Goal: Communication & Community: Answer question/provide support

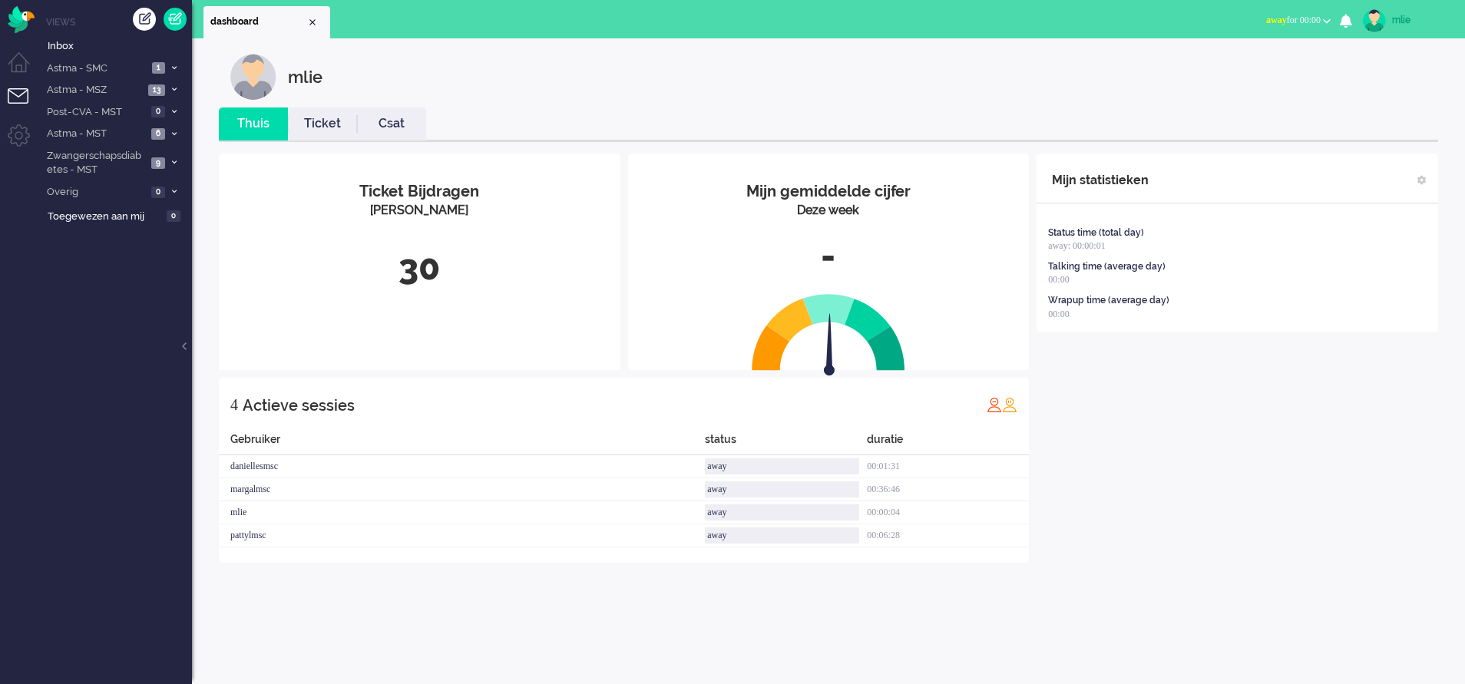
click at [1280, 18] on span "away for 00:00" at bounding box center [1293, 20] width 55 height 11
click at [1226, 67] on label "Online" at bounding box center [1266, 68] width 121 height 13
click at [160, 89] on span "13" at bounding box center [156, 90] width 17 height 12
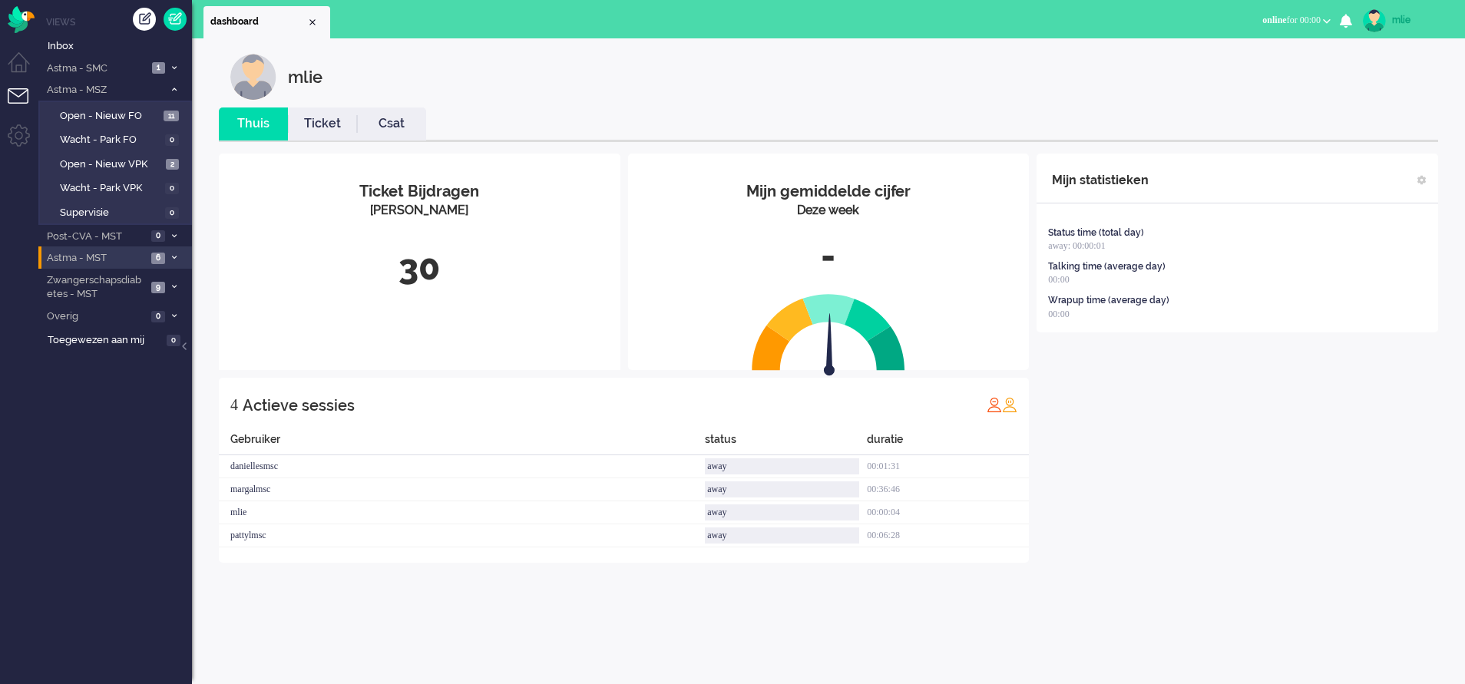
click at [173, 256] on icon at bounding box center [174, 257] width 5 height 5
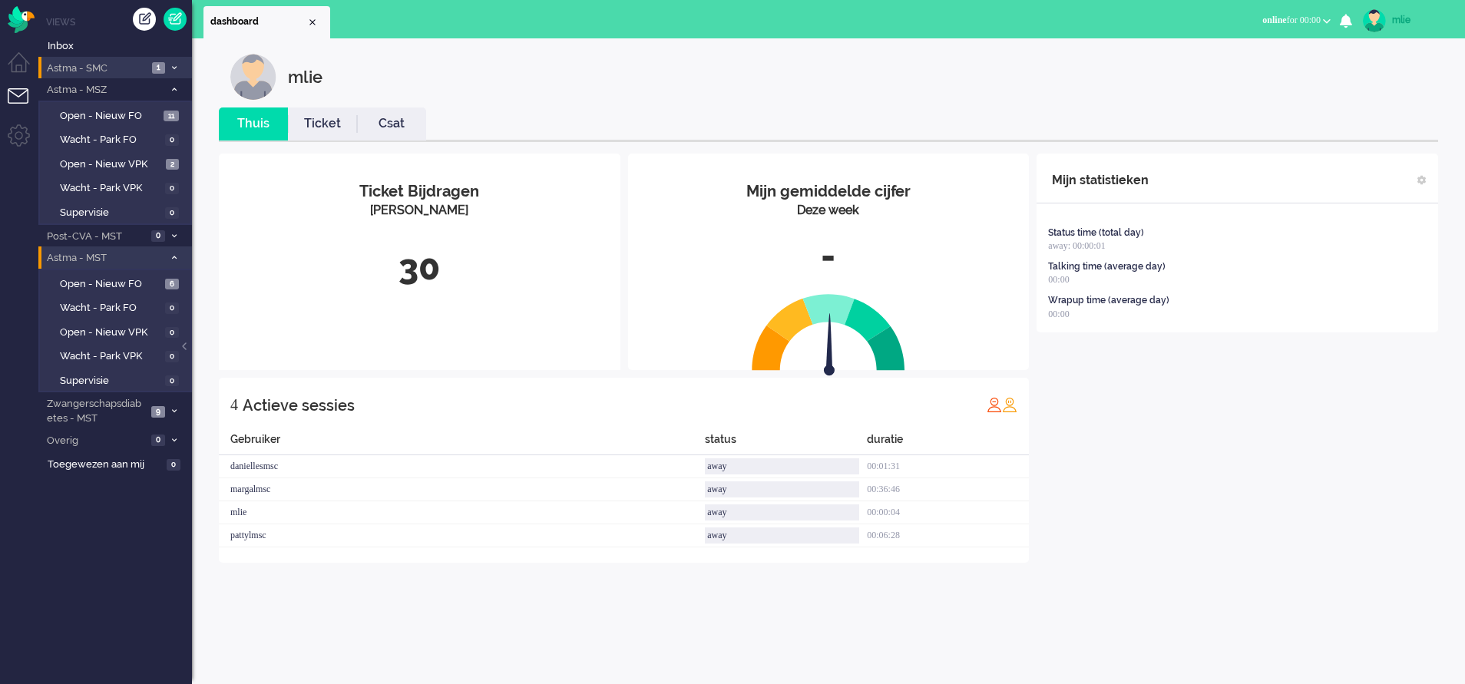
click at [129, 67] on span "Astma - SMC" at bounding box center [96, 68] width 103 height 15
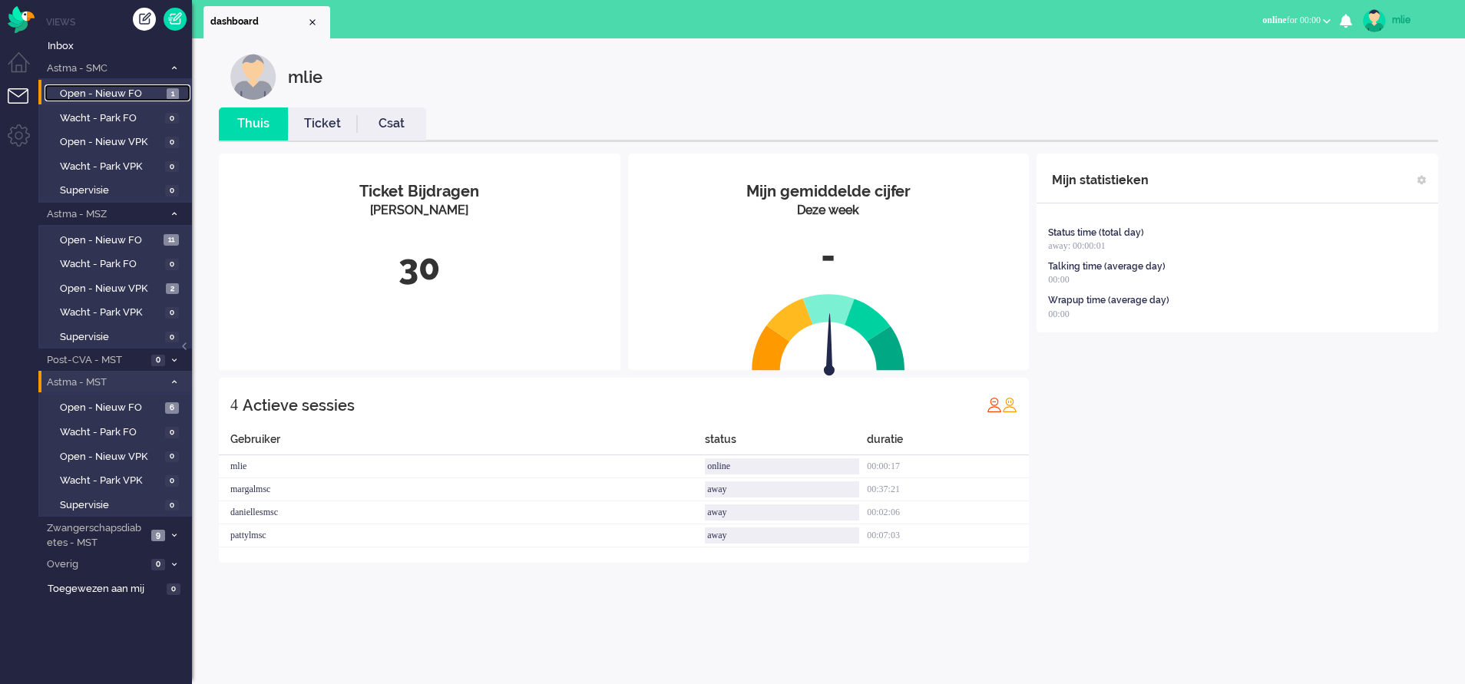
click at [124, 94] on span "Open - Nieuw FO" at bounding box center [111, 94] width 103 height 15
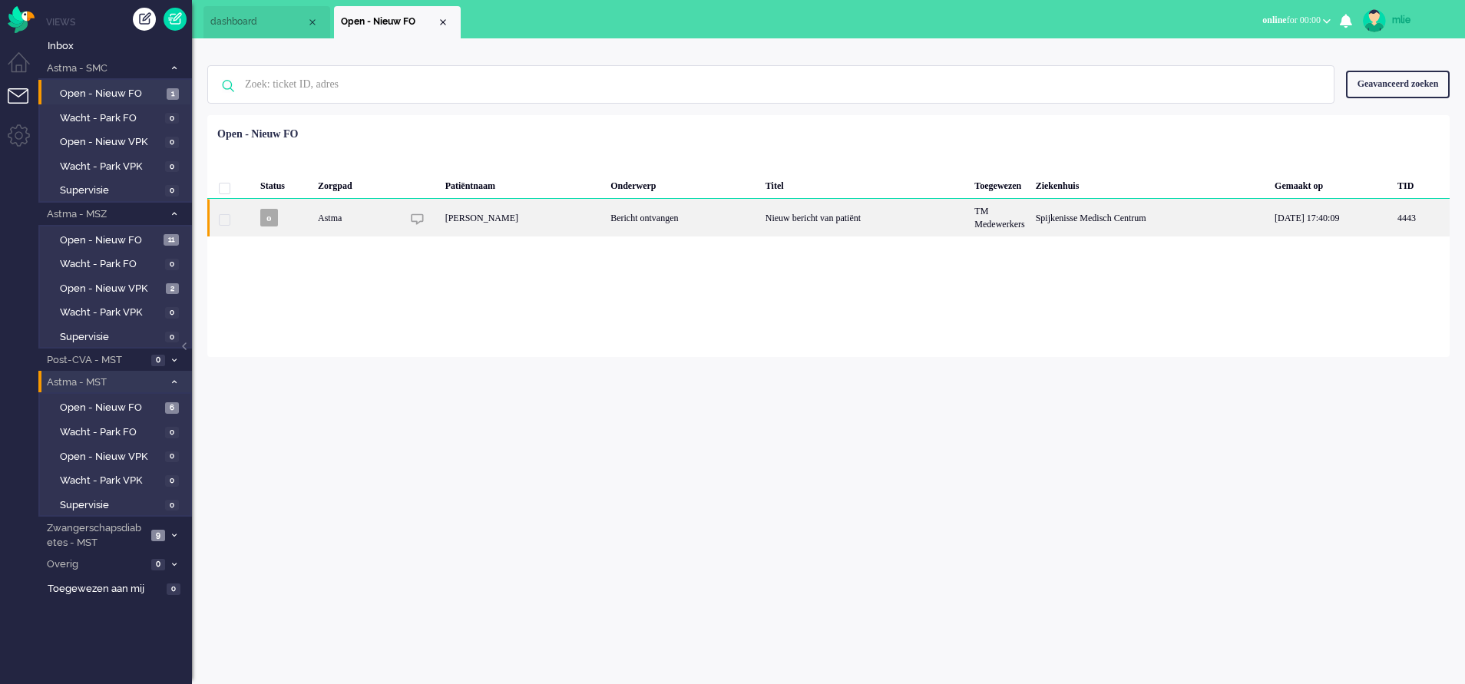
click at [744, 227] on div "Bericht ontvangen" at bounding box center [682, 218] width 155 height 38
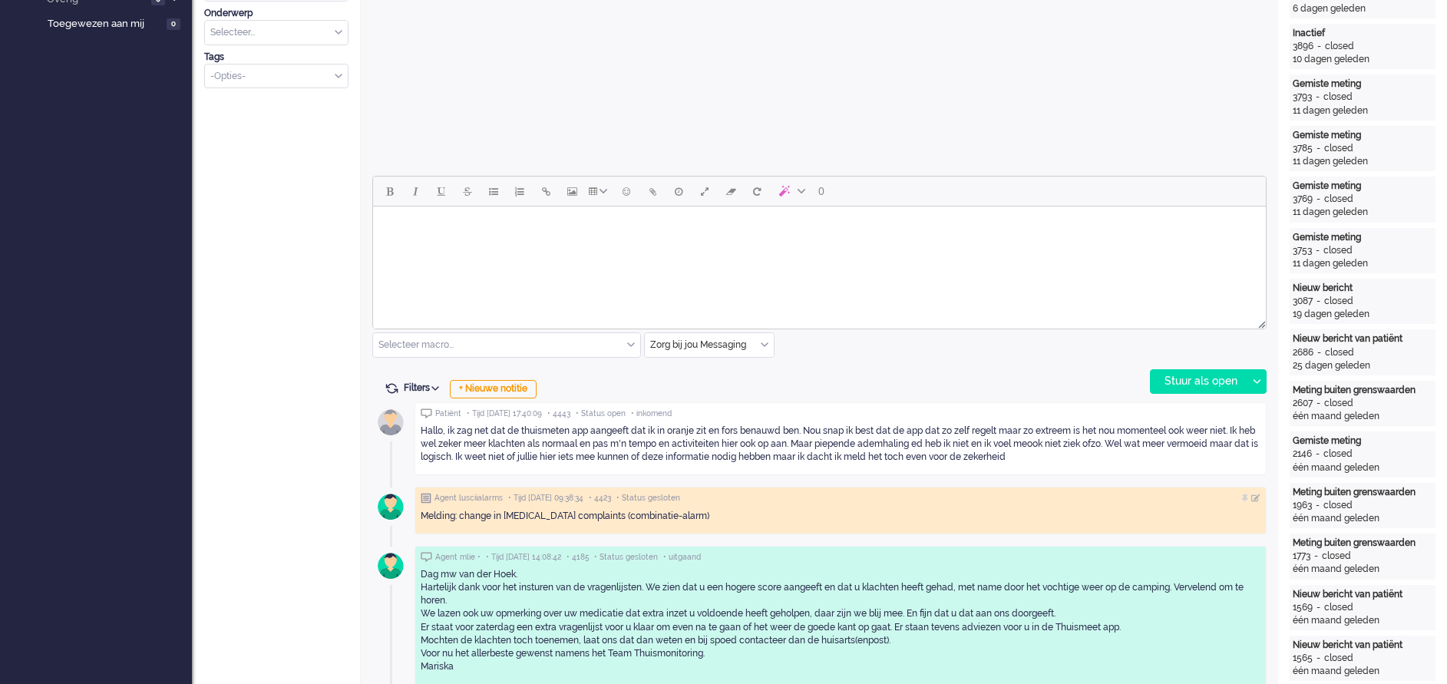
scroll to position [576, 0]
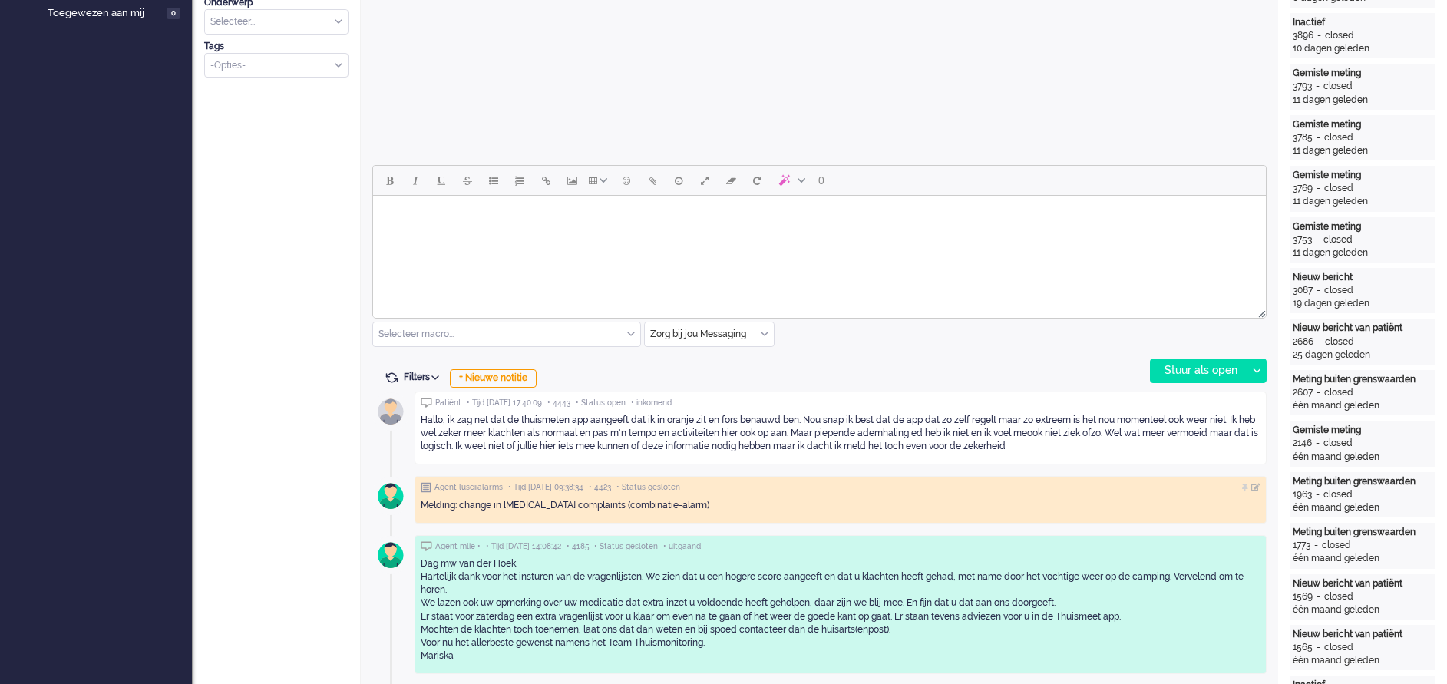
click at [489, 235] on html at bounding box center [819, 215] width 893 height 39
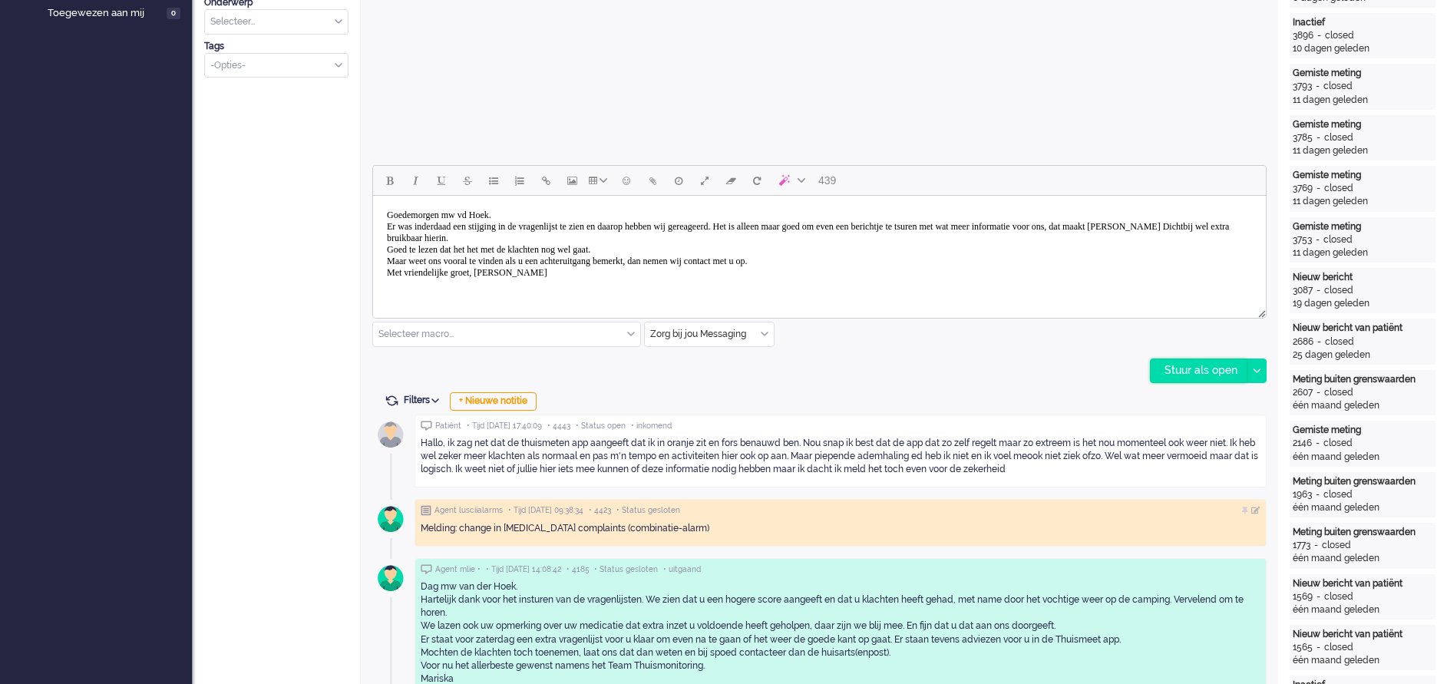
click at [1201, 366] on div "Stuur als open" at bounding box center [1199, 370] width 96 height 23
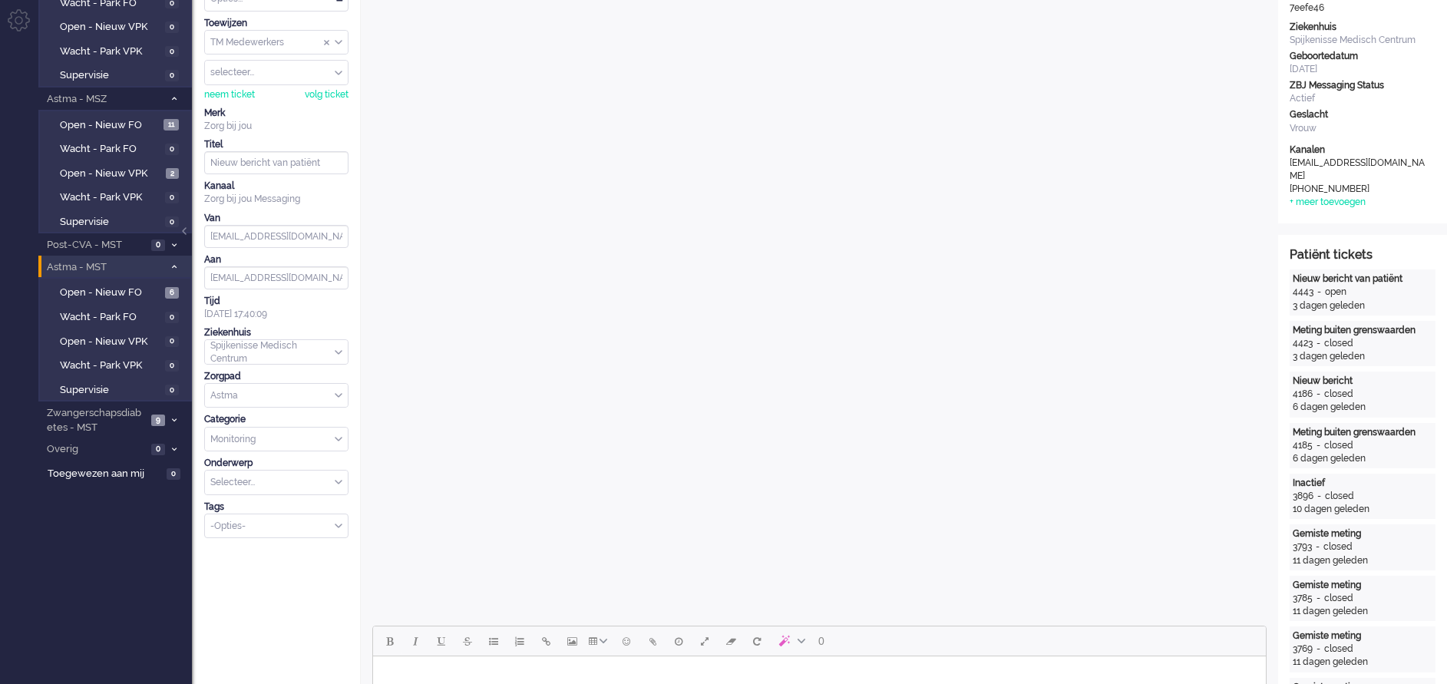
scroll to position [0, 0]
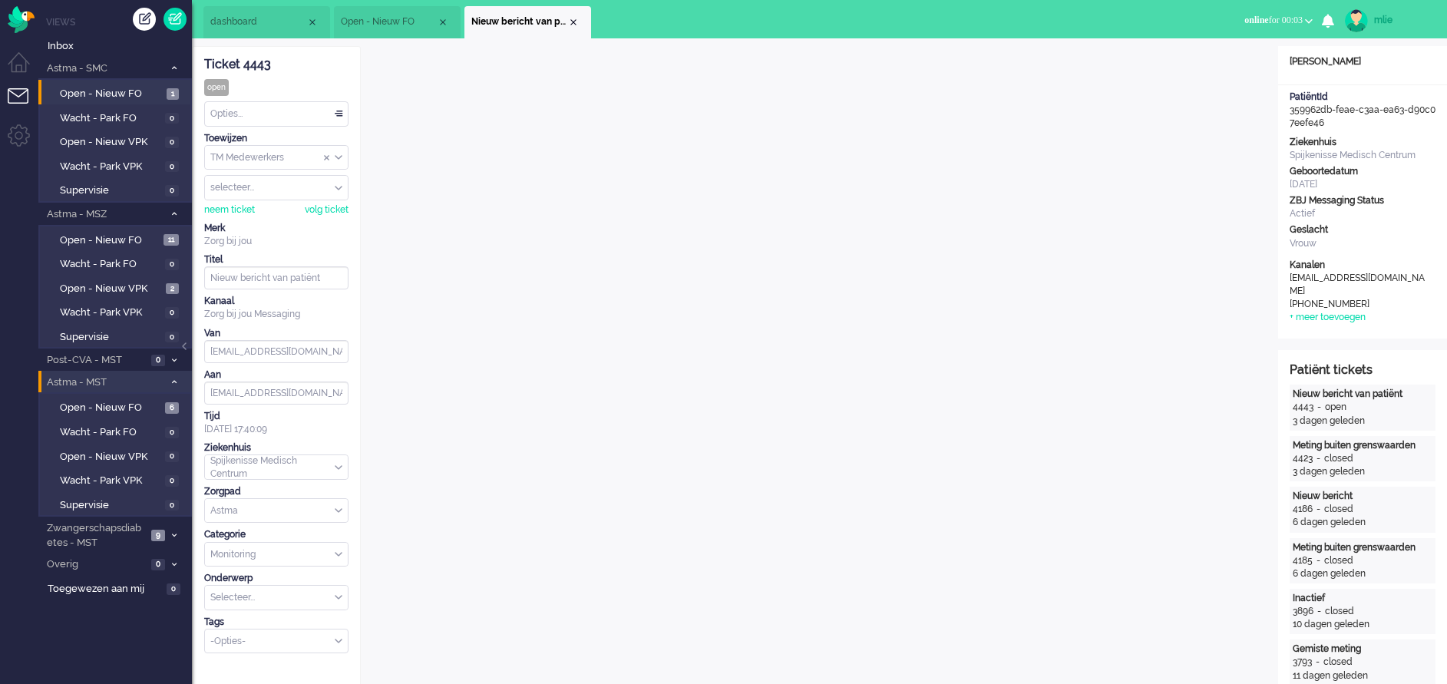
click at [339, 113] on div "Opties..." at bounding box center [276, 114] width 143 height 24
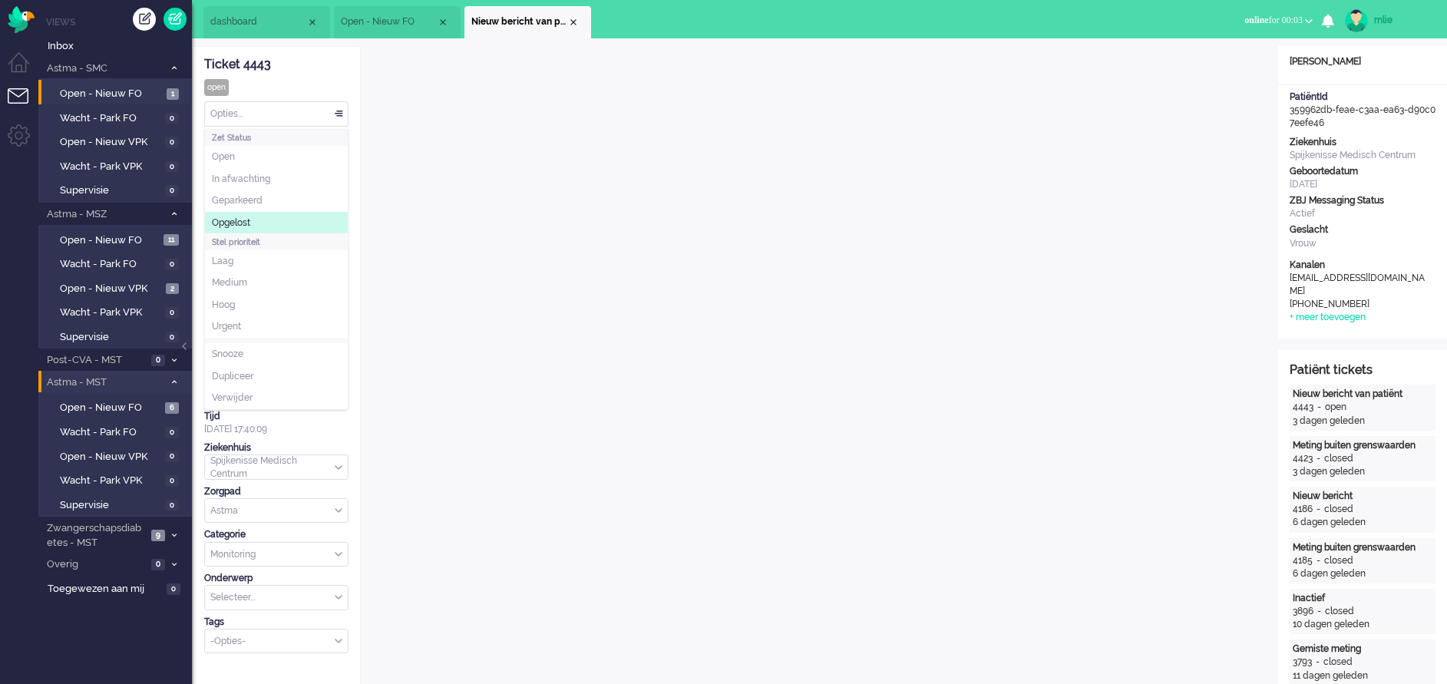
click at [250, 218] on span "Opgelost" at bounding box center [231, 222] width 38 height 13
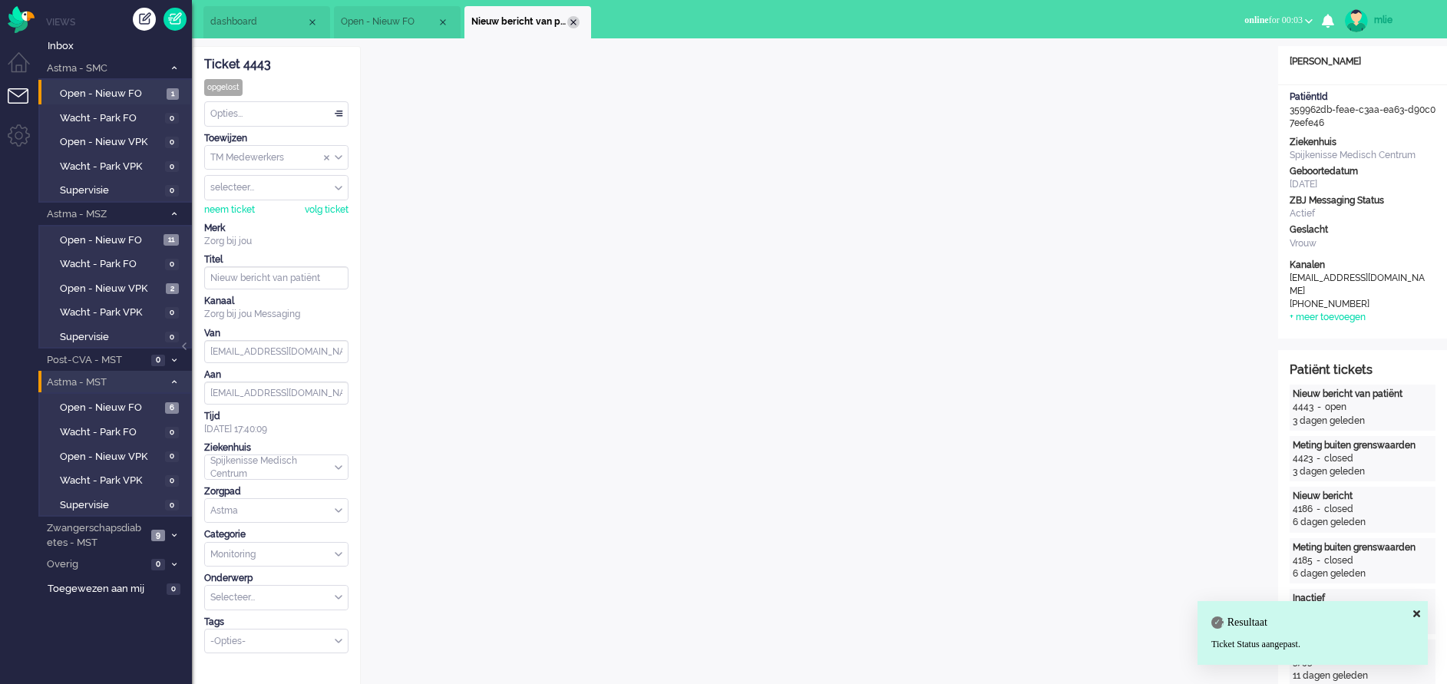
click at [578, 20] on div "Close tab" at bounding box center [573, 22] width 12 height 12
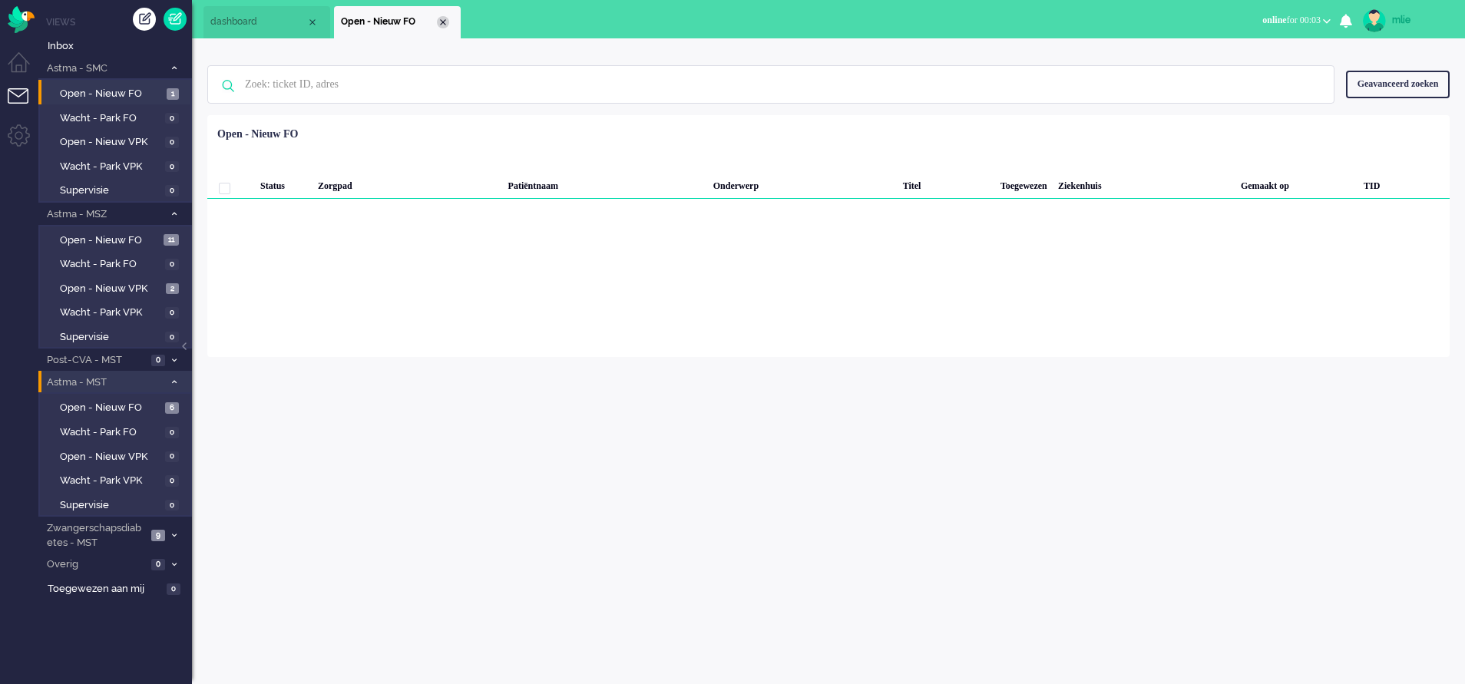
click at [447, 25] on div "Close tab" at bounding box center [443, 22] width 12 height 12
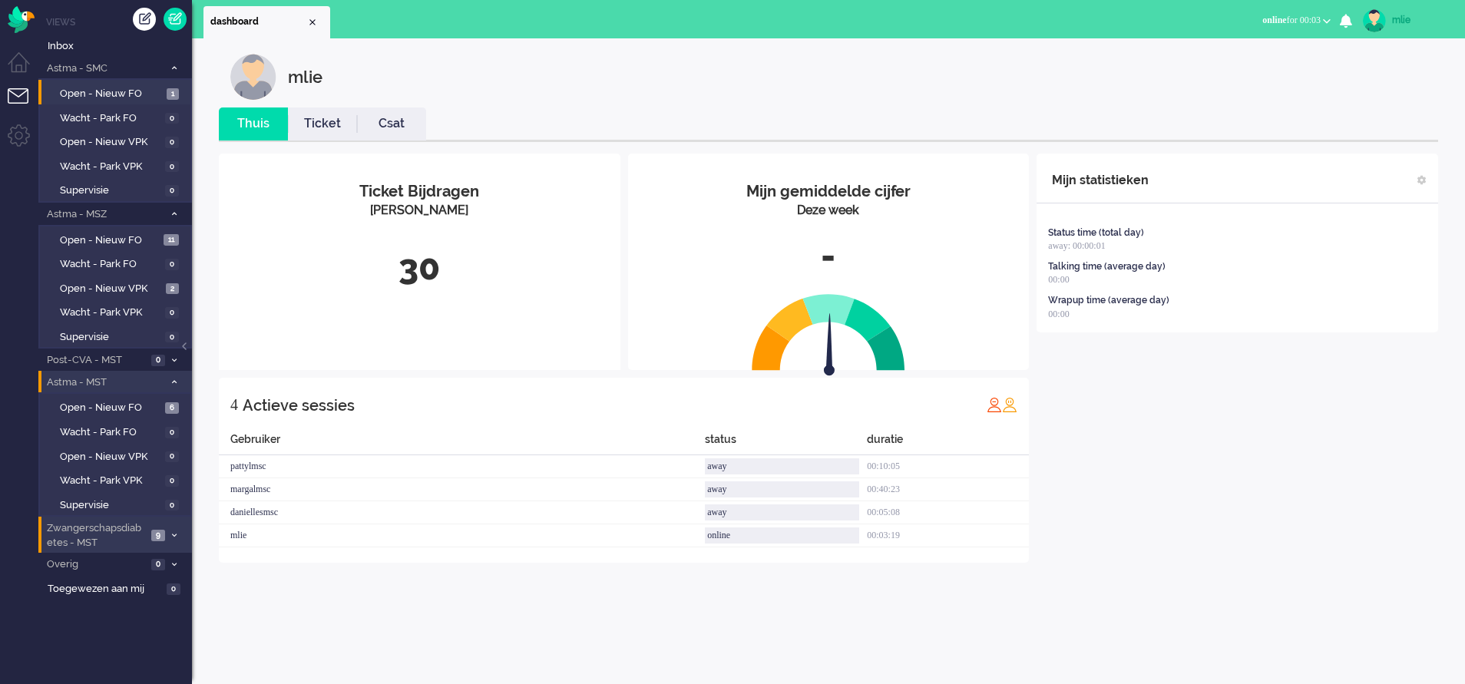
click at [116, 533] on span "Zwangerschapsdiabetes - MST" at bounding box center [96, 535] width 102 height 28
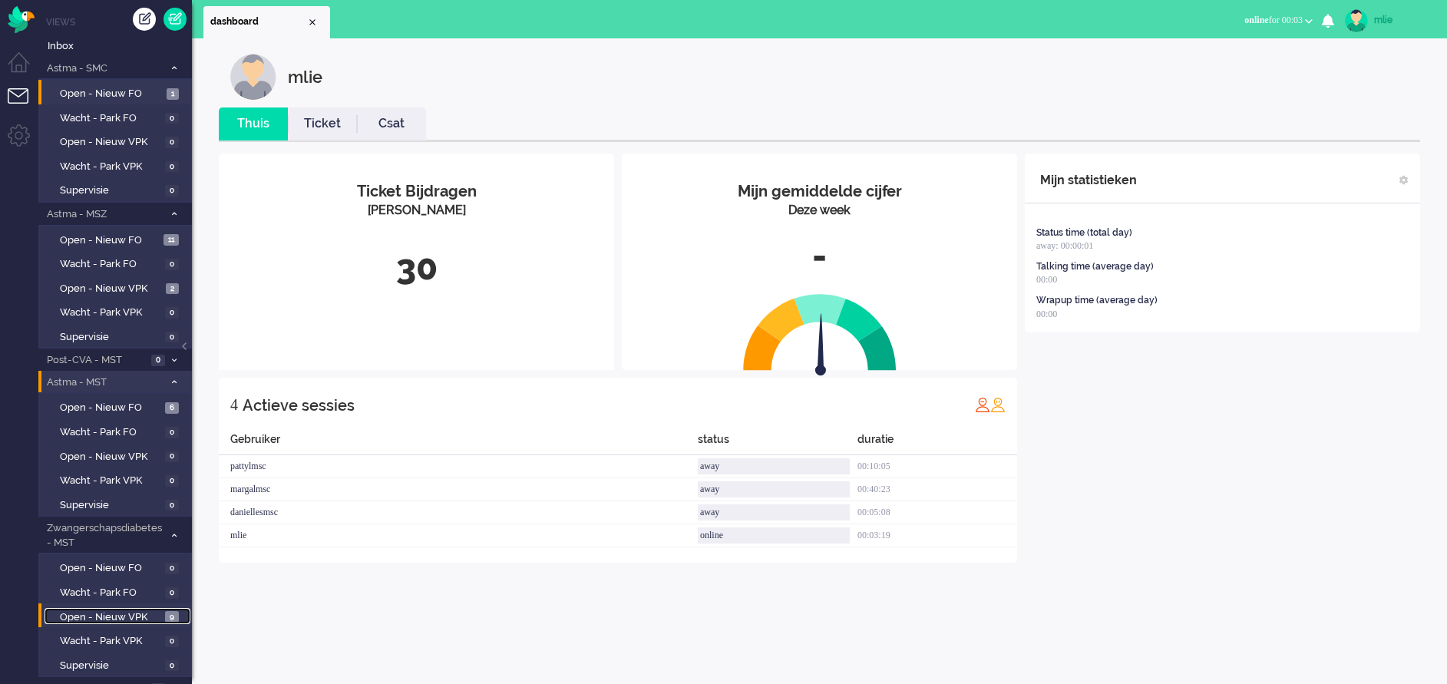
click at [104, 612] on span "Open - Nieuw VPK" at bounding box center [110, 617] width 101 height 15
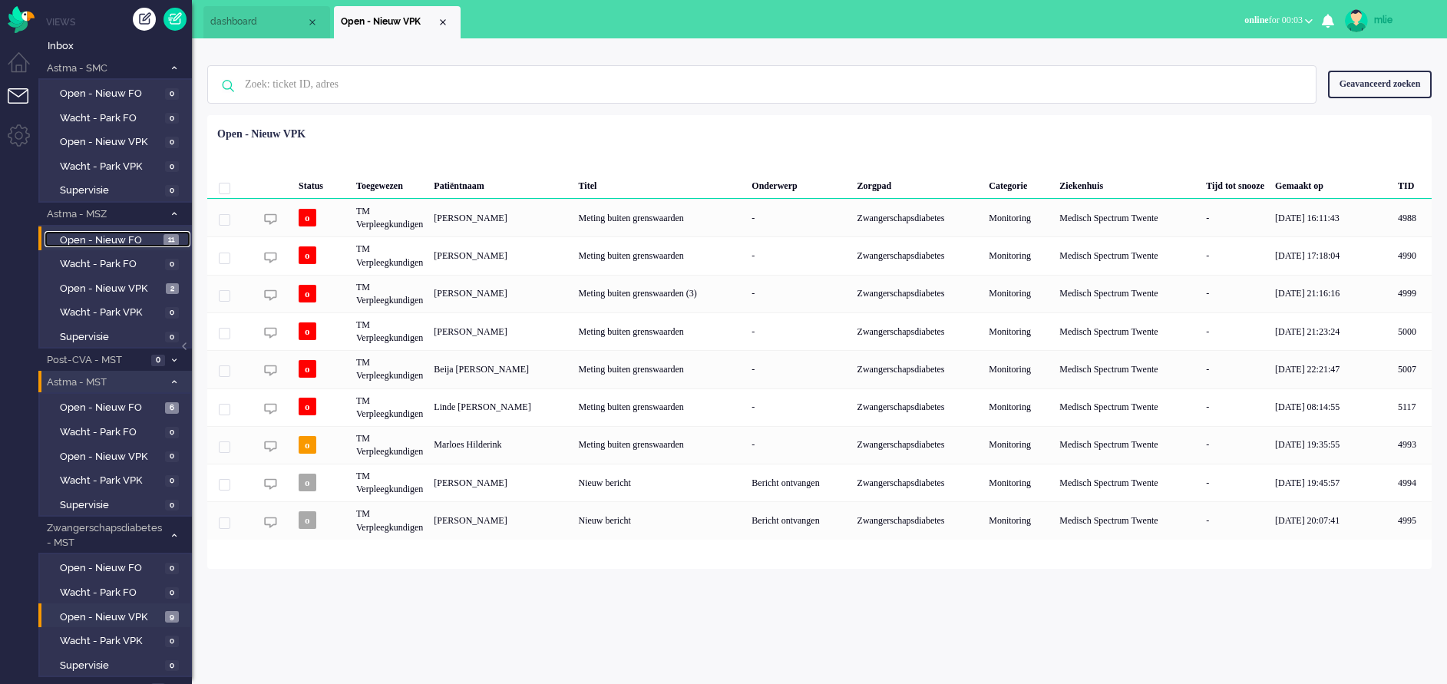
click at [140, 236] on span "Open - Nieuw FO" at bounding box center [110, 240] width 100 height 15
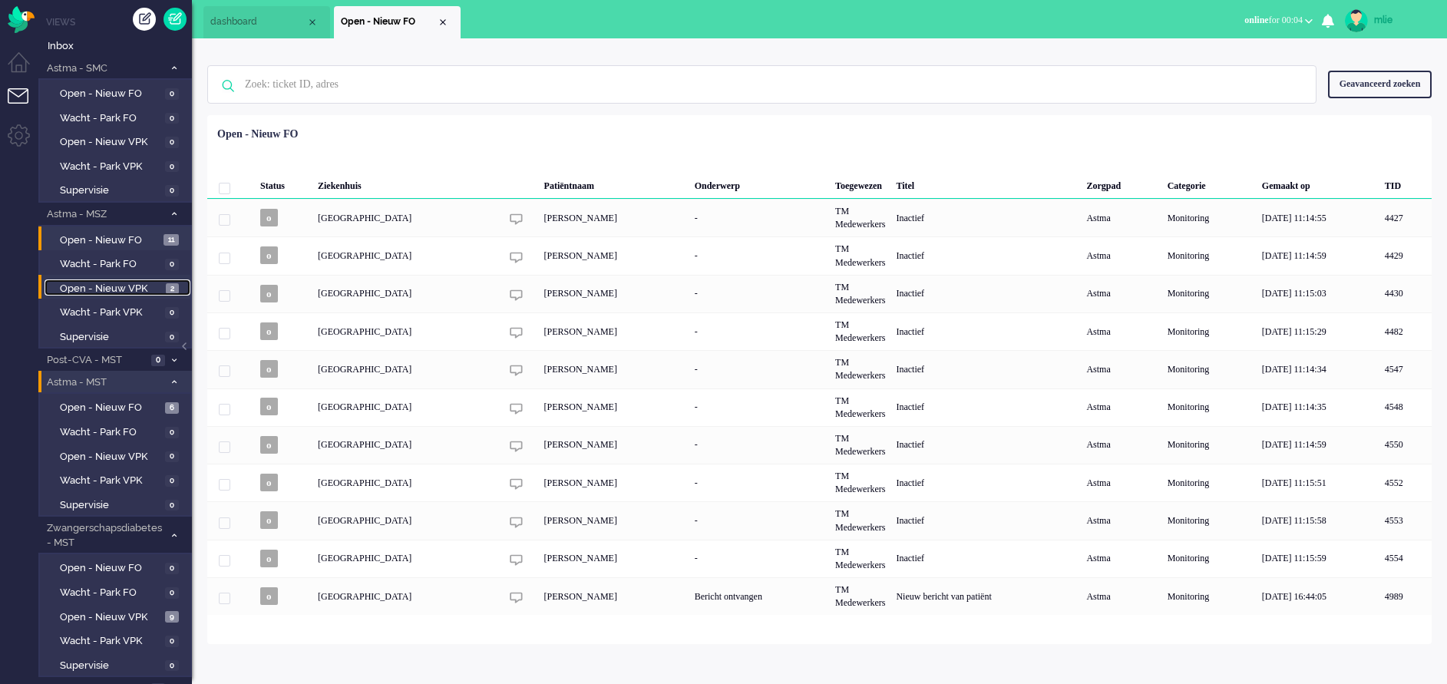
click at [109, 286] on span "Open - Nieuw VPK" at bounding box center [111, 289] width 102 height 15
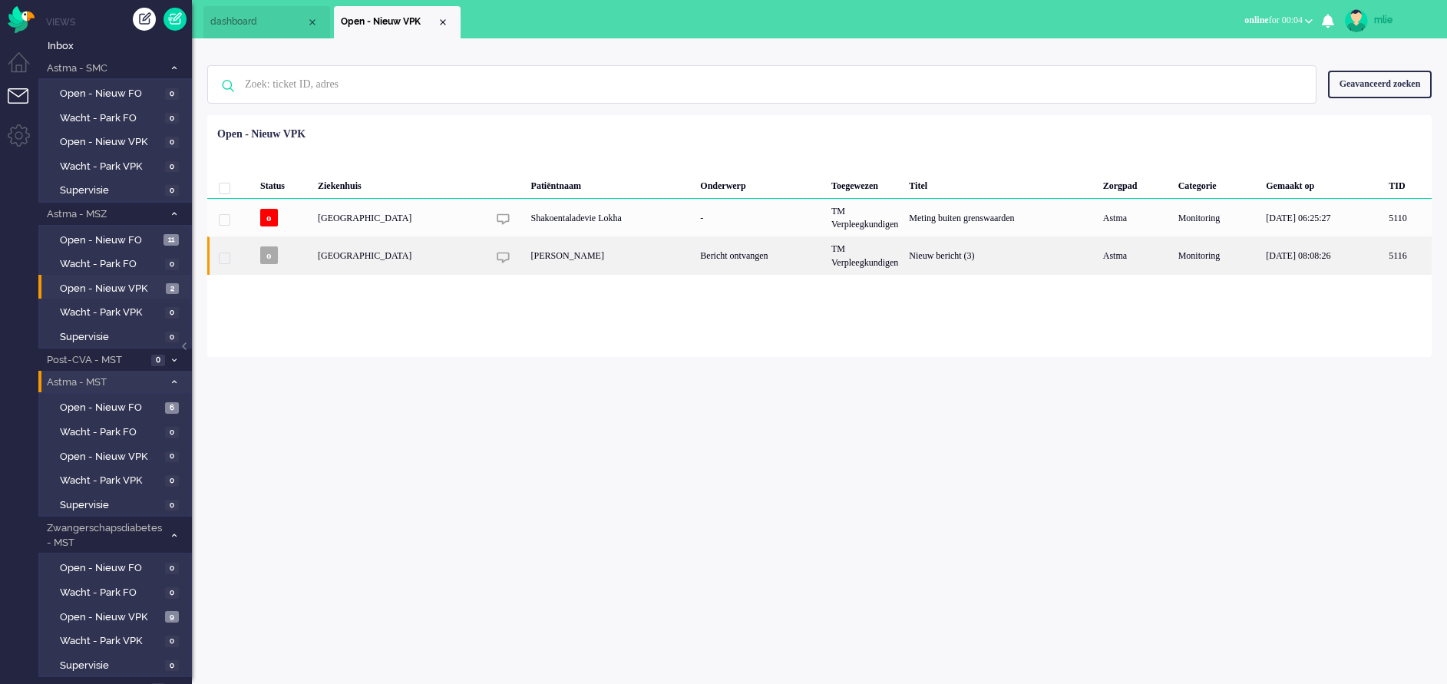
click at [701, 249] on div "Bericht ontvangen" at bounding box center [760, 255] width 131 height 38
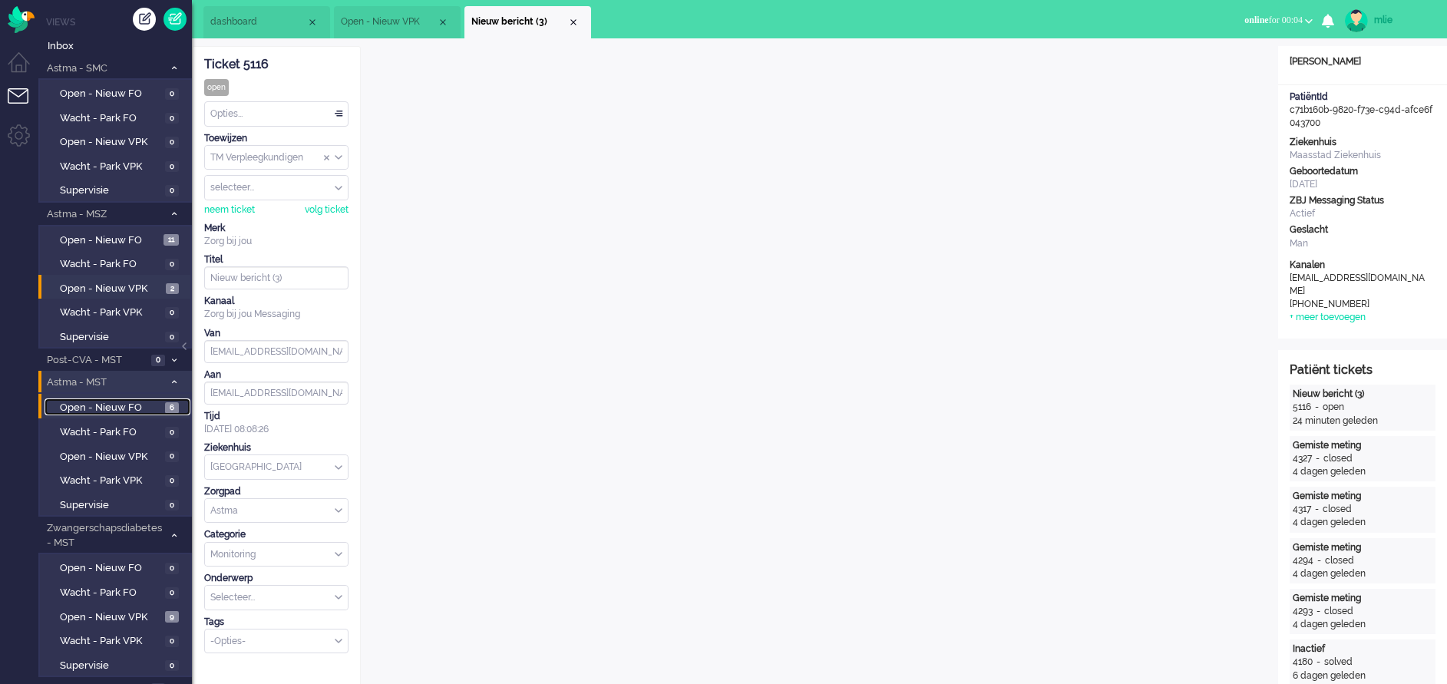
click at [129, 403] on span "Open - Nieuw FO" at bounding box center [110, 408] width 101 height 15
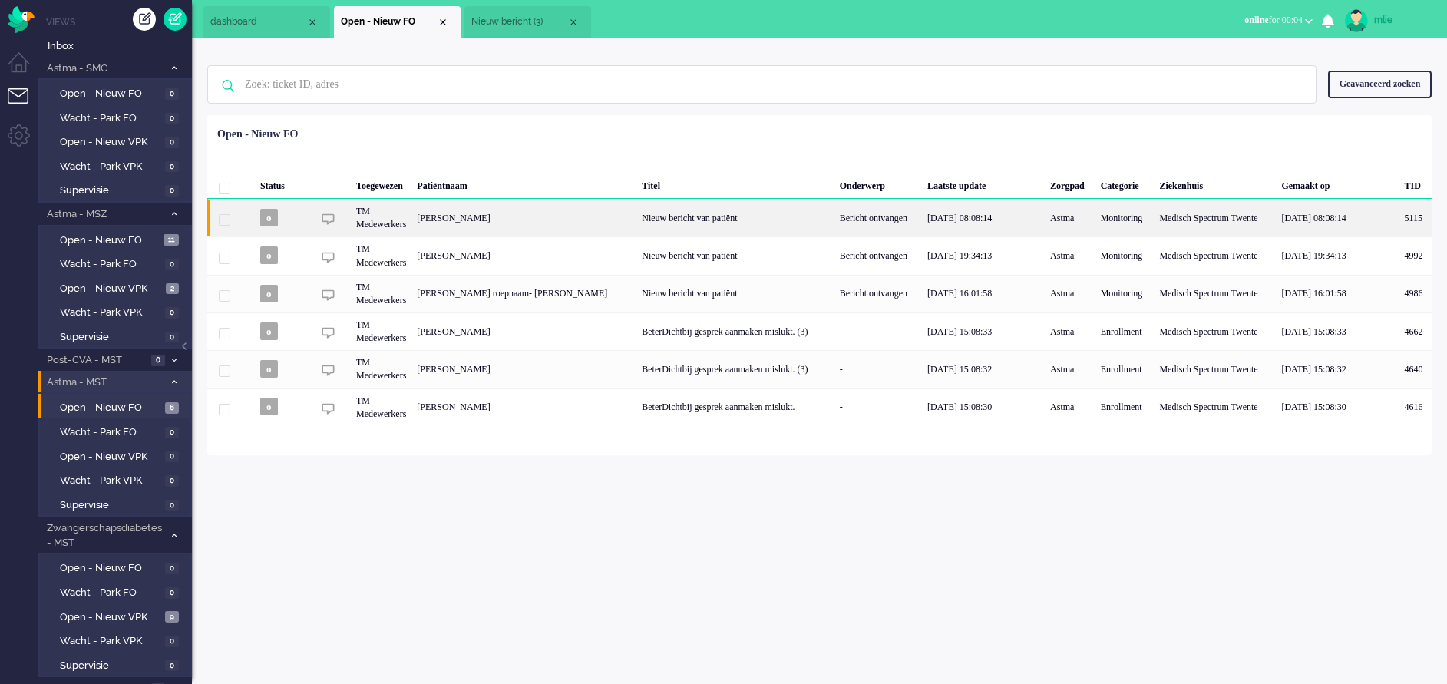
click at [758, 218] on div "Nieuw bericht van patiënt" at bounding box center [734, 218] width 197 height 38
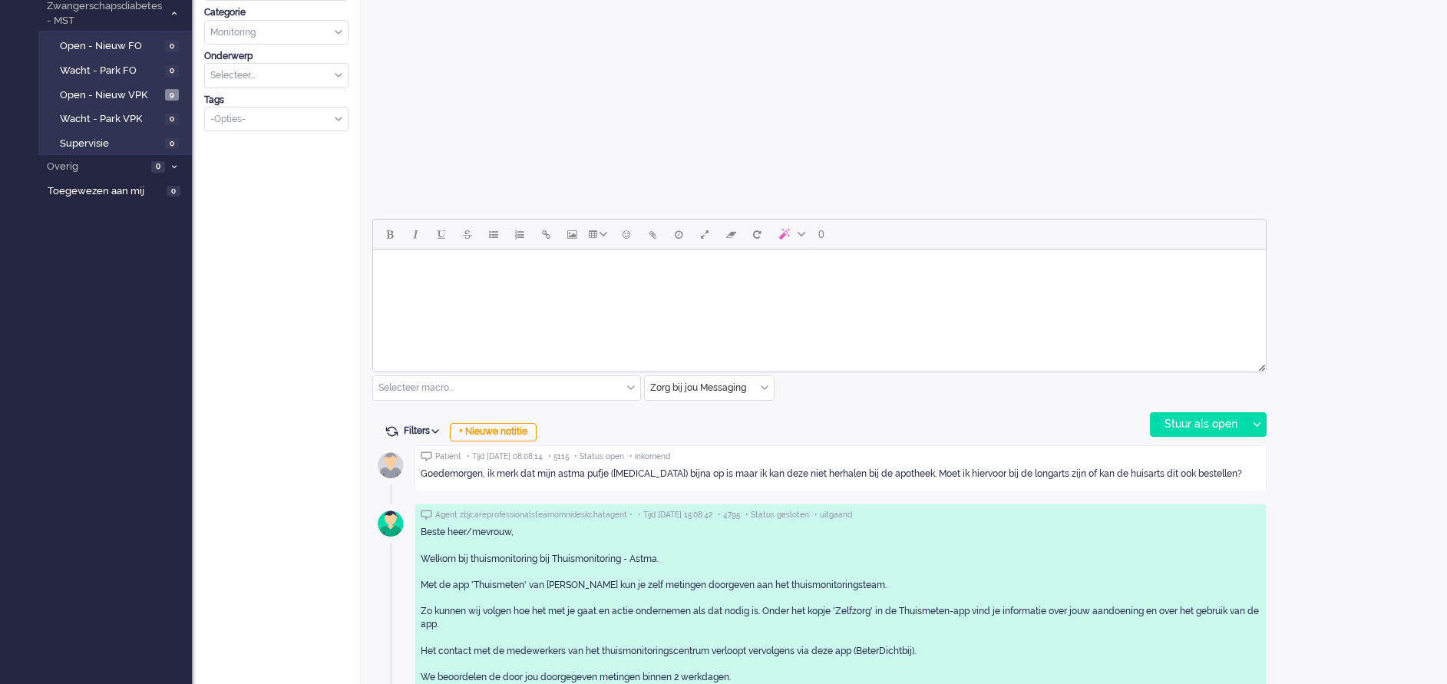
scroll to position [650, 0]
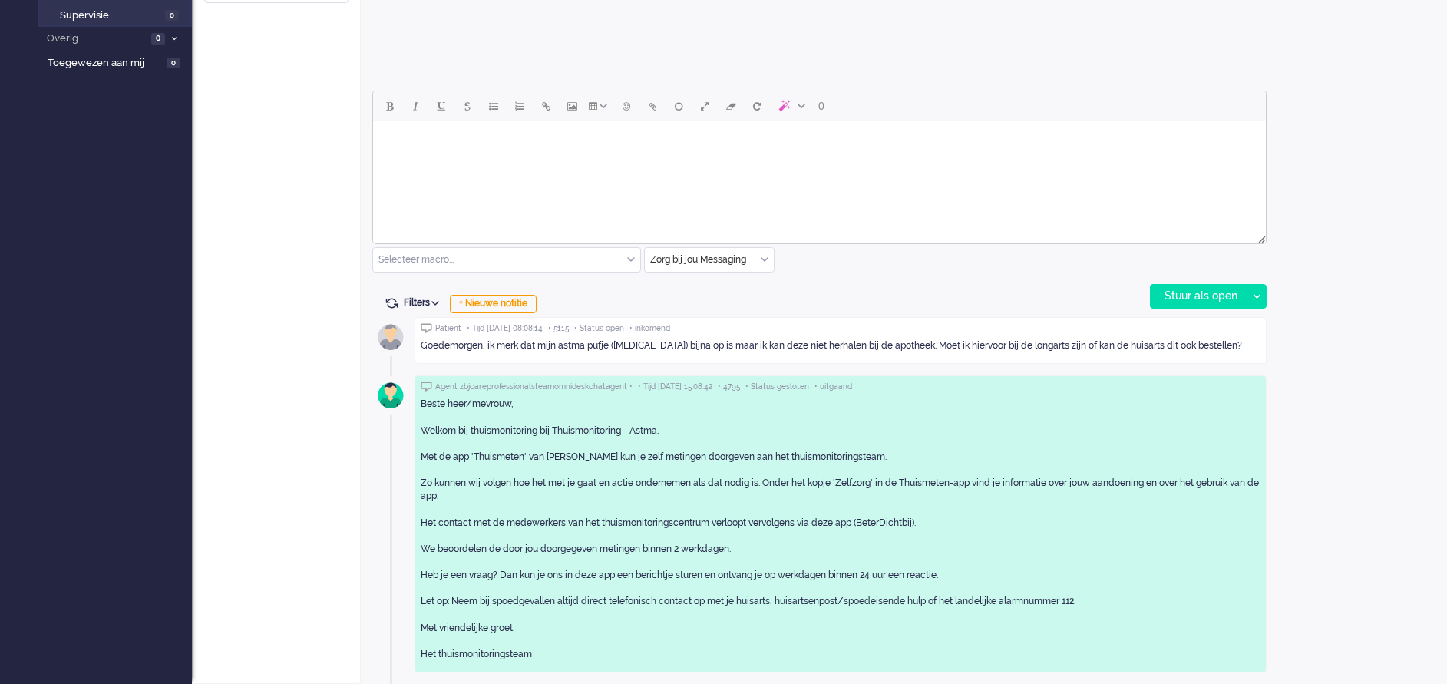
click at [453, 160] on html at bounding box center [819, 140] width 893 height 39
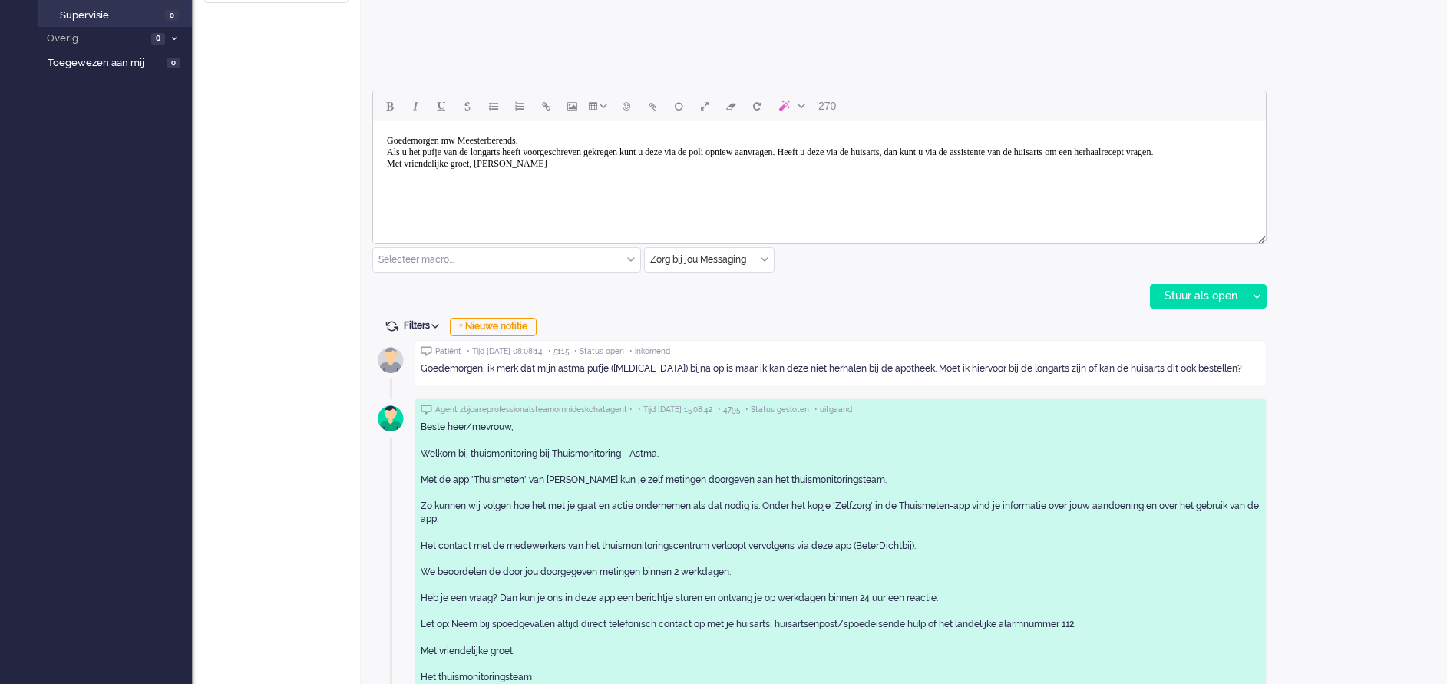
click at [818, 152] on body "Goedemorgen mw Meesterberends. Als u het pufje van de longarts heeft voorgeschr…" at bounding box center [819, 152] width 881 height 50
click at [887, 151] on body "Goedemorgen mw Meesterberends. Als u het pufje van de longarts heeft voorgeschr…" at bounding box center [819, 152] width 881 height 50
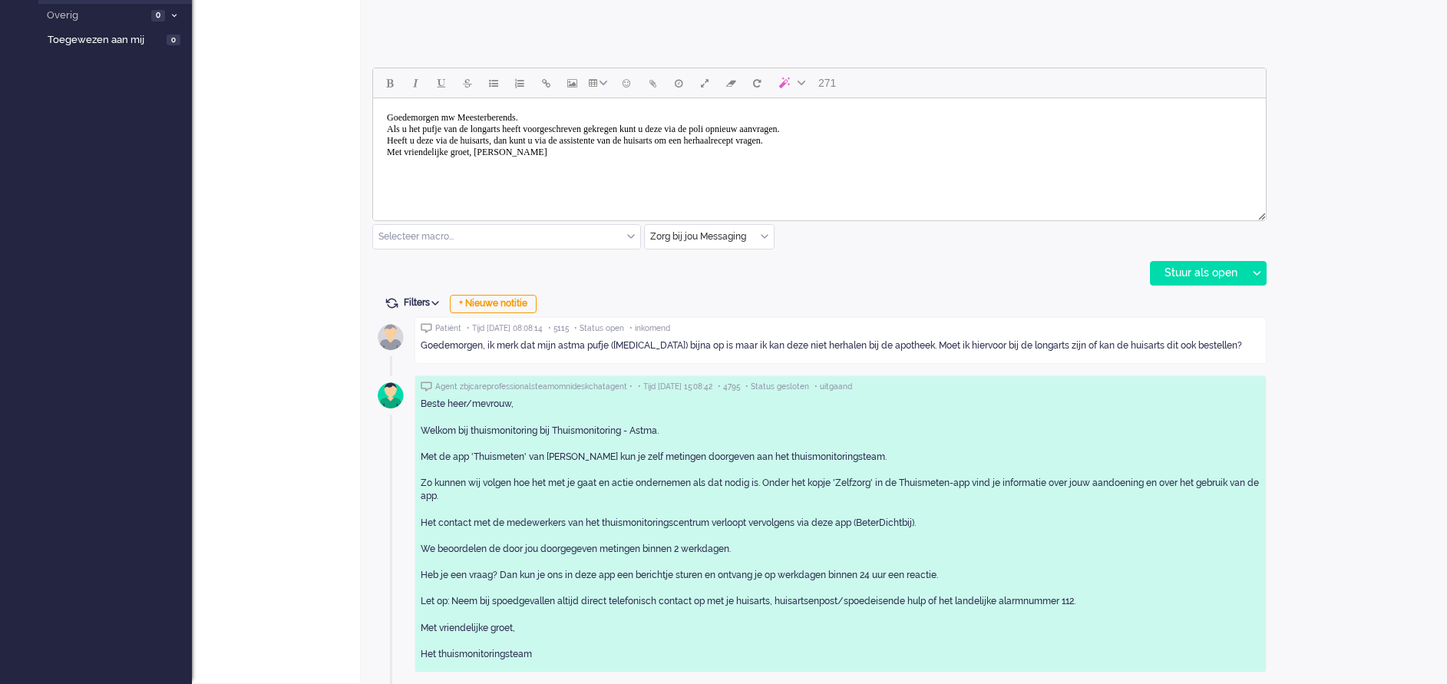
scroll to position [558, 0]
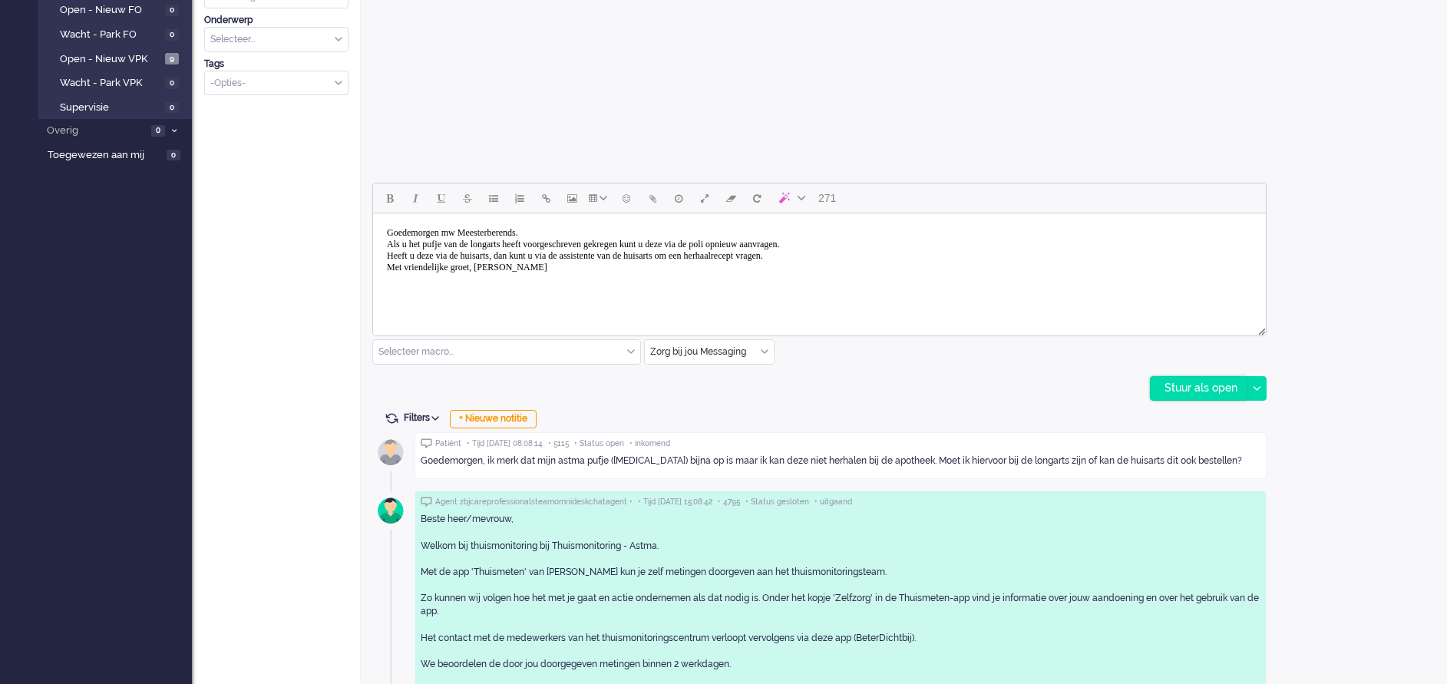
click at [1192, 385] on div "Stuur als open" at bounding box center [1199, 388] width 96 height 23
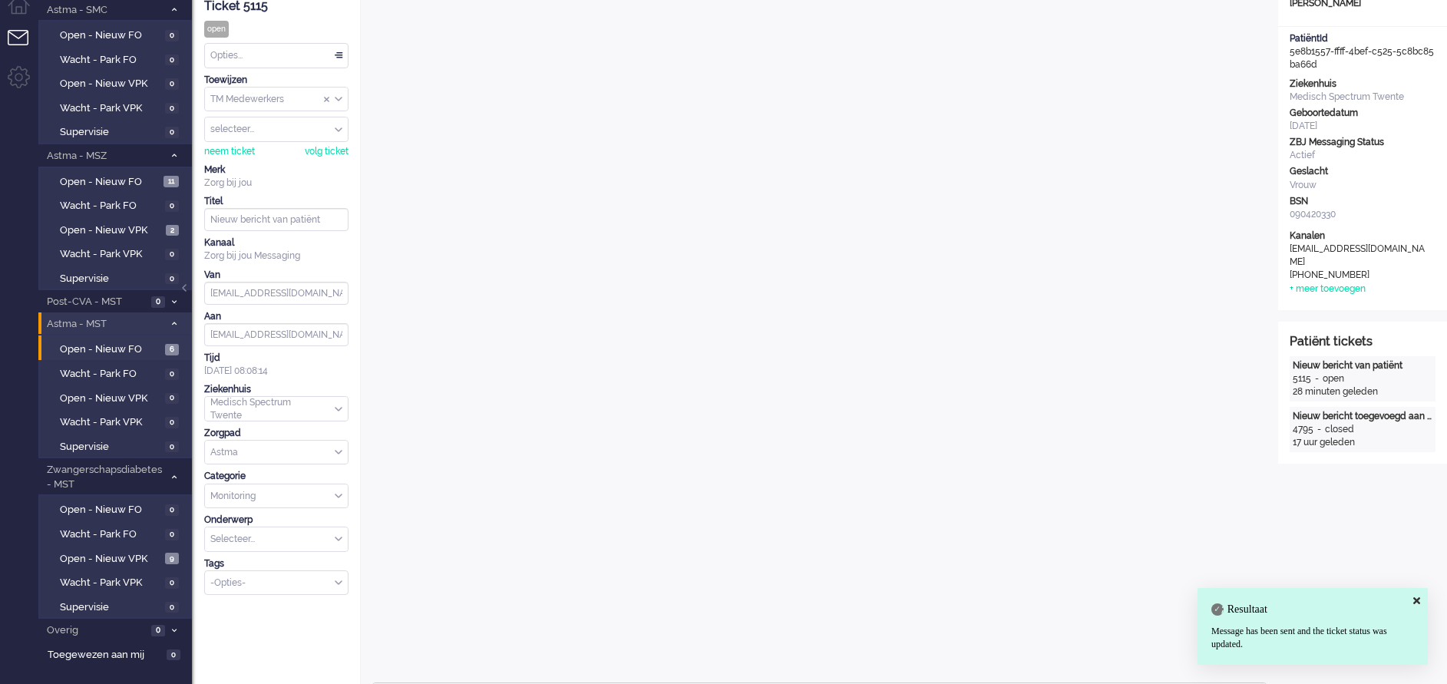
scroll to position [0, 0]
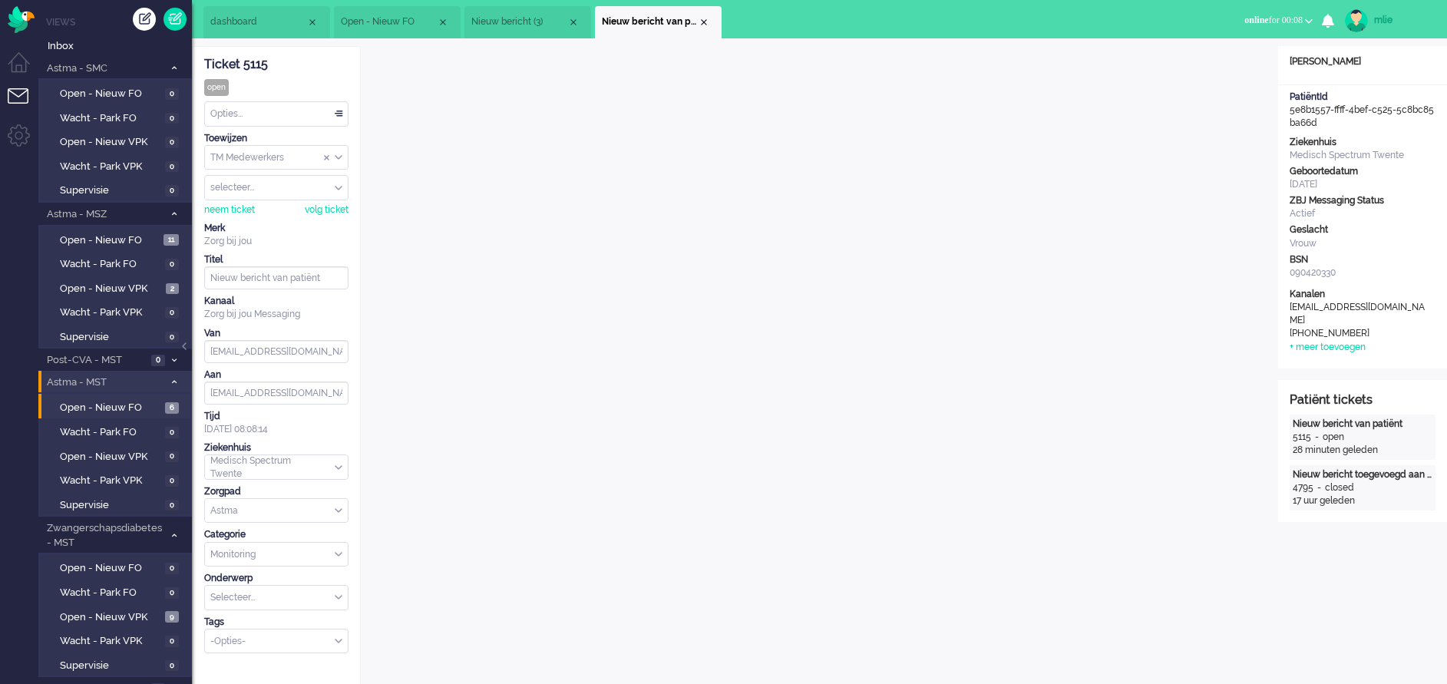
click at [334, 107] on div "Opties..." at bounding box center [276, 114] width 143 height 24
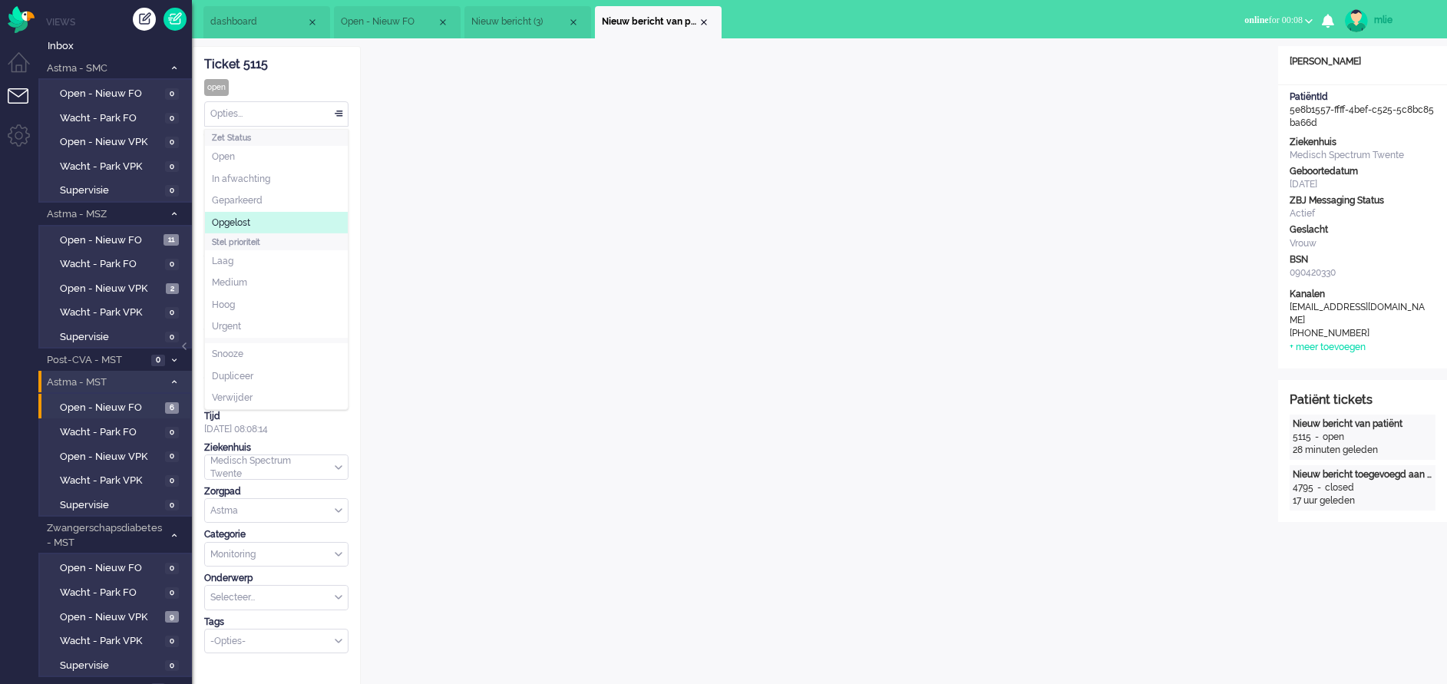
click at [248, 223] on span "Opgelost" at bounding box center [231, 222] width 38 height 13
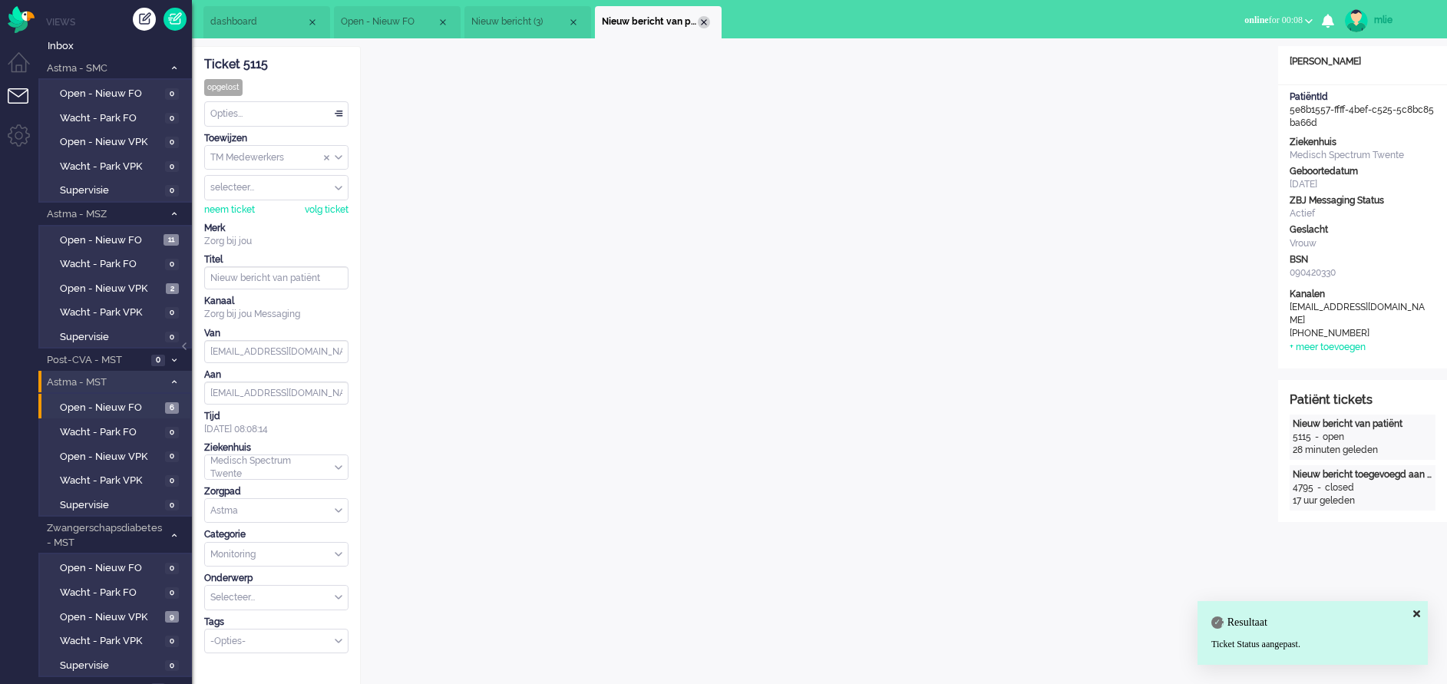
click at [706, 20] on div "Close tab" at bounding box center [704, 22] width 12 height 12
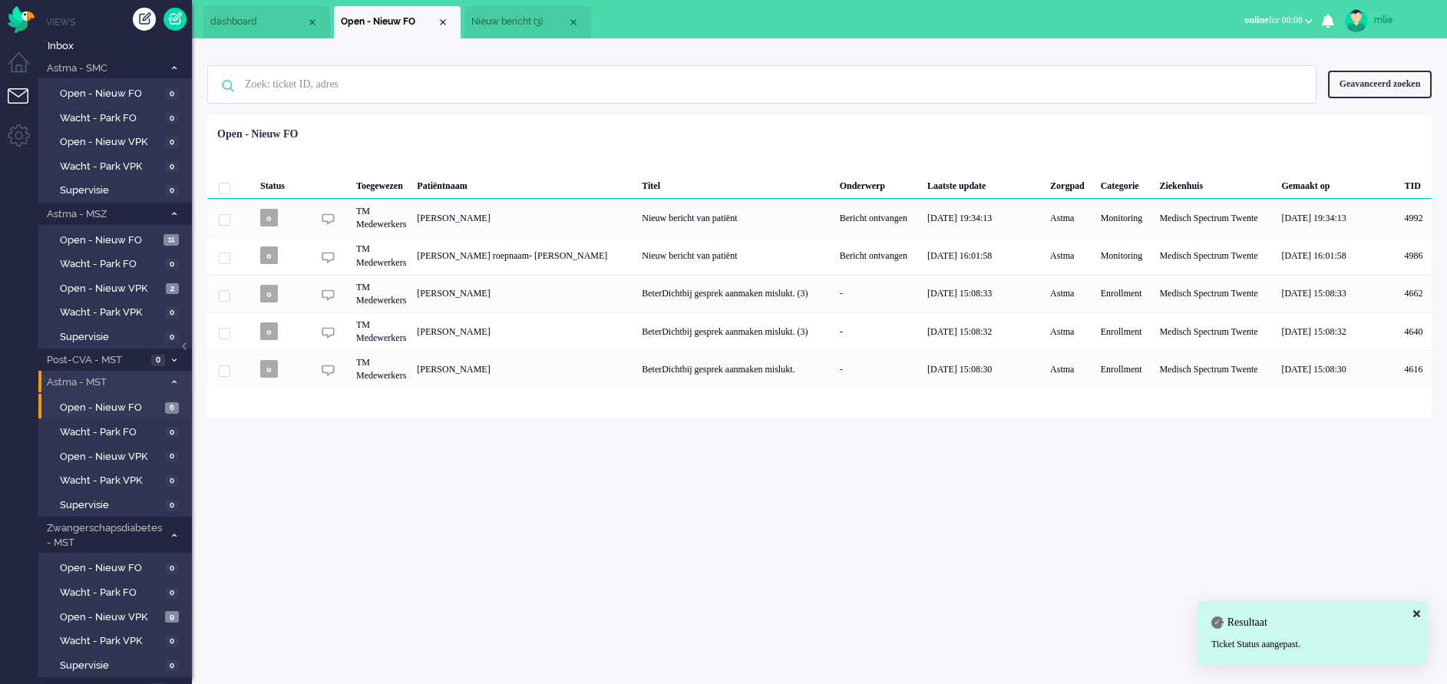
click at [521, 17] on span "Nieuw bericht (3)" at bounding box center [519, 21] width 96 height 13
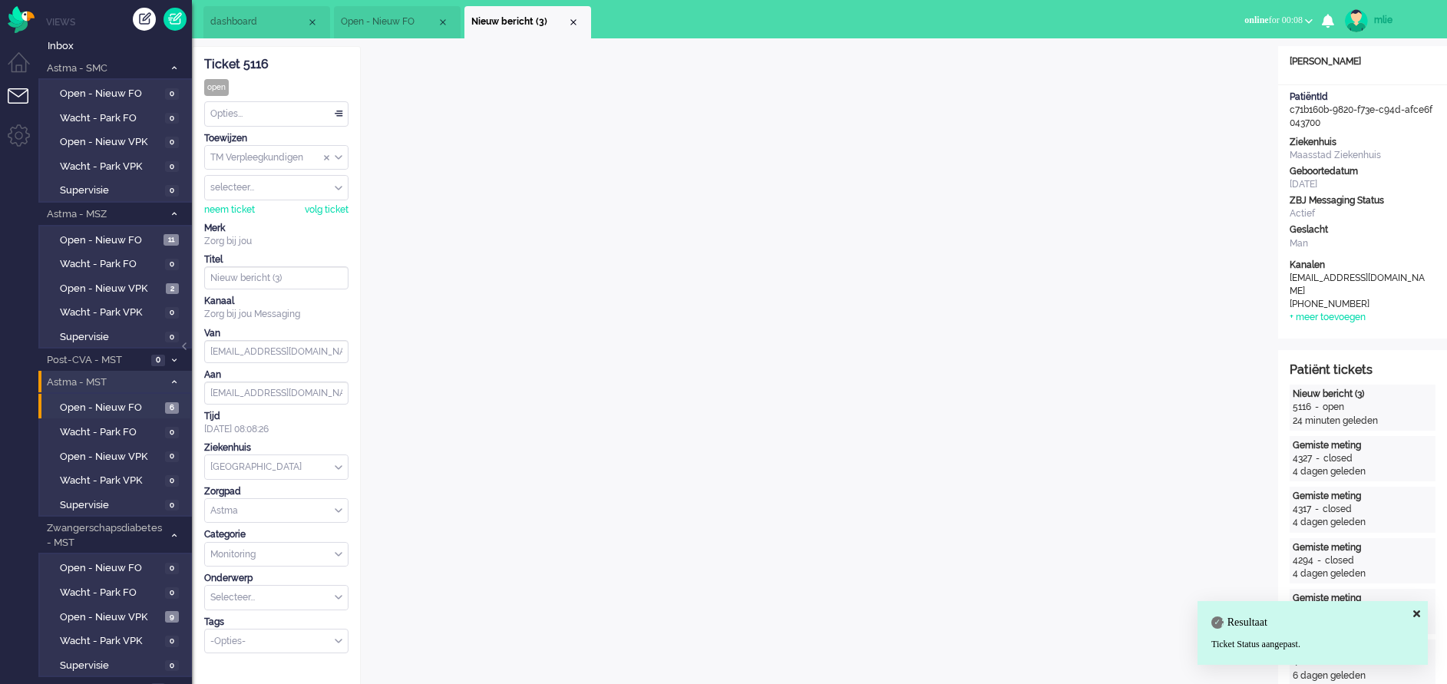
click at [573, 15] on li "Nieuw bericht (3)" at bounding box center [527, 22] width 127 height 32
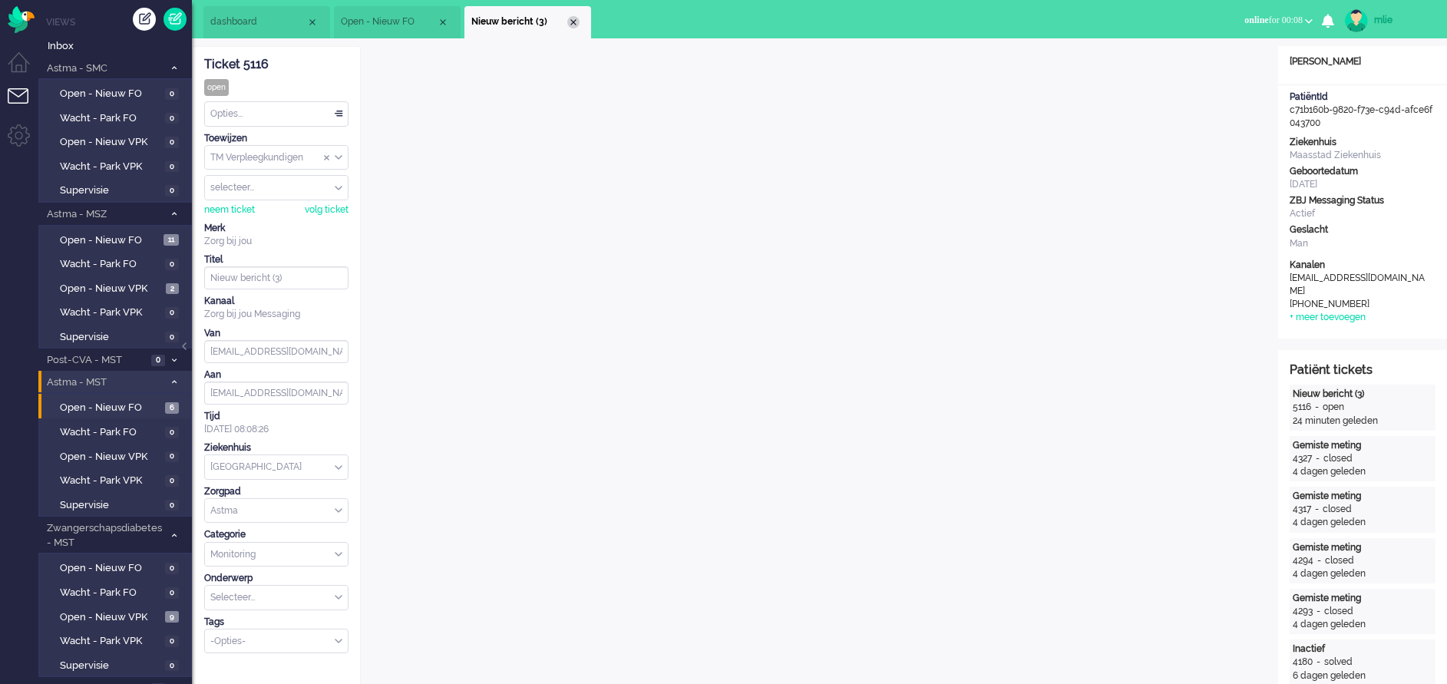
click at [577, 24] on div "Close tab" at bounding box center [573, 22] width 12 height 12
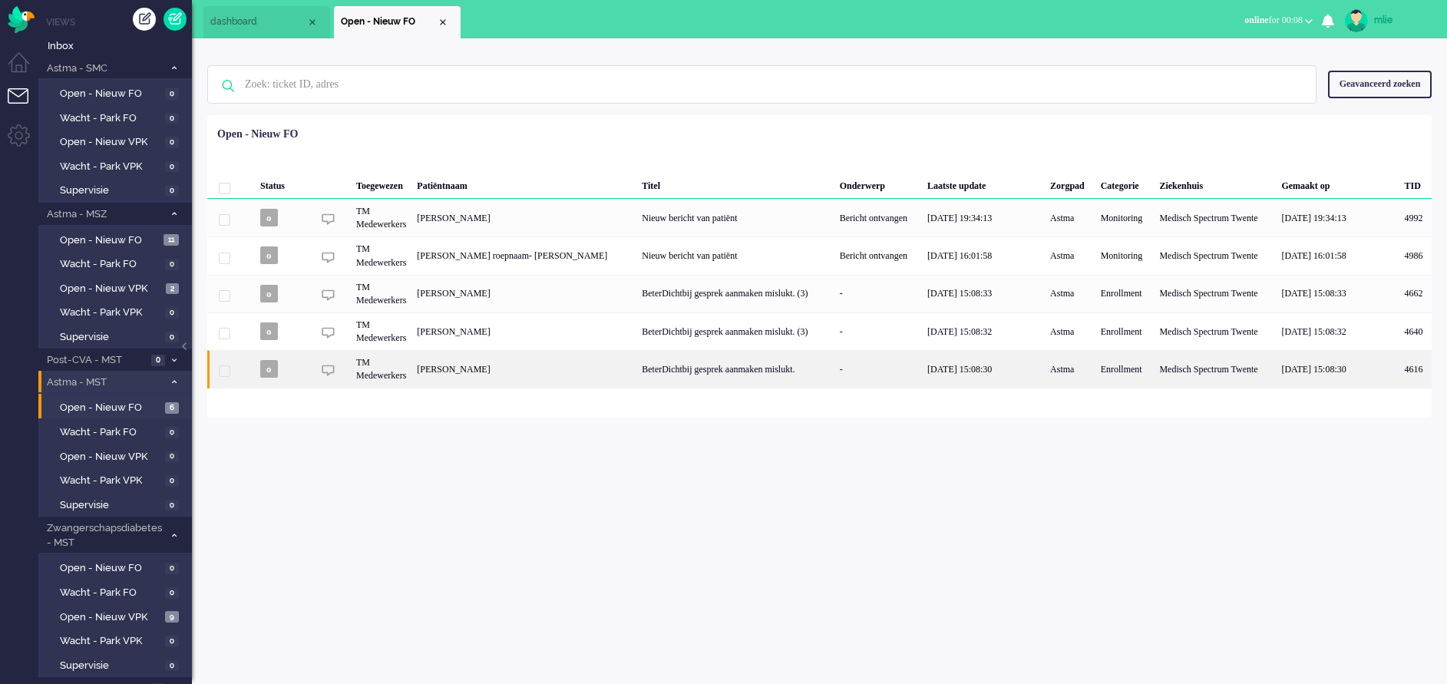
click at [775, 369] on div "BeterDichtbij gesprek aanmaken mislukt." at bounding box center [734, 369] width 197 height 38
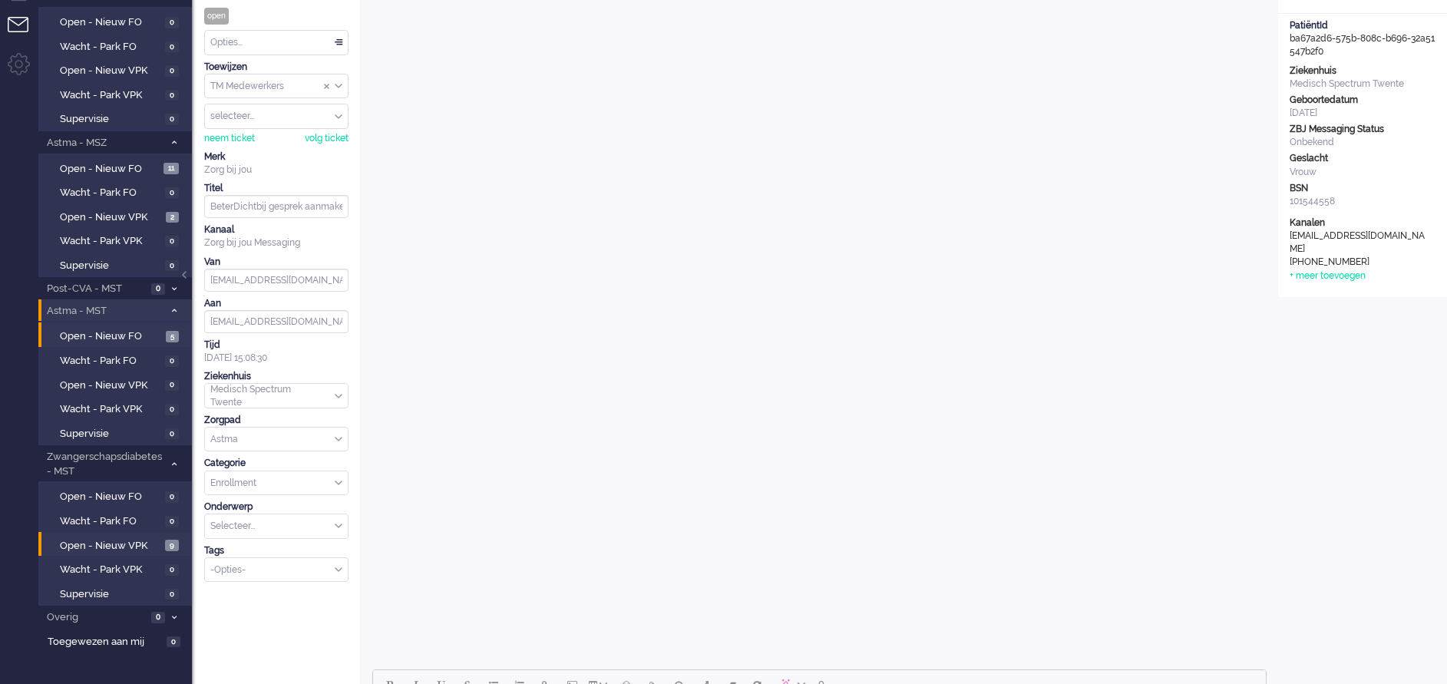
scroll to position [53, 0]
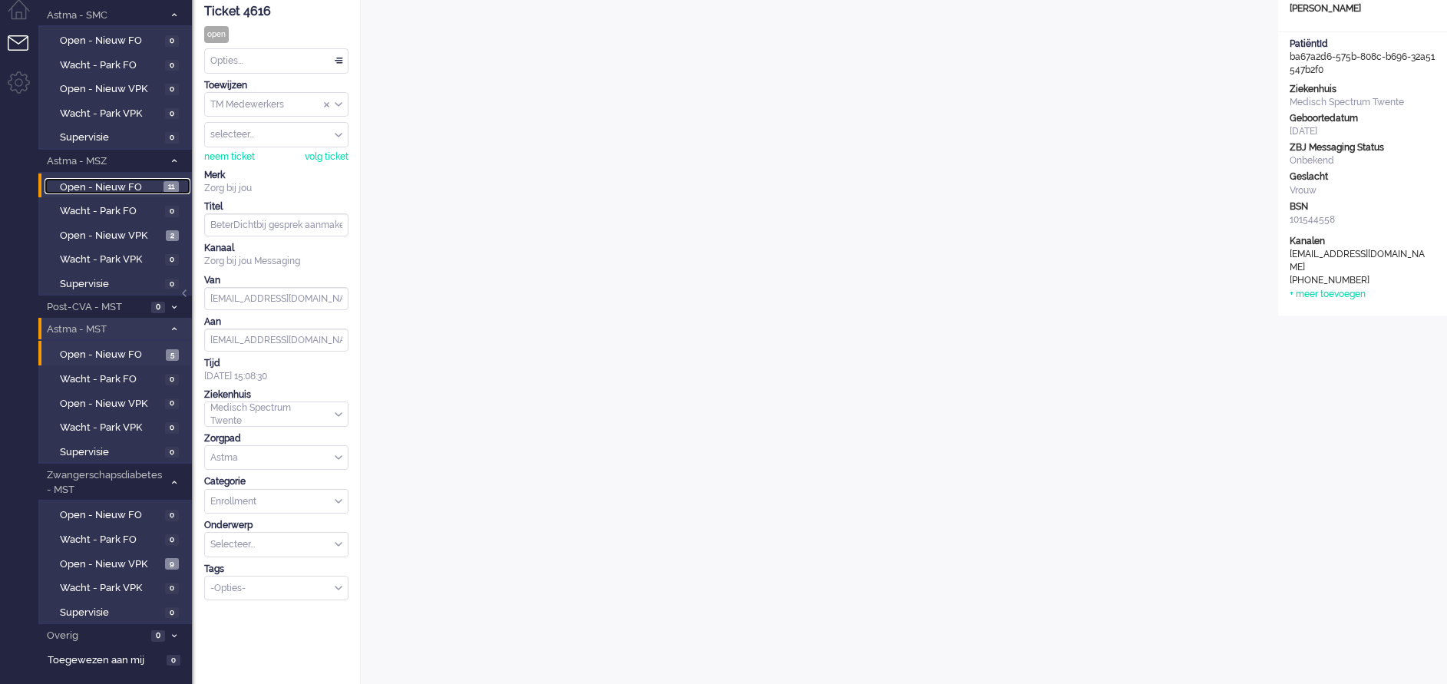
click at [124, 187] on span "Open - Nieuw FO" at bounding box center [110, 187] width 100 height 15
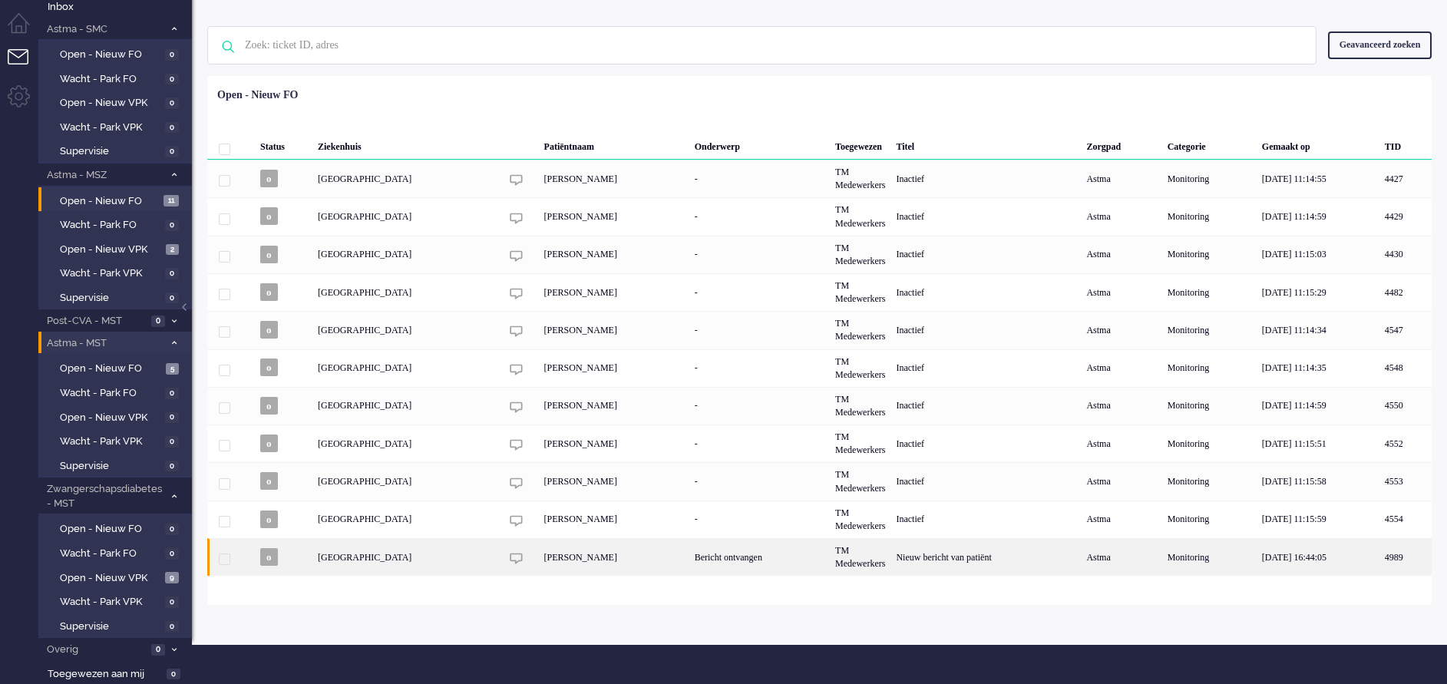
click at [830, 560] on div "Bericht ontvangen" at bounding box center [759, 557] width 140 height 38
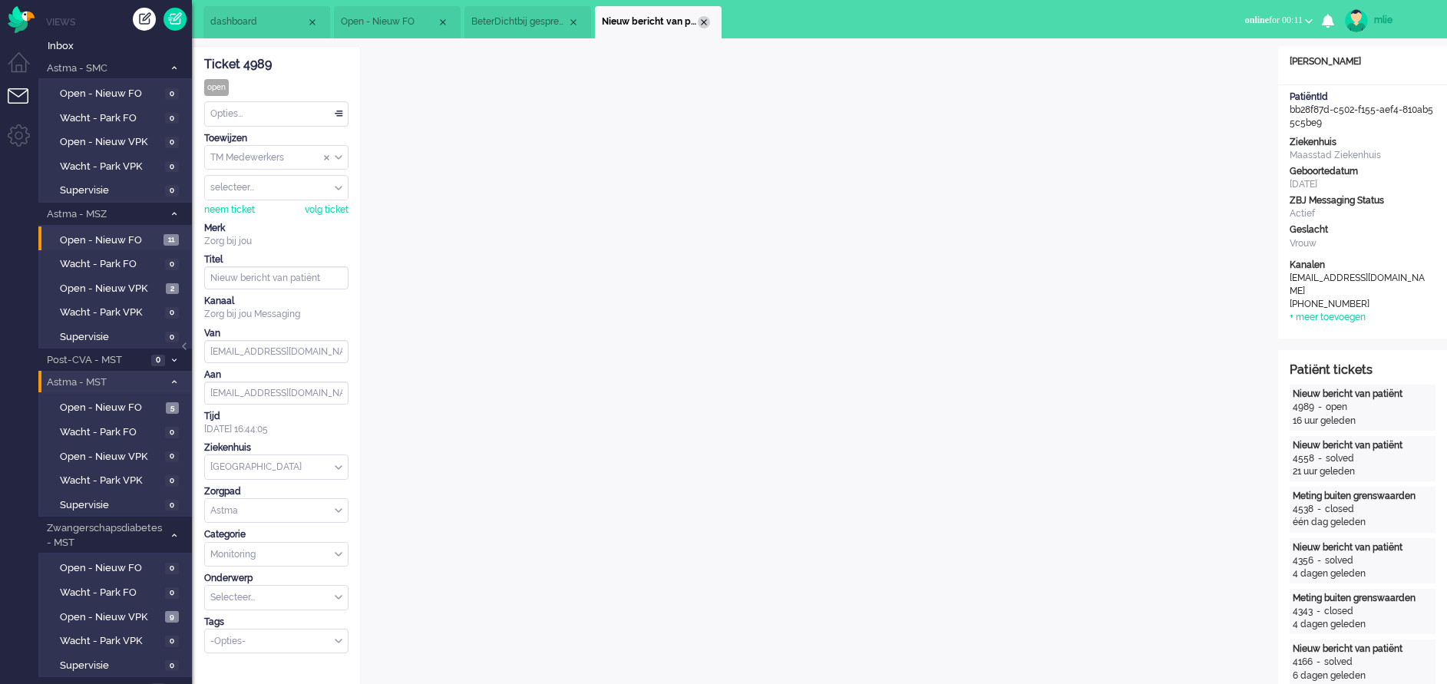
click at [704, 22] on div "Close tab" at bounding box center [704, 22] width 12 height 12
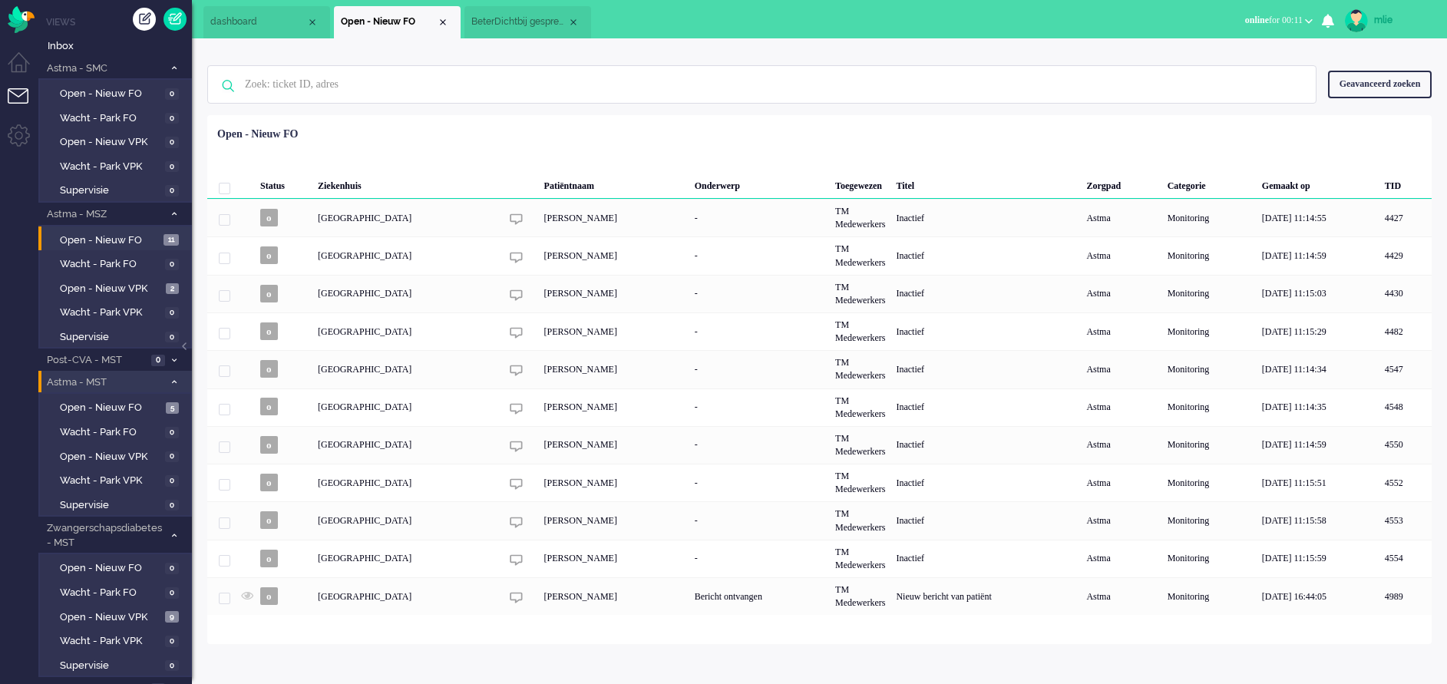
click at [512, 22] on span "BeterDichtbij gesprek aanmaken mislukt." at bounding box center [519, 21] width 96 height 13
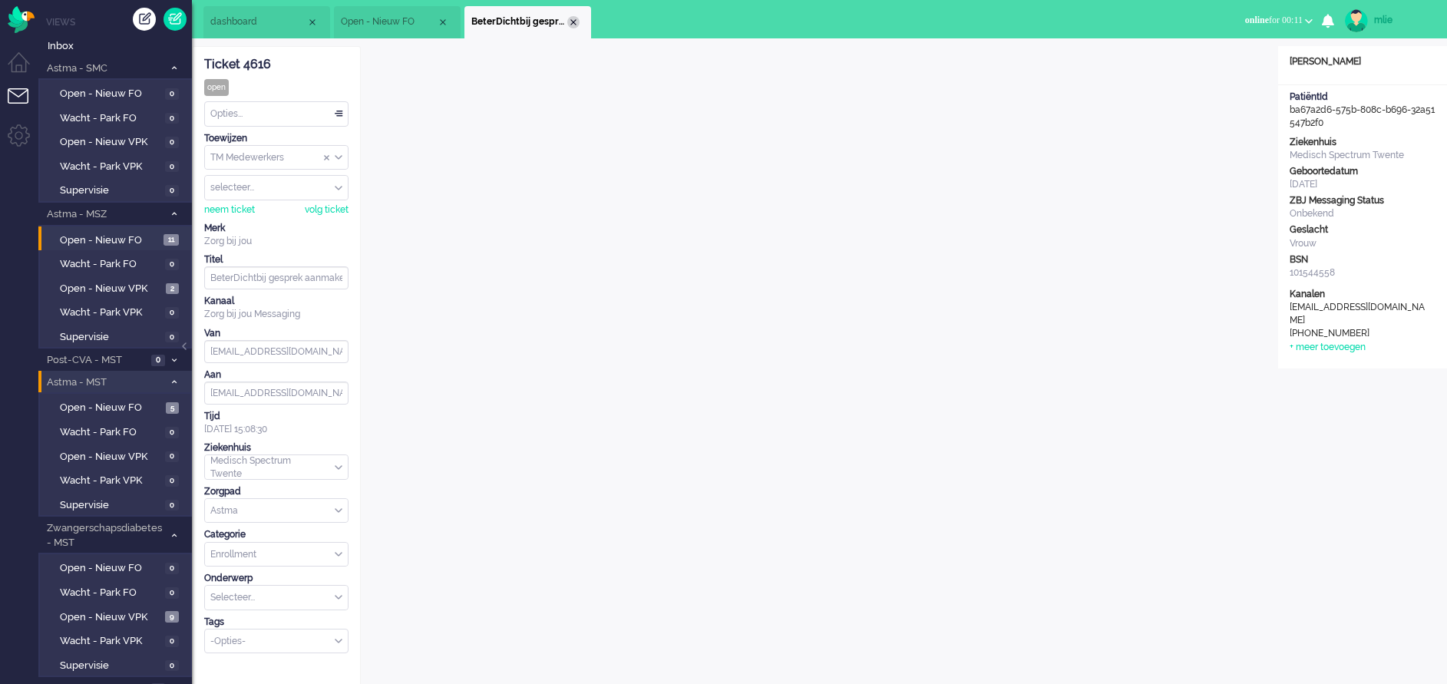
click at [576, 19] on div "Close tab" at bounding box center [573, 22] width 12 height 12
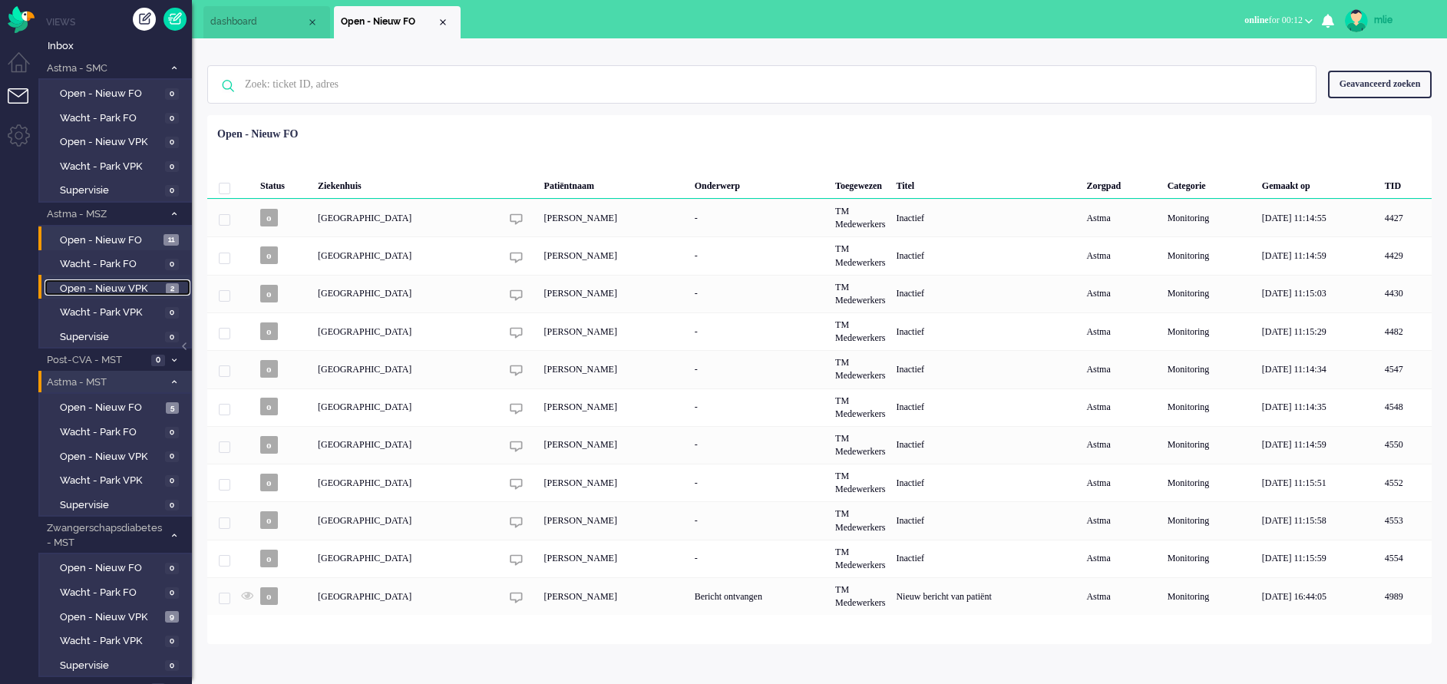
click at [131, 284] on span "Open - Nieuw VPK" at bounding box center [111, 289] width 102 height 15
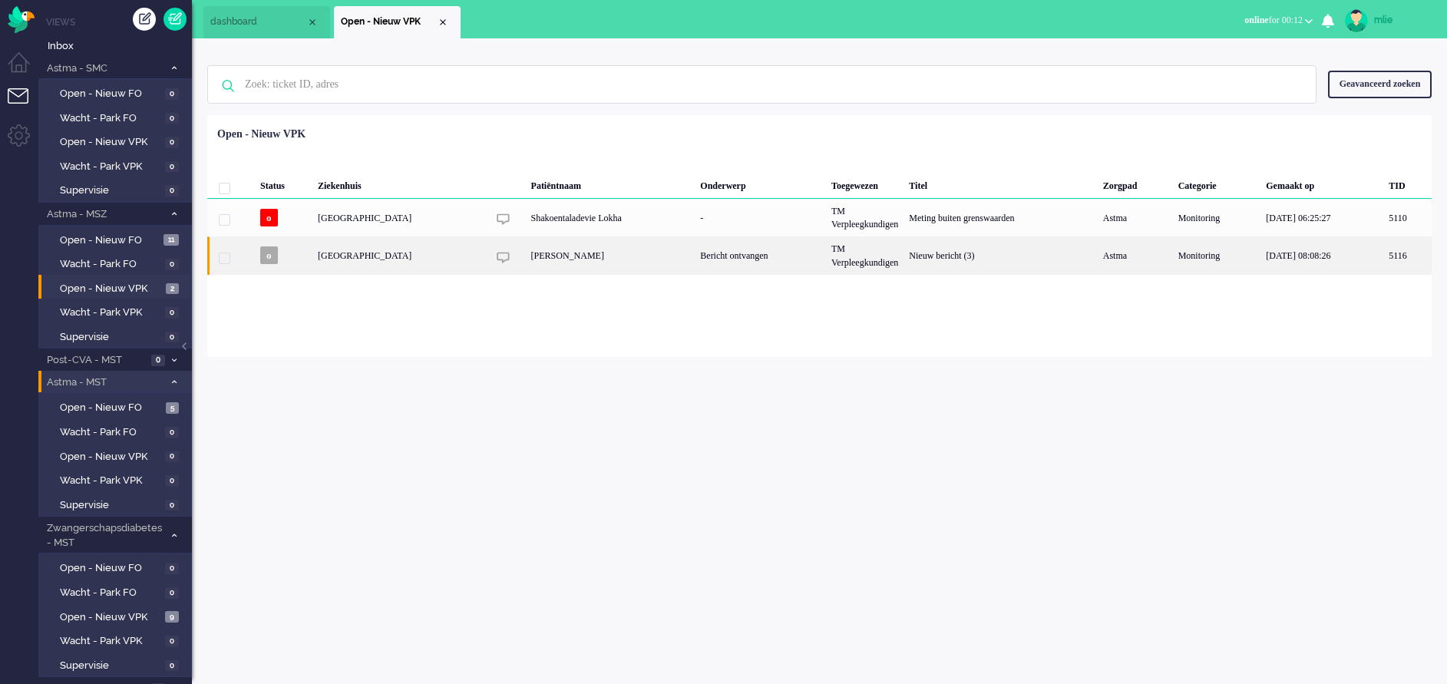
click at [799, 250] on div "Bericht ontvangen" at bounding box center [760, 255] width 131 height 38
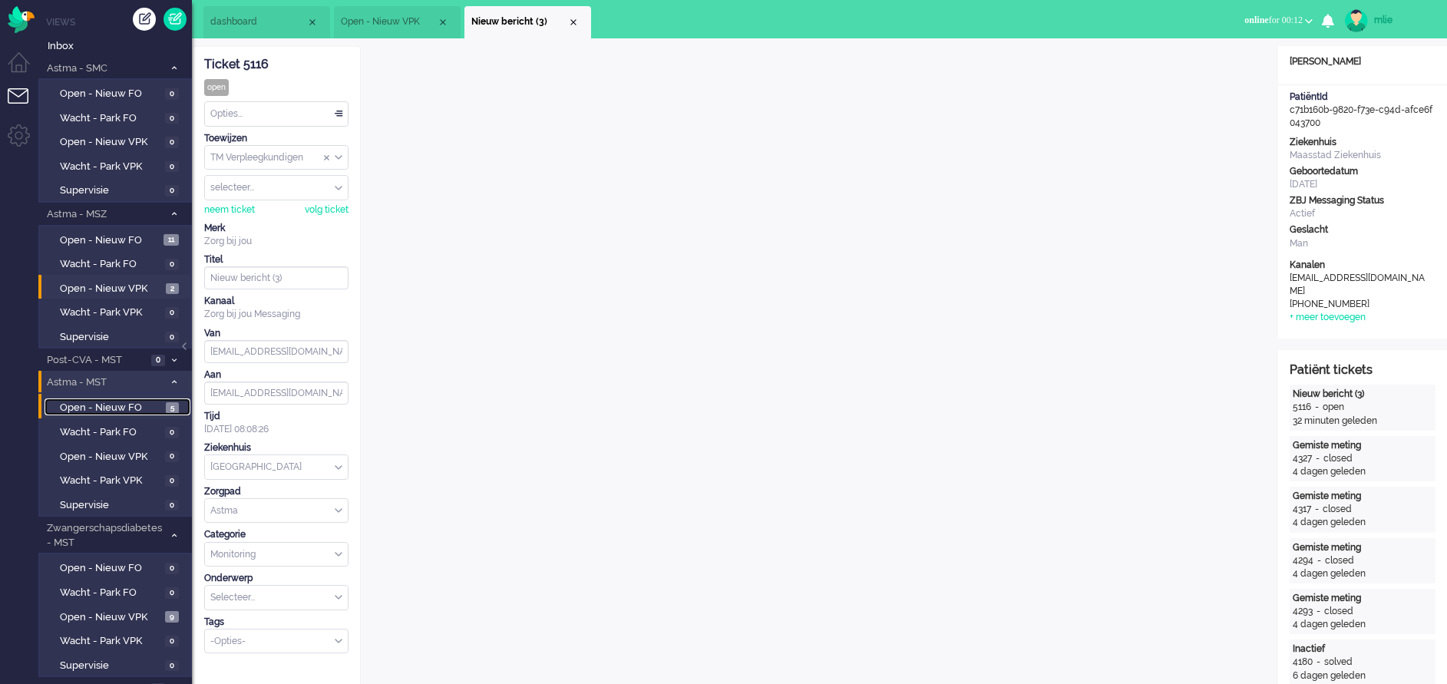
click at [107, 404] on span "Open - Nieuw FO" at bounding box center [111, 408] width 102 height 15
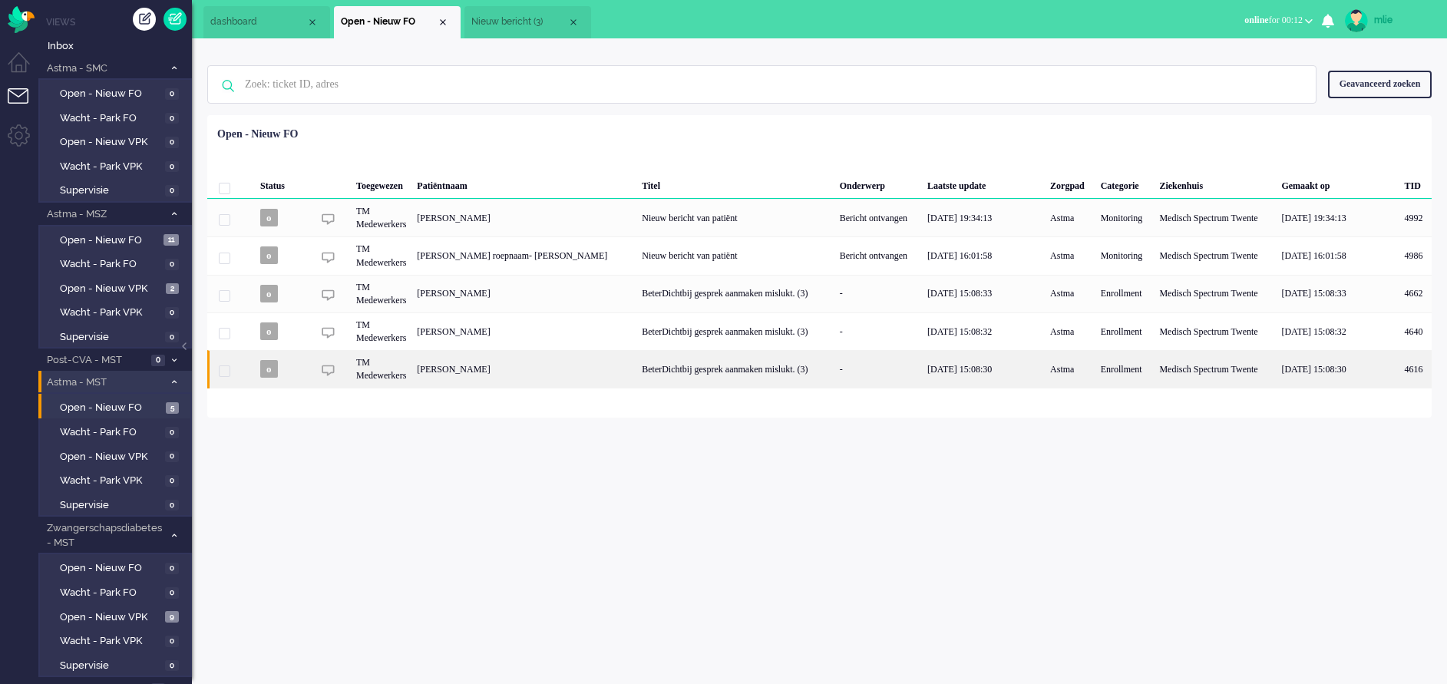
click at [761, 372] on div "BeterDichtbij gesprek aanmaken mislukt. (3)" at bounding box center [734, 369] width 197 height 38
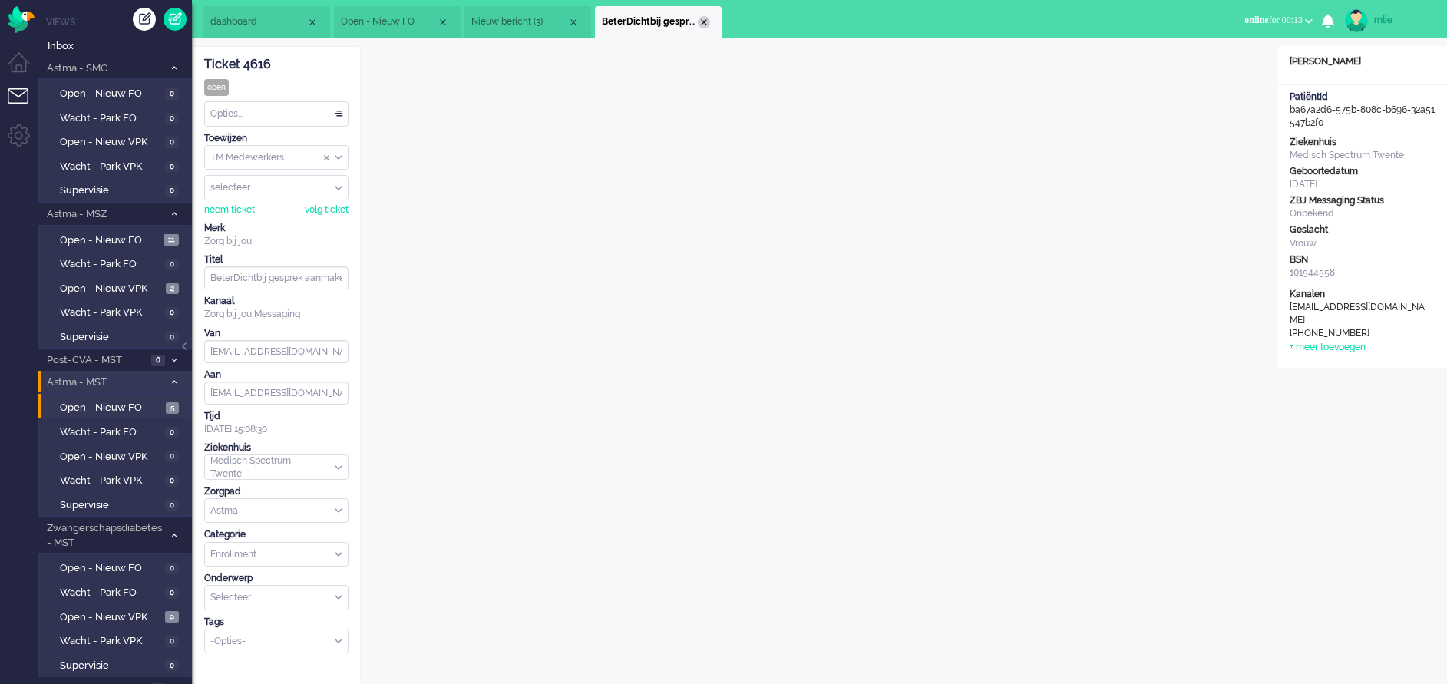
click at [708, 21] on div "Close tab" at bounding box center [704, 22] width 12 height 12
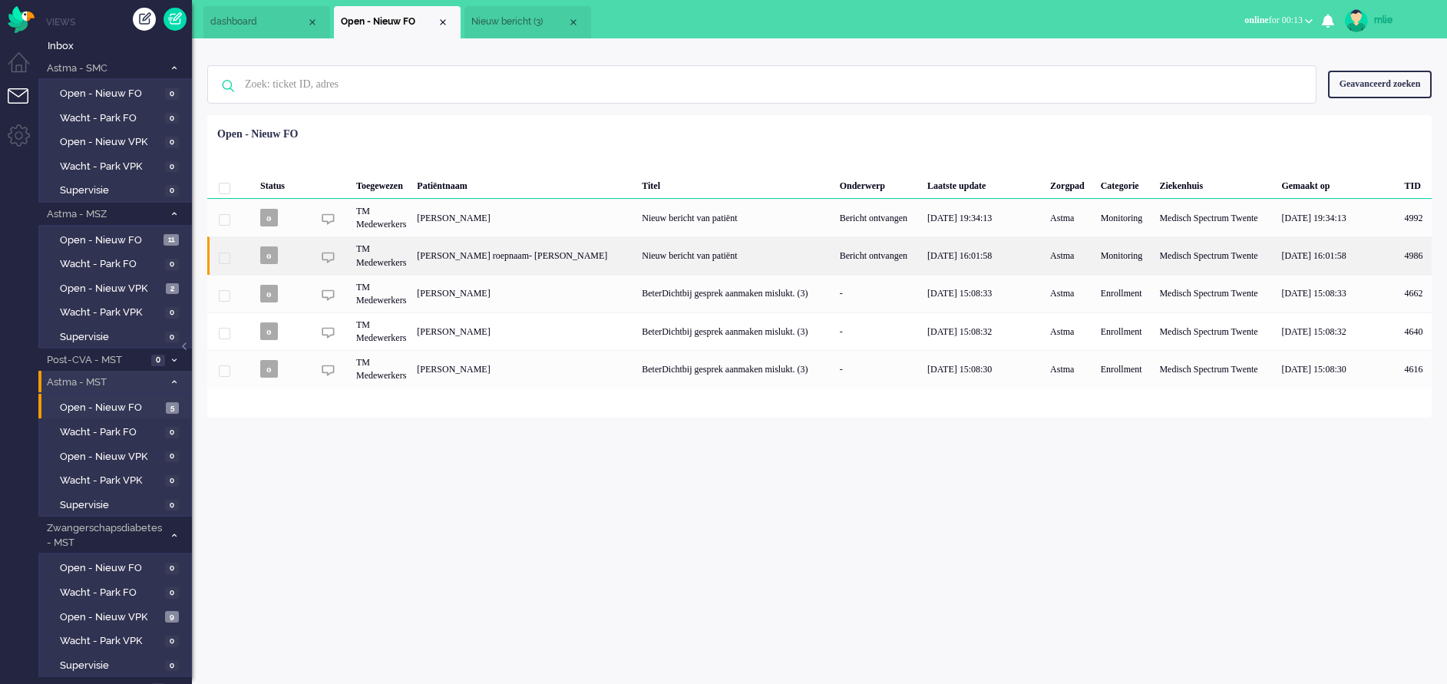
click at [707, 254] on div "Nieuw bericht van patiënt" at bounding box center [734, 255] width 197 height 38
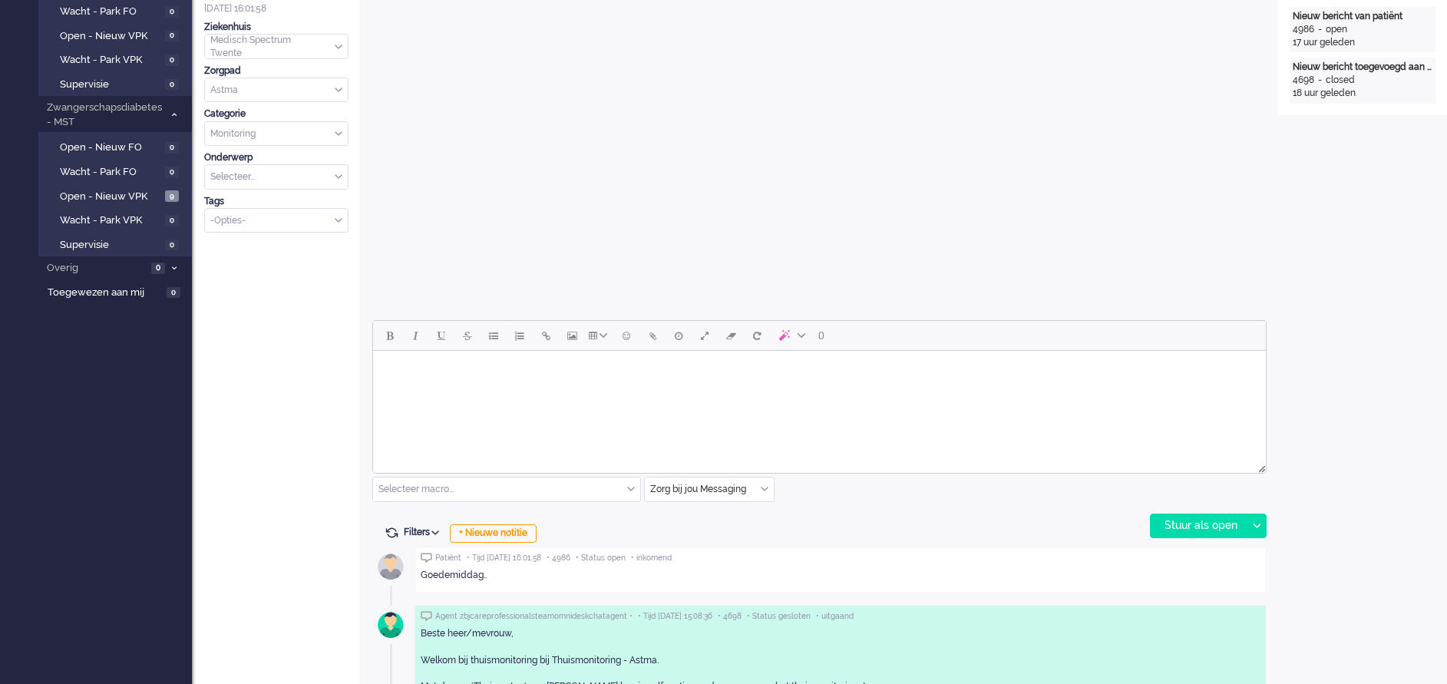
scroll to position [507, 0]
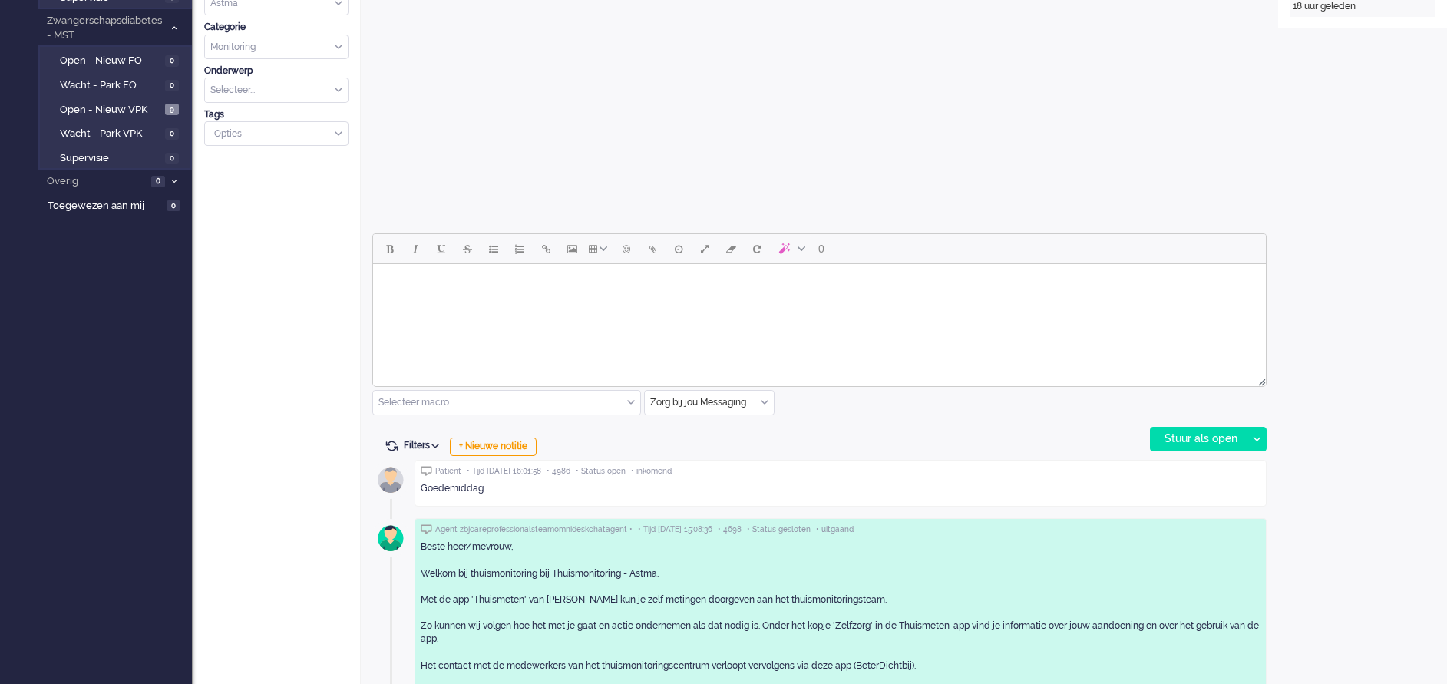
click at [463, 290] on body "Rich Text Area. Press ALT-0 for help." at bounding box center [819, 283] width 881 height 27
click at [1226, 437] on div "Stuur als open" at bounding box center [1199, 439] width 96 height 23
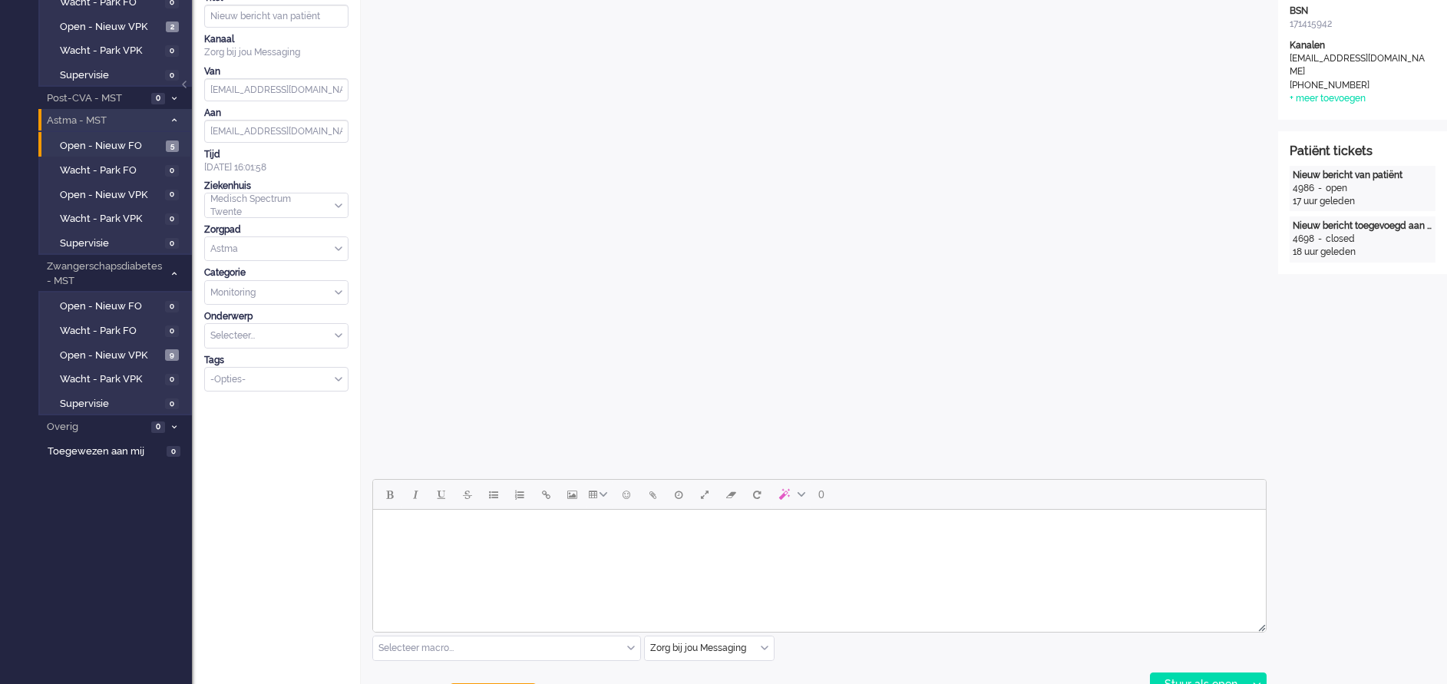
scroll to position [0, 0]
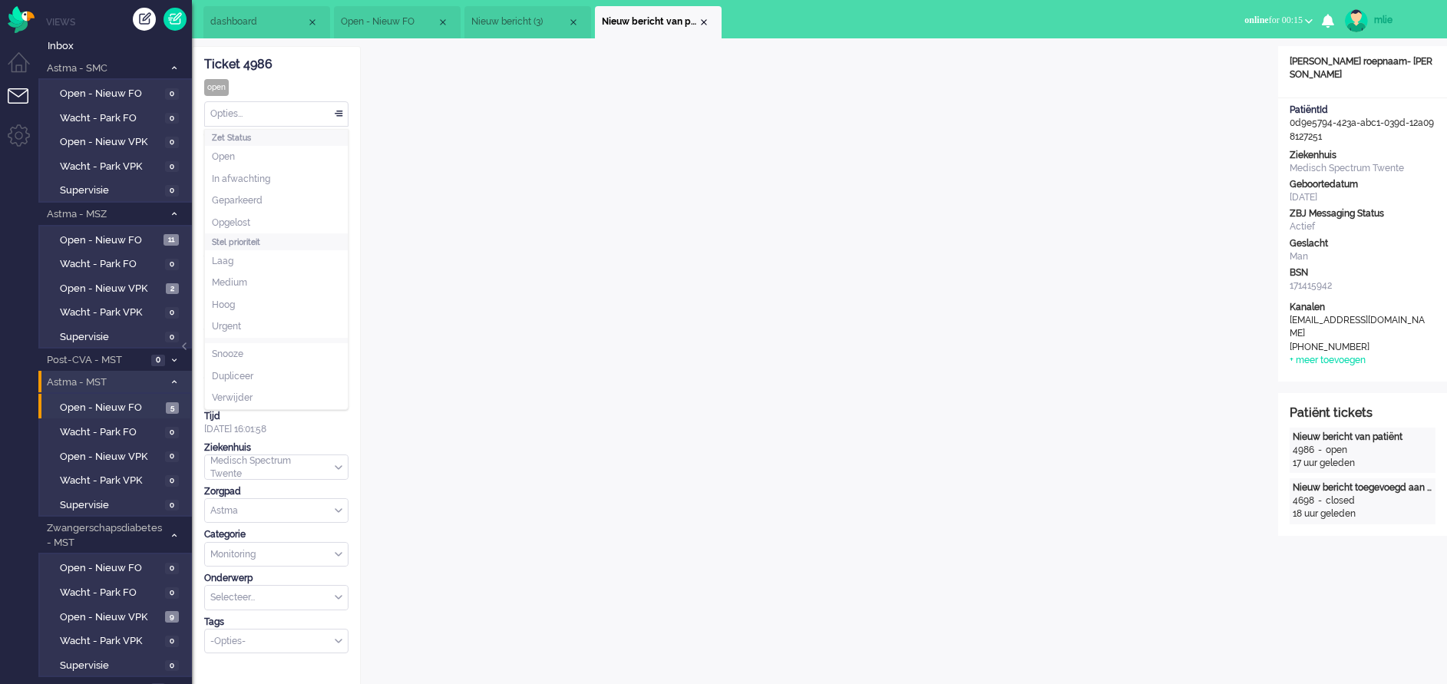
click at [338, 111] on div "Opties..." at bounding box center [276, 114] width 143 height 24
click at [242, 223] on span "Opgelost" at bounding box center [231, 222] width 38 height 13
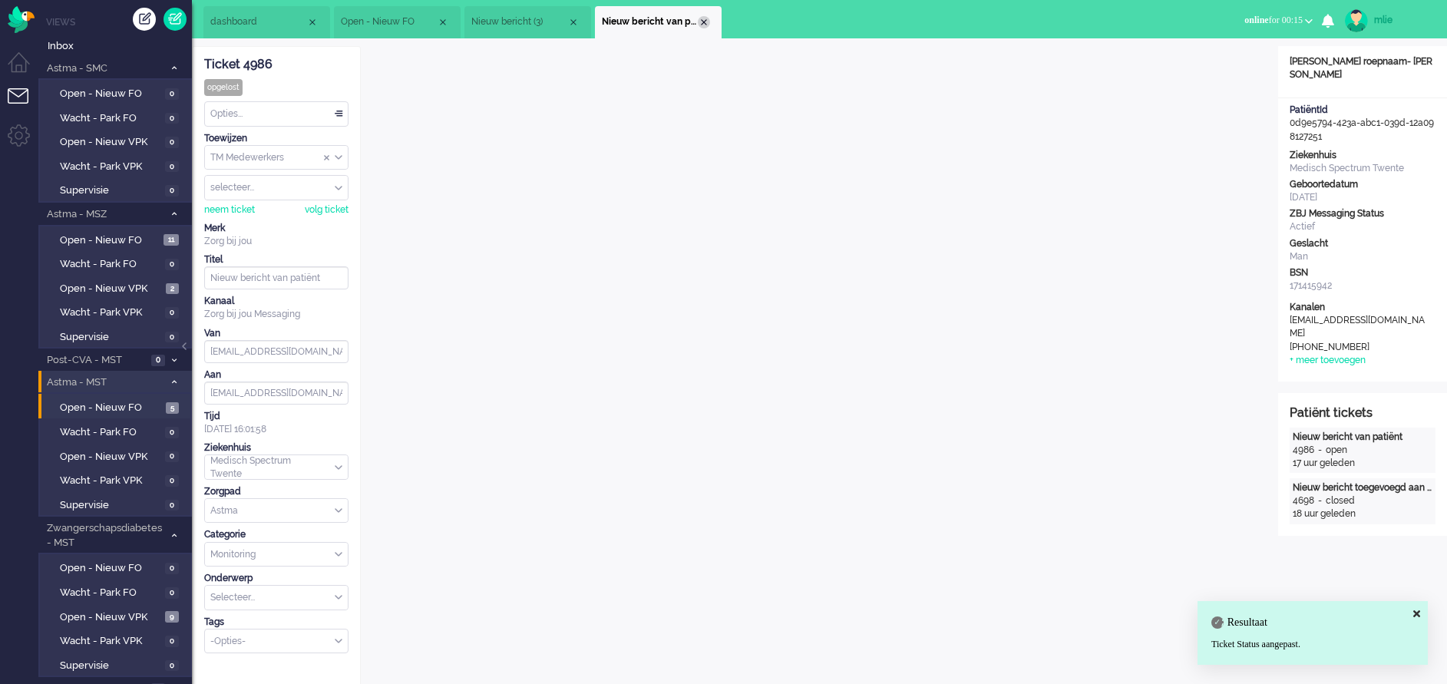
click at [704, 19] on div "Close tab" at bounding box center [704, 22] width 12 height 12
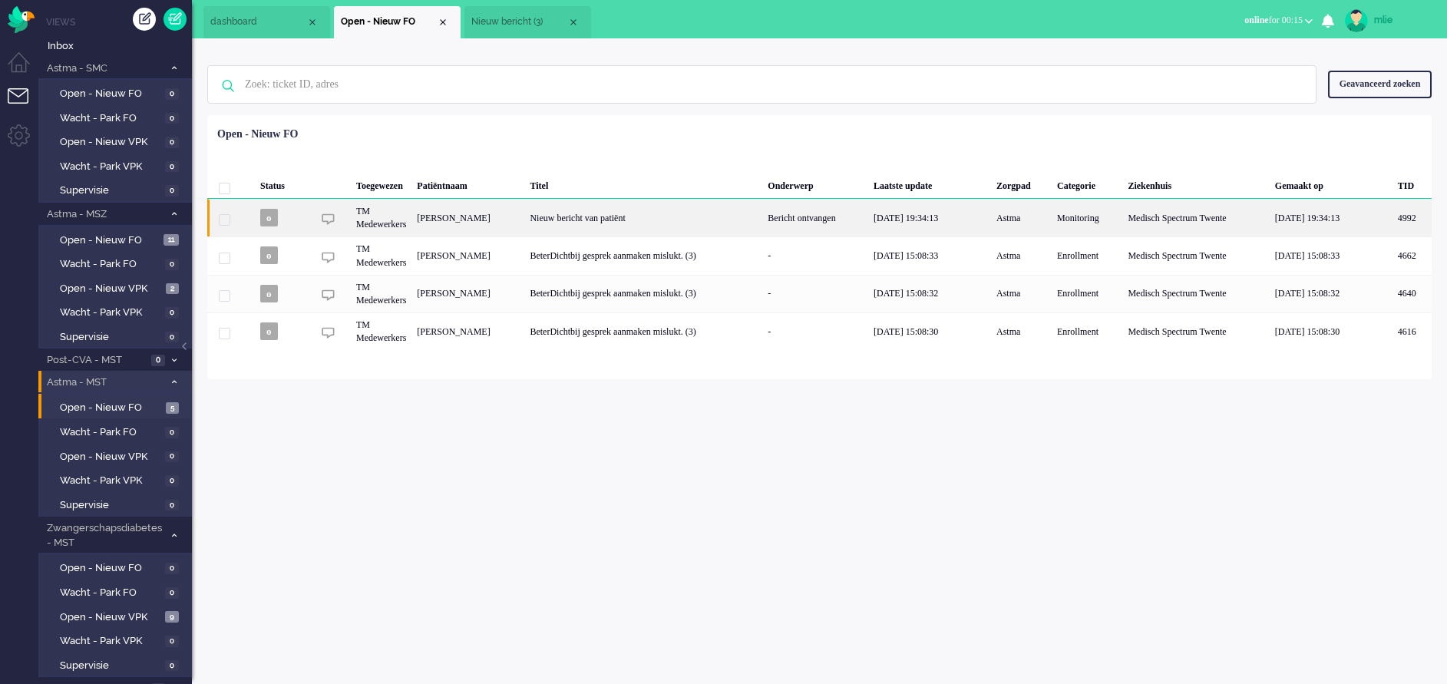
click at [748, 225] on div "Nieuw bericht van patiënt" at bounding box center [643, 218] width 238 height 38
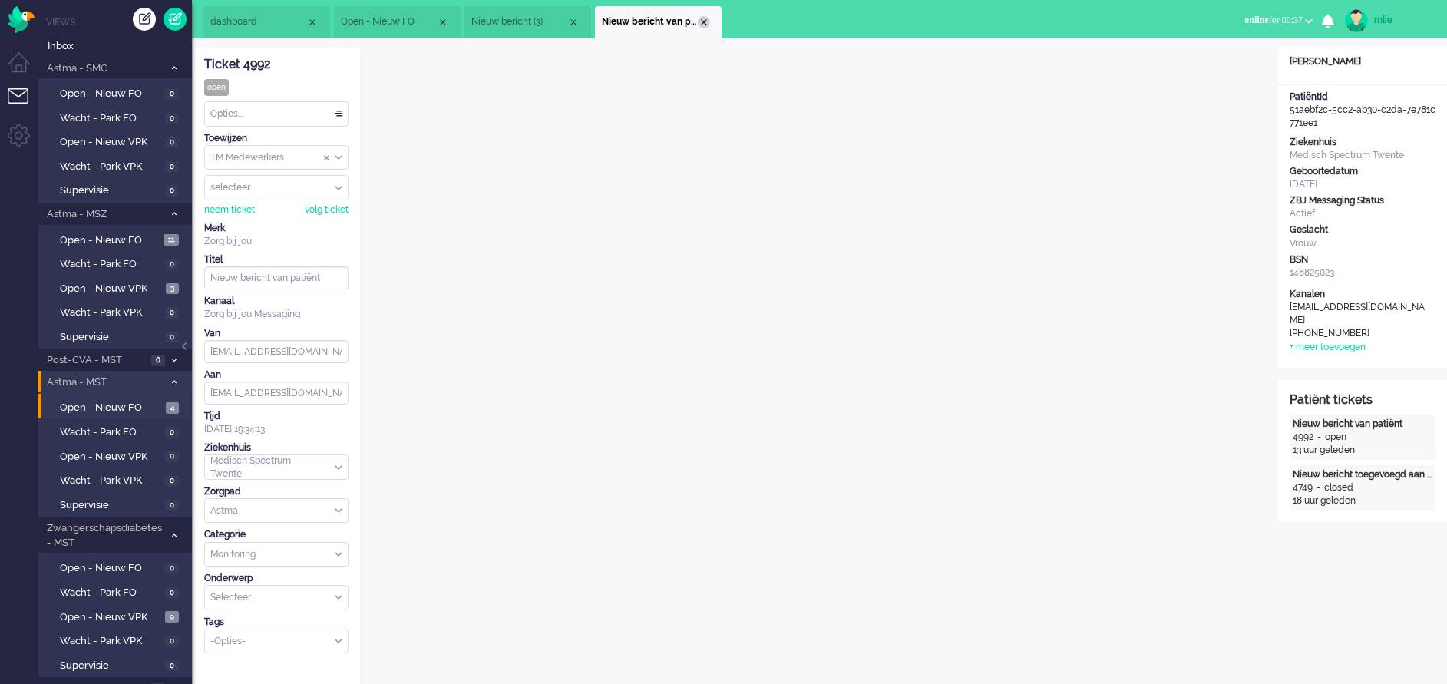
click at [707, 22] on div "Close tab" at bounding box center [704, 22] width 12 height 12
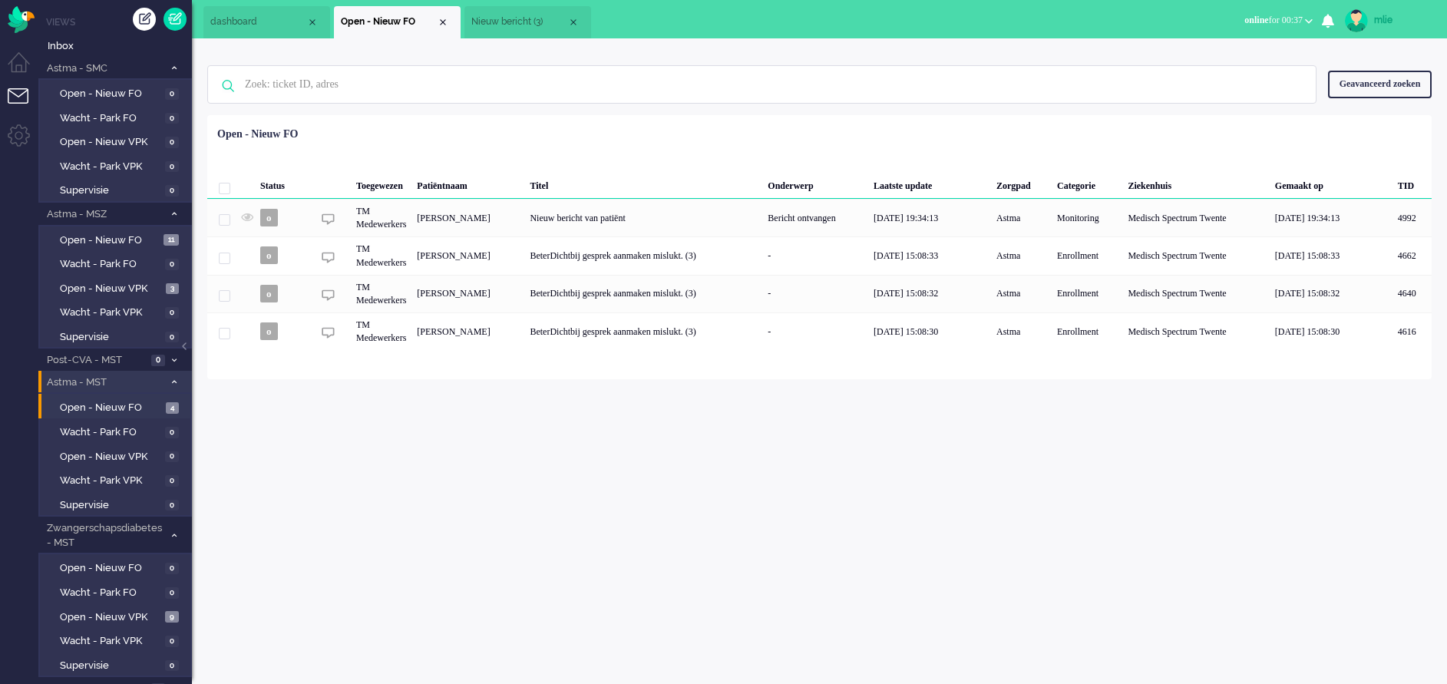
click at [540, 24] on span "Nieuw bericht (3)" at bounding box center [519, 21] width 96 height 13
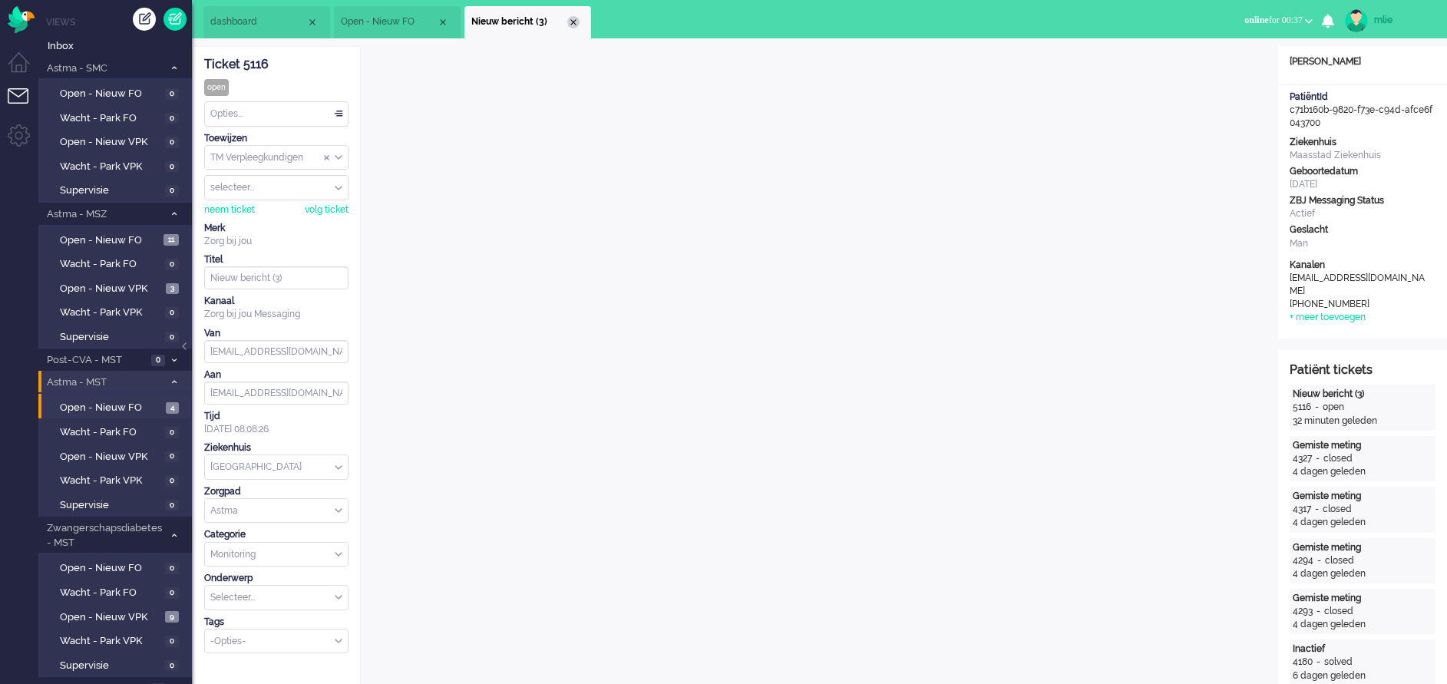
click at [572, 24] on div "Close tab" at bounding box center [573, 22] width 12 height 12
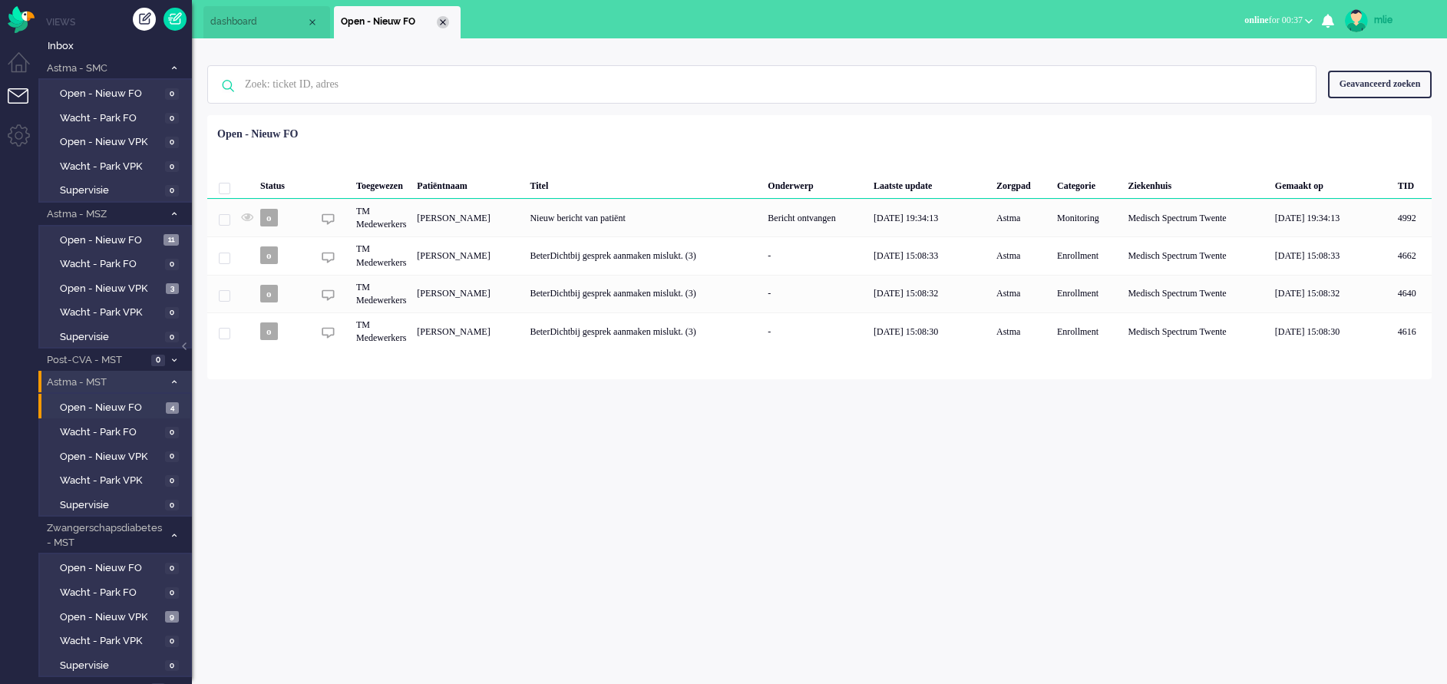
click at [443, 22] on div "Close tab" at bounding box center [443, 22] width 12 height 12
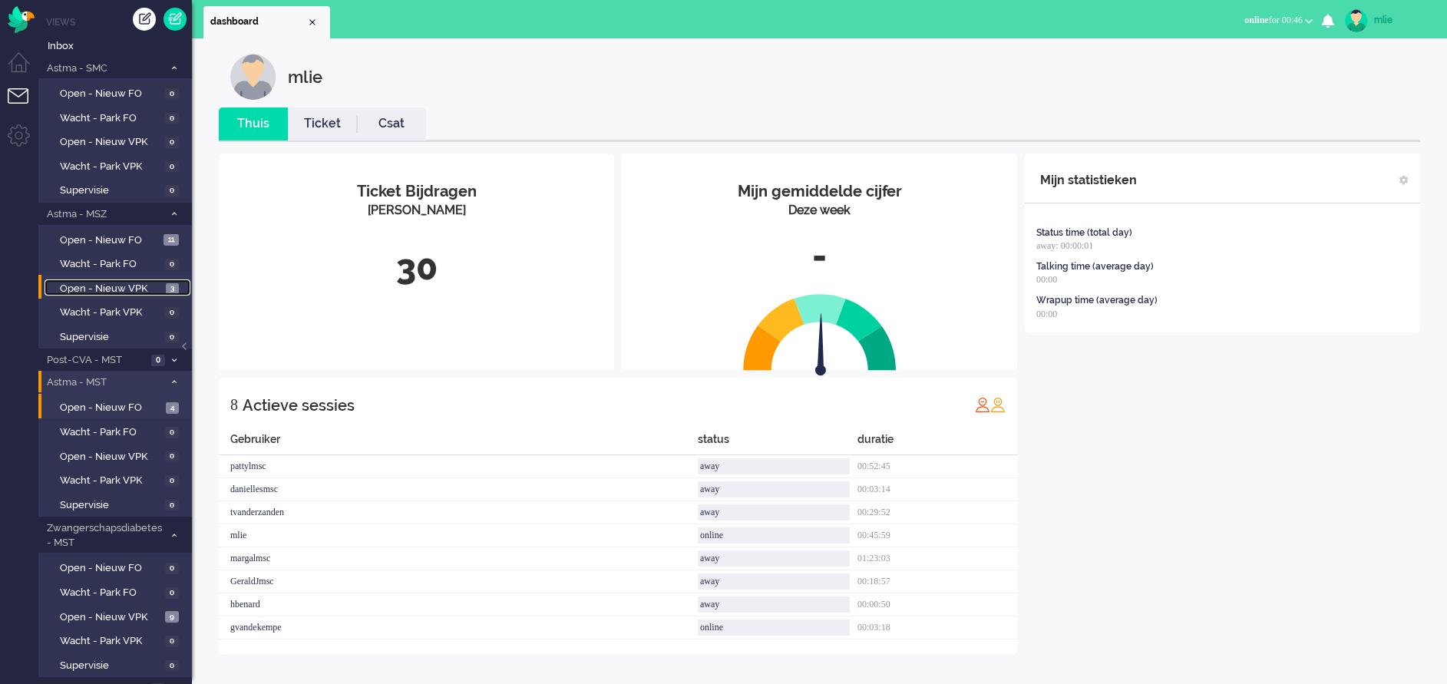
click at [108, 280] on link "Open - Nieuw VPK 3" at bounding box center [118, 287] width 146 height 17
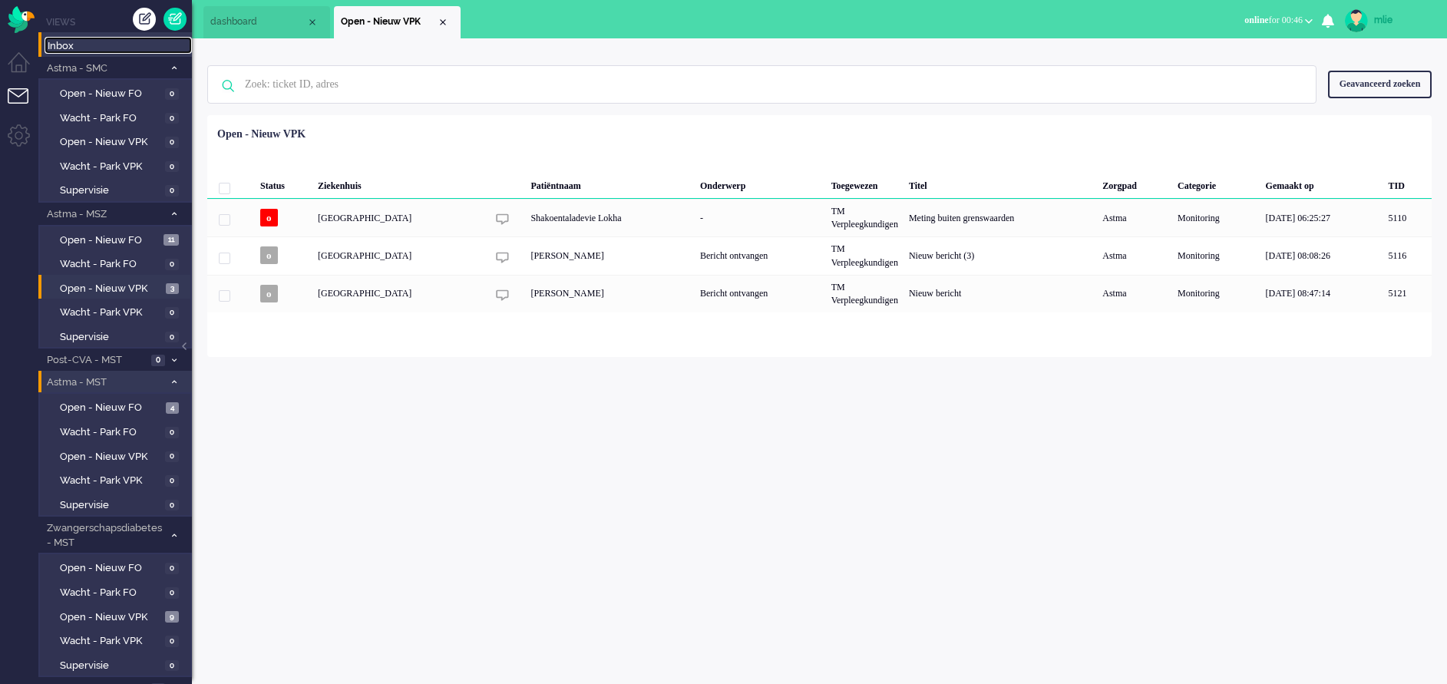
click at [68, 46] on span "Inbox" at bounding box center [120, 46] width 144 height 15
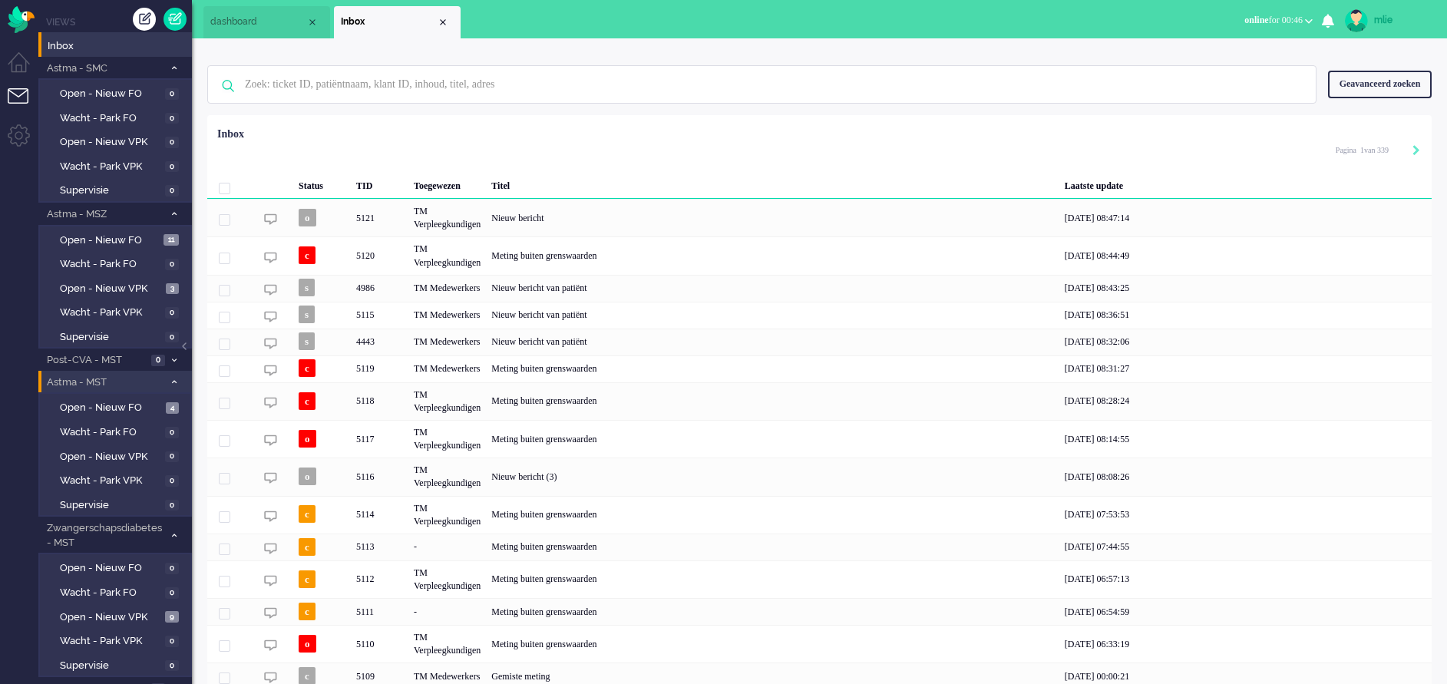
click at [1378, 16] on div "mlie" at bounding box center [1403, 19] width 58 height 15
click at [1352, 103] on link "Instellingen" at bounding box center [1386, 103] width 106 height 15
select select "browser"
select select "nl"
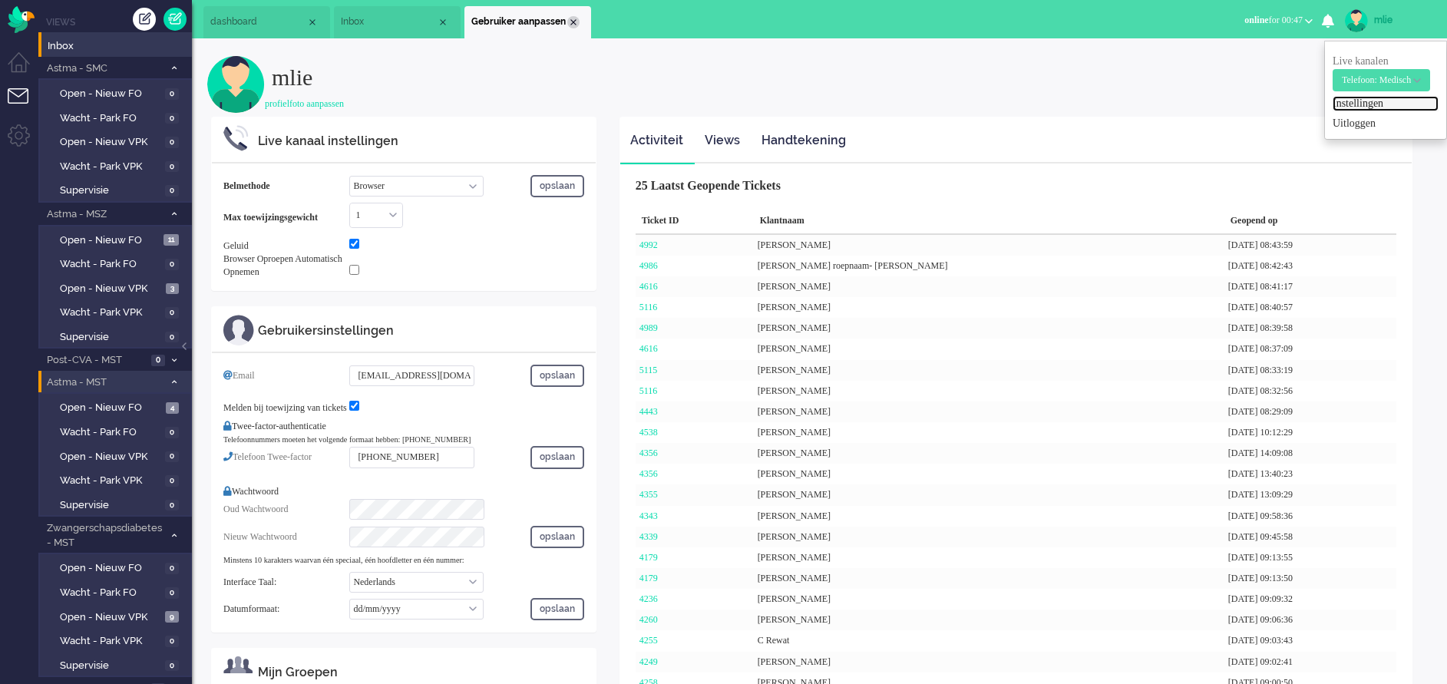
click at [570, 22] on div "Close tab" at bounding box center [573, 22] width 12 height 12
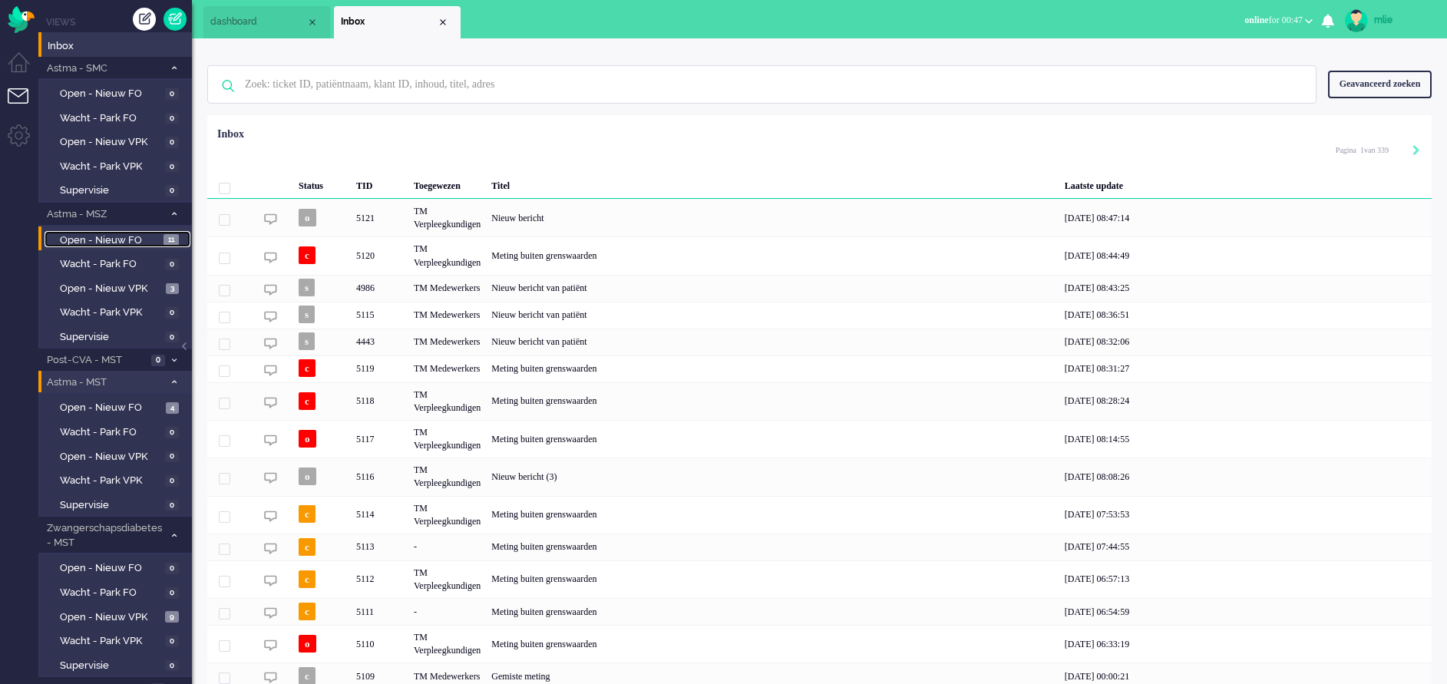
click at [105, 240] on span "Open - Nieuw FO" at bounding box center [110, 240] width 100 height 15
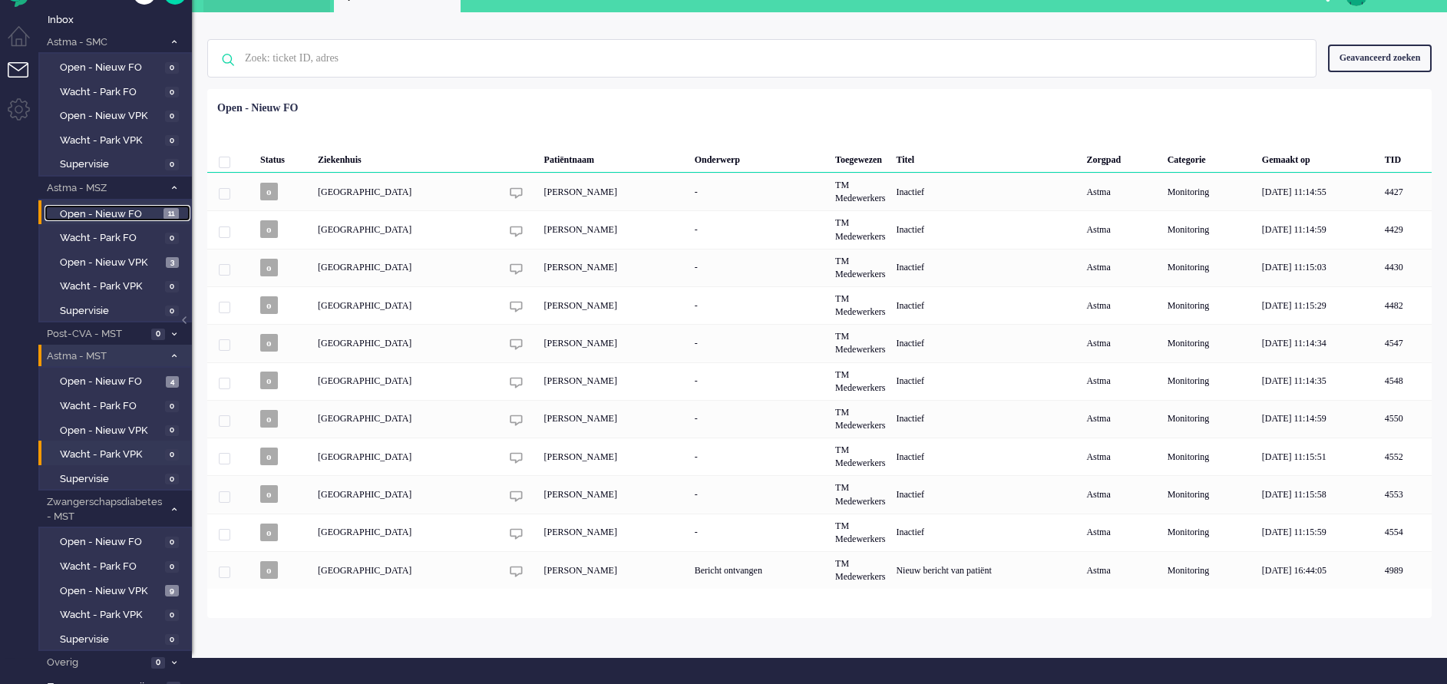
scroll to position [39, 0]
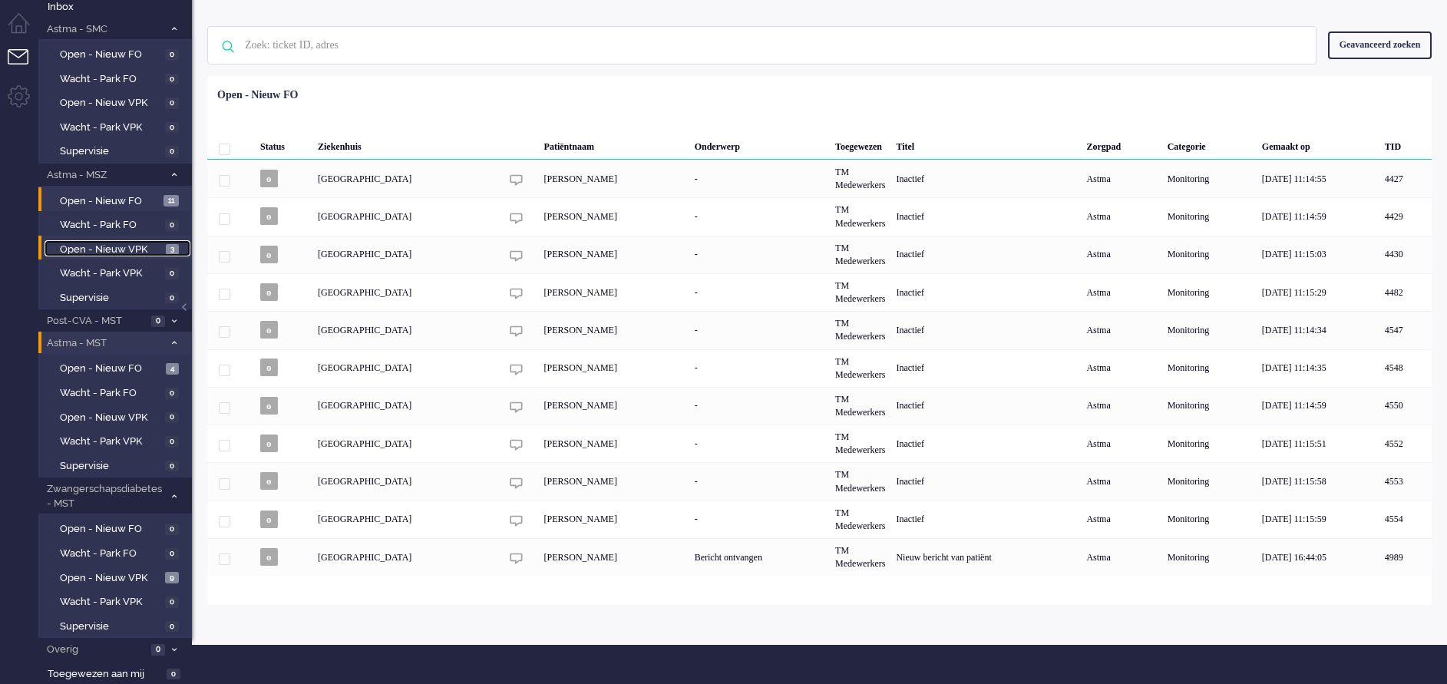
click at [95, 248] on span "Open - Nieuw VPK" at bounding box center [111, 250] width 102 height 15
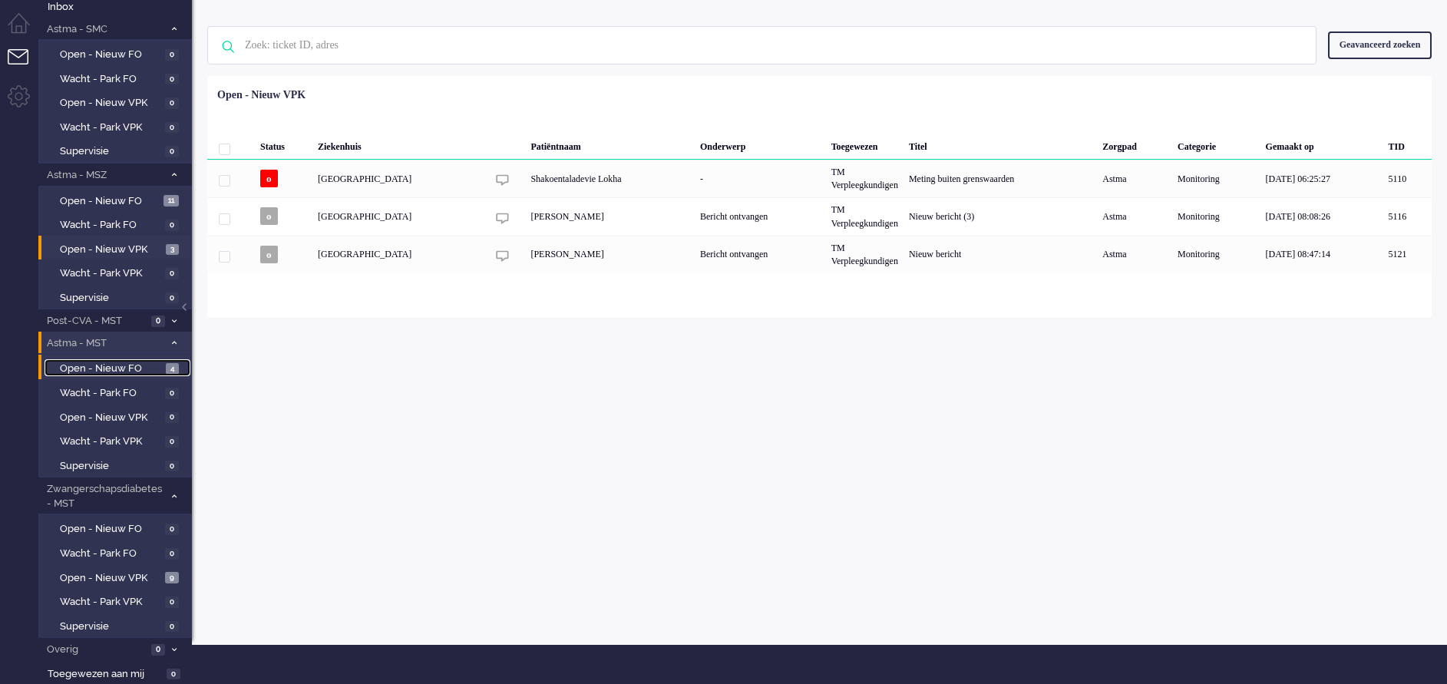
click at [122, 361] on link "Open - Nieuw FO 4" at bounding box center [118, 367] width 146 height 17
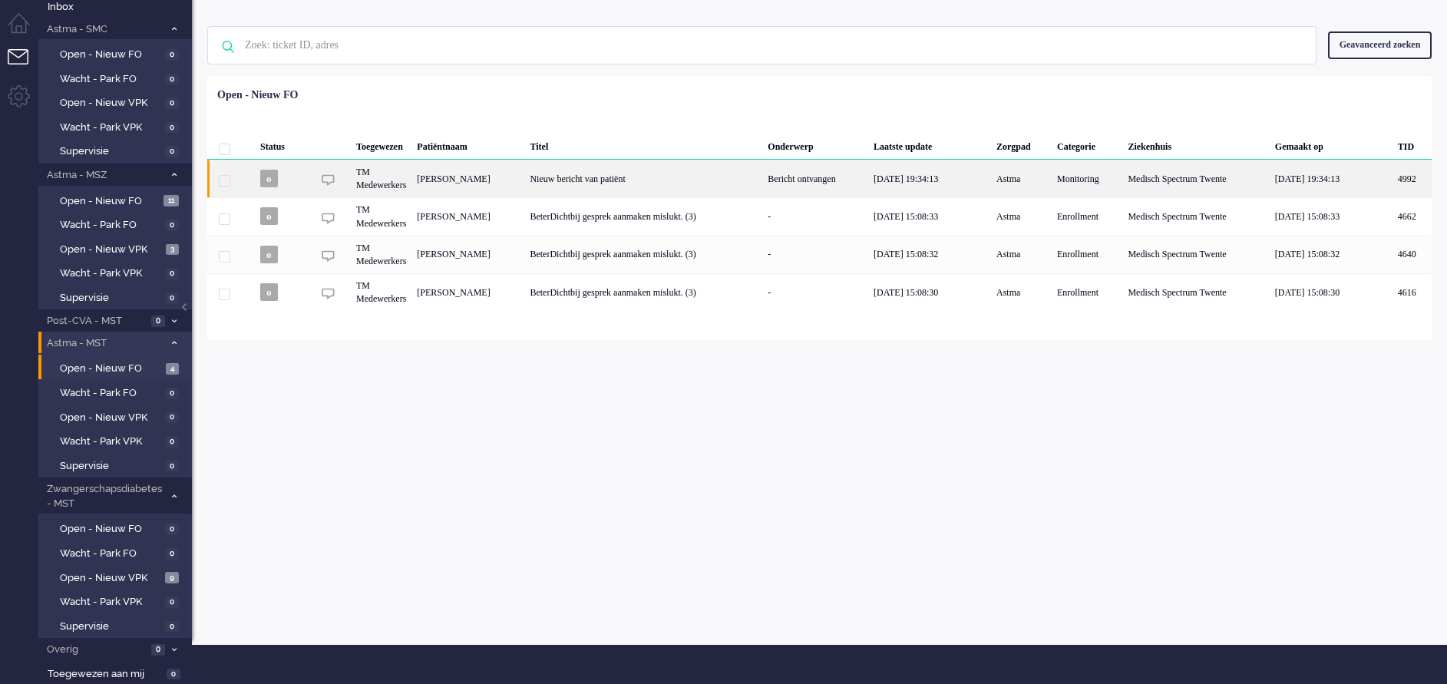
click at [713, 176] on div "Nieuw bericht van patiënt" at bounding box center [643, 179] width 238 height 38
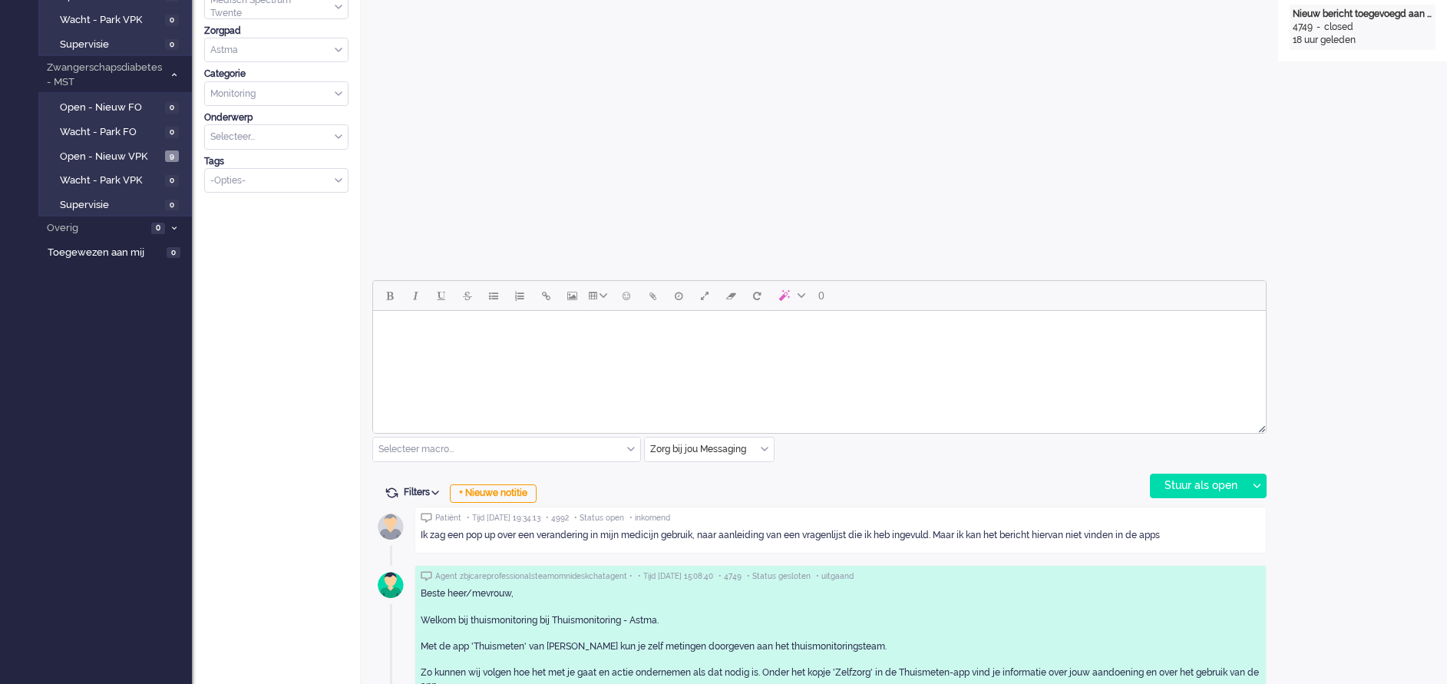
scroll to position [576, 0]
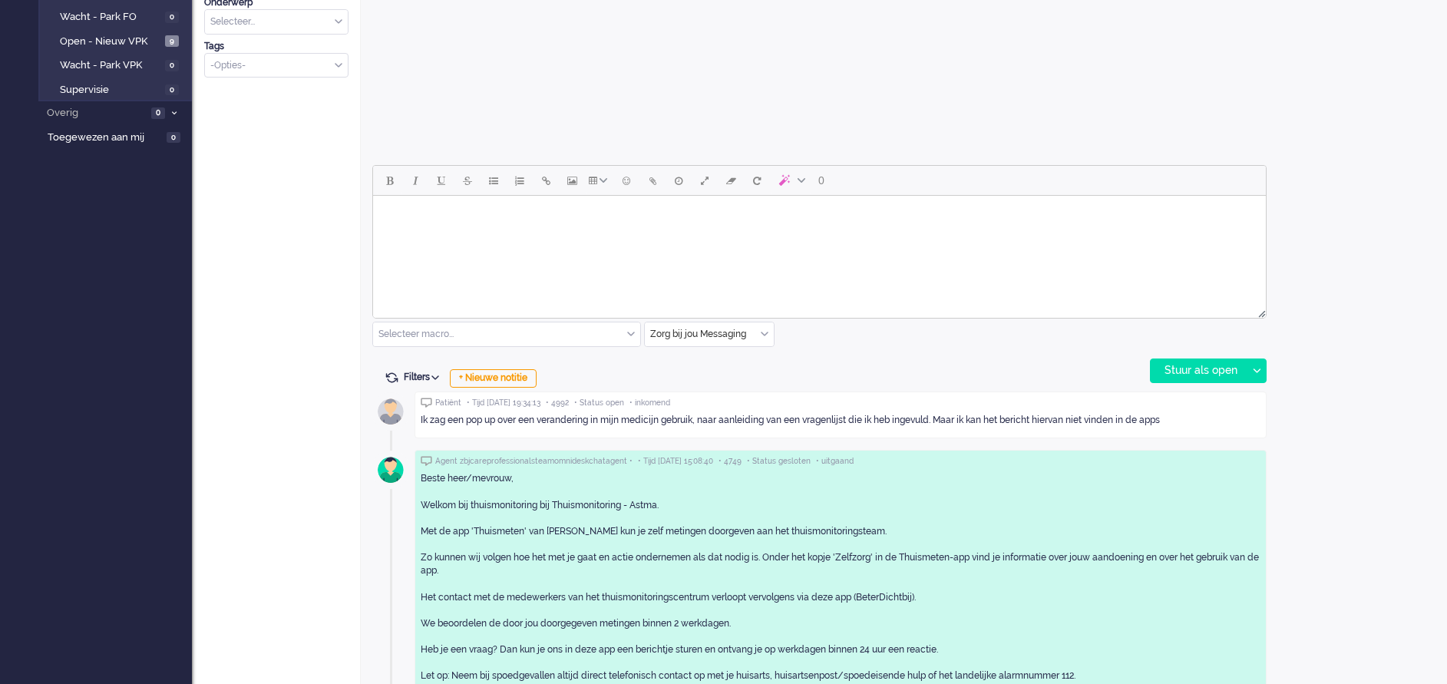
click at [480, 235] on html at bounding box center [819, 215] width 893 height 39
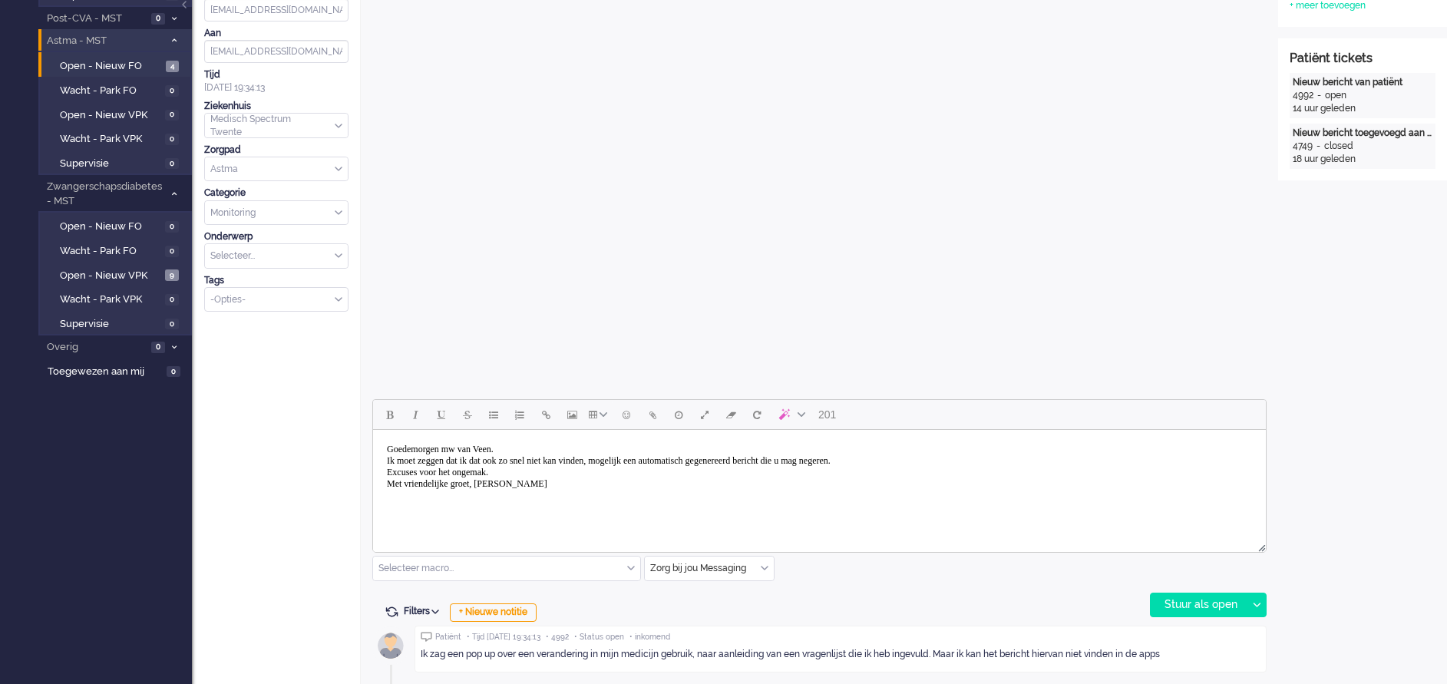
scroll to position [345, 0]
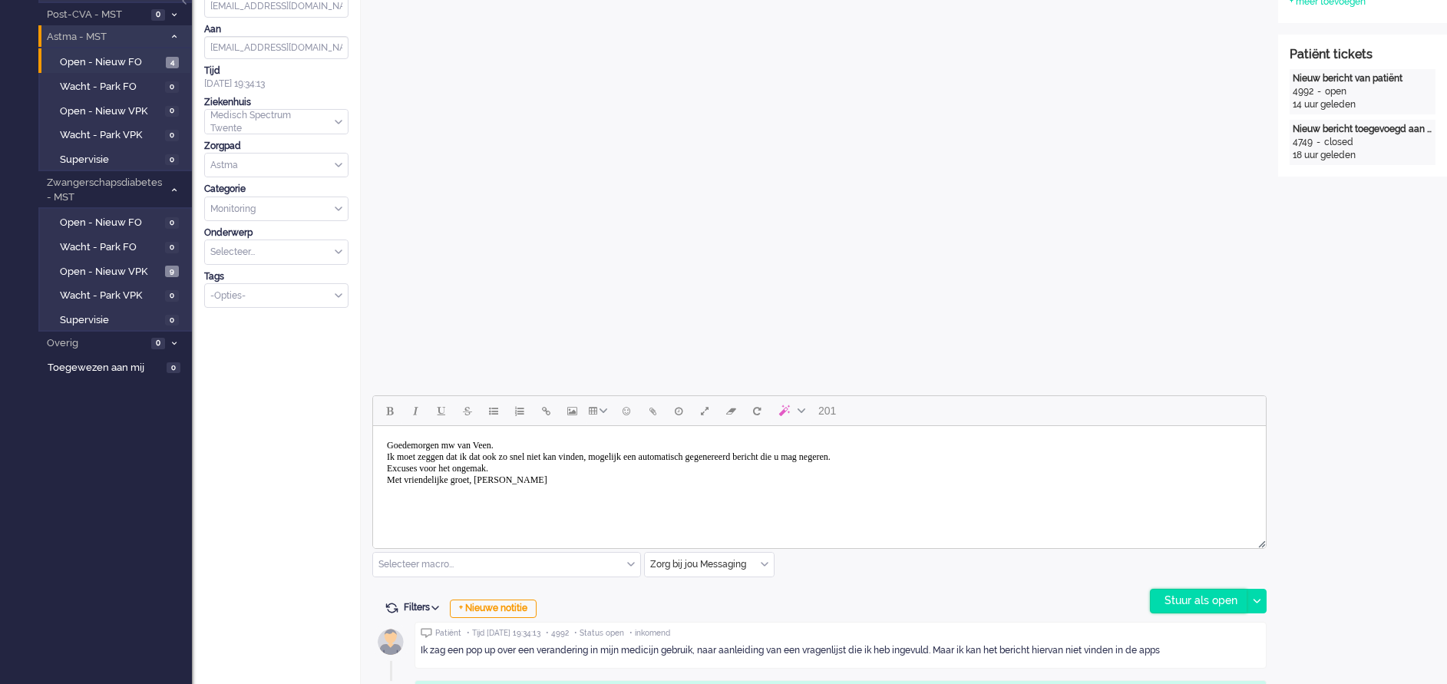
click at [1218, 600] on div "Stuur als open" at bounding box center [1199, 601] width 96 height 23
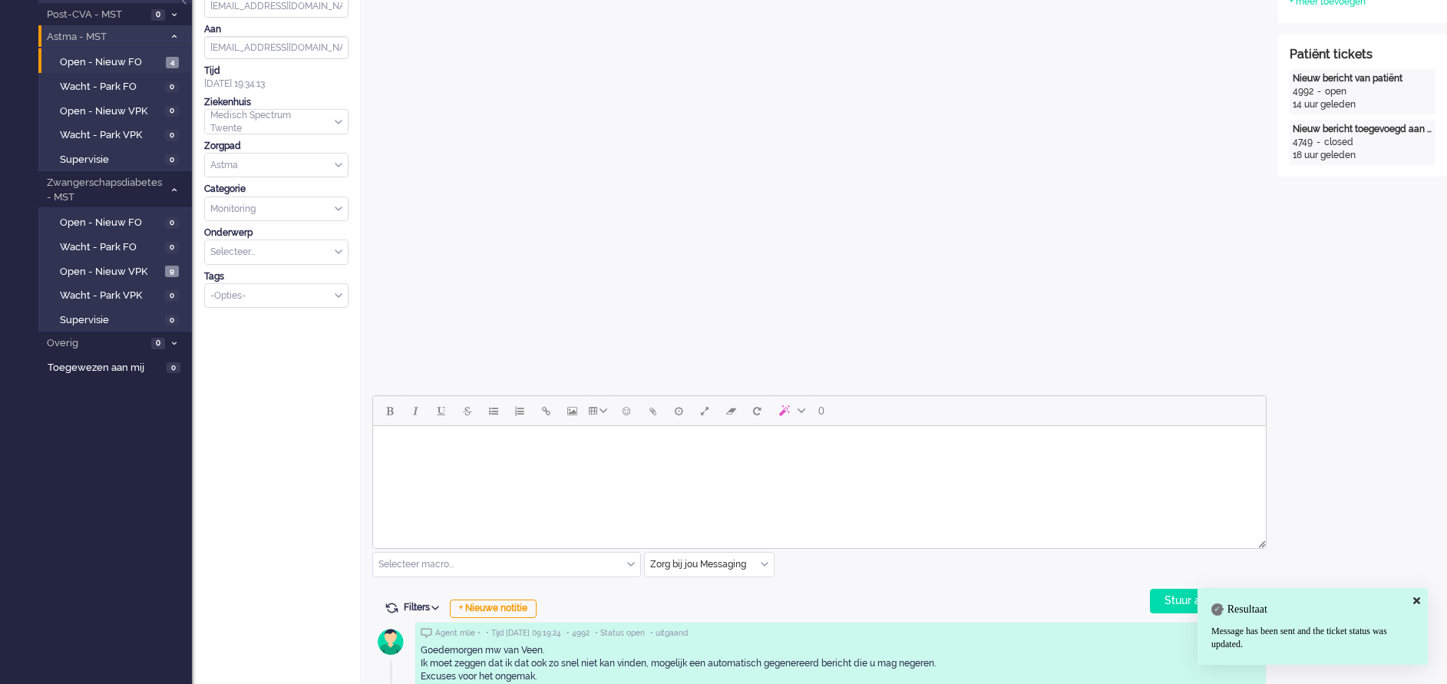
scroll to position [0, 0]
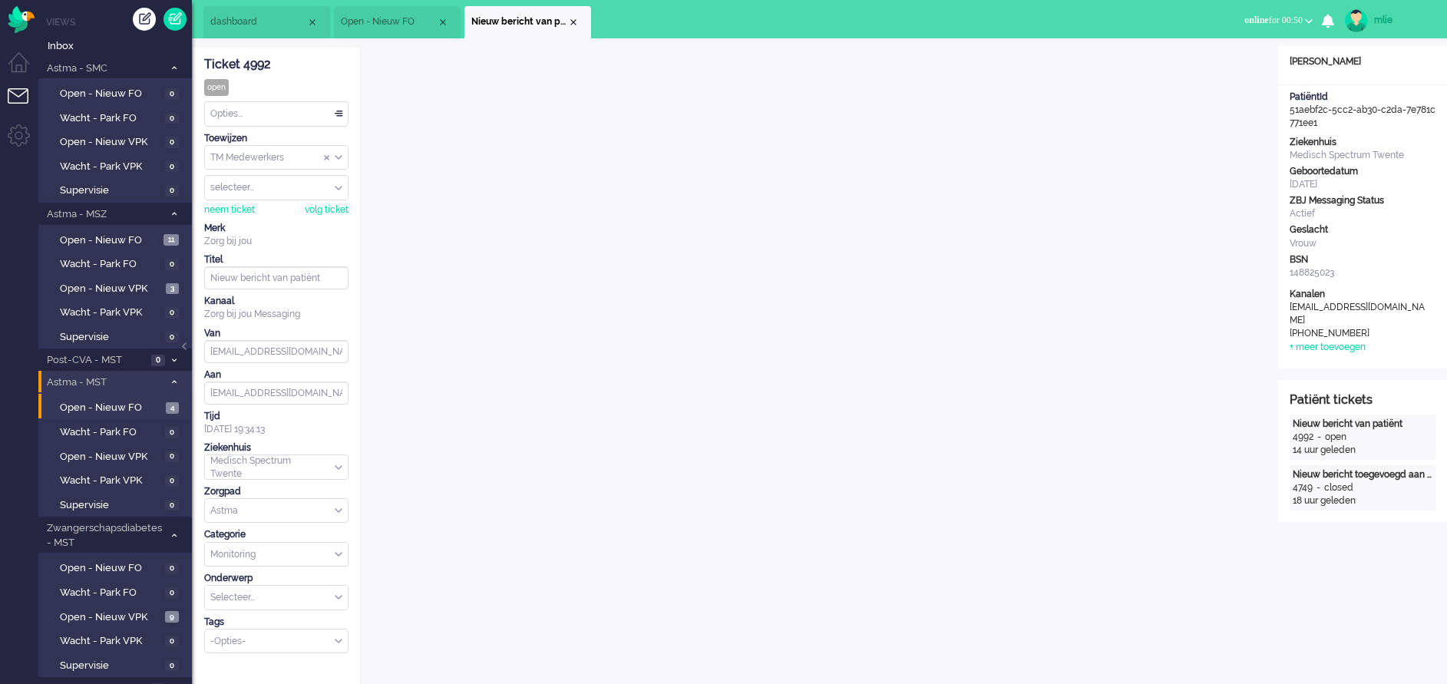
click at [332, 109] on div "Opties..." at bounding box center [276, 114] width 143 height 24
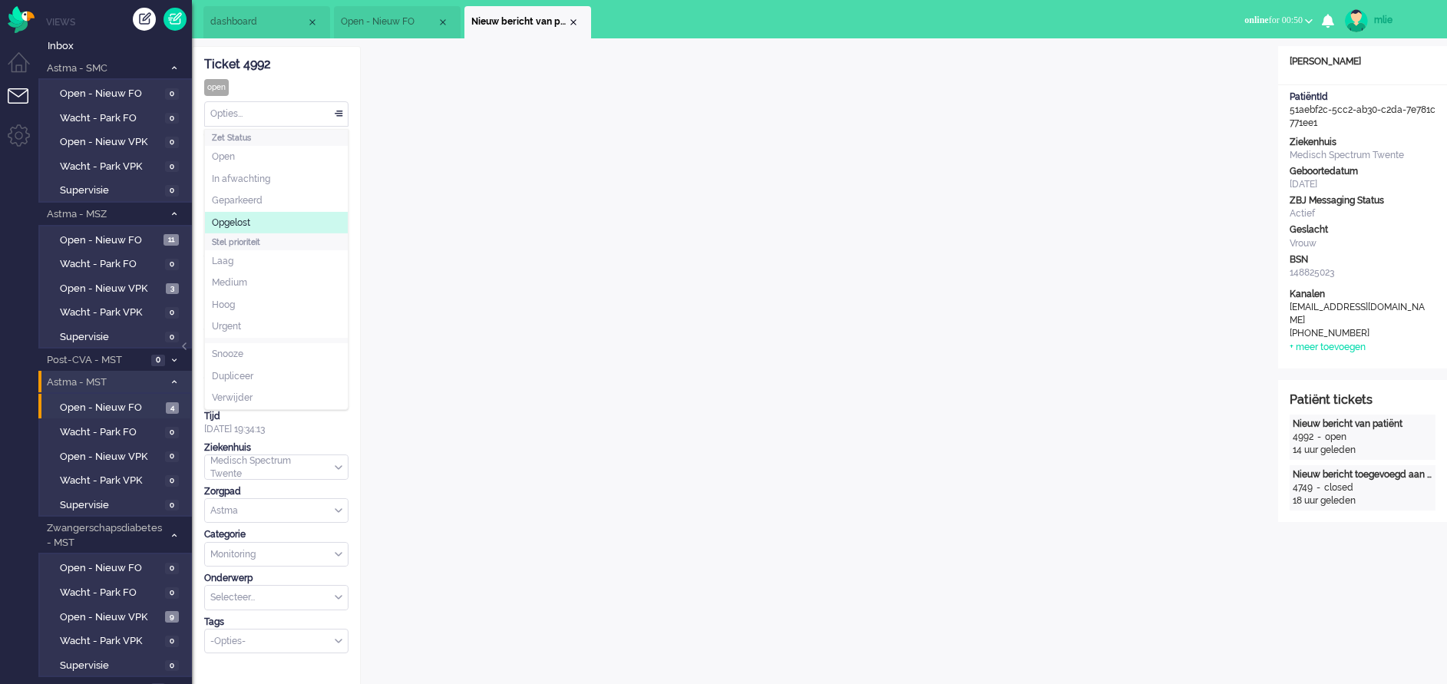
click at [253, 216] on li "Opgelost" at bounding box center [276, 223] width 143 height 22
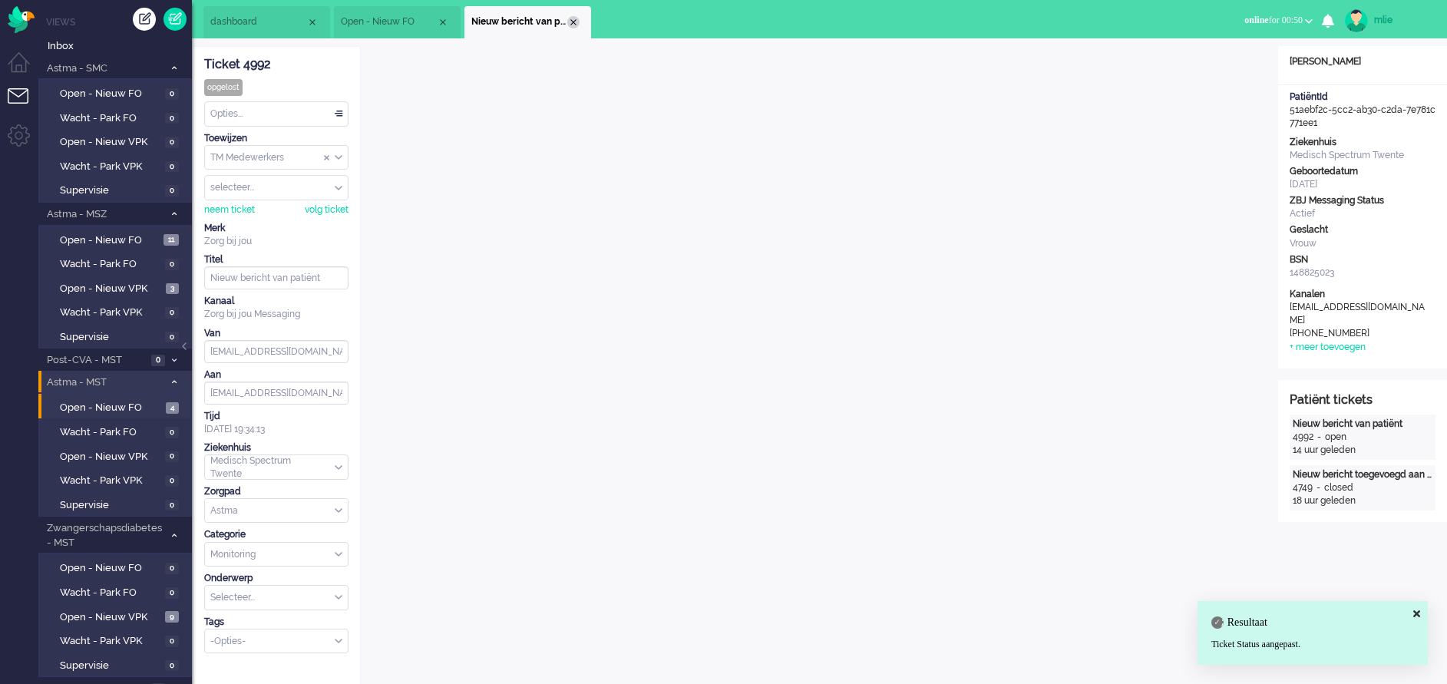
click at [569, 21] on div "Close tab" at bounding box center [573, 22] width 12 height 12
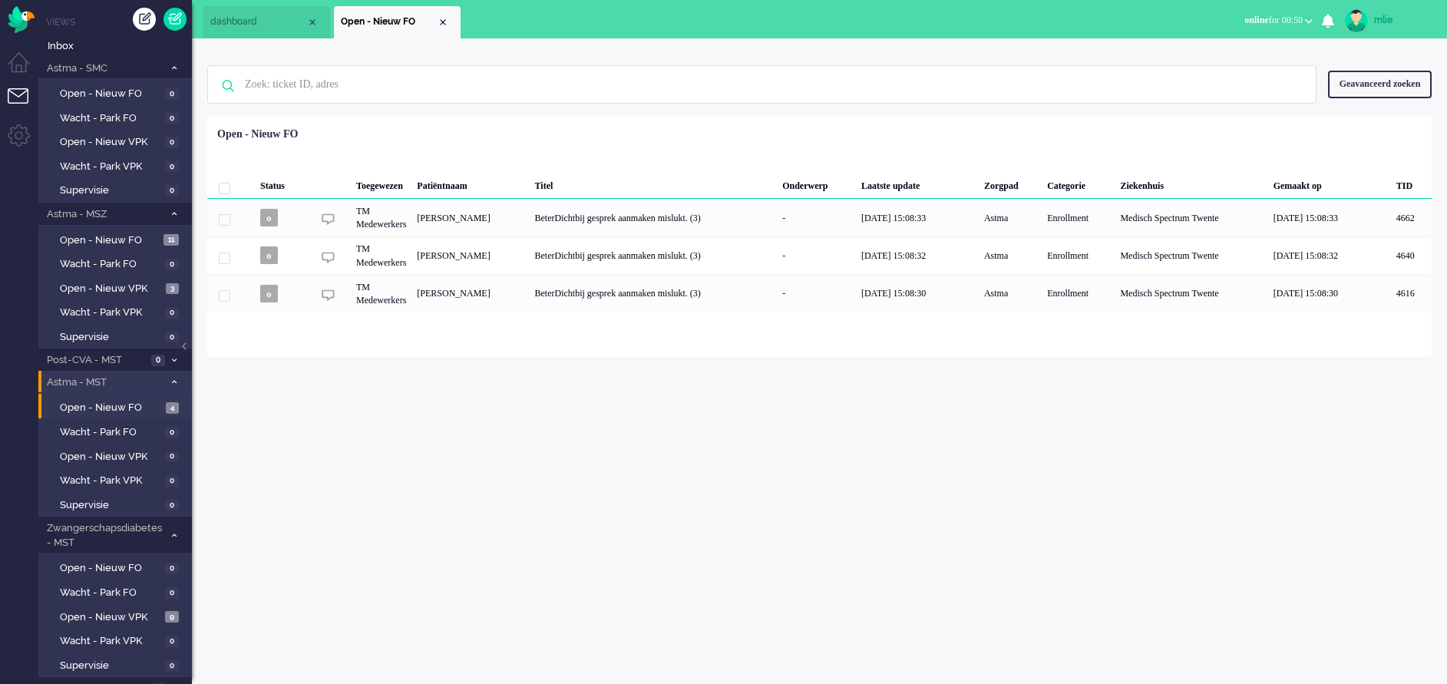
click at [243, 27] on span "dashboard" at bounding box center [258, 21] width 96 height 13
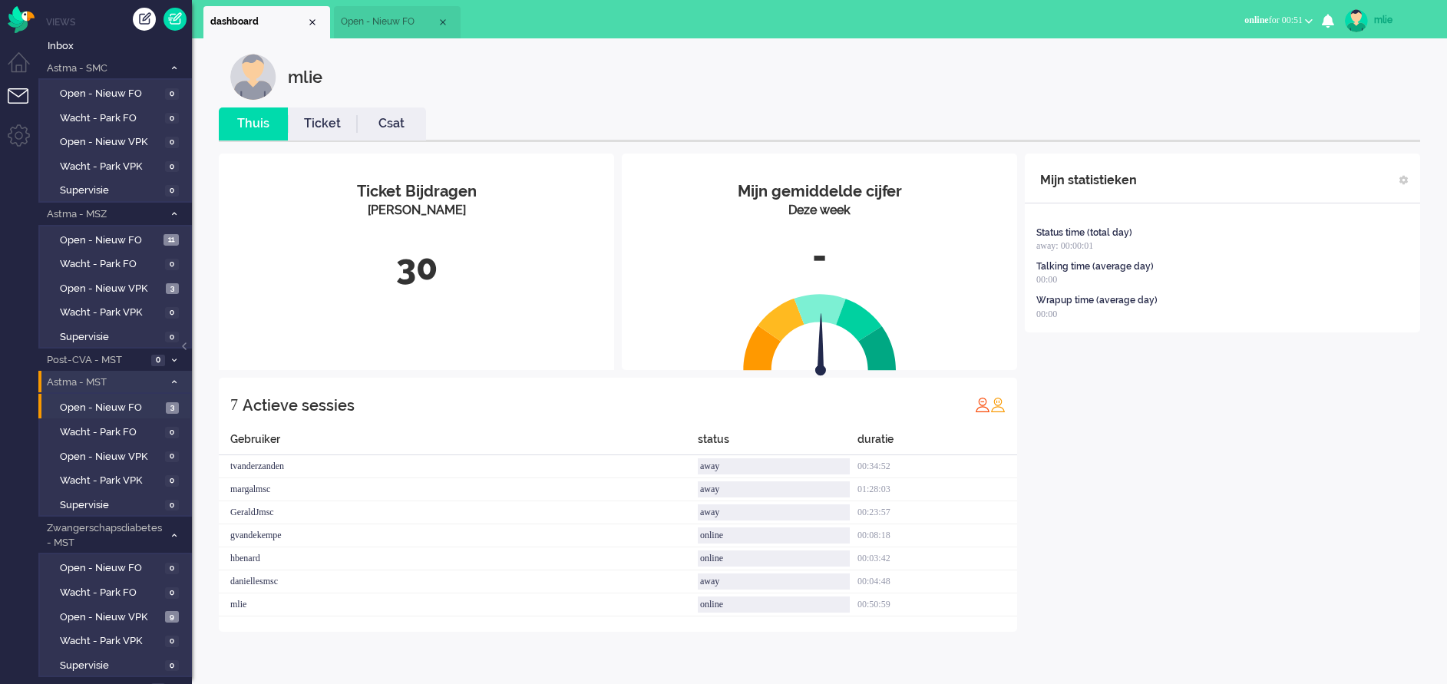
click at [328, 124] on link "Ticket" at bounding box center [322, 124] width 69 height 18
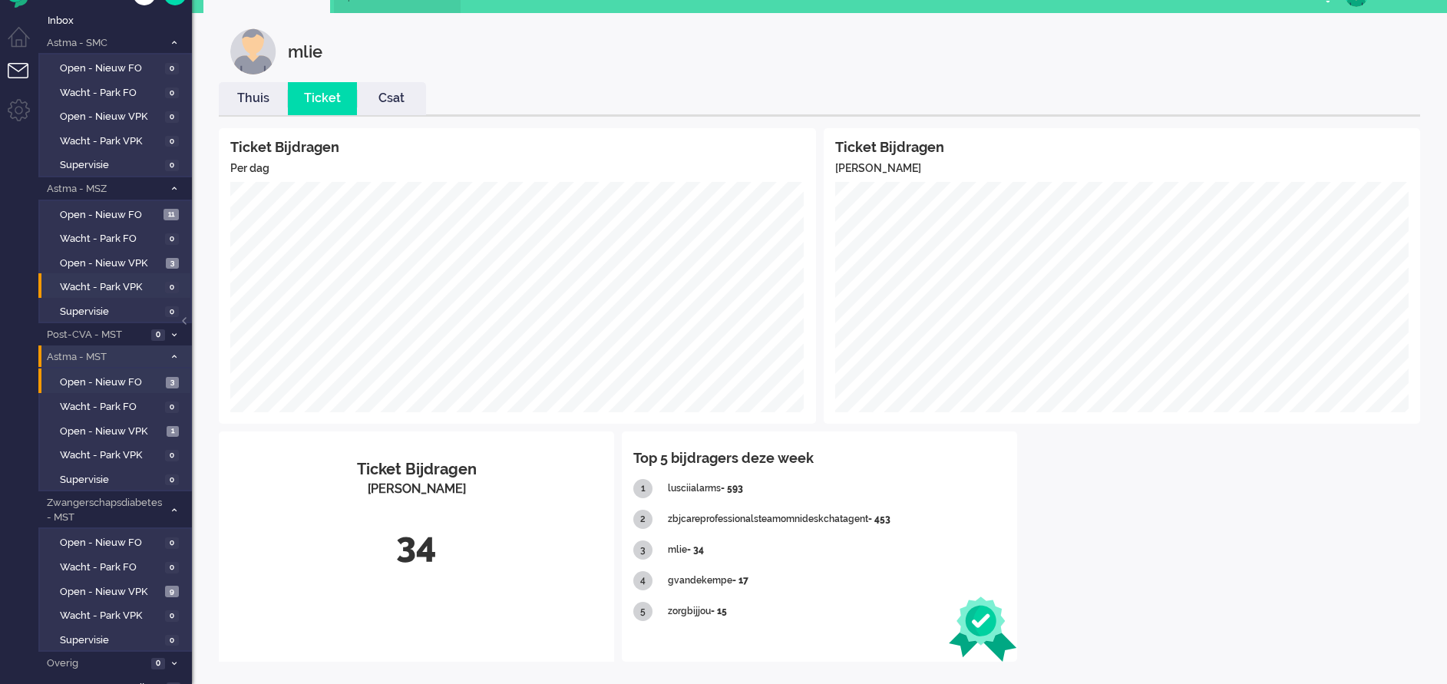
scroll to position [39, 0]
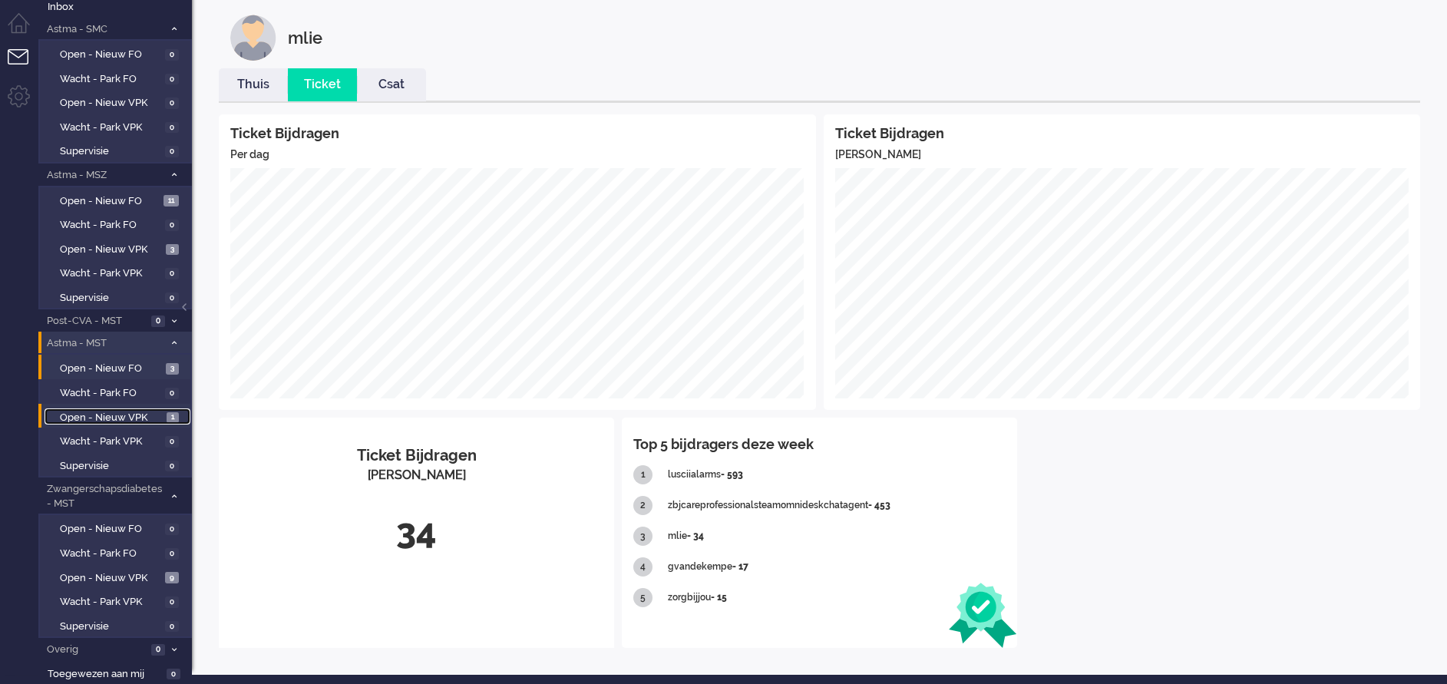
click at [119, 413] on span "Open - Nieuw VPK" at bounding box center [111, 418] width 103 height 15
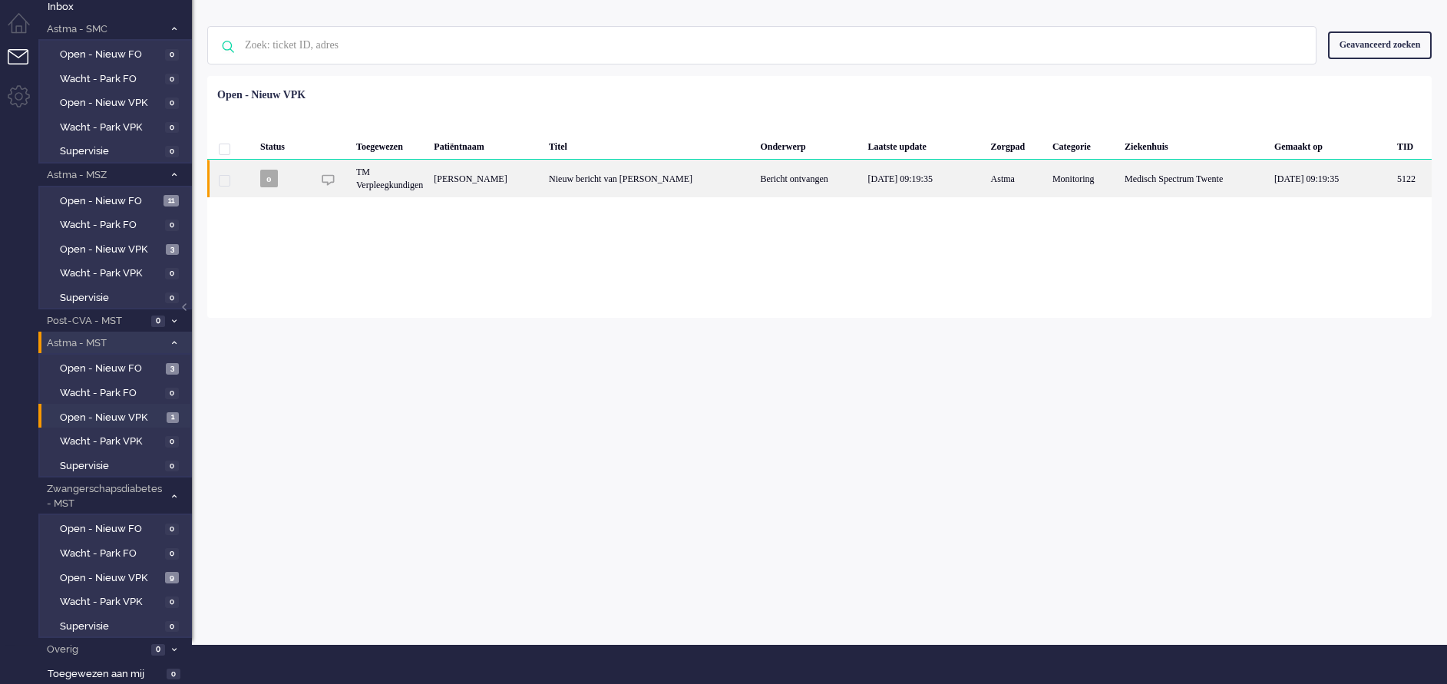
click at [659, 183] on div "Nieuw bericht van [PERSON_NAME]" at bounding box center [649, 179] width 211 height 38
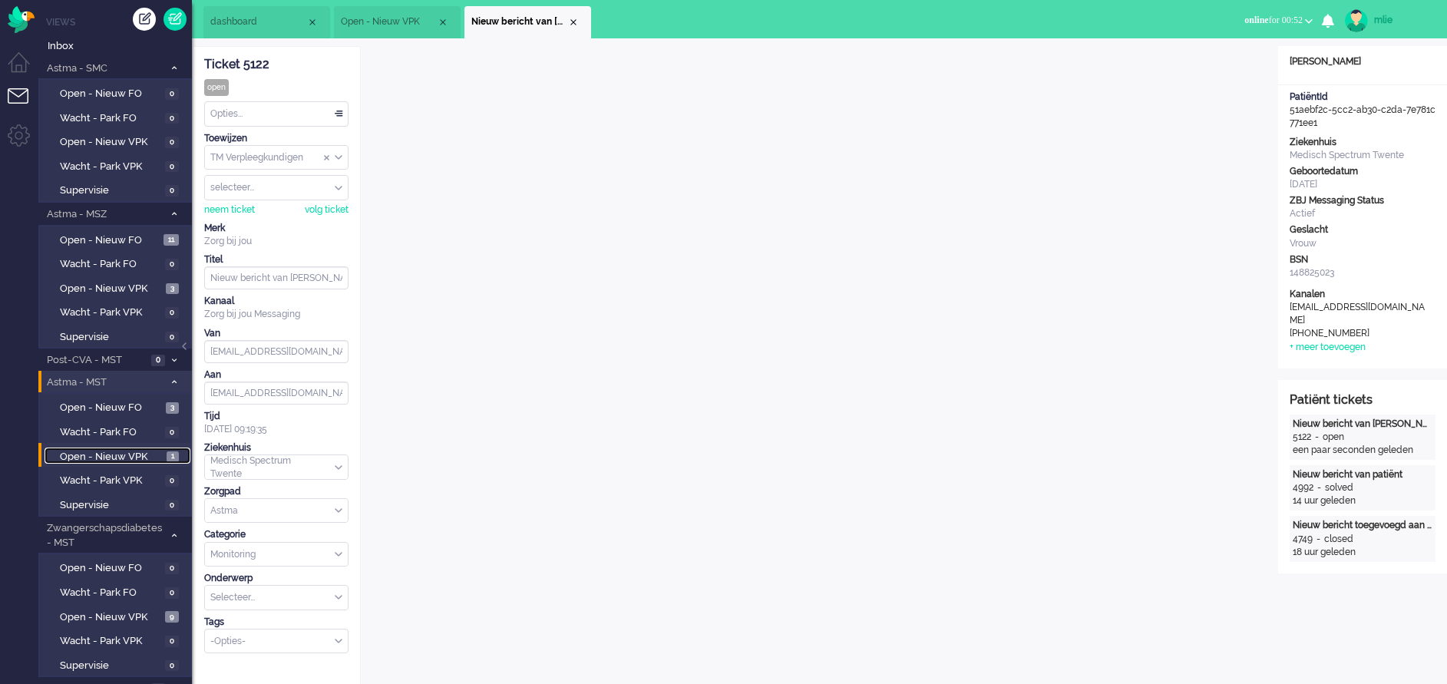
click at [124, 454] on span "Open - Nieuw VPK" at bounding box center [111, 457] width 103 height 15
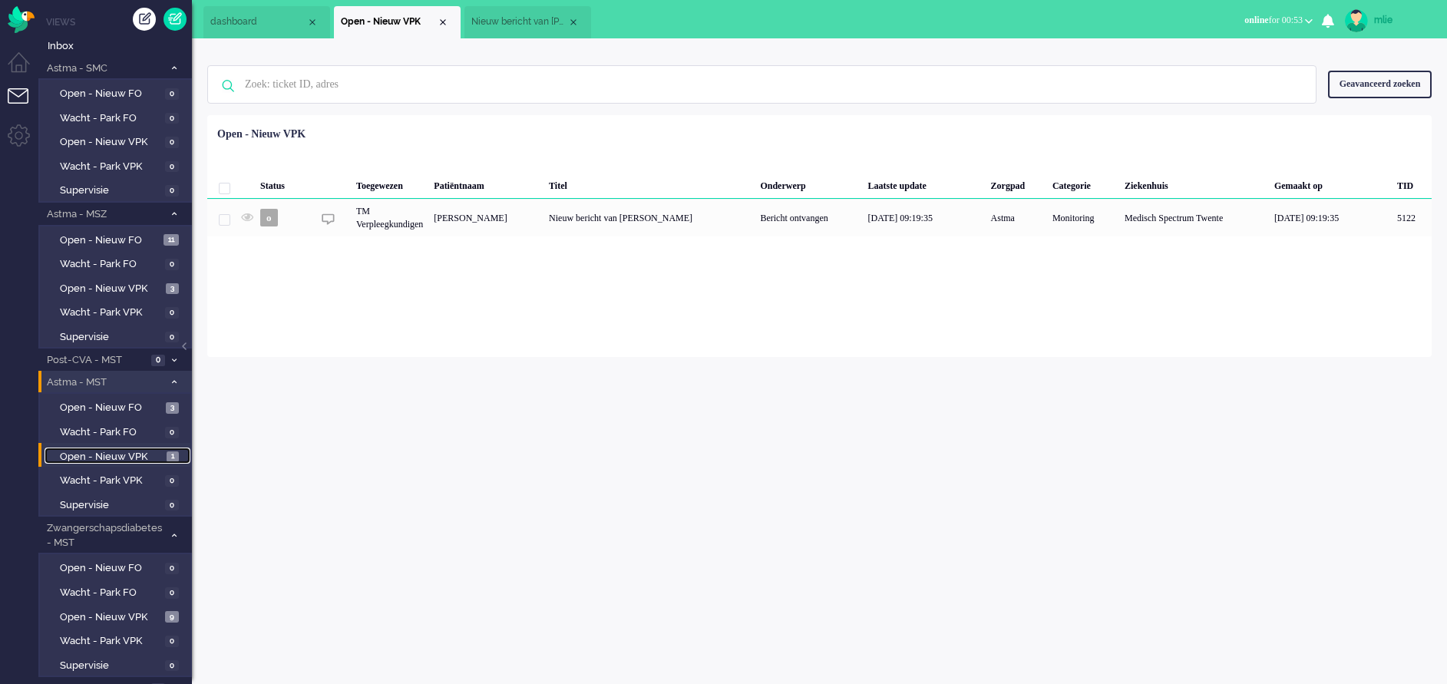
click at [544, 21] on span "Nieuw bericht van [PERSON_NAME]" at bounding box center [519, 21] width 96 height 13
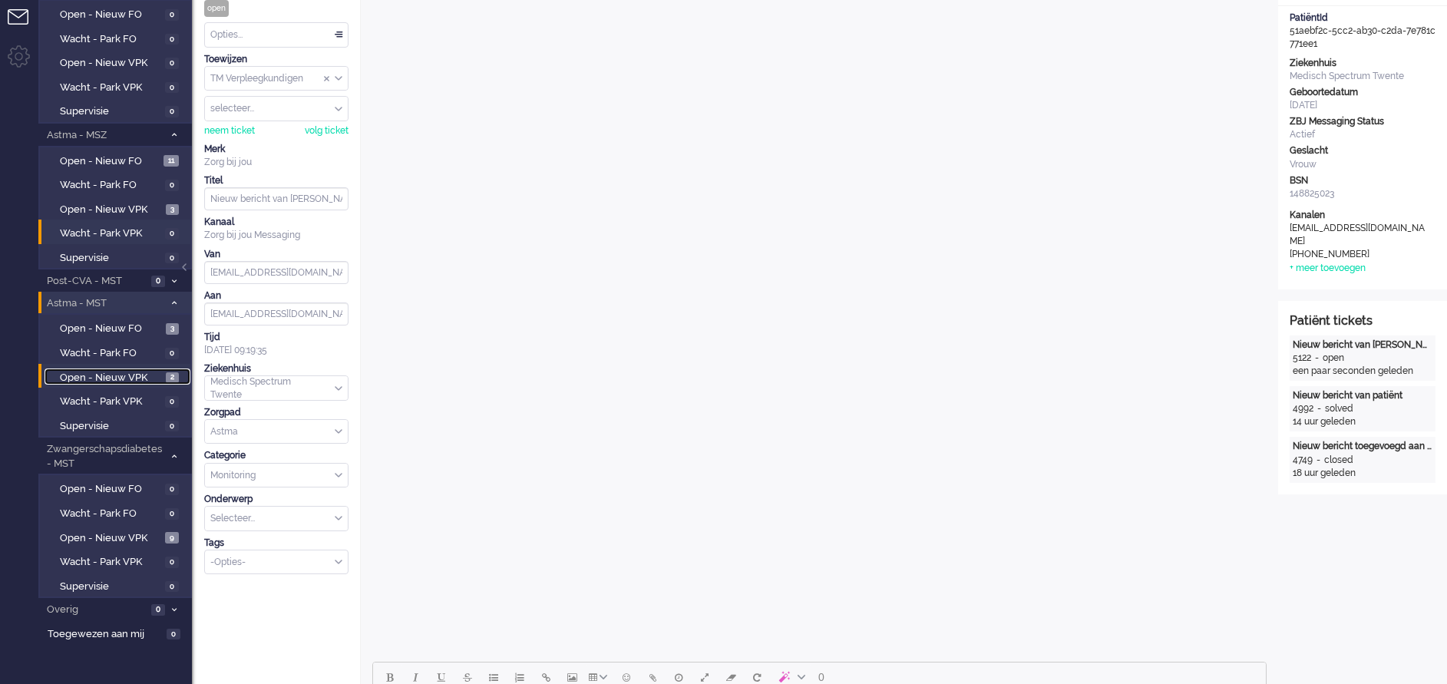
scroll to position [115, 0]
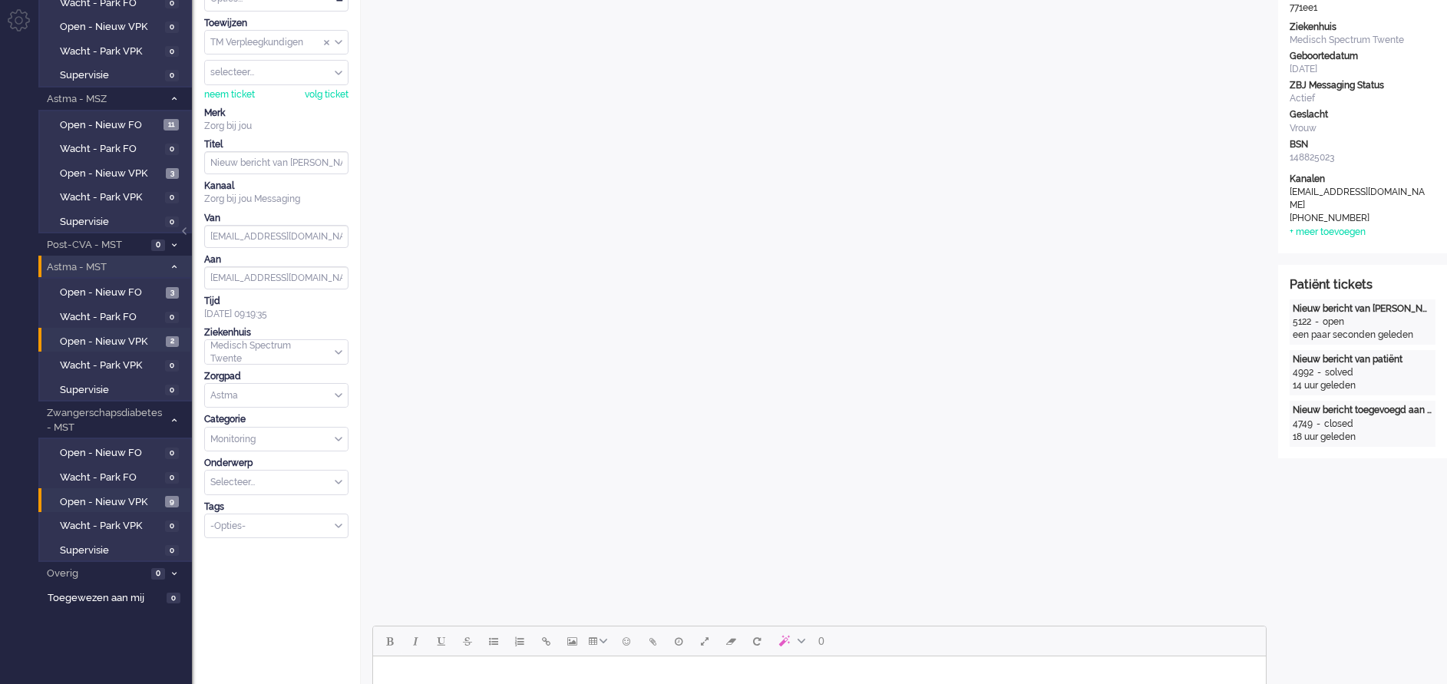
click at [108, 490] on li "Open - Nieuw VPK 9" at bounding box center [114, 500] width 152 height 25
click at [108, 495] on span "Open - Nieuw VPK" at bounding box center [110, 502] width 101 height 15
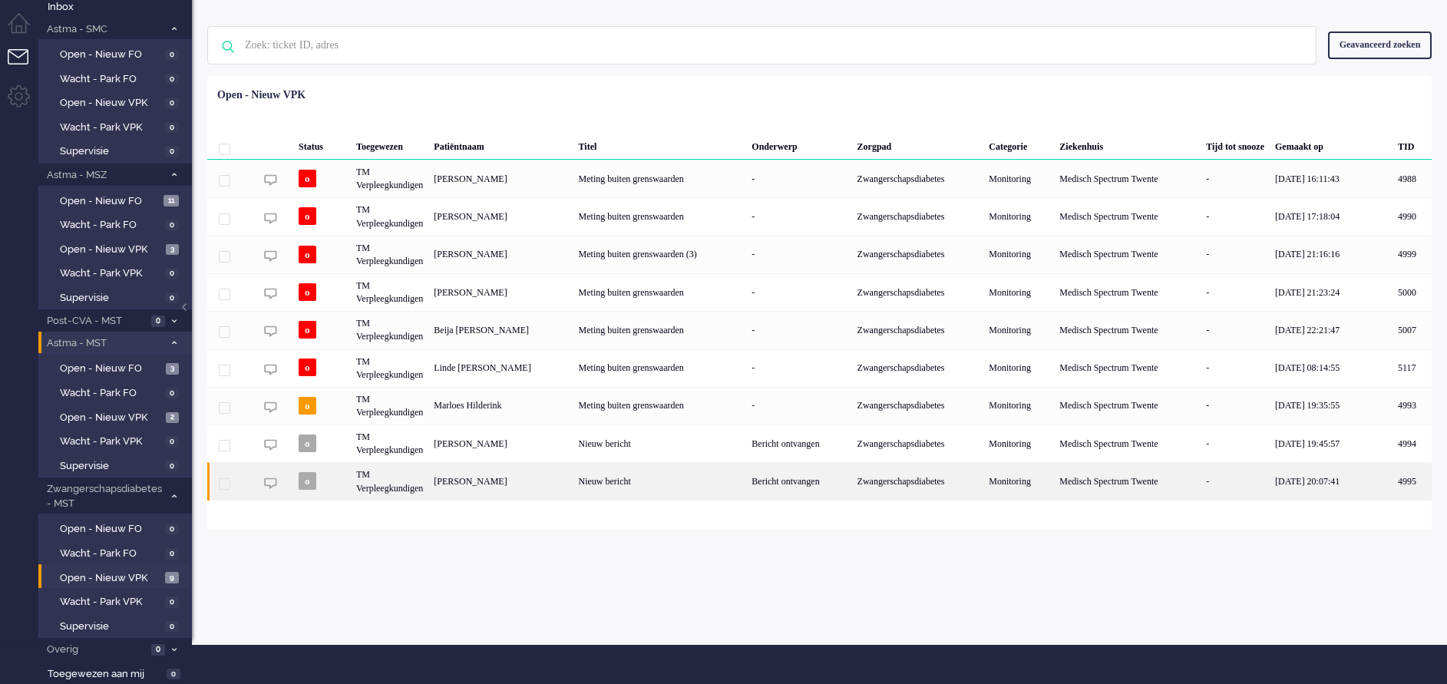
click at [792, 485] on div "Bericht ontvangen" at bounding box center [798, 481] width 105 height 38
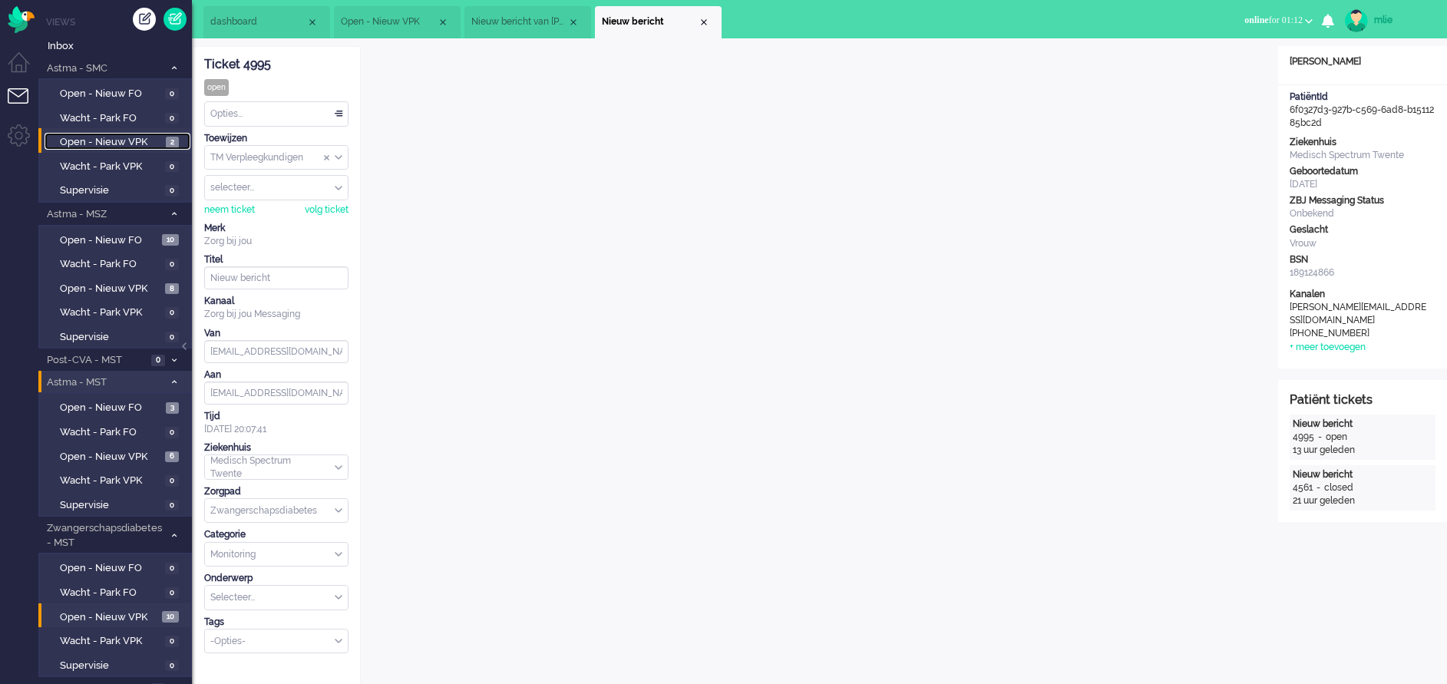
click at [137, 139] on span "Open - Nieuw VPK" at bounding box center [111, 142] width 102 height 15
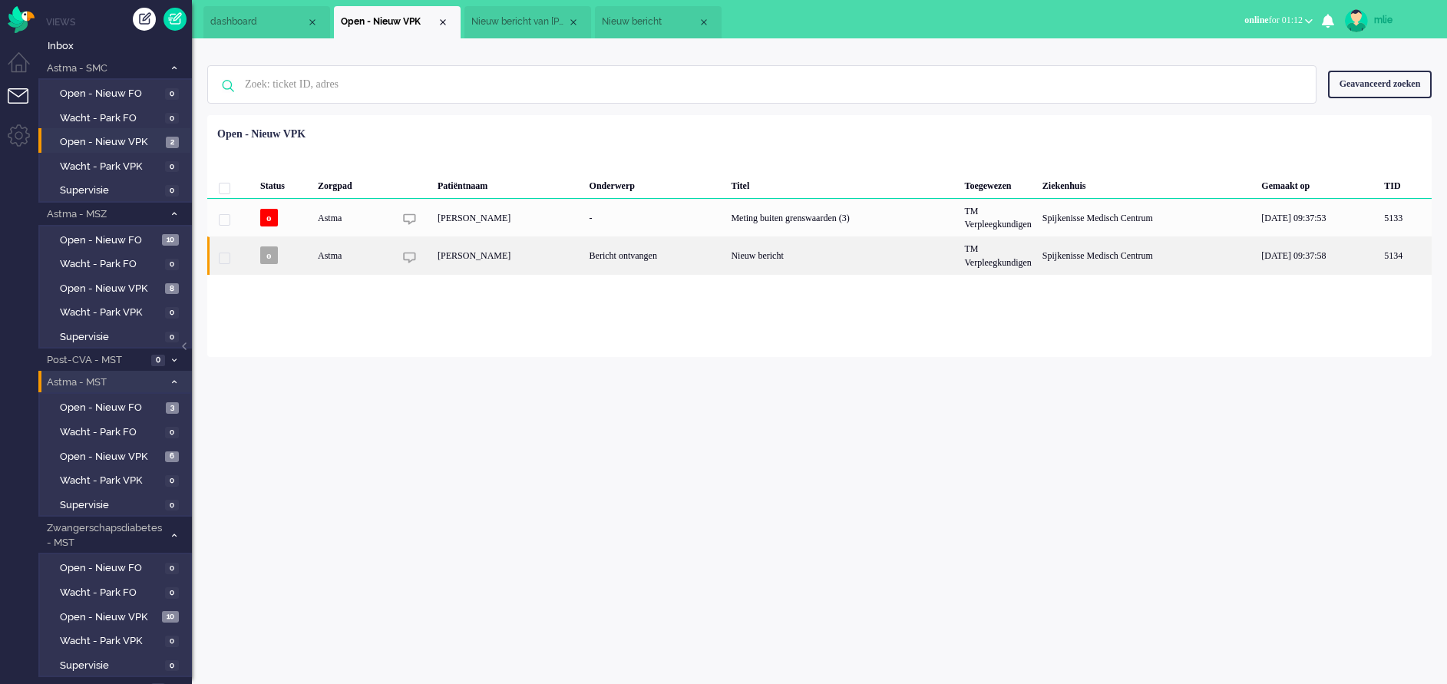
click at [716, 253] on div "Bericht ontvangen" at bounding box center [655, 255] width 142 height 38
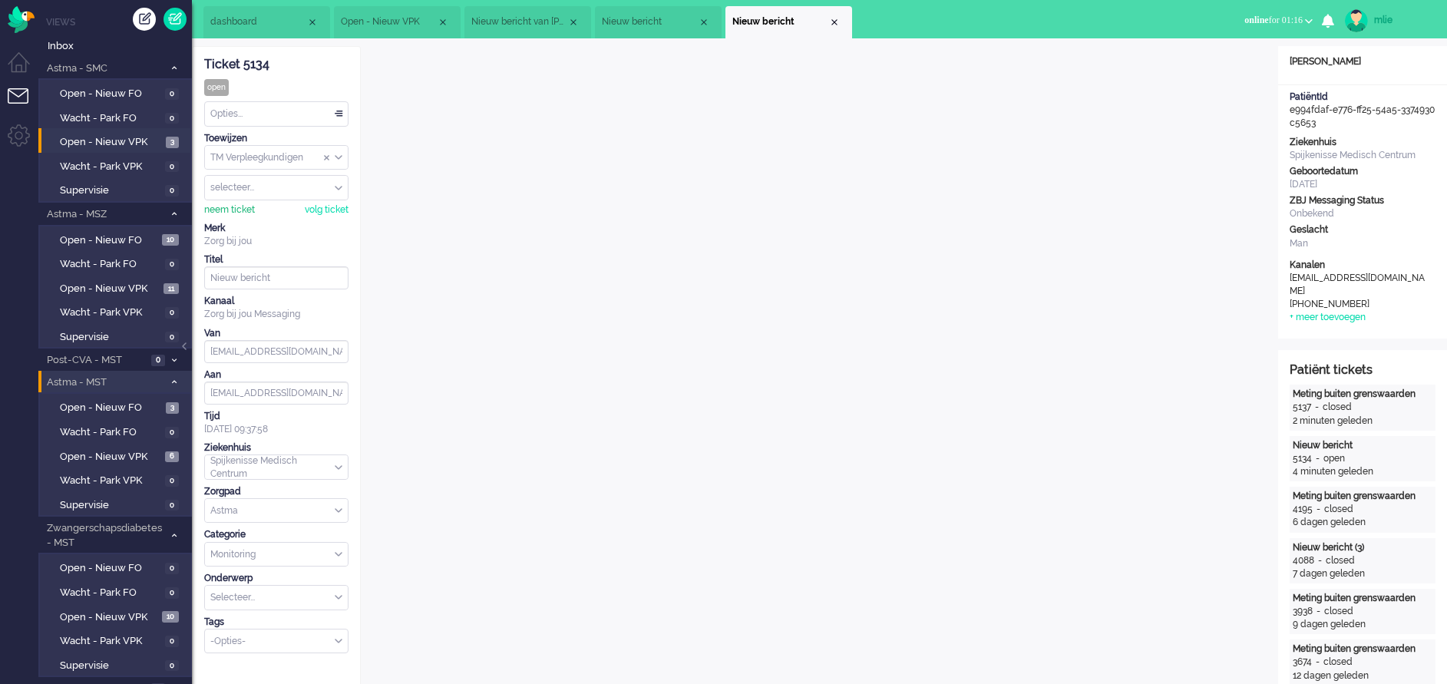
click at [237, 207] on div "neem ticket" at bounding box center [229, 209] width 51 height 13
click at [838, 21] on div "Close tab" at bounding box center [834, 22] width 12 height 12
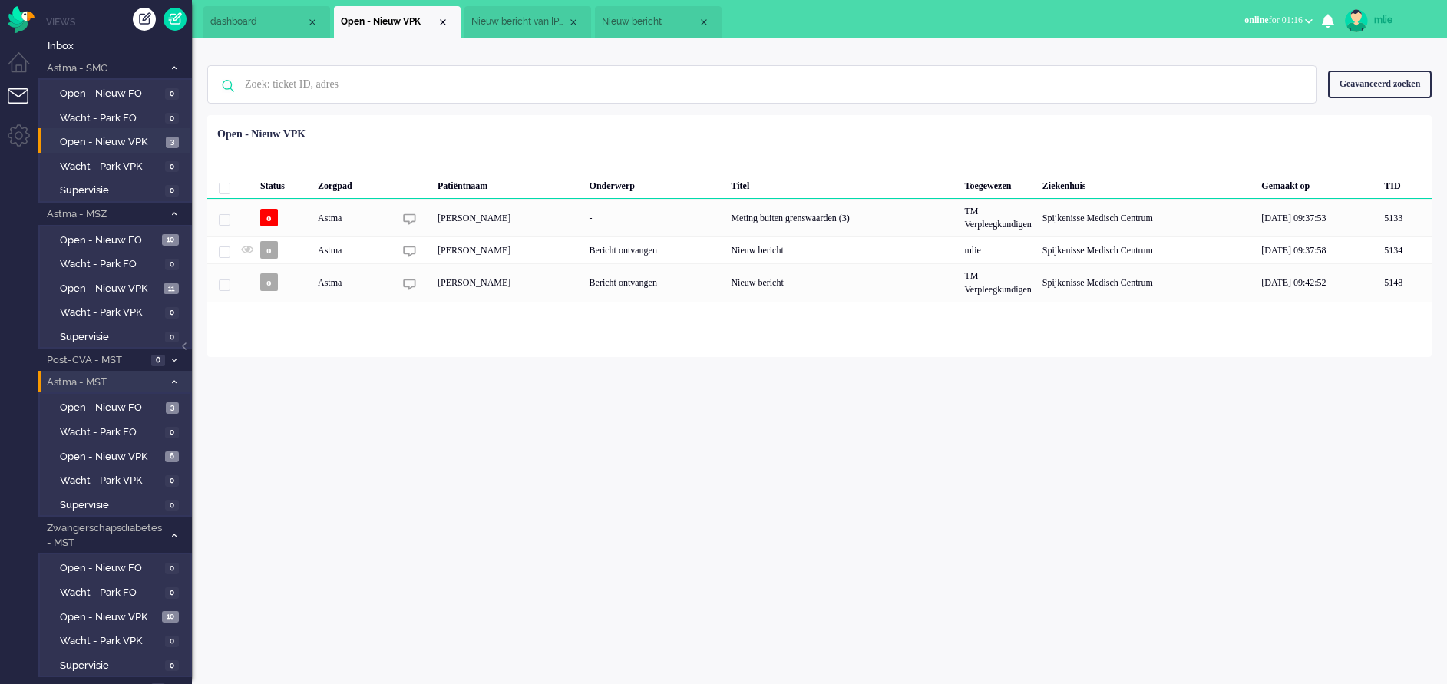
click at [644, 20] on span "Nieuw bericht" at bounding box center [650, 21] width 96 height 13
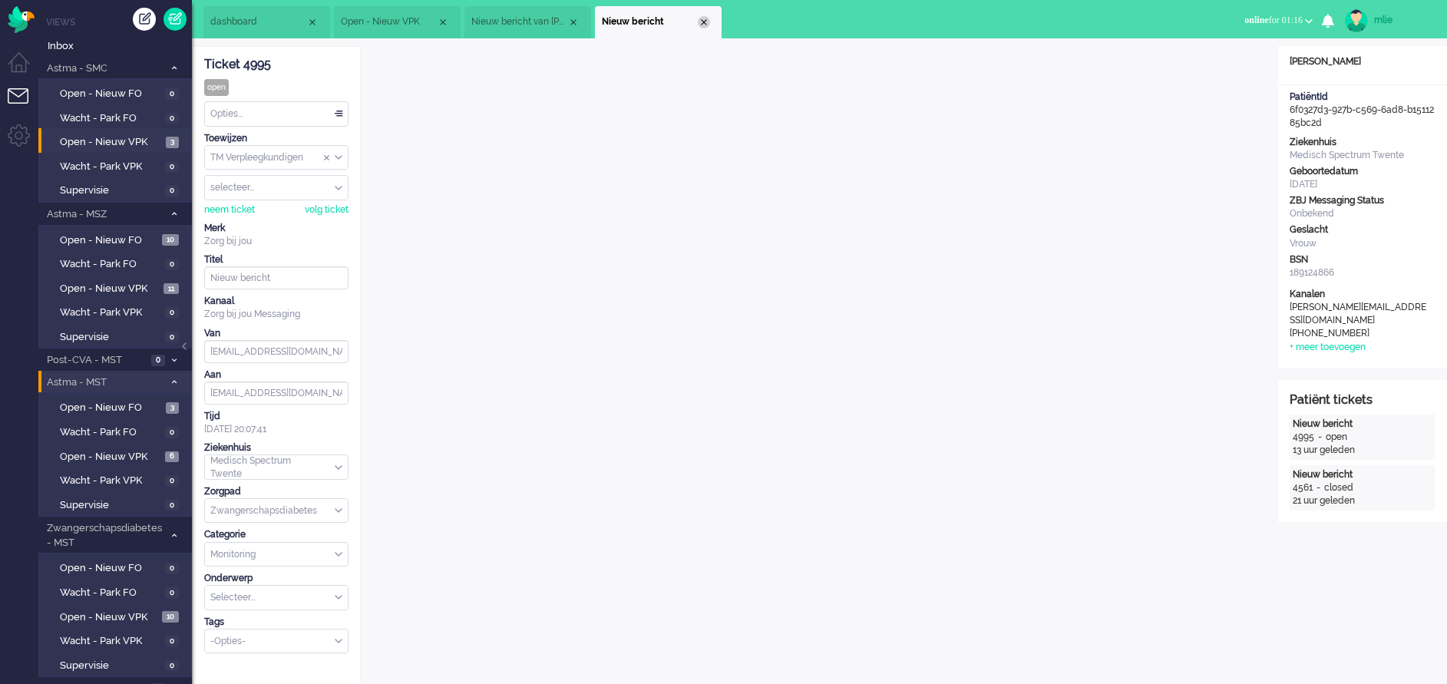
click at [700, 18] on div "Close tab" at bounding box center [704, 22] width 12 height 12
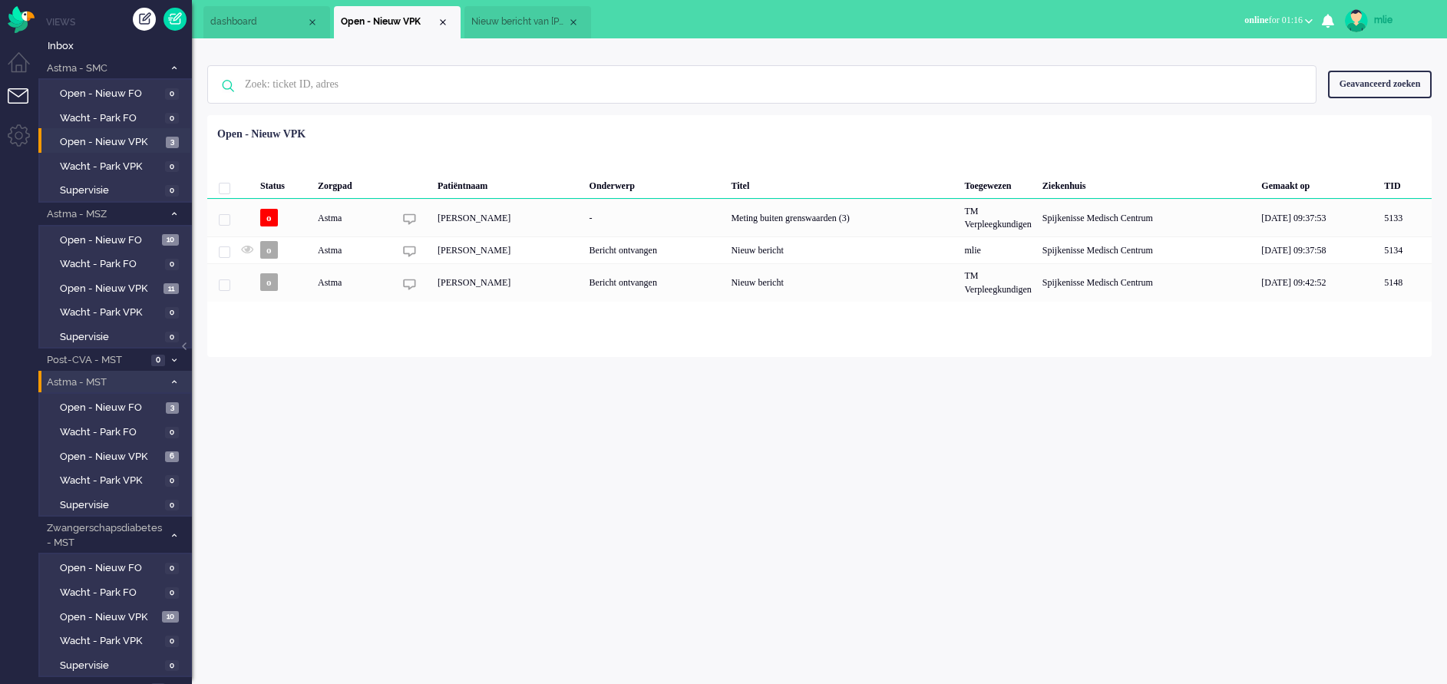
click at [540, 15] on span "Nieuw bericht van [PERSON_NAME]" at bounding box center [519, 21] width 96 height 13
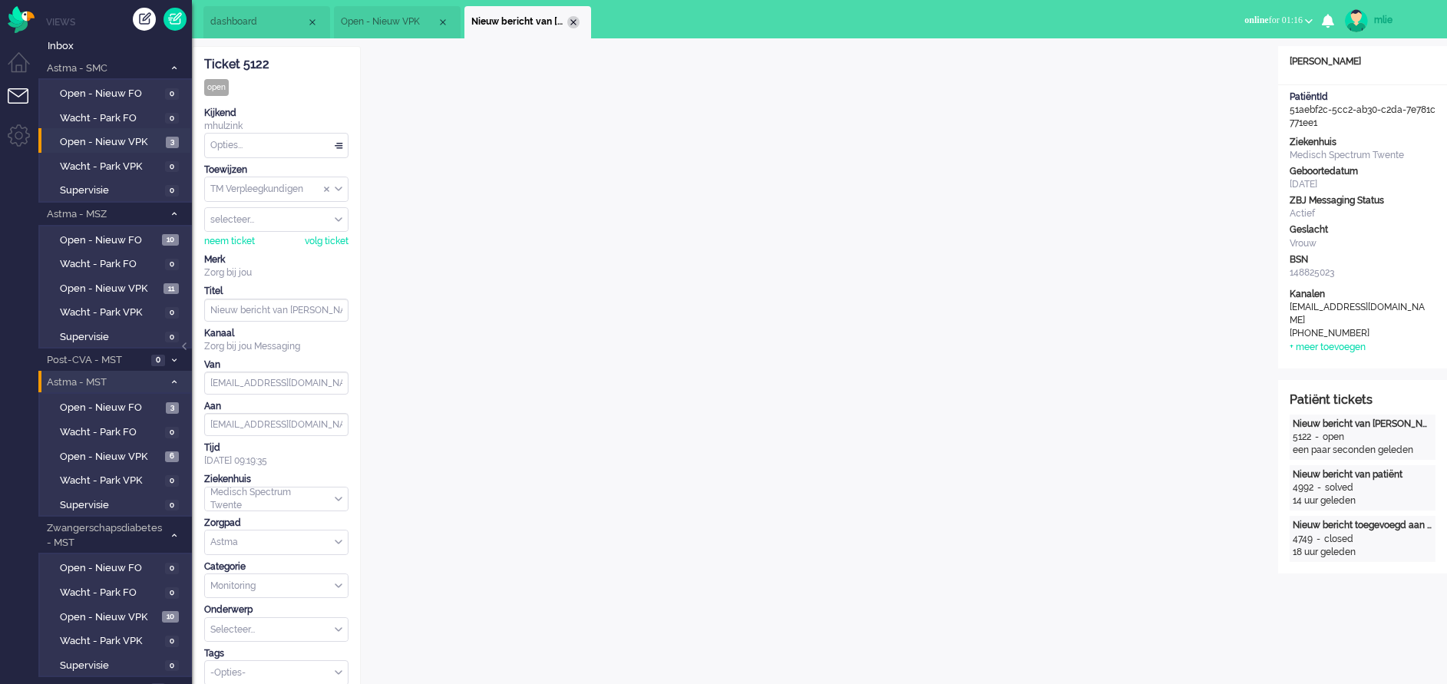
click at [576, 18] on div "Close tab" at bounding box center [573, 22] width 12 height 12
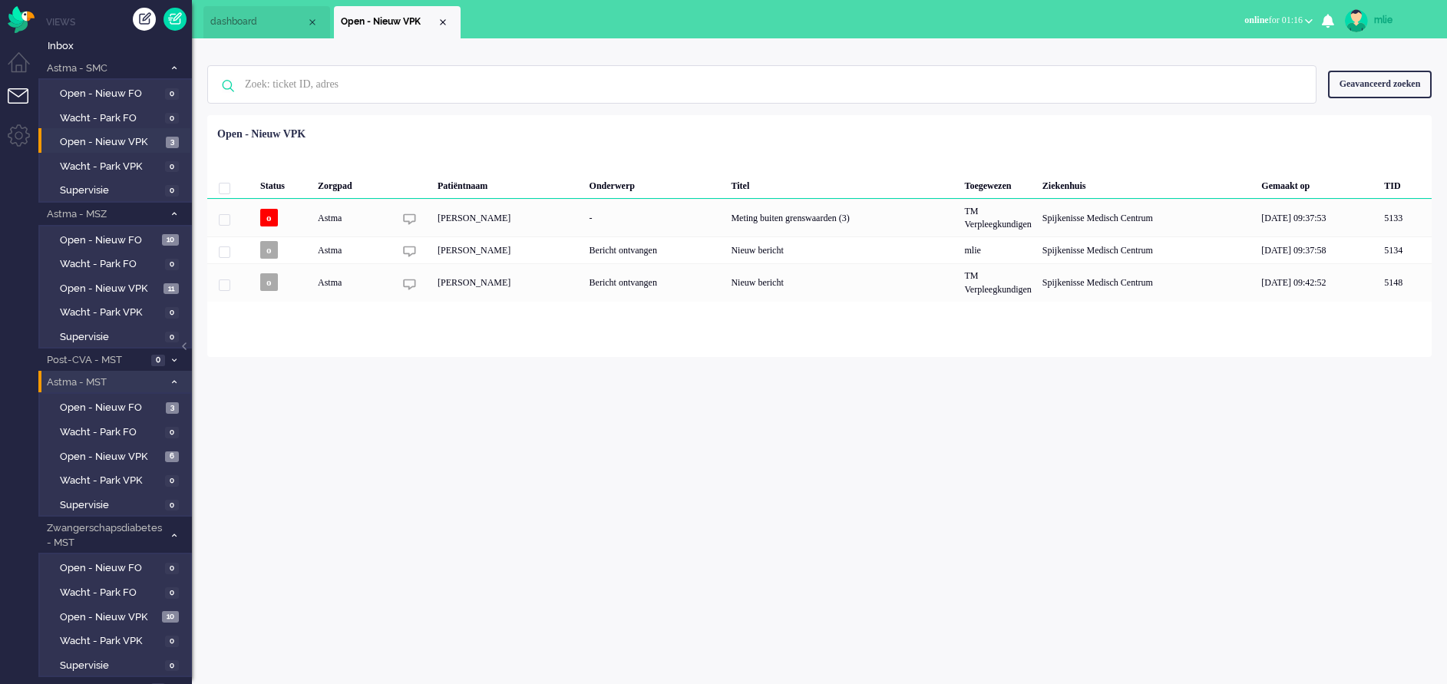
click at [264, 21] on span "dashboard" at bounding box center [258, 21] width 96 height 13
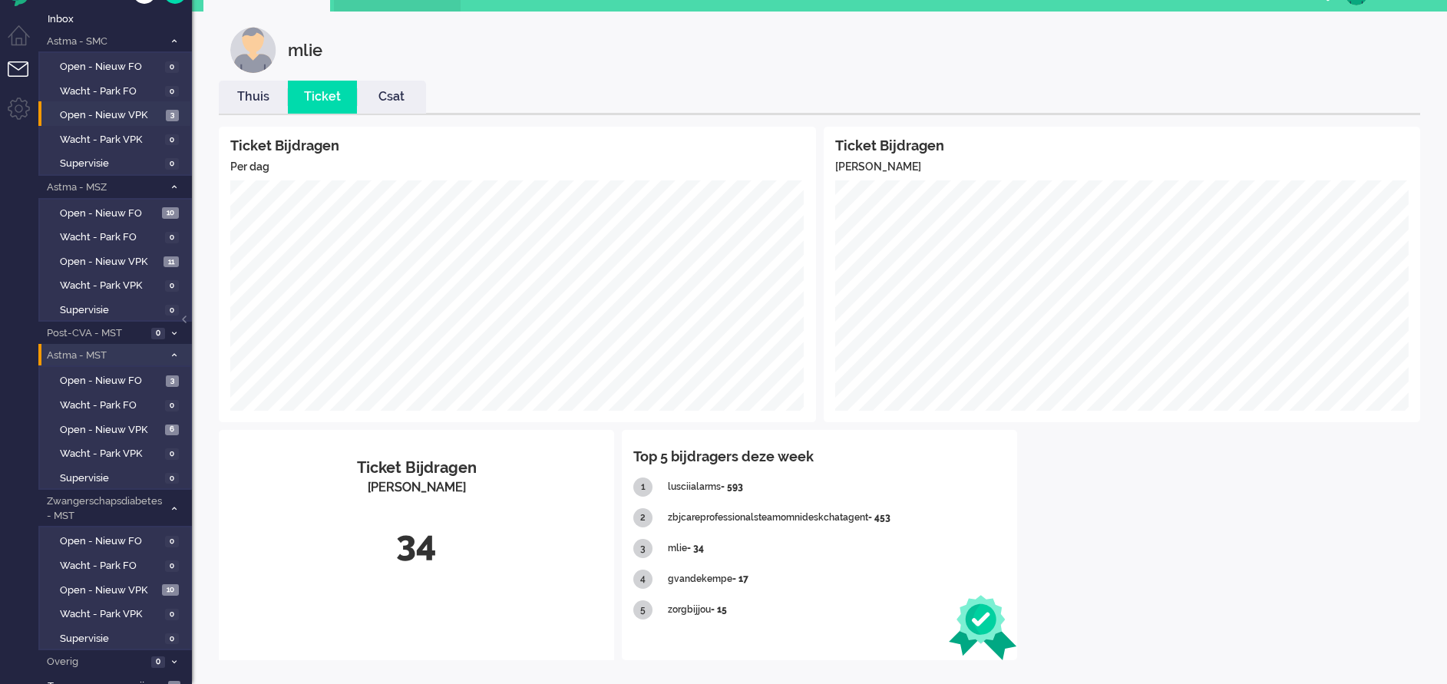
scroll to position [39, 0]
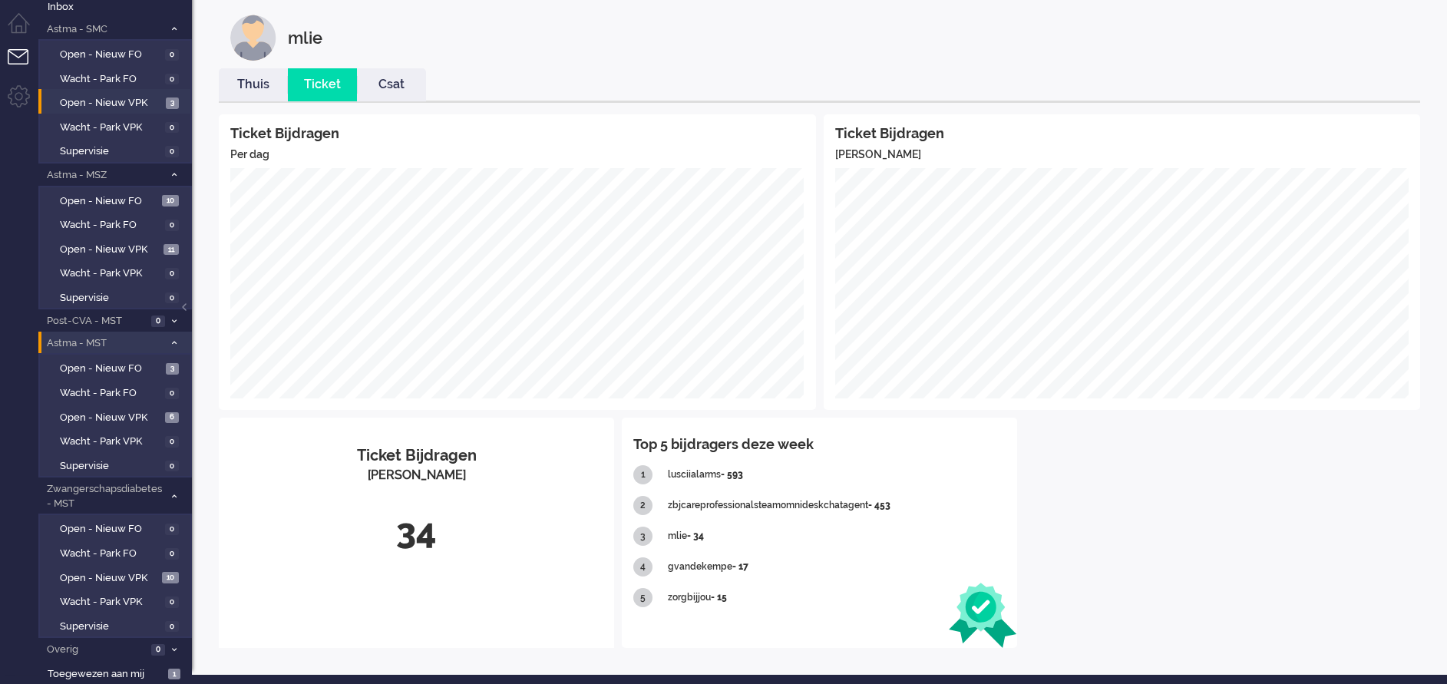
click at [245, 78] on link "Thuis" at bounding box center [253, 85] width 69 height 18
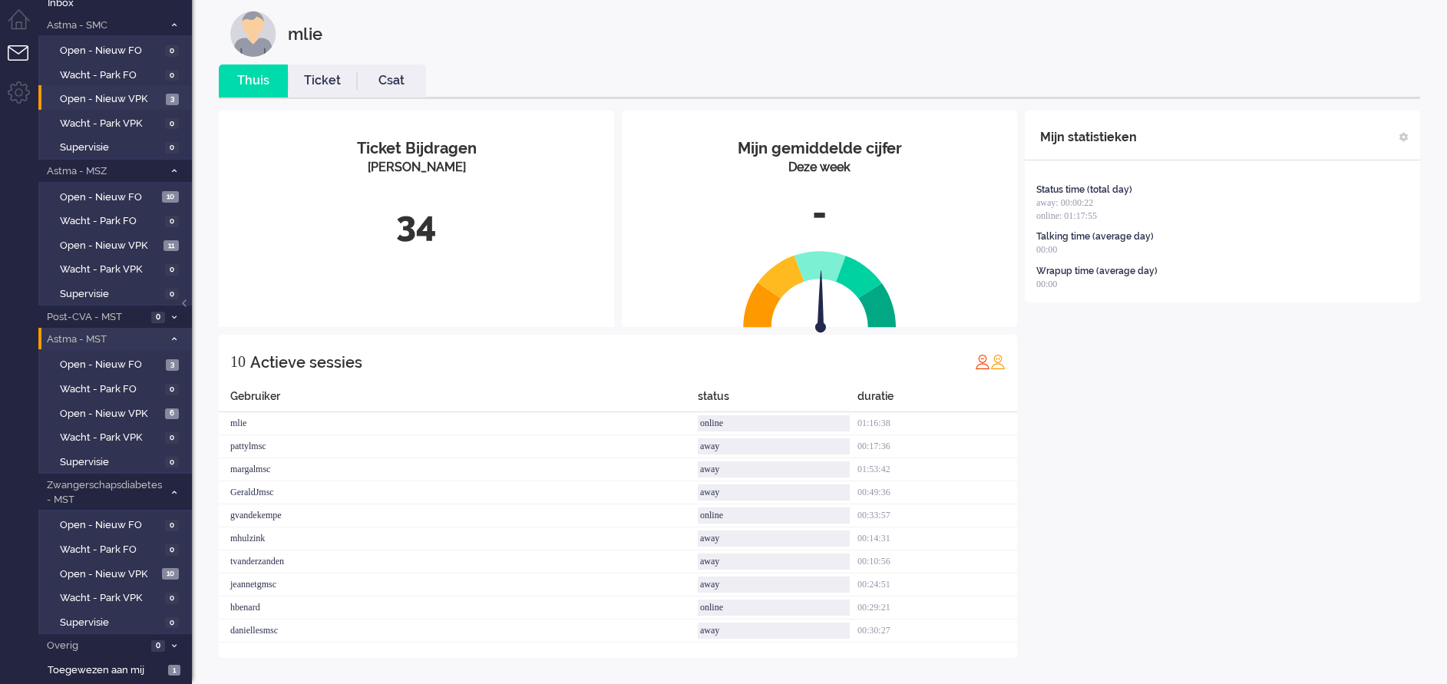
scroll to position [44, 0]
click at [124, 669] on span "Toegewezen aan mij" at bounding box center [106, 670] width 116 height 15
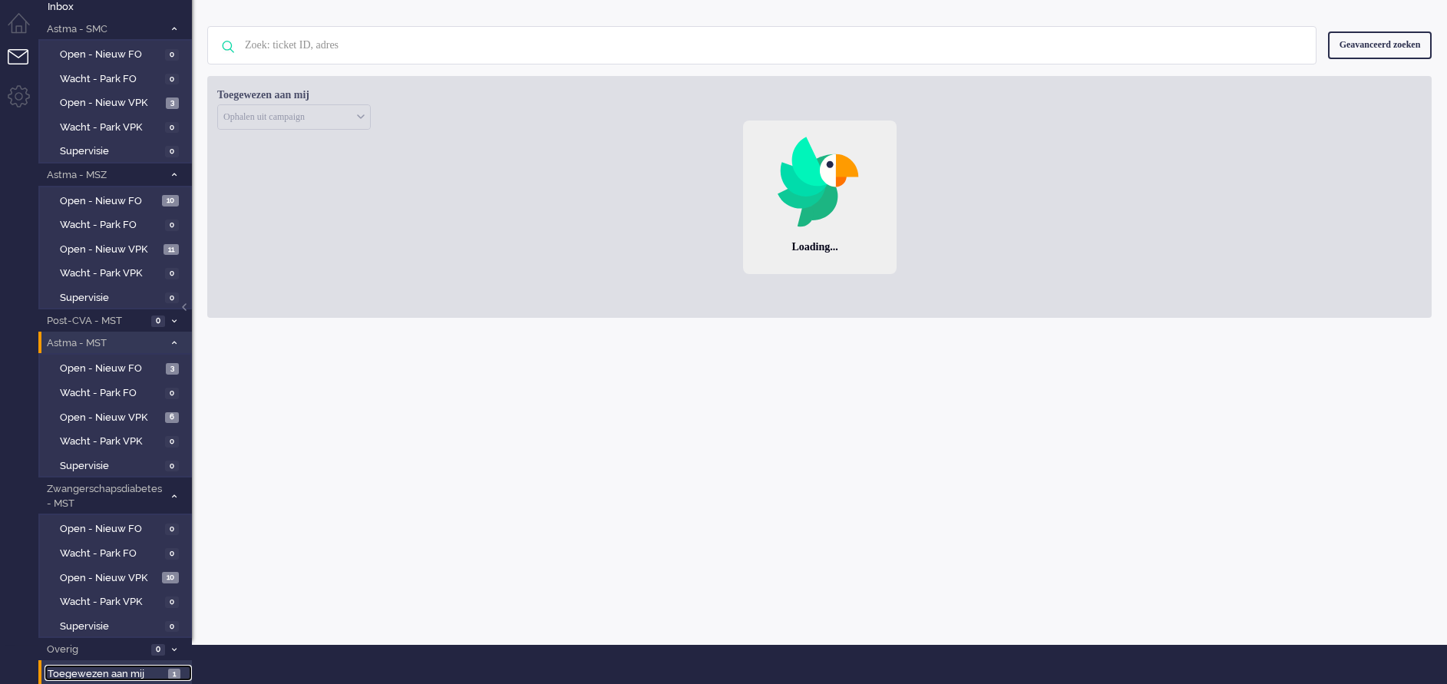
scroll to position [39, 0]
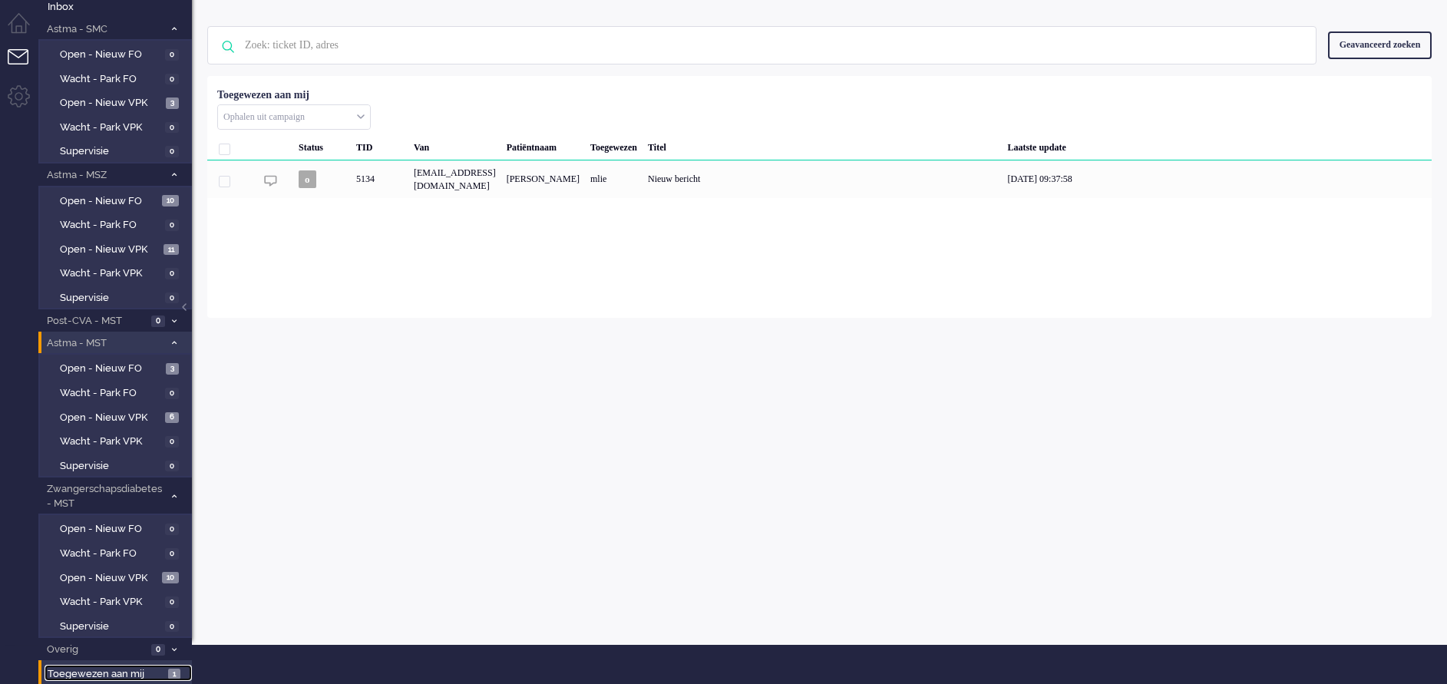
click at [124, 669] on span "Toegewezen aan mij" at bounding box center [106, 674] width 116 height 15
click at [109, 102] on span "Open - Nieuw VPK" at bounding box center [111, 103] width 102 height 15
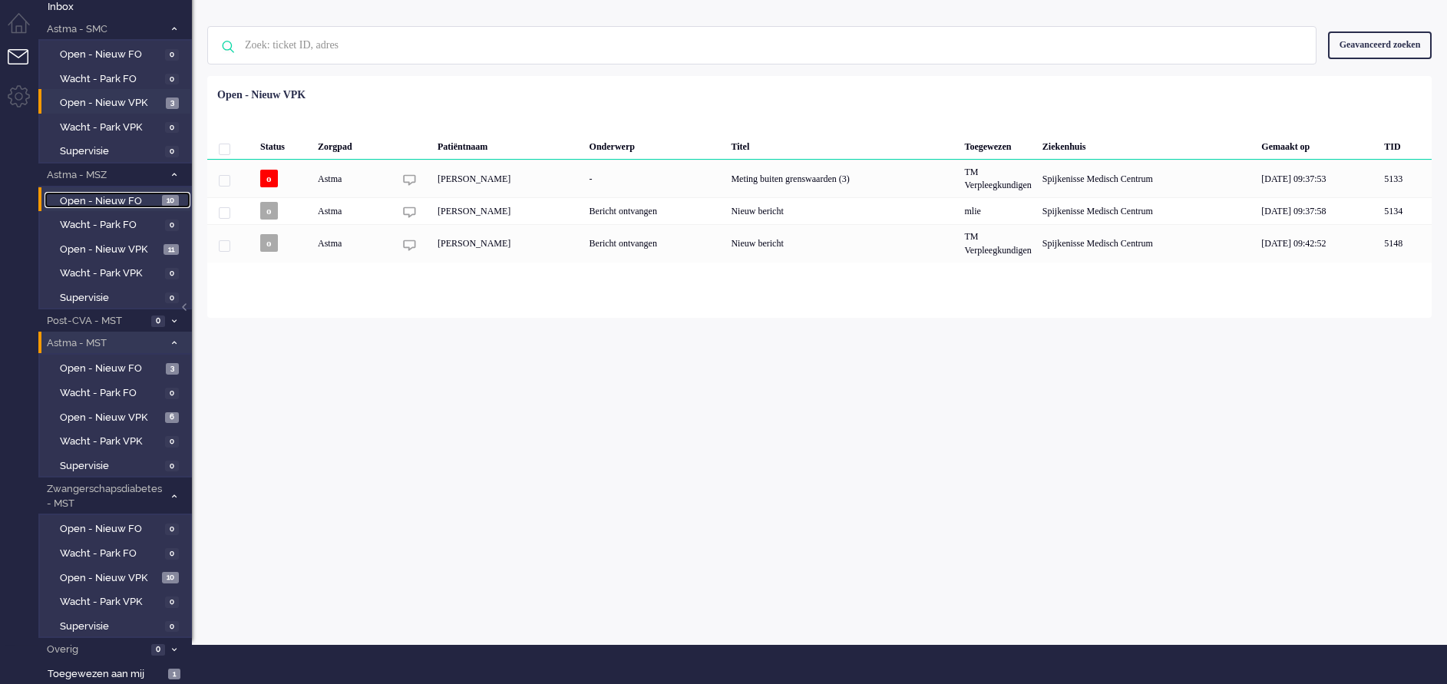
click at [101, 197] on span "Open - Nieuw FO" at bounding box center [109, 201] width 98 height 15
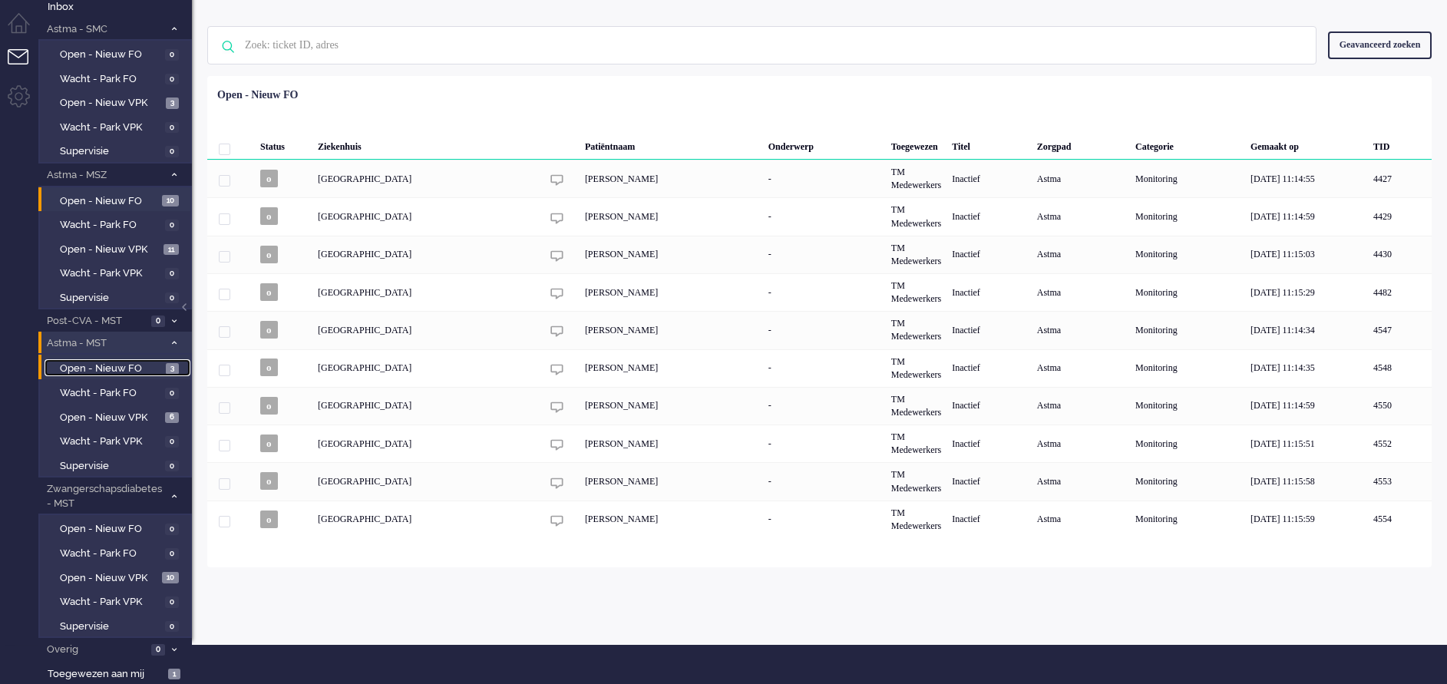
click at [107, 363] on span "Open - Nieuw FO" at bounding box center [111, 369] width 102 height 15
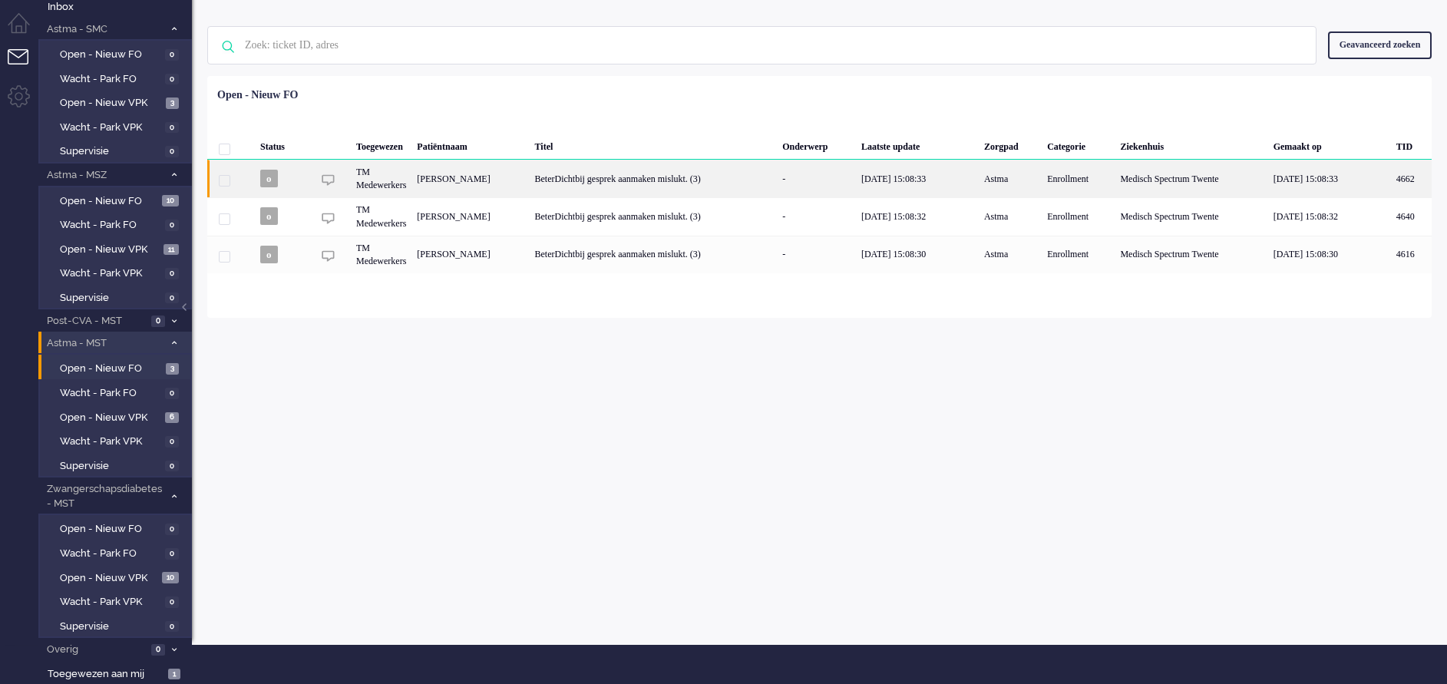
click at [730, 184] on div "BeterDichtbij gesprek aanmaken mislukt. (3)" at bounding box center [654, 179] width 248 height 38
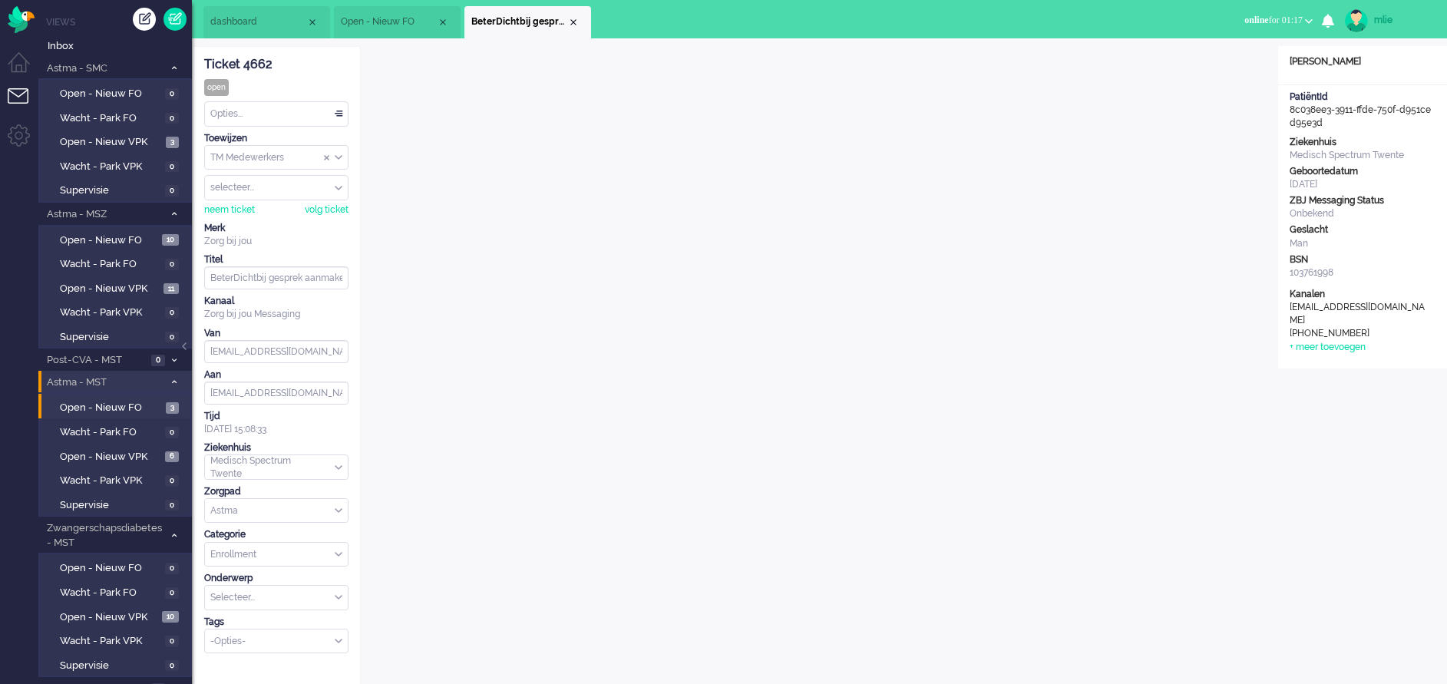
scroll to position [47, 0]
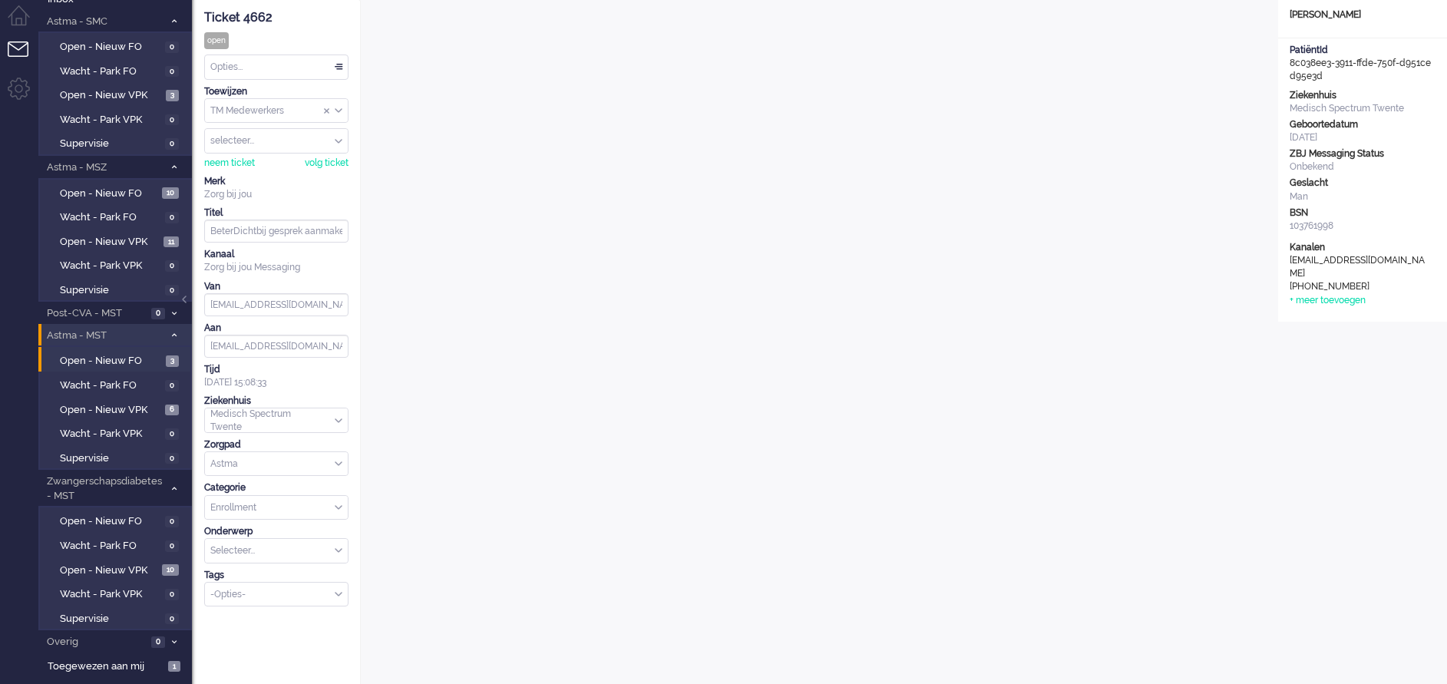
click at [337, 140] on div "selecteer..." at bounding box center [276, 141] width 143 height 24
click at [266, 207] on li "gvandekempe" at bounding box center [276, 218] width 143 height 22
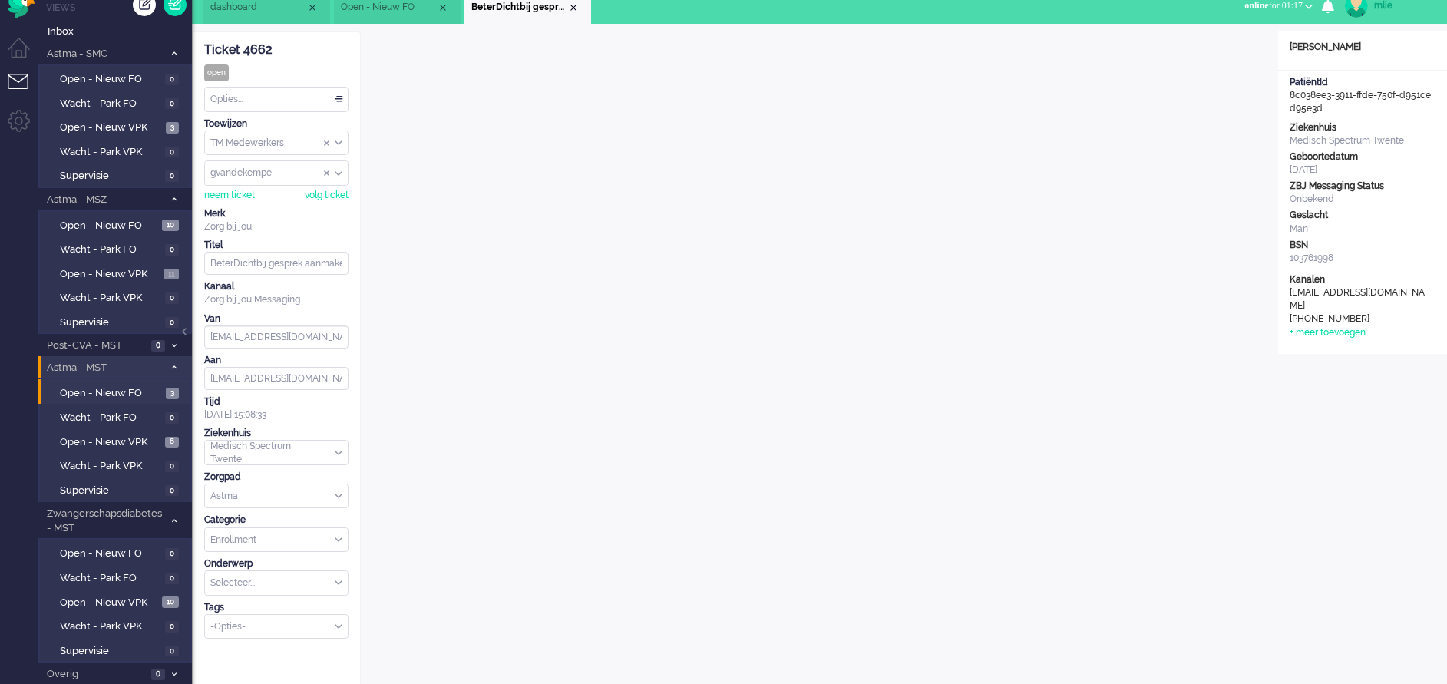
scroll to position [0, 0]
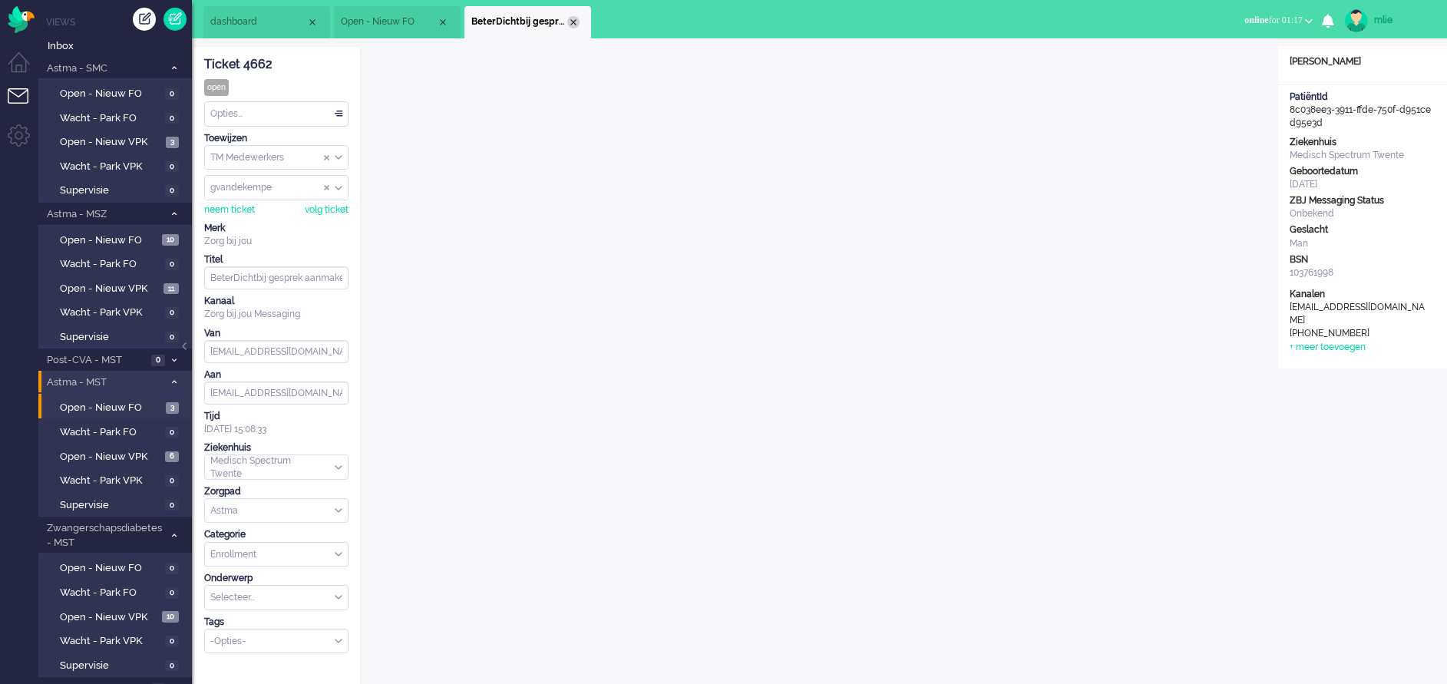
click at [575, 20] on div "Close tab" at bounding box center [573, 22] width 12 height 12
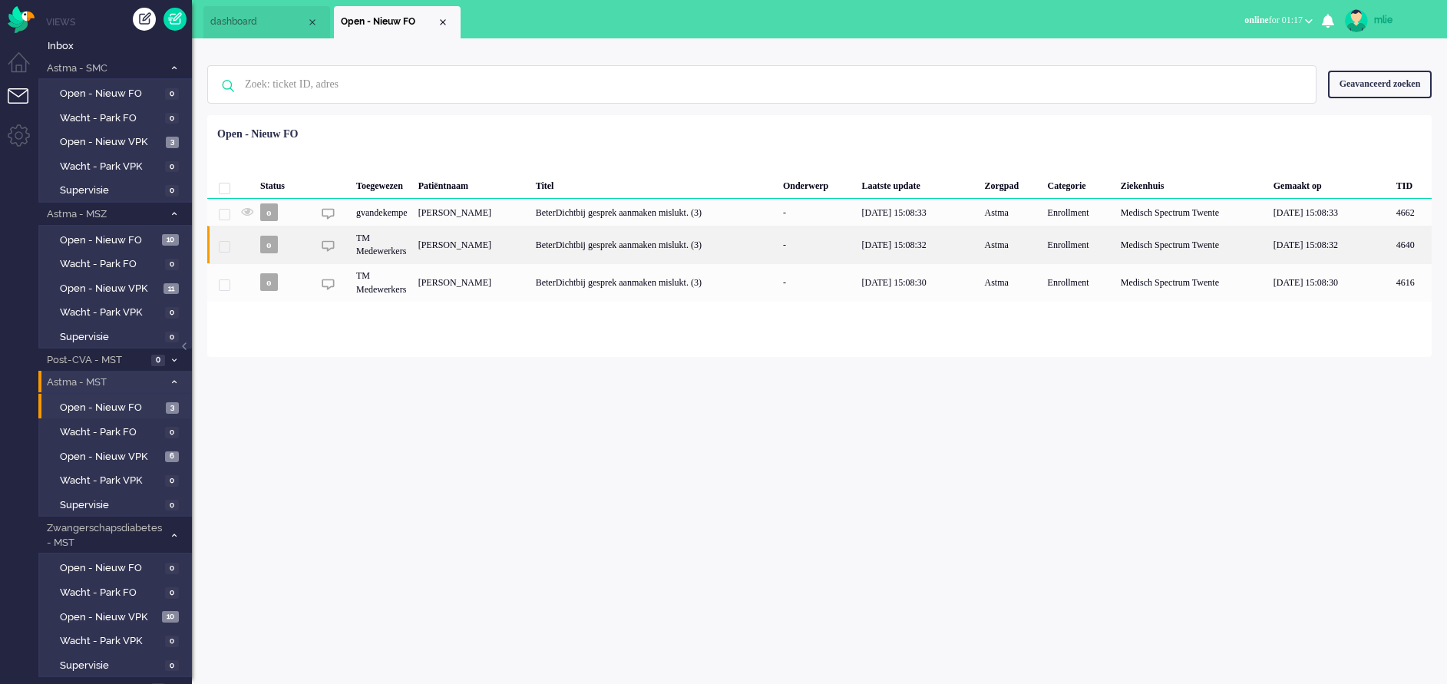
click at [689, 248] on div "BeterDichtbij gesprek aanmaken mislukt. (3)" at bounding box center [653, 245] width 247 height 38
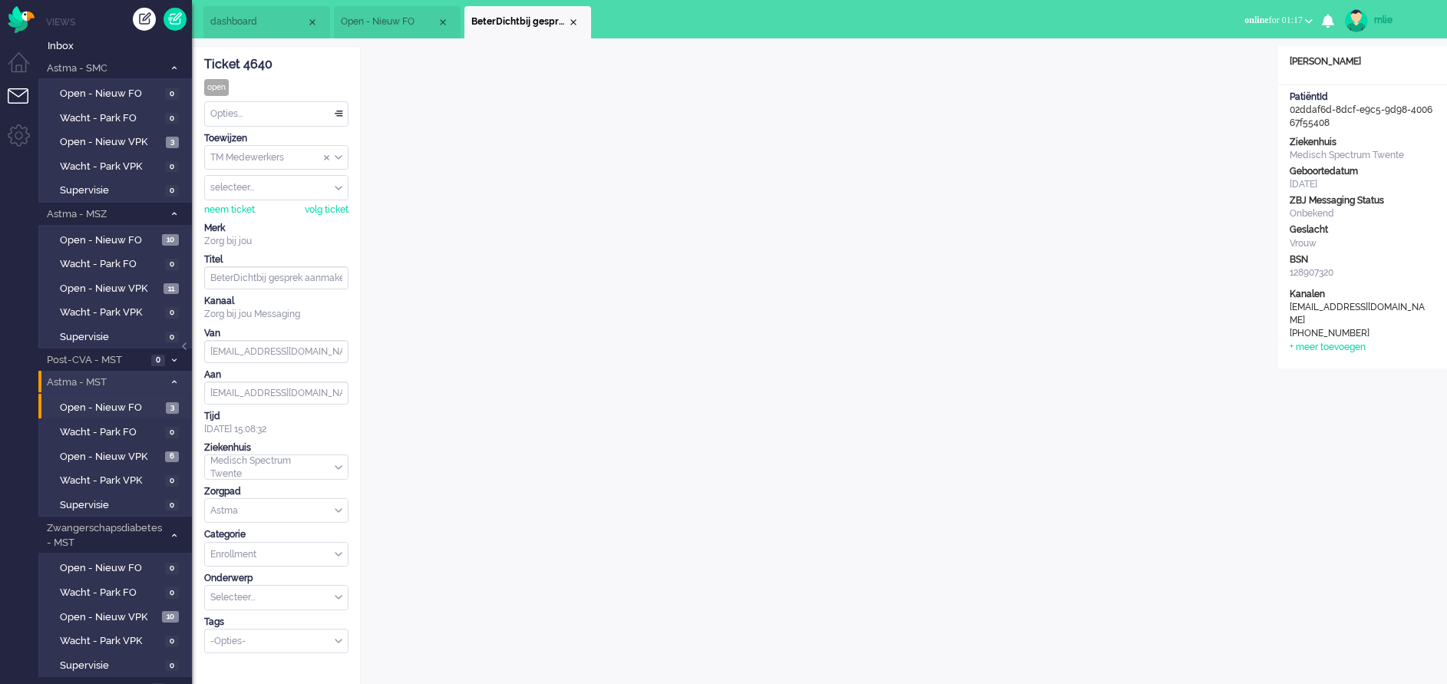
scroll to position [47, 0]
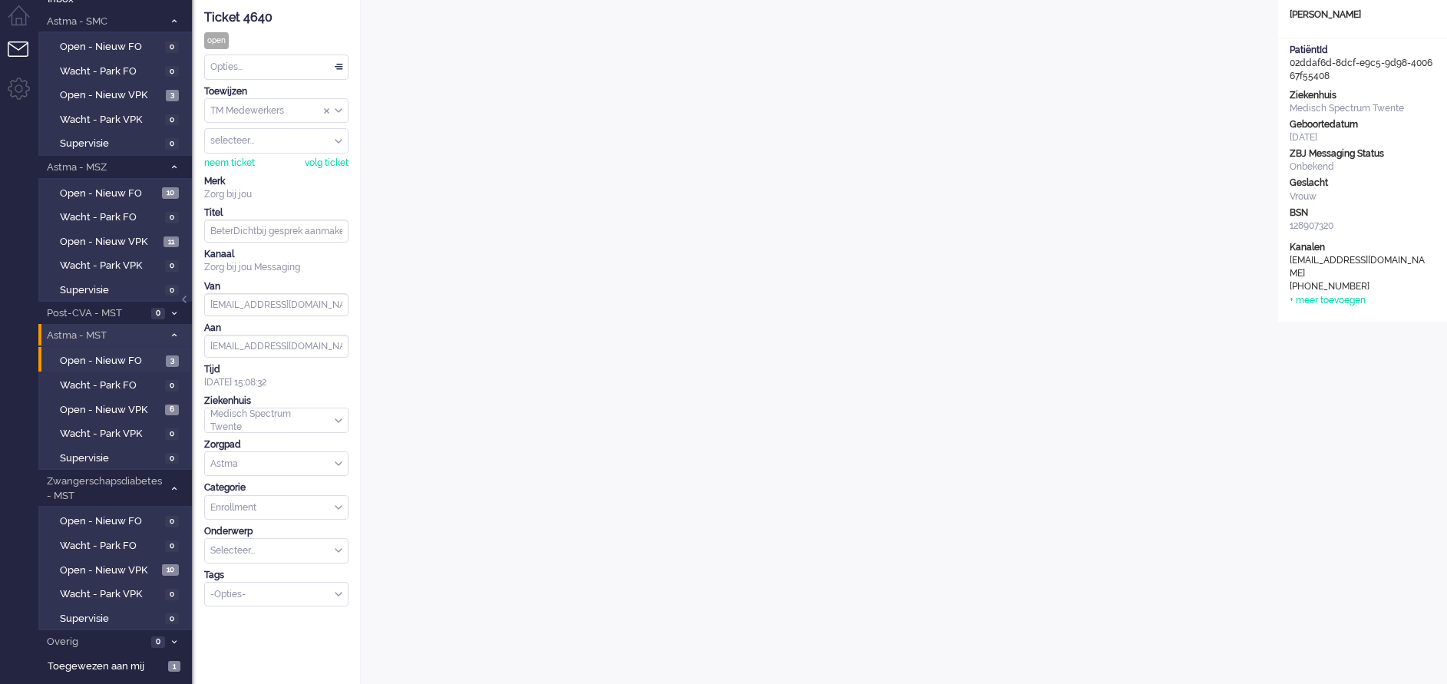
click at [339, 140] on div "selecteer..." at bounding box center [276, 141] width 143 height 24
click at [271, 211] on li "gvandekempe" at bounding box center [276, 218] width 143 height 22
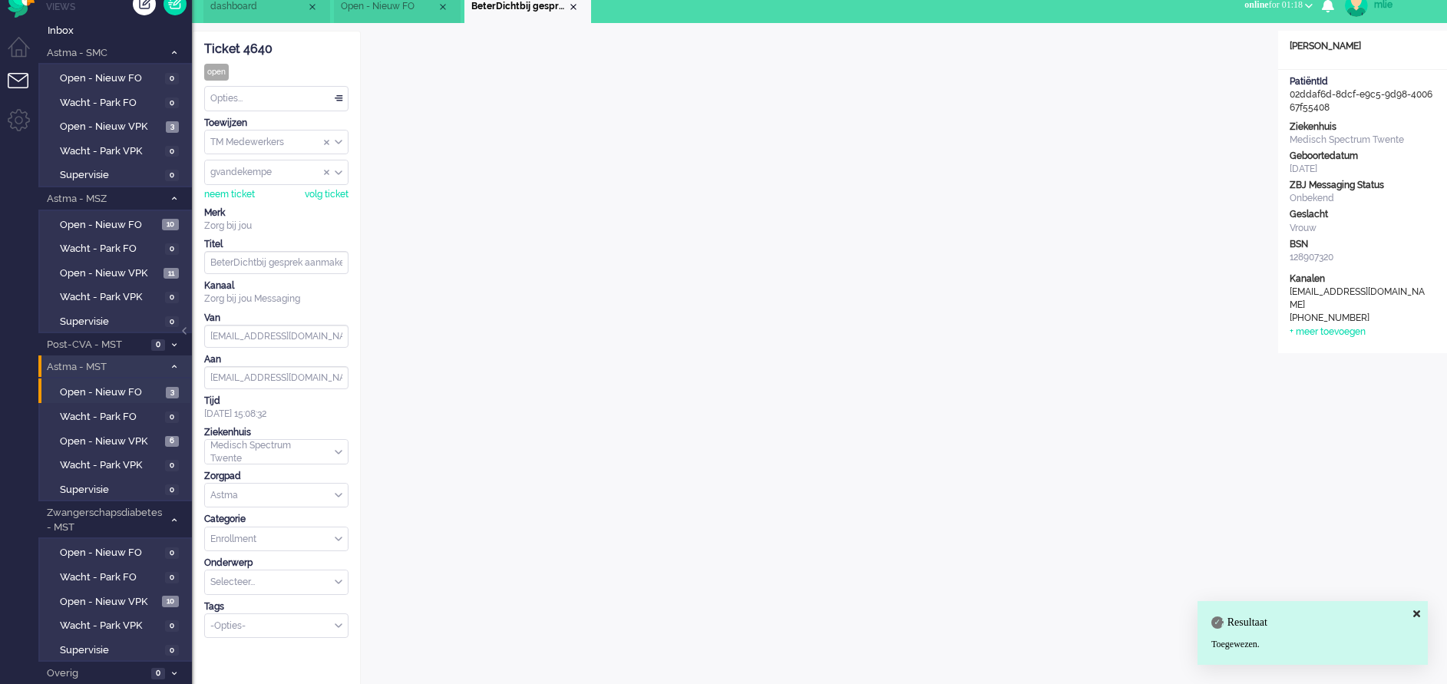
scroll to position [0, 0]
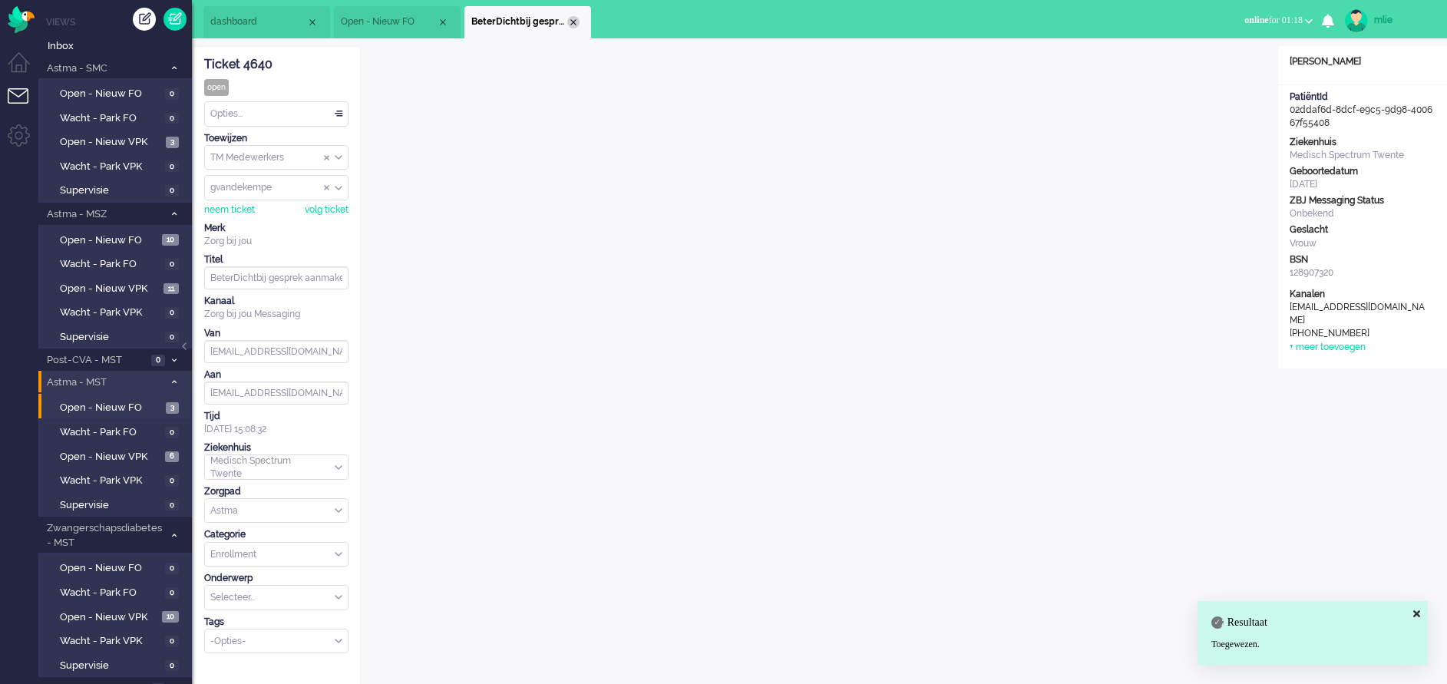
click at [573, 19] on div "Close tab" at bounding box center [573, 22] width 12 height 12
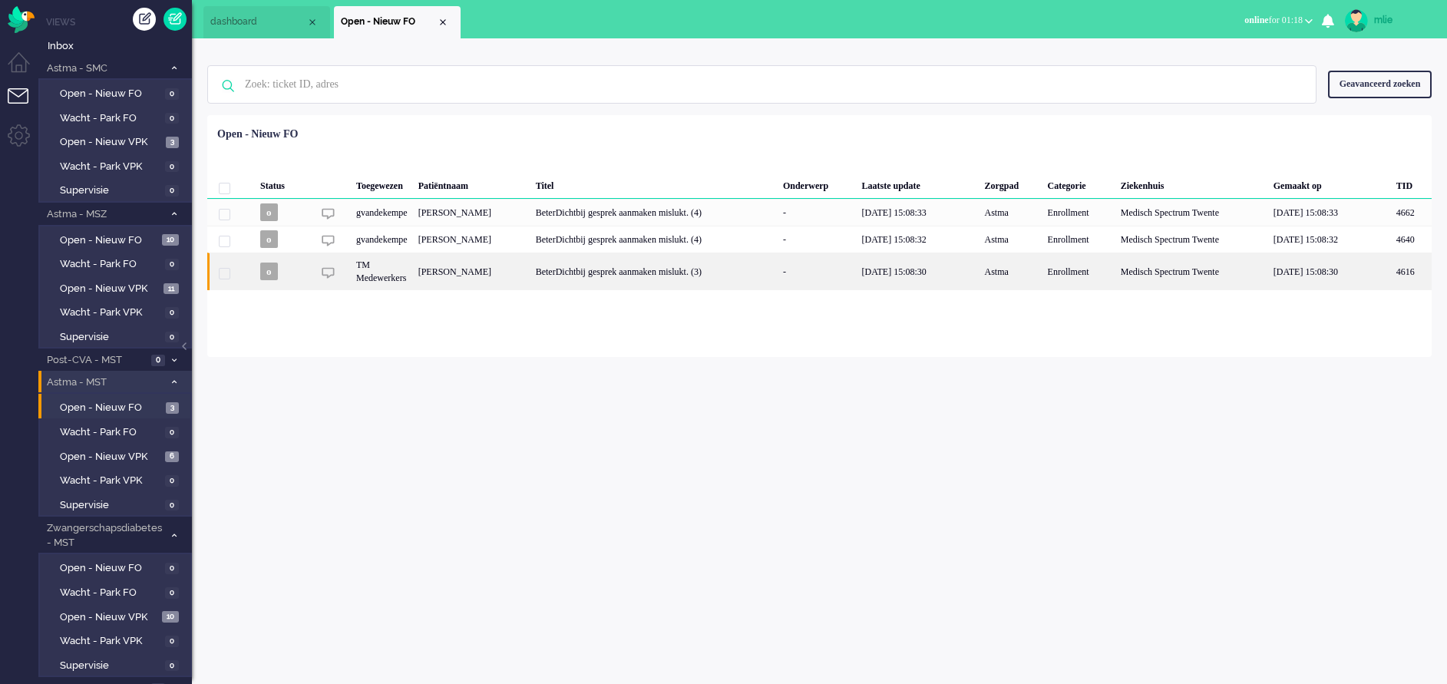
click at [712, 290] on div "BeterDichtbij gesprek aanmaken mislukt. (3)" at bounding box center [653, 272] width 247 height 38
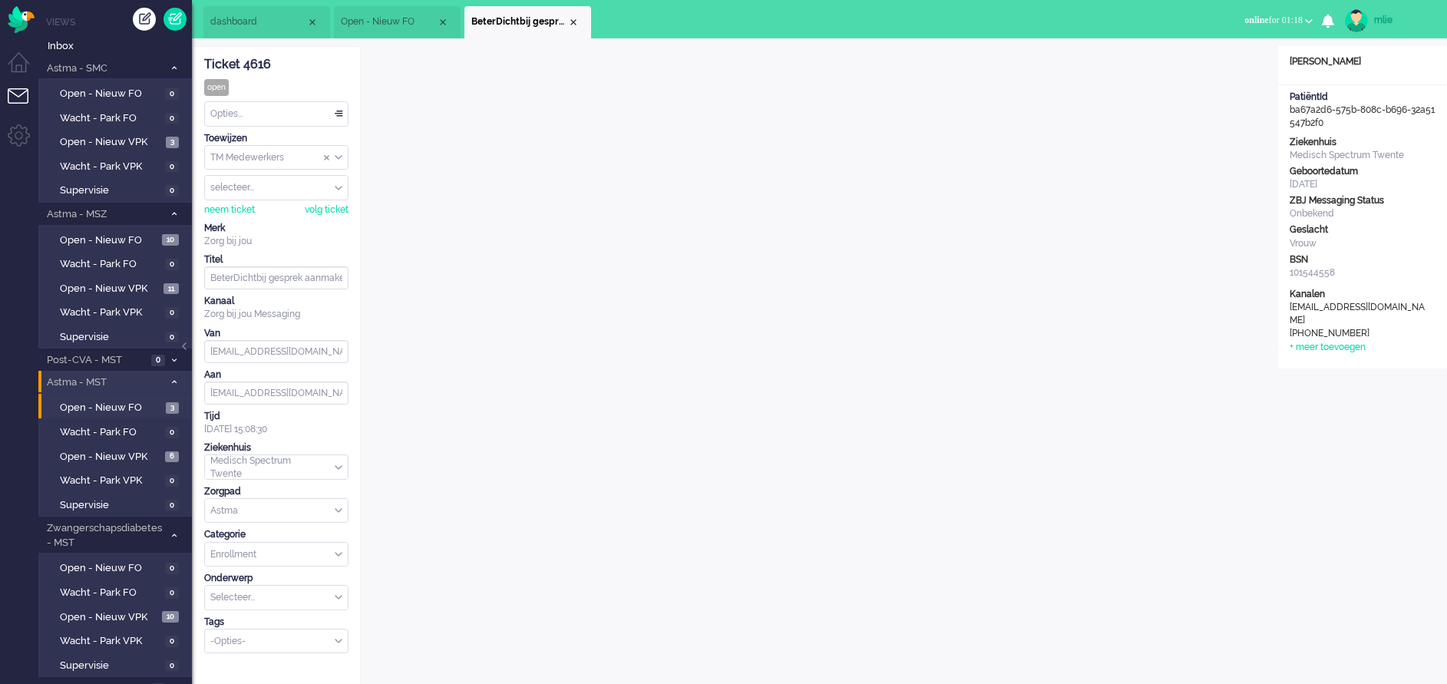
scroll to position [47, 0]
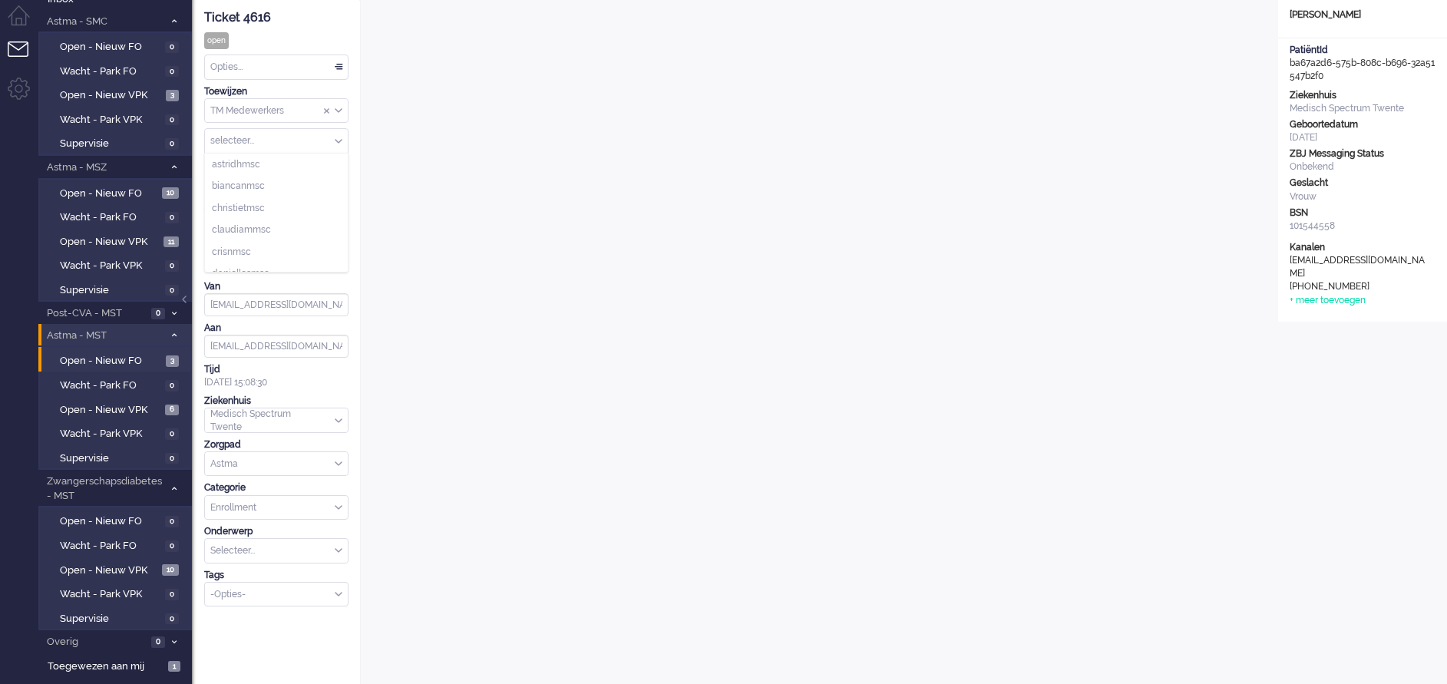
click at [335, 137] on div "selecteer..." at bounding box center [276, 141] width 143 height 24
click at [279, 214] on li "gvandekempe" at bounding box center [276, 218] width 143 height 22
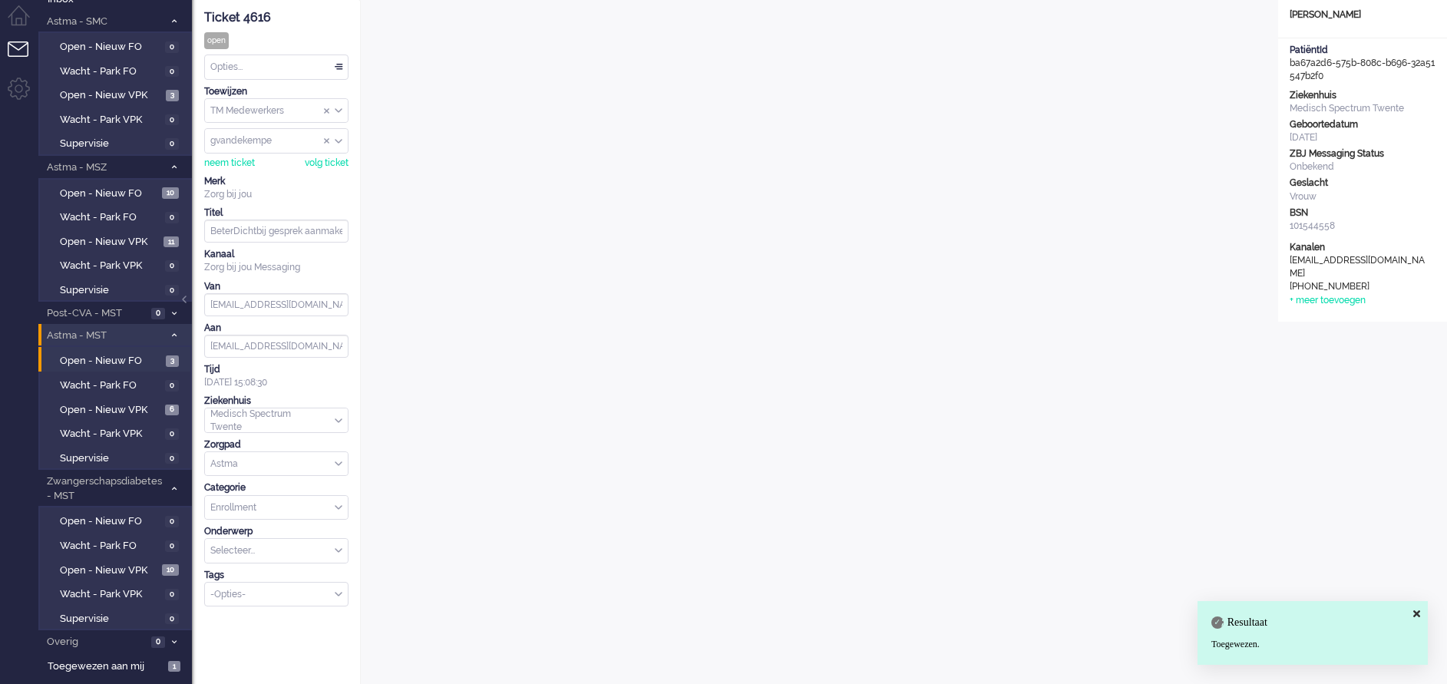
scroll to position [0, 0]
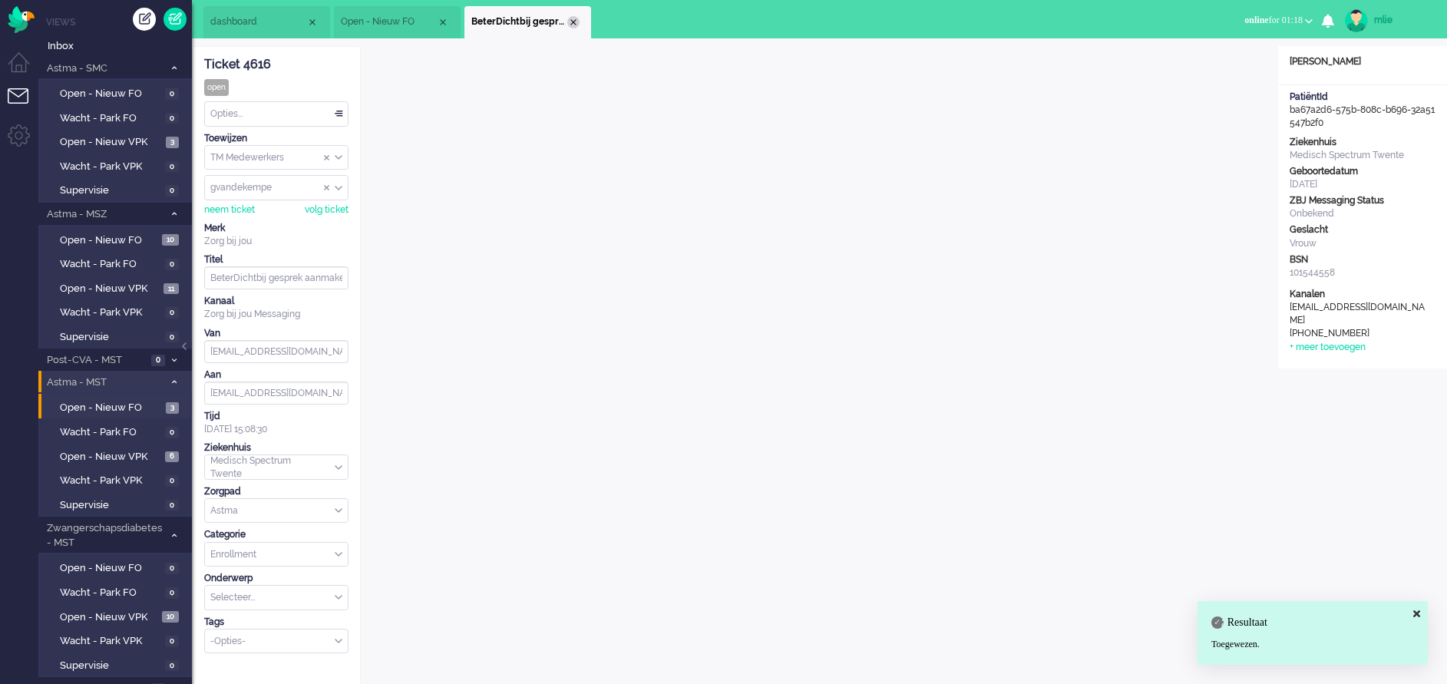
click at [577, 23] on div "Close tab" at bounding box center [573, 22] width 12 height 12
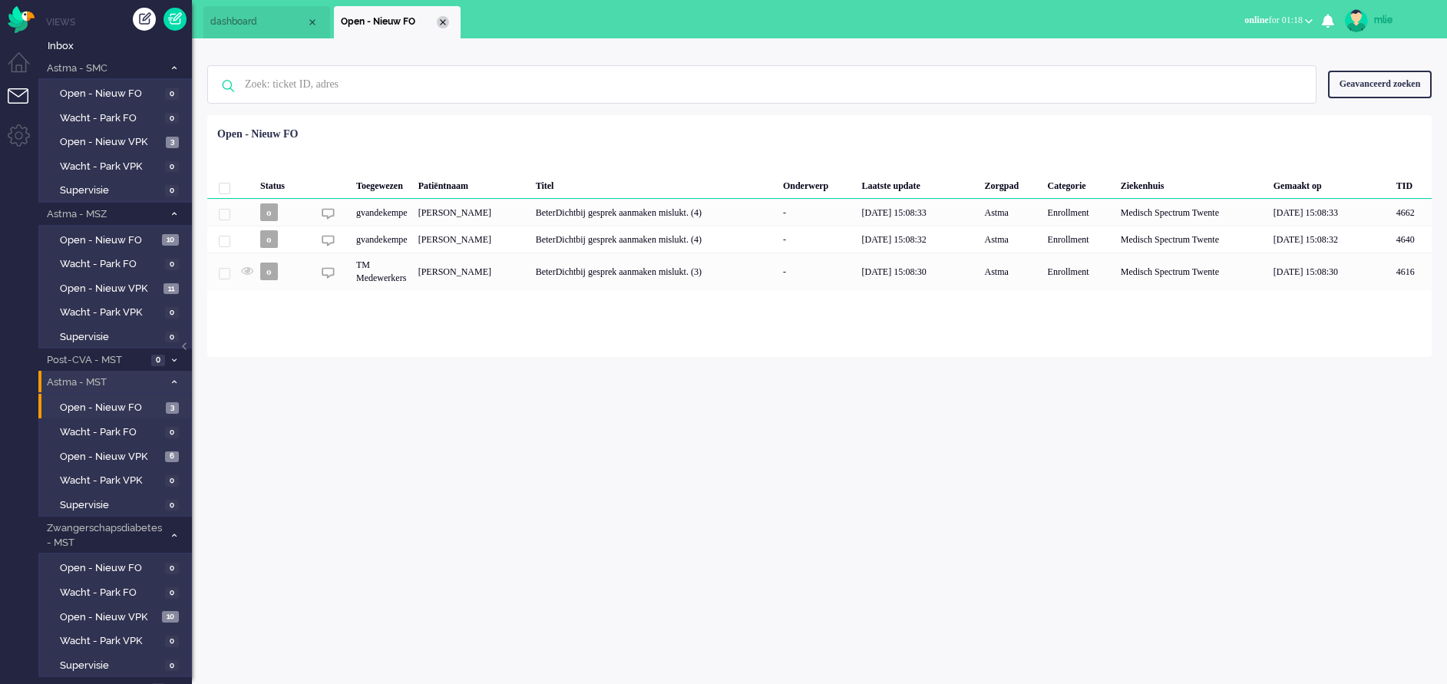
click at [441, 25] on div "Close tab" at bounding box center [443, 22] width 12 height 12
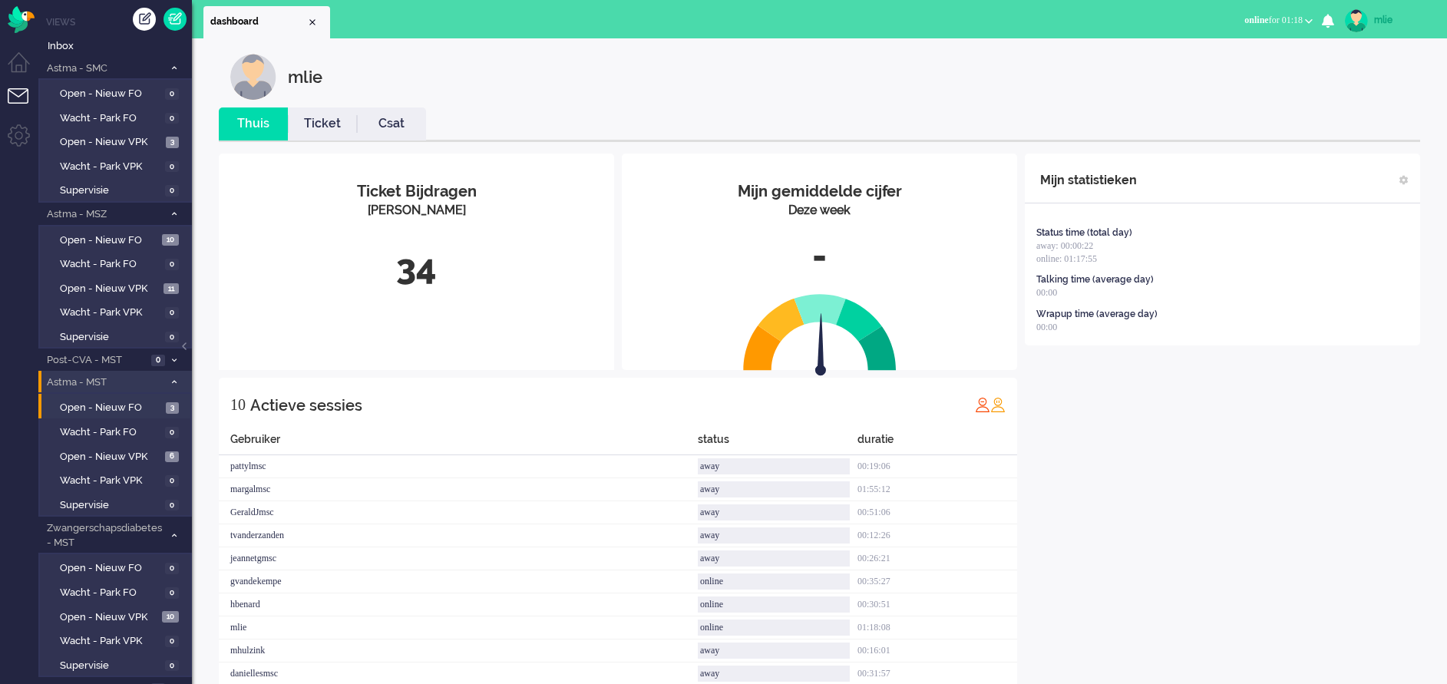
click at [1254, 19] on span "online" at bounding box center [1256, 20] width 24 height 11
click at [1211, 50] on label "Away" at bounding box center [1248, 51] width 121 height 13
click at [1254, 15] on span "away" at bounding box center [1258, 20] width 21 height 11
click at [1203, 69] on label "Online" at bounding box center [1248, 68] width 121 height 13
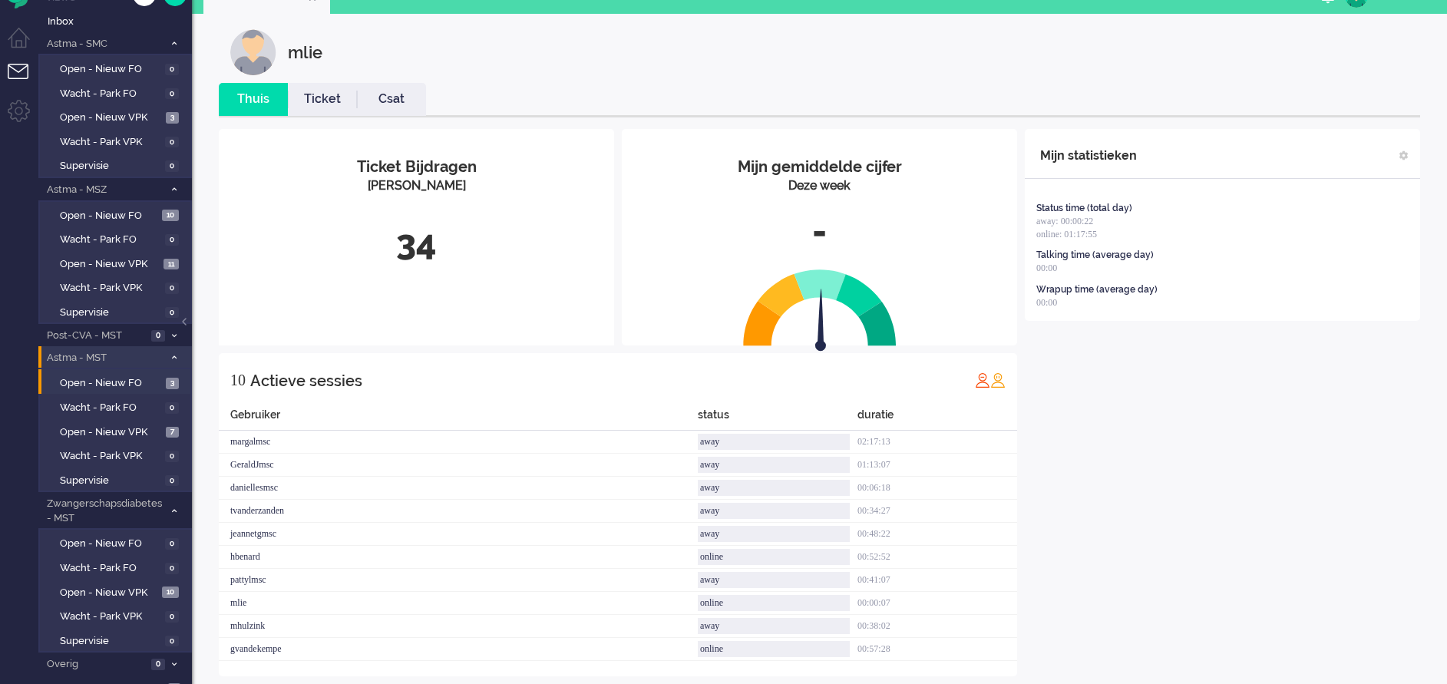
scroll to position [44, 0]
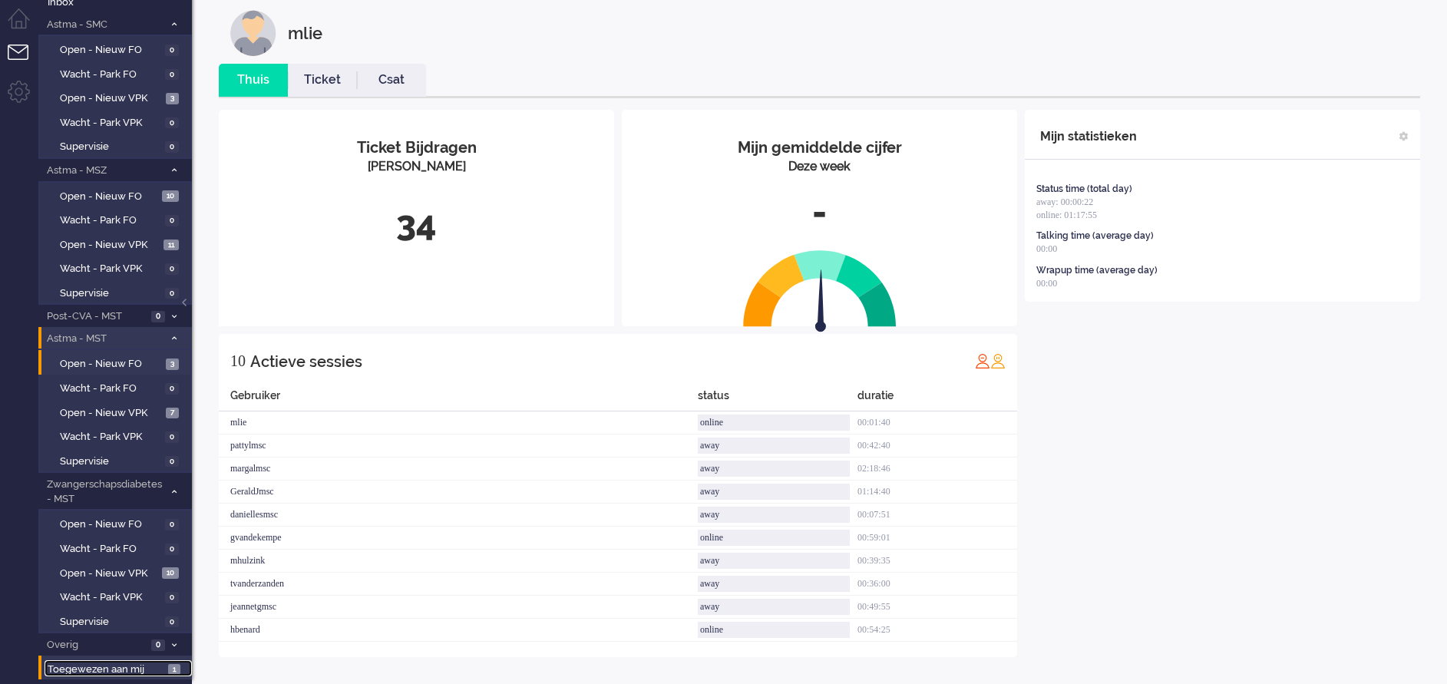
click at [88, 669] on span "Toegewezen aan mij" at bounding box center [106, 670] width 116 height 15
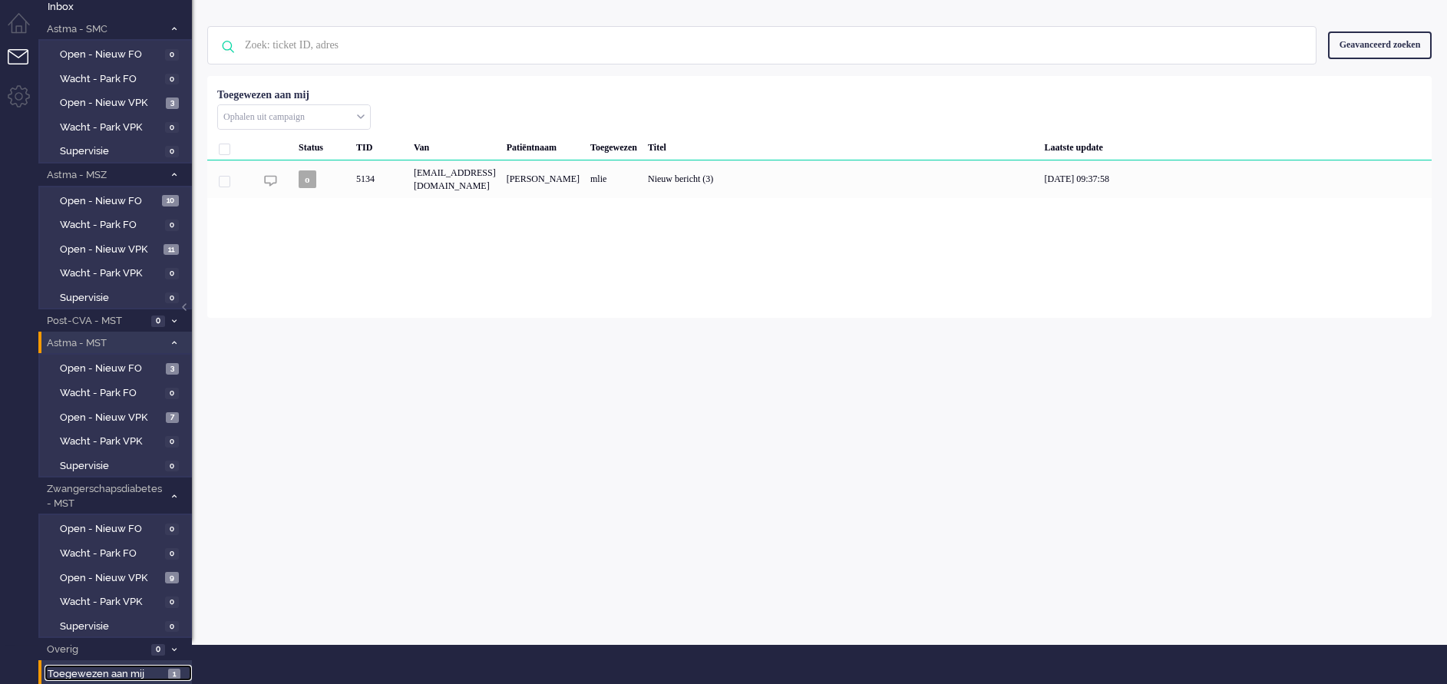
scroll to position [39, 0]
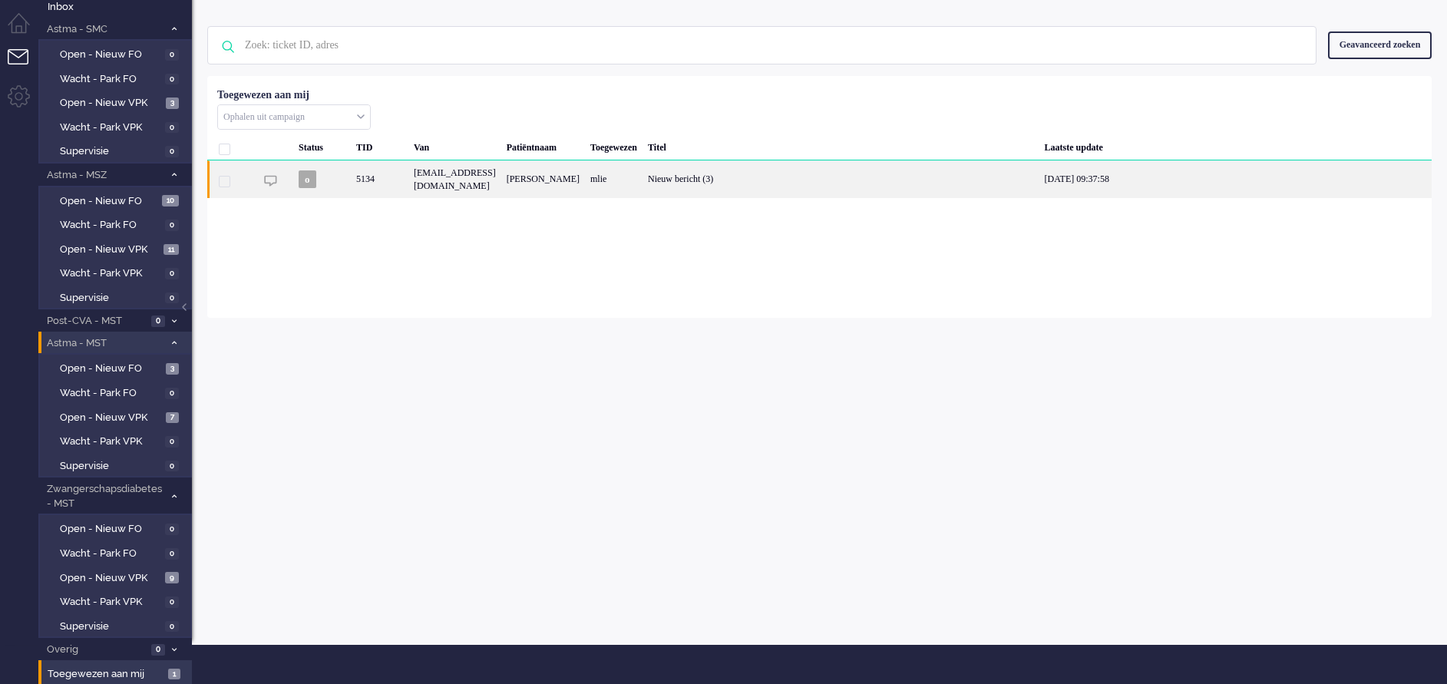
click at [798, 186] on div "Nieuw bericht (3)" at bounding box center [841, 179] width 397 height 38
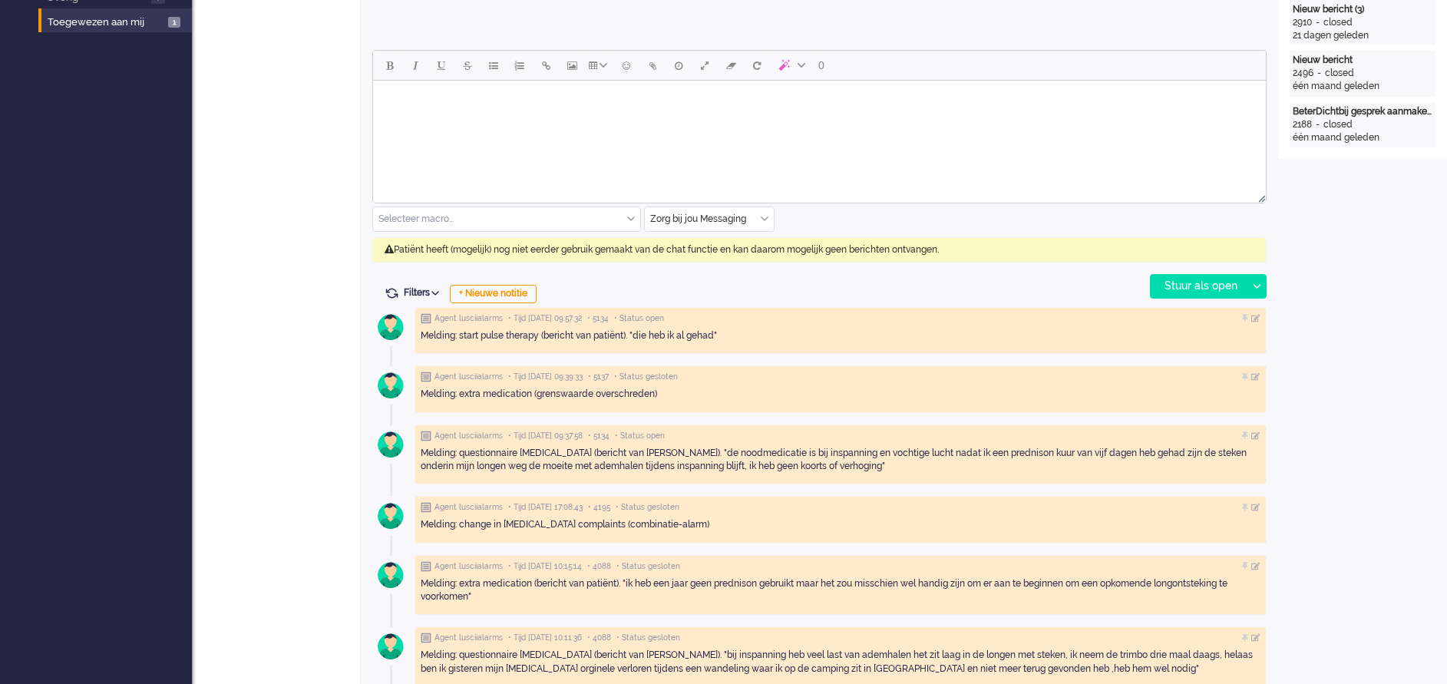
scroll to position [576, 0]
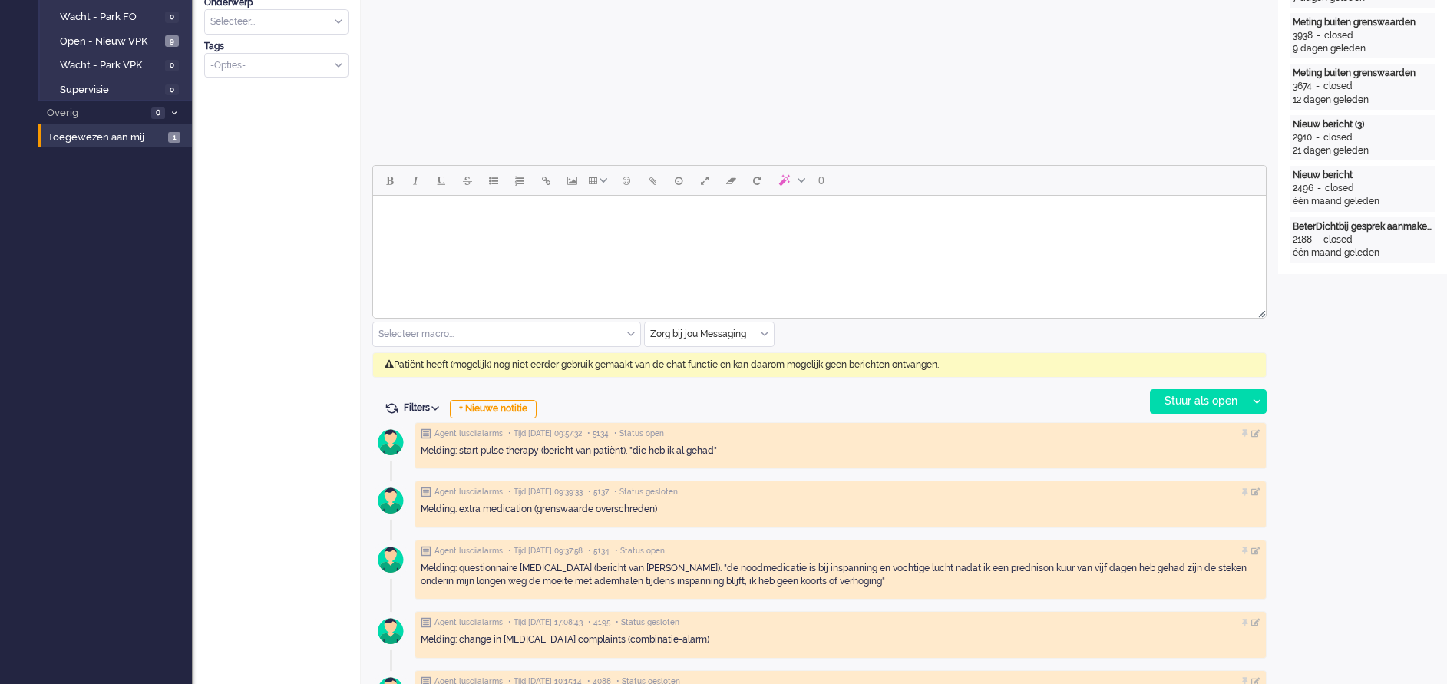
click at [411, 226] on body "Rich Text Area. Press ALT-0 for help." at bounding box center [819, 215] width 881 height 27
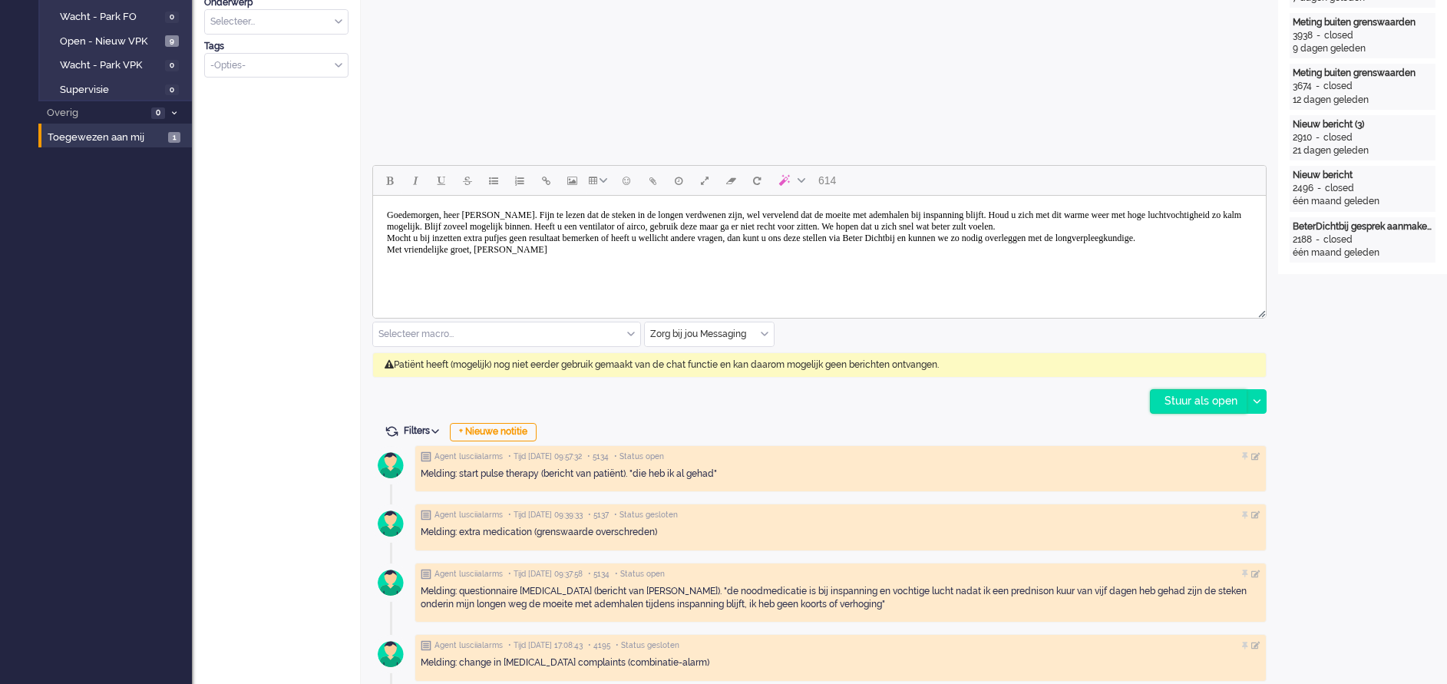
click at [1220, 394] on div "Stuur als open" at bounding box center [1199, 401] width 96 height 23
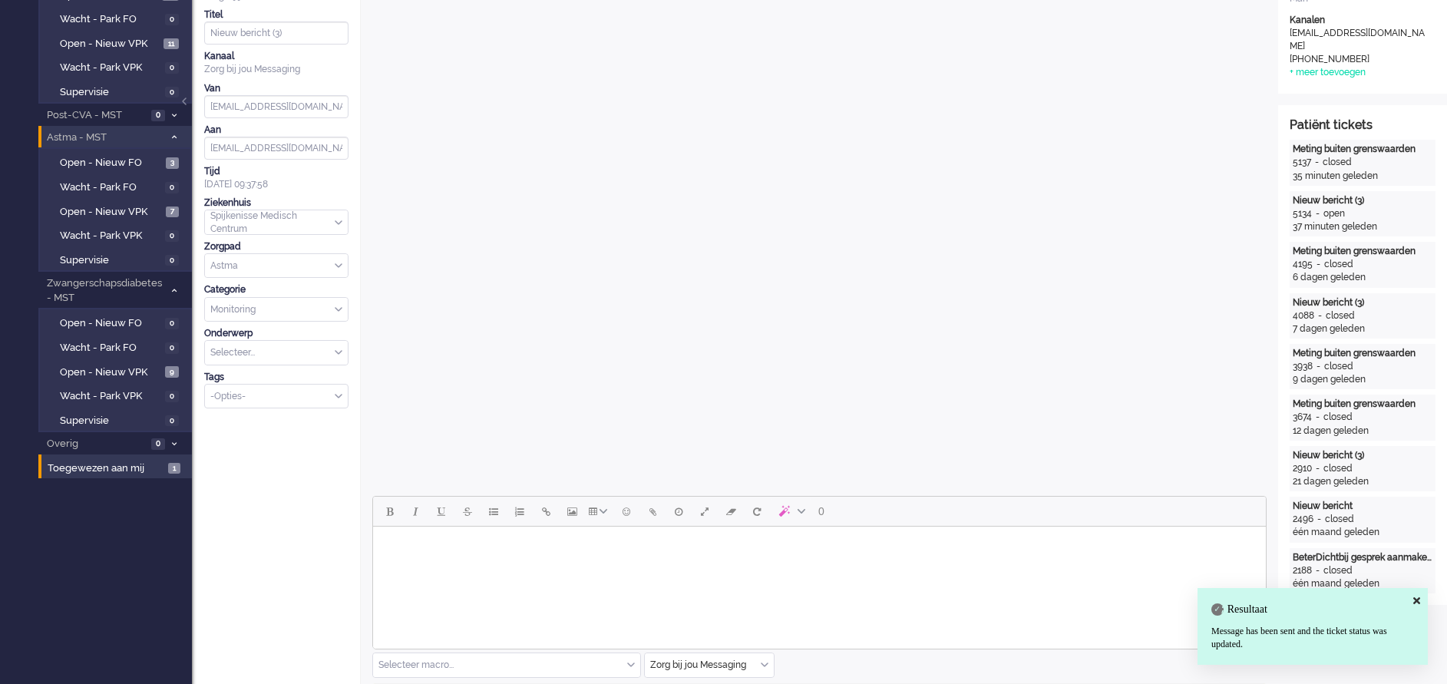
scroll to position [0, 0]
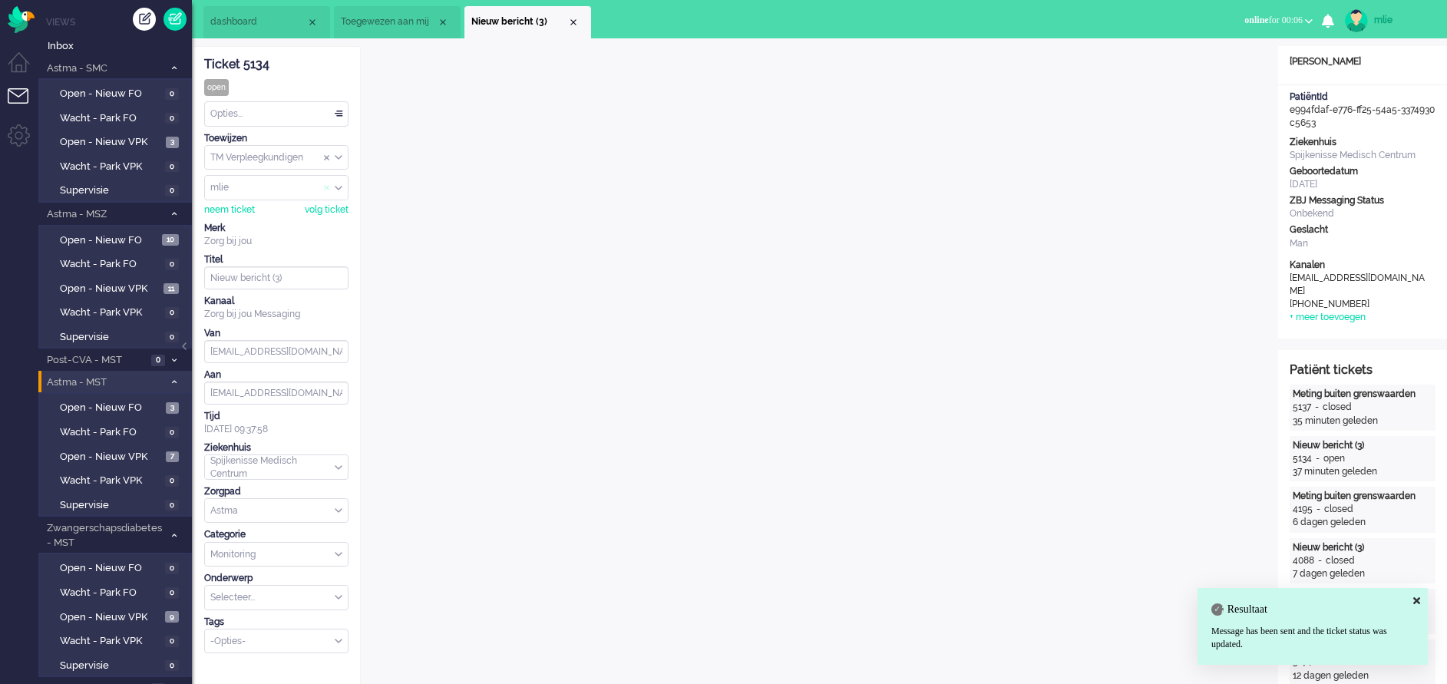
click at [328, 183] on span "Assign User" at bounding box center [327, 188] width 6 height 11
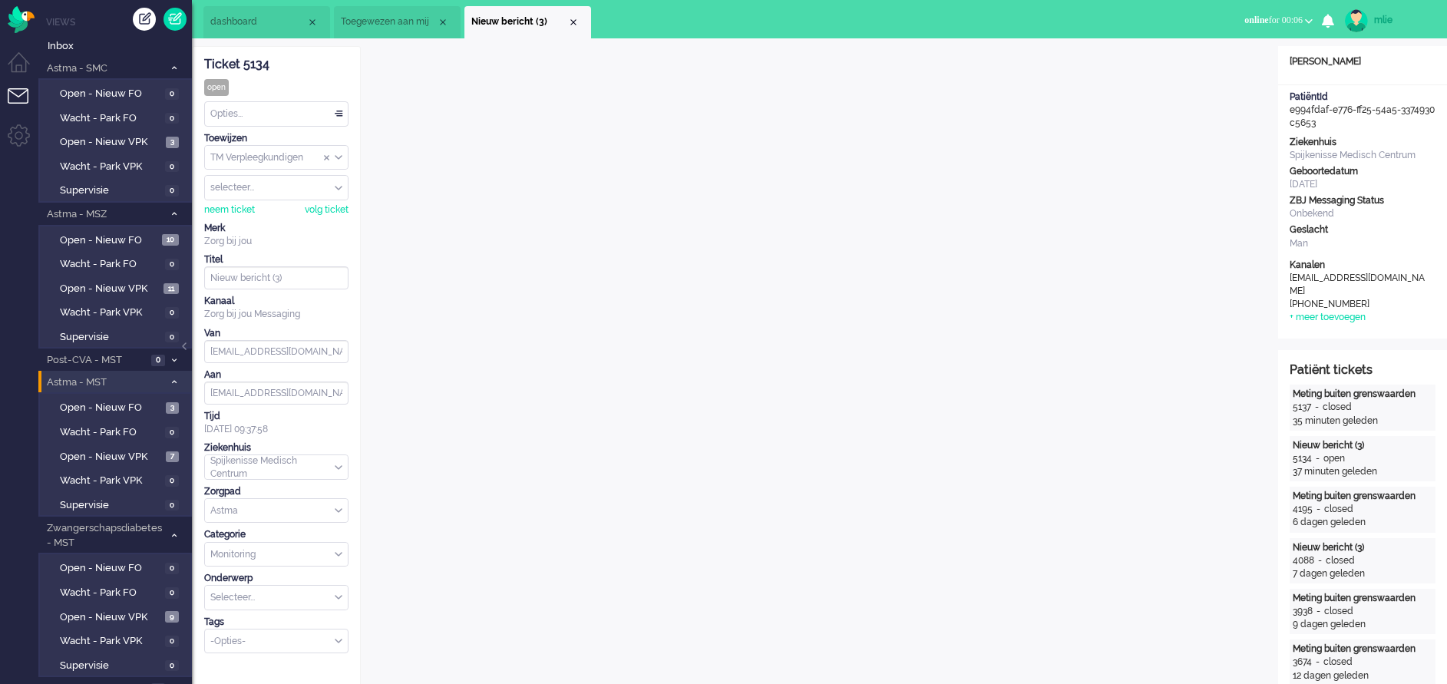
click at [336, 104] on div "Opties..." at bounding box center [276, 114] width 143 height 24
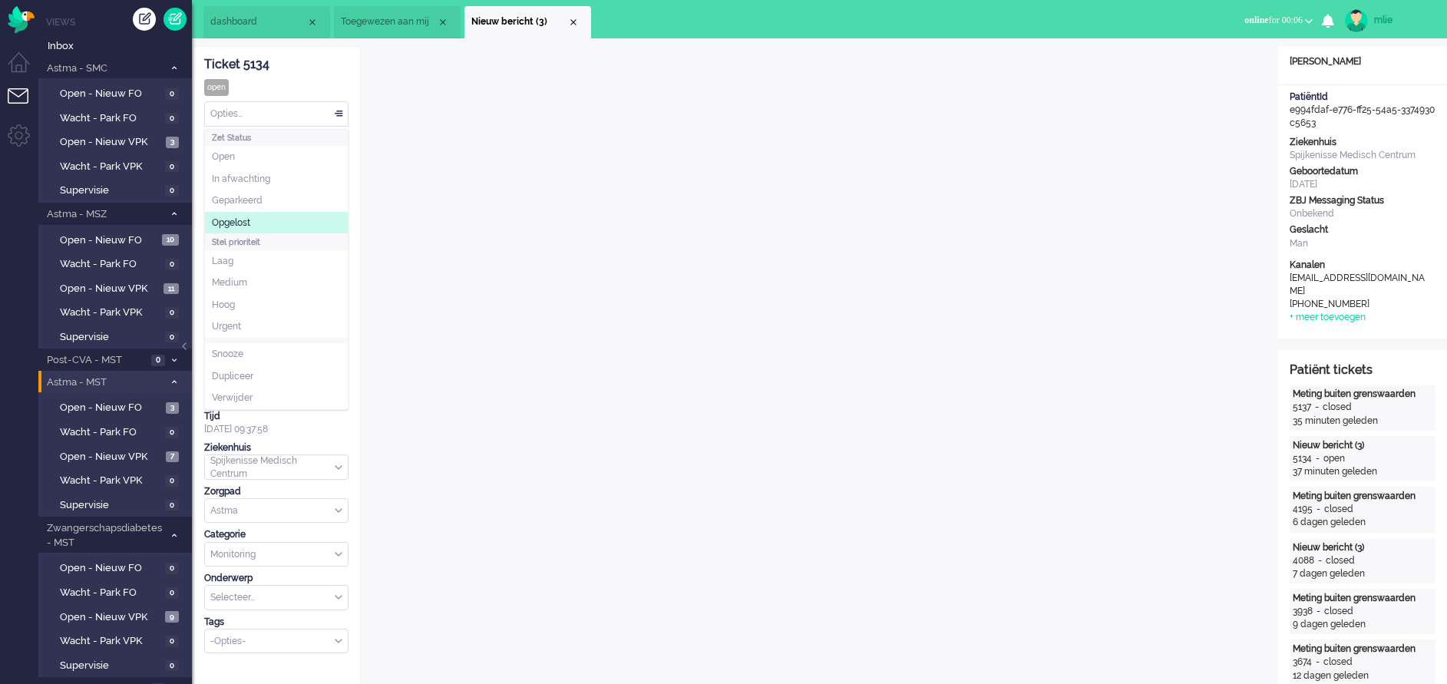
click at [256, 220] on li "Opgelost" at bounding box center [276, 223] width 143 height 22
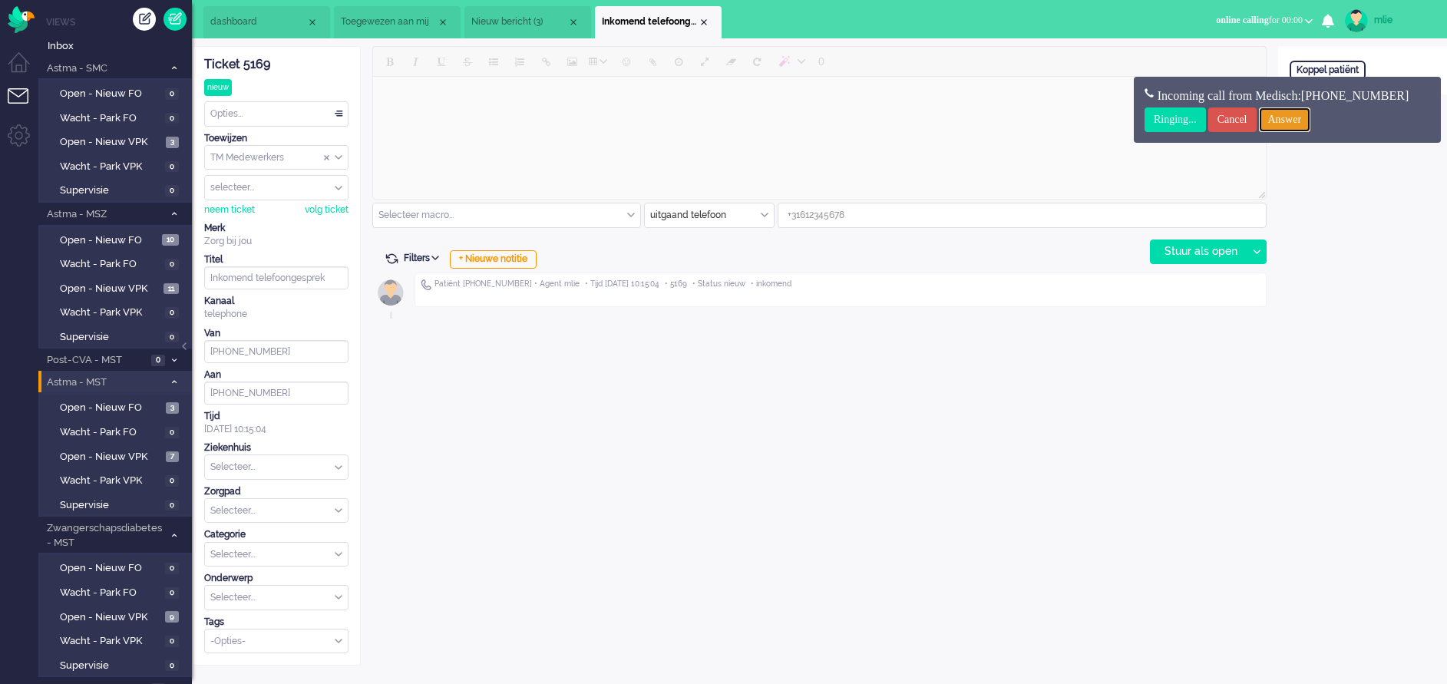
click at [1302, 116] on input "Answer" at bounding box center [1285, 119] width 52 height 25
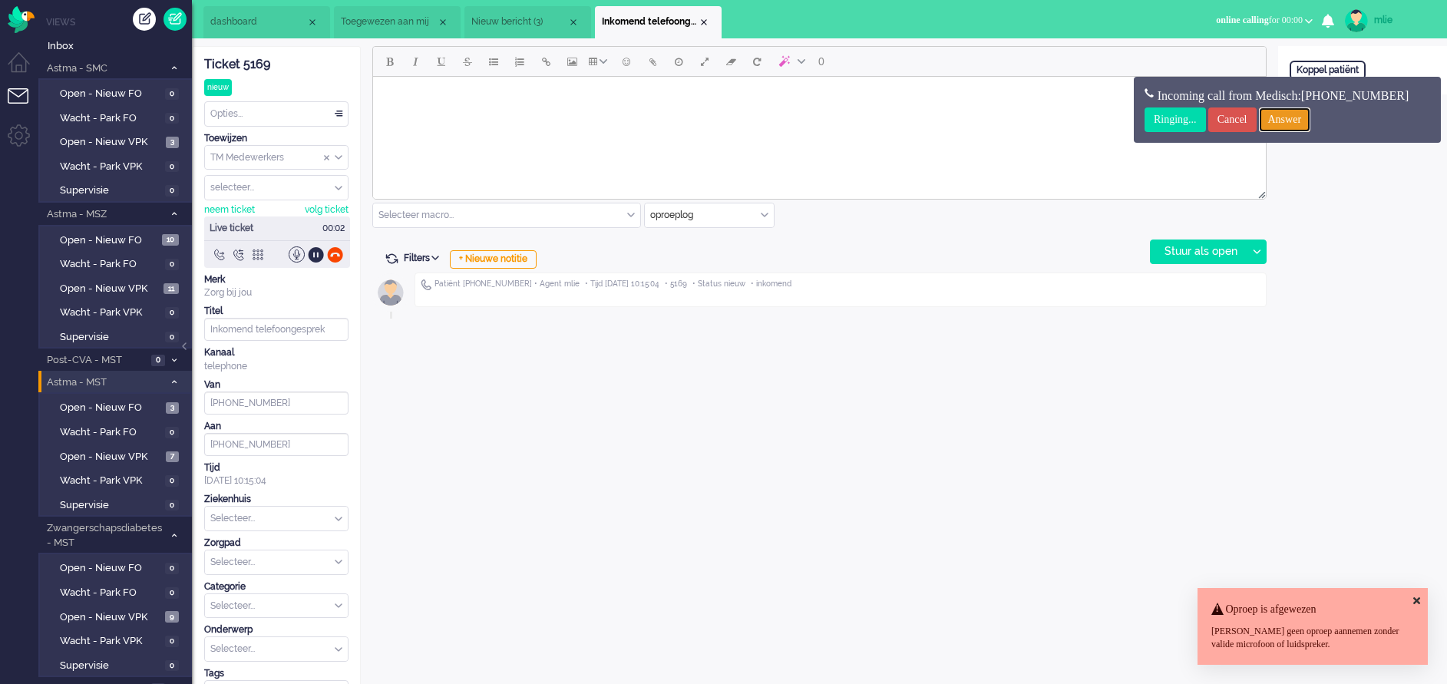
click at [1299, 119] on input "Answer" at bounding box center [1285, 119] width 52 height 25
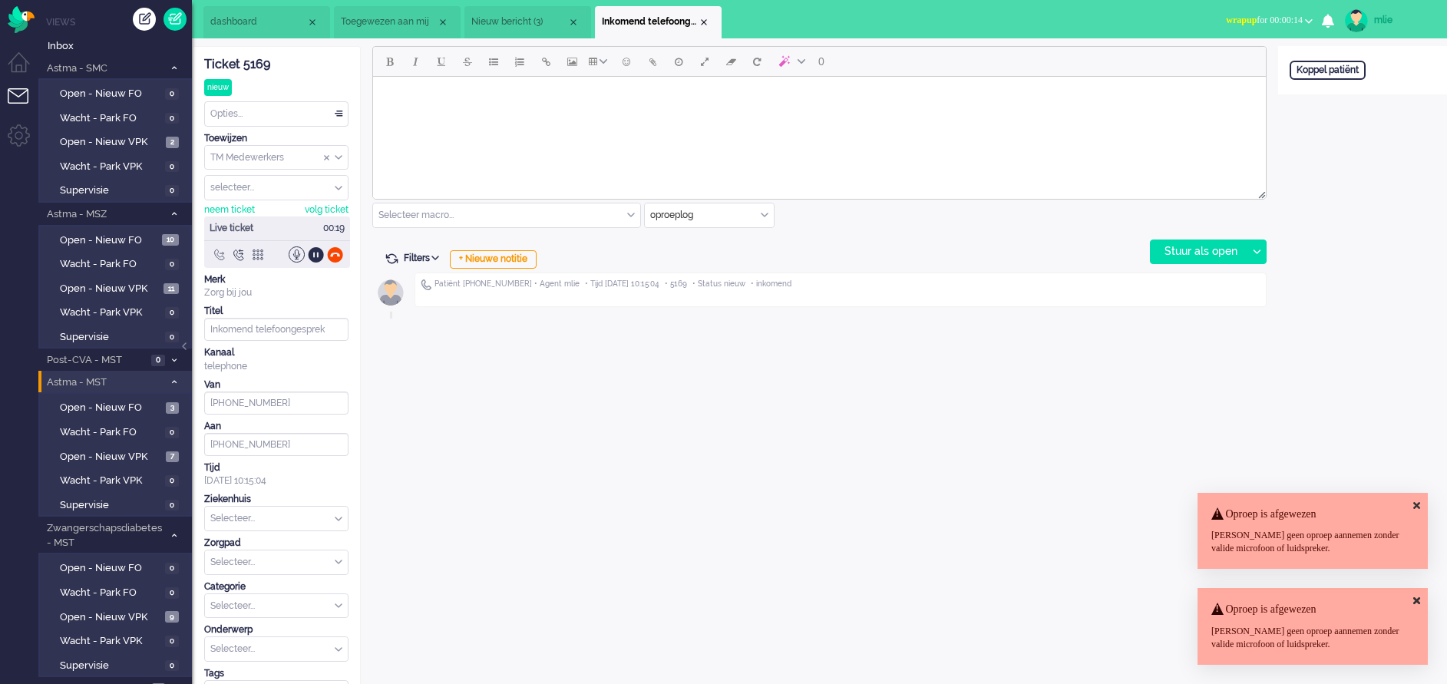
click at [219, 253] on div at bounding box center [219, 254] width 16 height 16
click at [312, 254] on div at bounding box center [316, 254] width 16 height 16
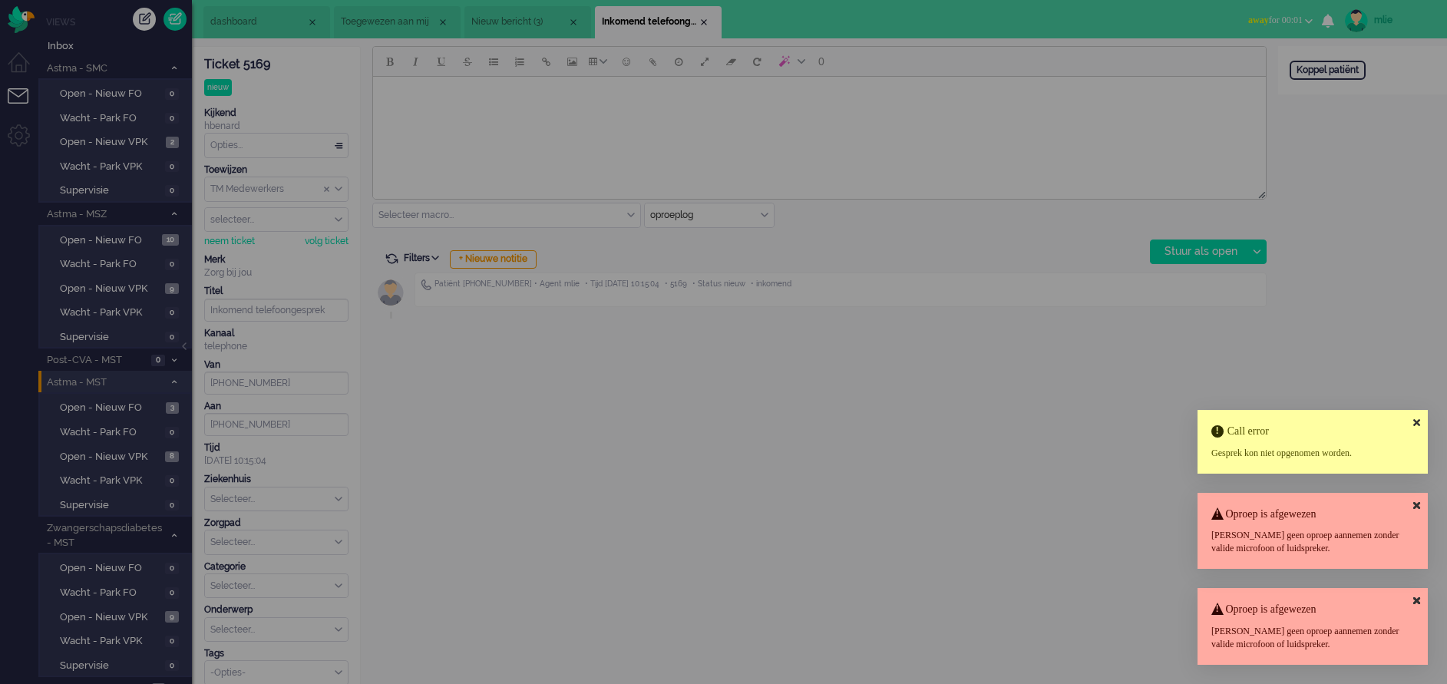
click at [1415, 421] on icon at bounding box center [1416, 423] width 7 height 10
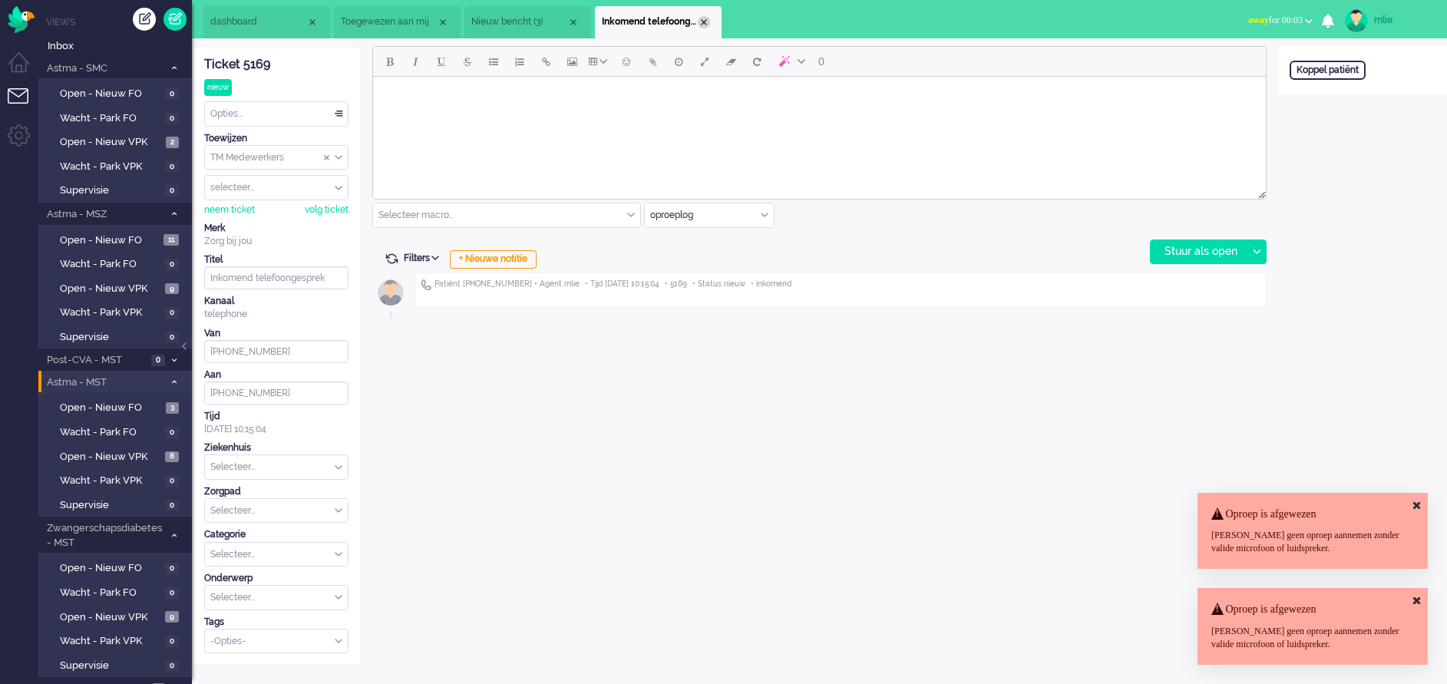
click at [706, 23] on div "Close tab" at bounding box center [704, 22] width 12 height 12
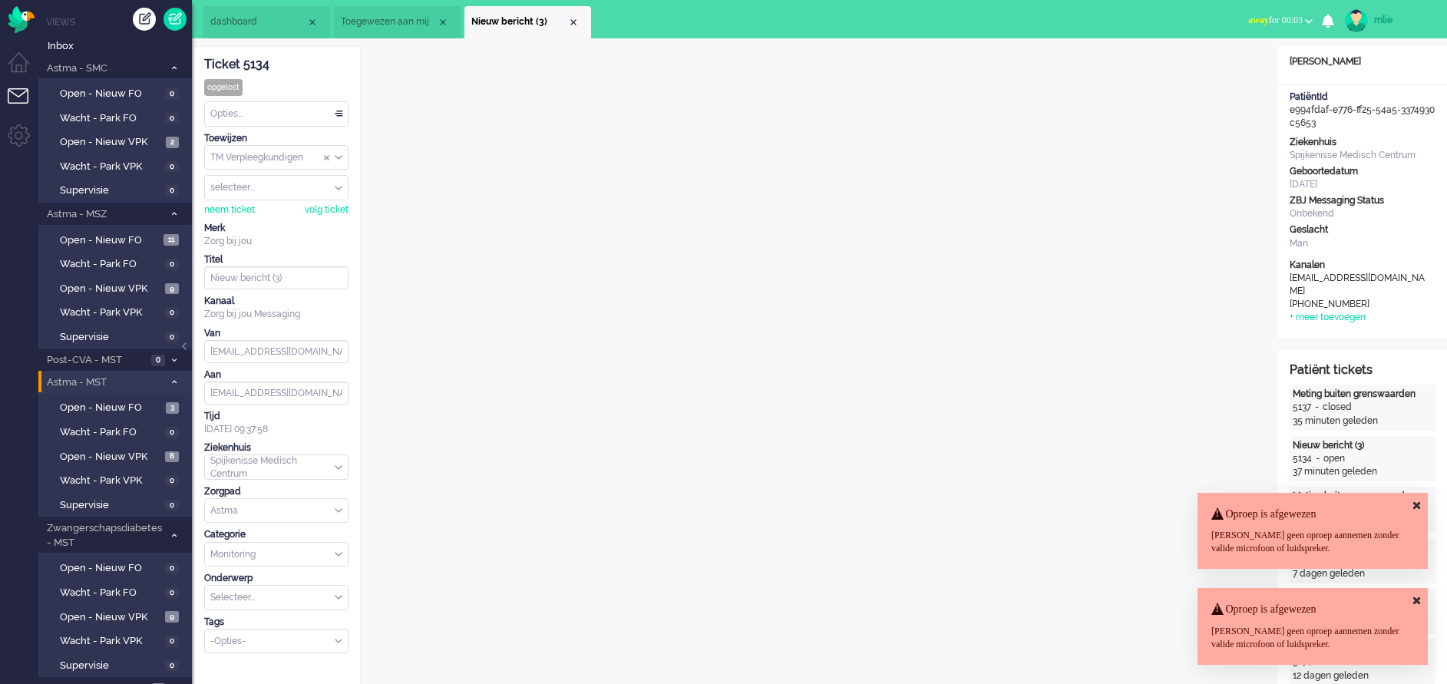
click at [1251, 20] on span "away" at bounding box center [1258, 20] width 21 height 11
click at [1197, 68] on label "Online" at bounding box center [1248, 68] width 121 height 13
click at [336, 114] on div "Opties..." at bounding box center [276, 114] width 143 height 24
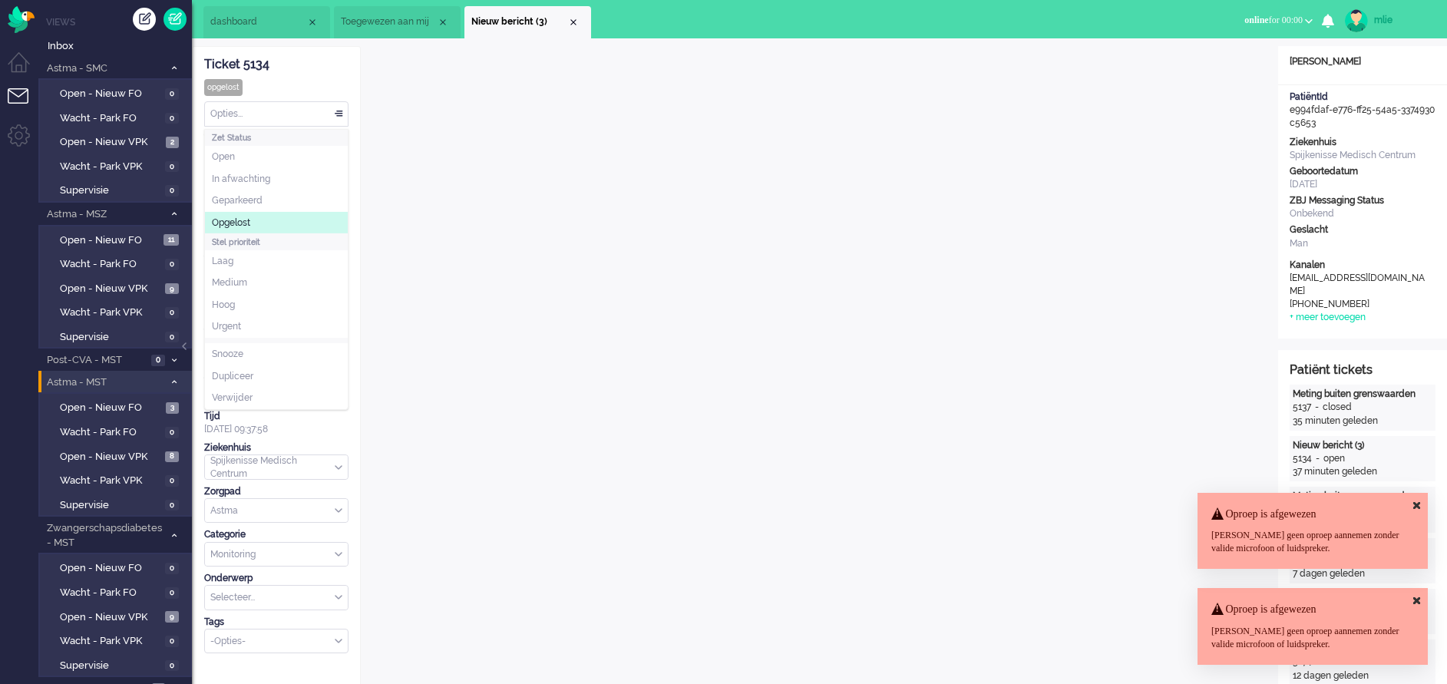
click at [226, 220] on span "Opgelost" at bounding box center [231, 222] width 38 height 13
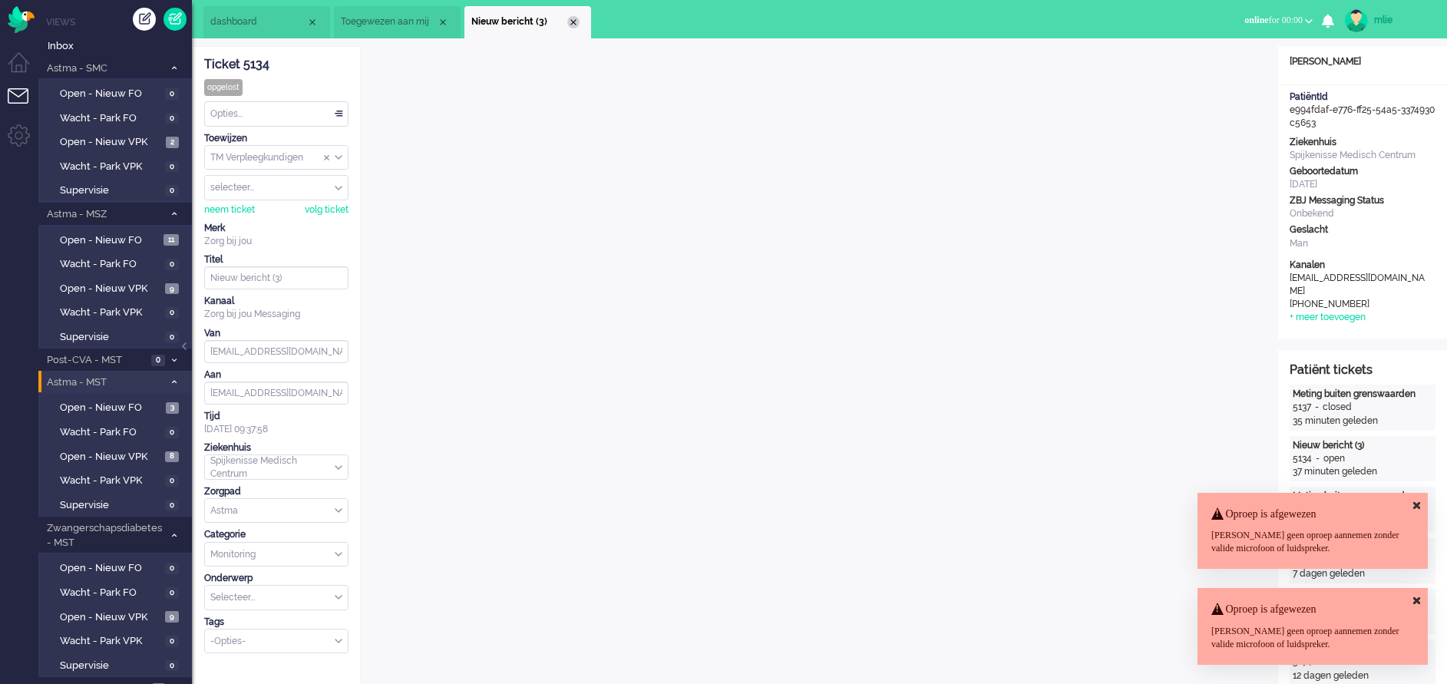
click at [578, 18] on div "Close tab" at bounding box center [573, 22] width 12 height 12
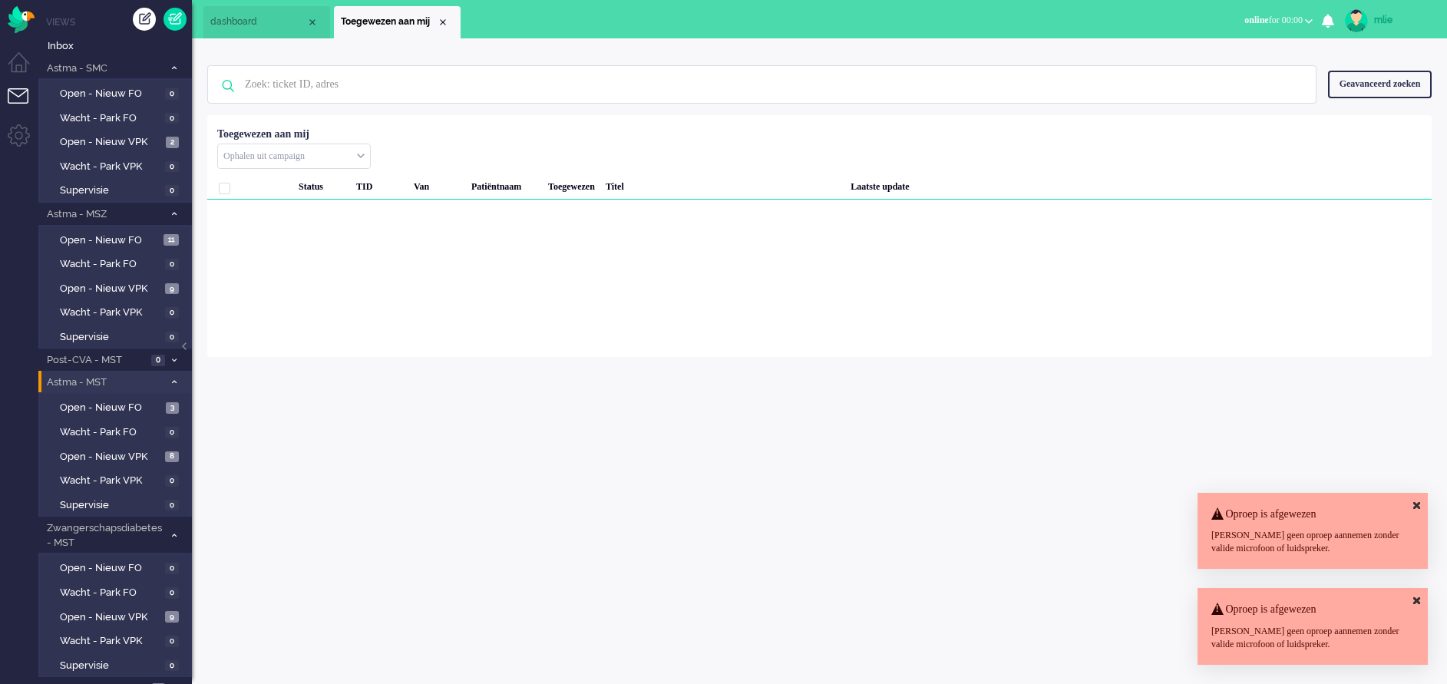
click at [449, 15] on li "Toegewezen aan mij" at bounding box center [397, 22] width 127 height 32
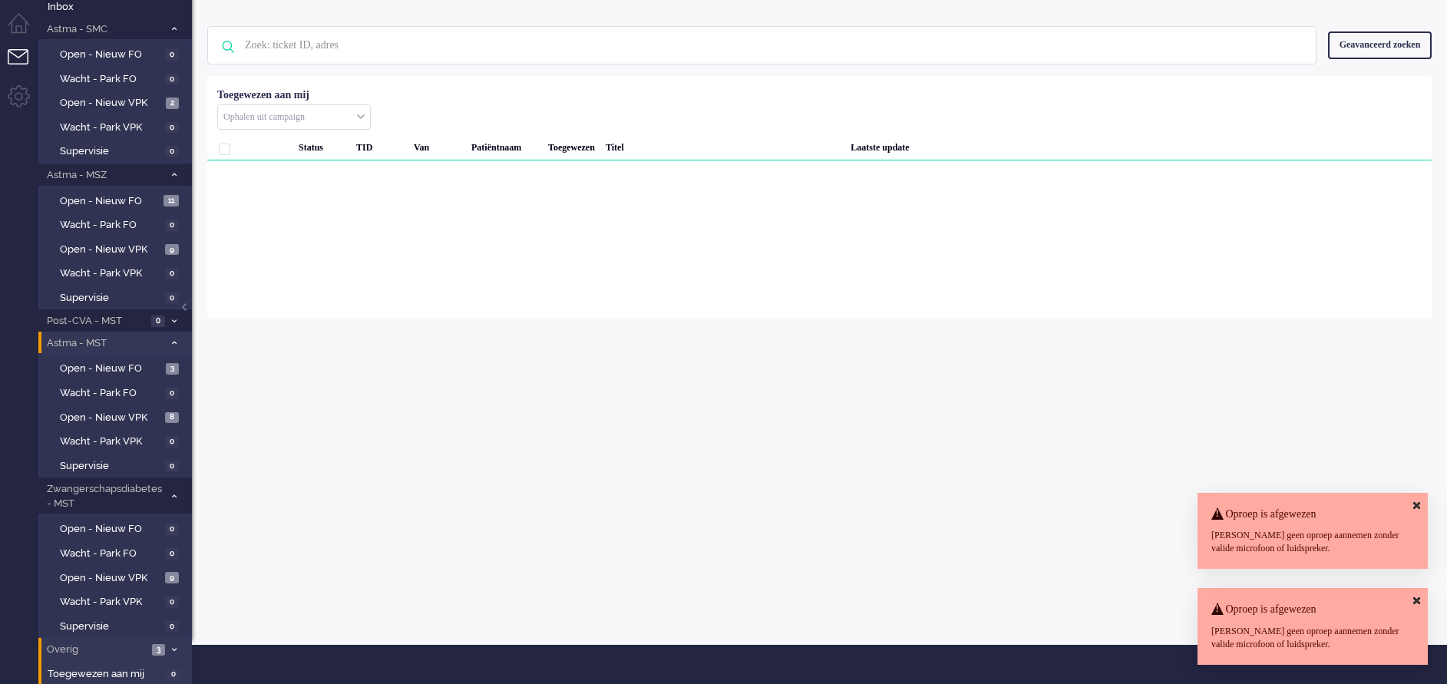
click at [150, 649] on li "Overig 3" at bounding box center [115, 649] width 154 height 22
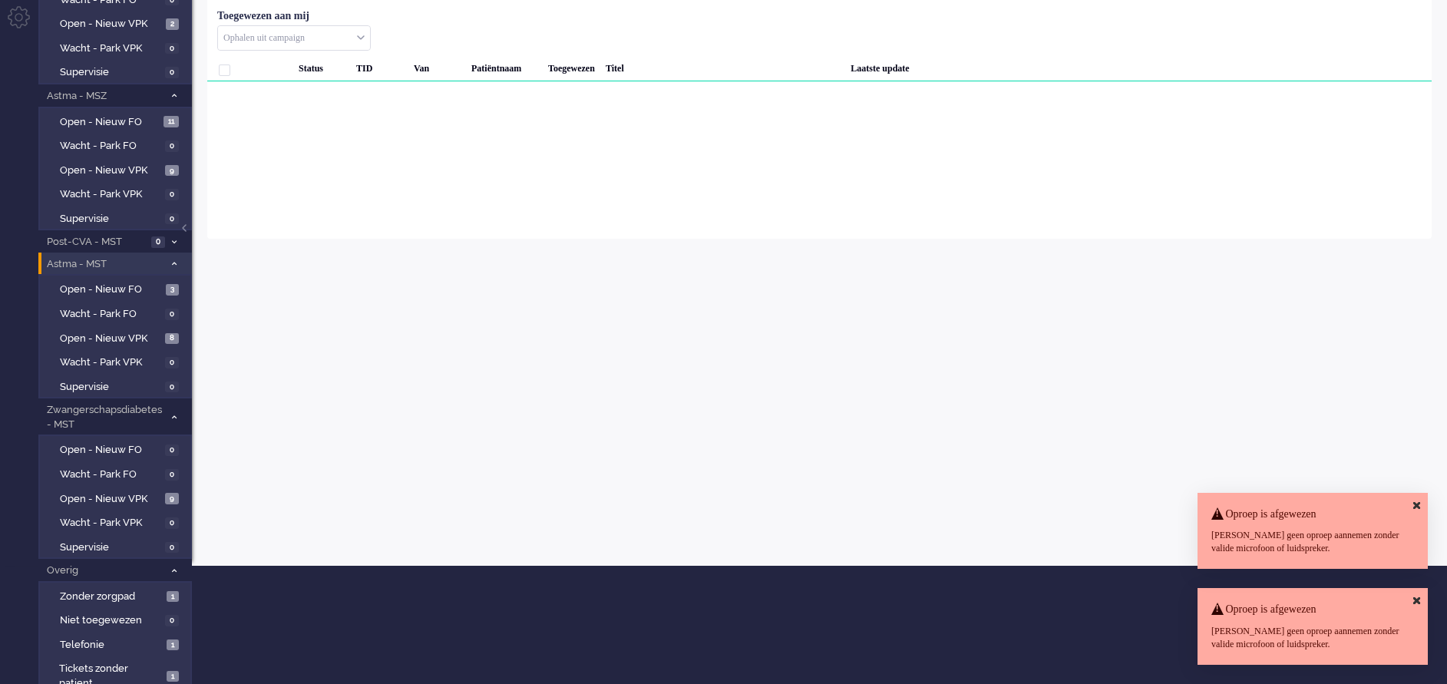
scroll to position [154, 0]
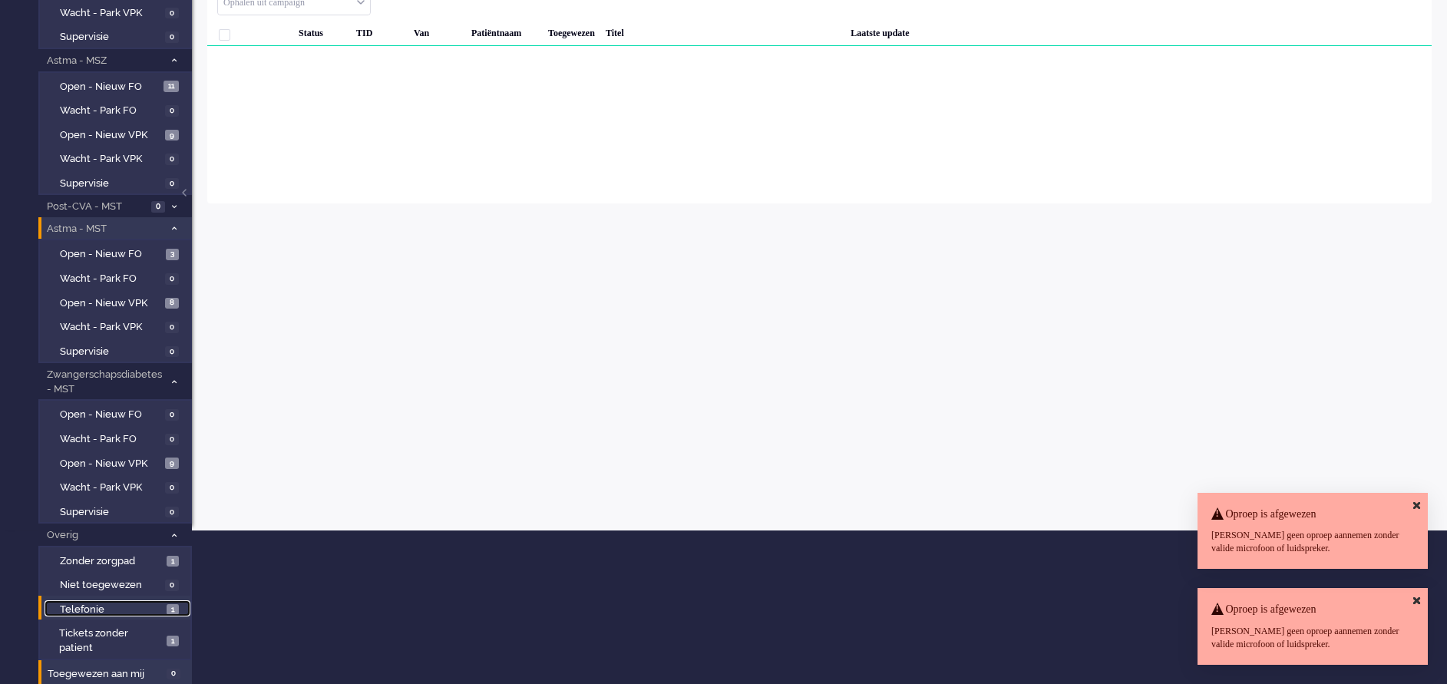
click at [100, 601] on link "Telefonie 1" at bounding box center [118, 608] width 146 height 17
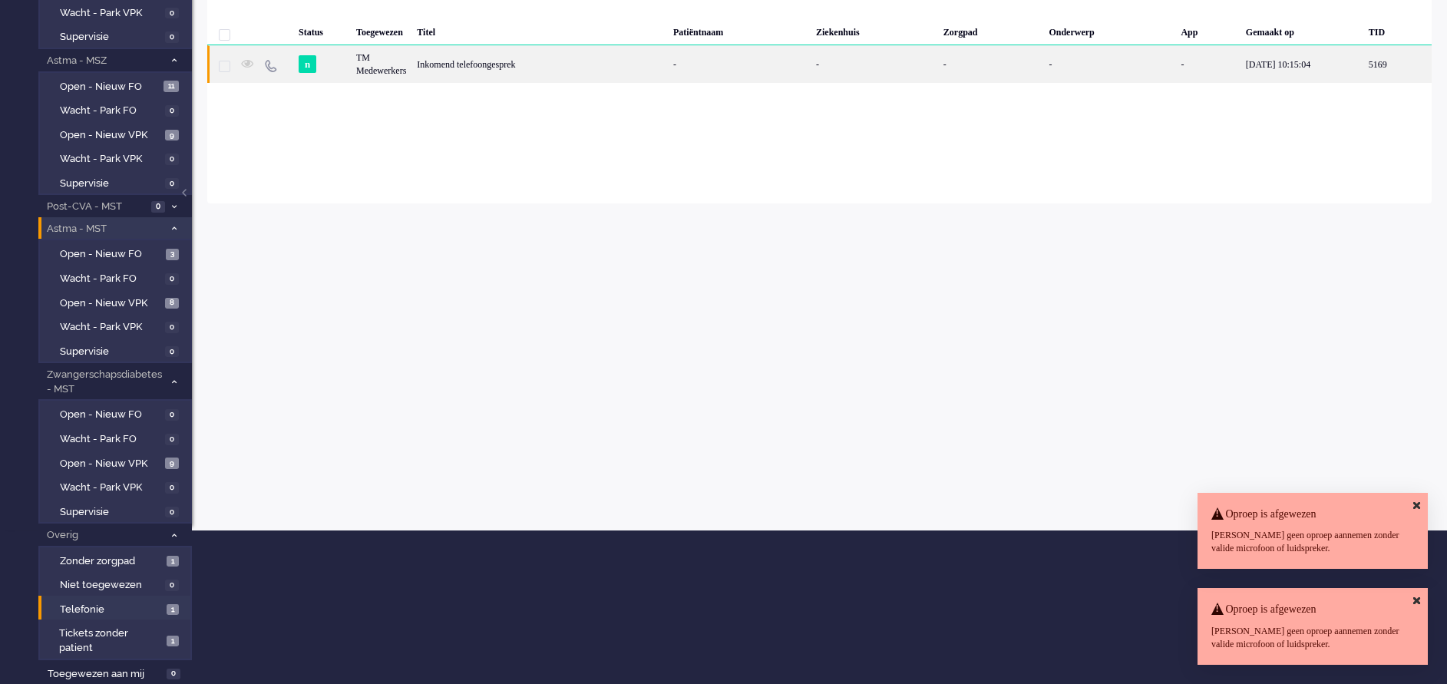
click at [712, 59] on div "-" at bounding box center [739, 64] width 143 height 38
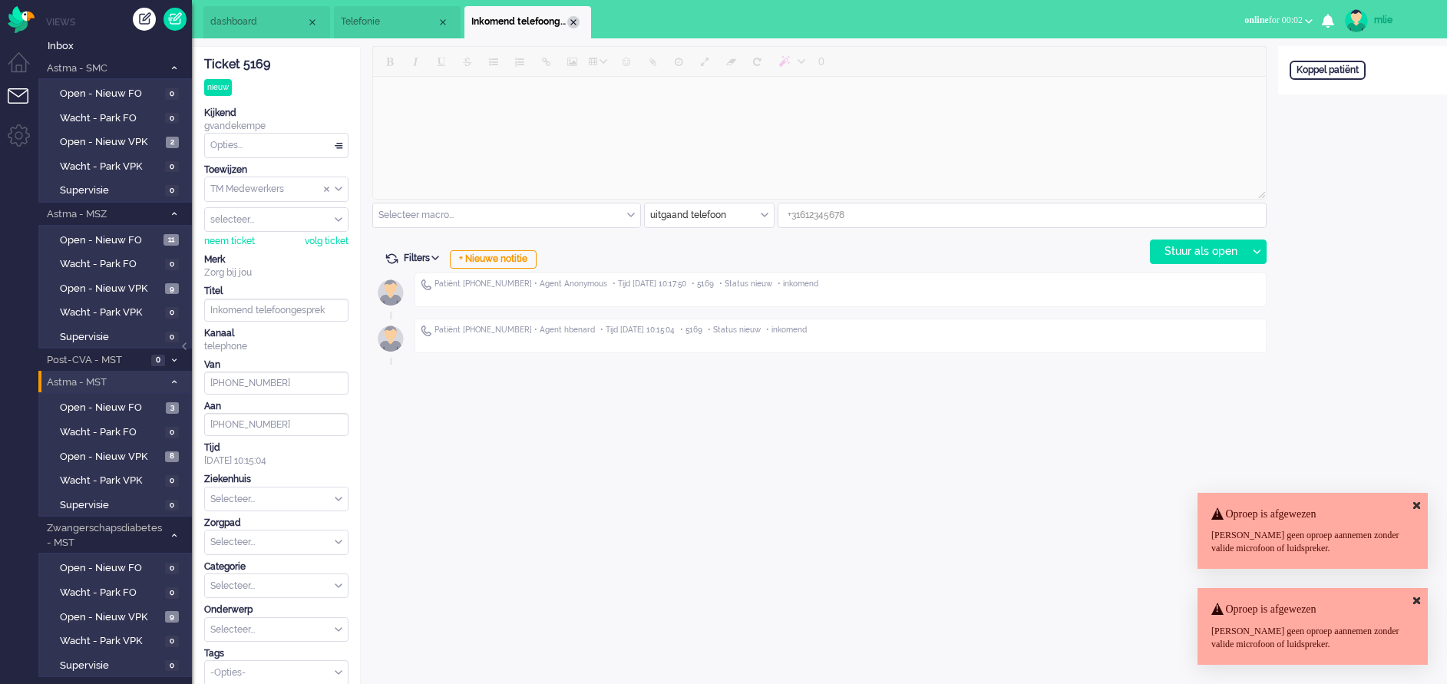
click at [574, 25] on div "Close tab" at bounding box center [573, 22] width 12 height 12
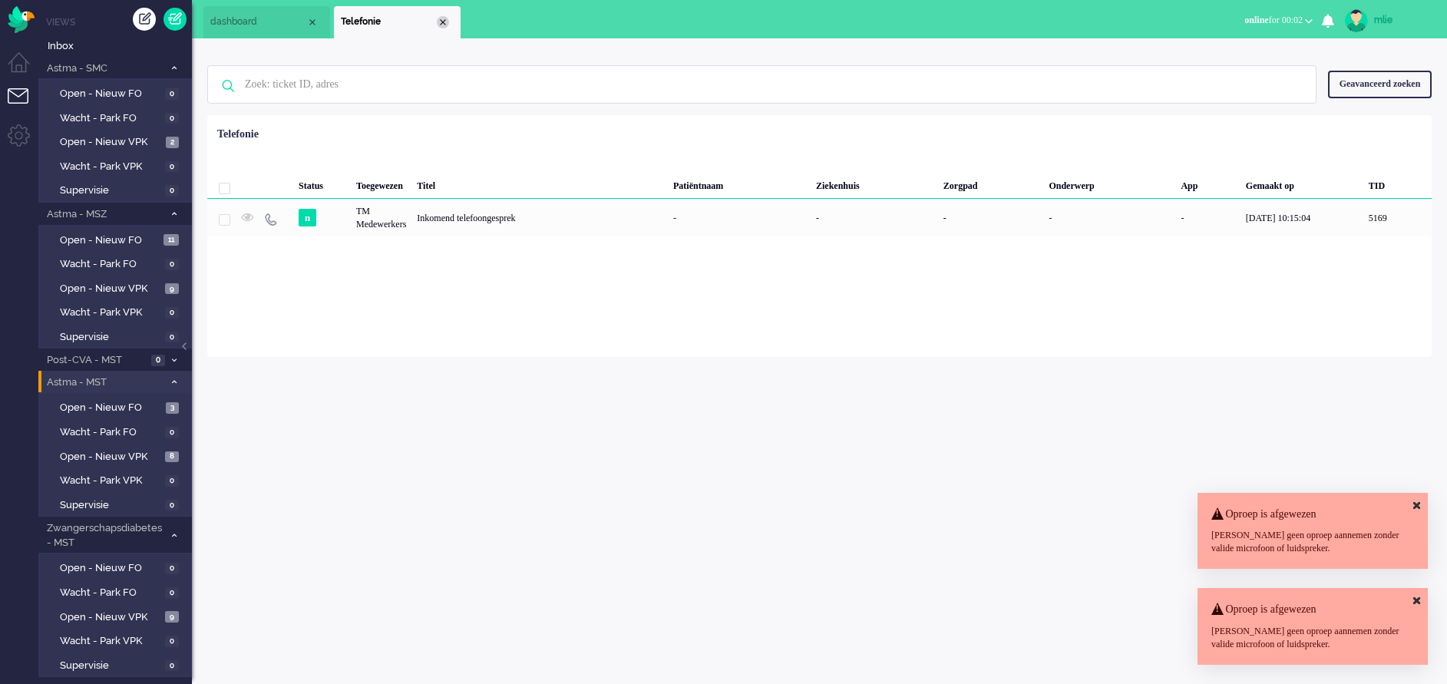
click at [447, 25] on div "Close tab" at bounding box center [443, 22] width 12 height 12
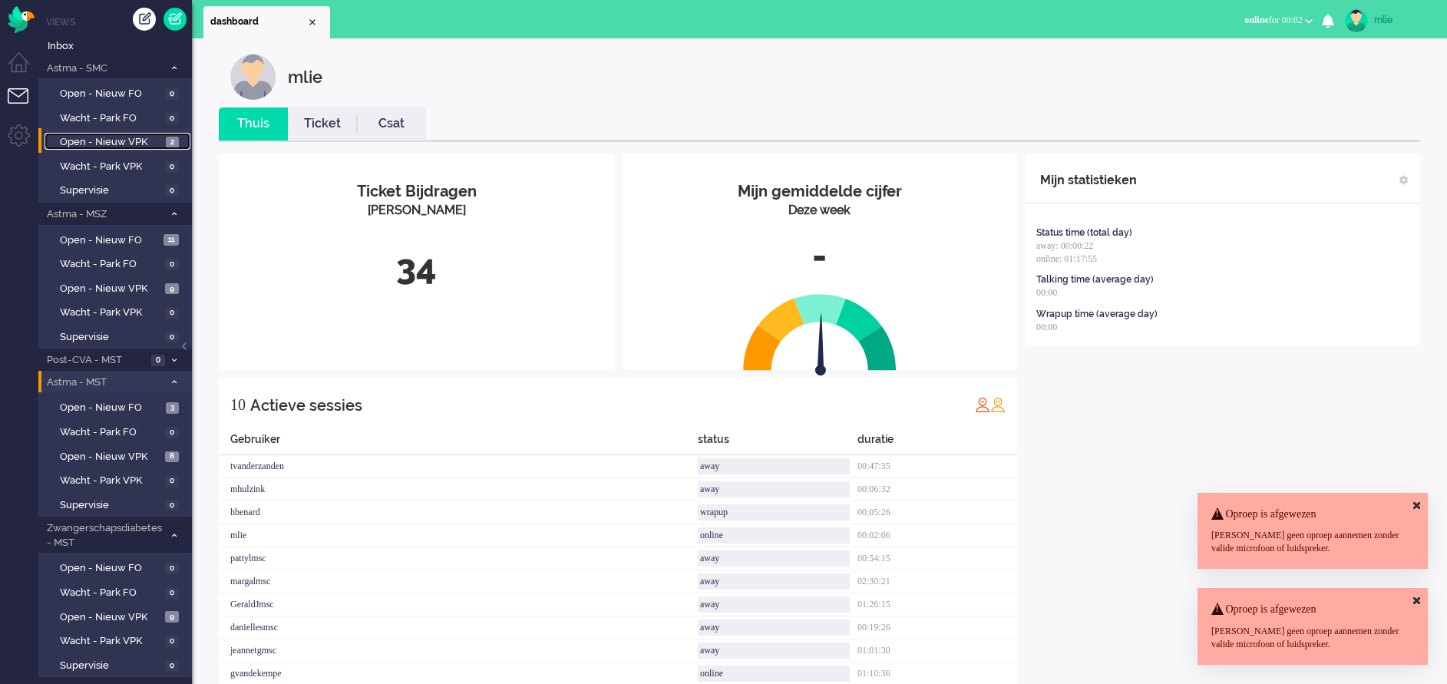
click at [121, 138] on span "Open - Nieuw VPK" at bounding box center [111, 142] width 102 height 15
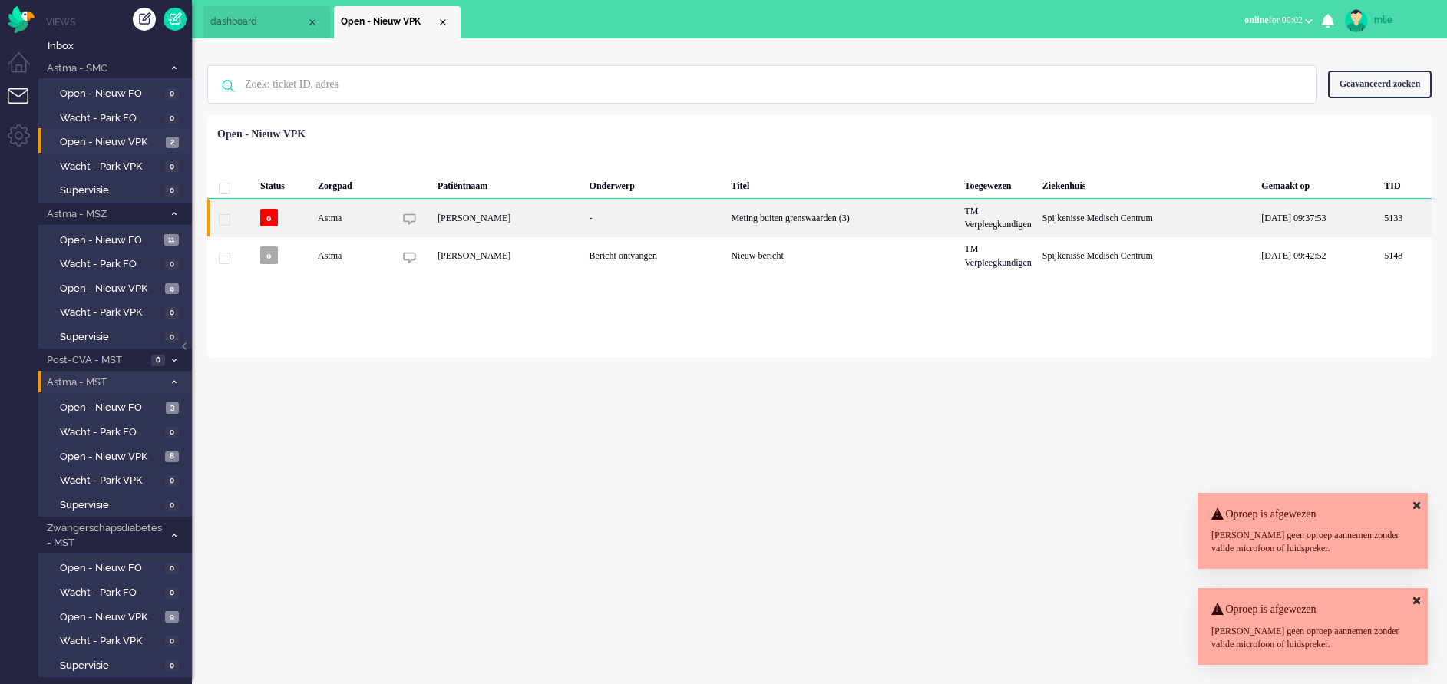
click at [725, 216] on div "Meting buiten grenswaarden (3)" at bounding box center [841, 218] width 233 height 38
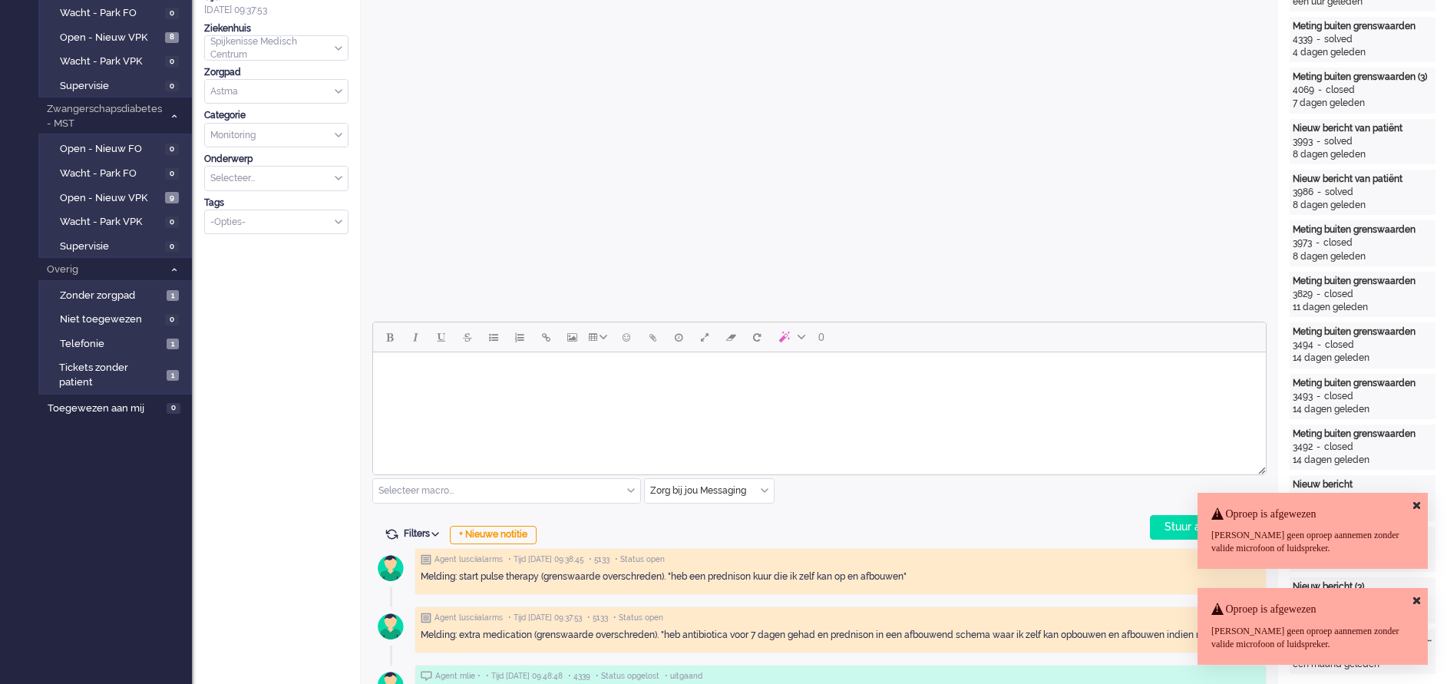
click at [1414, 504] on icon at bounding box center [1416, 506] width 7 height 10
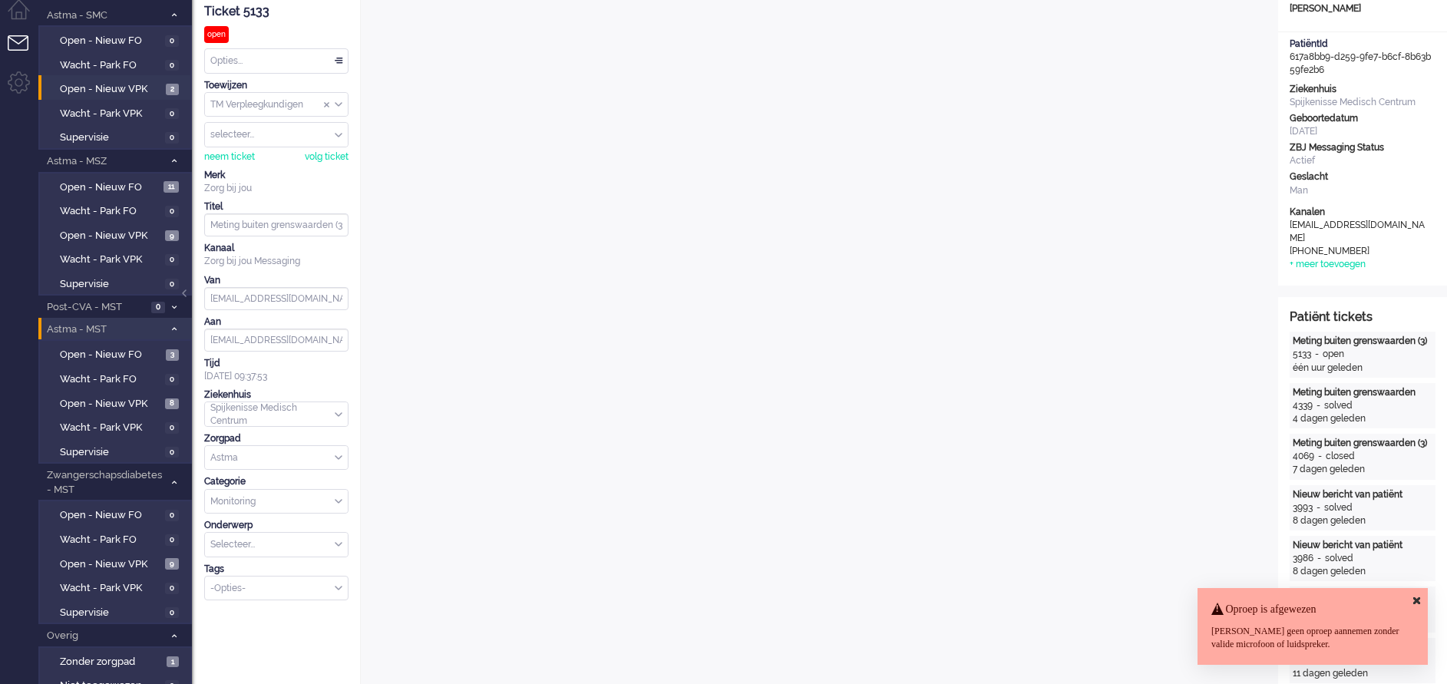
click at [1415, 599] on icon at bounding box center [1416, 601] width 7 height 10
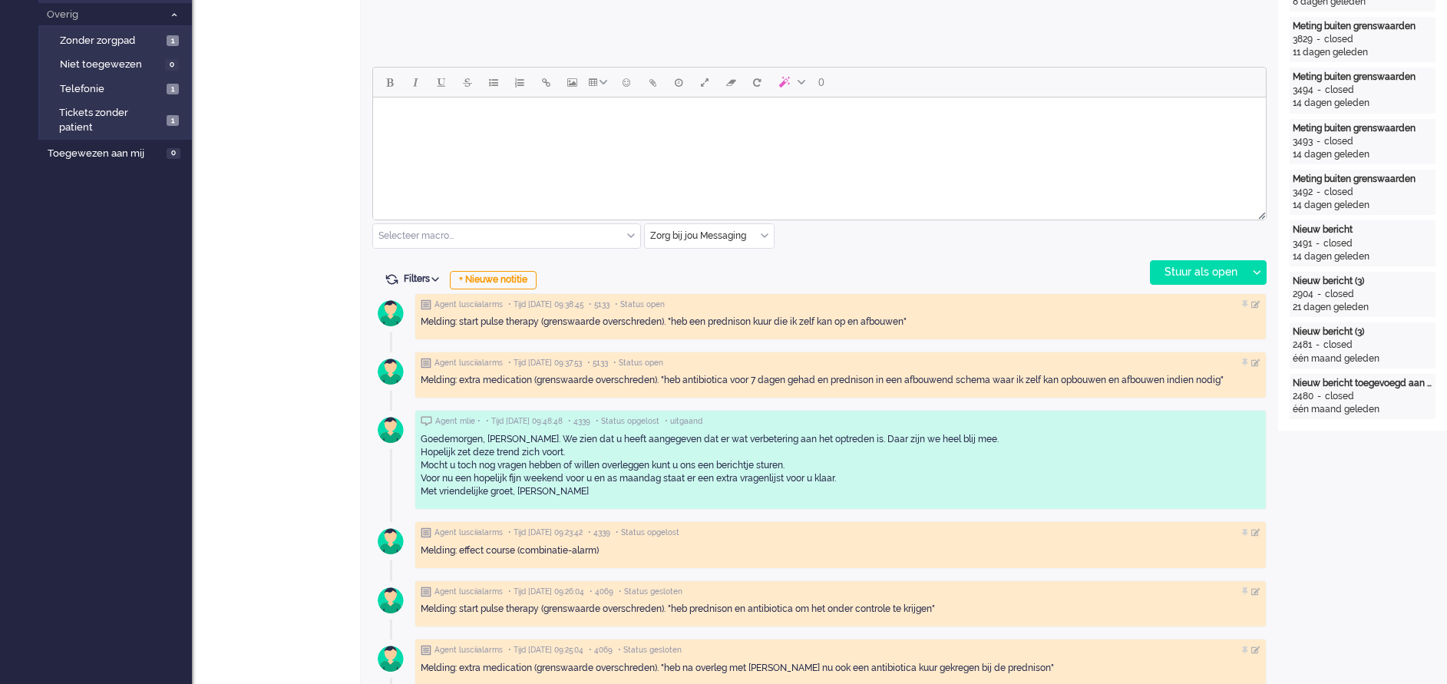
scroll to position [691, 0]
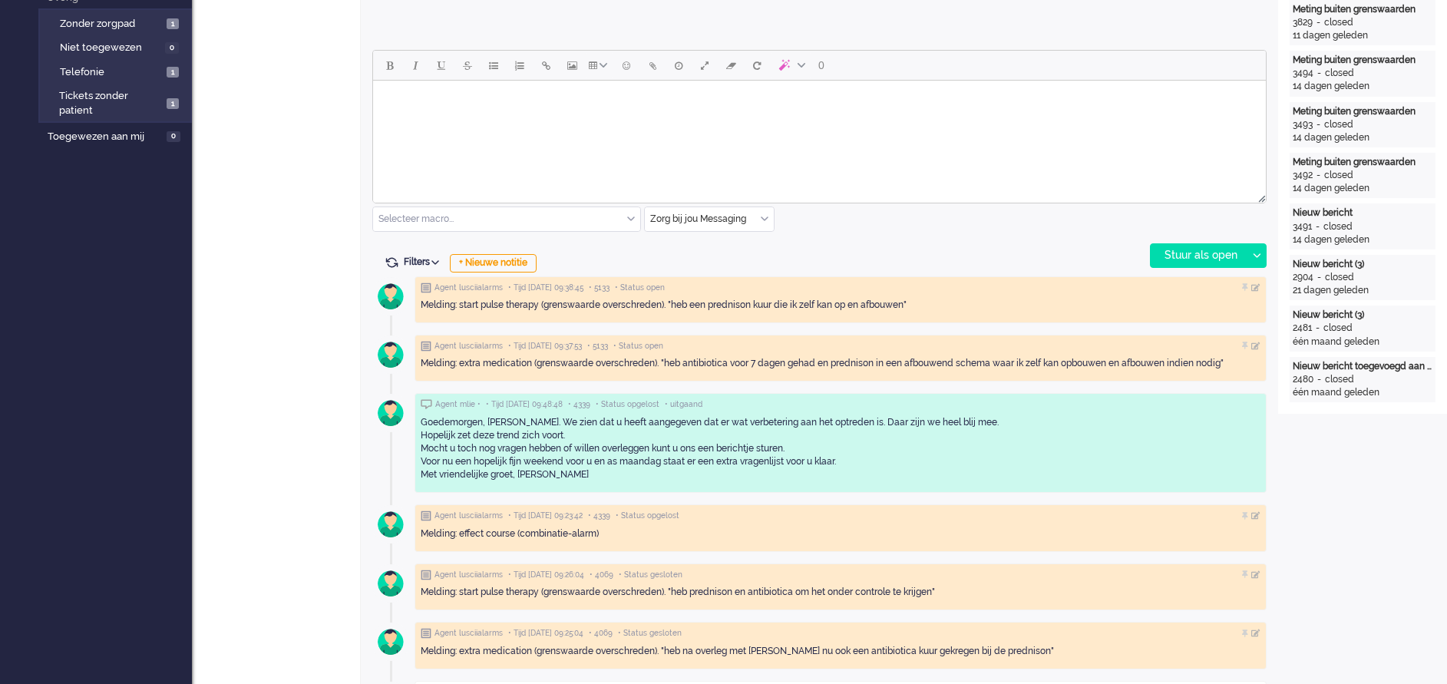
click at [445, 118] on html at bounding box center [819, 100] width 893 height 39
click at [1212, 253] on div "Stuur als open" at bounding box center [1199, 255] width 96 height 23
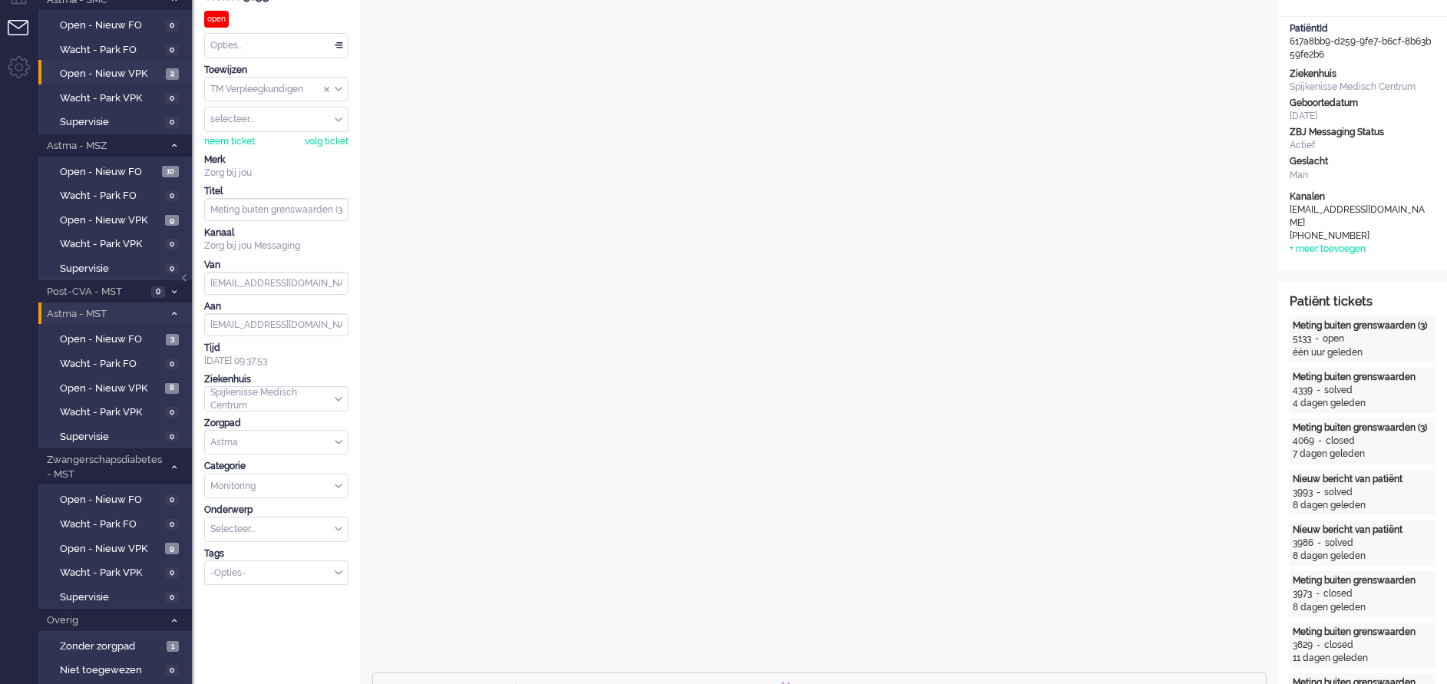
scroll to position [0, 0]
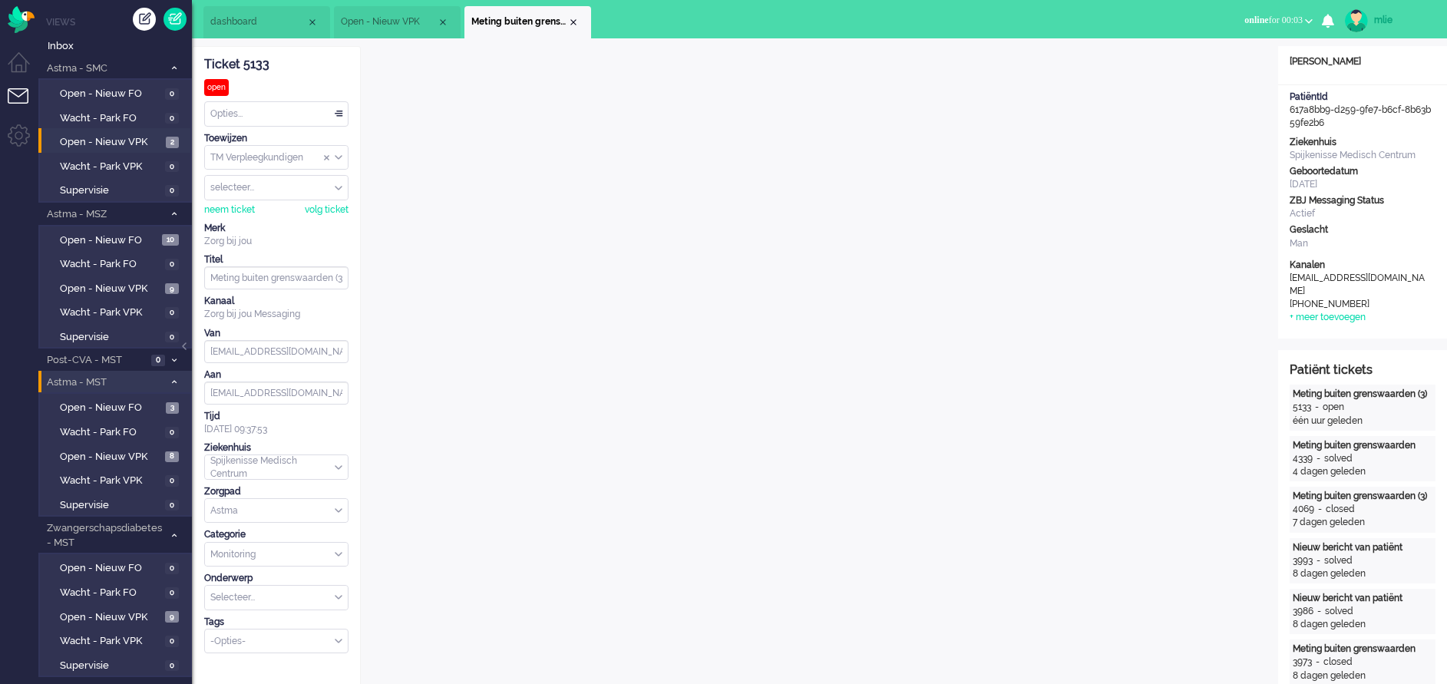
click at [335, 108] on div "Opties..." at bounding box center [276, 114] width 143 height 24
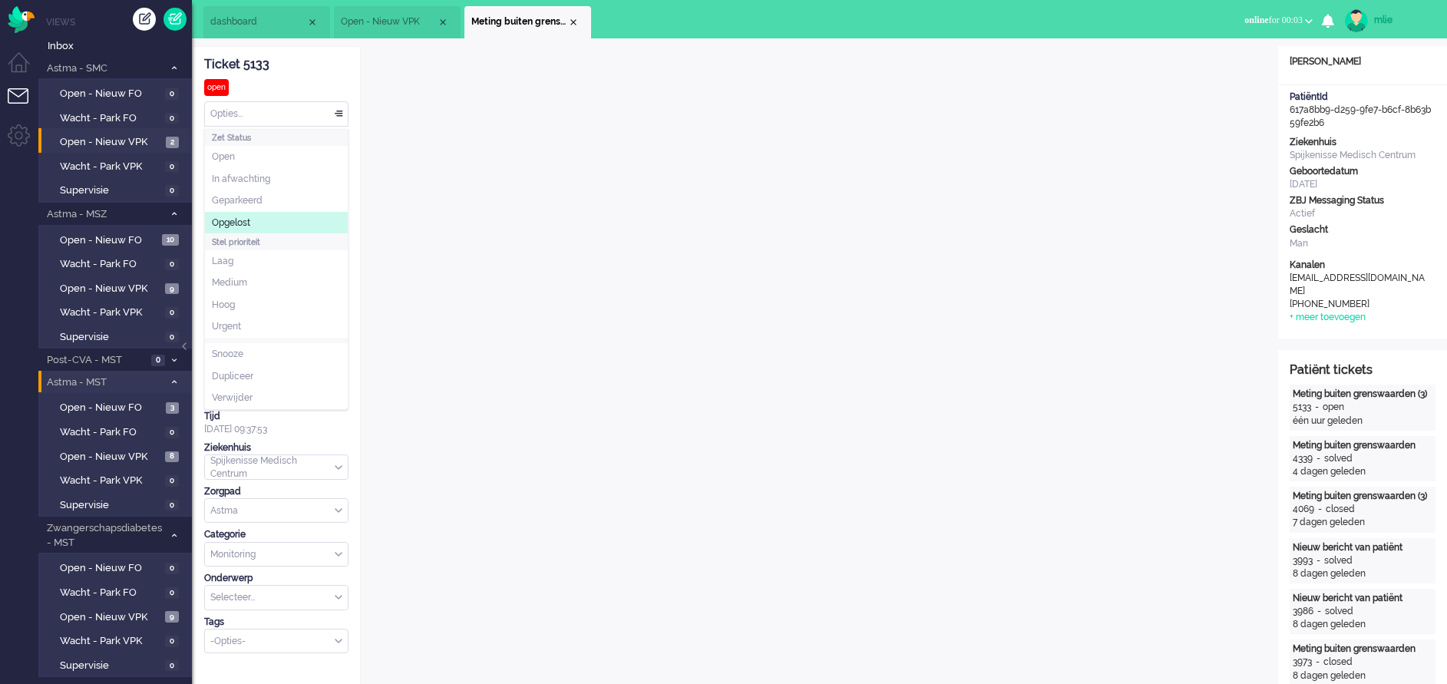
click at [246, 224] on span "Opgelost" at bounding box center [231, 222] width 38 height 13
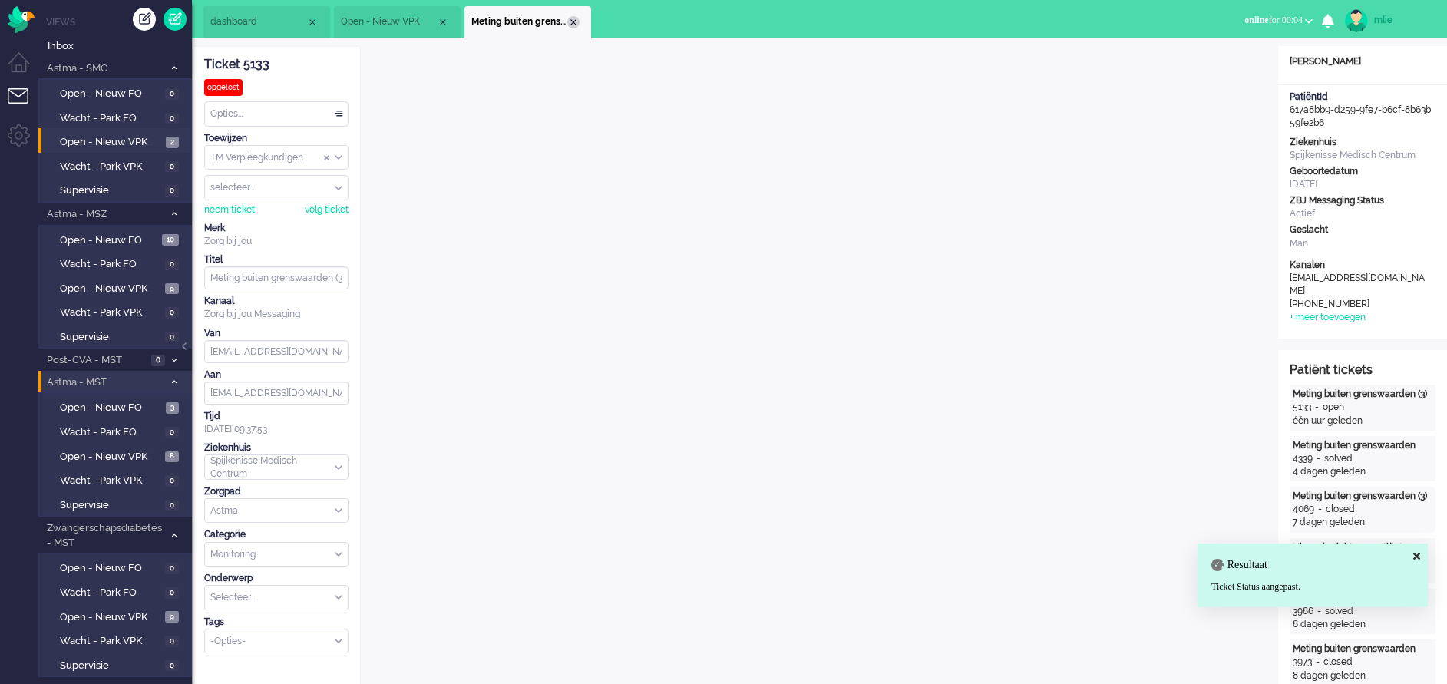
click at [575, 26] on div "Close tab" at bounding box center [573, 22] width 12 height 12
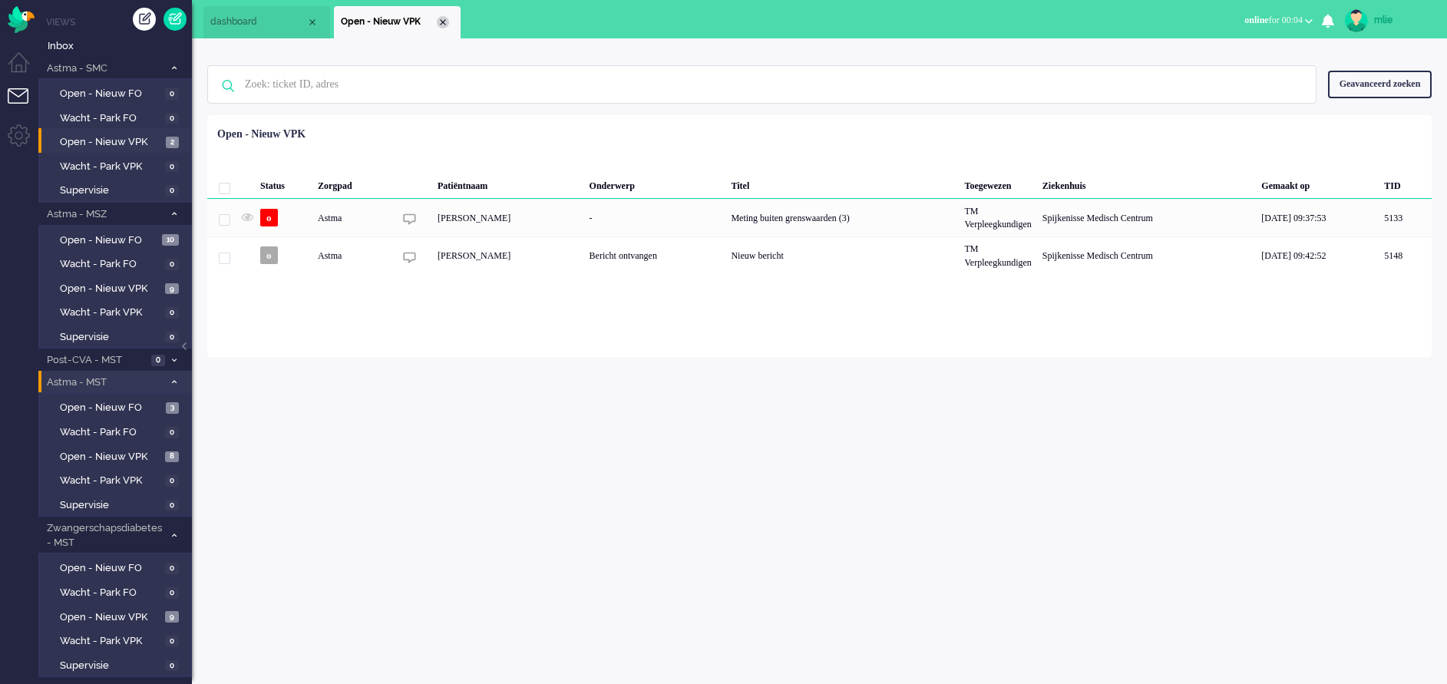
click at [441, 25] on div "Close tab" at bounding box center [443, 22] width 12 height 12
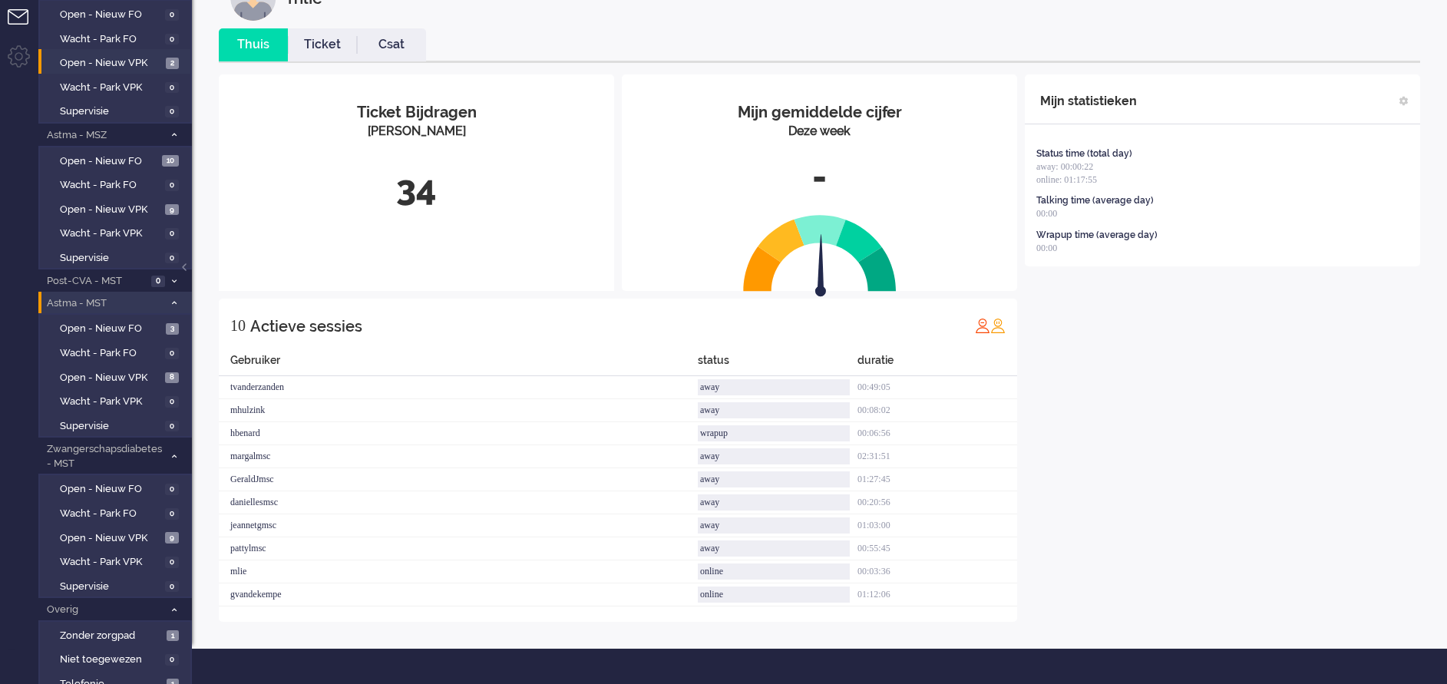
scroll to position [115, 0]
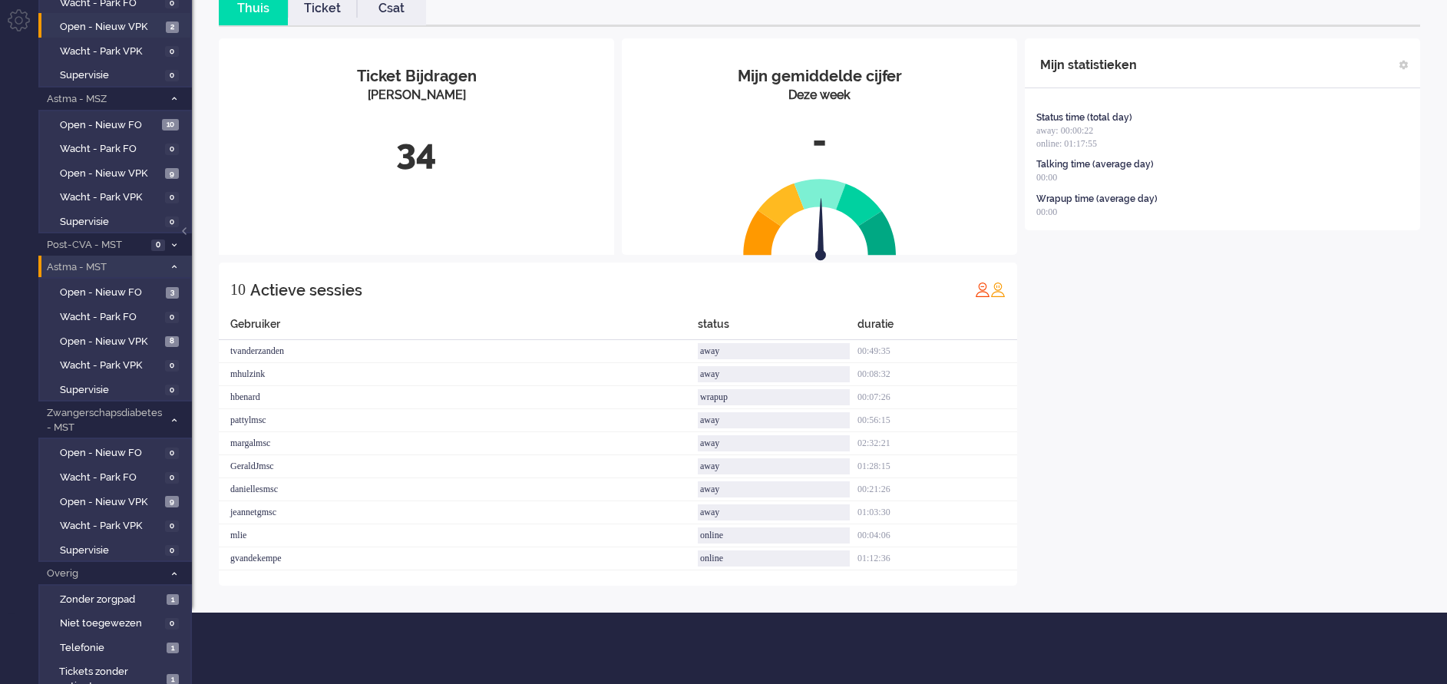
click at [318, 15] on link "Ticket" at bounding box center [322, 9] width 69 height 18
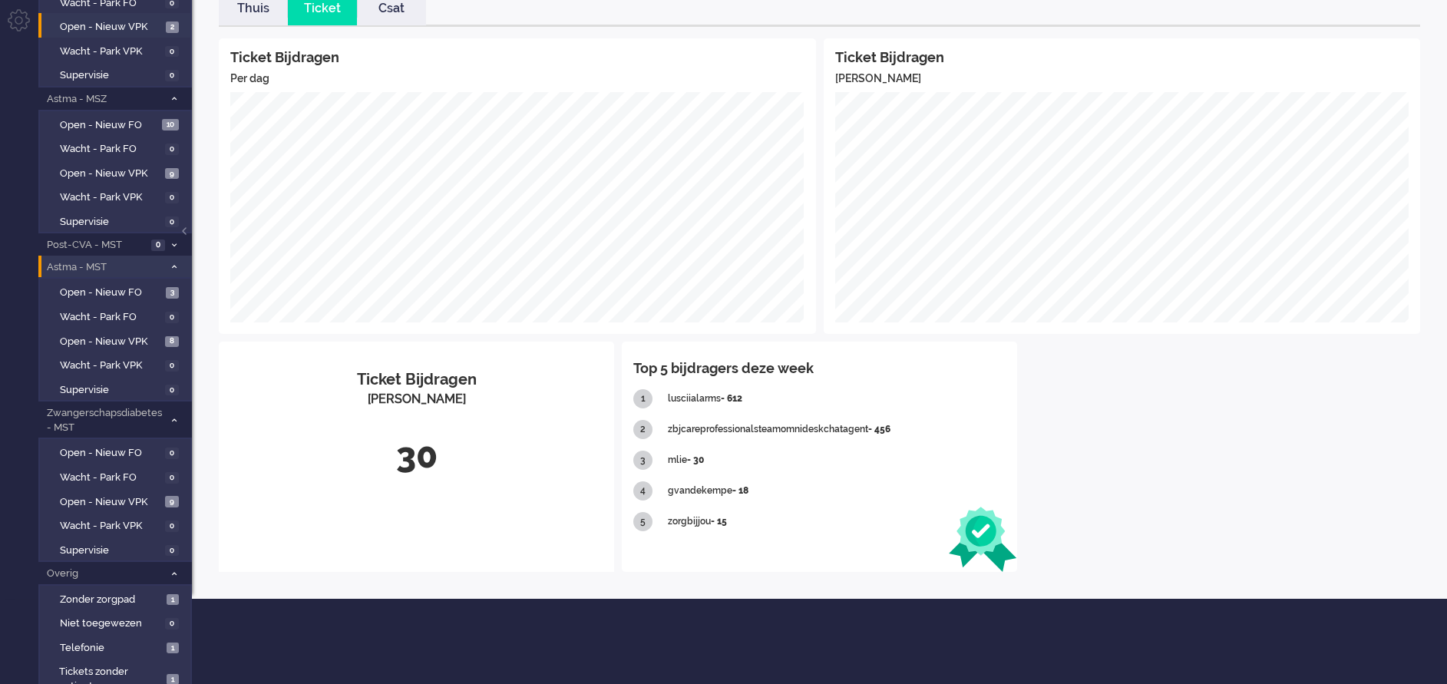
scroll to position [0, 0]
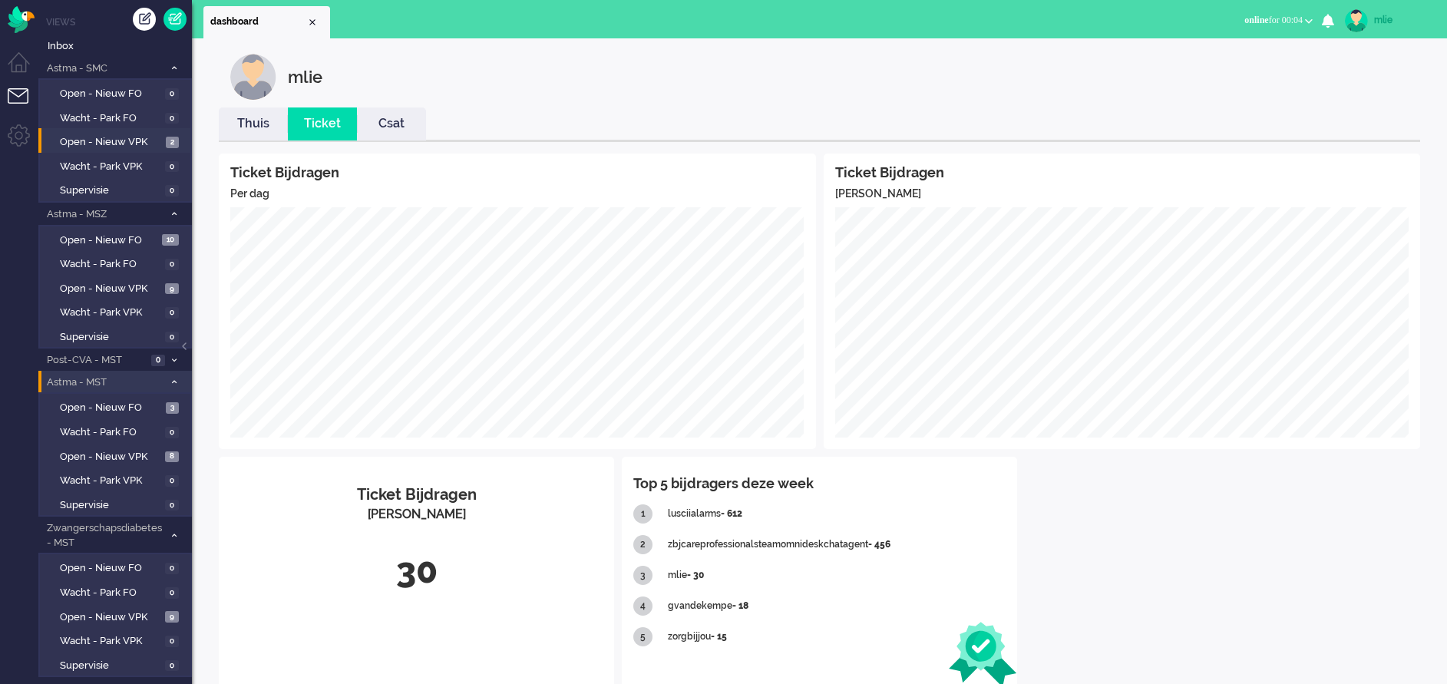
click at [249, 127] on link "Thuis" at bounding box center [253, 124] width 69 height 18
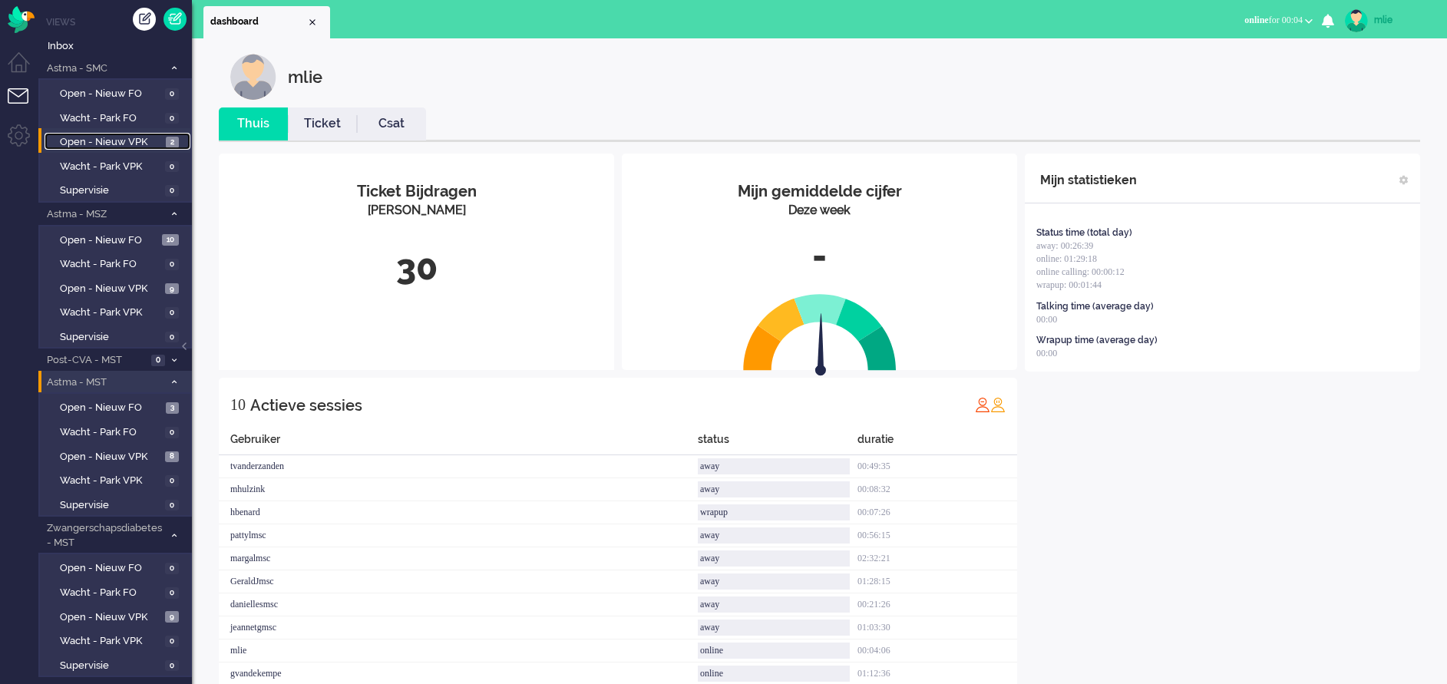
click at [107, 136] on span "Open - Nieuw VPK" at bounding box center [111, 142] width 102 height 15
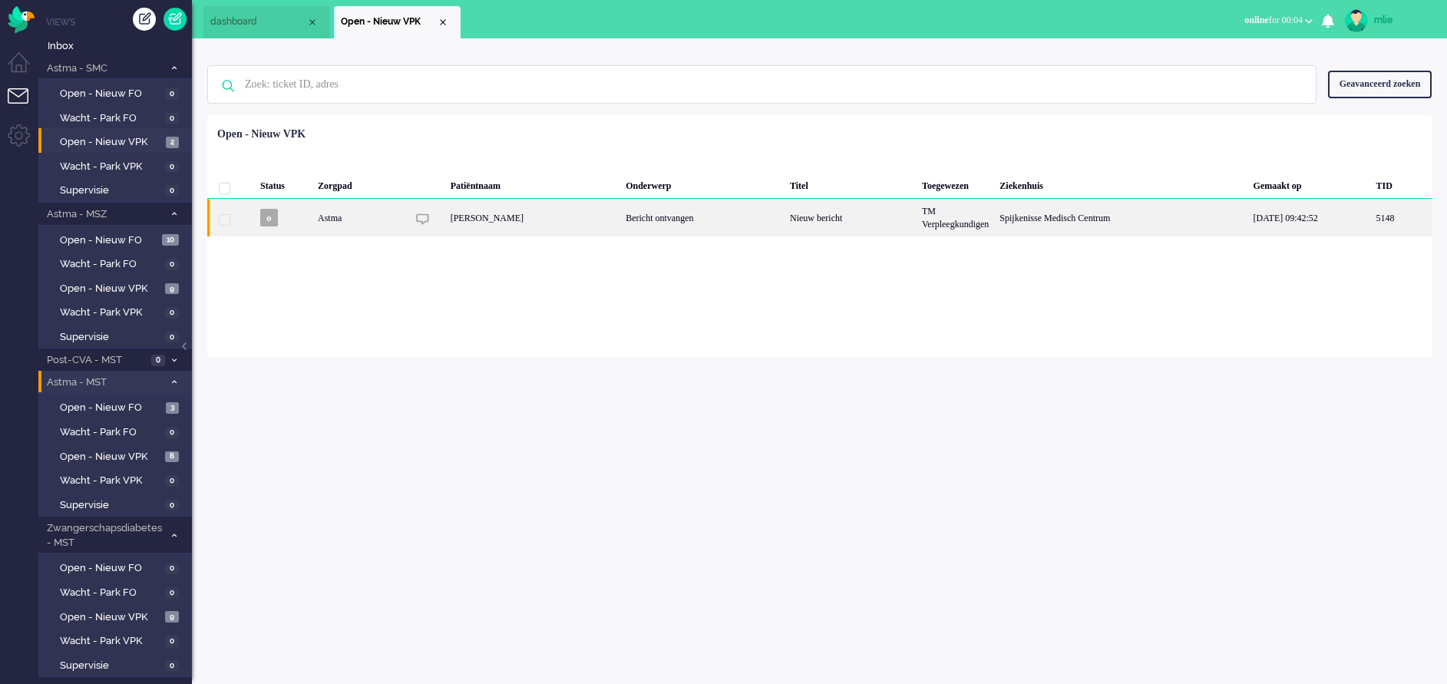
click at [1006, 219] on div "Spijkenisse Medisch Centrum" at bounding box center [1120, 218] width 253 height 38
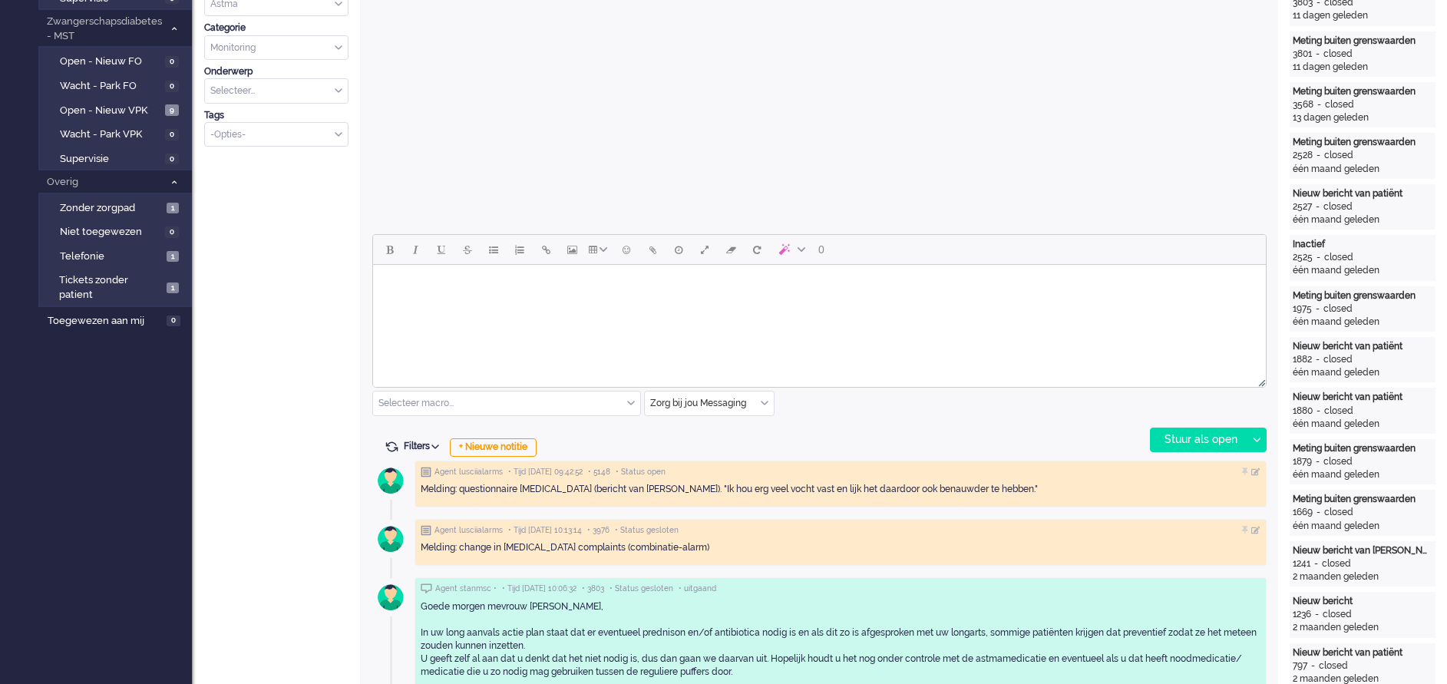
scroll to position [461, 0]
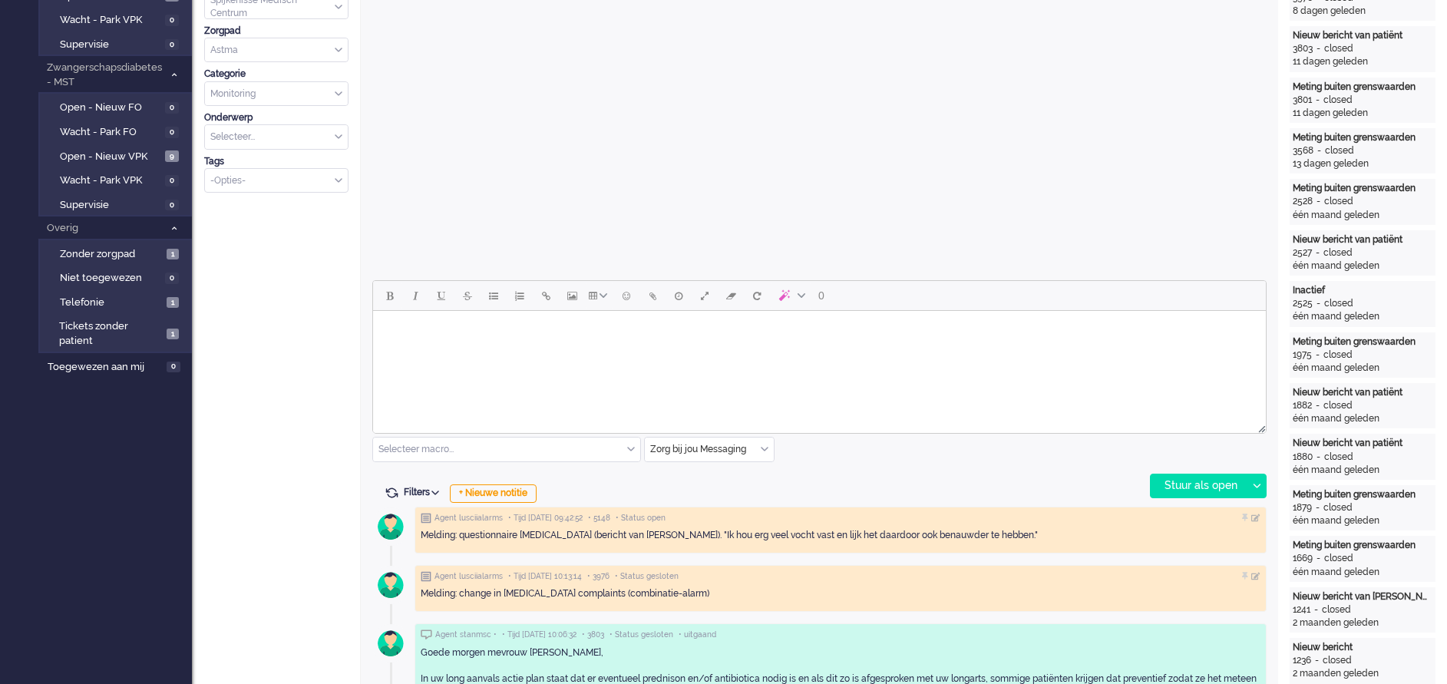
click at [459, 346] on html at bounding box center [819, 330] width 893 height 39
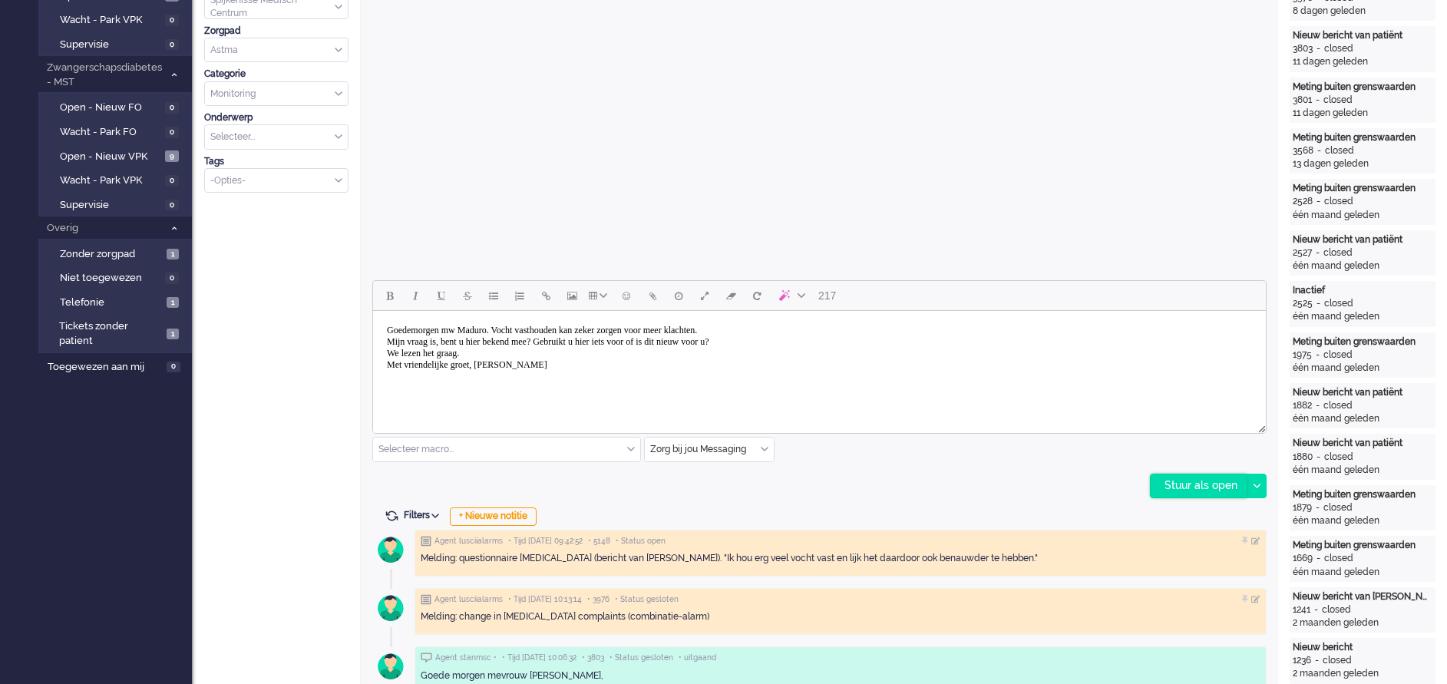
click at [1219, 489] on div "Stuur als open" at bounding box center [1199, 485] width 96 height 23
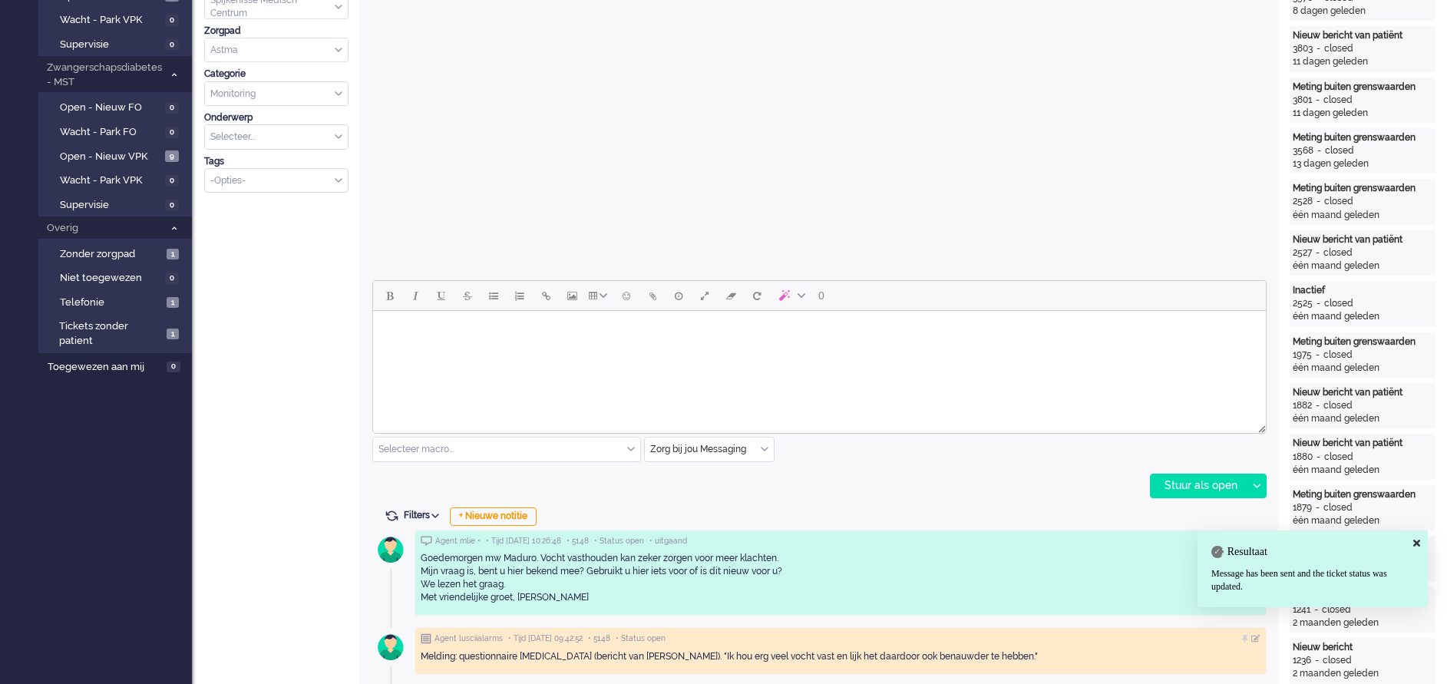
scroll to position [0, 0]
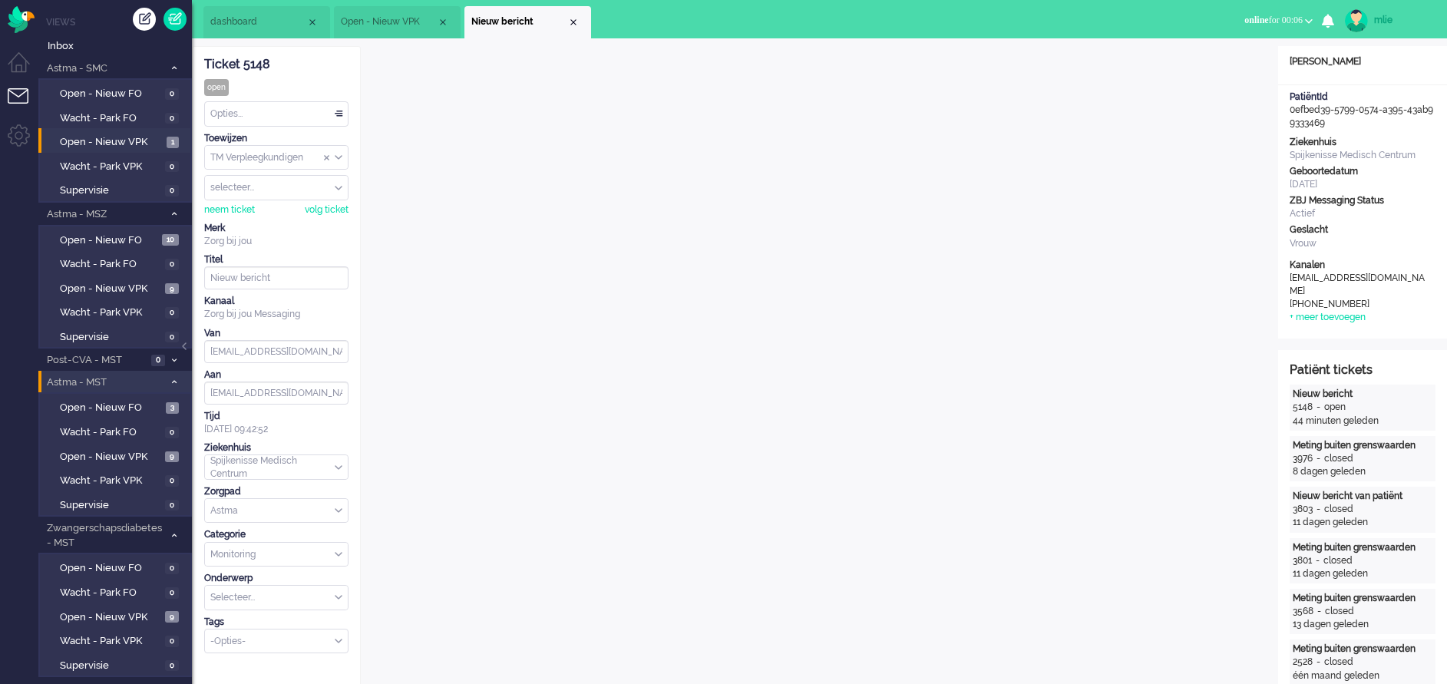
click at [335, 109] on div "Opties..." at bounding box center [276, 114] width 143 height 24
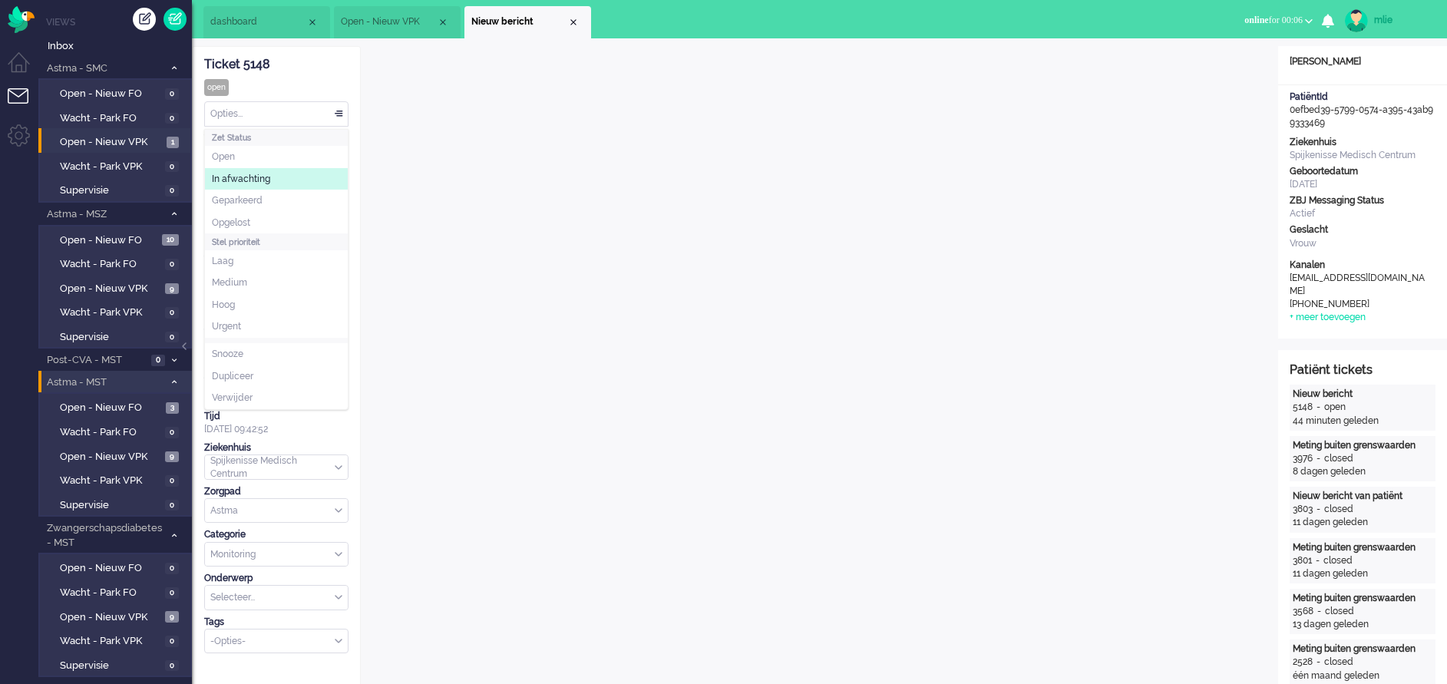
click at [256, 177] on span "In afwachting" at bounding box center [241, 179] width 58 height 13
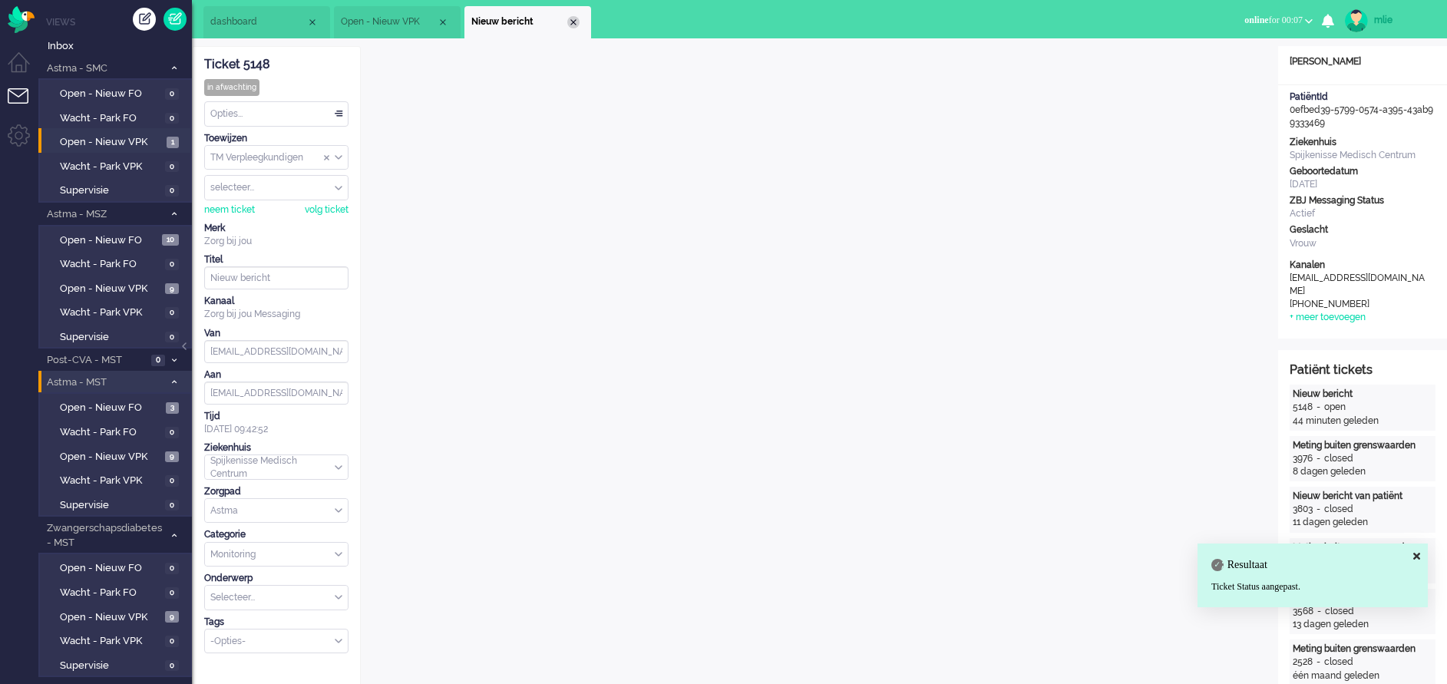
click at [573, 22] on div "Close tab" at bounding box center [573, 22] width 12 height 12
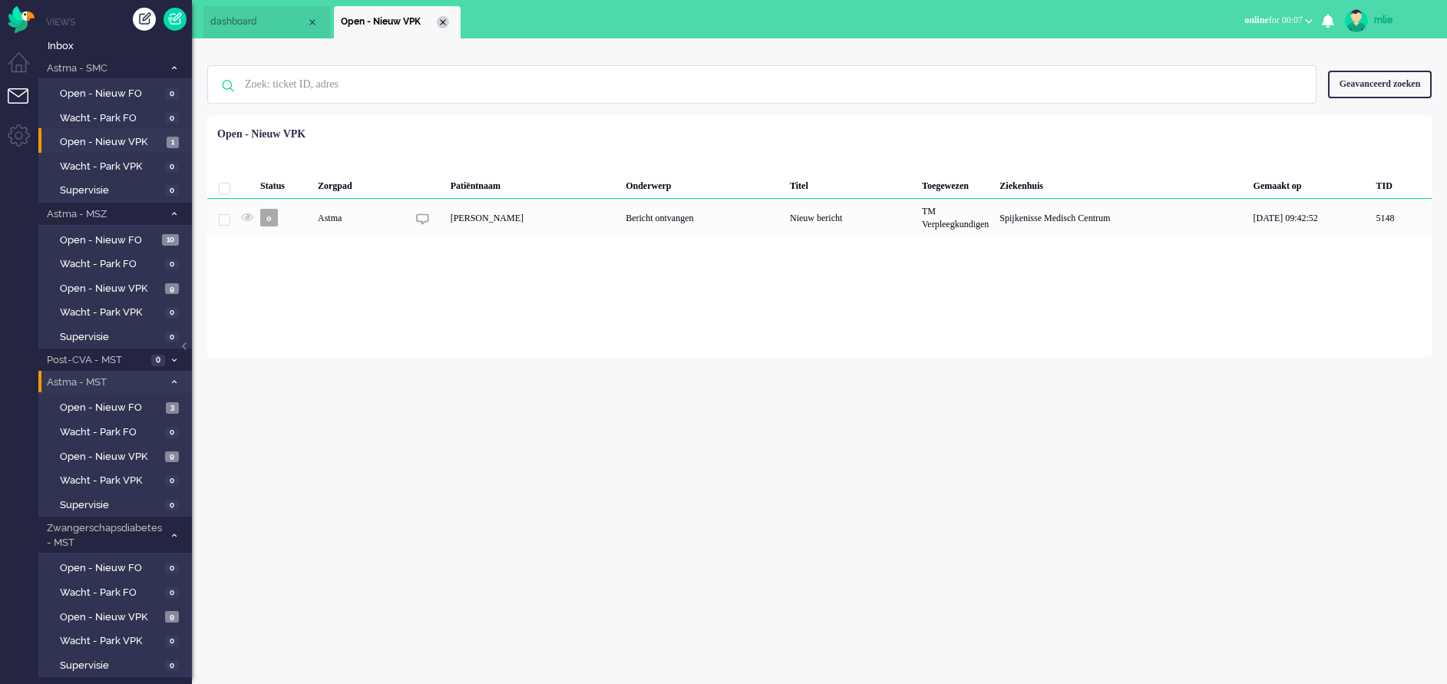
click at [438, 18] on div "Close tab" at bounding box center [443, 22] width 12 height 12
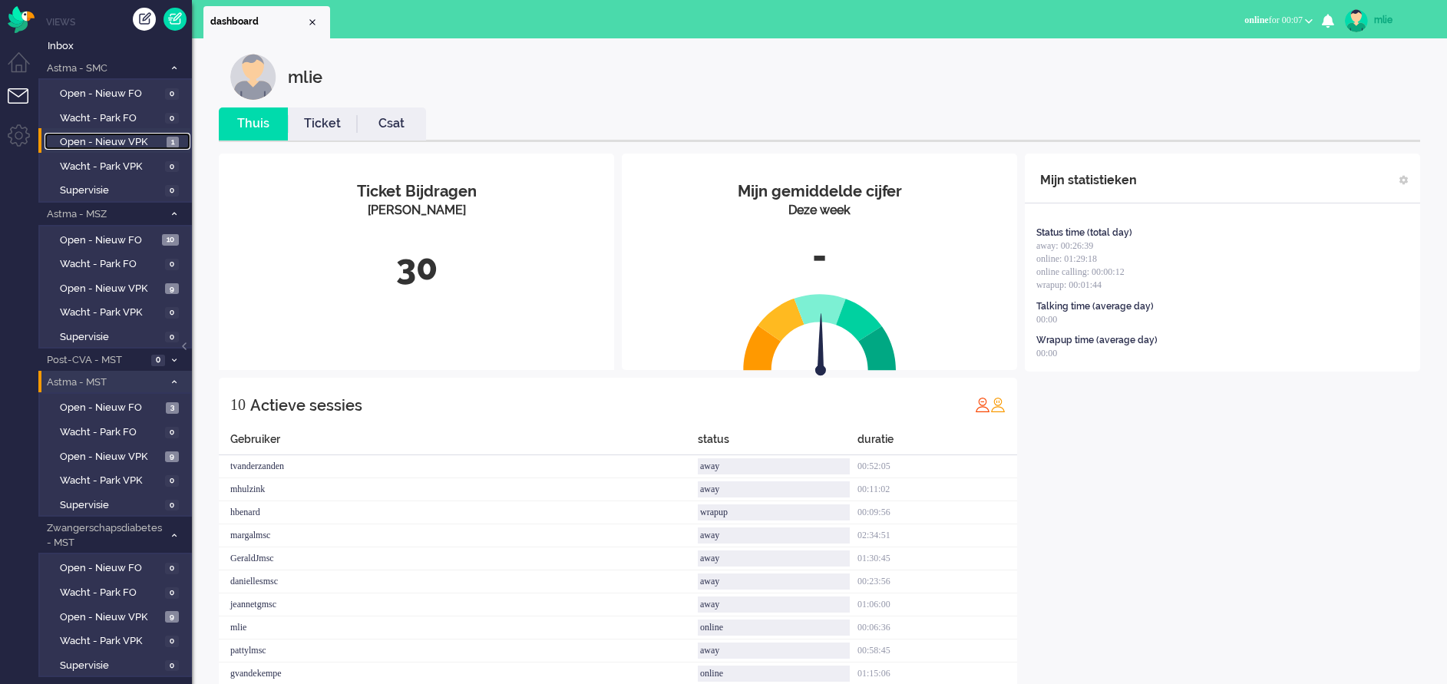
click at [84, 137] on span "Open - Nieuw VPK" at bounding box center [111, 142] width 103 height 15
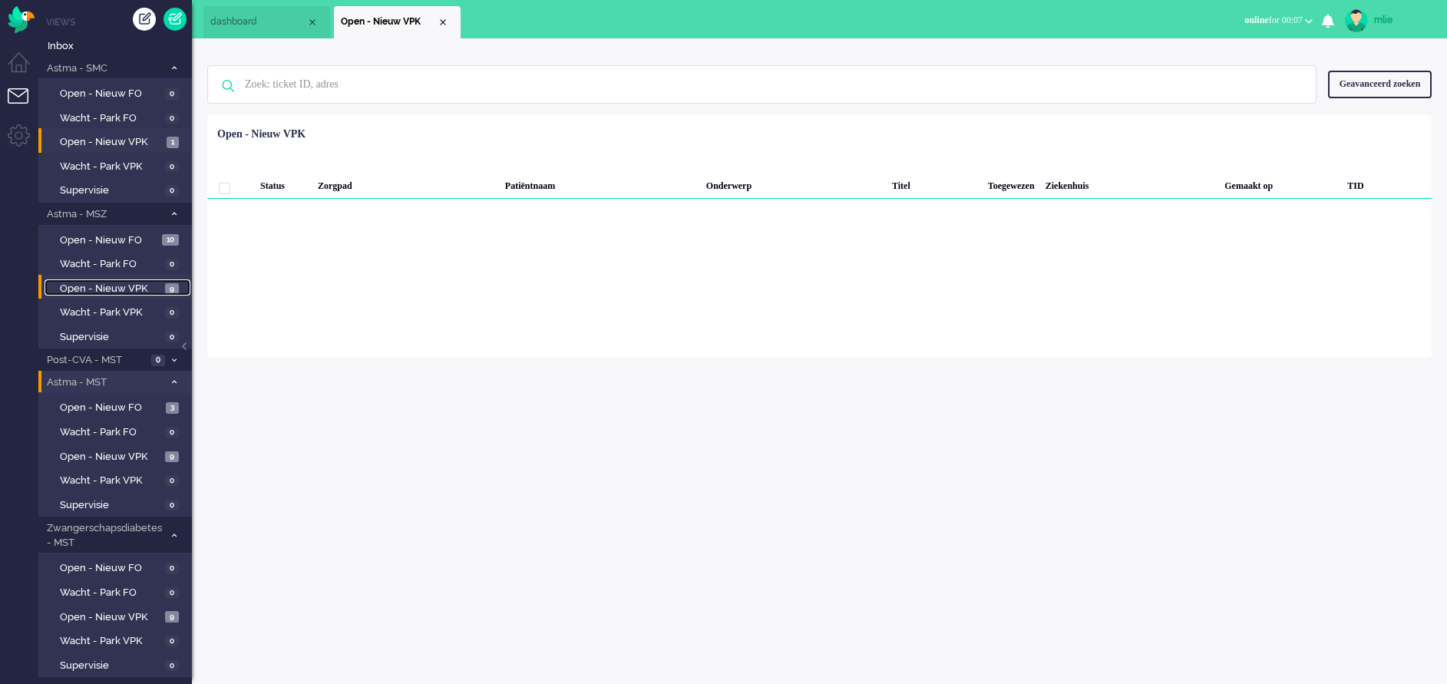
click at [74, 288] on span "Open - Nieuw VPK" at bounding box center [110, 289] width 101 height 15
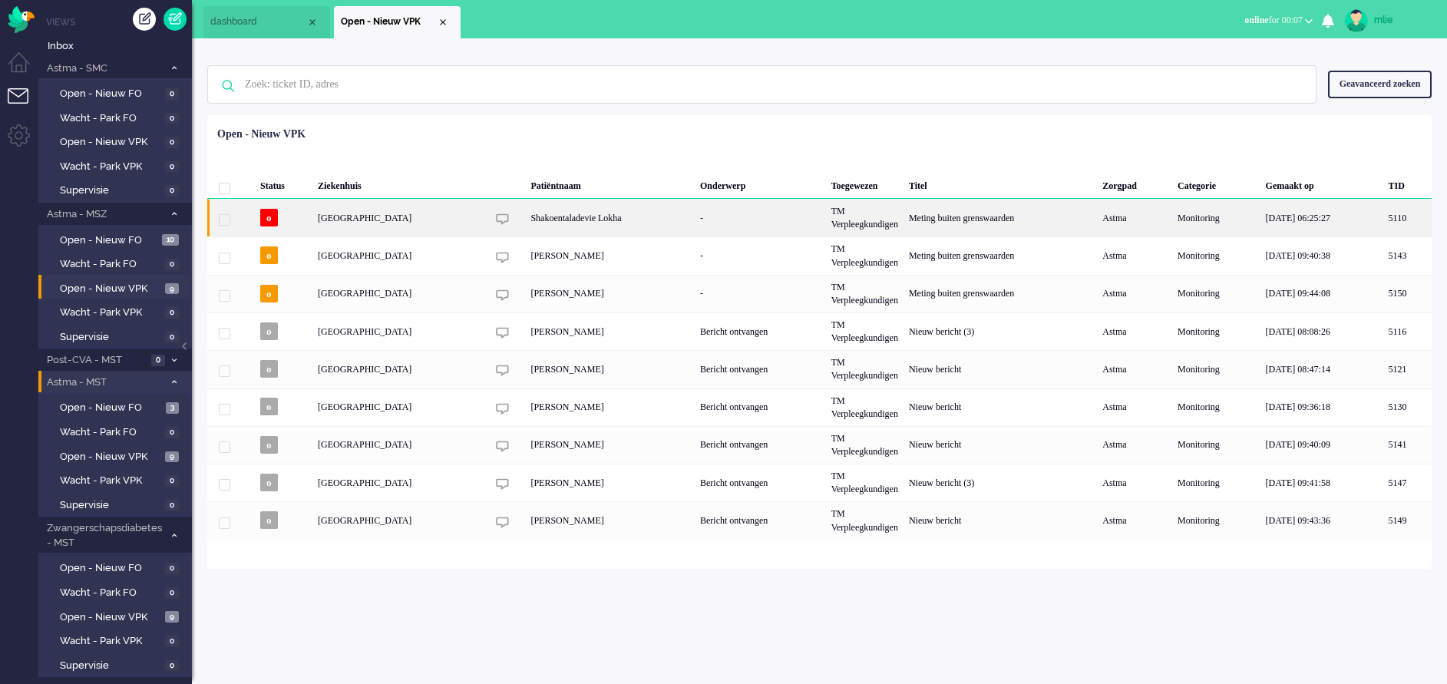
click at [858, 213] on div "TM Verpleegkundigen" at bounding box center [865, 218] width 78 height 38
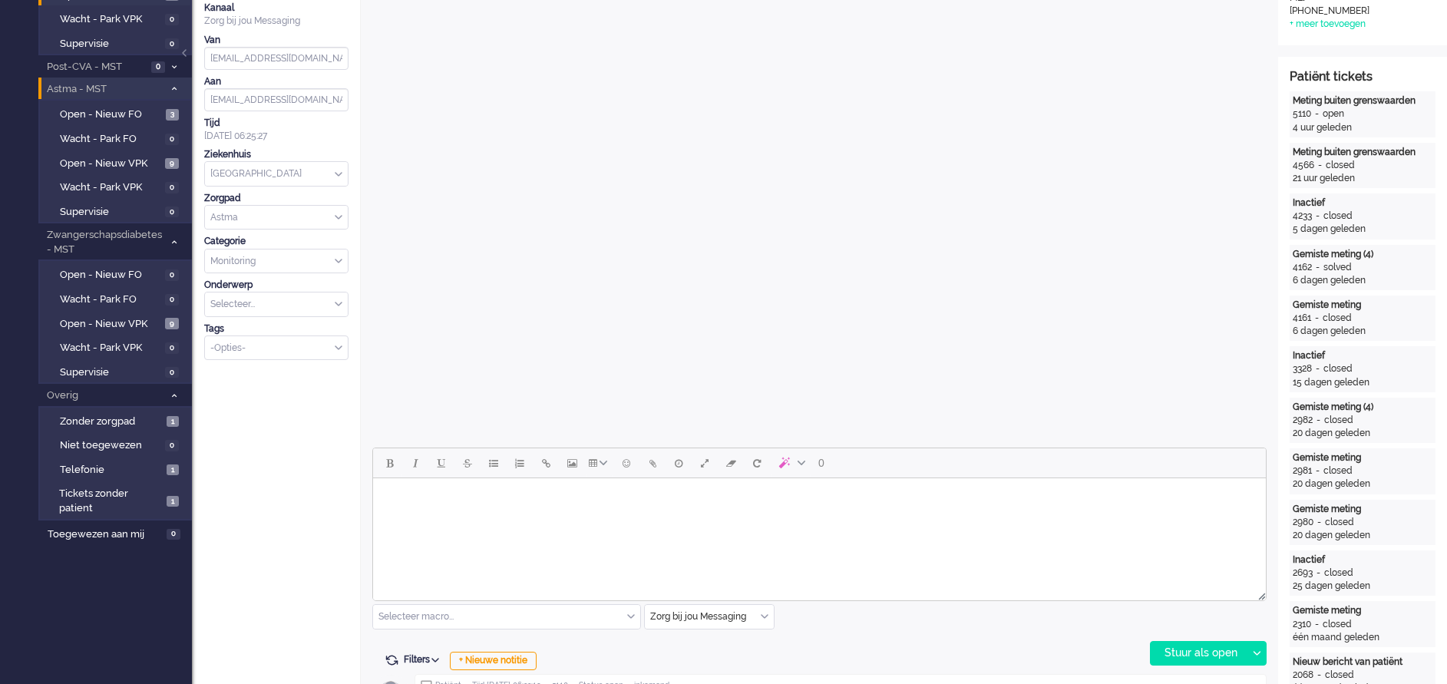
scroll to position [345, 0]
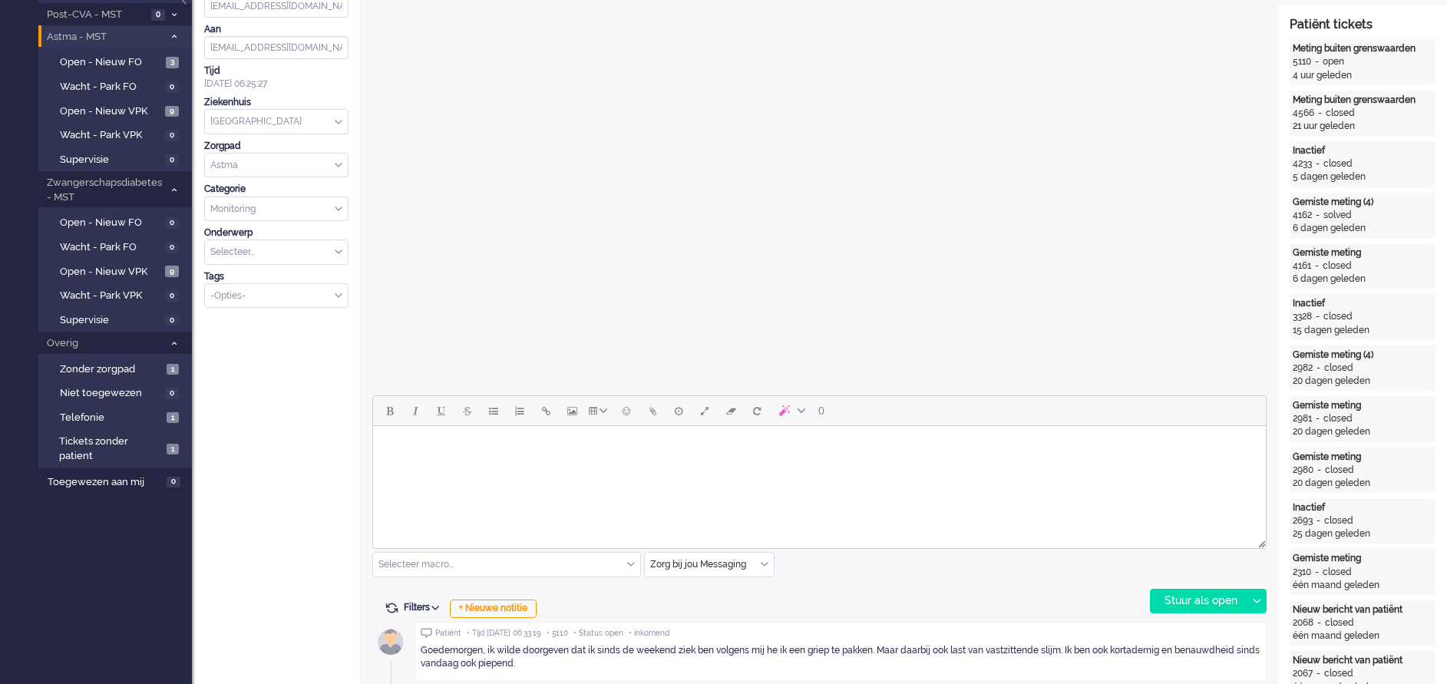
click at [481, 465] on html at bounding box center [819, 445] width 893 height 39
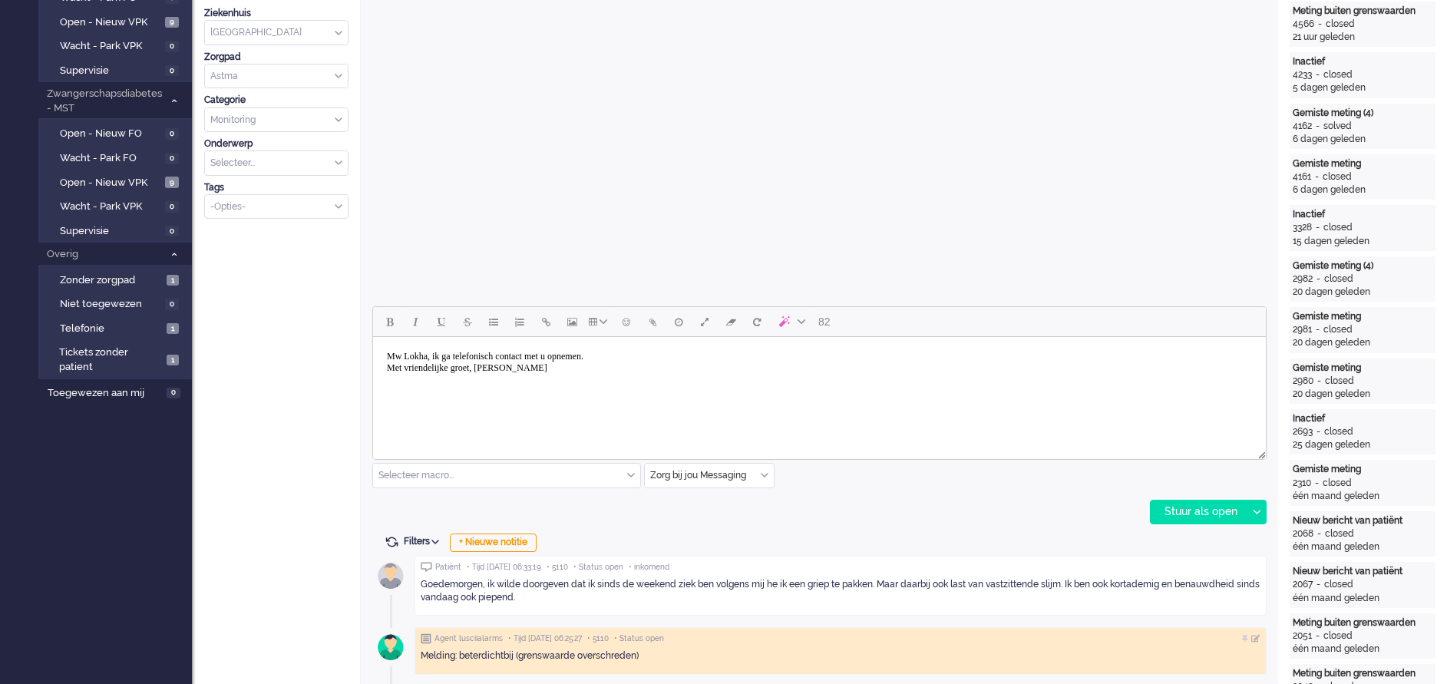
scroll to position [461, 0]
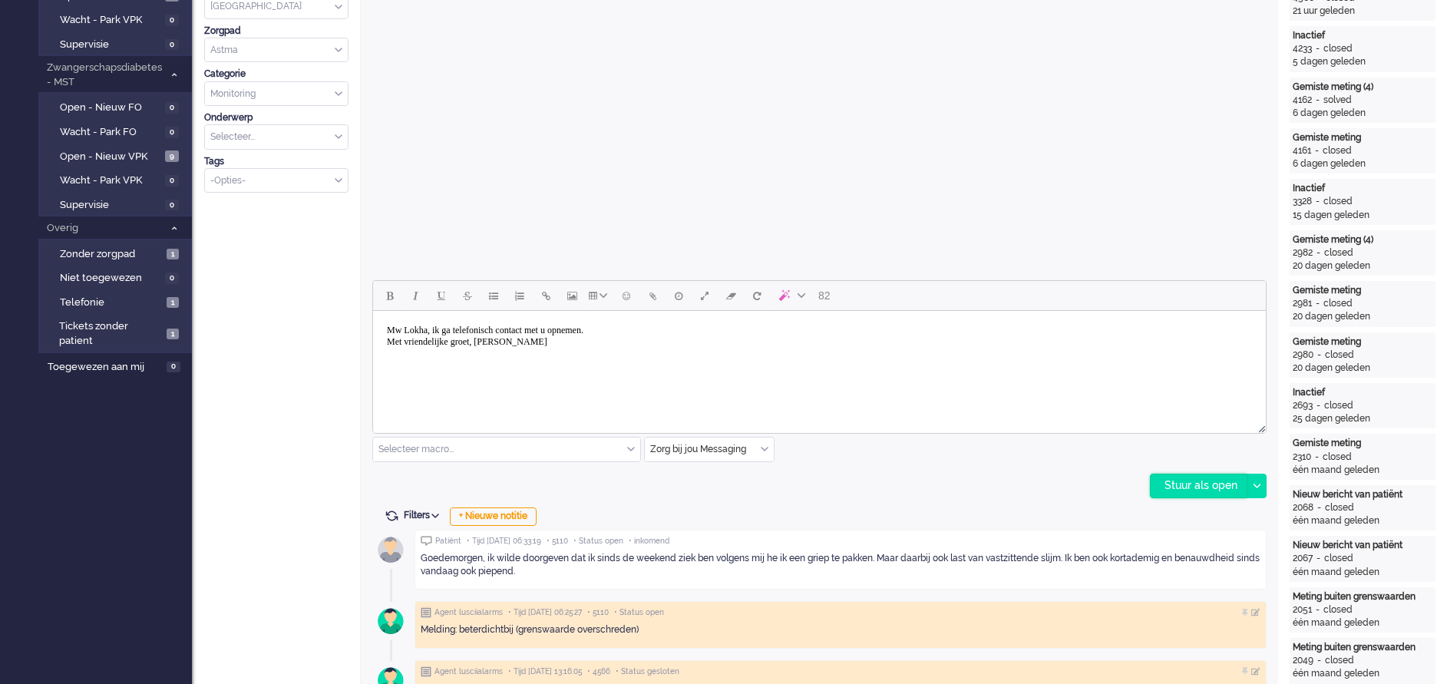
click at [1197, 491] on div "Stuur als open" at bounding box center [1199, 485] width 96 height 23
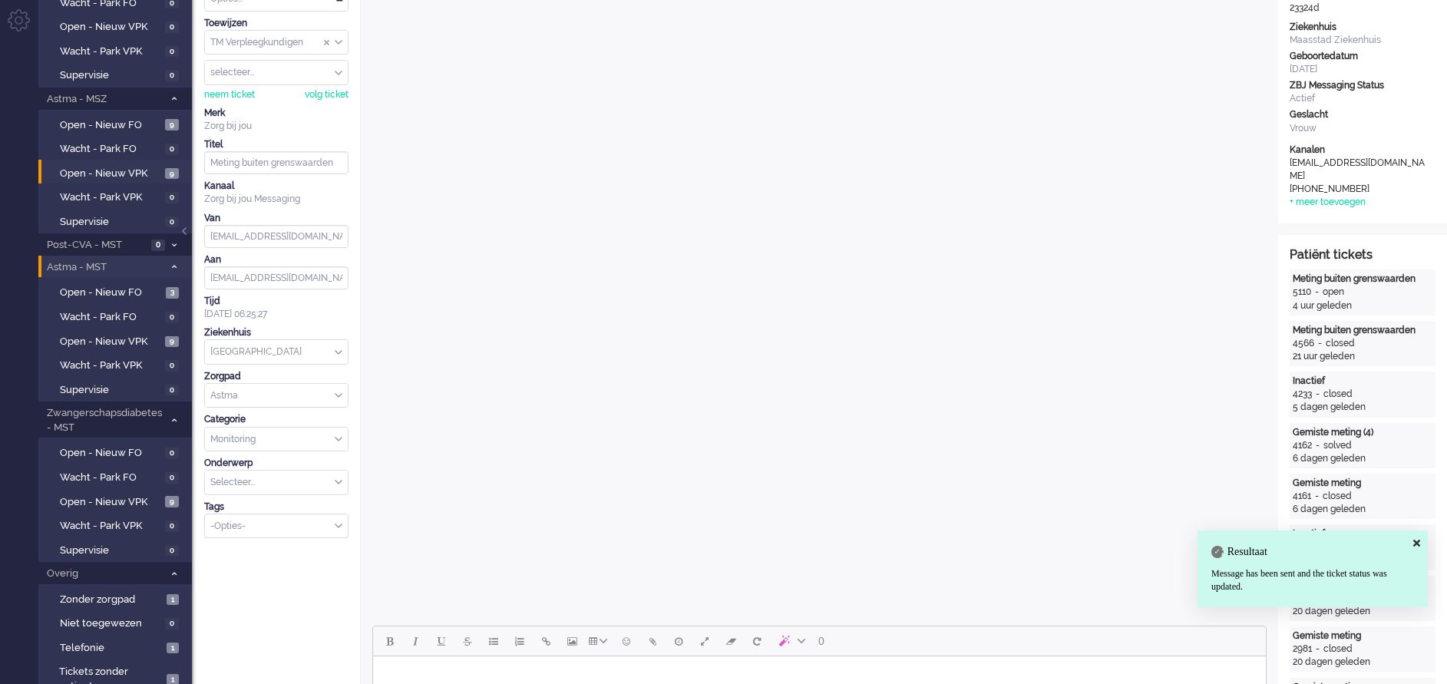
scroll to position [0, 0]
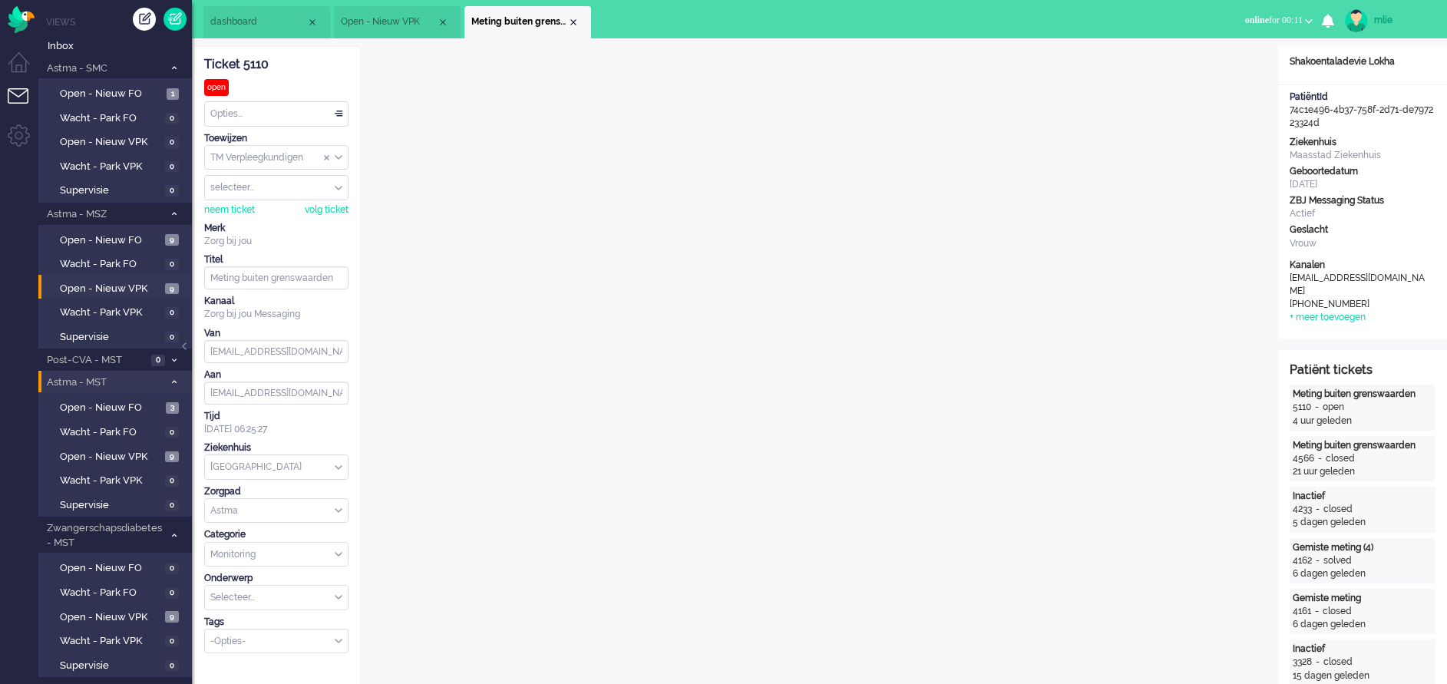
click at [339, 110] on div "Opties..." at bounding box center [276, 114] width 143 height 24
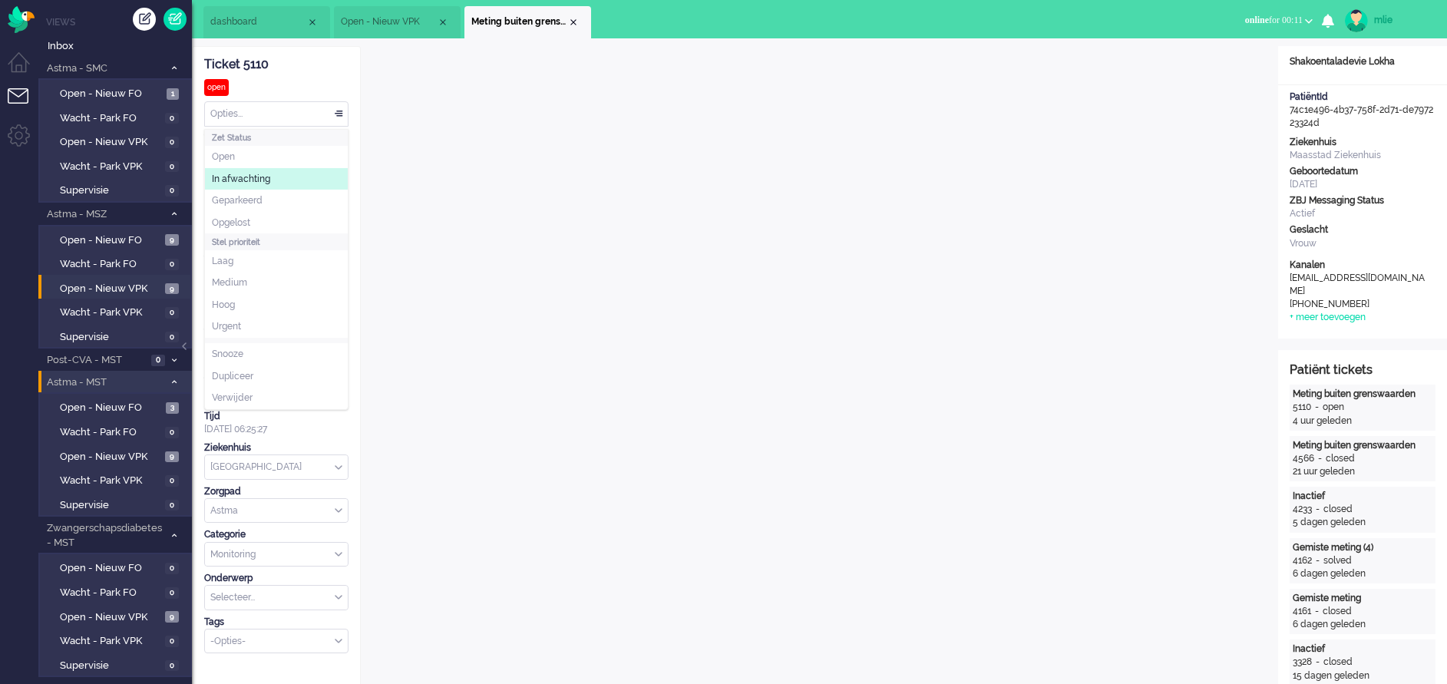
click at [268, 175] on span "In afwachting" at bounding box center [241, 179] width 58 height 13
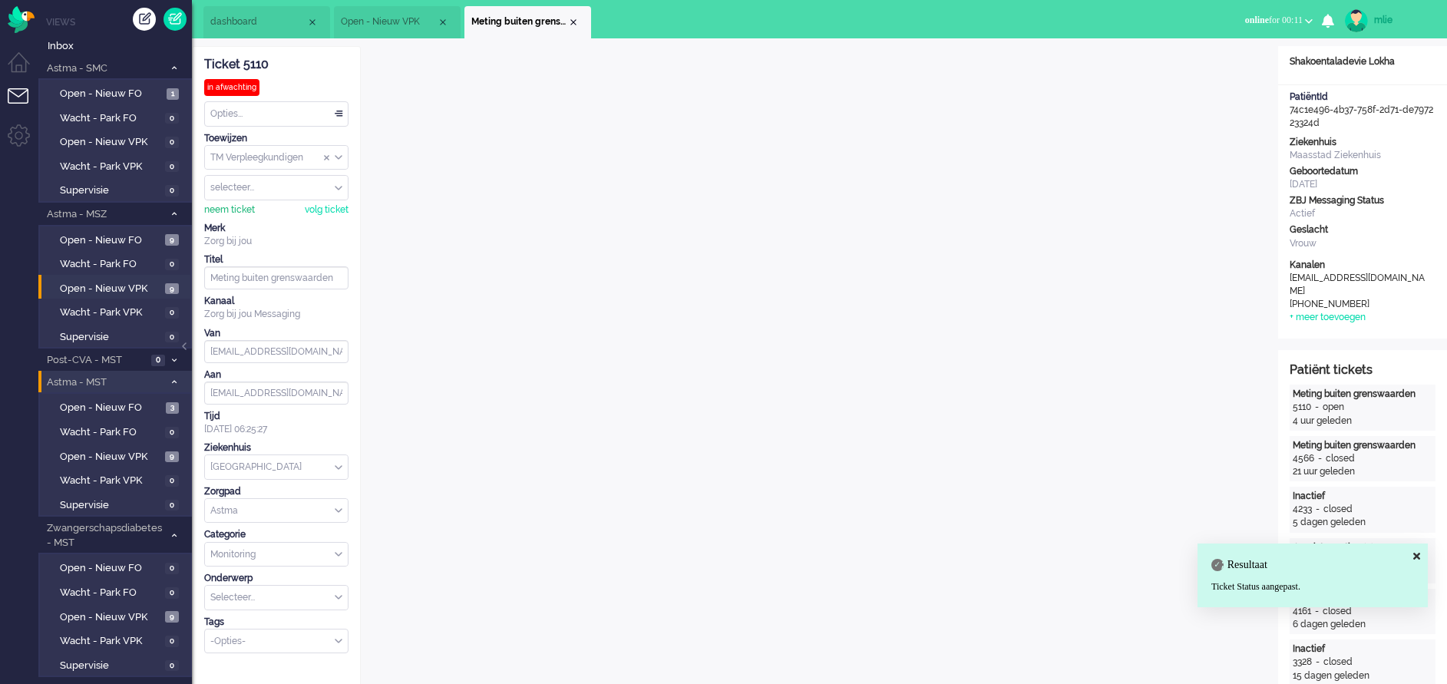
click at [228, 205] on div "neem ticket" at bounding box center [229, 209] width 51 height 13
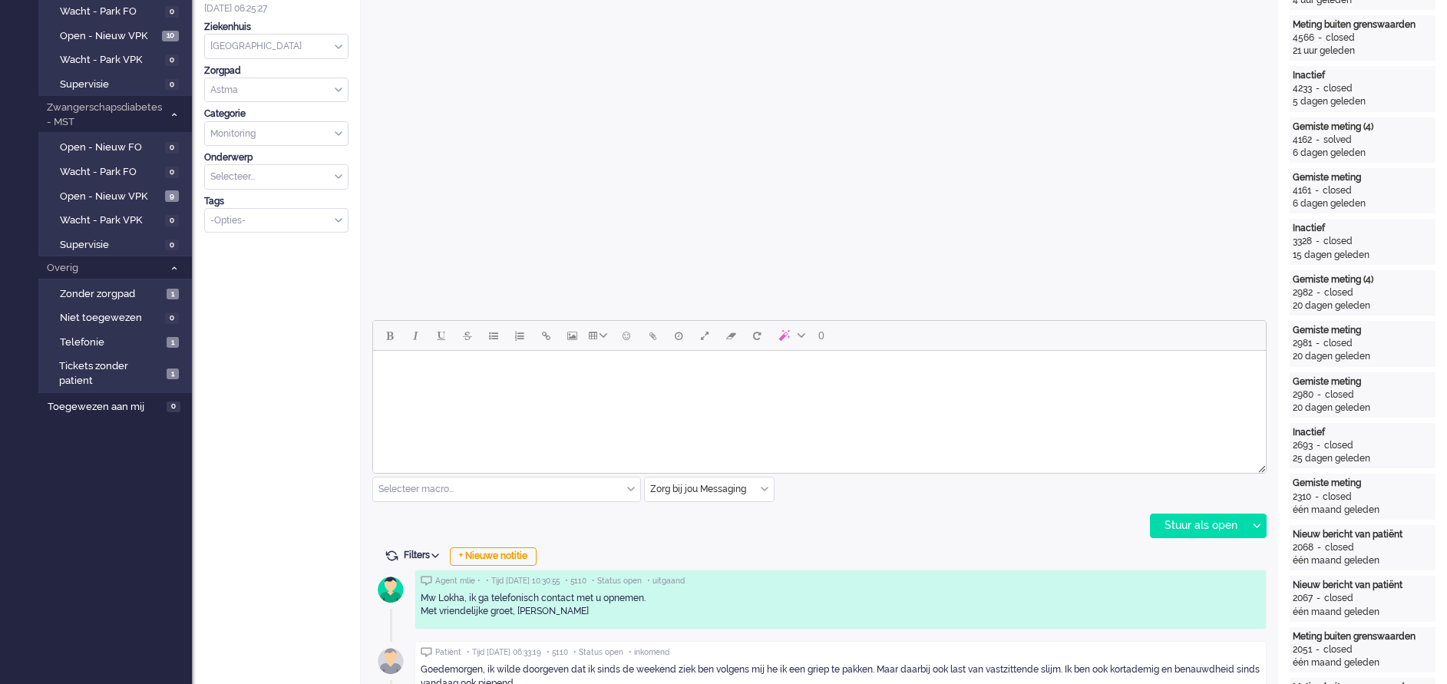
scroll to position [461, 0]
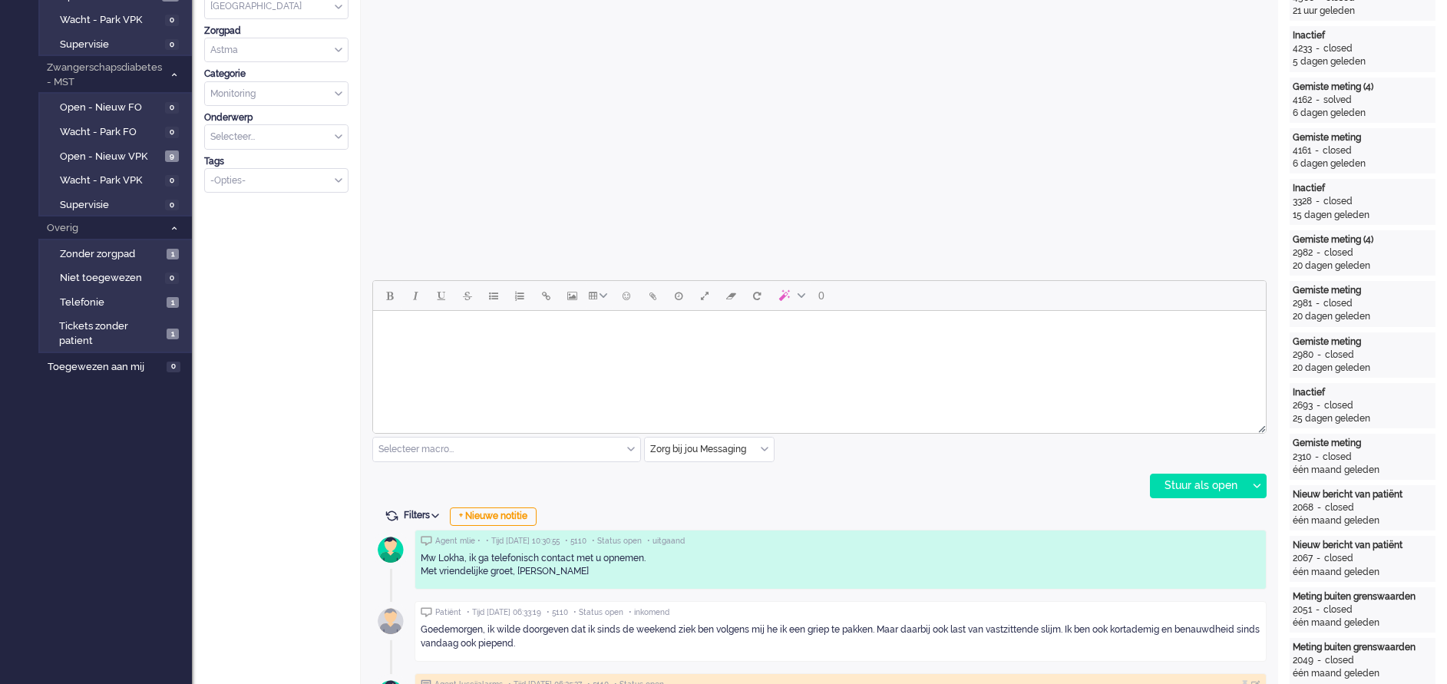
click at [455, 350] on html at bounding box center [819, 330] width 893 height 39
click at [848, 328] on body "U zojuist gesproken, de longverpleegkundige gevraagd om u vandaag eerder dan 15…" at bounding box center [819, 336] width 881 height 38
click at [1180, 488] on div "Stuur als open" at bounding box center [1199, 485] width 96 height 23
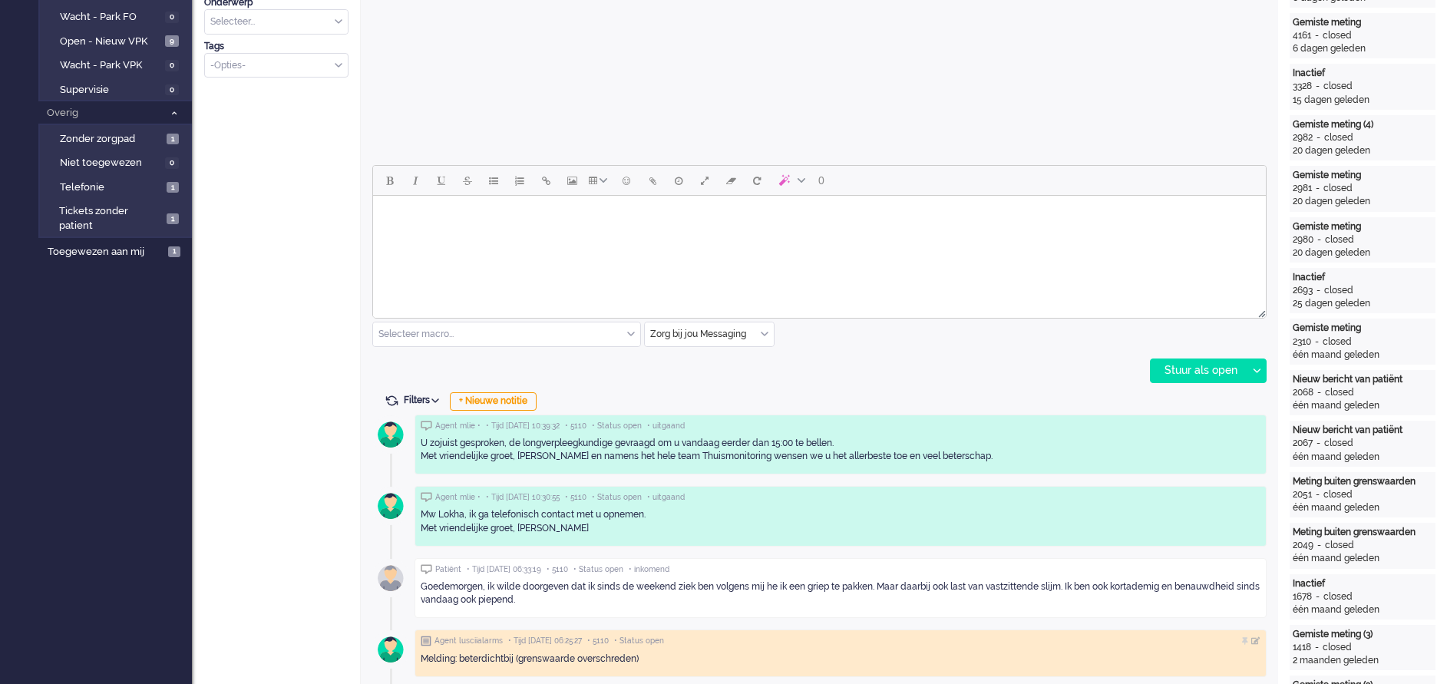
scroll to position [691, 0]
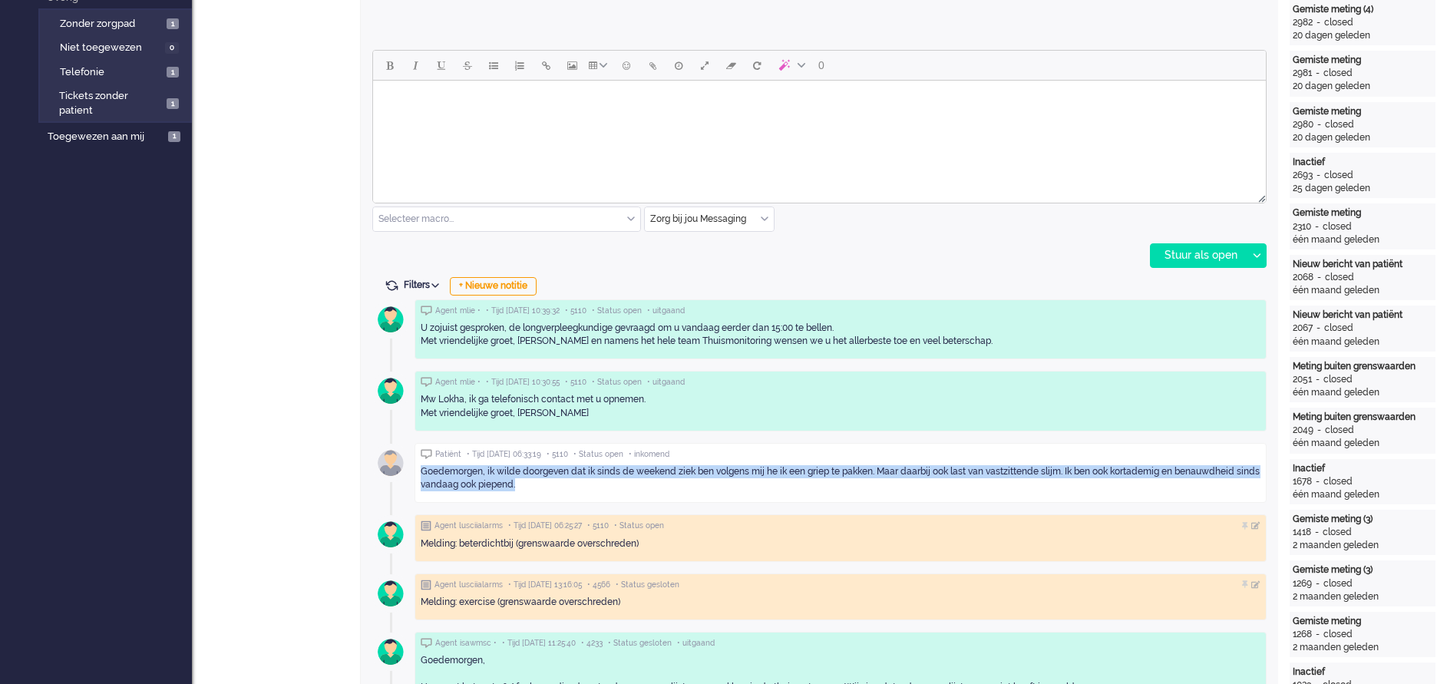
drag, startPoint x: 419, startPoint y: 467, endPoint x: 560, endPoint y: 489, distance: 142.2
click at [560, 489] on div "Patiënt • Tijd [DATE] 06:33:19 • 5110 • Status open • inkomend Goedemorgen, ik …" at bounding box center [841, 473] width 852 height 61
drag, startPoint x: 560, startPoint y: 489, endPoint x: 482, endPoint y: 474, distance: 79.0
copy div "Goedemorgen, ik wilde doorgeven dat ik sinds de weekend ziek ben volgens mij he…"
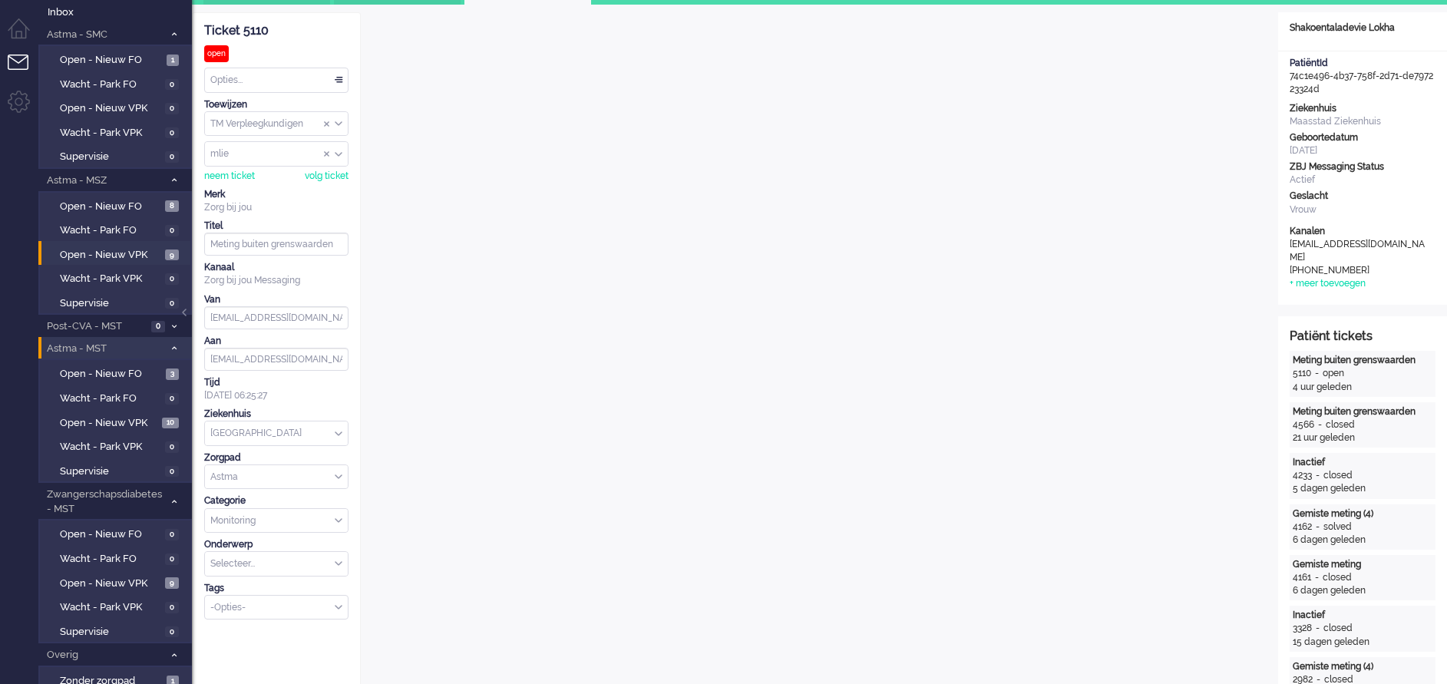
scroll to position [0, 0]
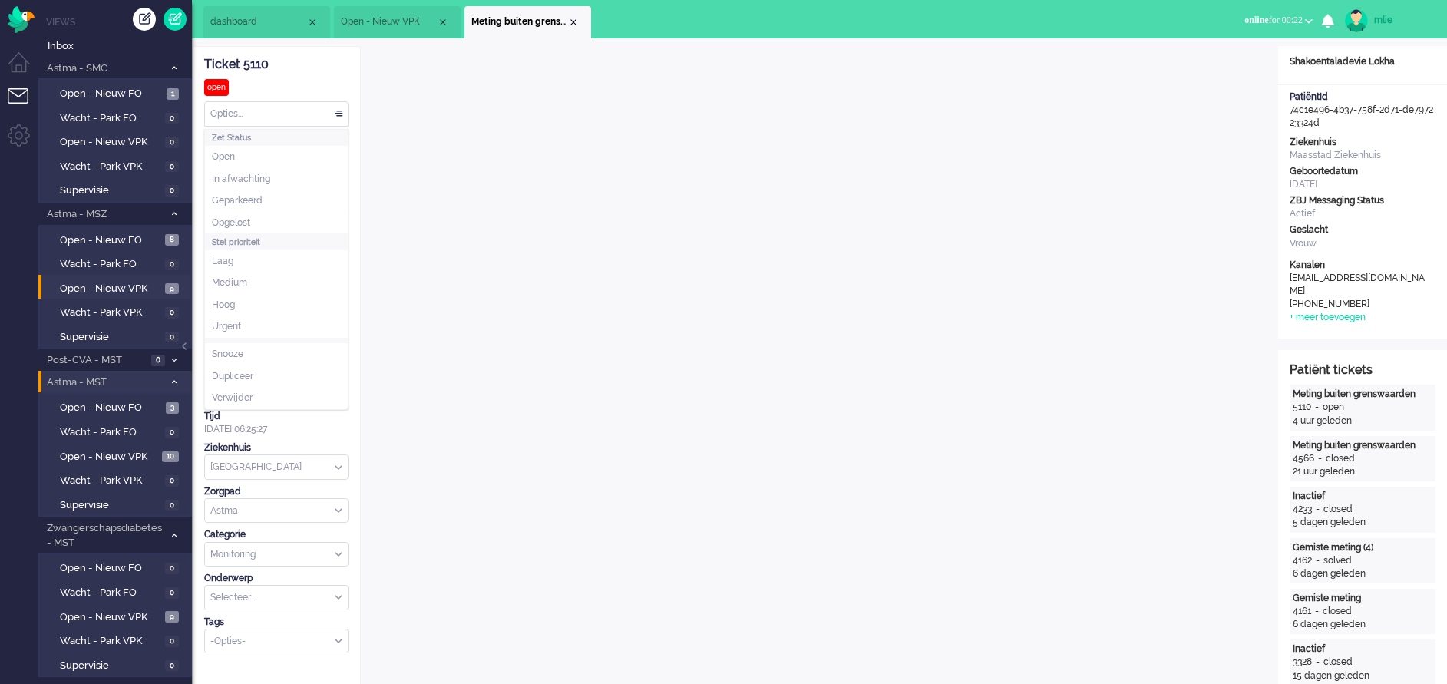
click at [338, 111] on div "Opties..." at bounding box center [276, 114] width 143 height 24
click at [231, 222] on span "Opgelost" at bounding box center [231, 222] width 38 height 13
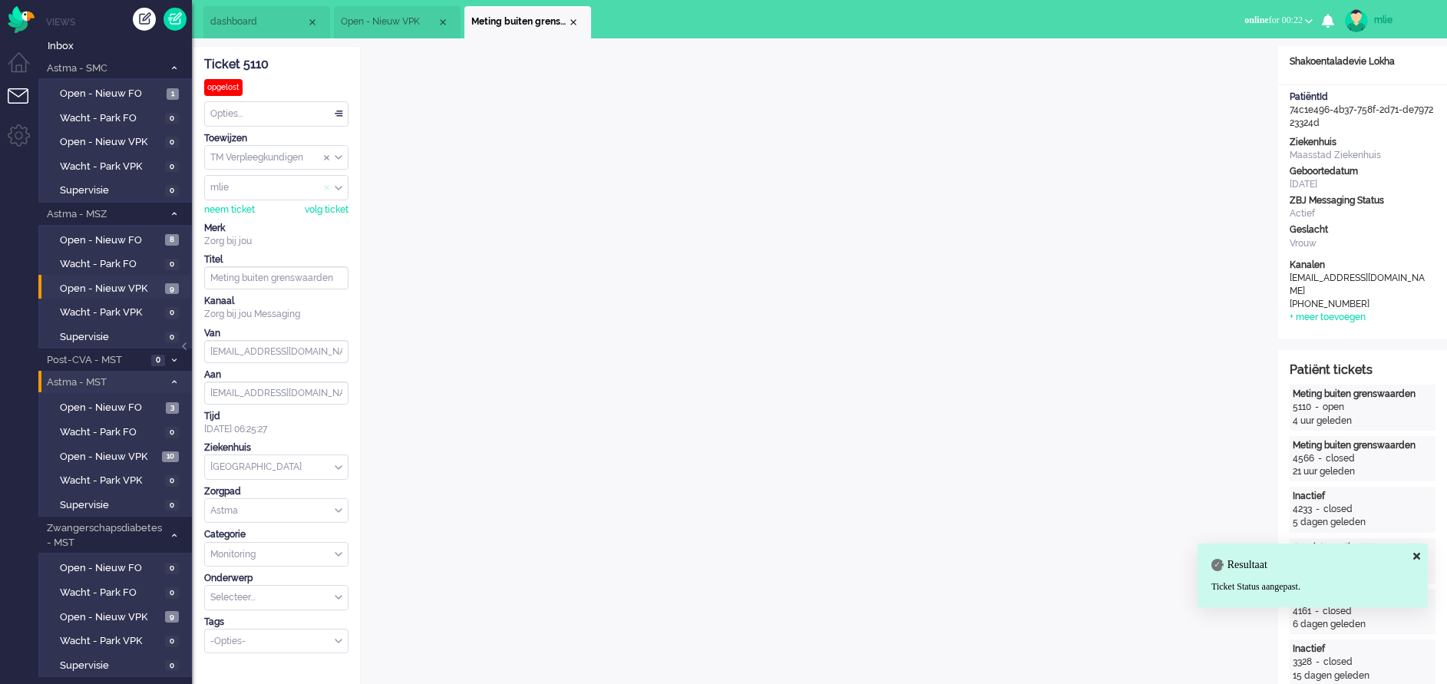
click at [324, 187] on span "Assign User" at bounding box center [327, 188] width 6 height 11
click at [567, 19] on div "Close tab" at bounding box center [573, 22] width 12 height 12
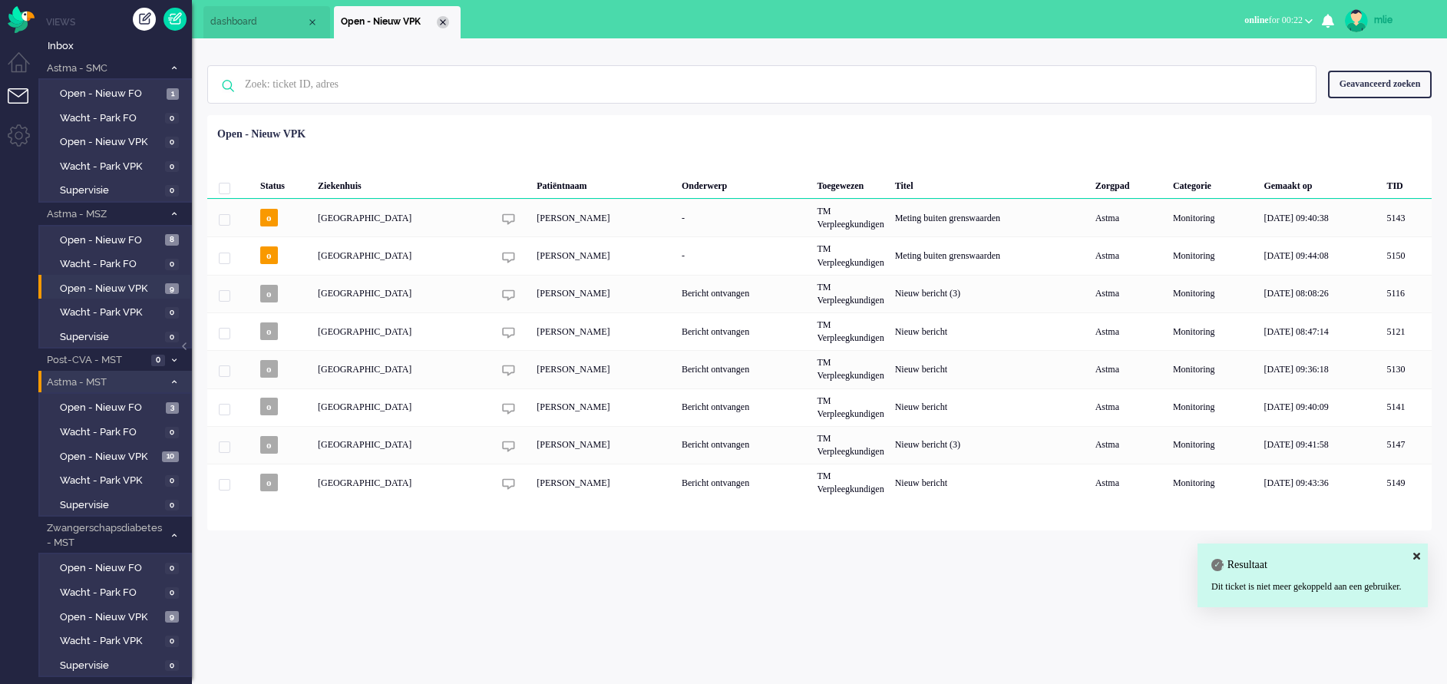
click at [444, 21] on div "Close tab" at bounding box center [443, 22] width 12 height 12
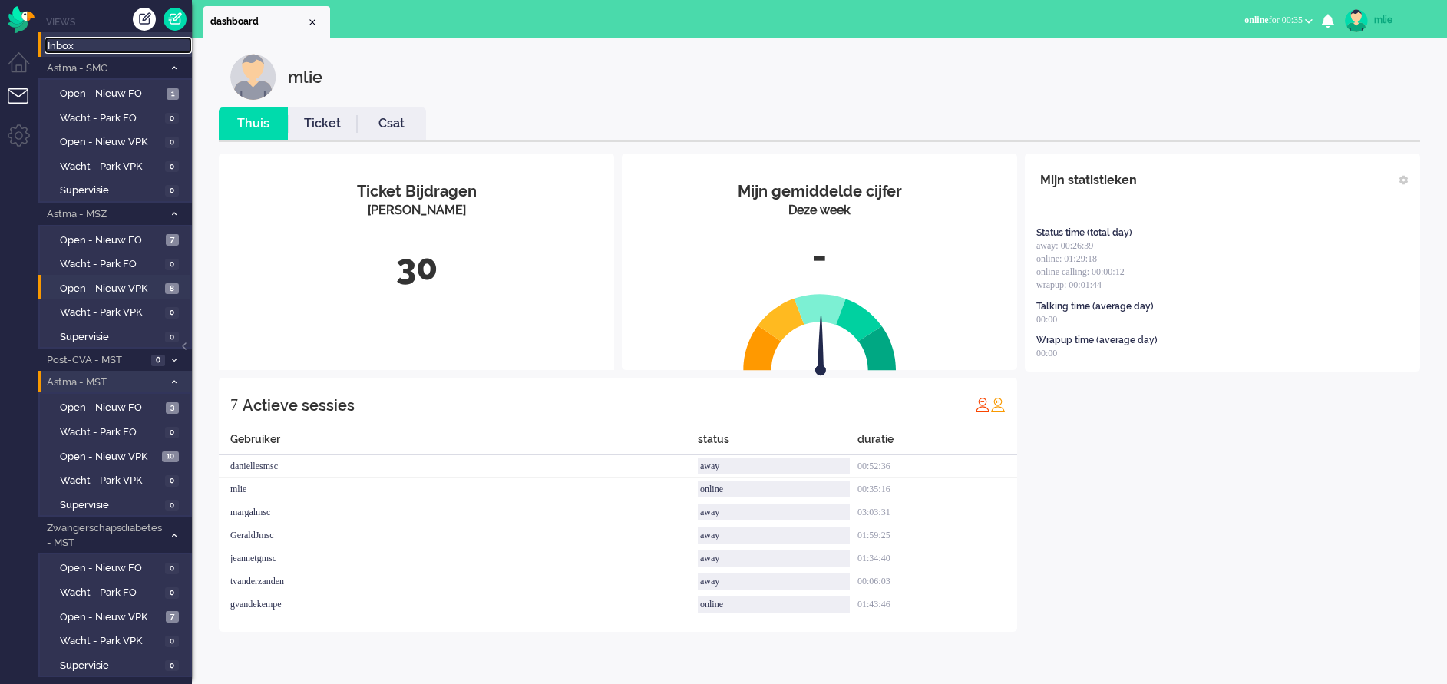
click at [67, 50] on span "Inbox" at bounding box center [120, 46] width 144 height 15
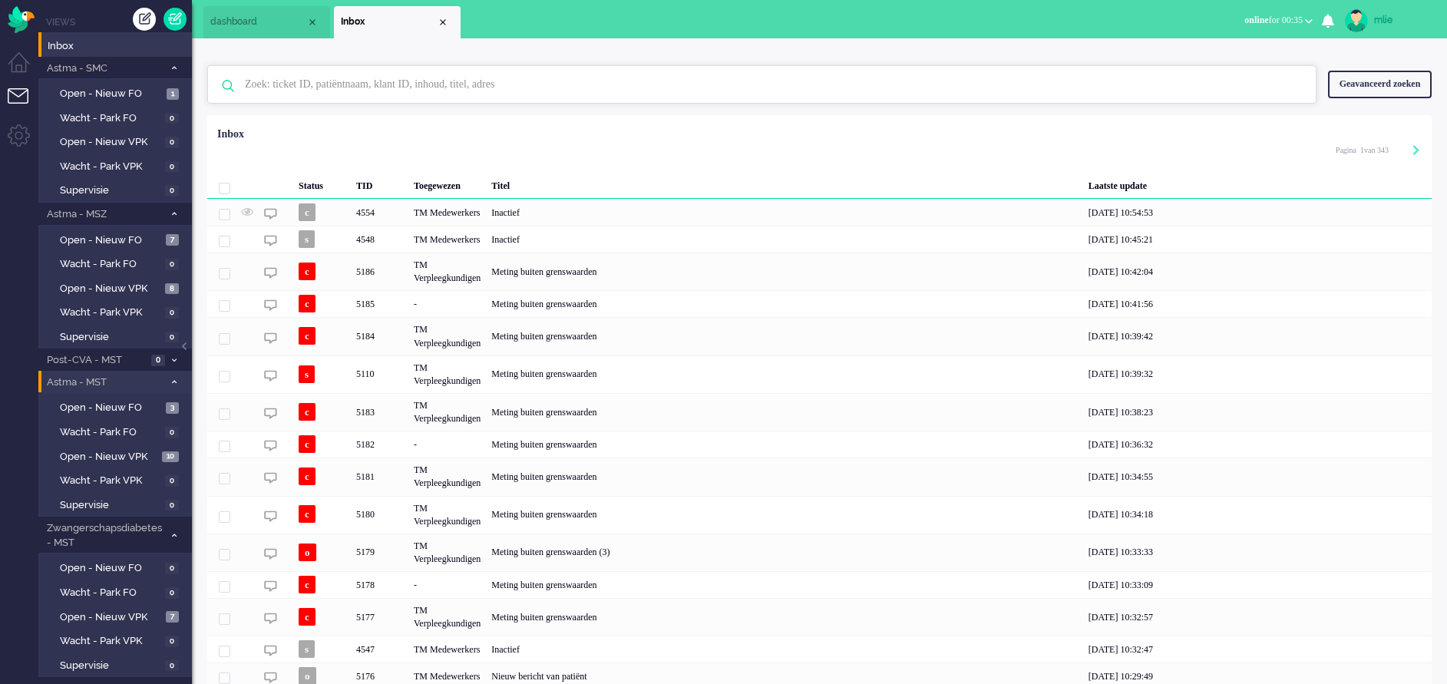
click at [427, 82] on input "text" at bounding box center [764, 84] width 1062 height 37
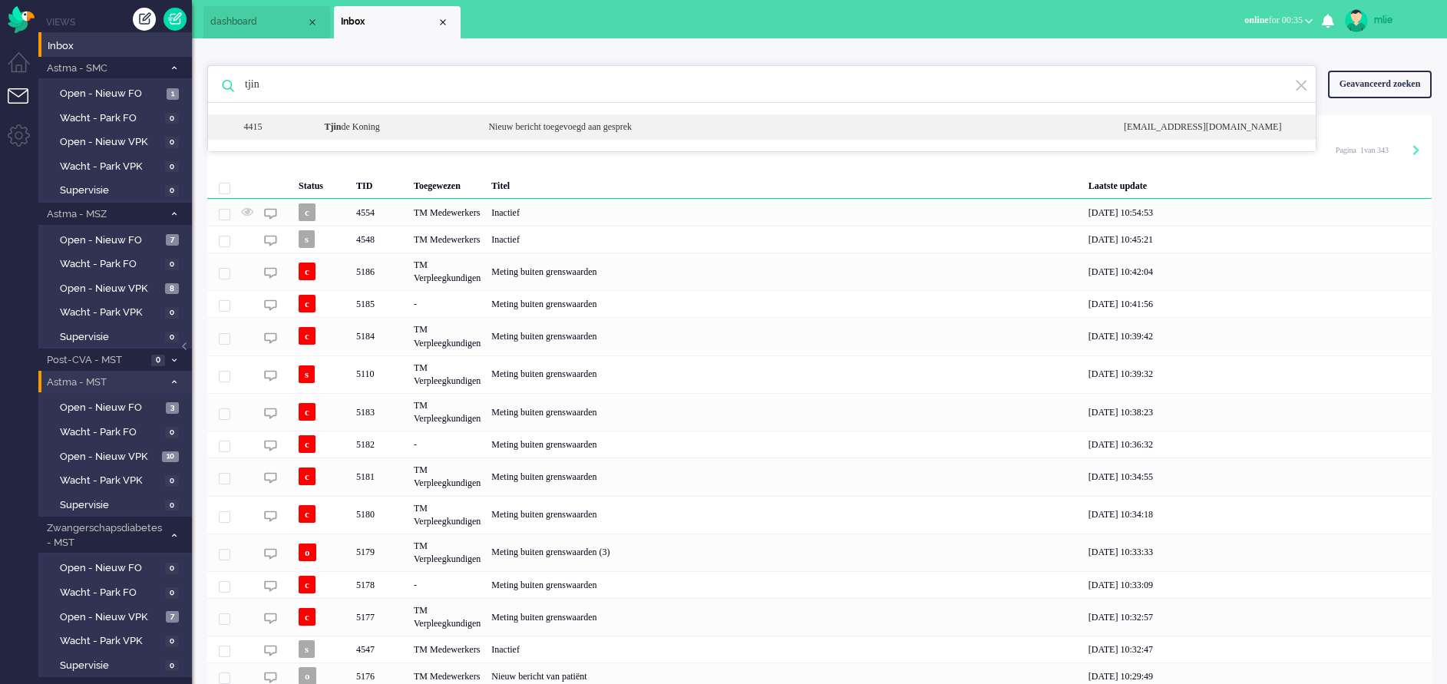
type input "tjin"
click at [550, 126] on div "Nieuw bericht toegevoegd aan gesprek" at bounding box center [795, 127] width 636 height 13
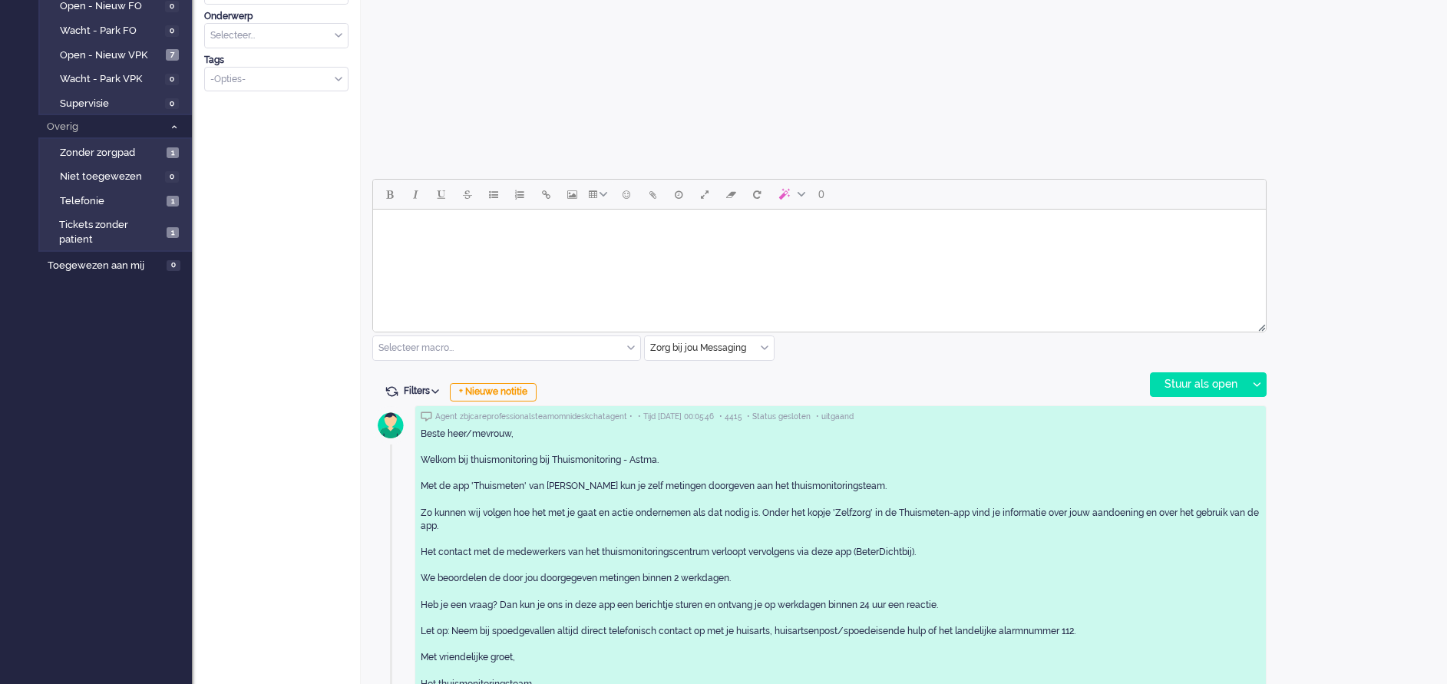
scroll to position [592, 0]
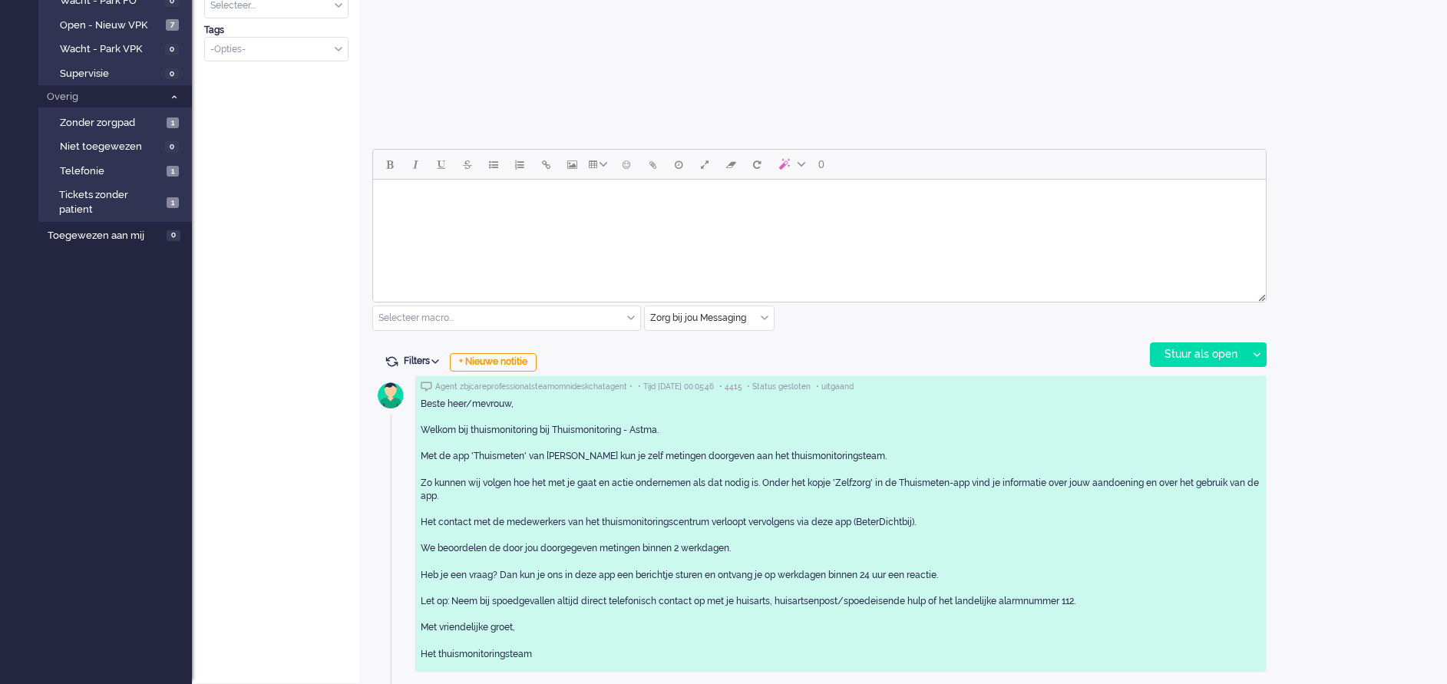
click at [461, 219] on html at bounding box center [819, 199] width 893 height 39
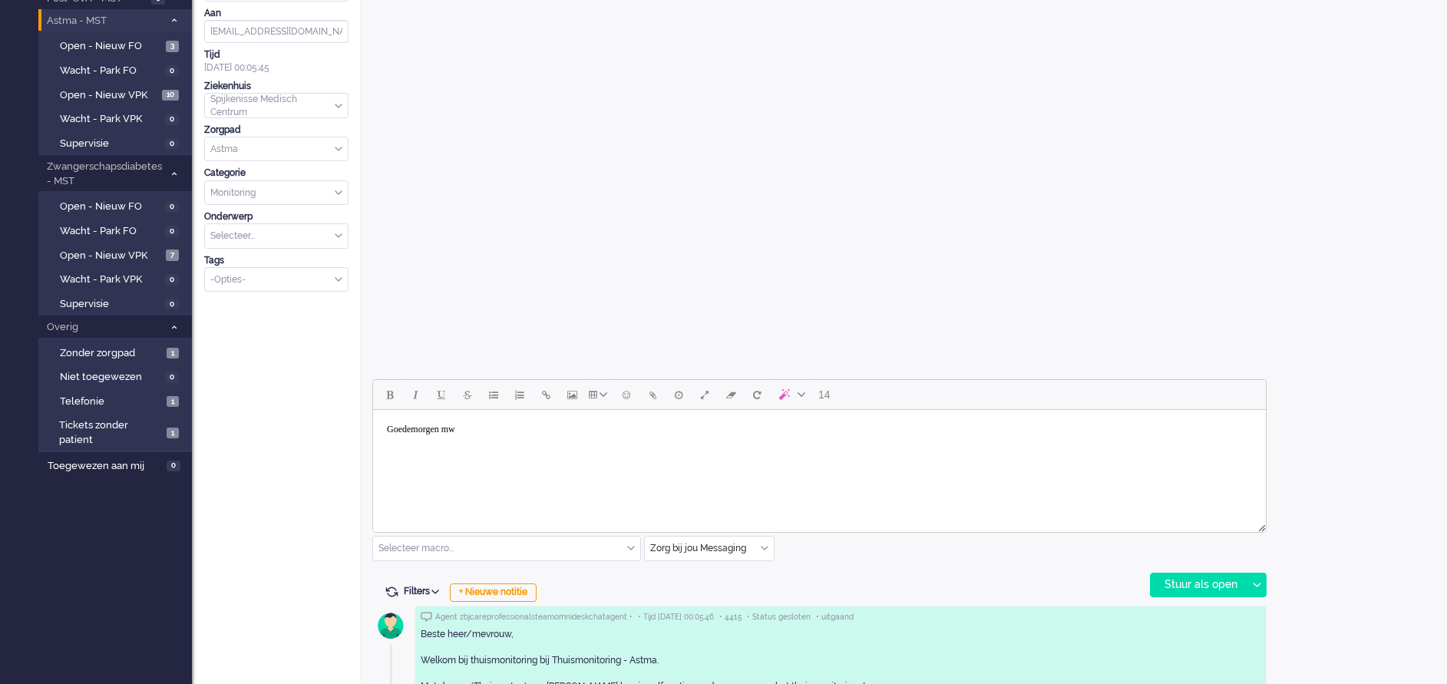
scroll to position [461, 0]
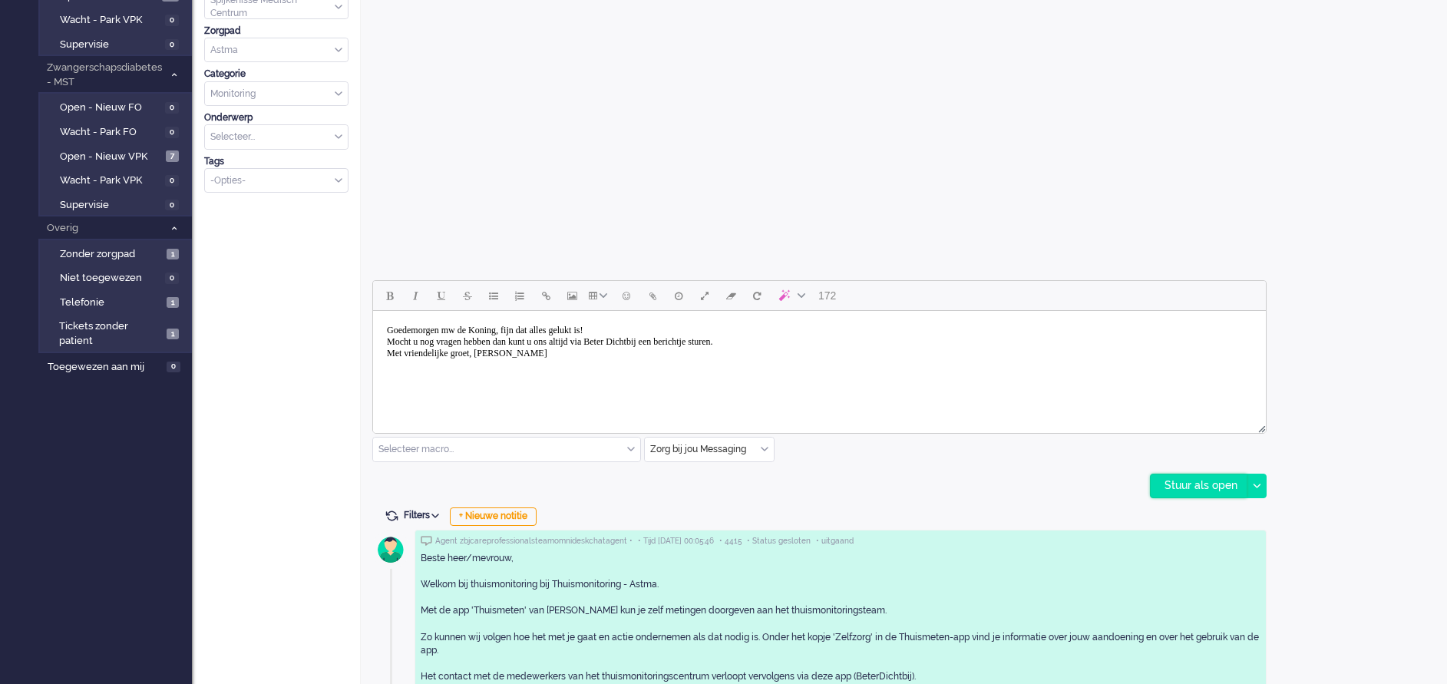
click at [1175, 491] on div "Stuur als open" at bounding box center [1199, 485] width 96 height 23
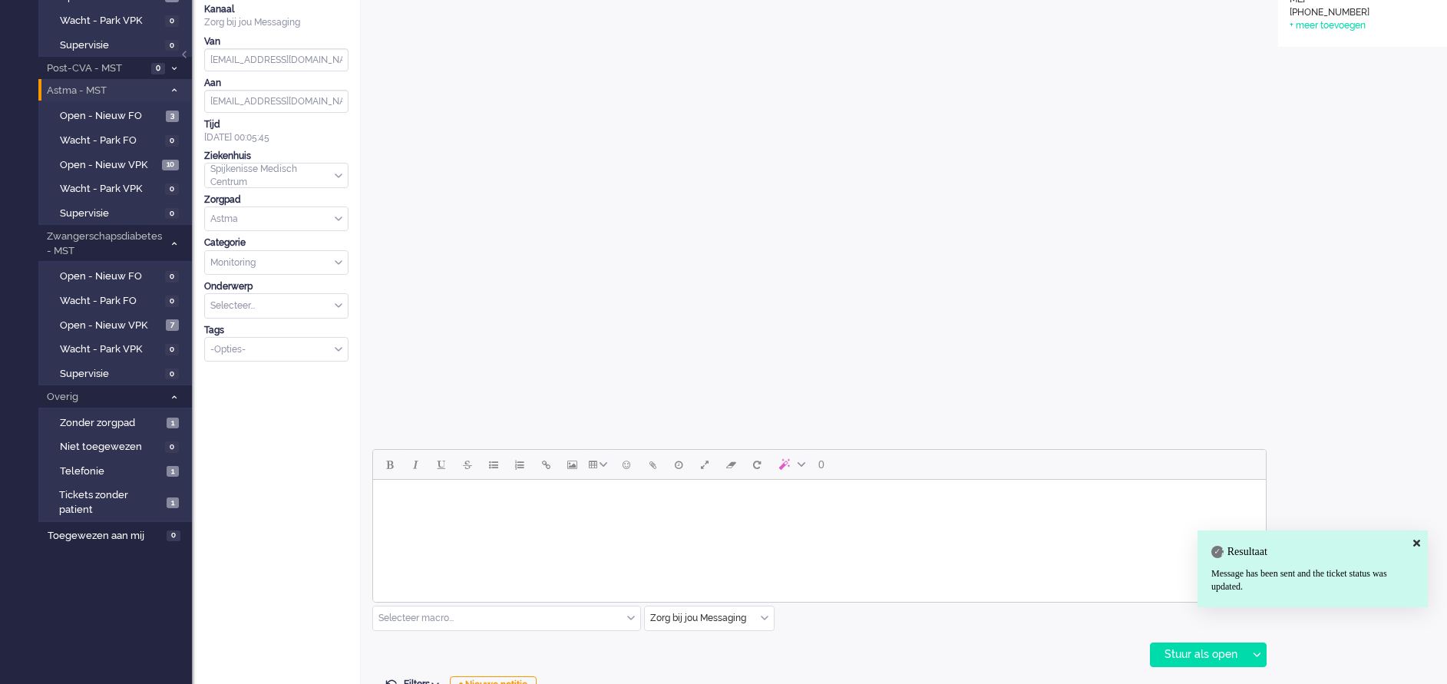
scroll to position [0, 0]
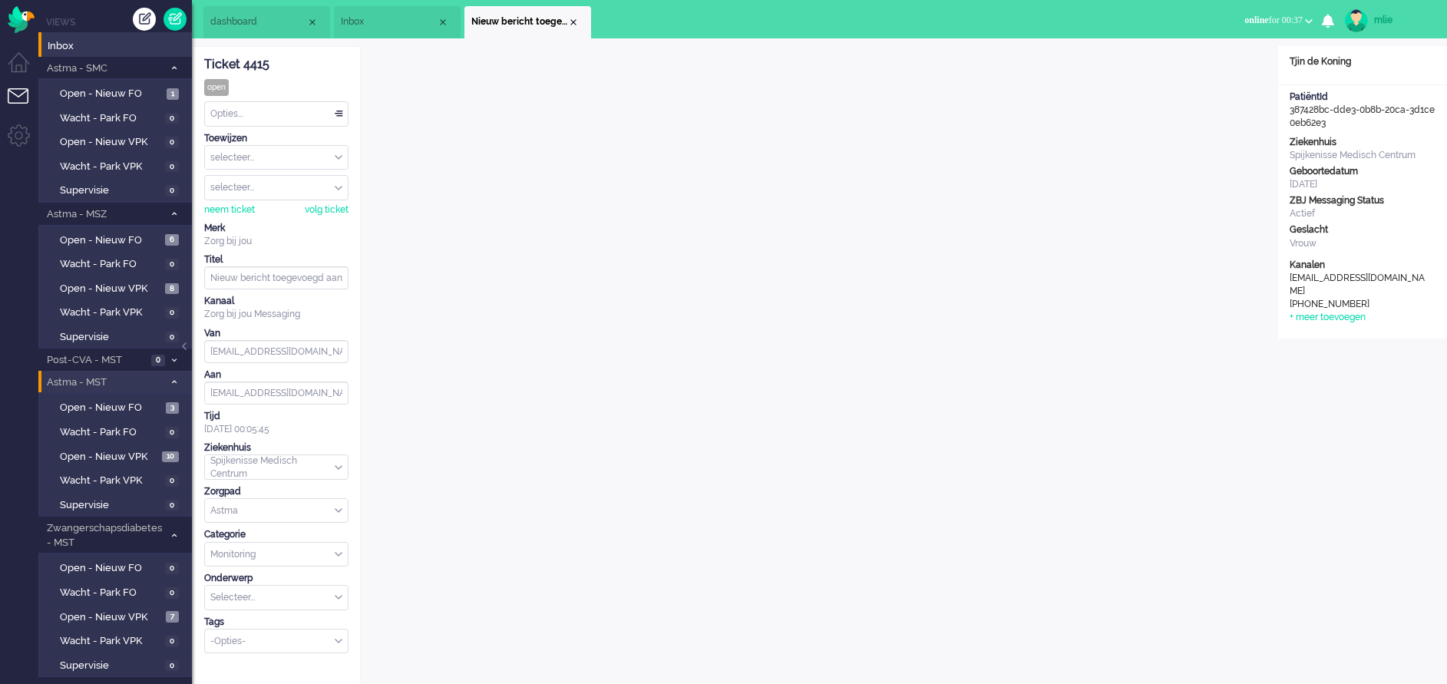
click at [339, 111] on div "Opties..." at bounding box center [276, 114] width 143 height 24
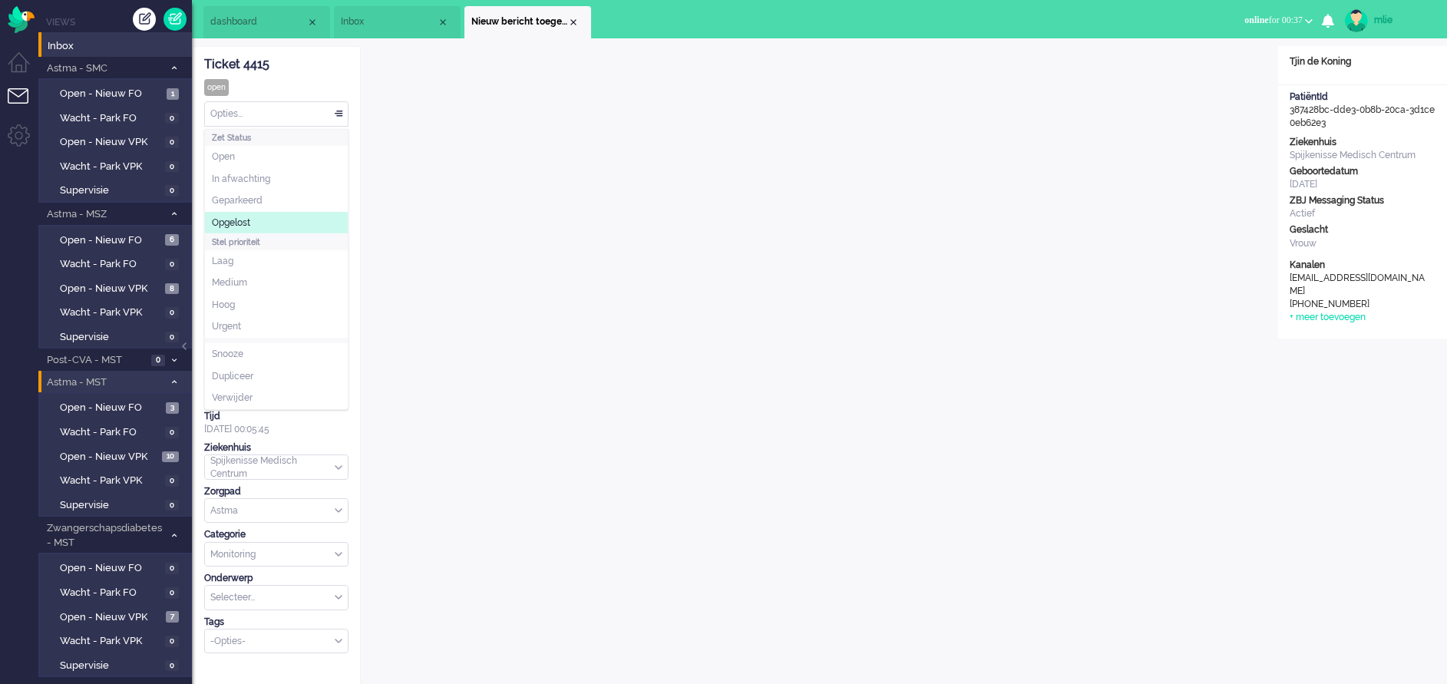
click at [239, 216] on span "Opgelost" at bounding box center [231, 222] width 38 height 13
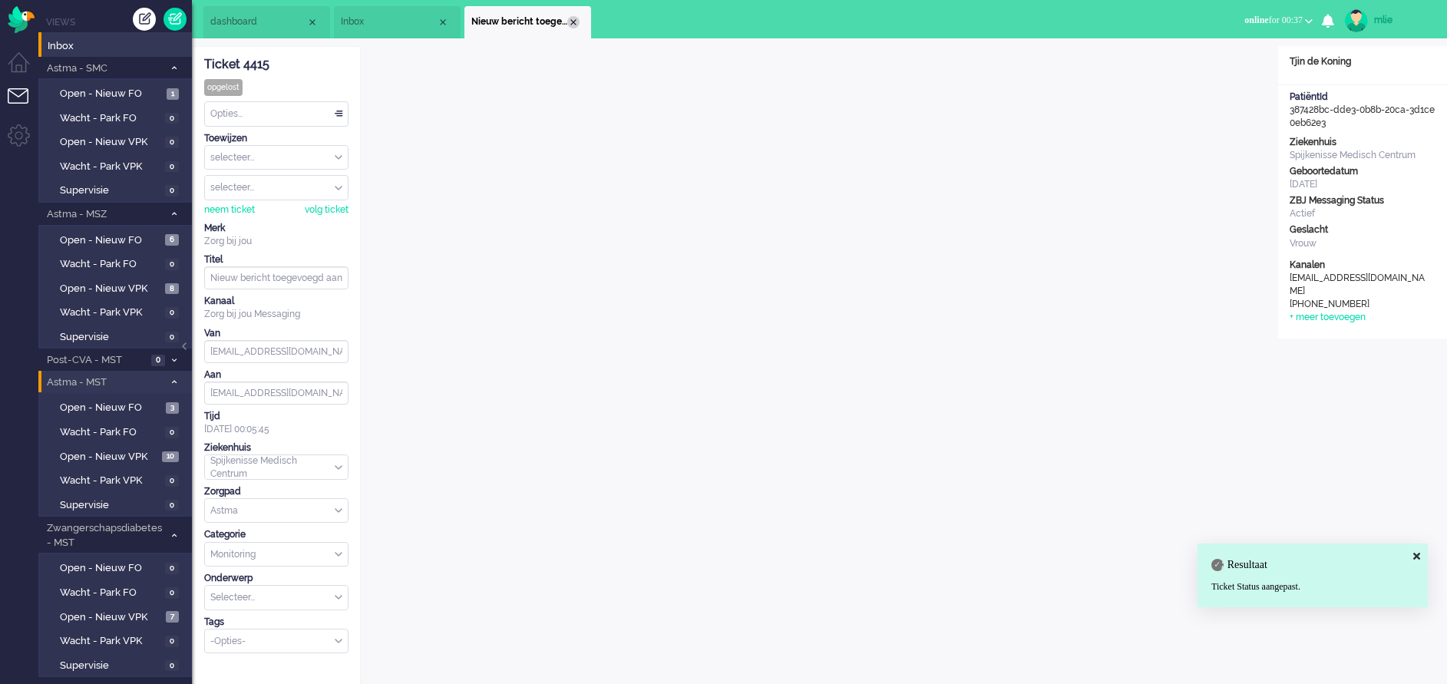
click at [577, 17] on div "Close tab" at bounding box center [573, 22] width 12 height 12
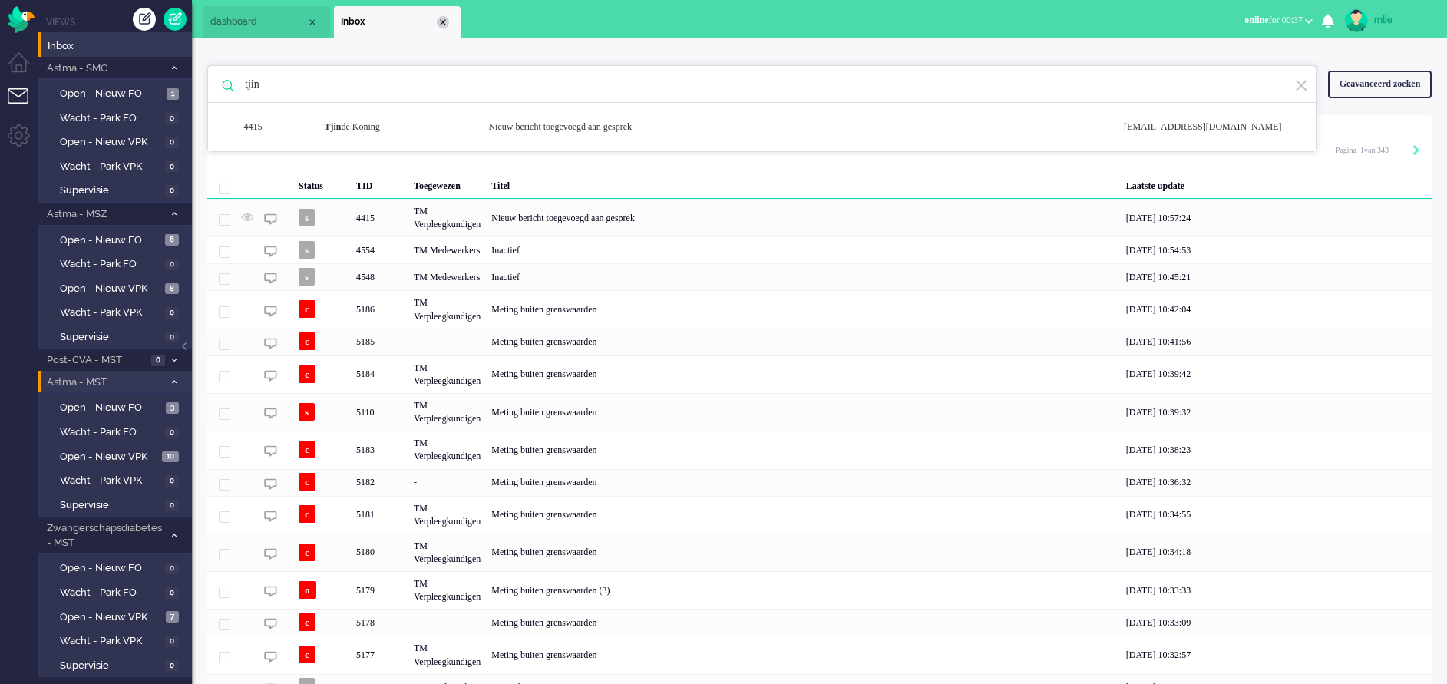
click at [443, 21] on div "Close tab" at bounding box center [443, 22] width 12 height 12
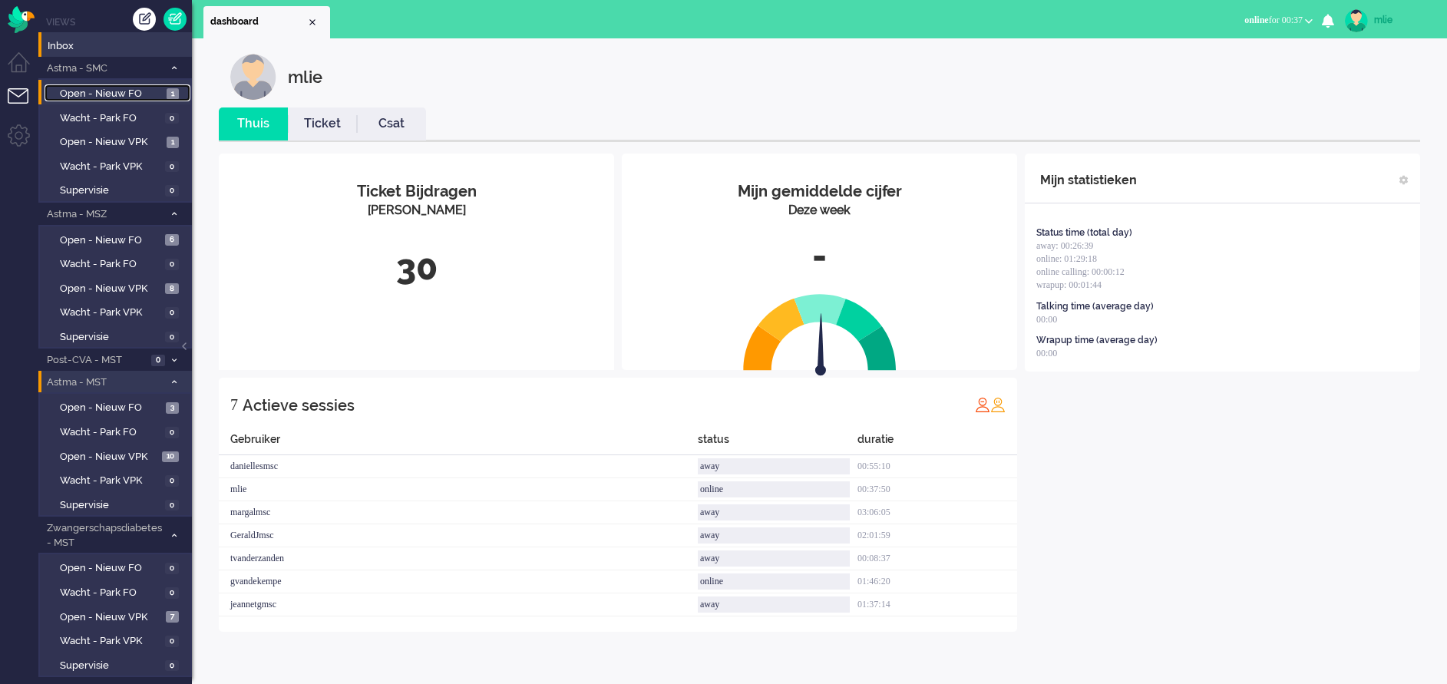
click at [119, 88] on span "Open - Nieuw FO" at bounding box center [111, 94] width 103 height 15
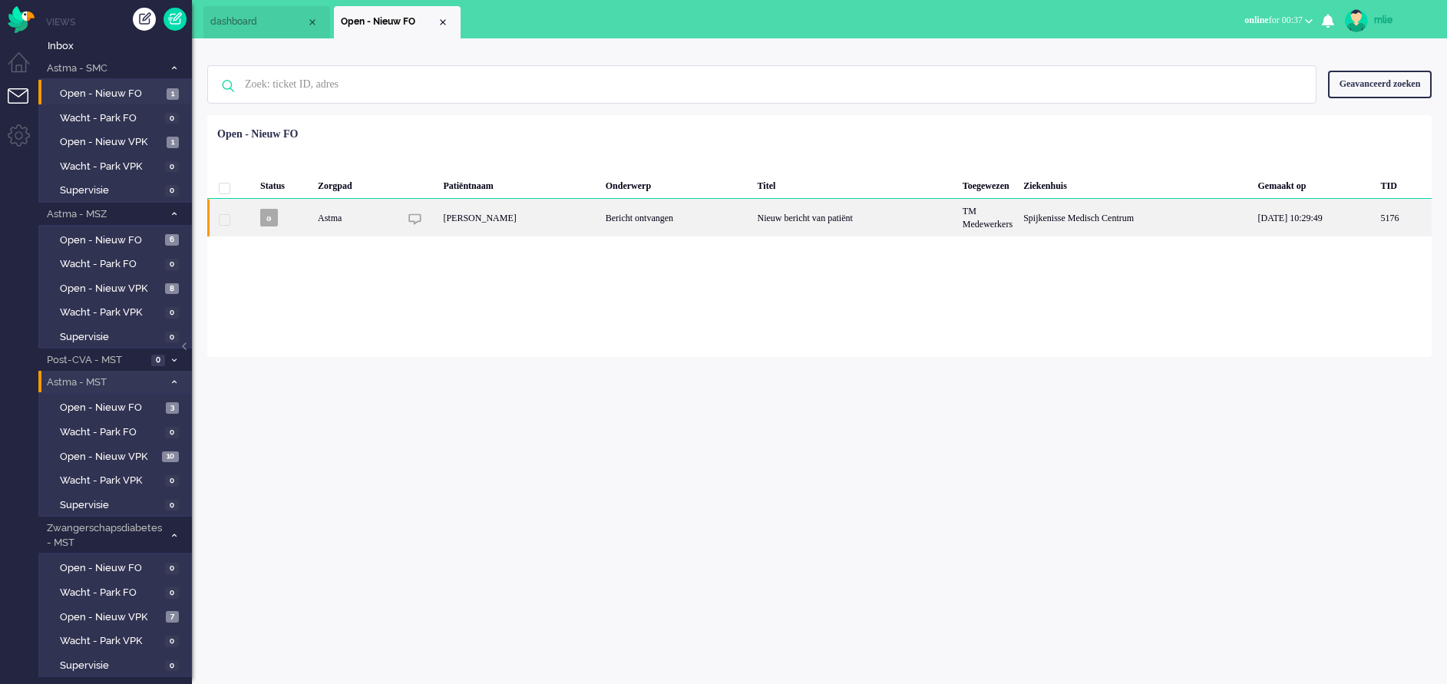
click at [821, 207] on div "Nieuw bericht van patiënt" at bounding box center [854, 218] width 205 height 38
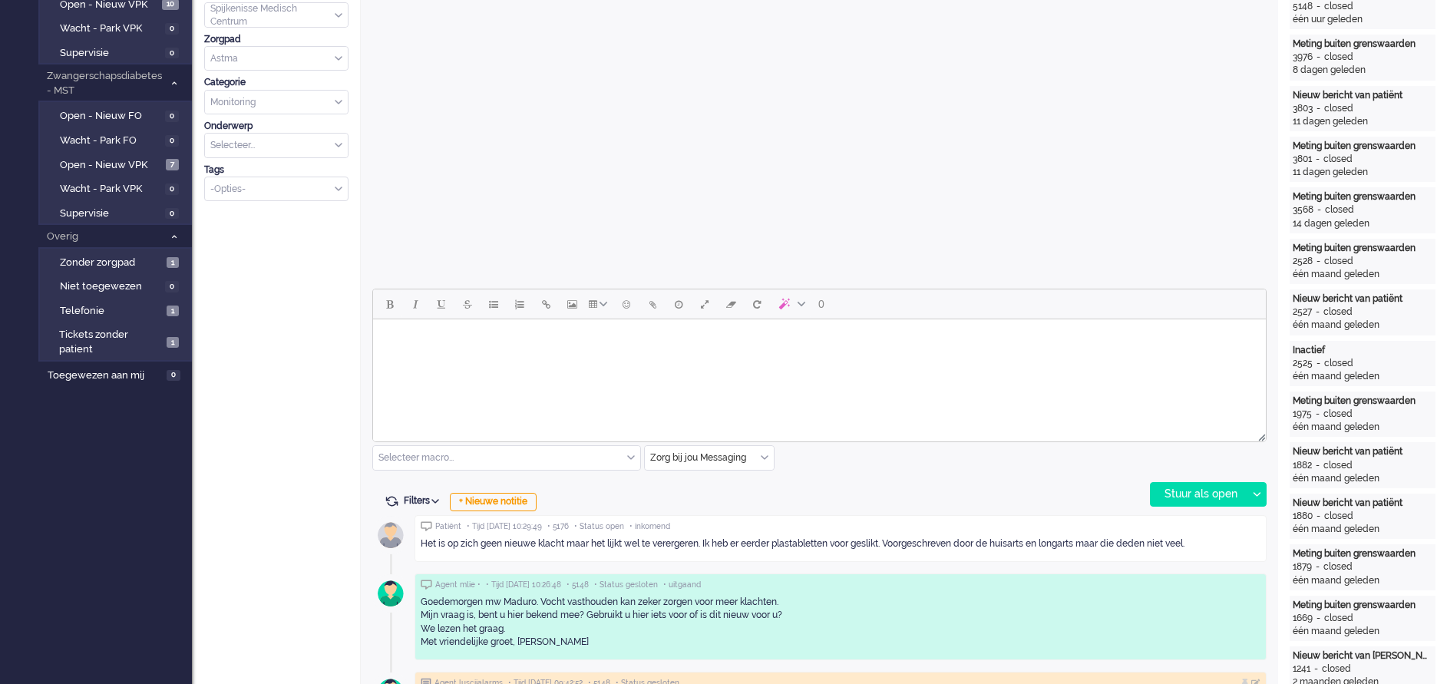
scroll to position [461, 0]
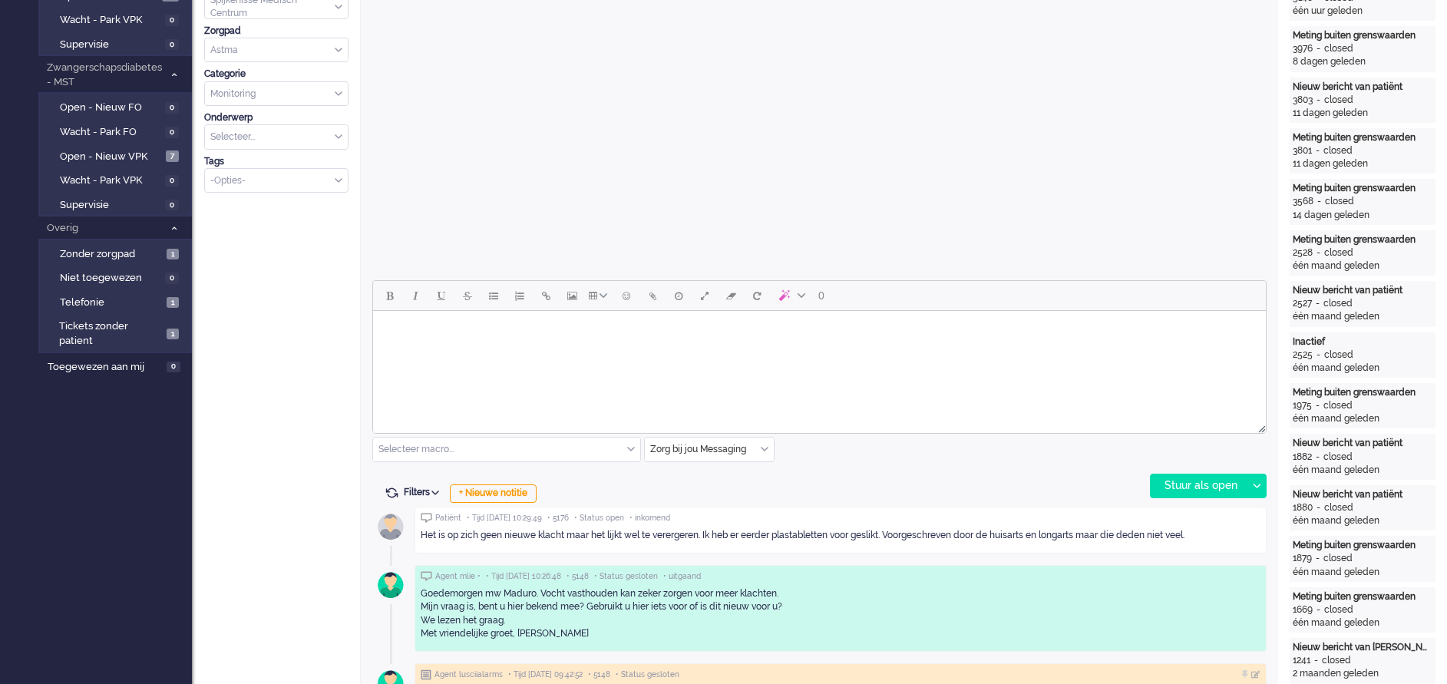
click at [431, 350] on html at bounding box center [819, 330] width 893 height 39
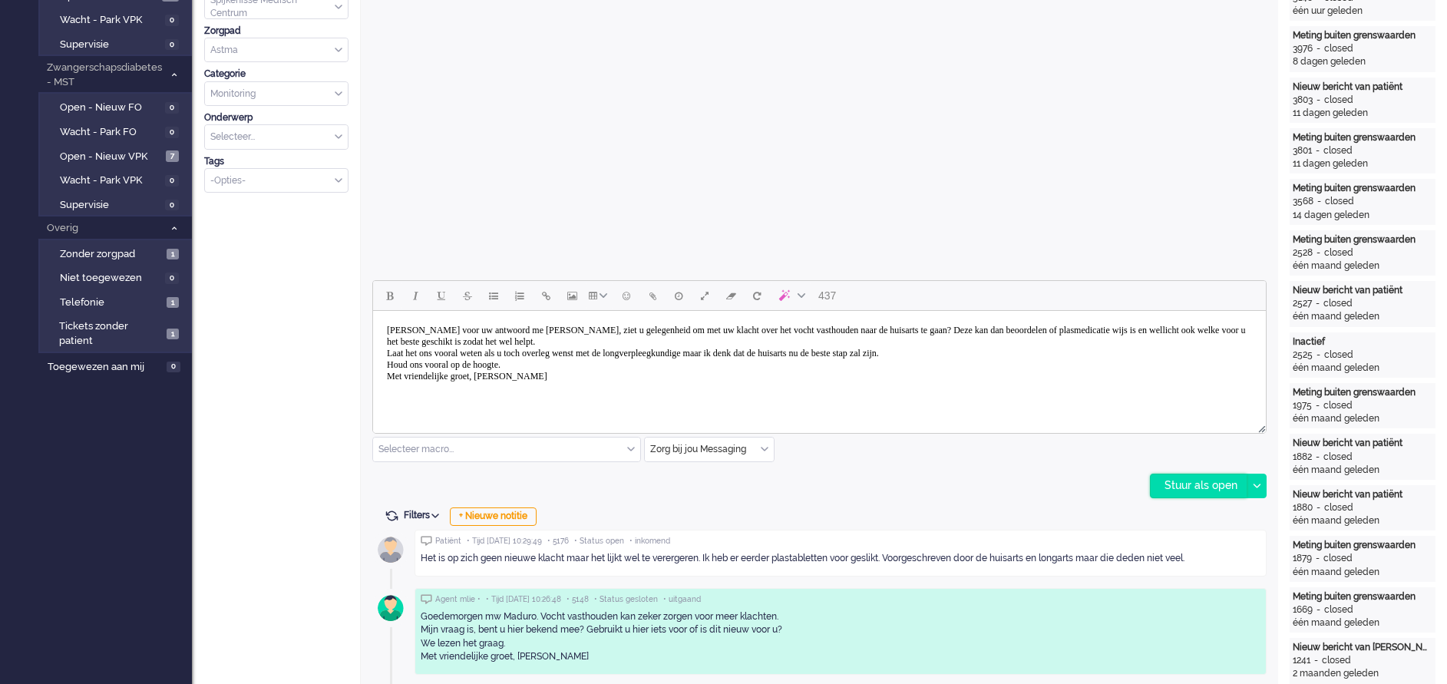
click at [1173, 484] on div "Stuur als open" at bounding box center [1199, 485] width 96 height 23
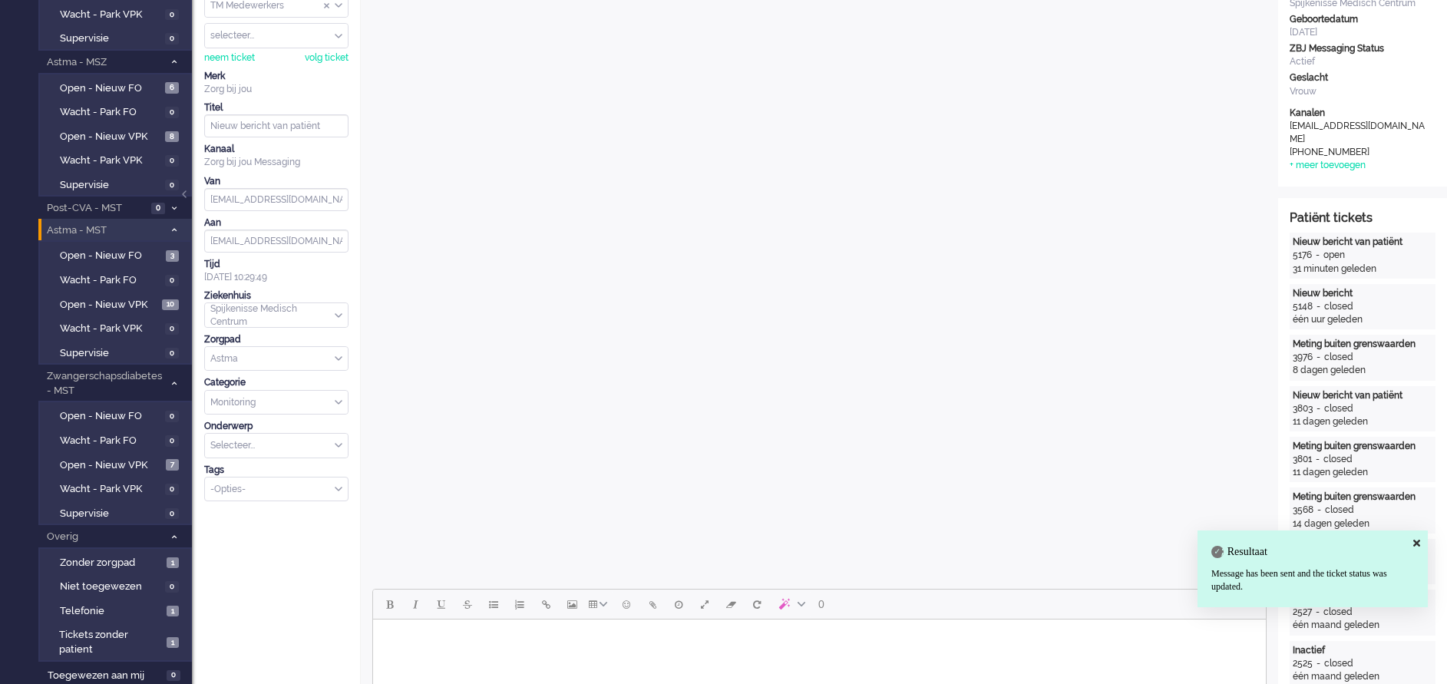
scroll to position [0, 0]
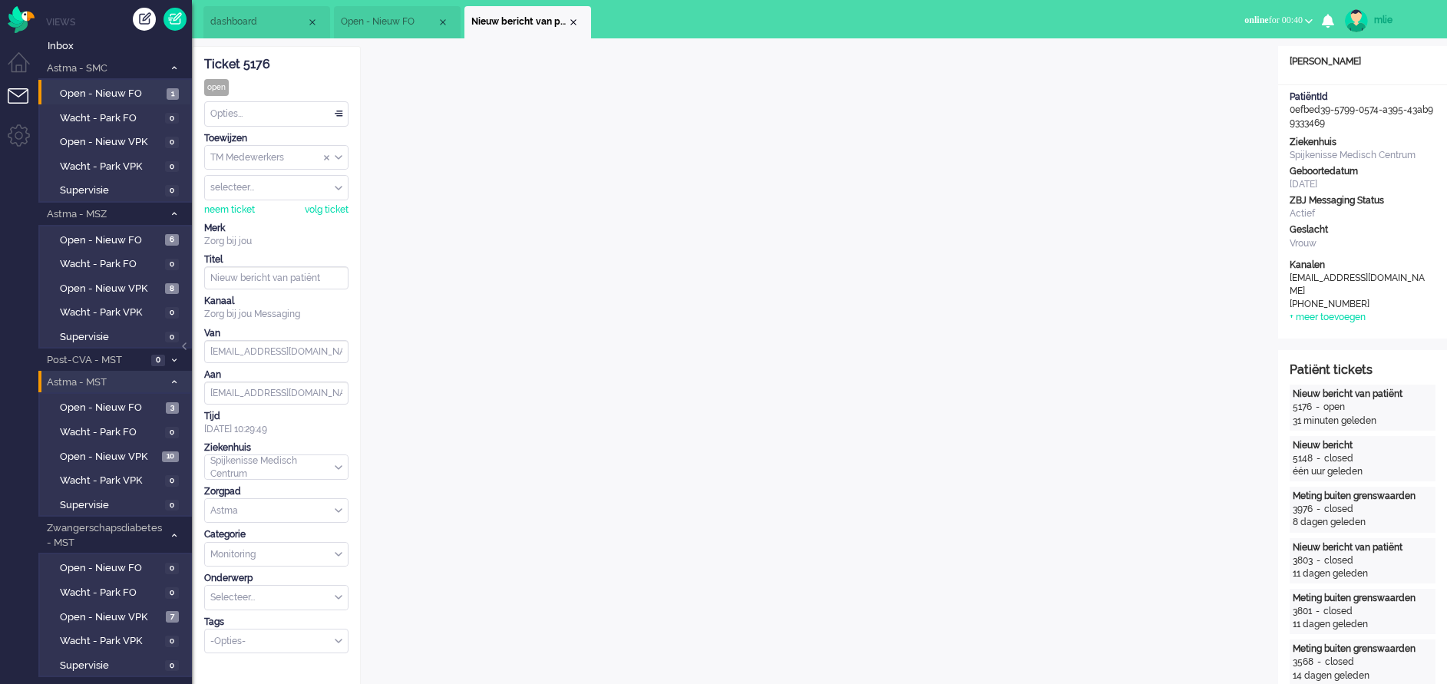
click at [337, 109] on div "Opties..." at bounding box center [276, 114] width 143 height 24
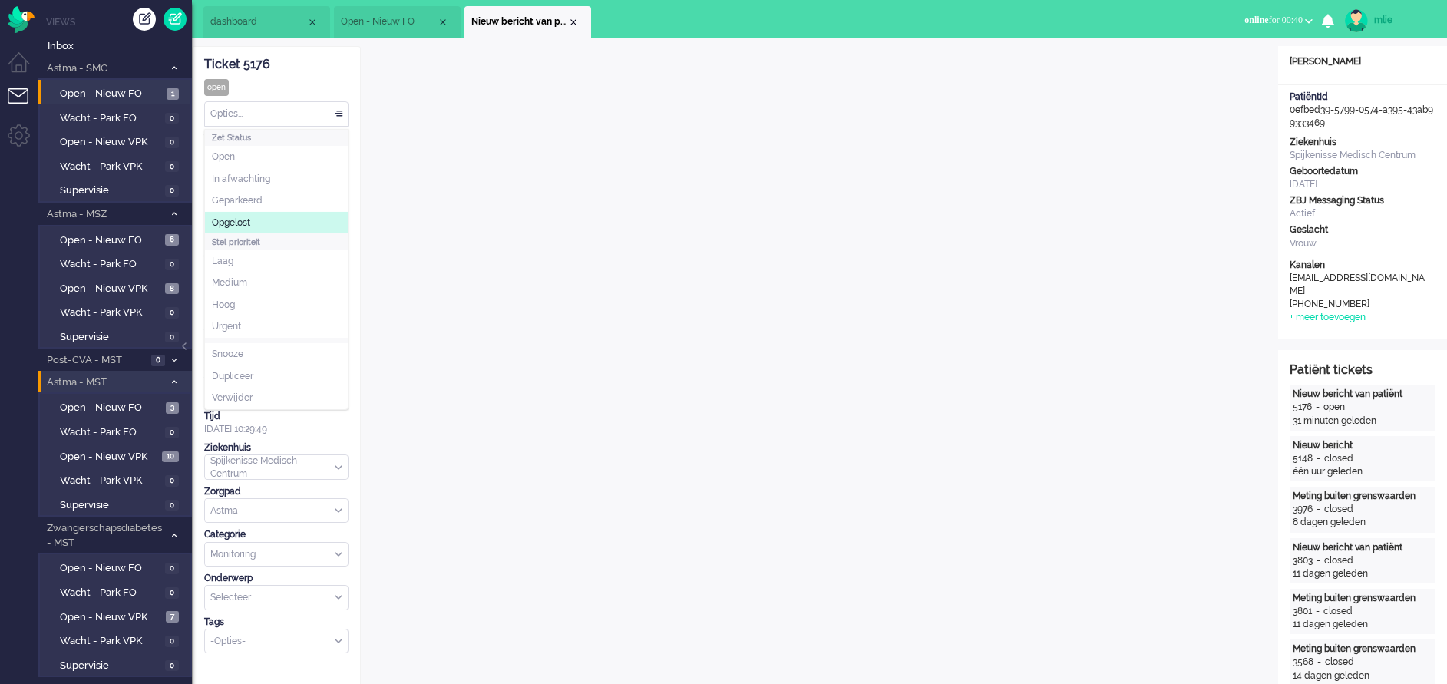
click at [253, 226] on li "Opgelost" at bounding box center [276, 223] width 143 height 22
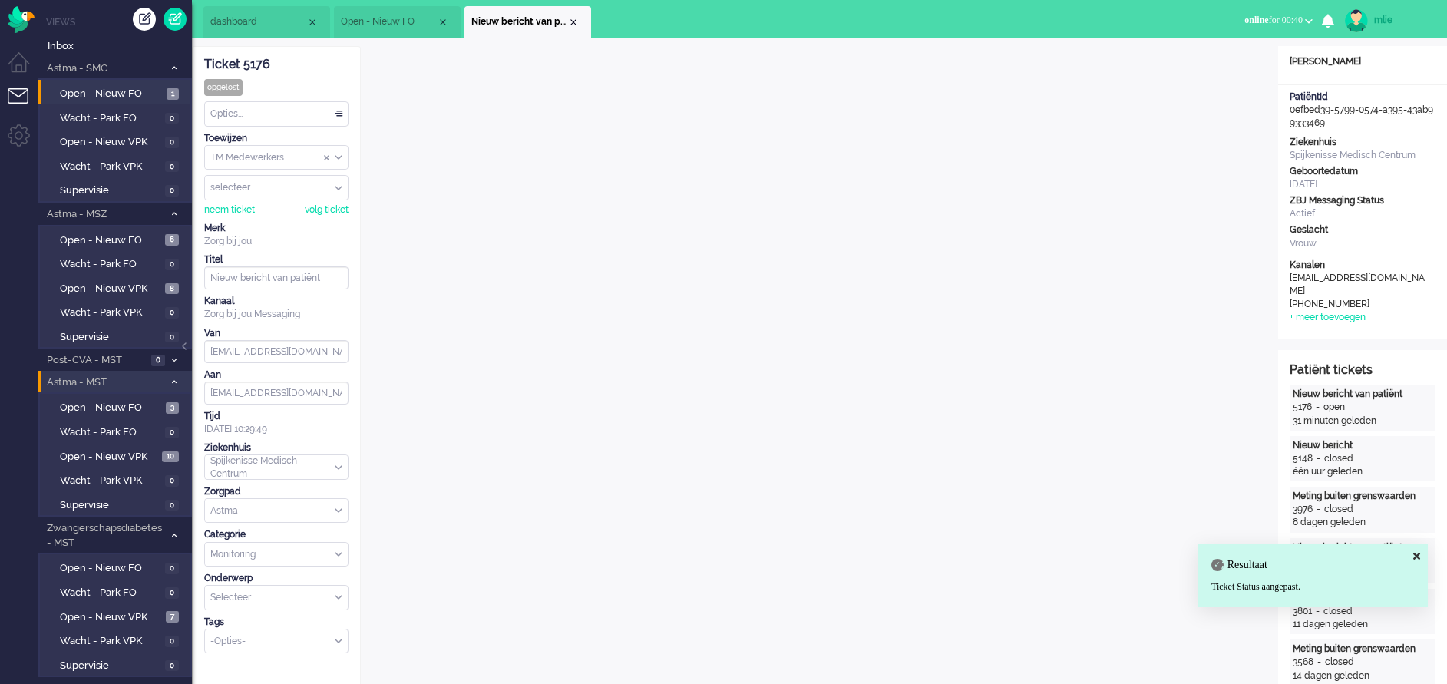
click at [578, 15] on li "Nieuw bericht van patiënt" at bounding box center [527, 22] width 127 height 32
click at [573, 18] on div "Close tab" at bounding box center [573, 22] width 12 height 12
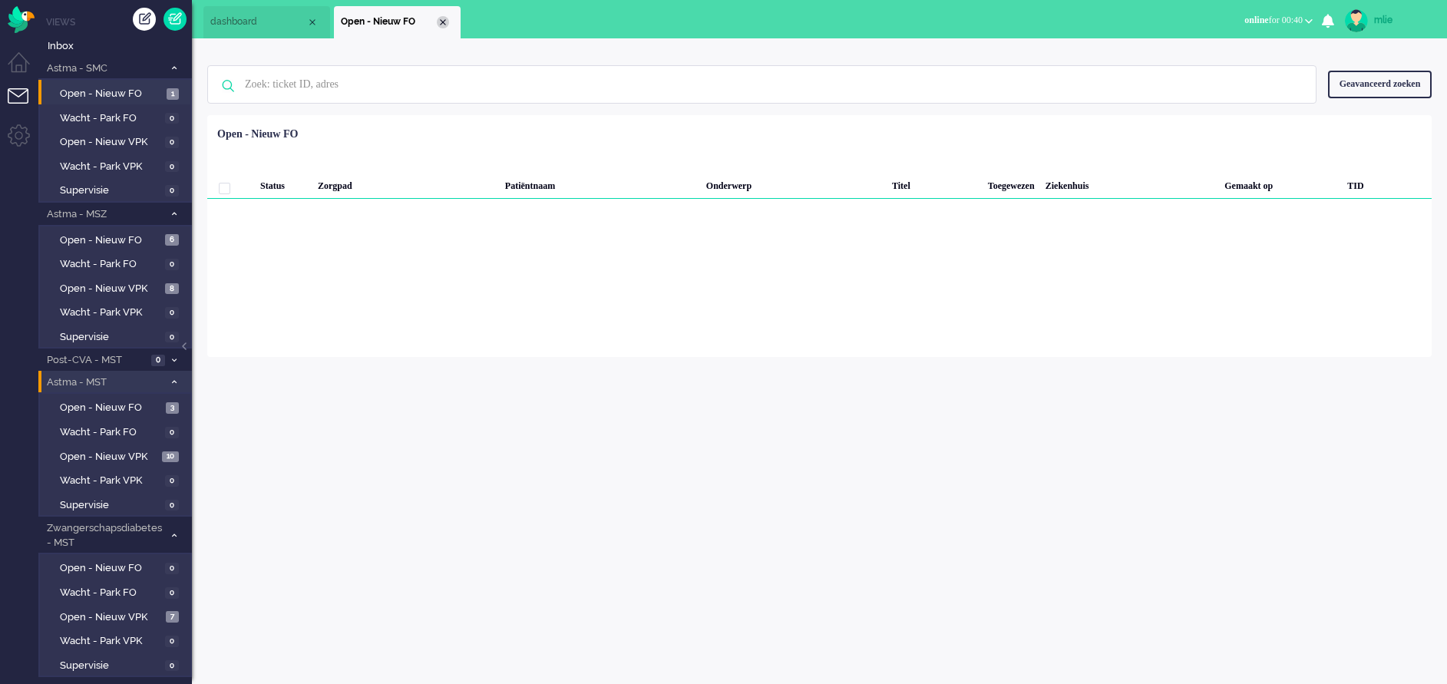
click at [444, 19] on div "Close tab" at bounding box center [443, 22] width 12 height 12
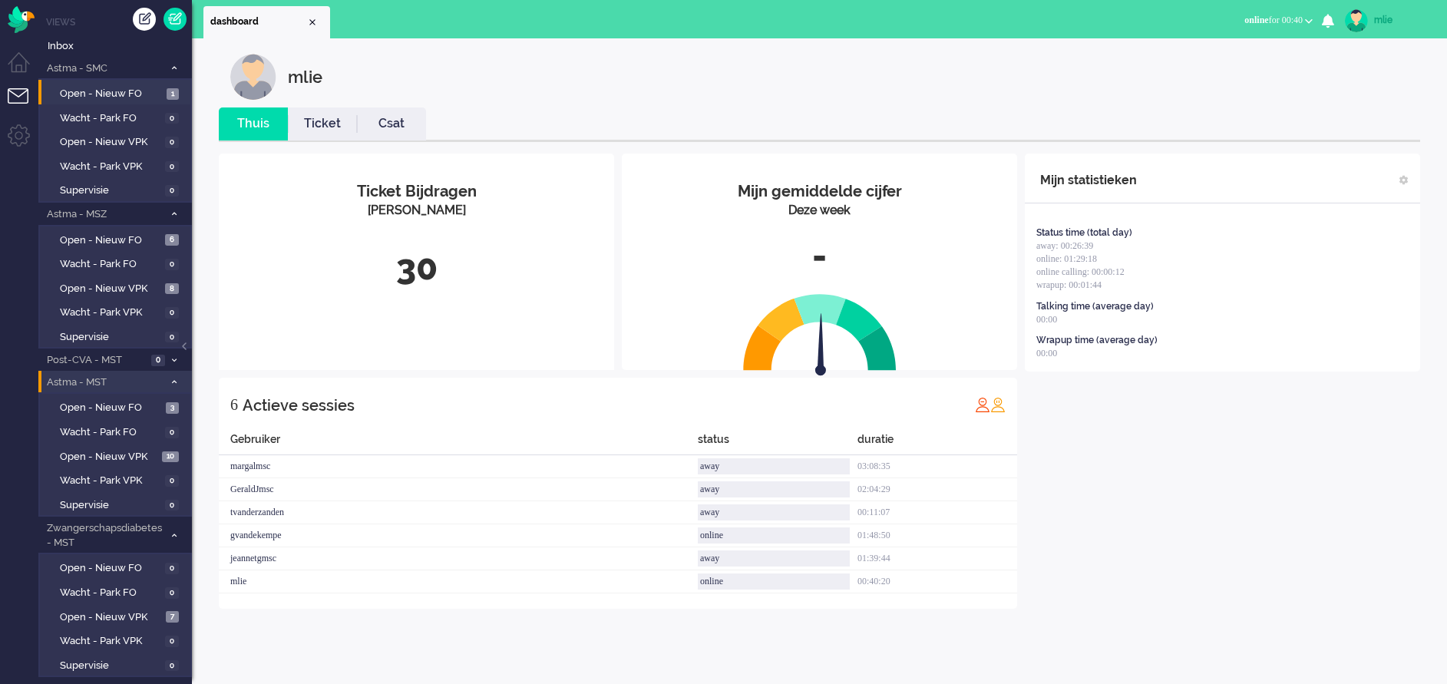
click at [321, 119] on link "Ticket" at bounding box center [322, 124] width 69 height 18
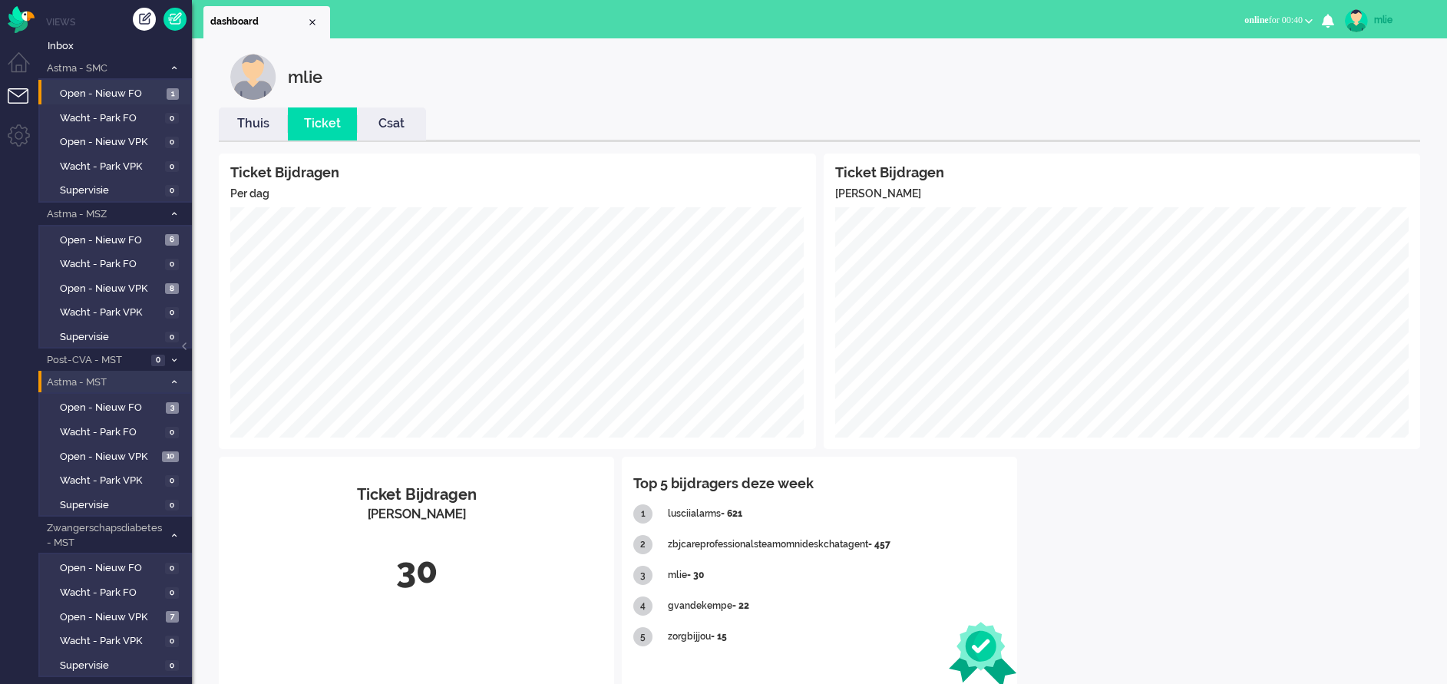
click at [256, 127] on link "Thuis" at bounding box center [253, 124] width 69 height 18
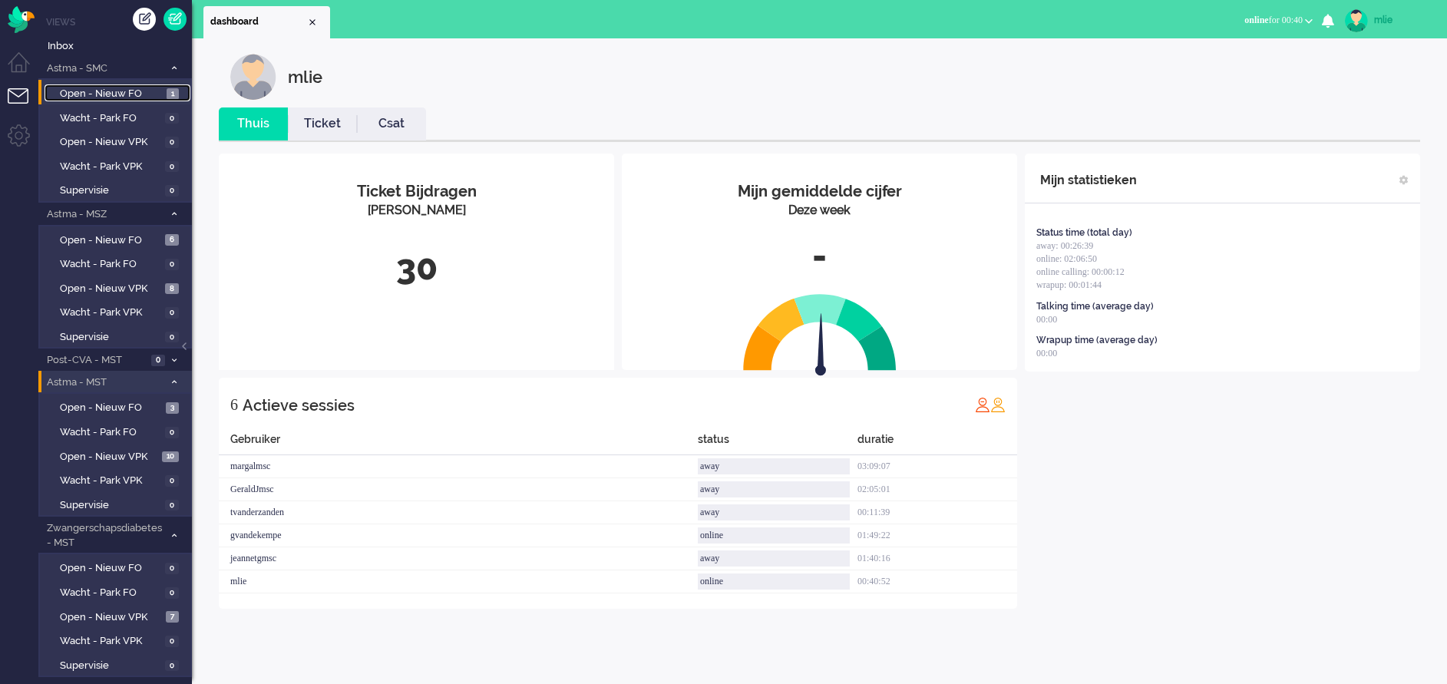
click at [115, 92] on span "Open - Nieuw FO" at bounding box center [111, 94] width 103 height 15
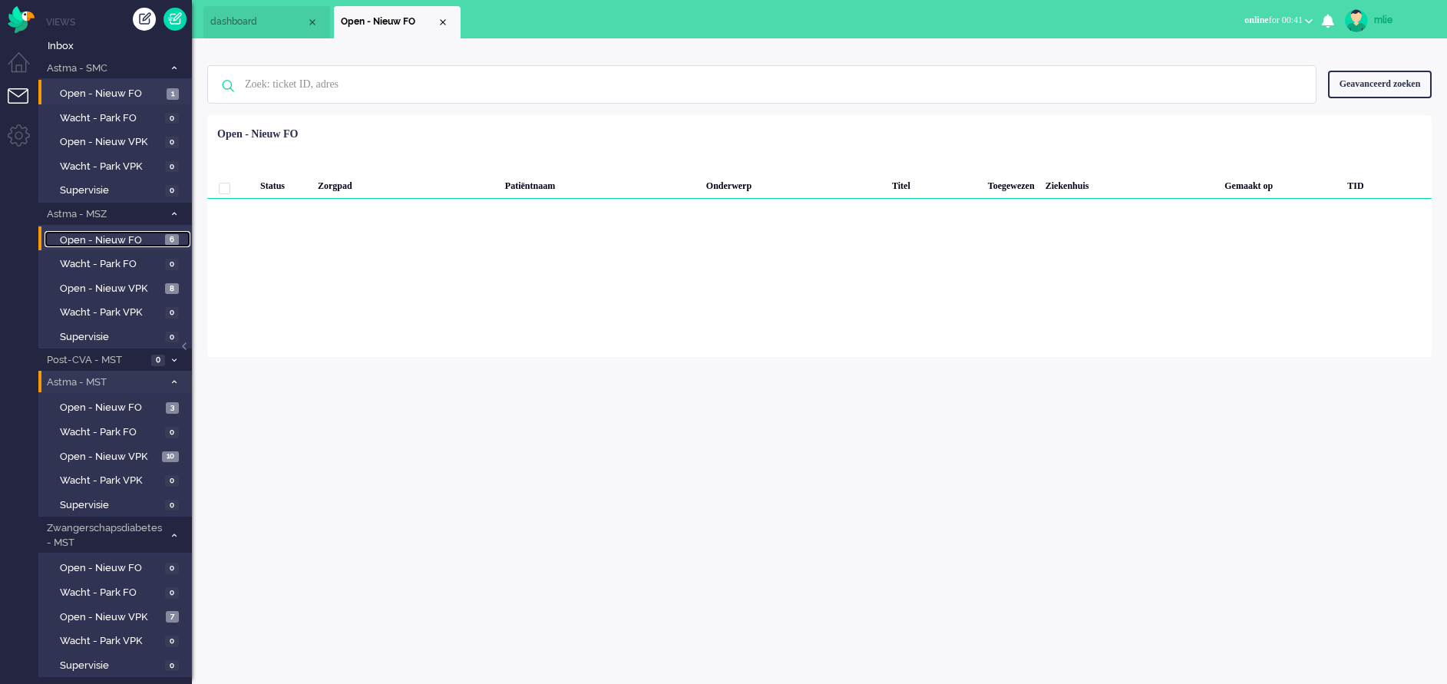
click at [94, 232] on link "Open - Nieuw FO 6" at bounding box center [118, 239] width 146 height 17
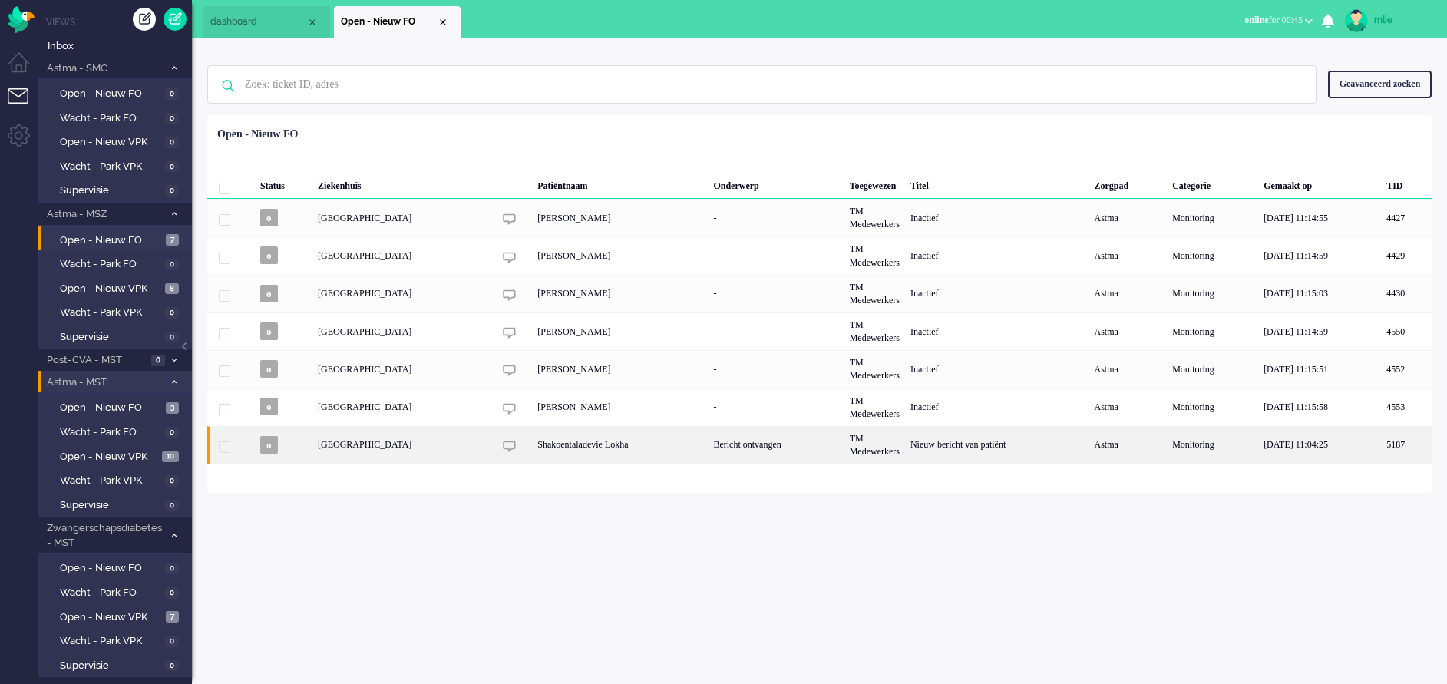
click at [861, 445] on div "TM Medewerkers" at bounding box center [874, 445] width 61 height 38
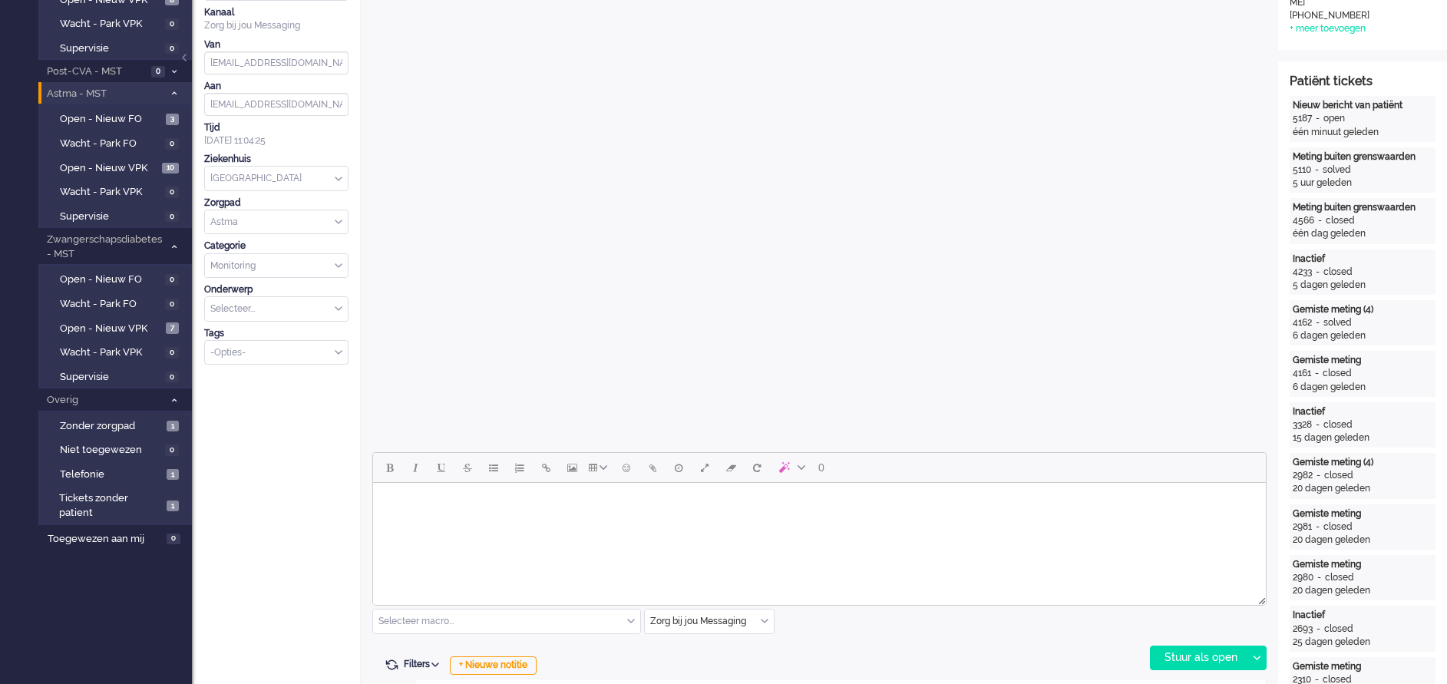
scroll to position [398, 0]
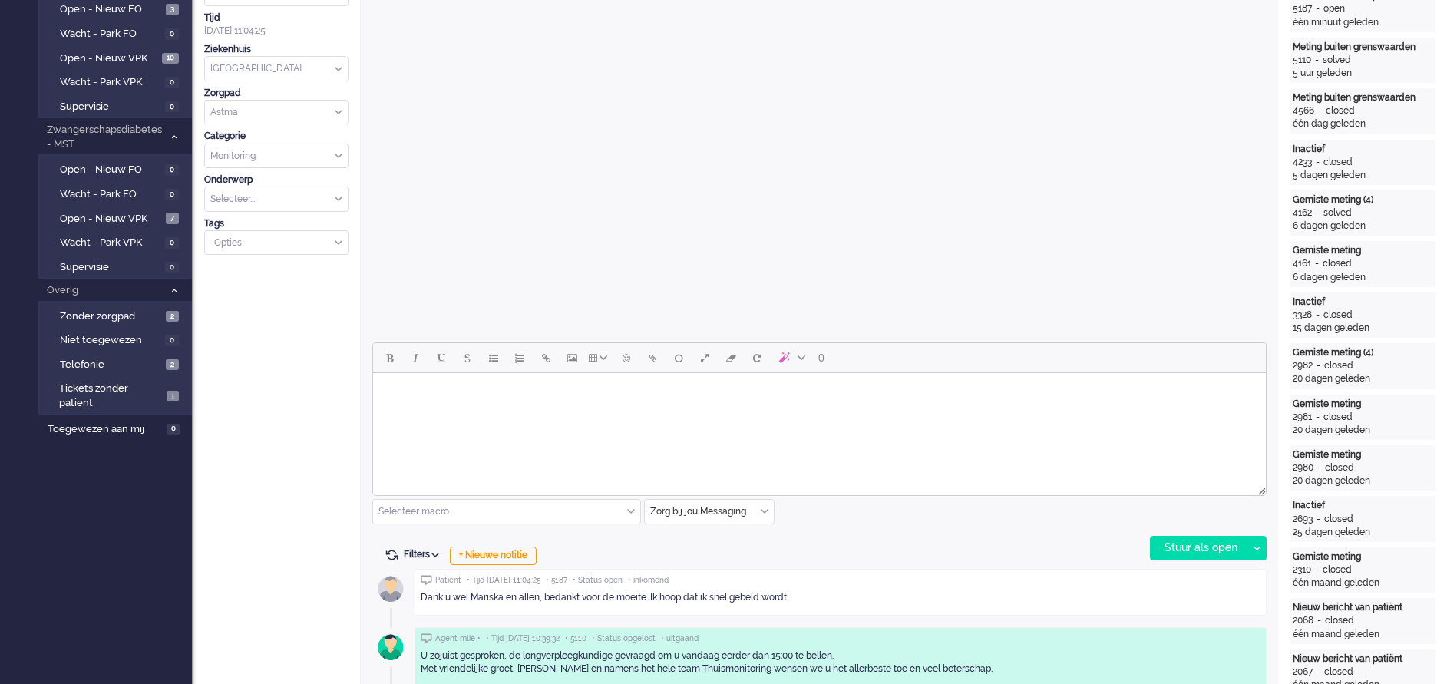
click at [527, 412] on html at bounding box center [819, 392] width 893 height 39
click at [1186, 548] on div "Stuur als open" at bounding box center [1199, 548] width 96 height 23
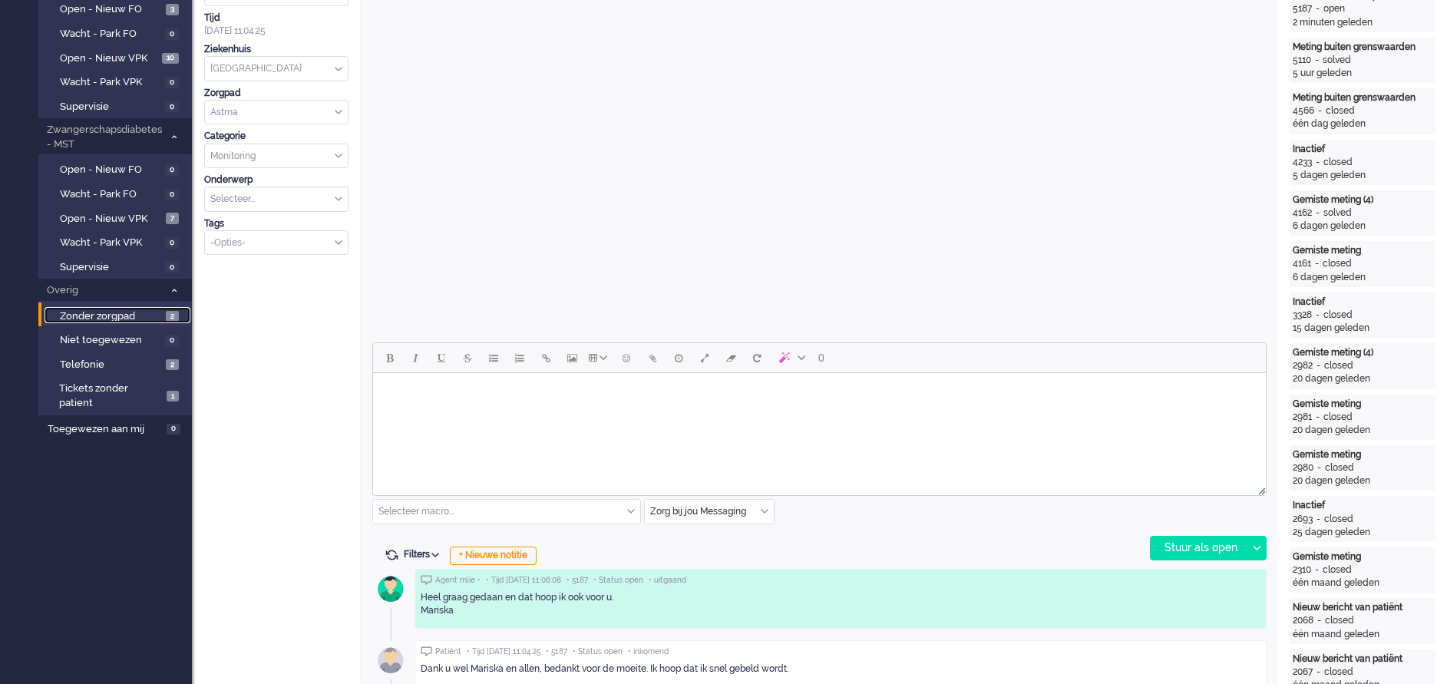
click at [98, 315] on span "Zonder zorgpad" at bounding box center [111, 316] width 102 height 15
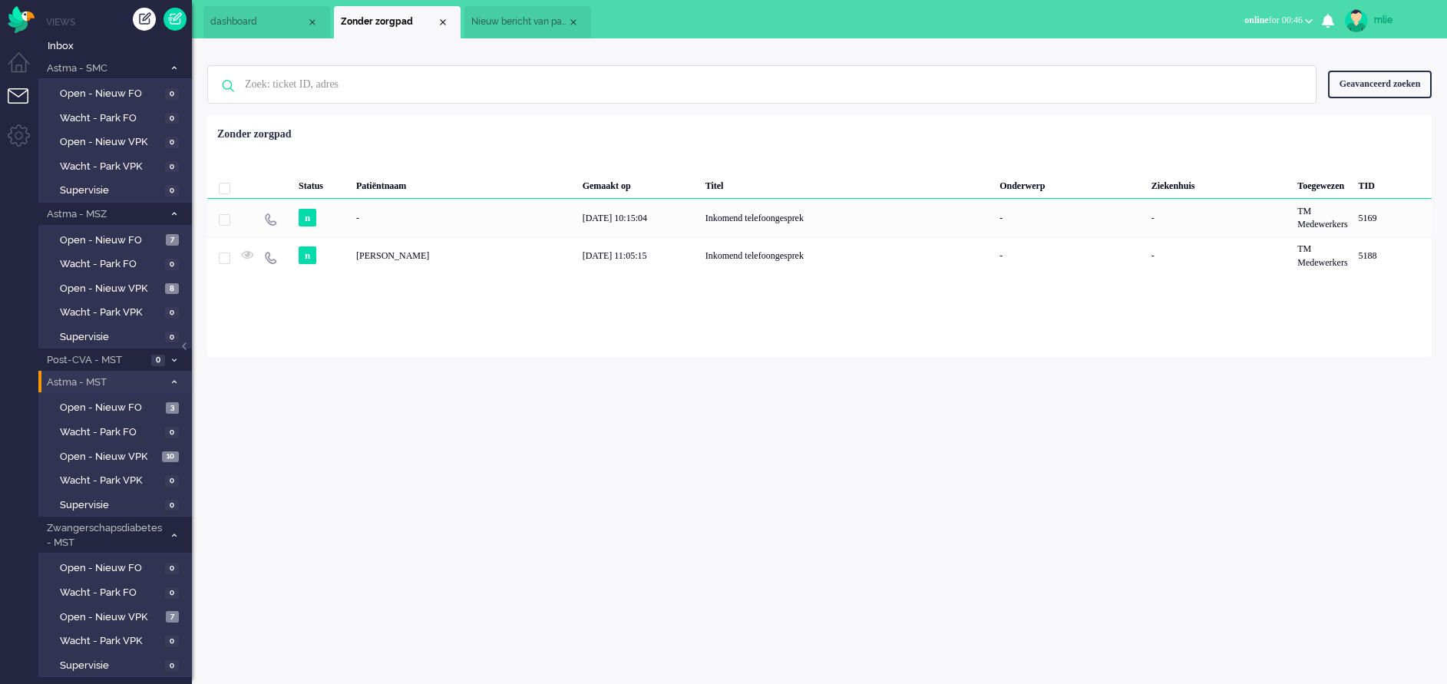
click at [520, 21] on span "Nieuw bericht van patiënt" at bounding box center [519, 21] width 96 height 13
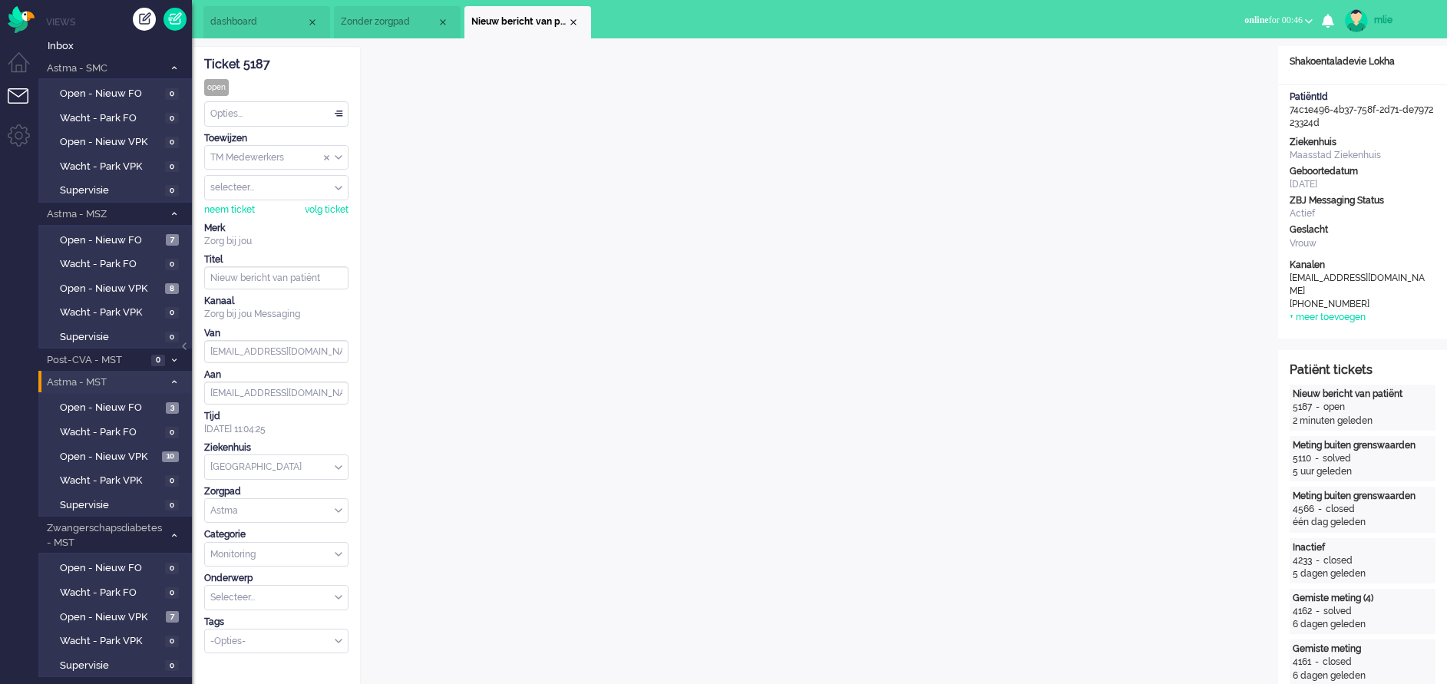
click at [340, 114] on div "Opties..." at bounding box center [276, 114] width 143 height 24
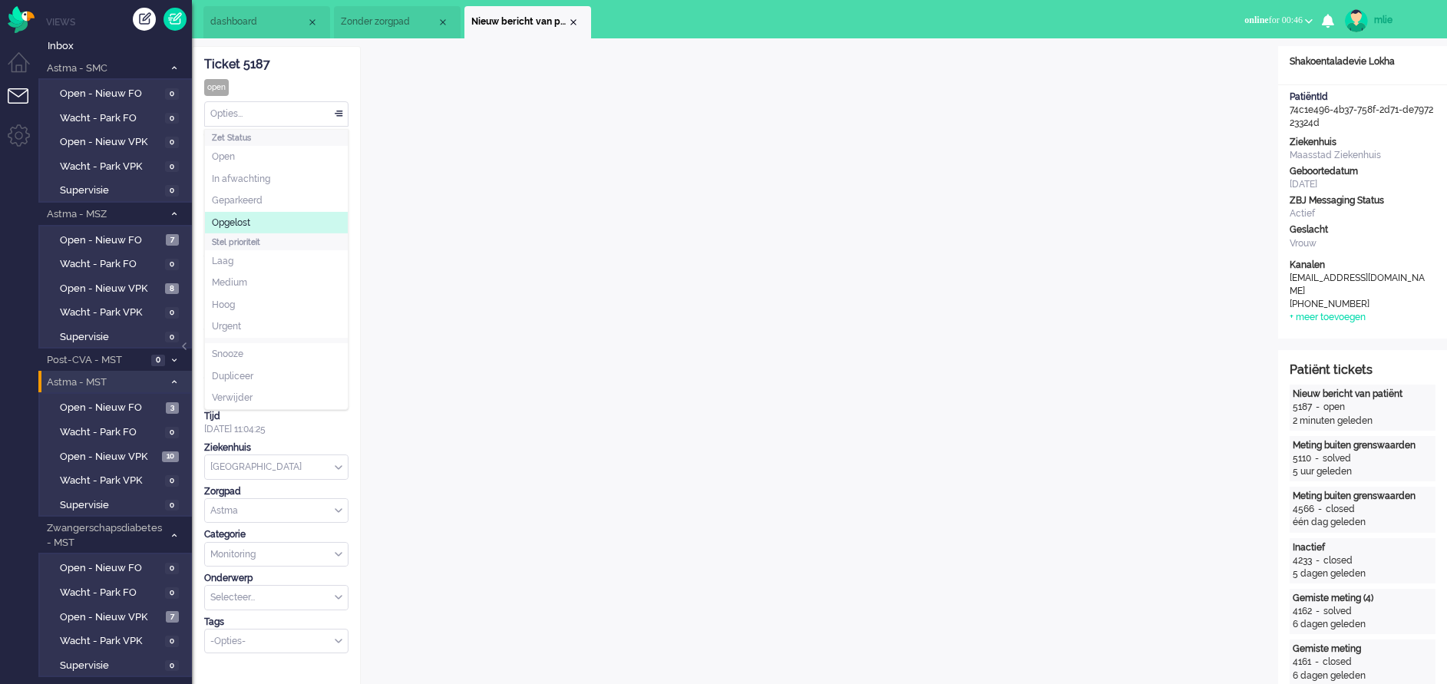
click at [233, 223] on span "Opgelost" at bounding box center [231, 222] width 38 height 13
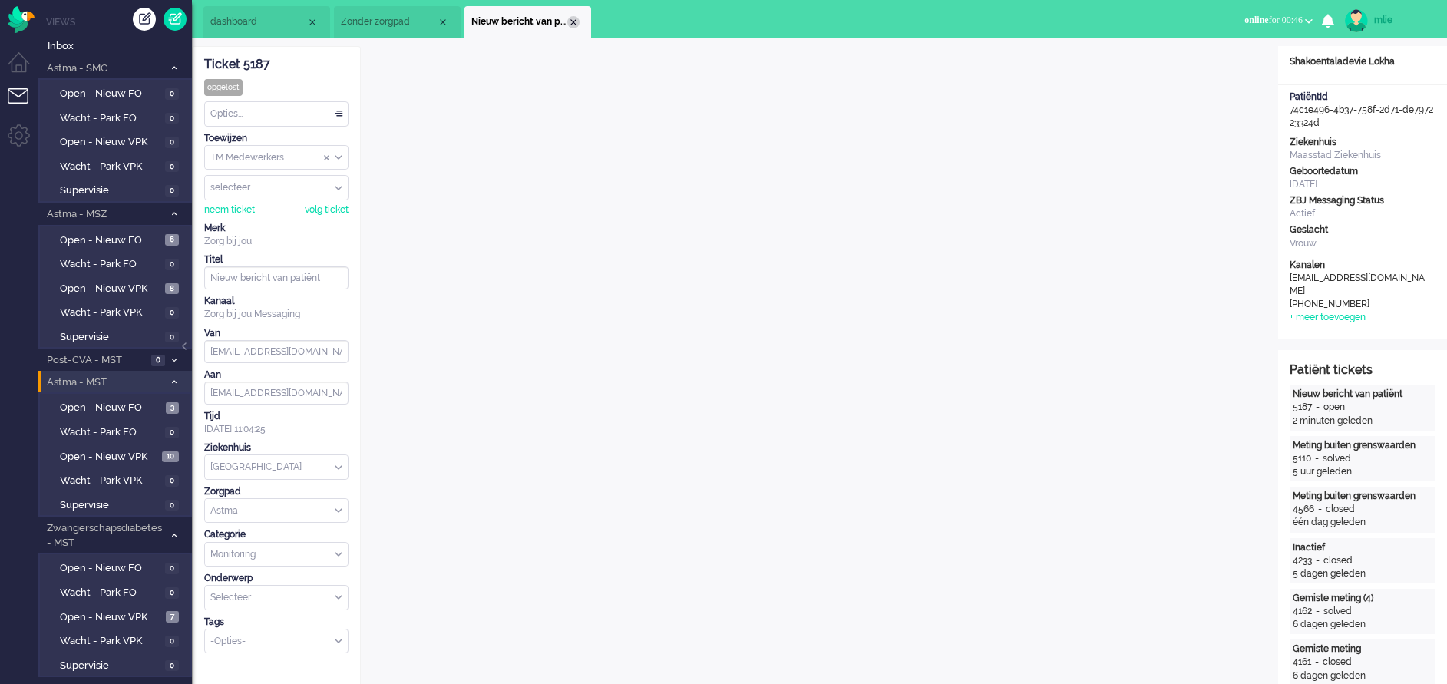
click at [575, 25] on div "Close tab" at bounding box center [573, 22] width 12 height 12
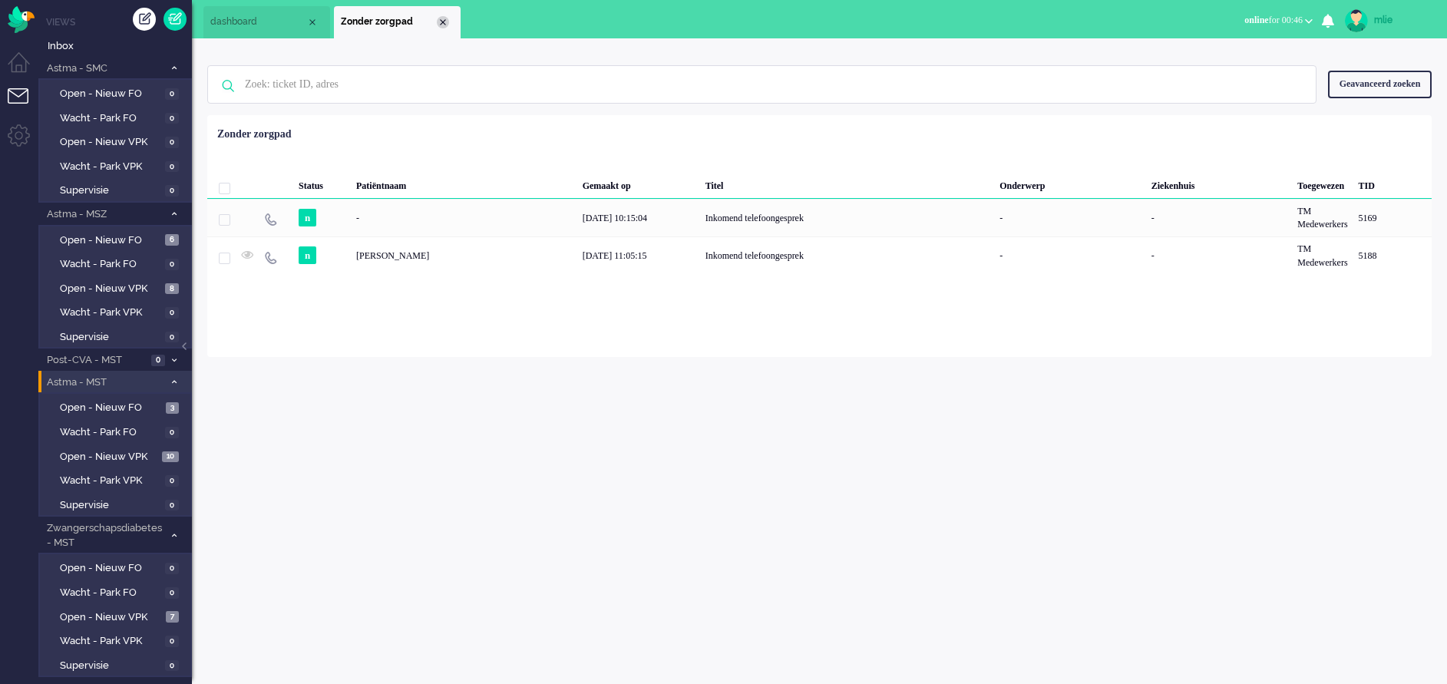
click at [438, 24] on div "Close tab" at bounding box center [443, 22] width 12 height 12
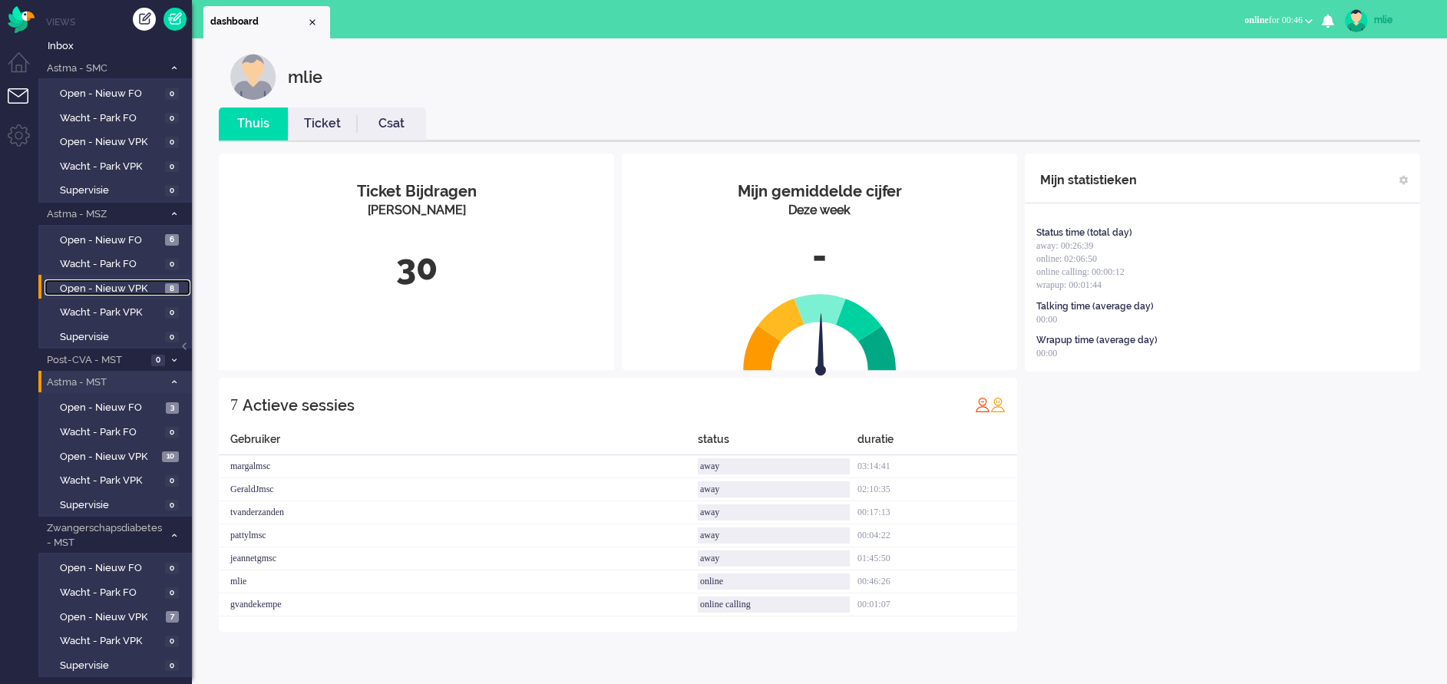
click at [111, 284] on span "Open - Nieuw VPK" at bounding box center [110, 289] width 101 height 15
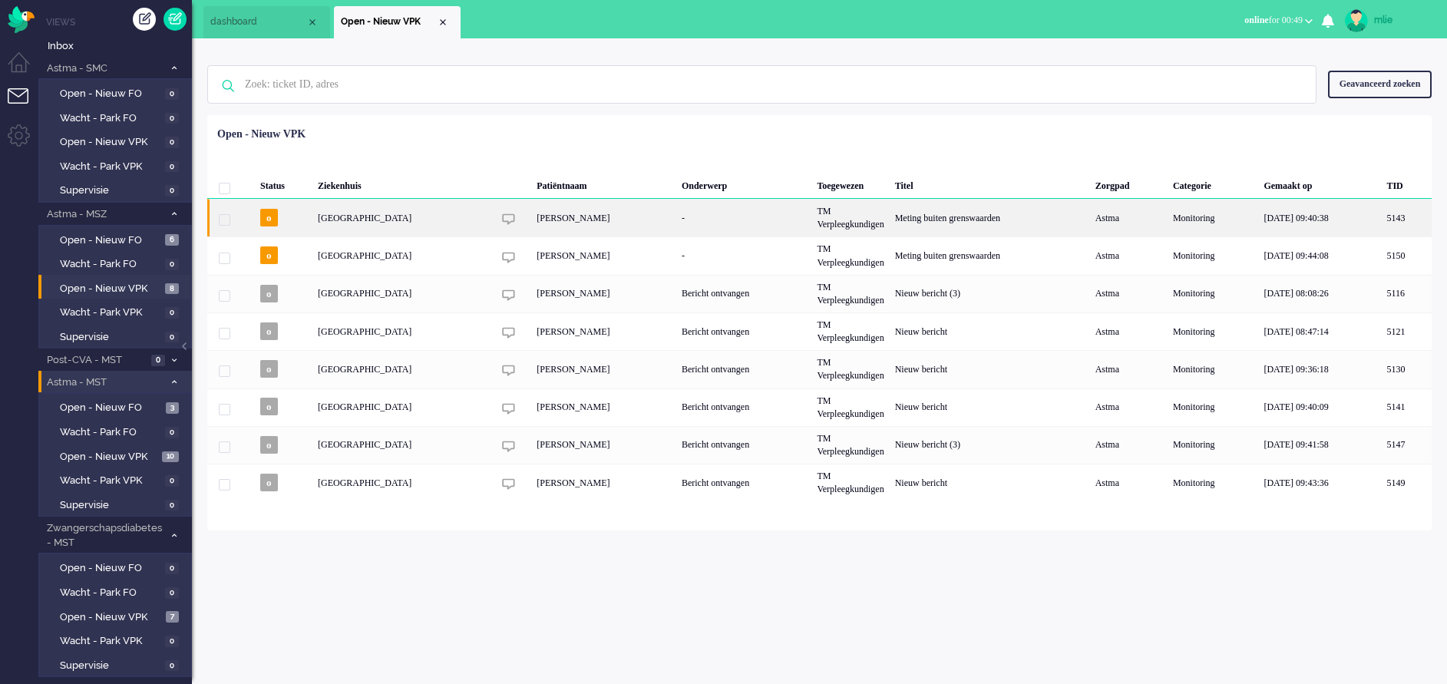
click at [865, 226] on div "TM Verpleegkundigen" at bounding box center [850, 218] width 78 height 38
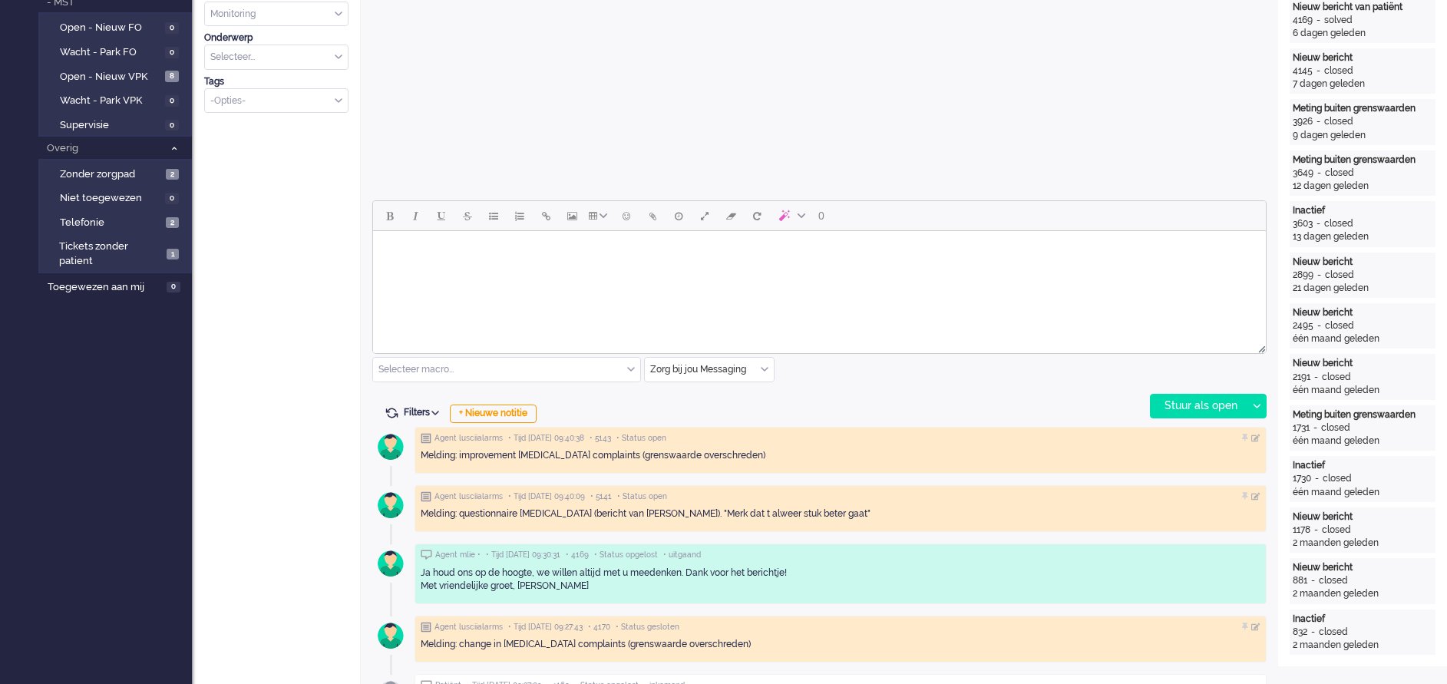
scroll to position [576, 0]
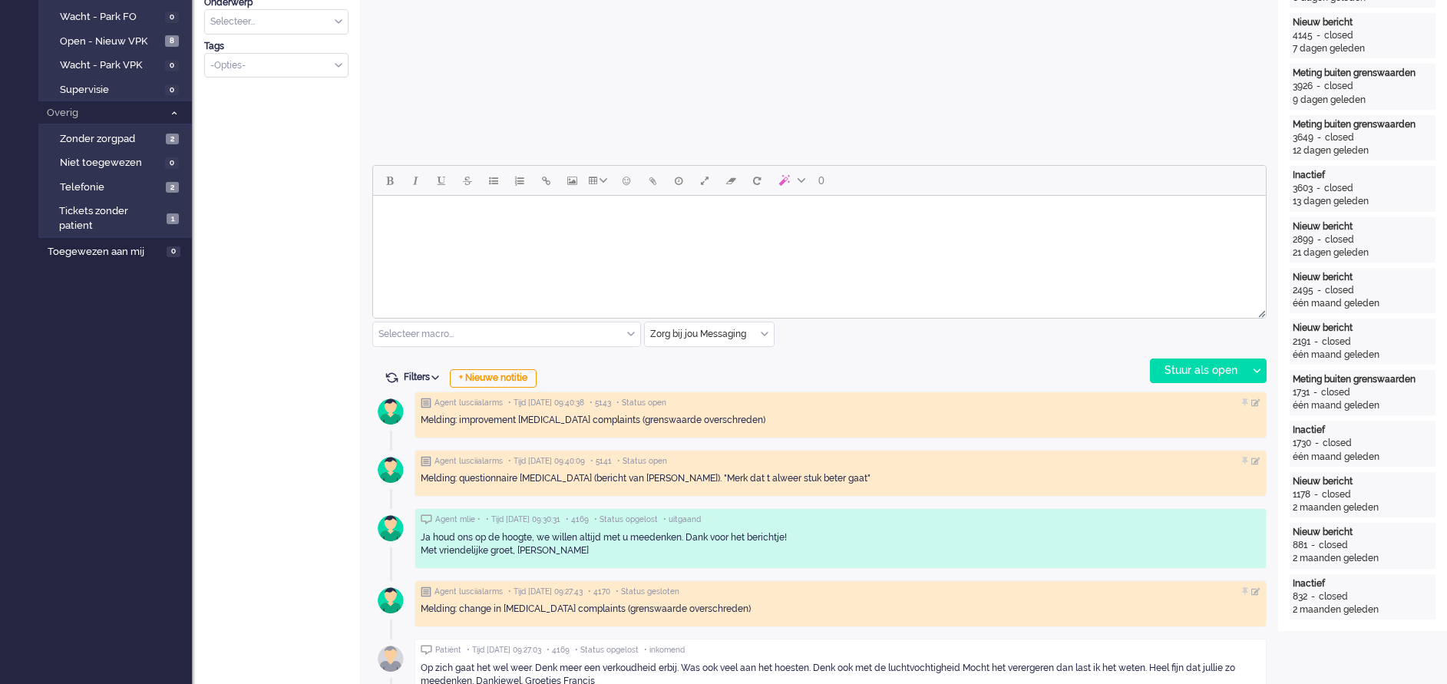
click at [411, 235] on html at bounding box center [819, 215] width 893 height 39
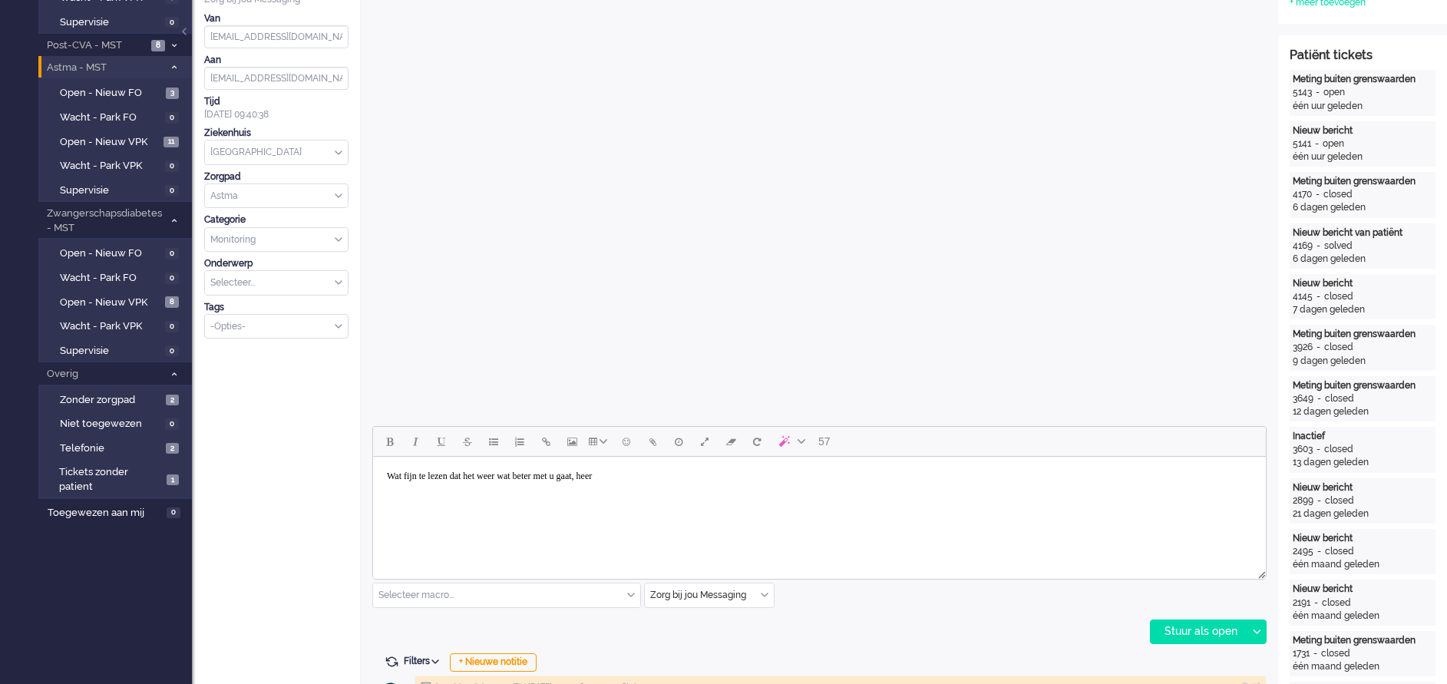
scroll to position [461, 0]
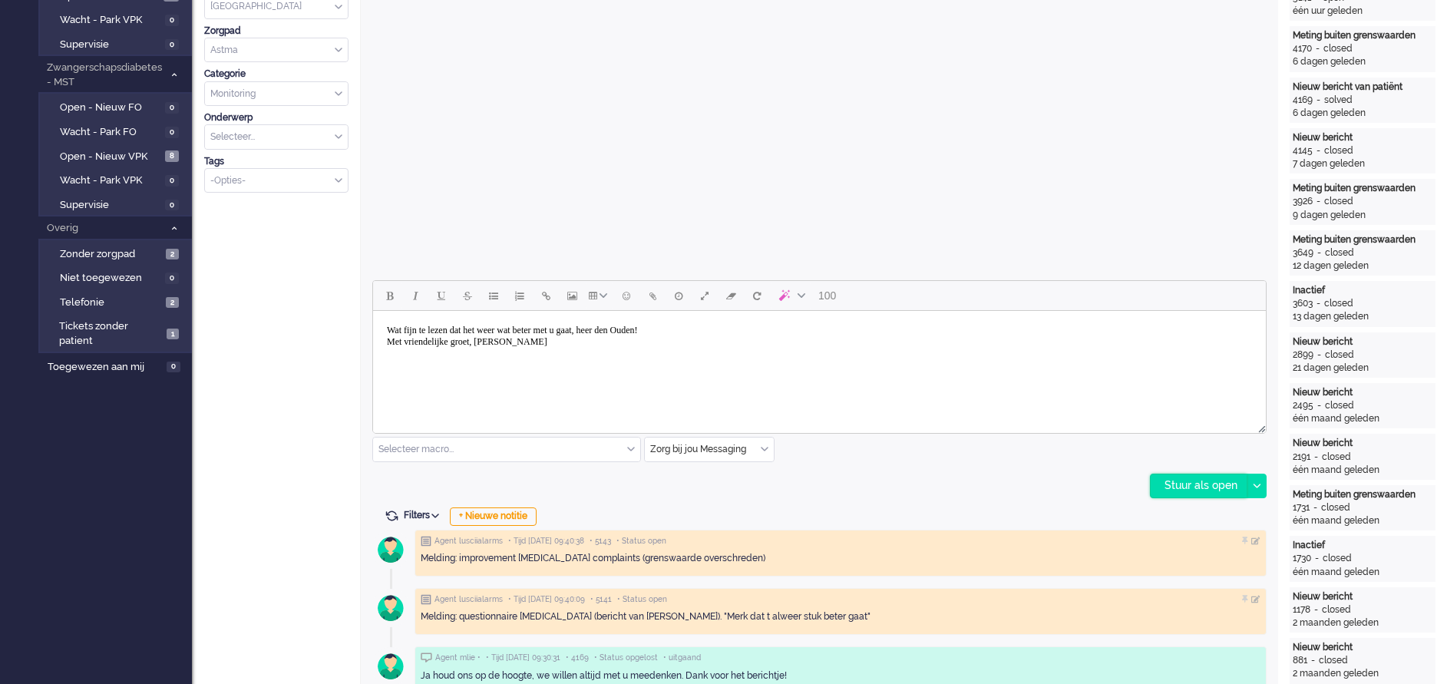
click at [1196, 485] on div "Stuur als open" at bounding box center [1199, 485] width 96 height 23
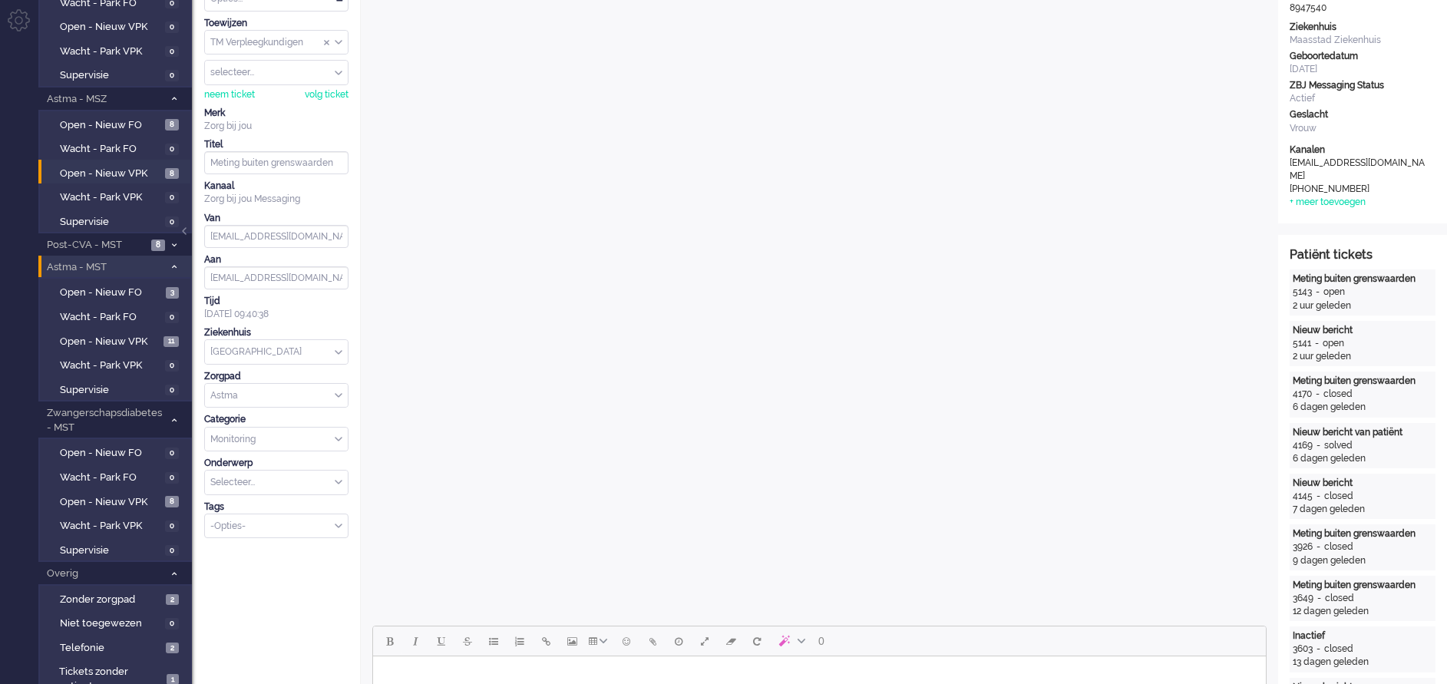
scroll to position [0, 0]
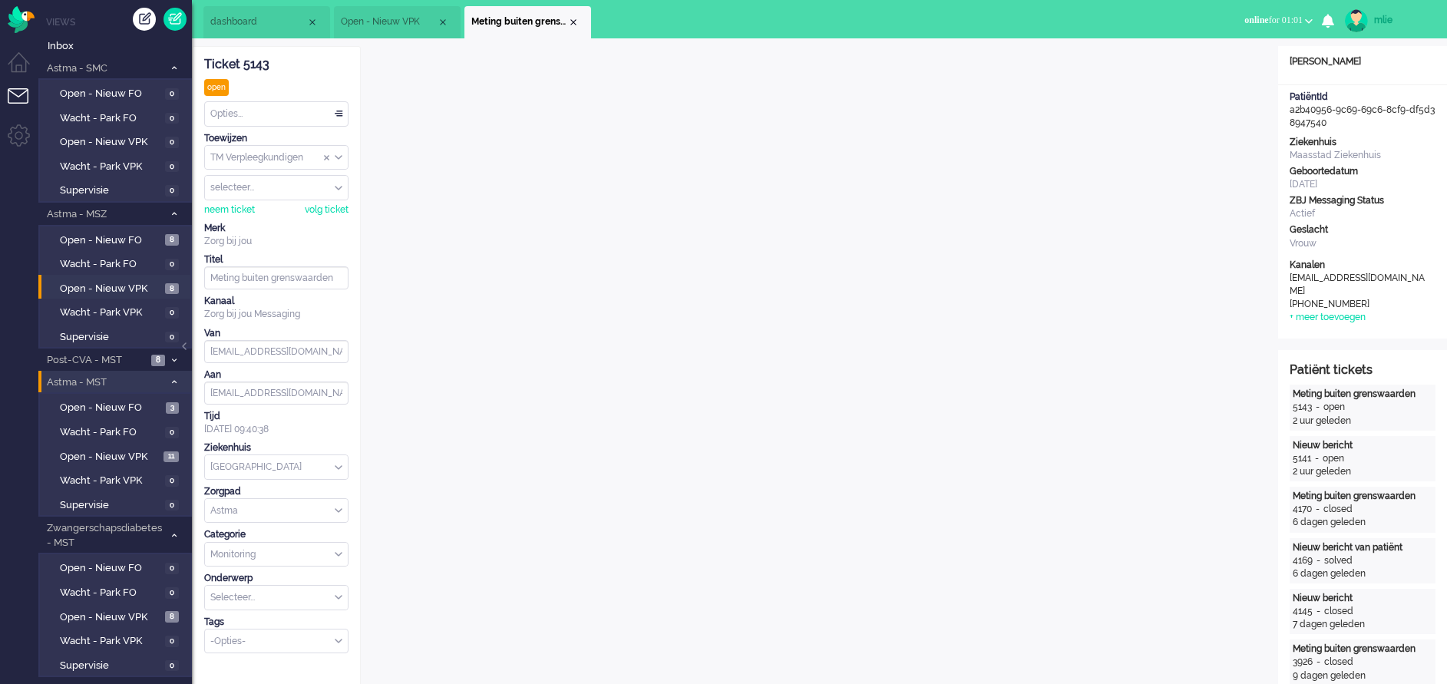
click at [341, 113] on div "Opties..." at bounding box center [276, 114] width 143 height 24
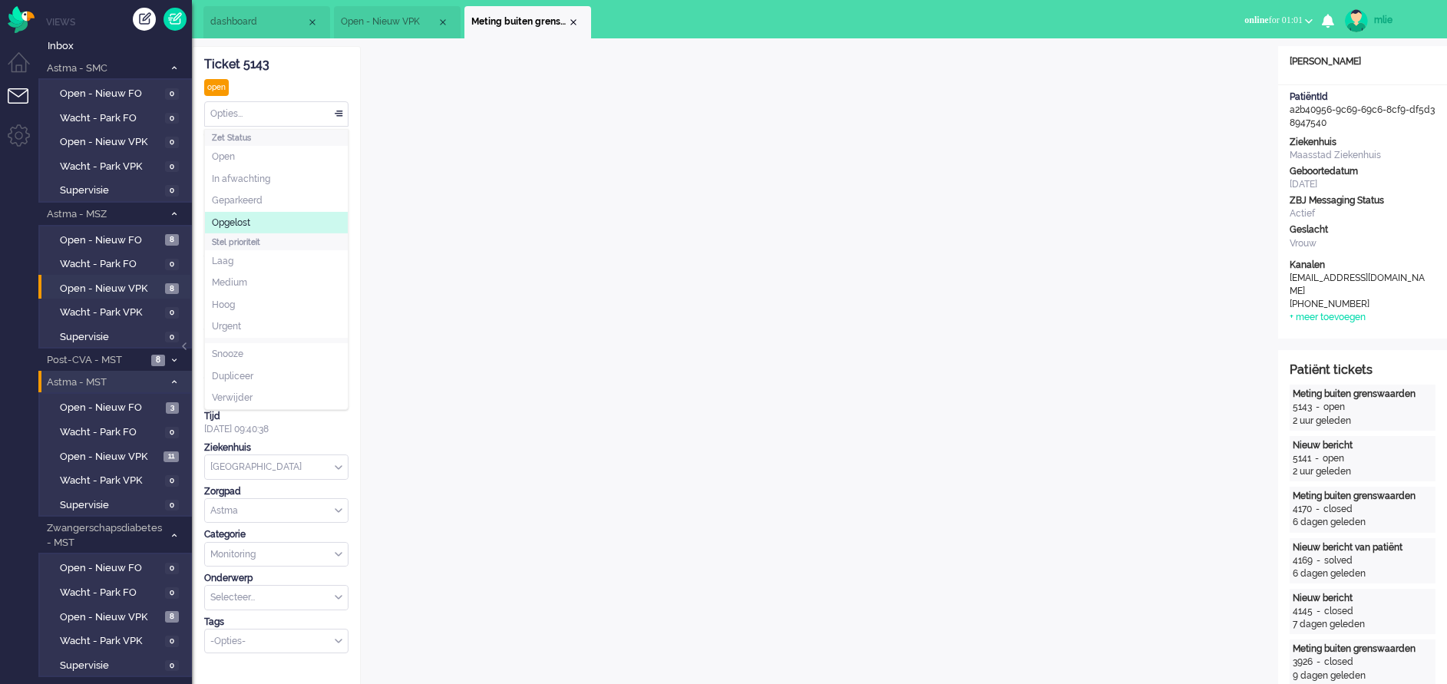
click at [233, 223] on span "Opgelost" at bounding box center [231, 222] width 38 height 13
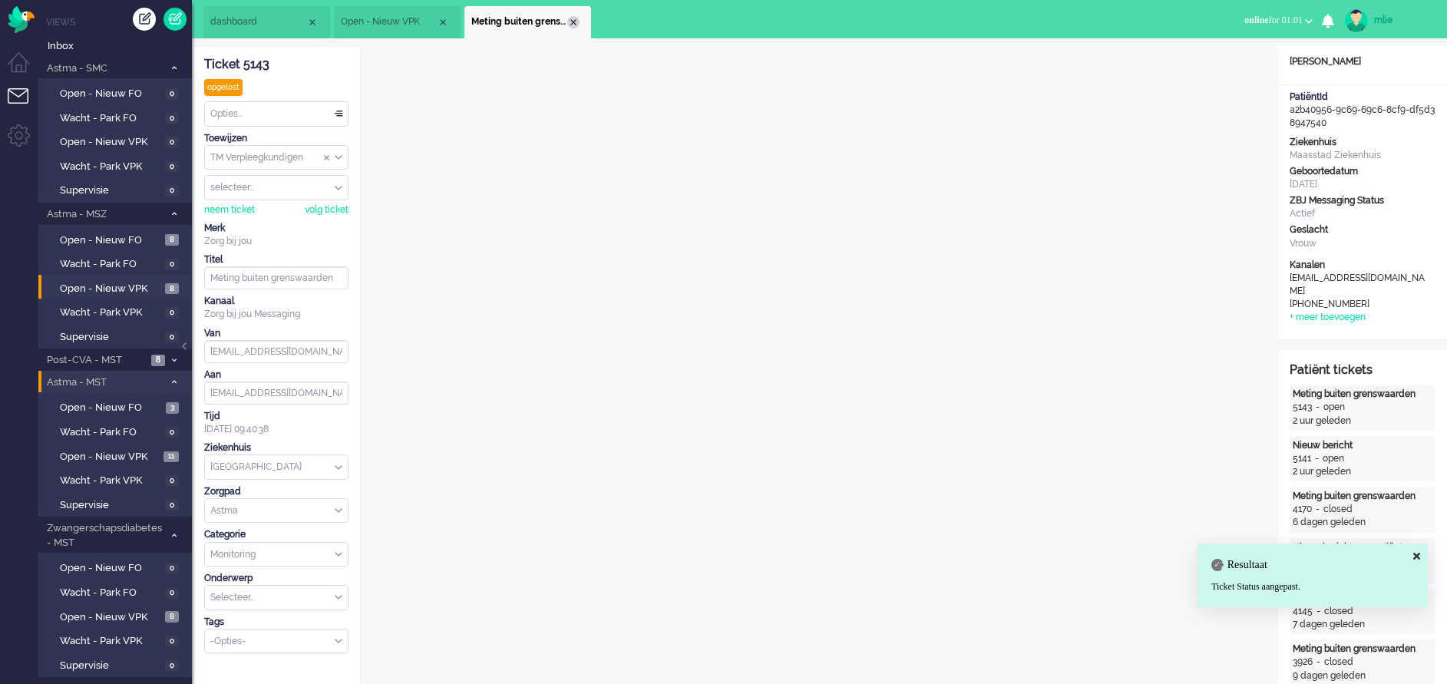
click at [570, 17] on div "Close tab" at bounding box center [573, 22] width 12 height 12
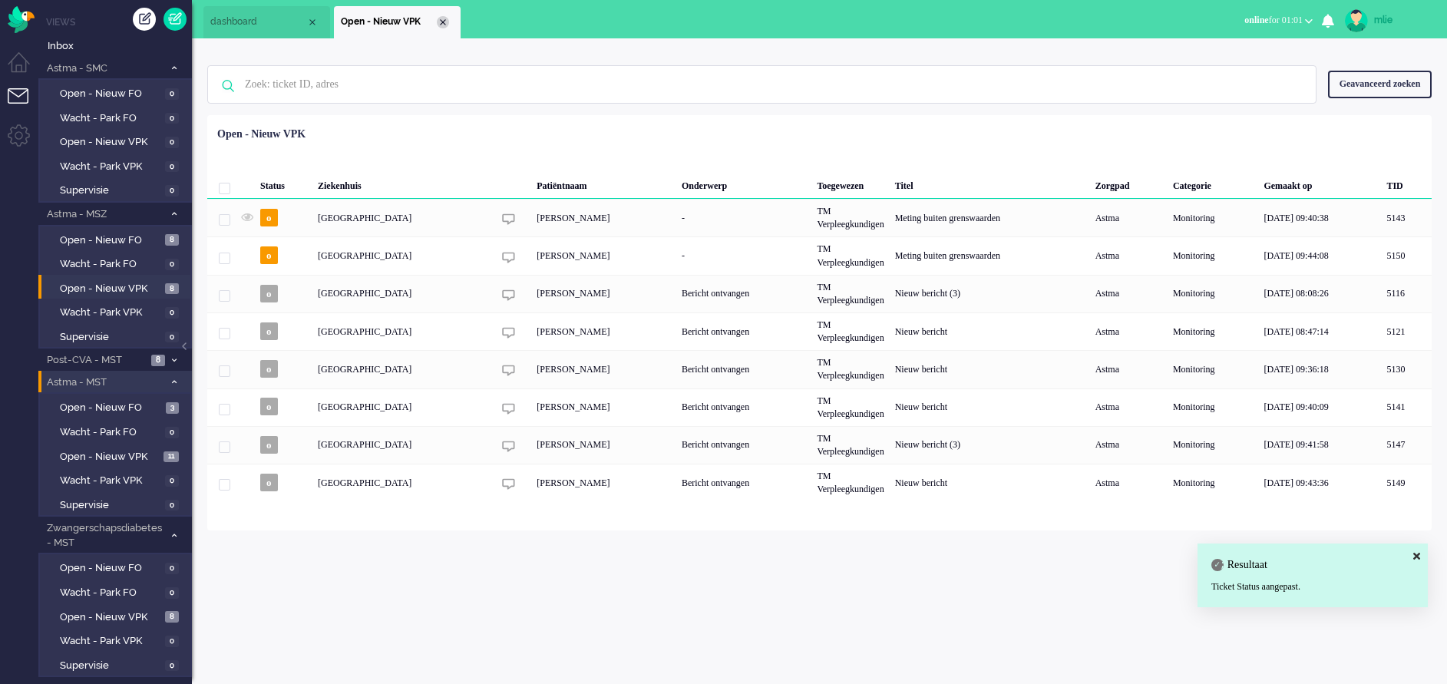
click at [441, 21] on div "Close tab" at bounding box center [443, 22] width 12 height 12
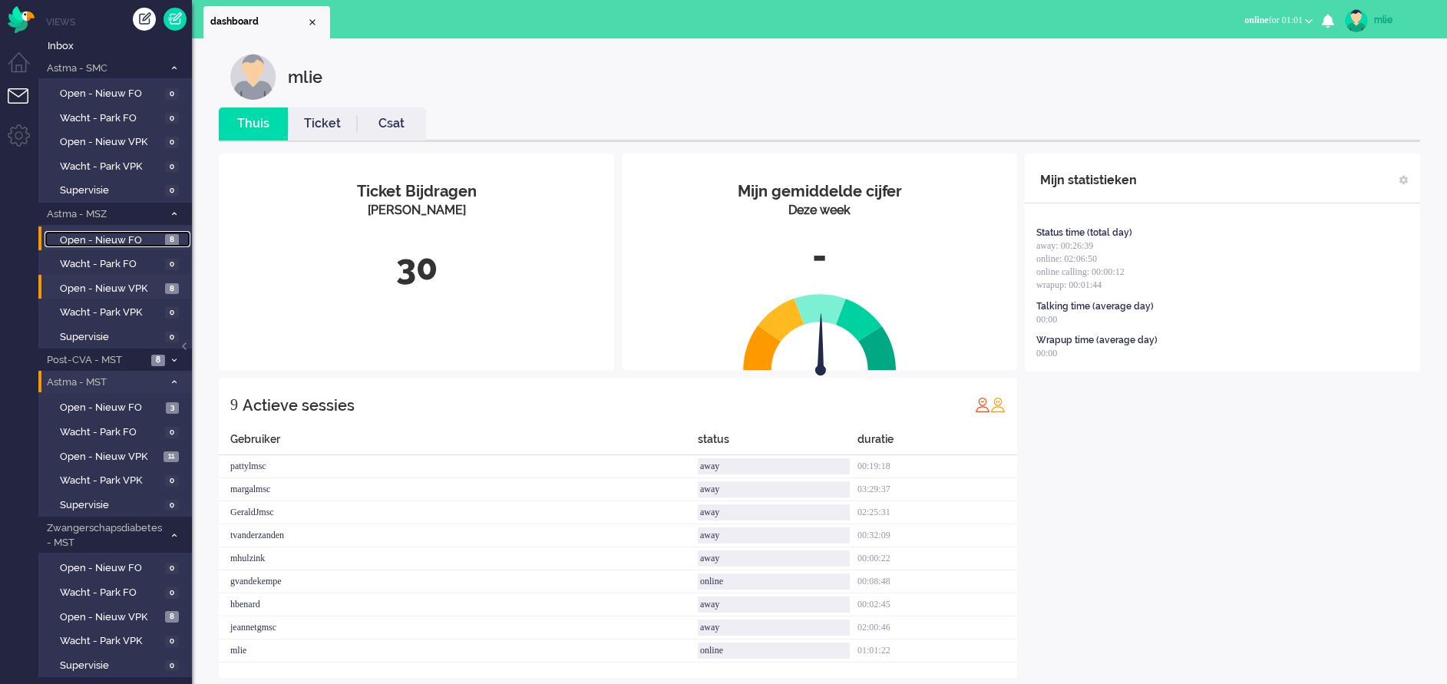
click at [104, 231] on link "Open - Nieuw FO 8" at bounding box center [118, 239] width 146 height 17
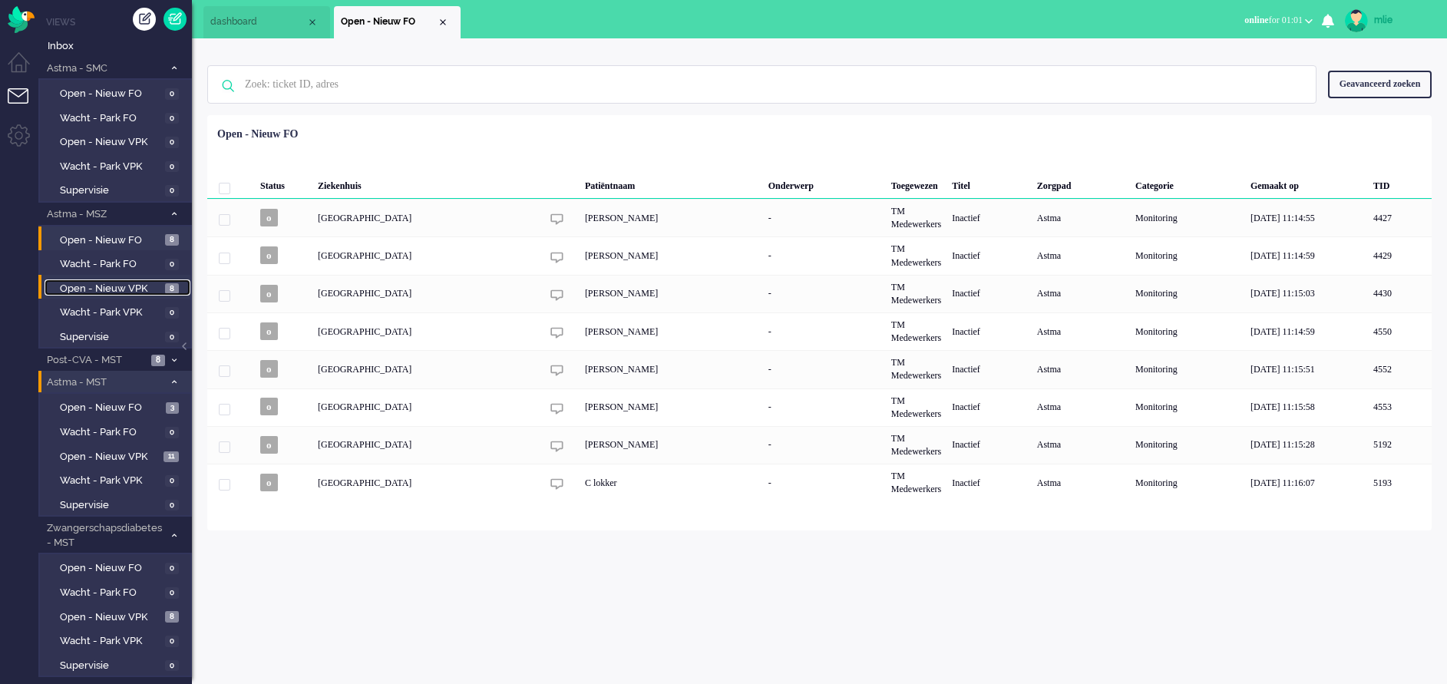
click at [69, 279] on link "Open - Nieuw VPK 8" at bounding box center [118, 287] width 146 height 17
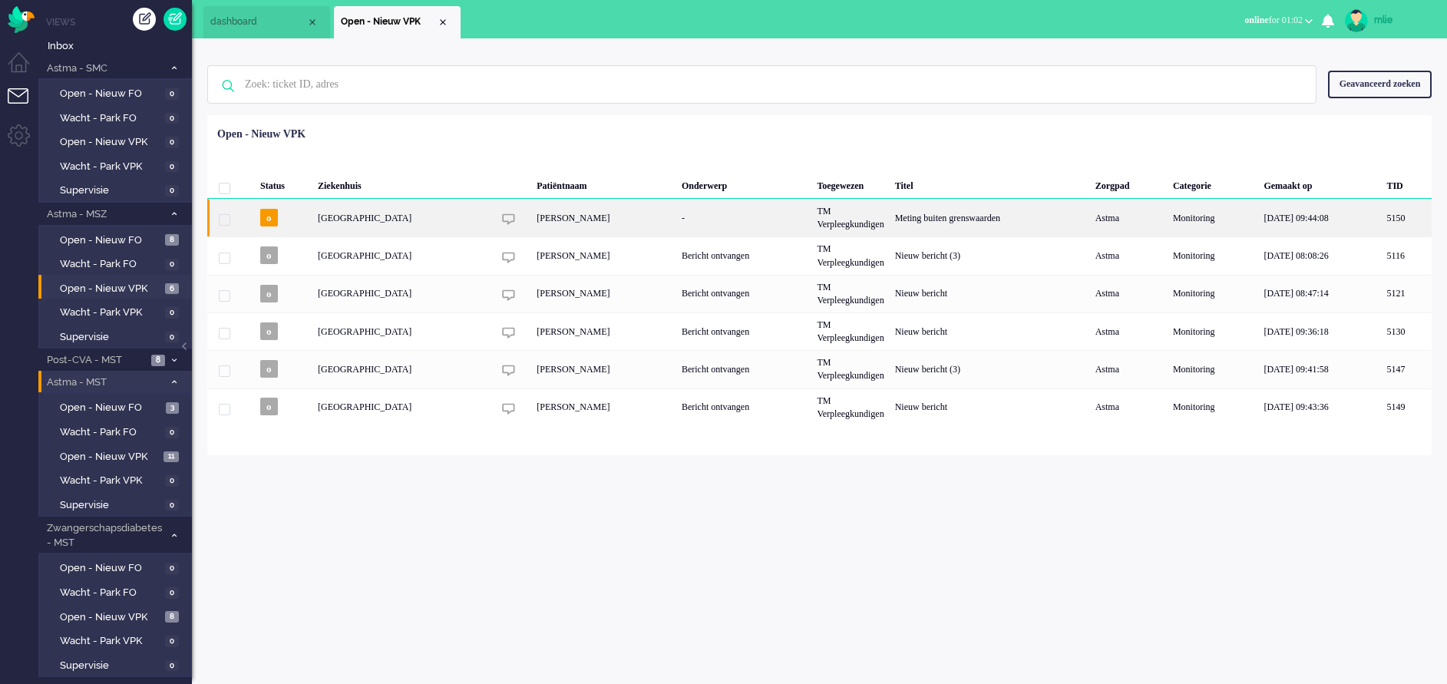
click at [857, 219] on div "TM Verpleegkundigen" at bounding box center [850, 218] width 78 height 38
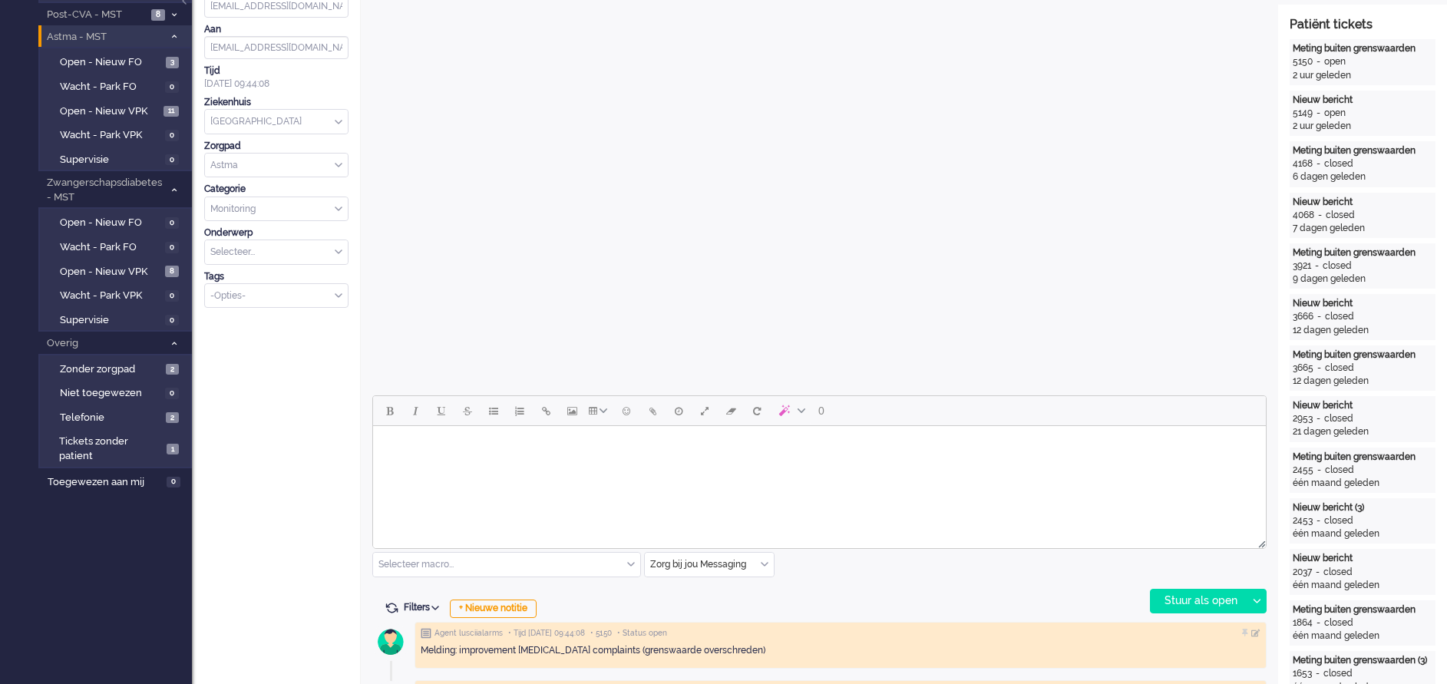
scroll to position [461, 0]
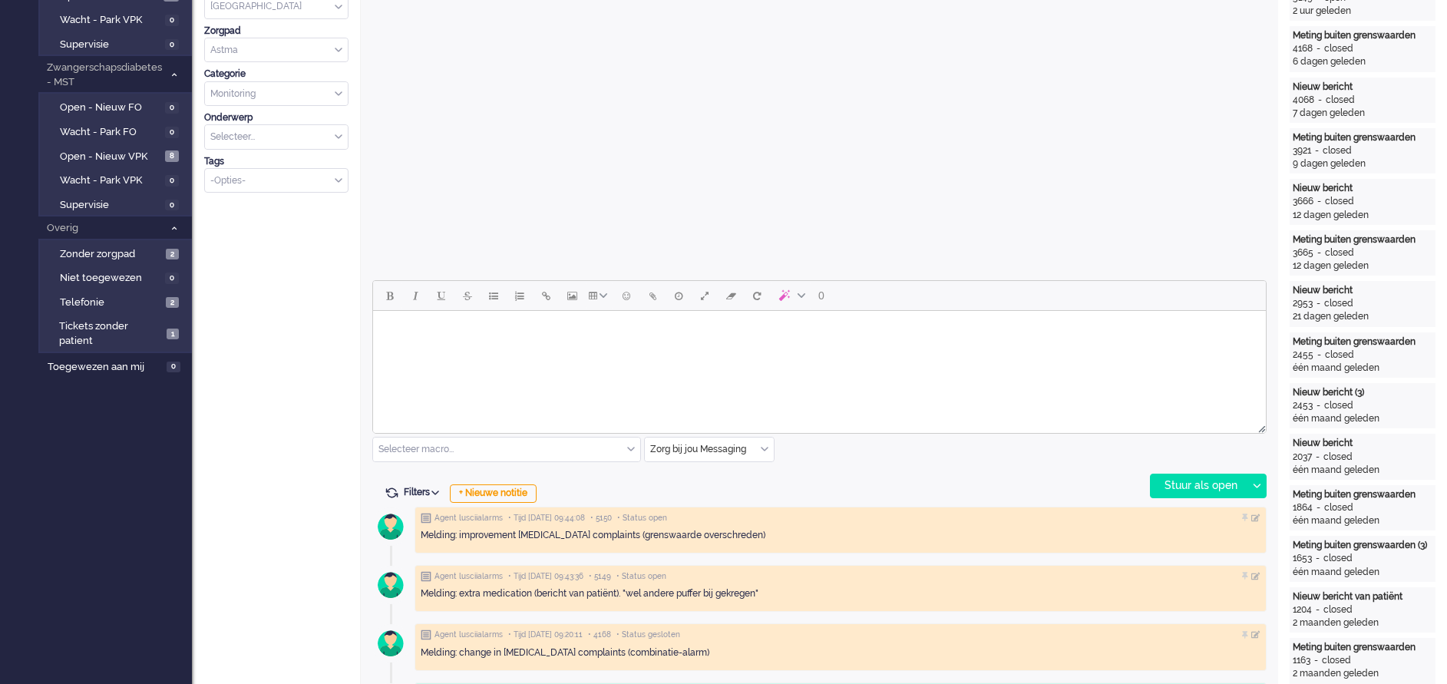
click at [530, 350] on html at bounding box center [819, 330] width 893 height 39
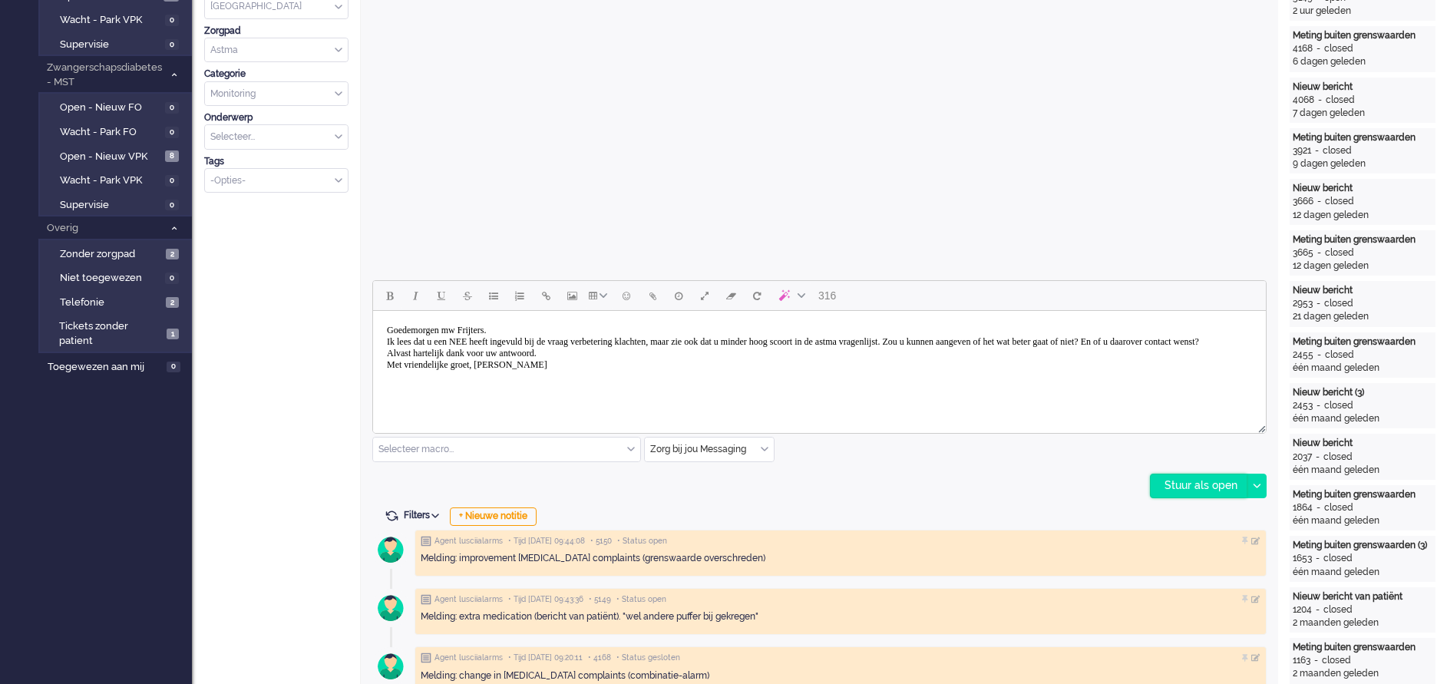
click at [1211, 477] on div "Stuur als open" at bounding box center [1199, 485] width 96 height 23
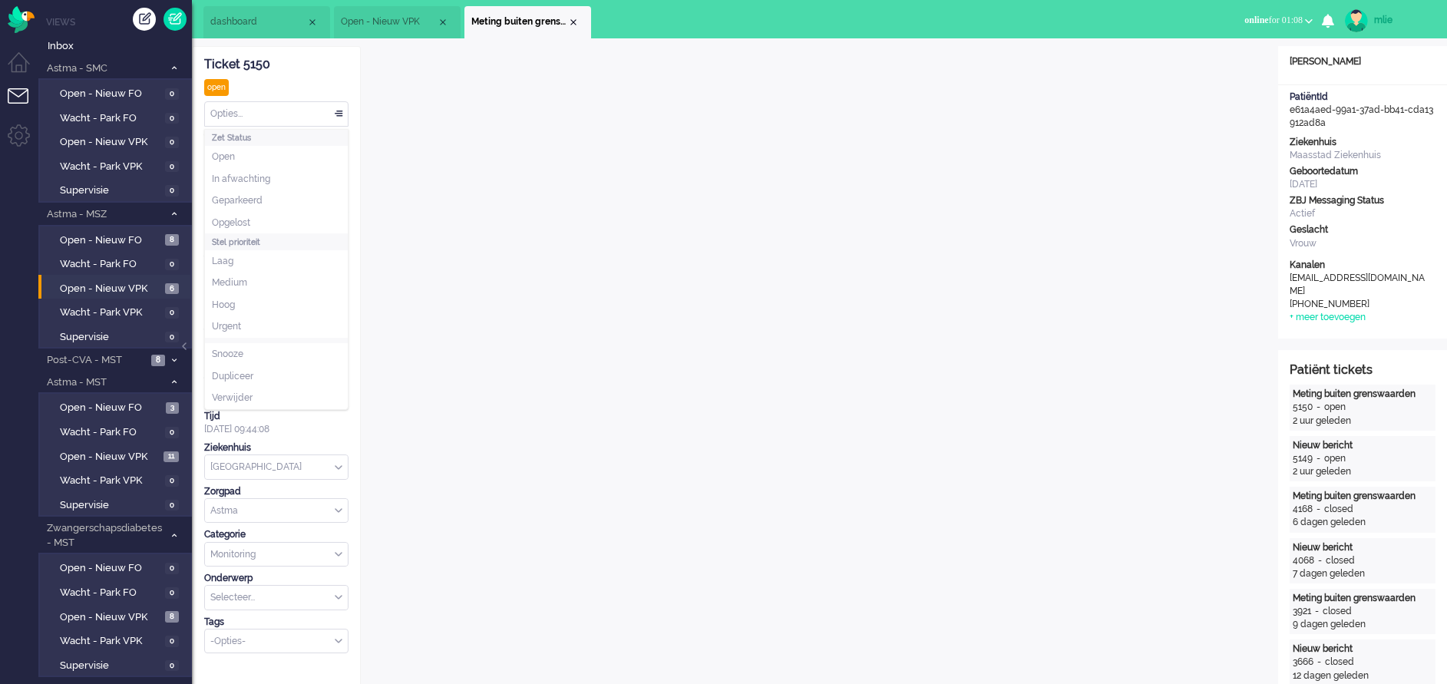
click at [342, 111] on div "Opties..." at bounding box center [276, 114] width 143 height 24
click at [240, 225] on span "Opgelost" at bounding box center [231, 222] width 38 height 13
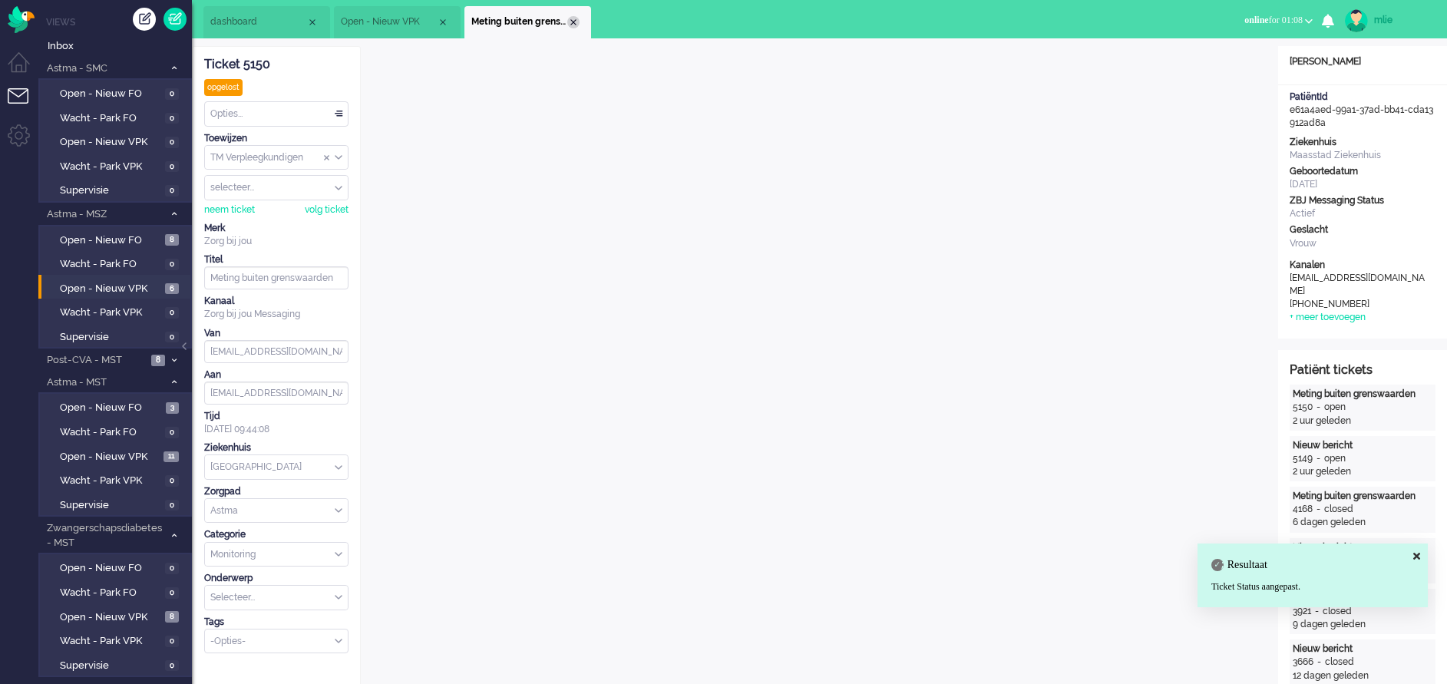
click at [573, 24] on div "Close tab" at bounding box center [573, 22] width 12 height 12
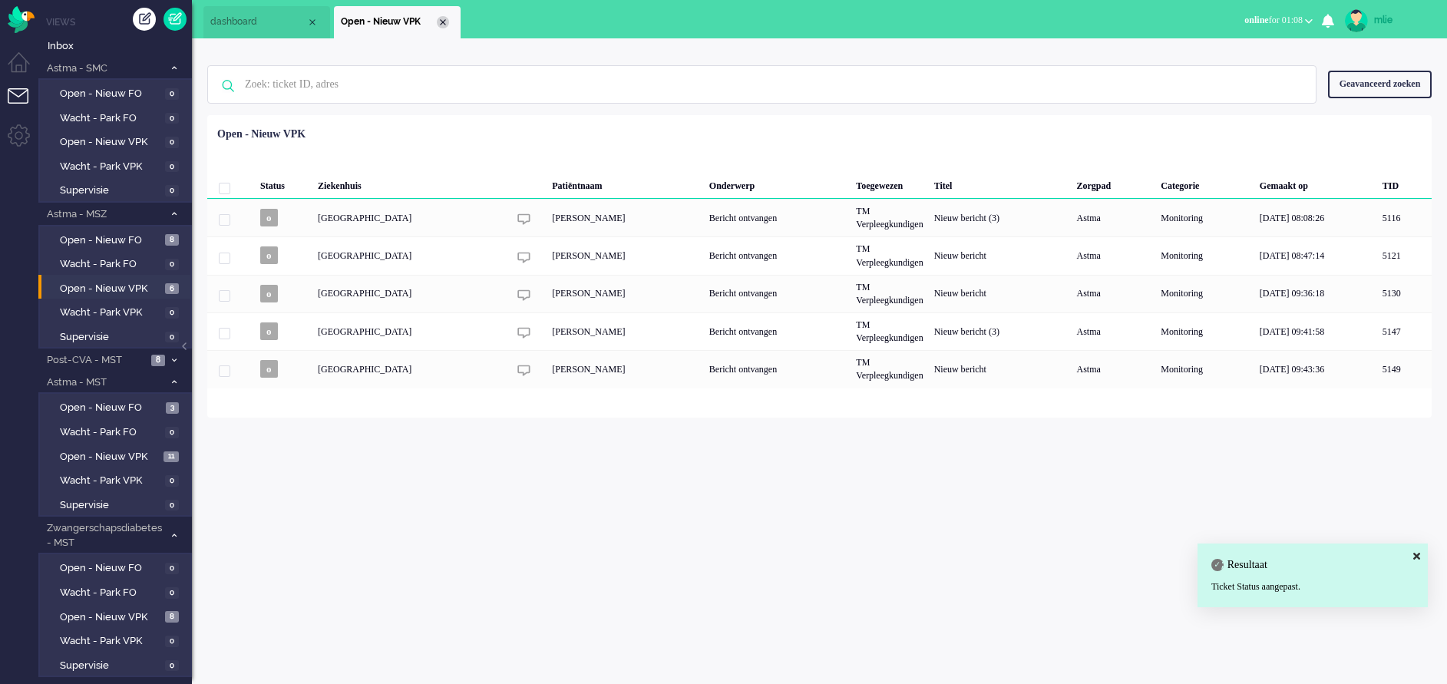
click at [444, 20] on div "Close tab" at bounding box center [443, 22] width 12 height 12
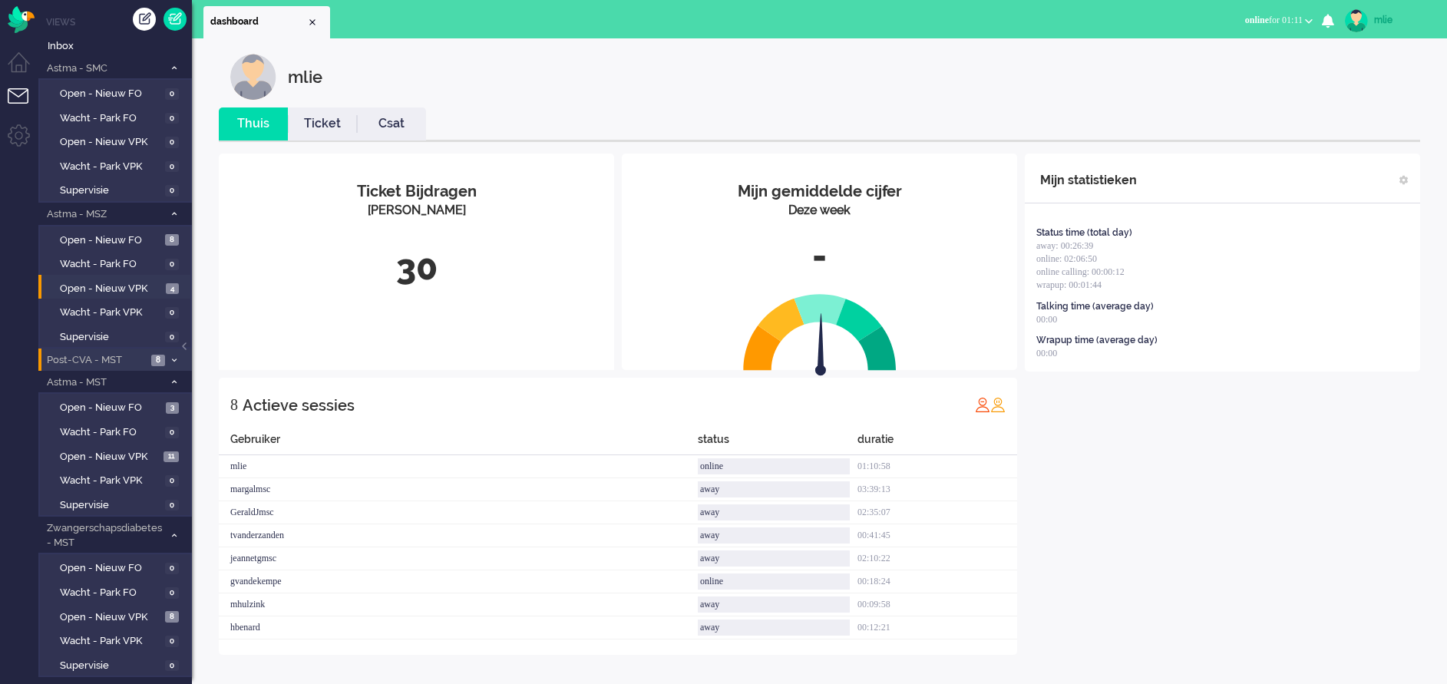
click at [172, 358] on icon at bounding box center [174, 360] width 5 height 5
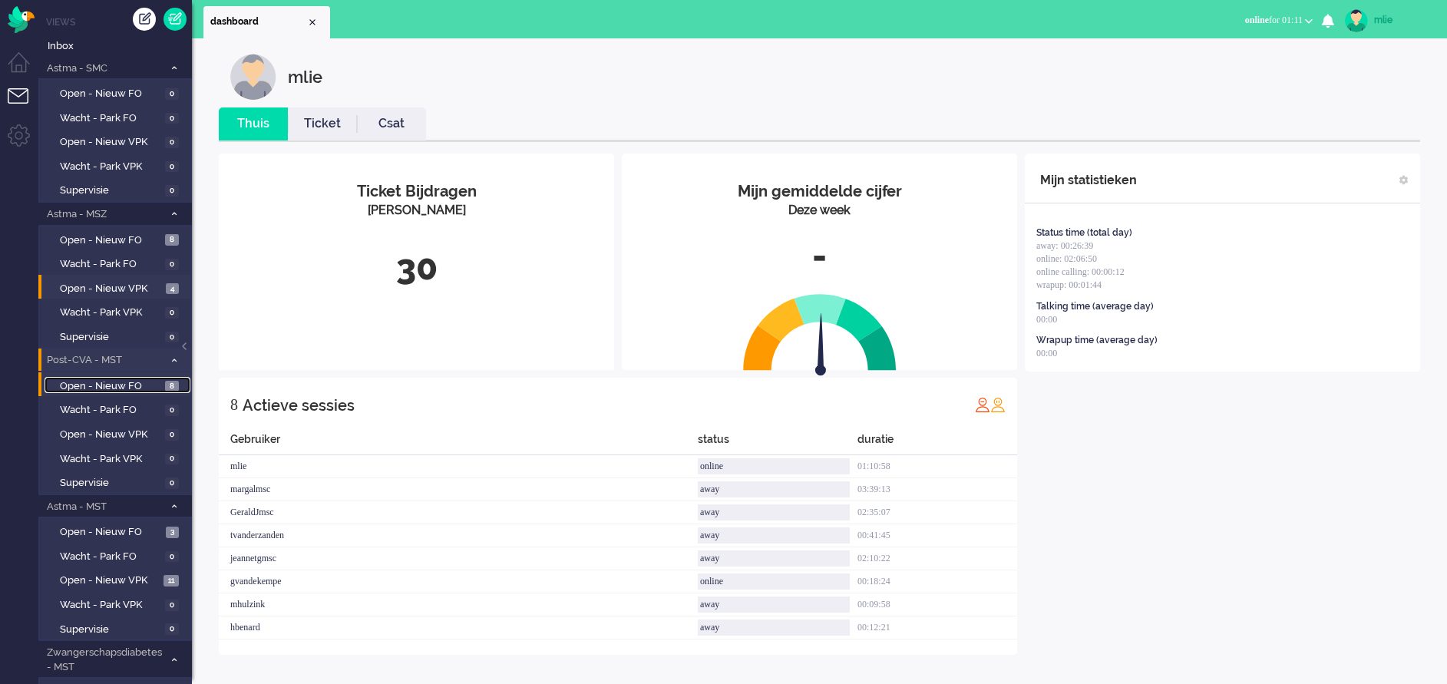
click at [122, 381] on span "Open - Nieuw FO" at bounding box center [110, 386] width 101 height 15
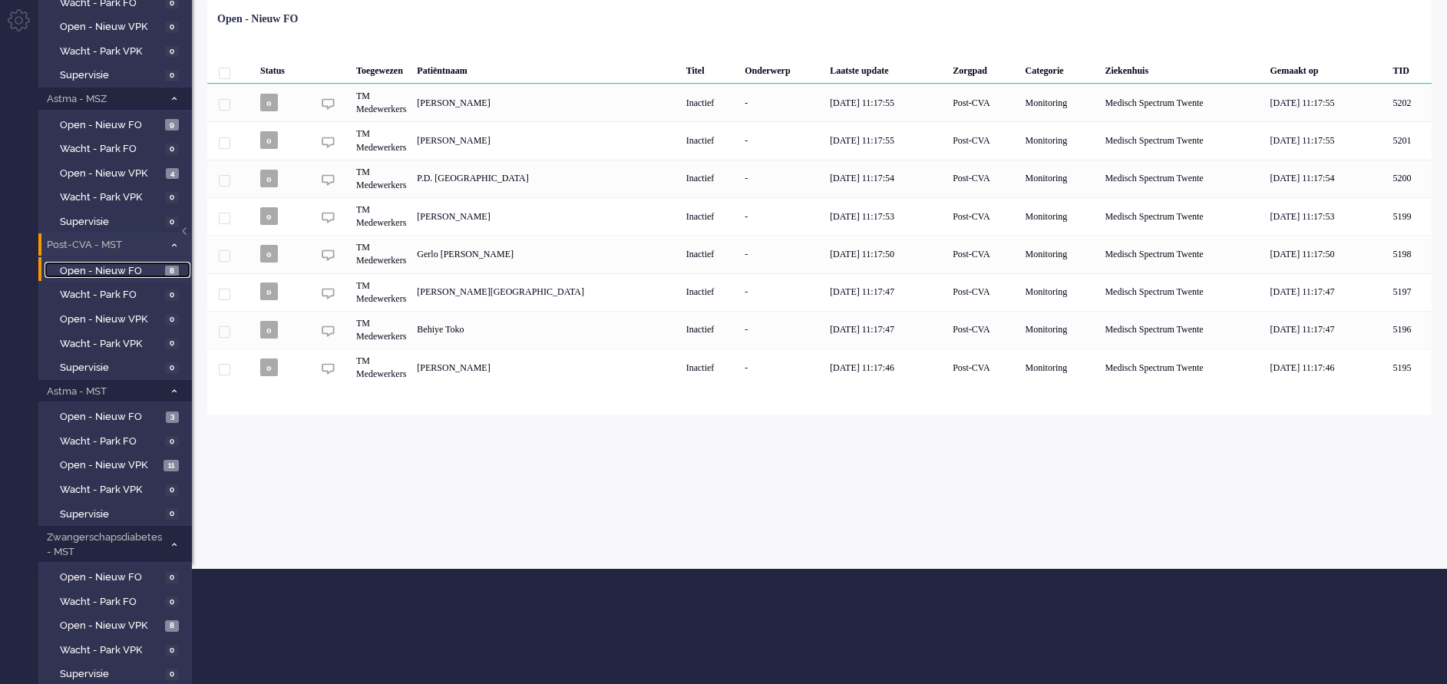
scroll to position [230, 0]
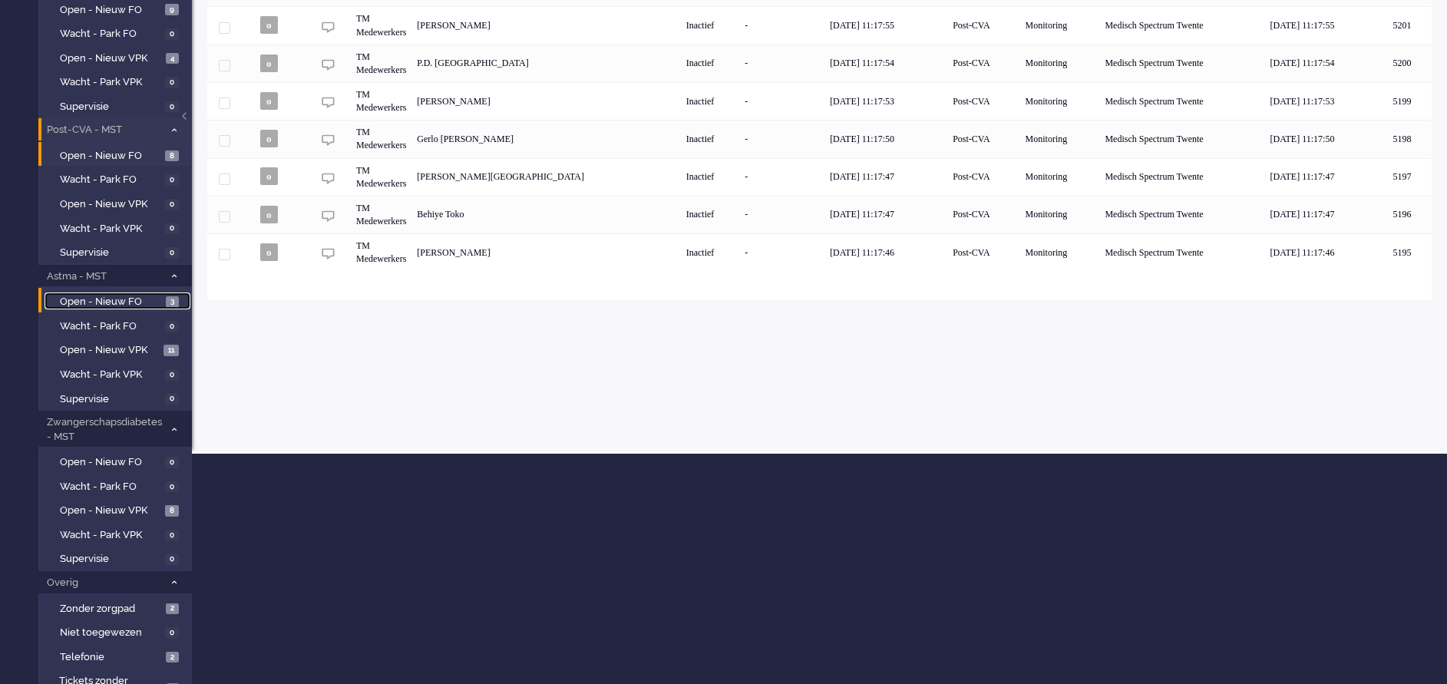
click at [110, 303] on span "Open - Nieuw FO" at bounding box center [111, 302] width 102 height 15
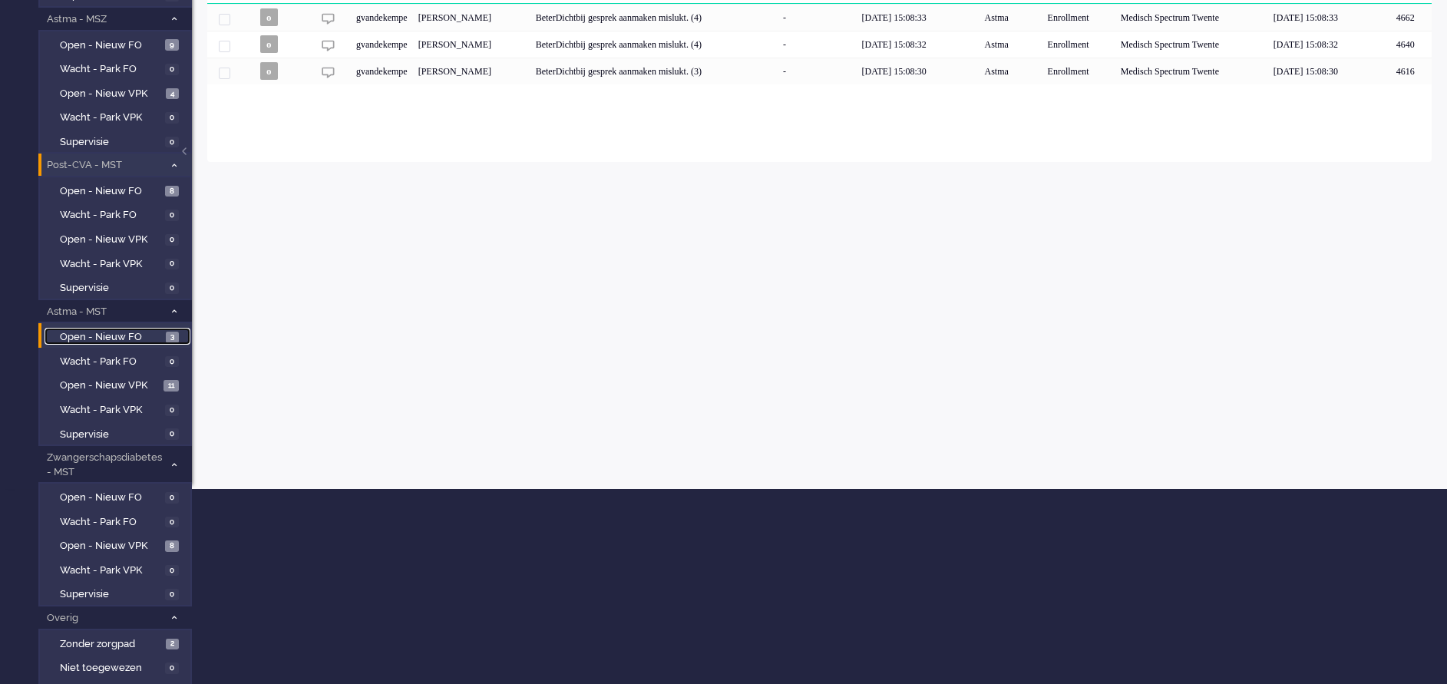
scroll to position [230, 0]
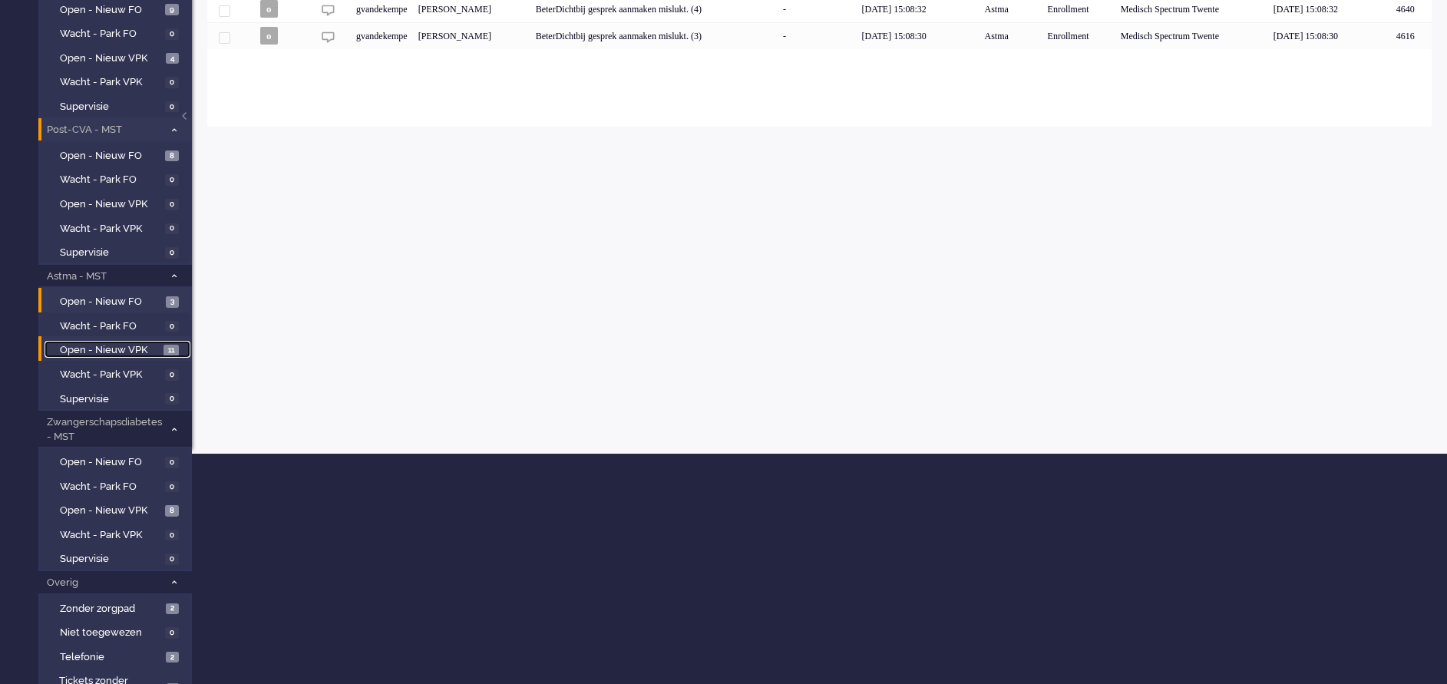
click at [118, 349] on span "Open - Nieuw VPK" at bounding box center [110, 350] width 100 height 15
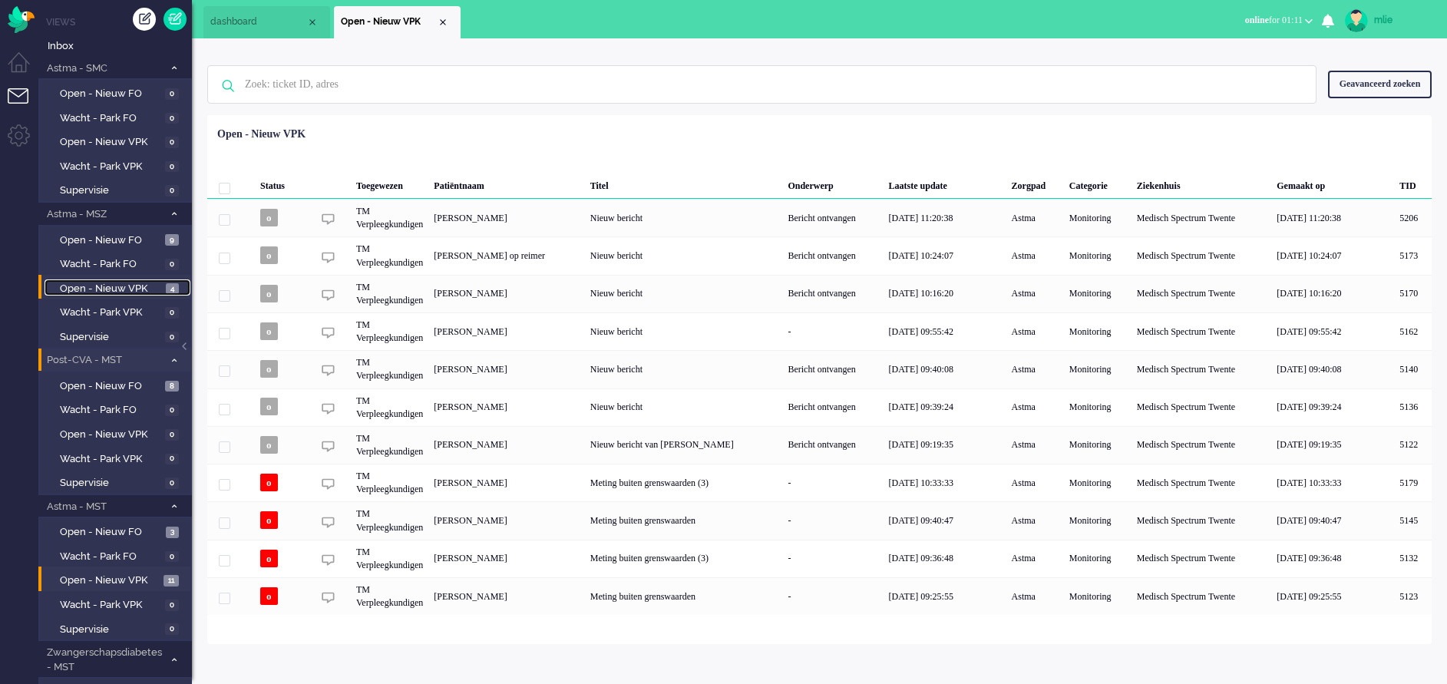
click at [121, 283] on span "Open - Nieuw VPK" at bounding box center [111, 289] width 102 height 15
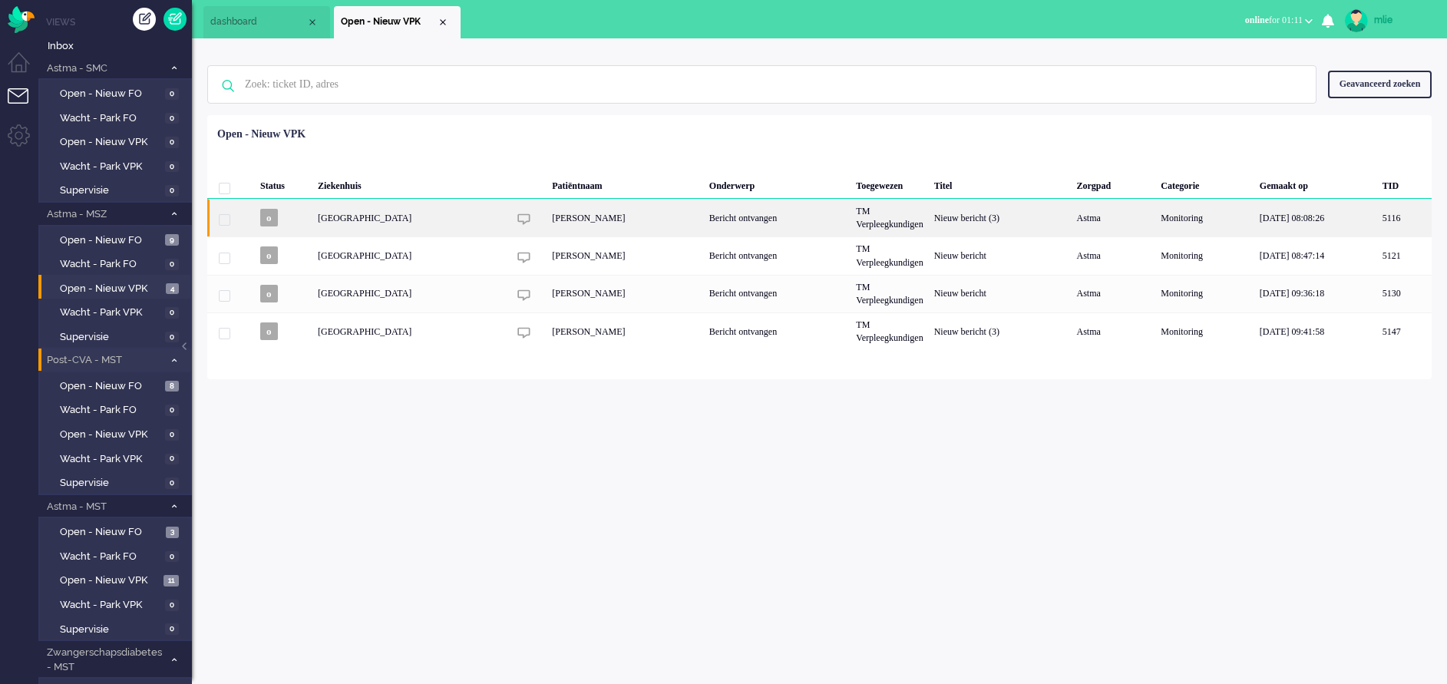
click at [851, 209] on div "Bericht ontvangen" at bounding box center [777, 218] width 147 height 38
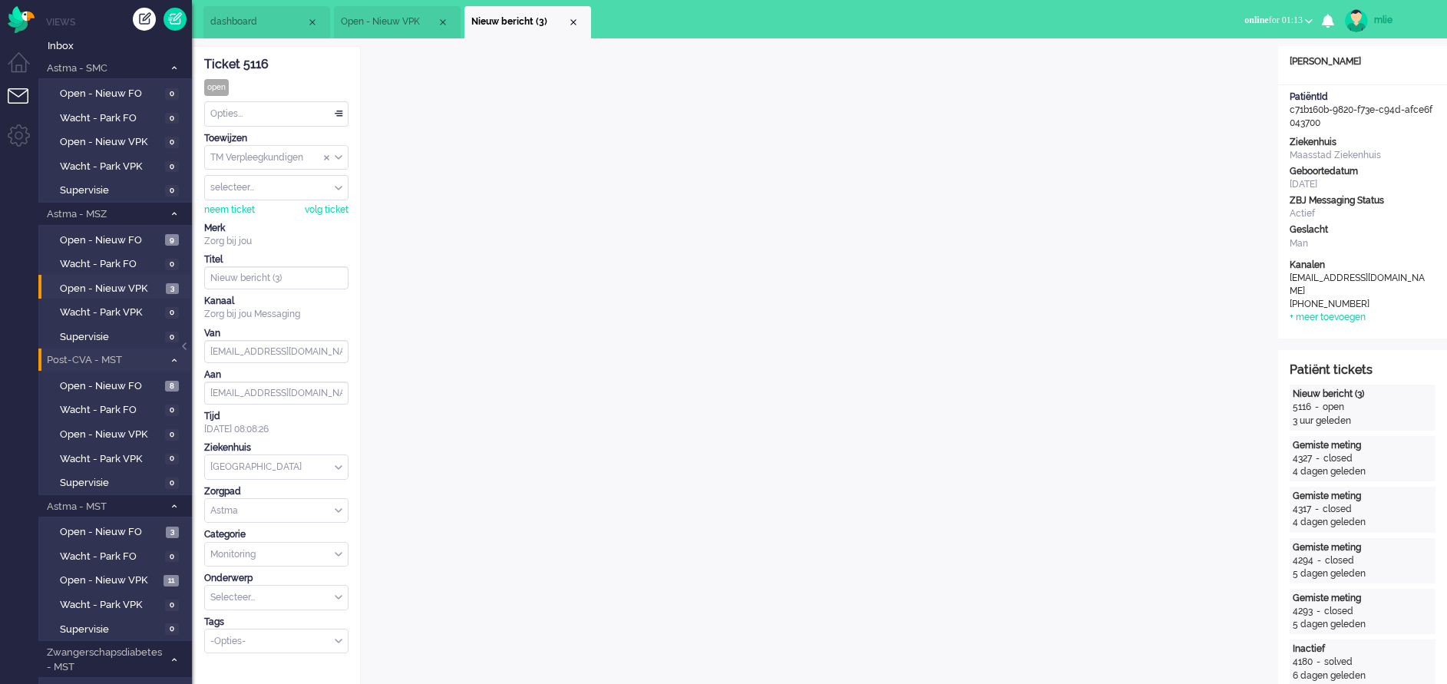
click at [340, 113] on div "Opties..." at bounding box center [276, 114] width 143 height 24
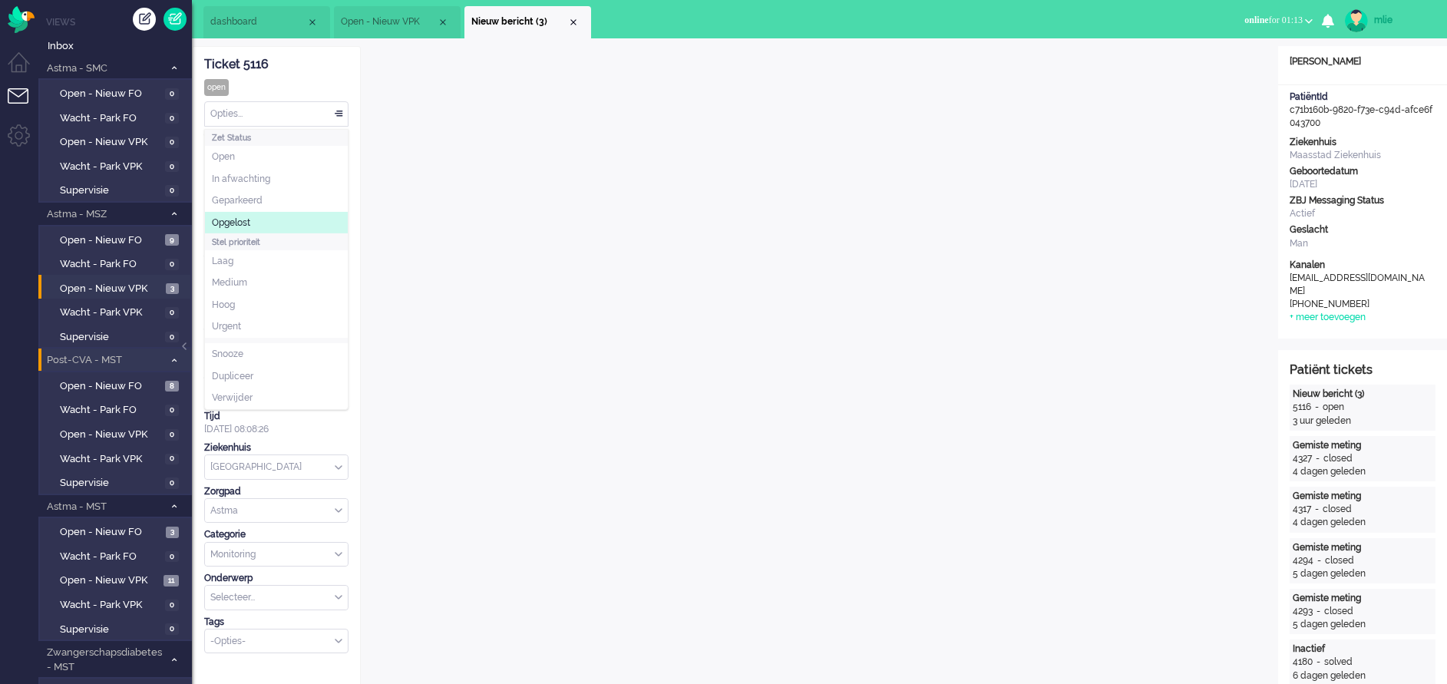
click at [246, 213] on li "Opgelost" at bounding box center [276, 223] width 143 height 22
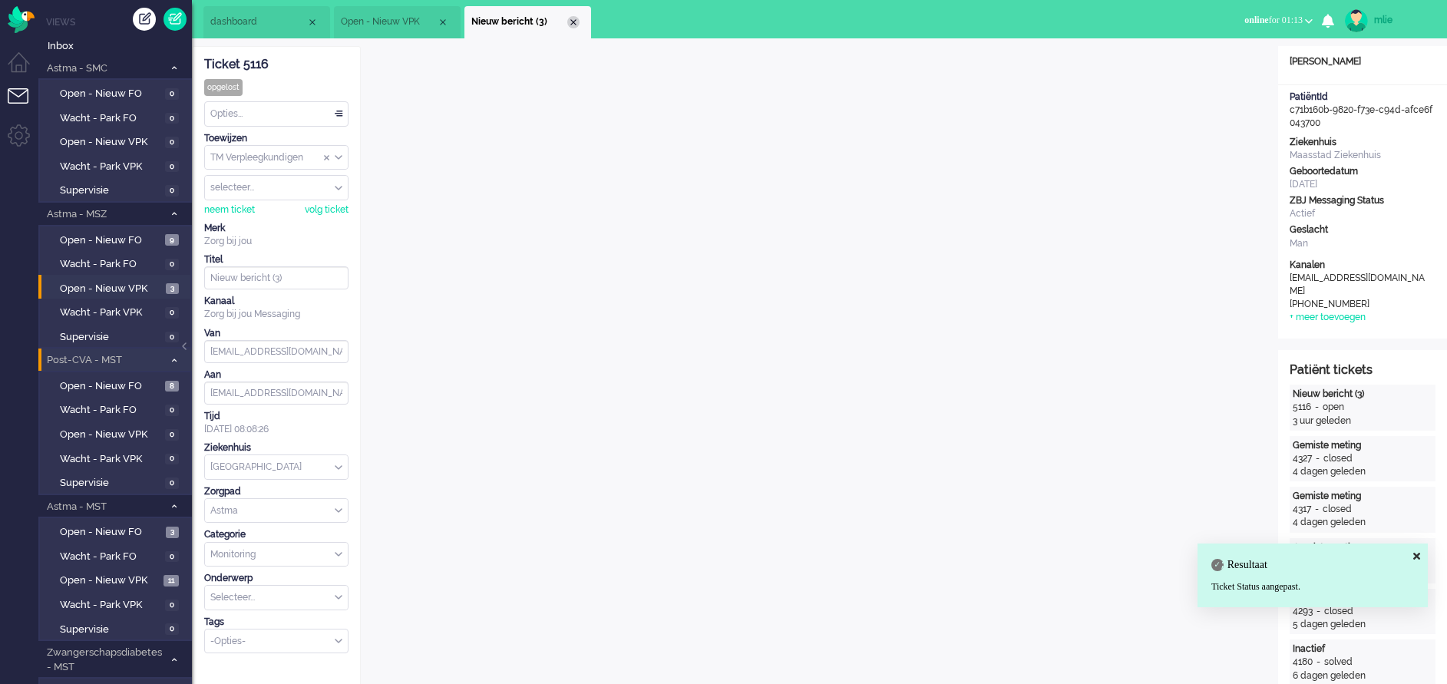
click at [577, 25] on div "Close tab" at bounding box center [573, 22] width 12 height 12
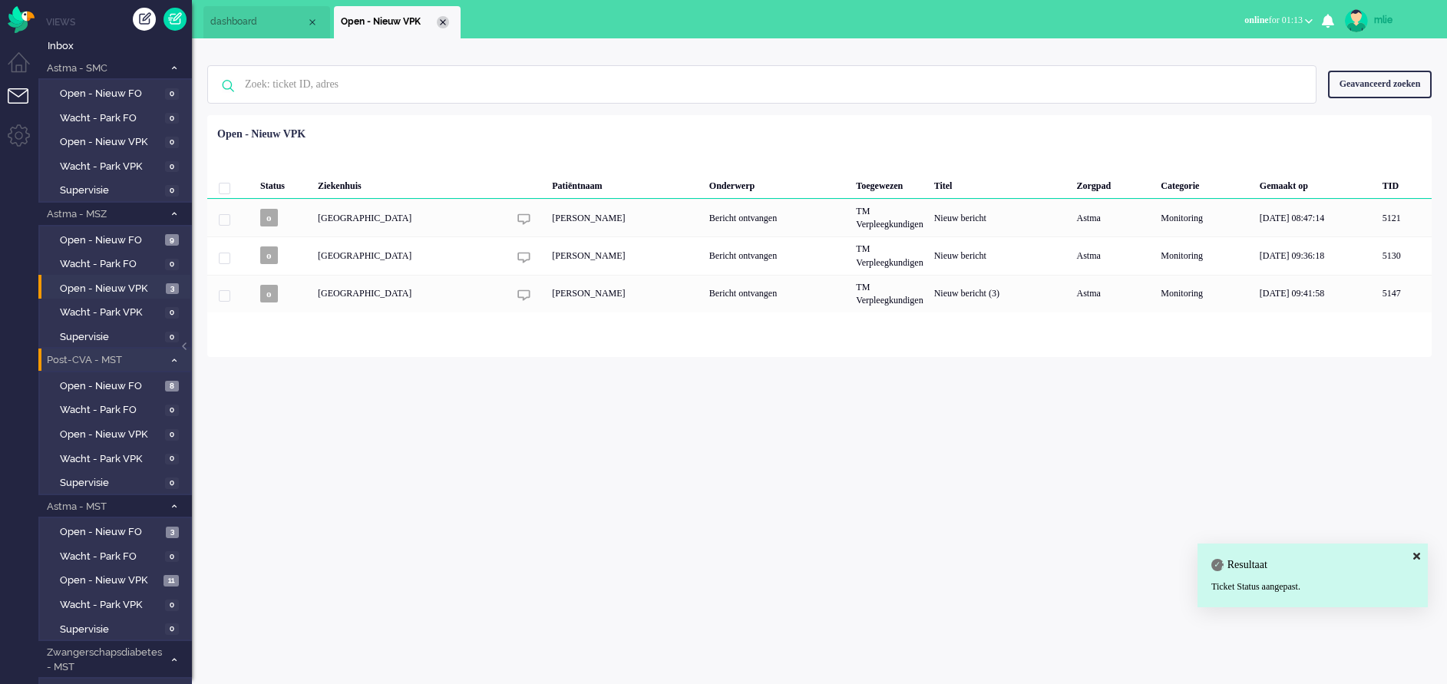
click at [448, 22] on div "Close tab" at bounding box center [443, 22] width 12 height 12
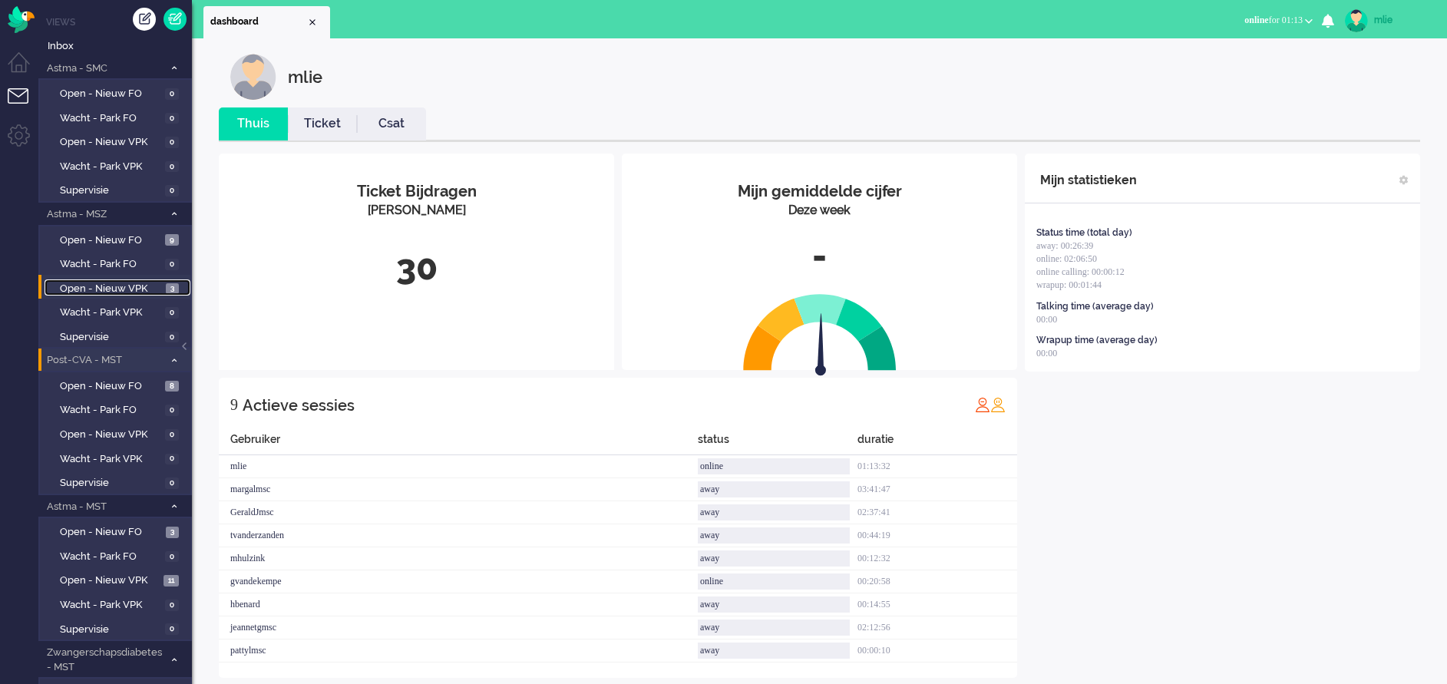
click at [84, 279] on link "Open - Nieuw VPK 3" at bounding box center [118, 287] width 146 height 17
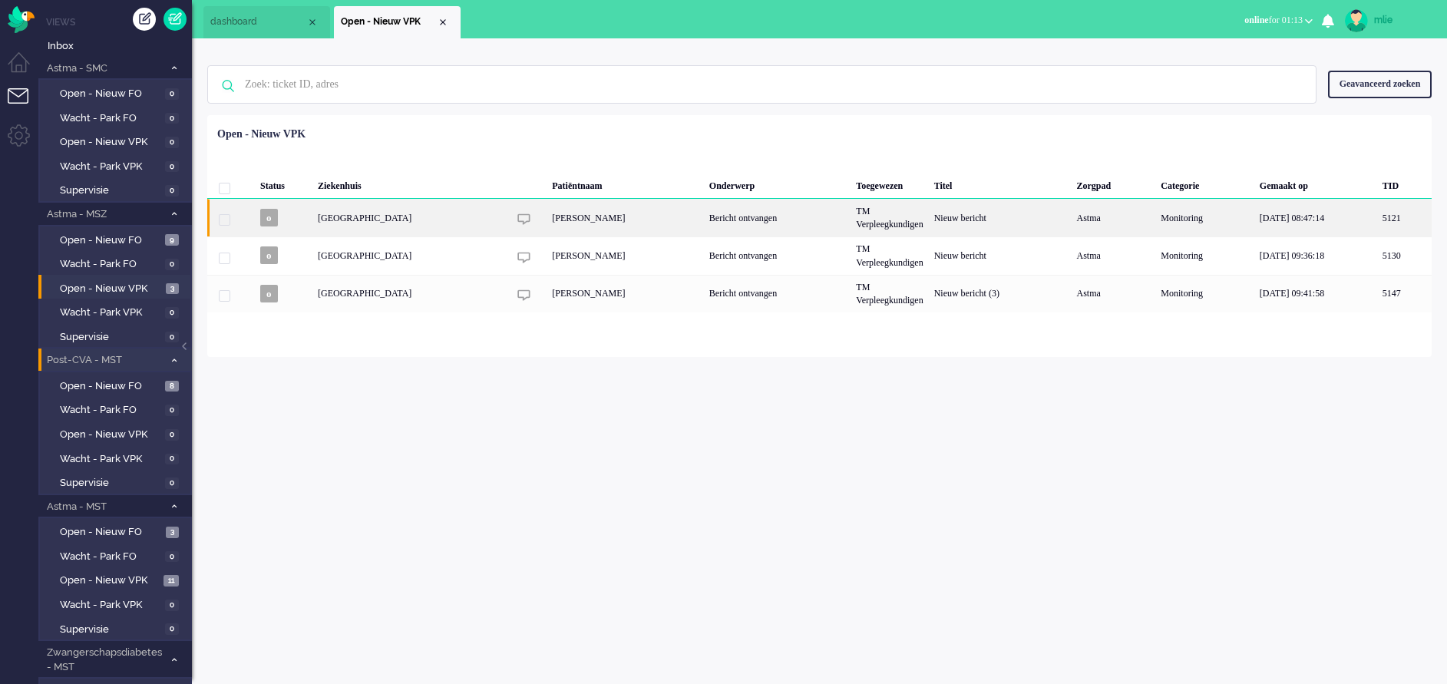
click at [807, 215] on div "Bericht ontvangen" at bounding box center [777, 218] width 147 height 38
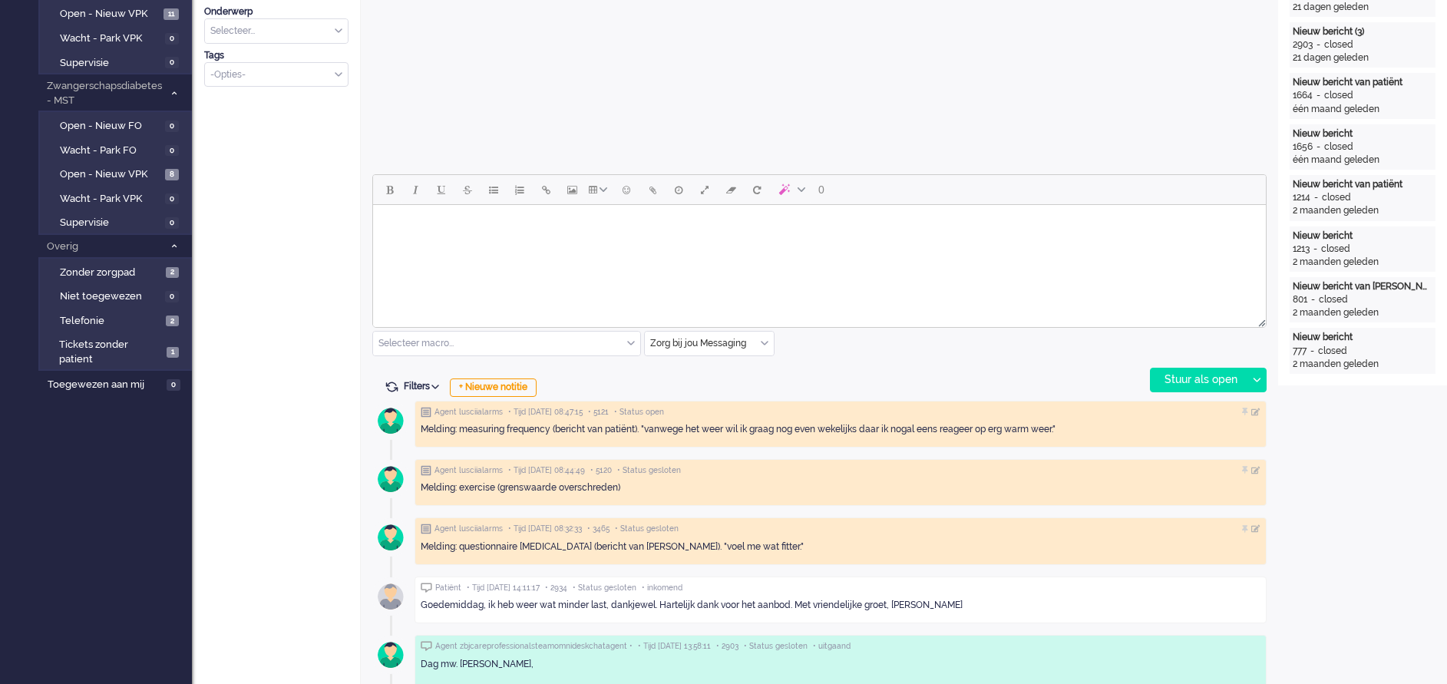
scroll to position [576, 0]
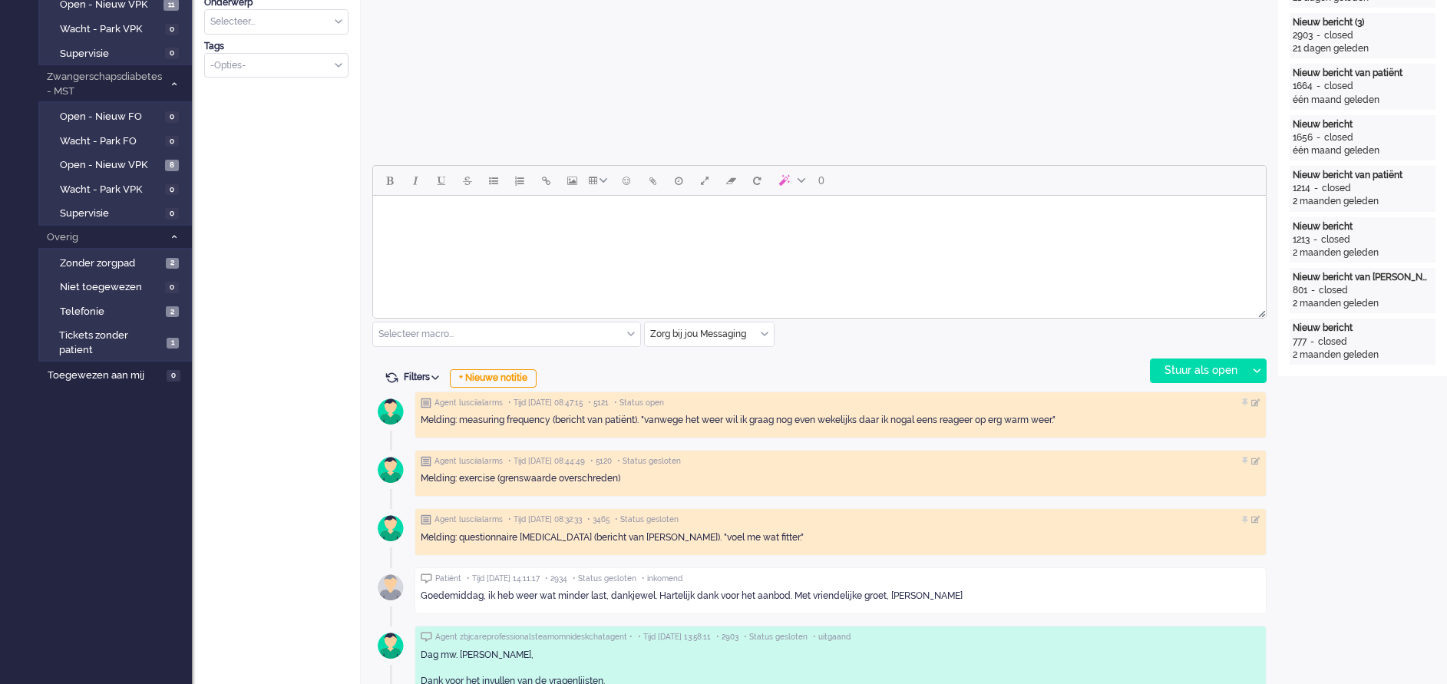
click at [484, 235] on html at bounding box center [819, 215] width 893 height 39
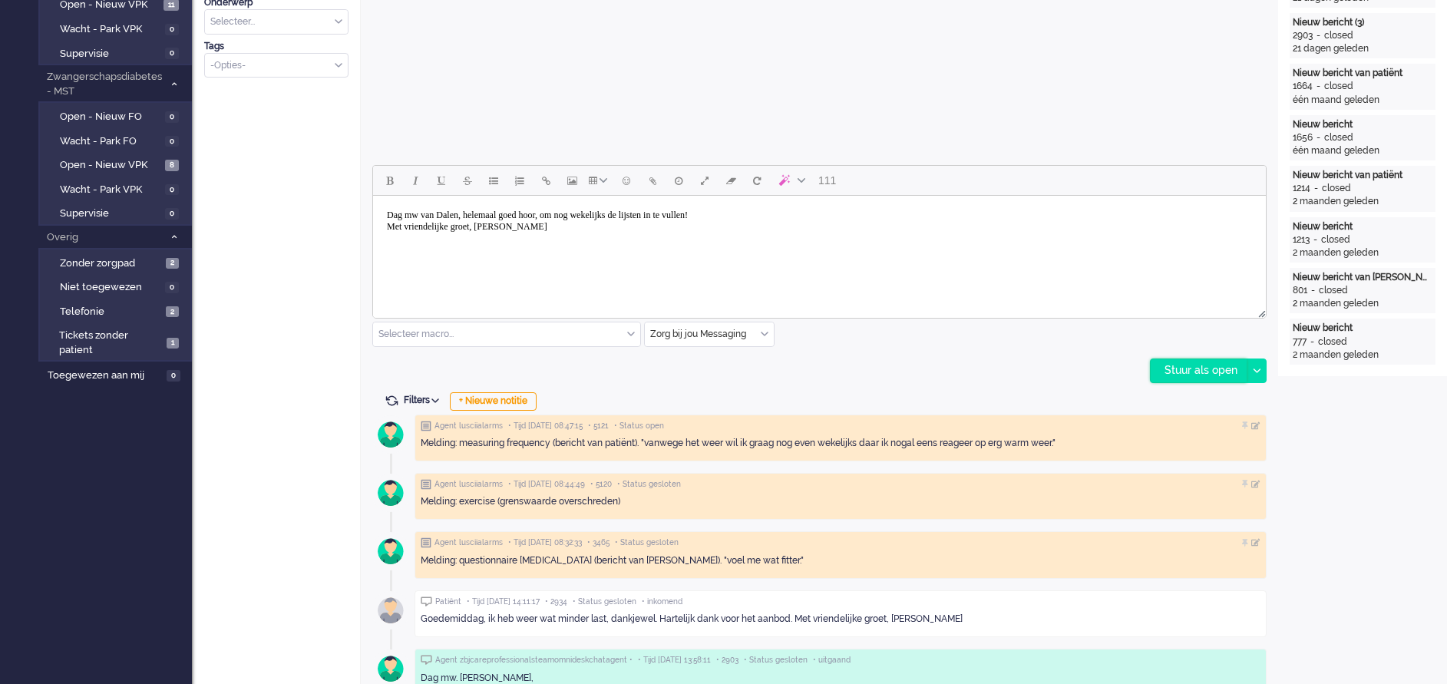
click at [1188, 372] on div "Stuur als open" at bounding box center [1199, 370] width 96 height 23
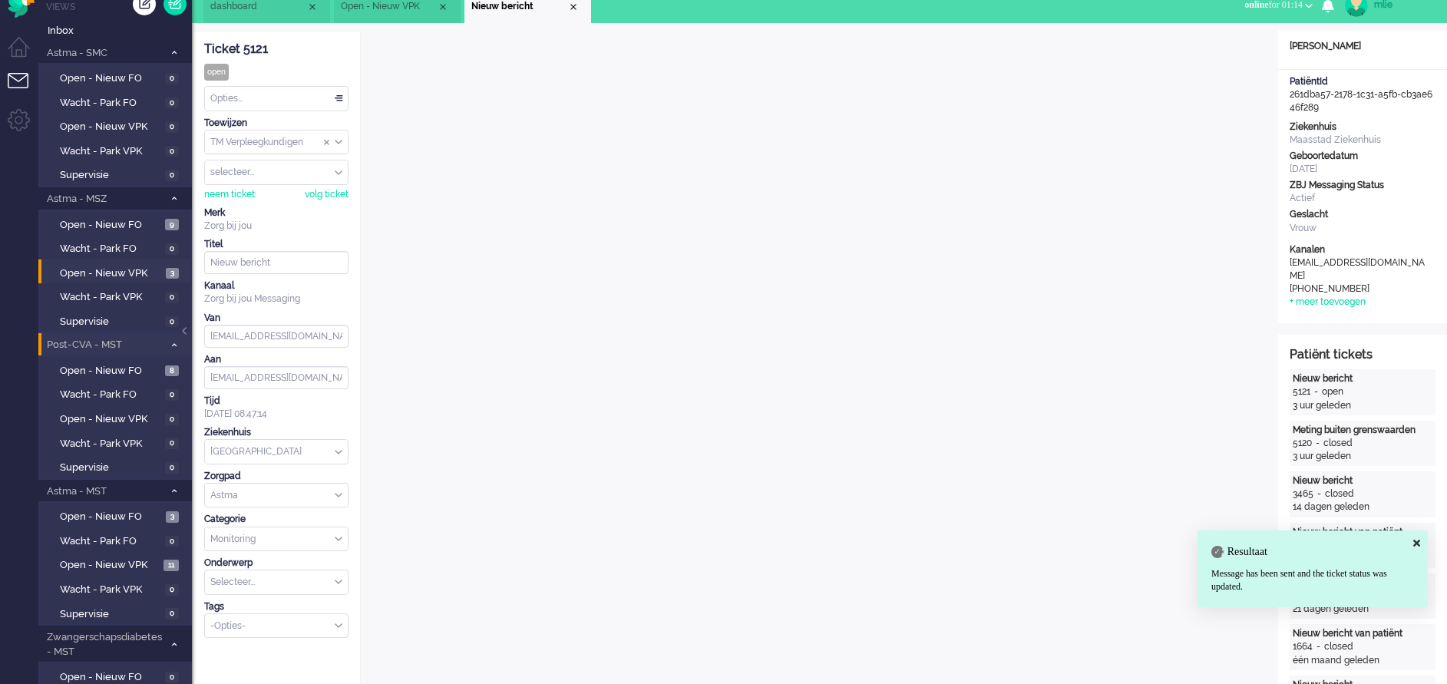
scroll to position [0, 0]
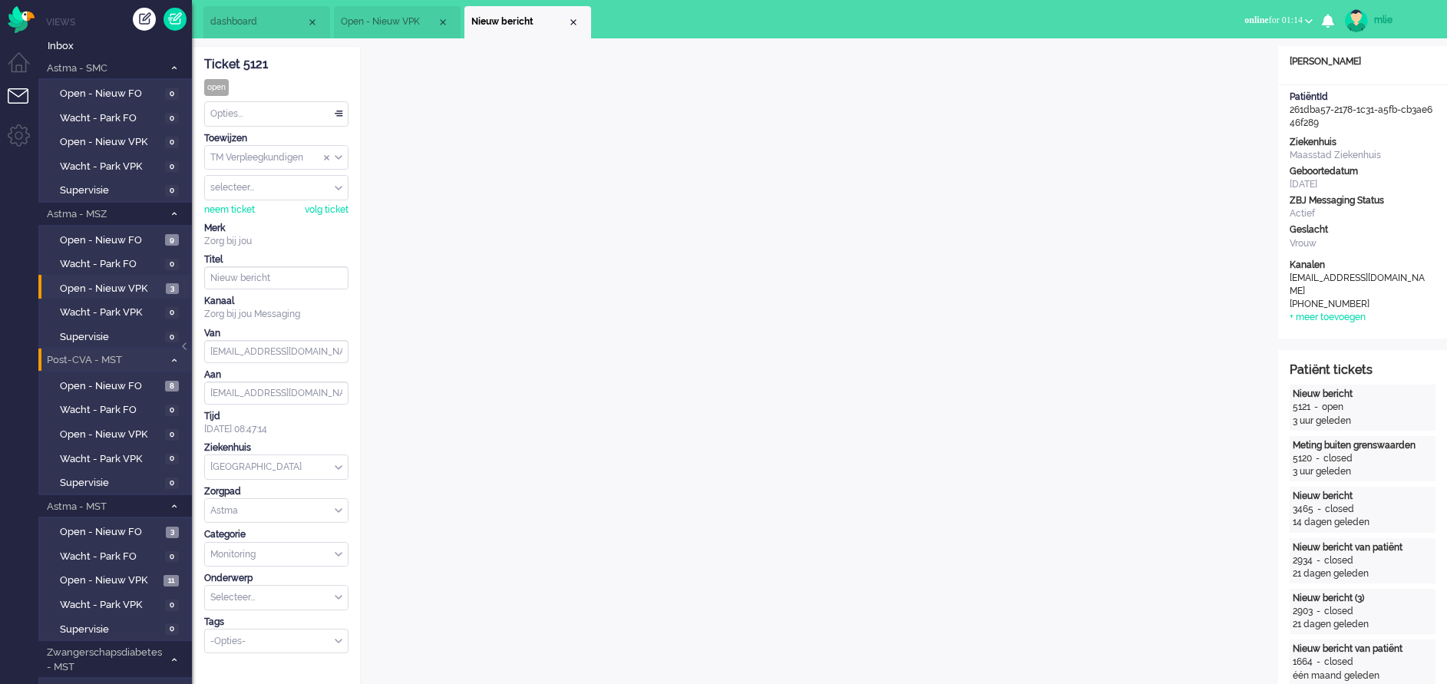
click at [337, 107] on div "Opties..." at bounding box center [276, 114] width 143 height 24
click at [247, 223] on span "Opgelost" at bounding box center [231, 222] width 38 height 13
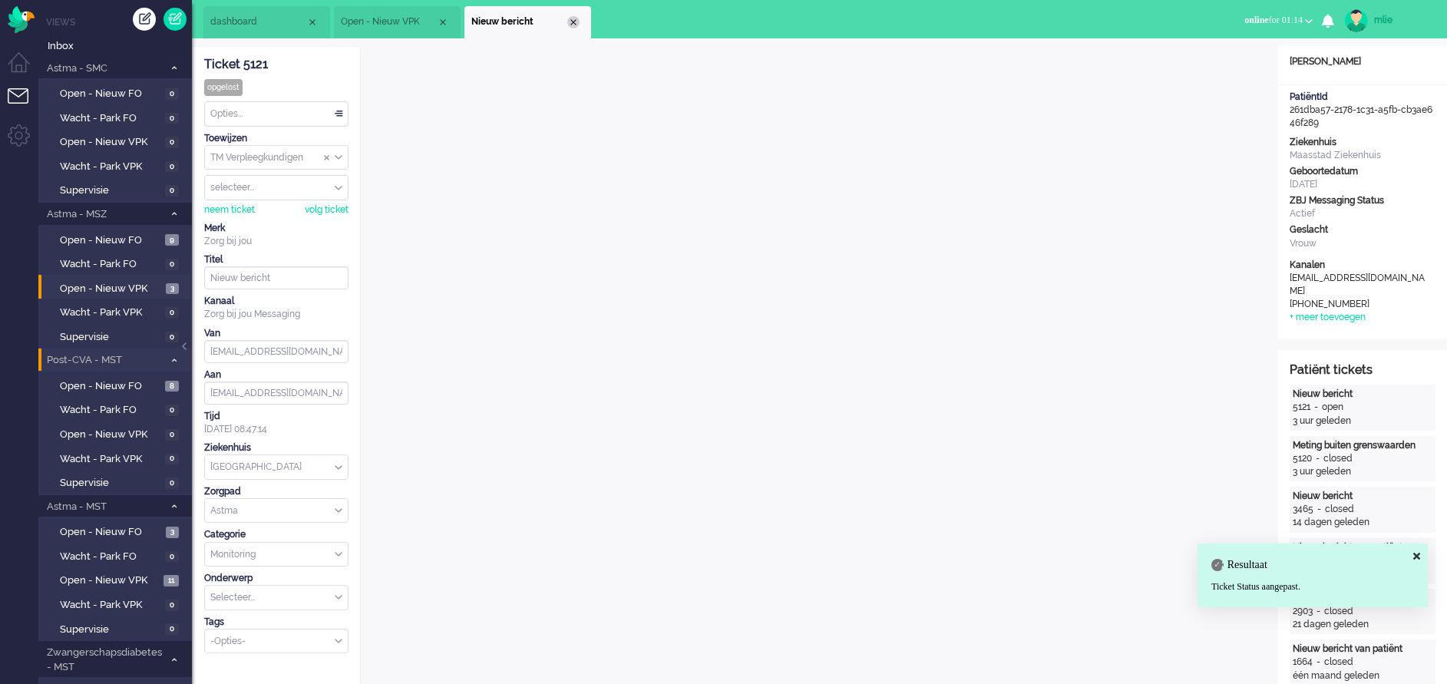
click at [572, 24] on div "Close tab" at bounding box center [573, 22] width 12 height 12
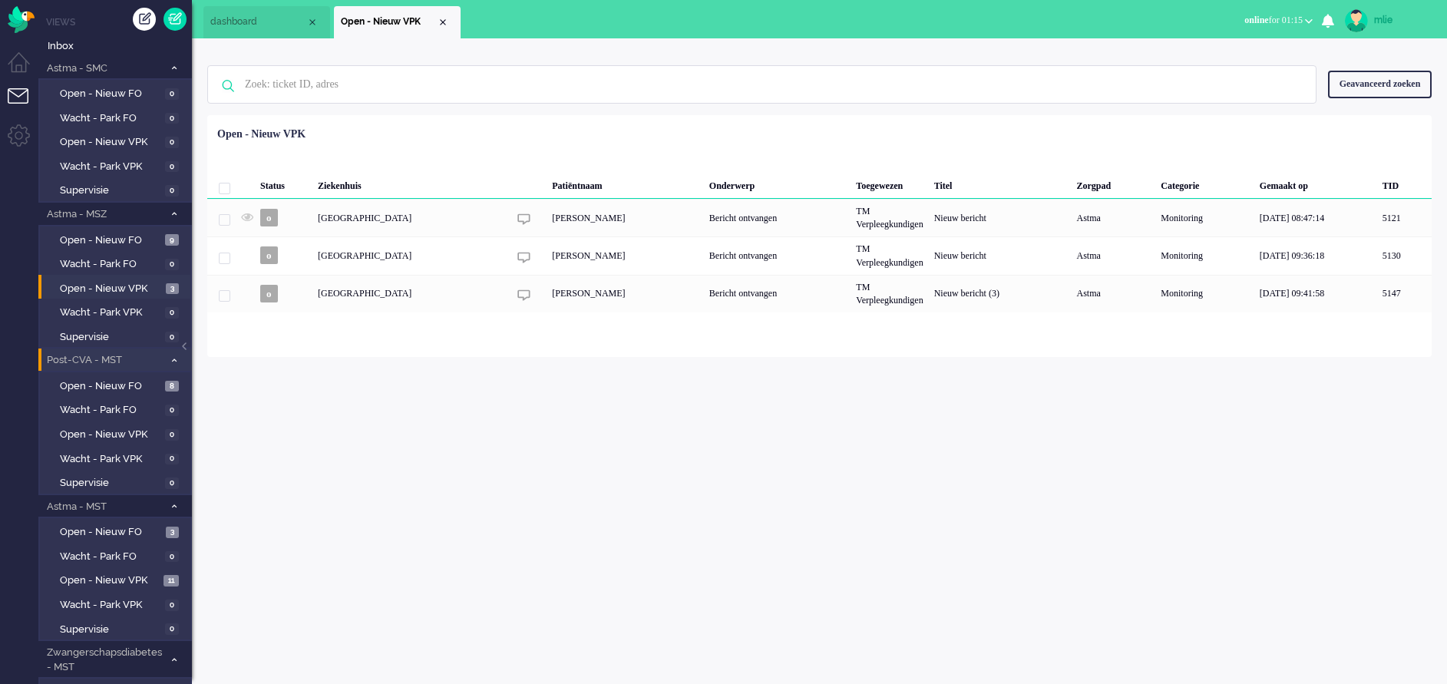
click at [253, 24] on span "dashboard" at bounding box center [258, 21] width 96 height 13
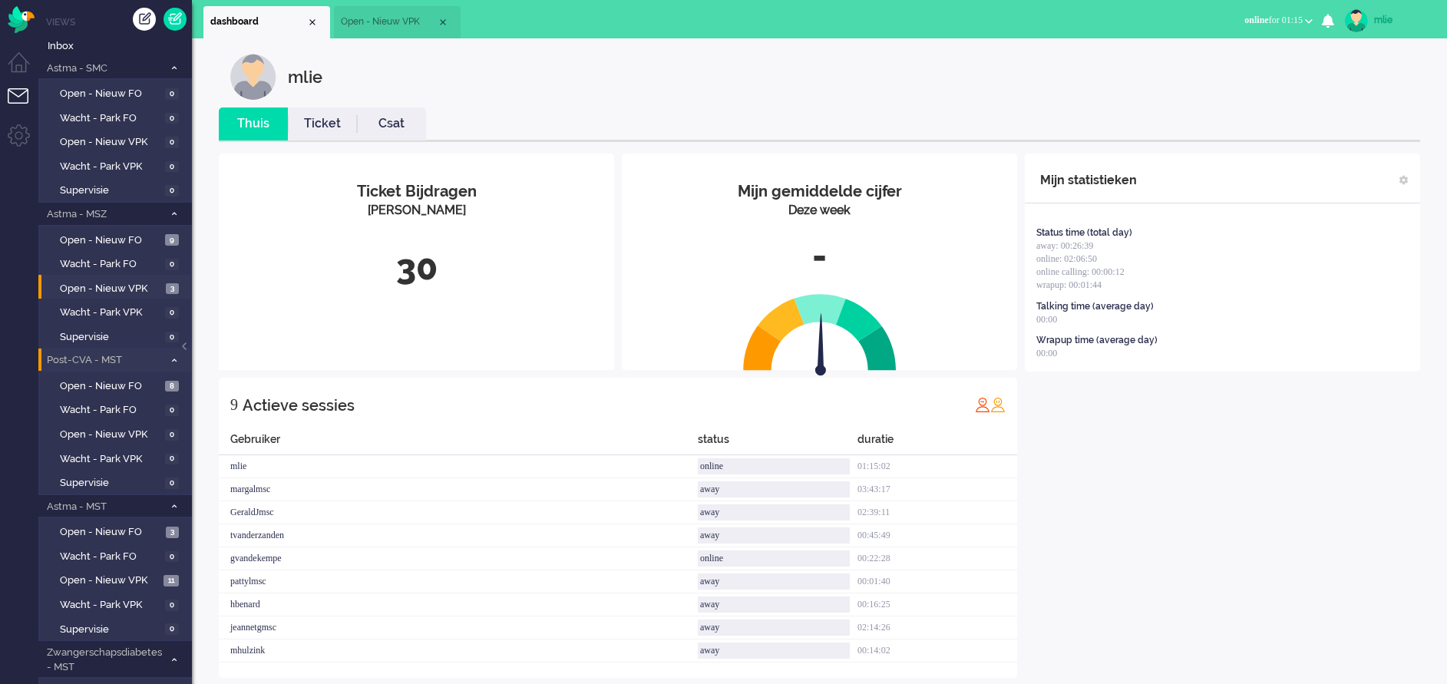
click at [321, 121] on link "Ticket" at bounding box center [322, 124] width 69 height 18
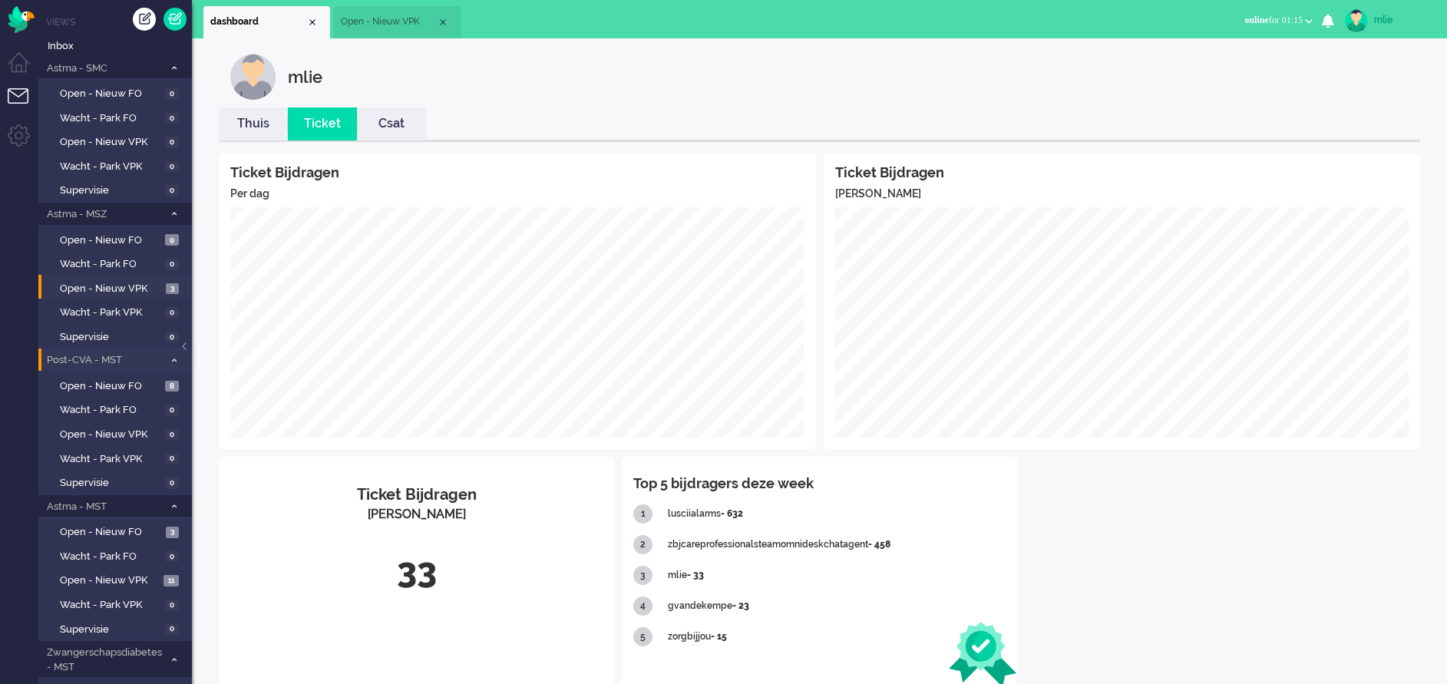
click at [388, 18] on span "Open - Nieuw VPK" at bounding box center [389, 21] width 96 height 13
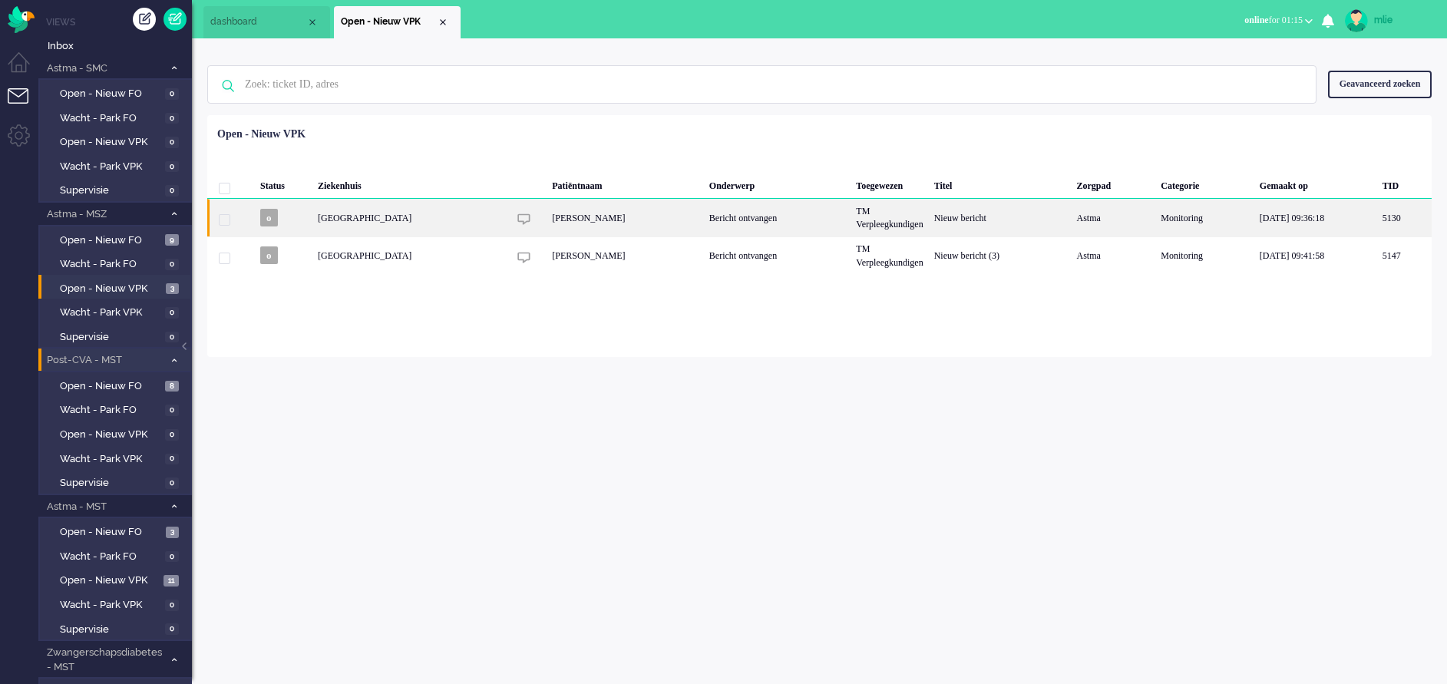
click at [851, 208] on div "Bericht ontvangen" at bounding box center [777, 218] width 147 height 38
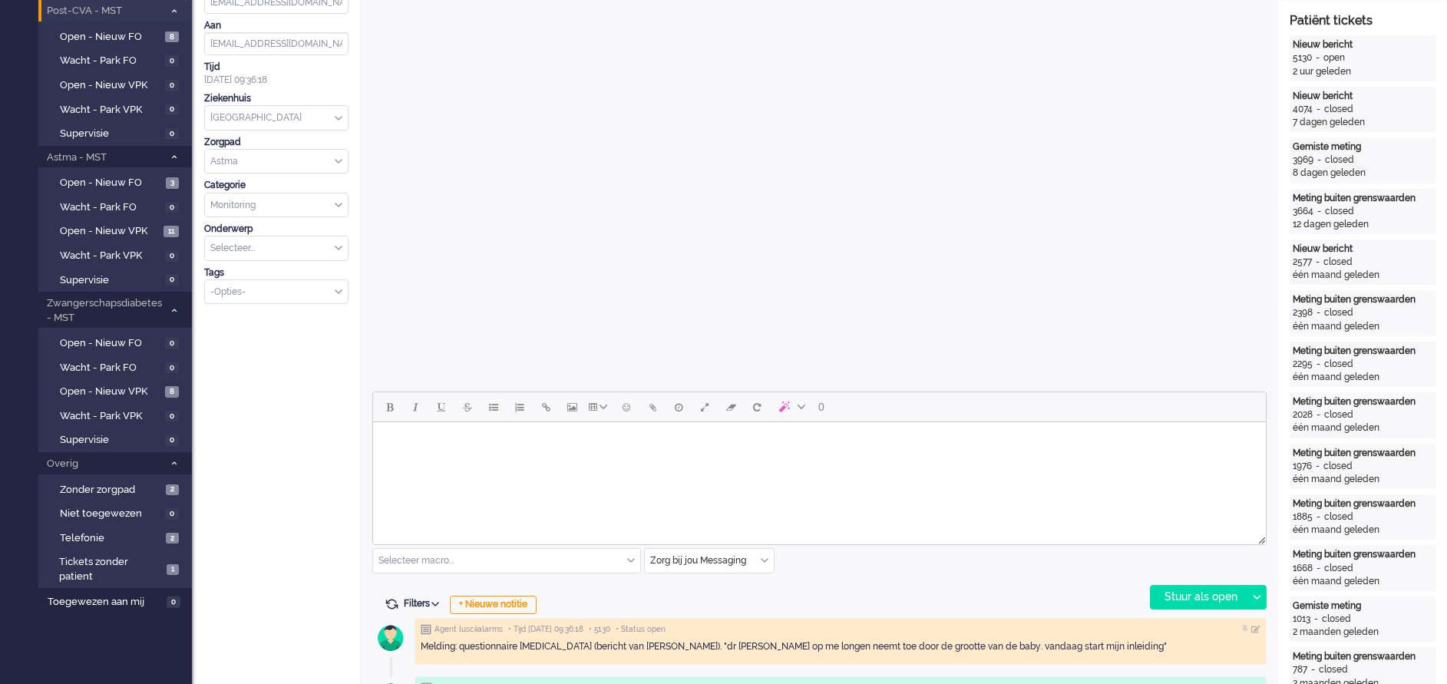
scroll to position [398, 0]
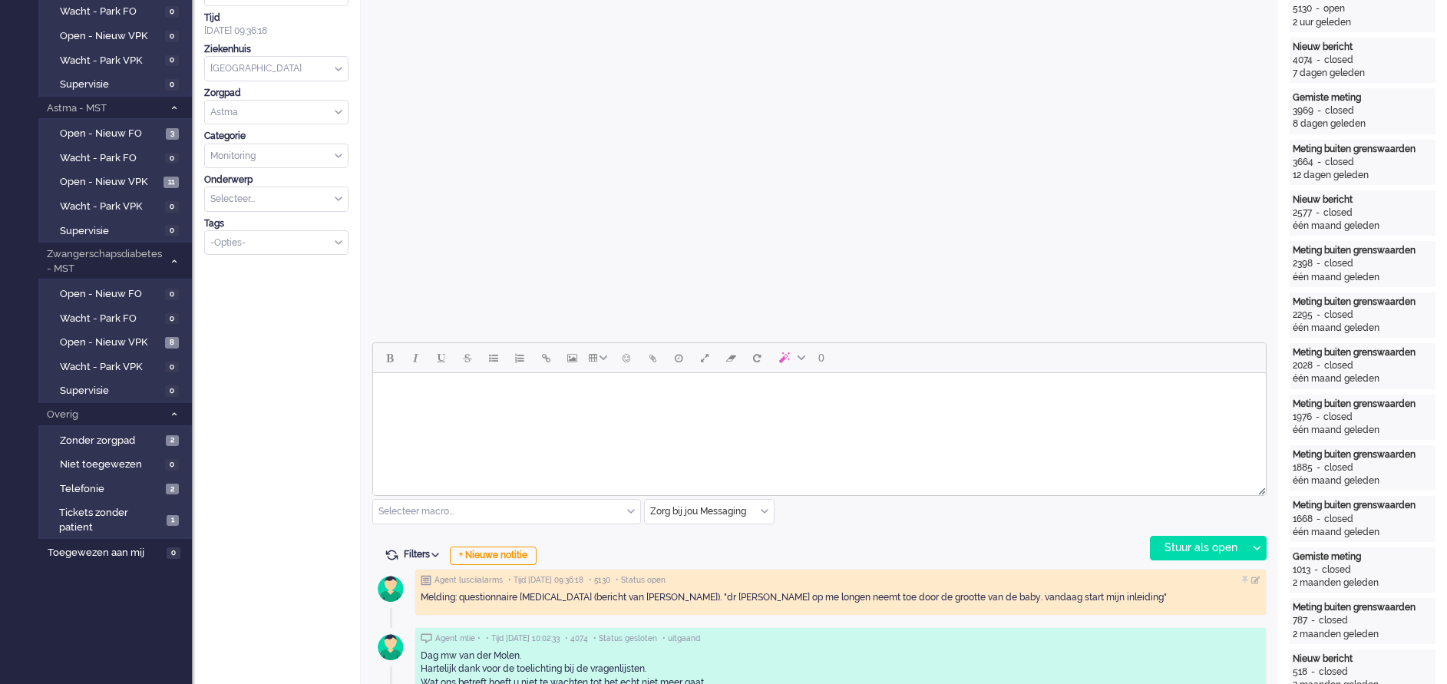
click at [564, 403] on body "Rich Text Area. Press ALT-0 for help." at bounding box center [819, 392] width 881 height 27
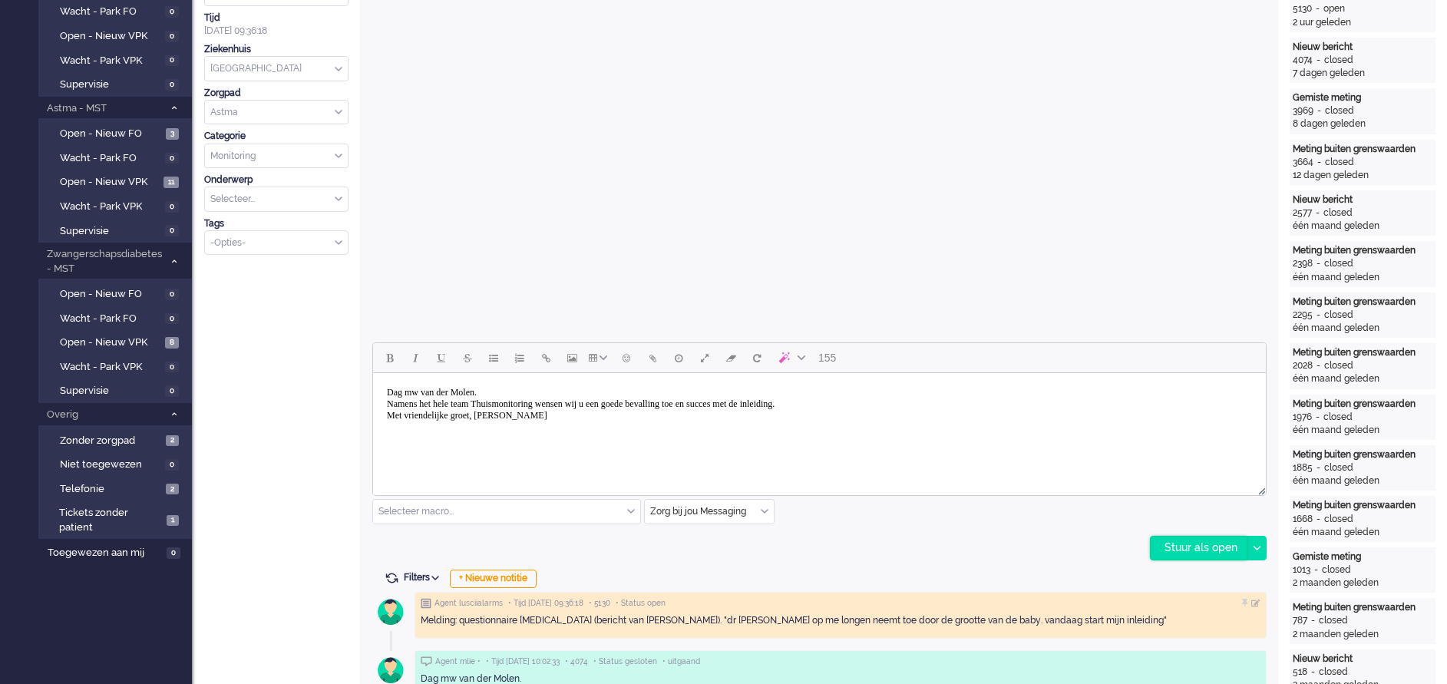
click at [1185, 545] on div "Stuur als open" at bounding box center [1199, 548] width 96 height 23
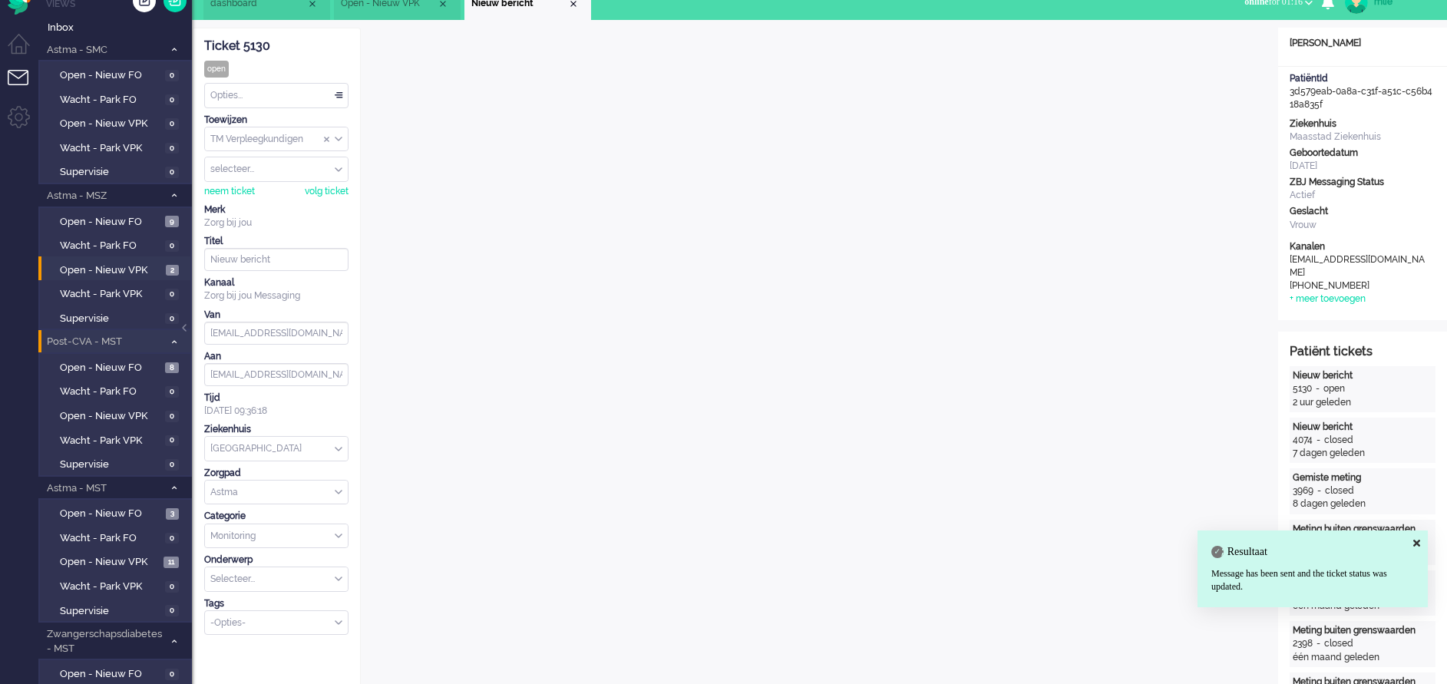
scroll to position [0, 0]
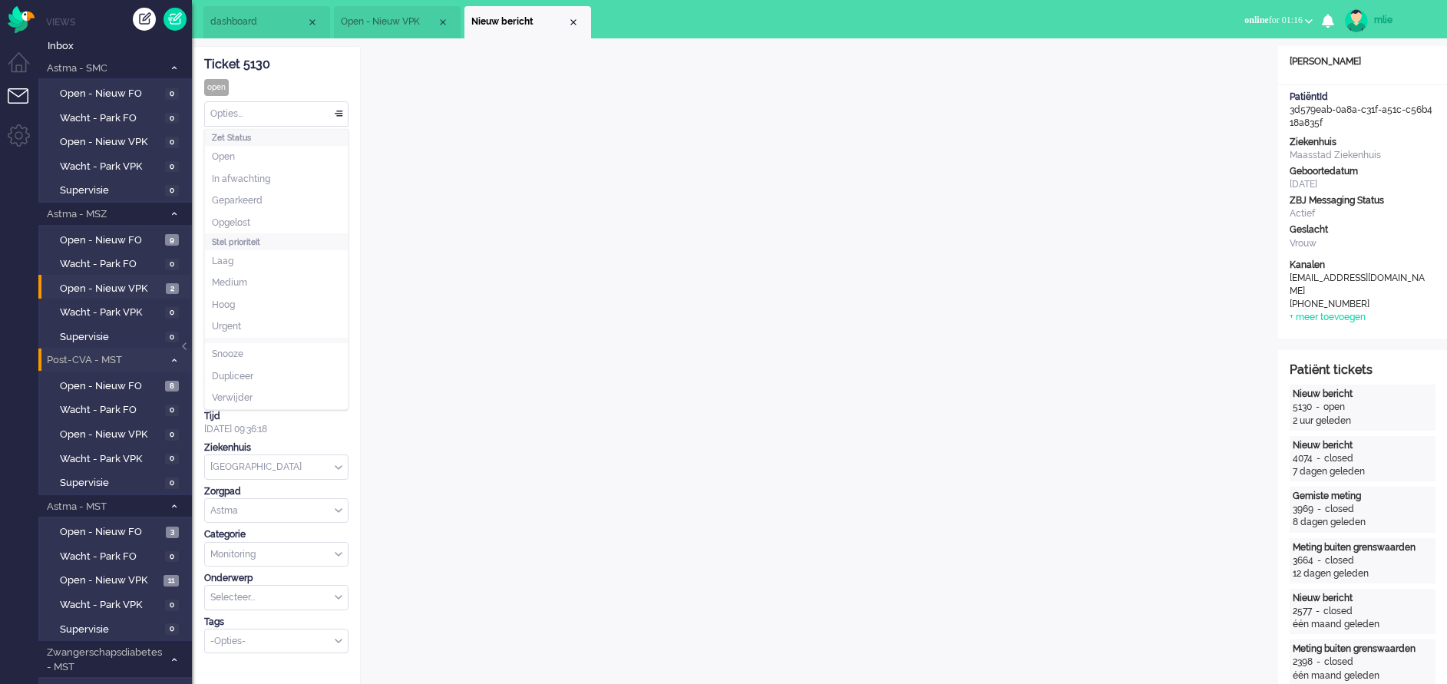
click at [338, 114] on div "Opties..." at bounding box center [276, 114] width 143 height 24
click at [254, 215] on li "Opgelost" at bounding box center [276, 223] width 143 height 22
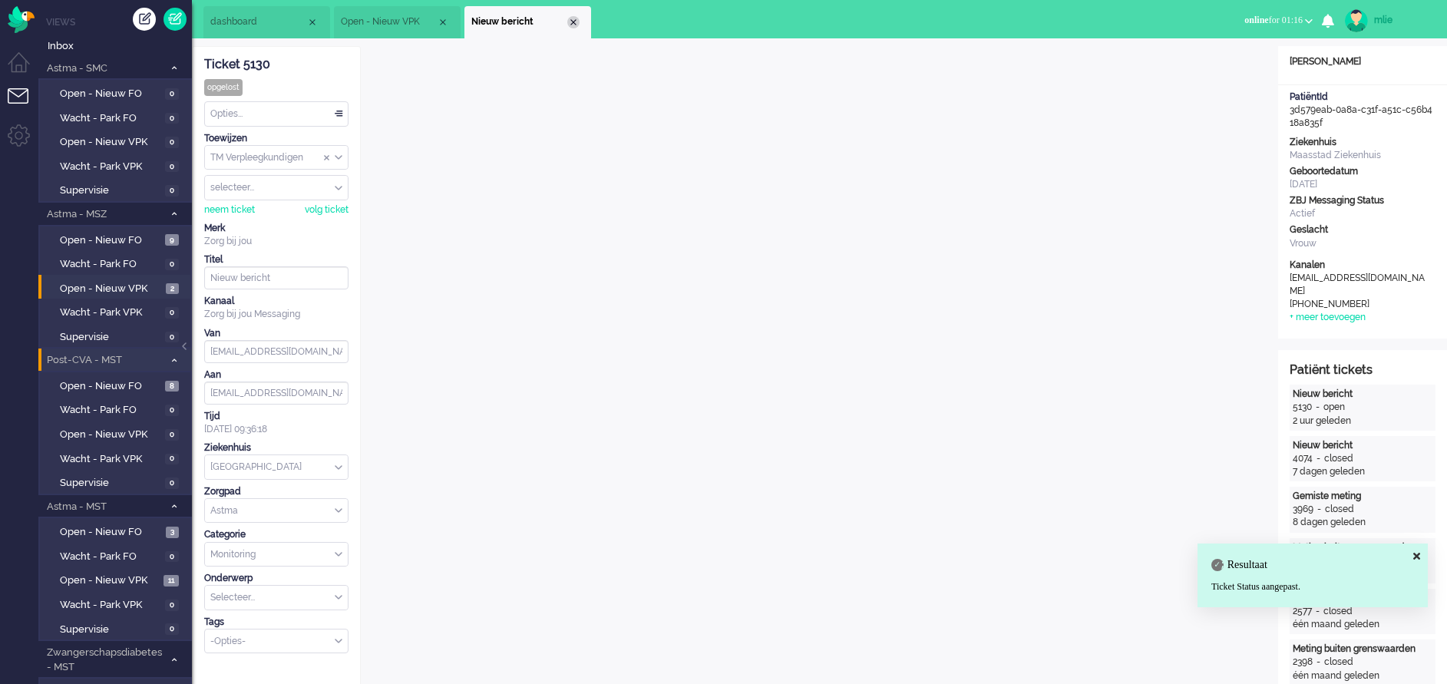
click at [573, 18] on div "Close tab" at bounding box center [573, 22] width 12 height 12
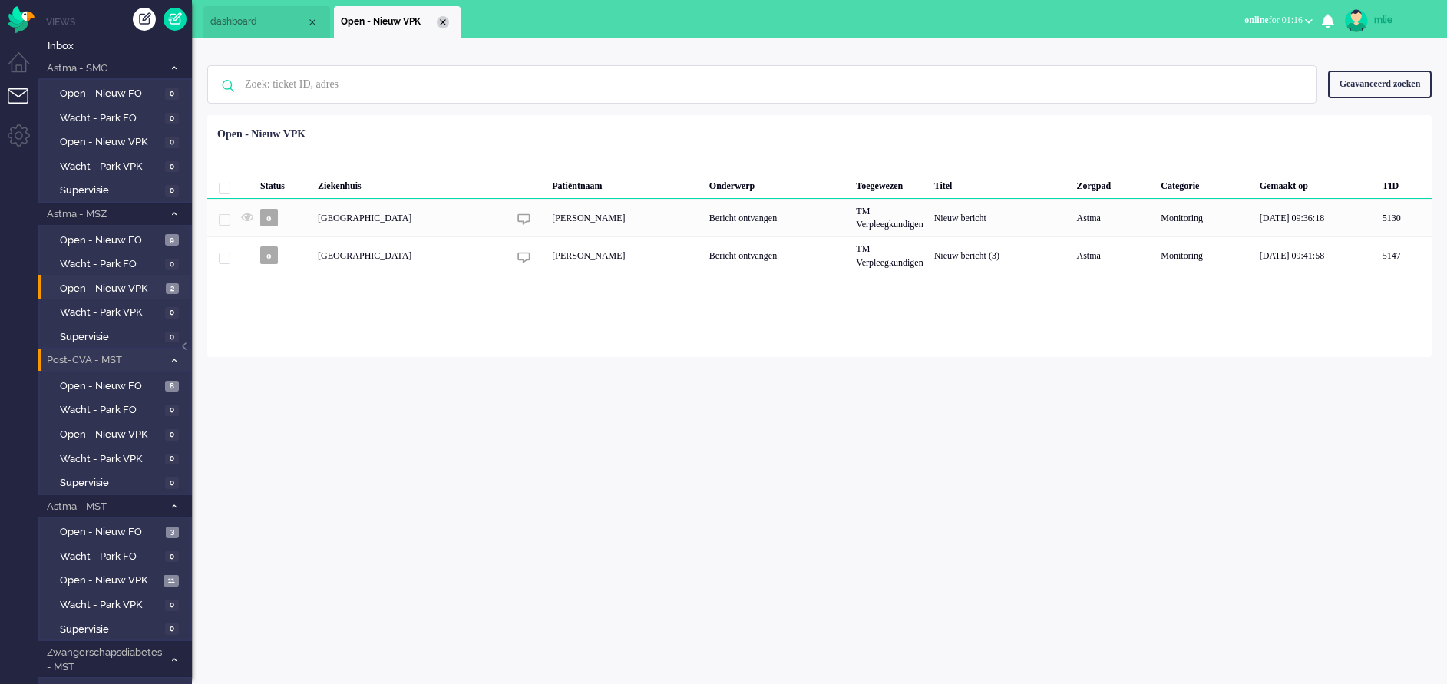
click at [448, 21] on div "Close tab" at bounding box center [443, 22] width 12 height 12
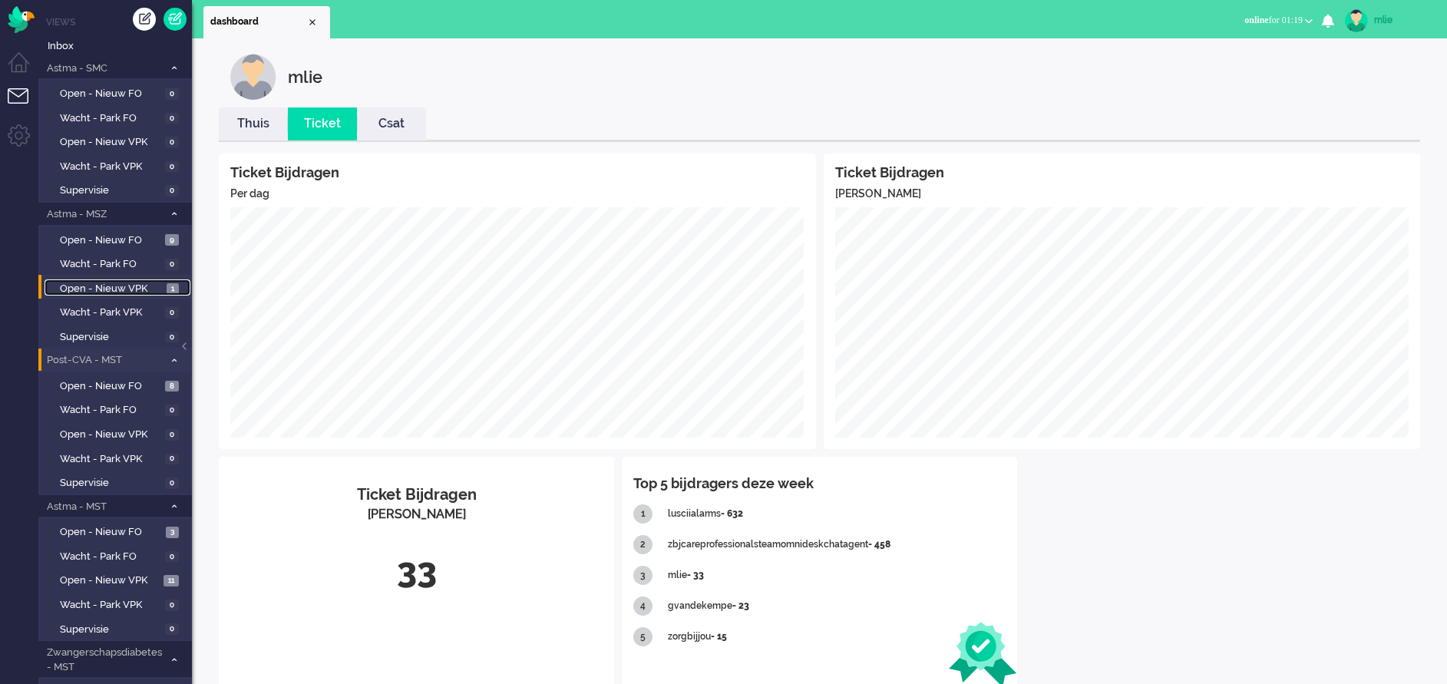
click at [104, 284] on span "Open - Nieuw VPK" at bounding box center [111, 289] width 103 height 15
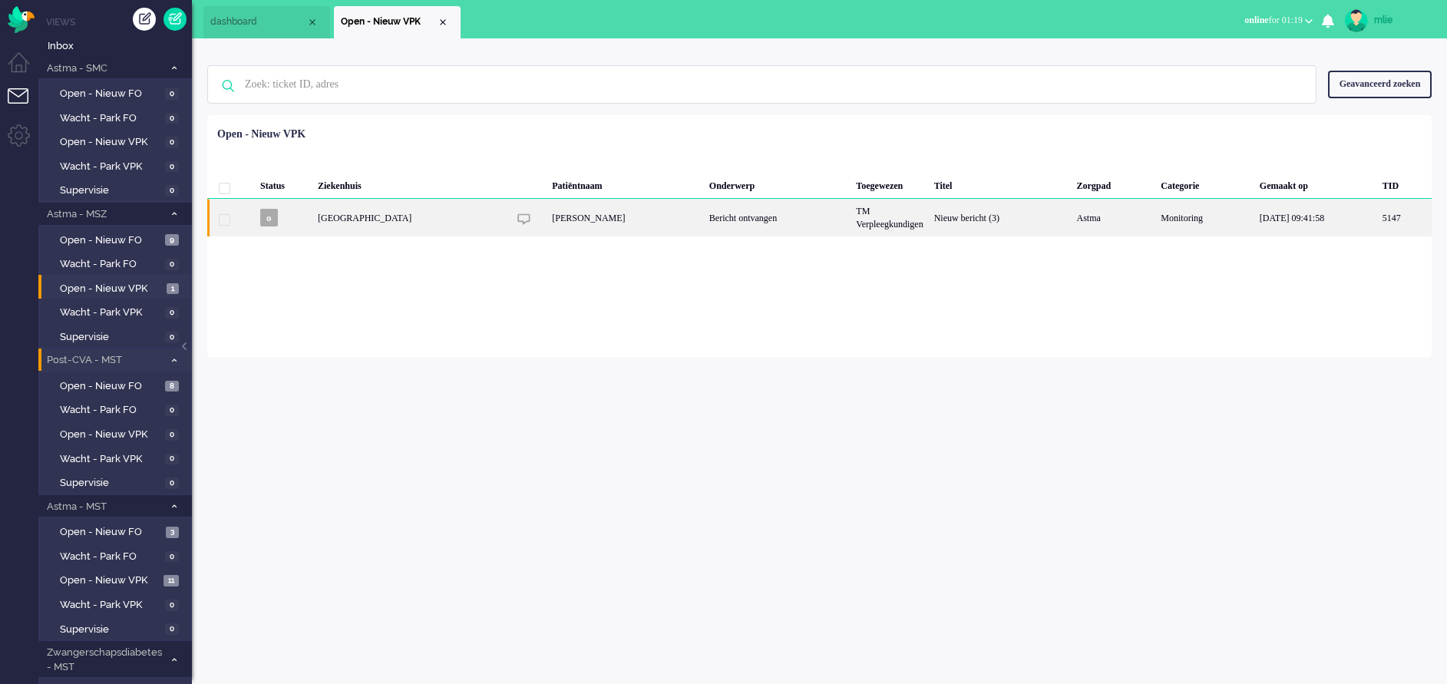
click at [772, 213] on div "Bericht ontvangen" at bounding box center [777, 218] width 147 height 38
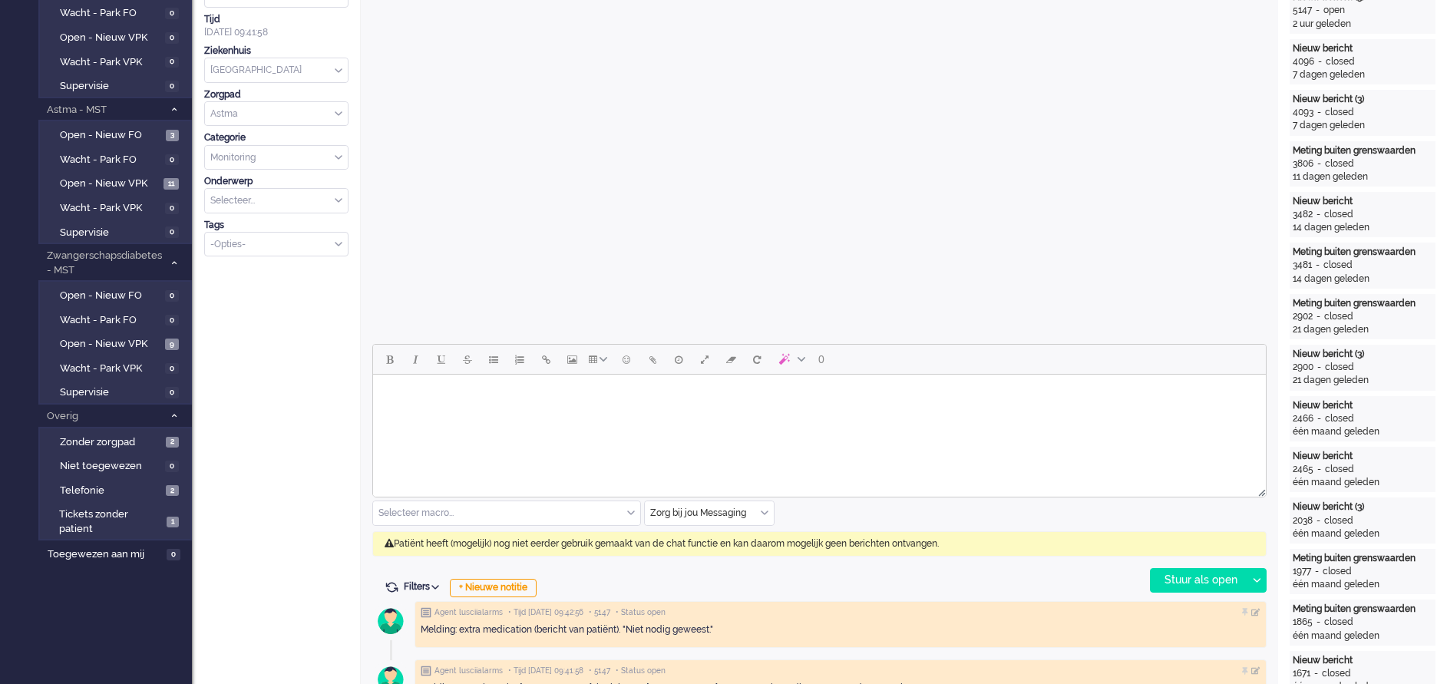
scroll to position [398, 0]
click at [491, 394] on body "Rich Text Area. Press ALT-0 for help." at bounding box center [819, 392] width 881 height 27
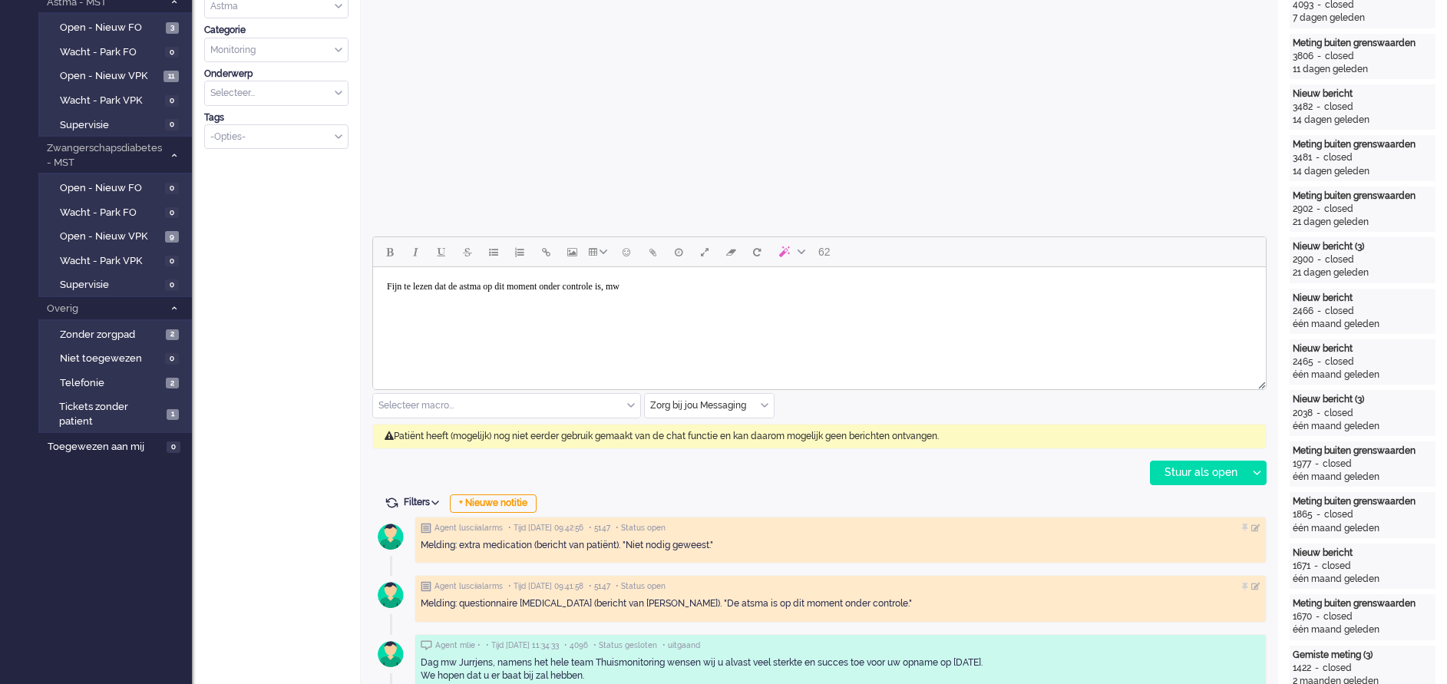
scroll to position [576, 0]
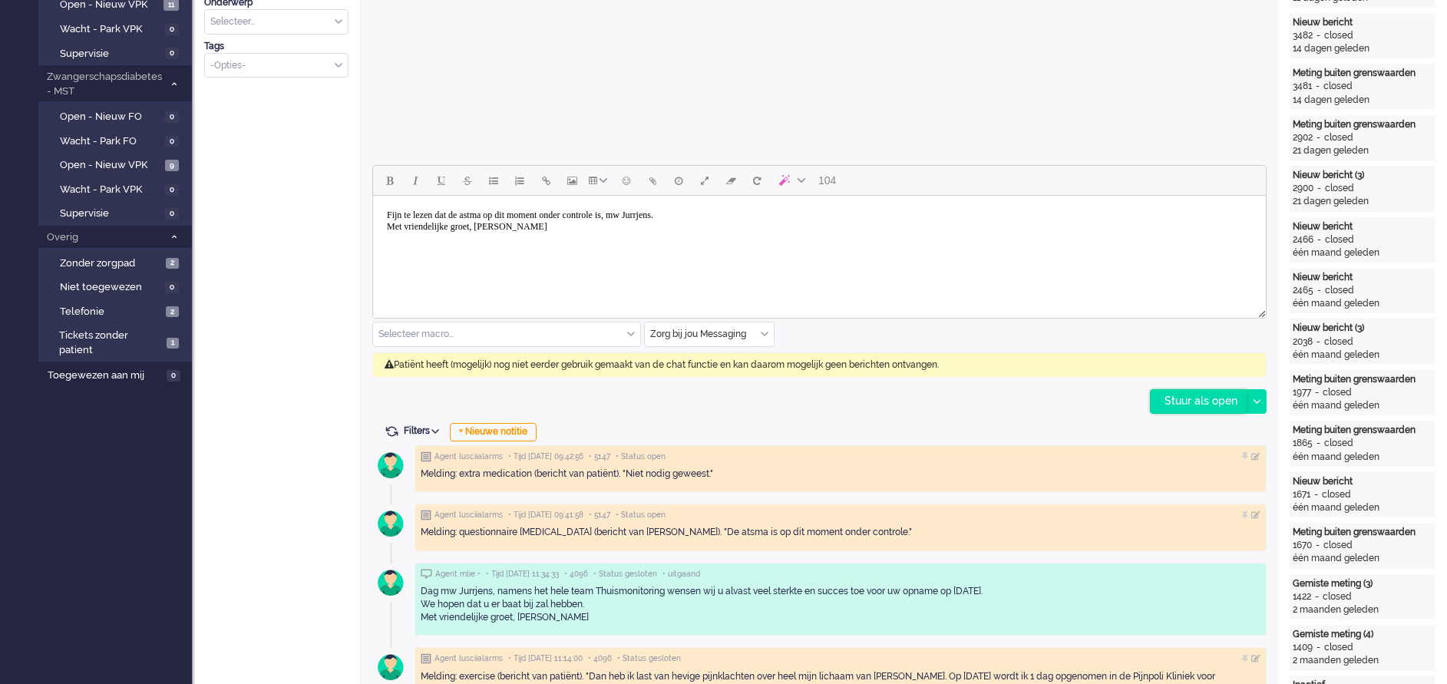
click at [1190, 395] on div "Stuur als open" at bounding box center [1199, 401] width 96 height 23
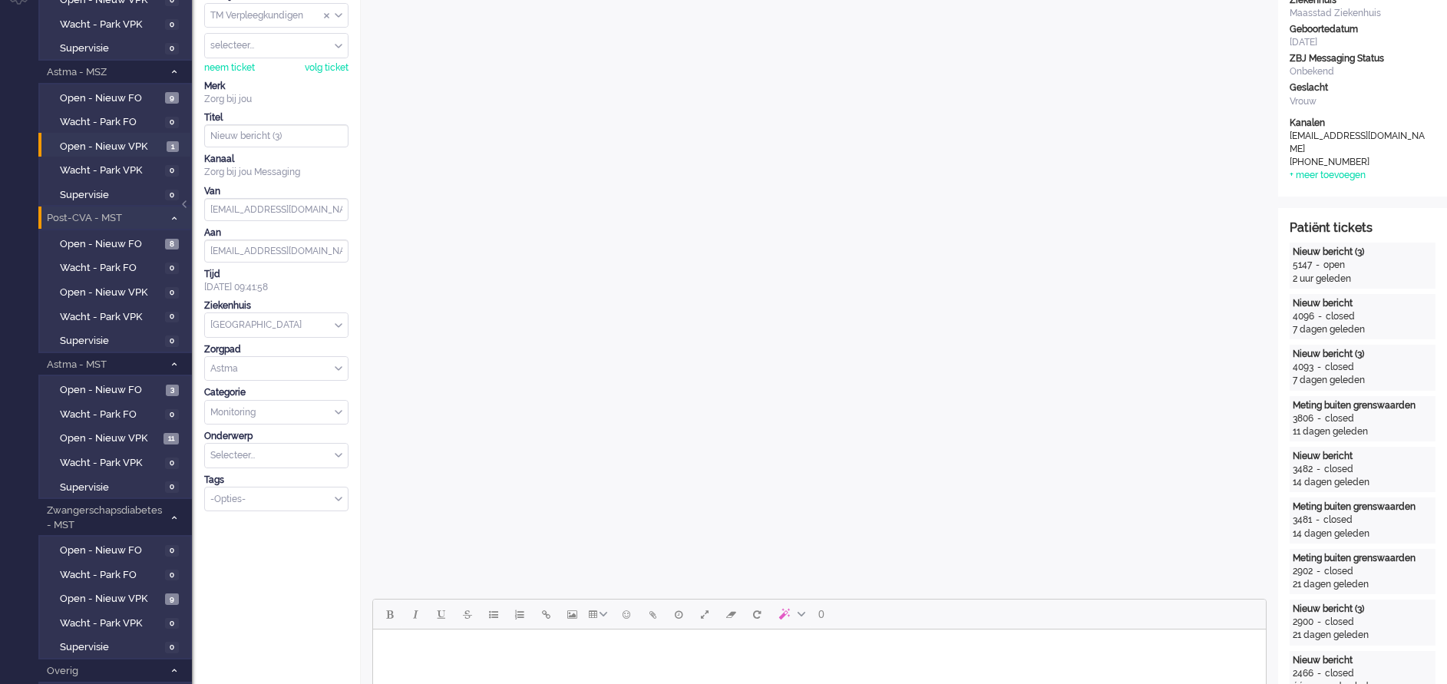
scroll to position [0, 0]
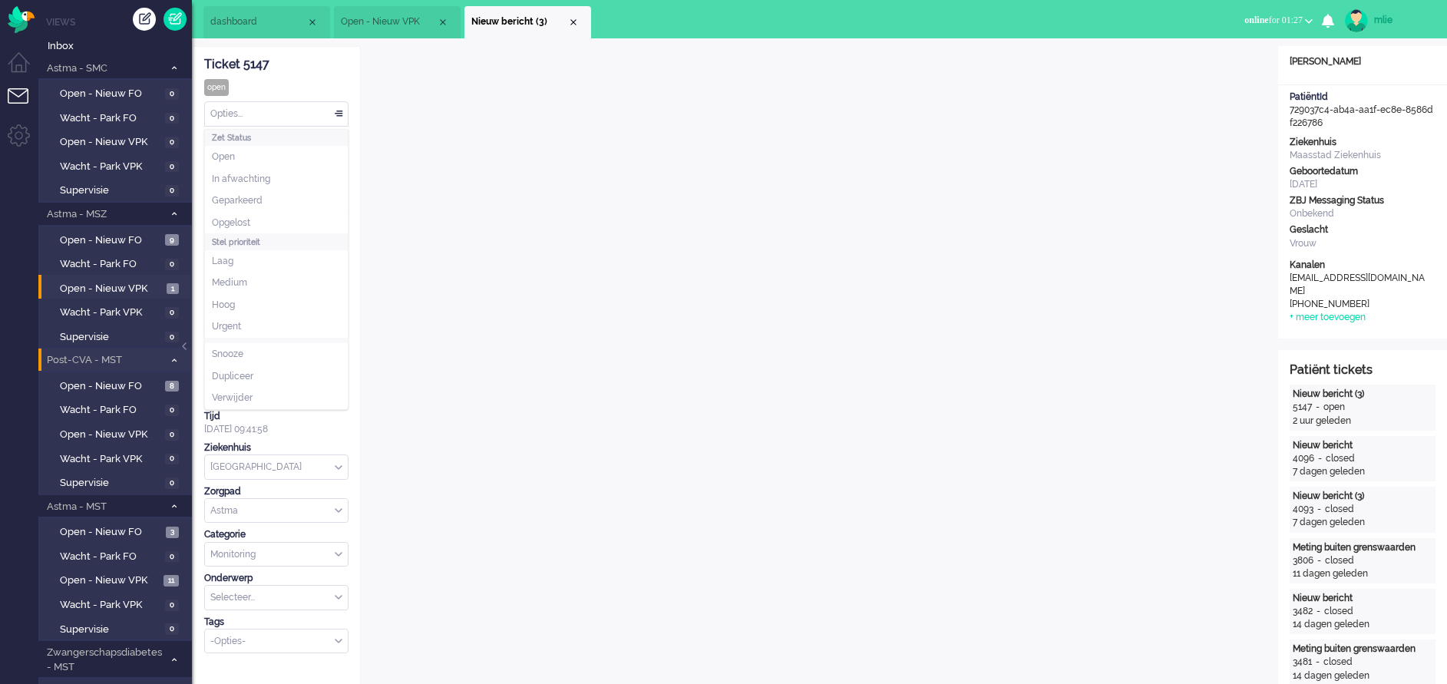
click at [341, 111] on div "Opties..." at bounding box center [276, 114] width 143 height 24
click at [234, 216] on span "Opgelost" at bounding box center [231, 222] width 38 height 13
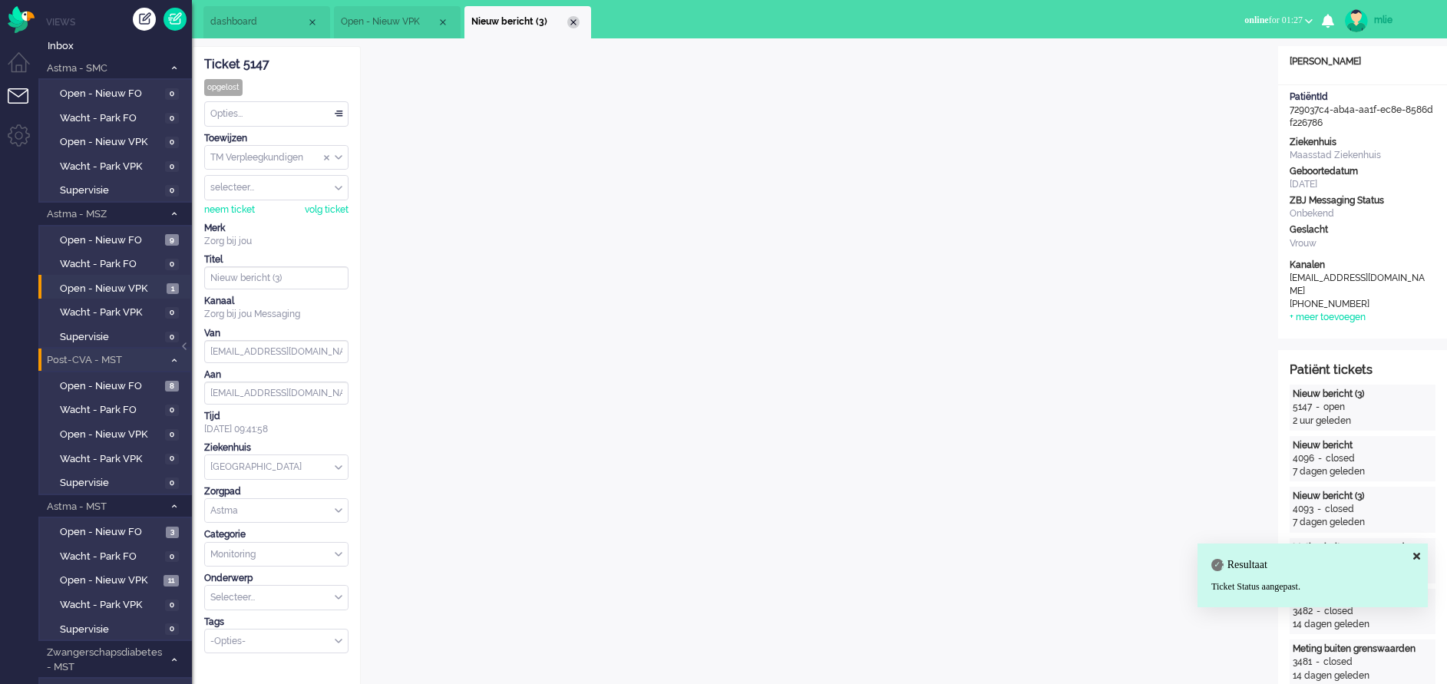
click at [574, 21] on div "Close tab" at bounding box center [573, 22] width 12 height 12
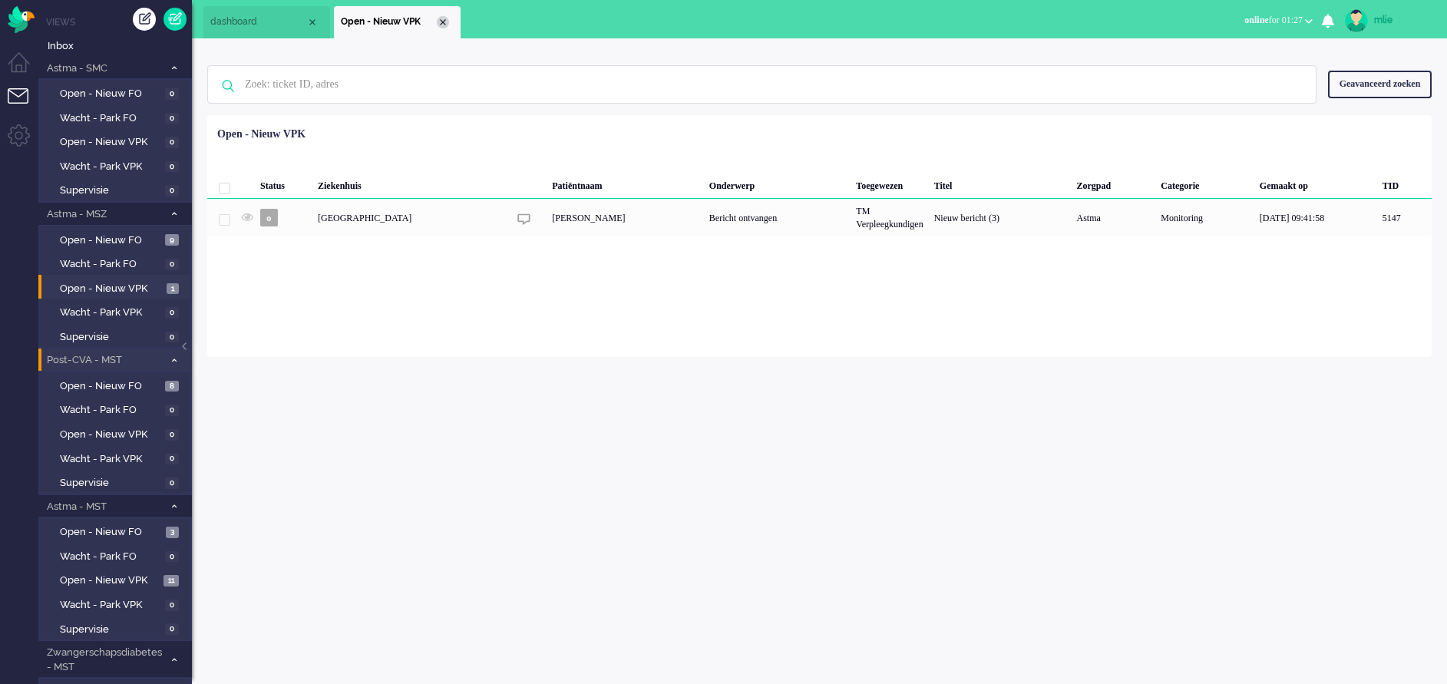
click at [443, 18] on div "Close tab" at bounding box center [443, 22] width 12 height 12
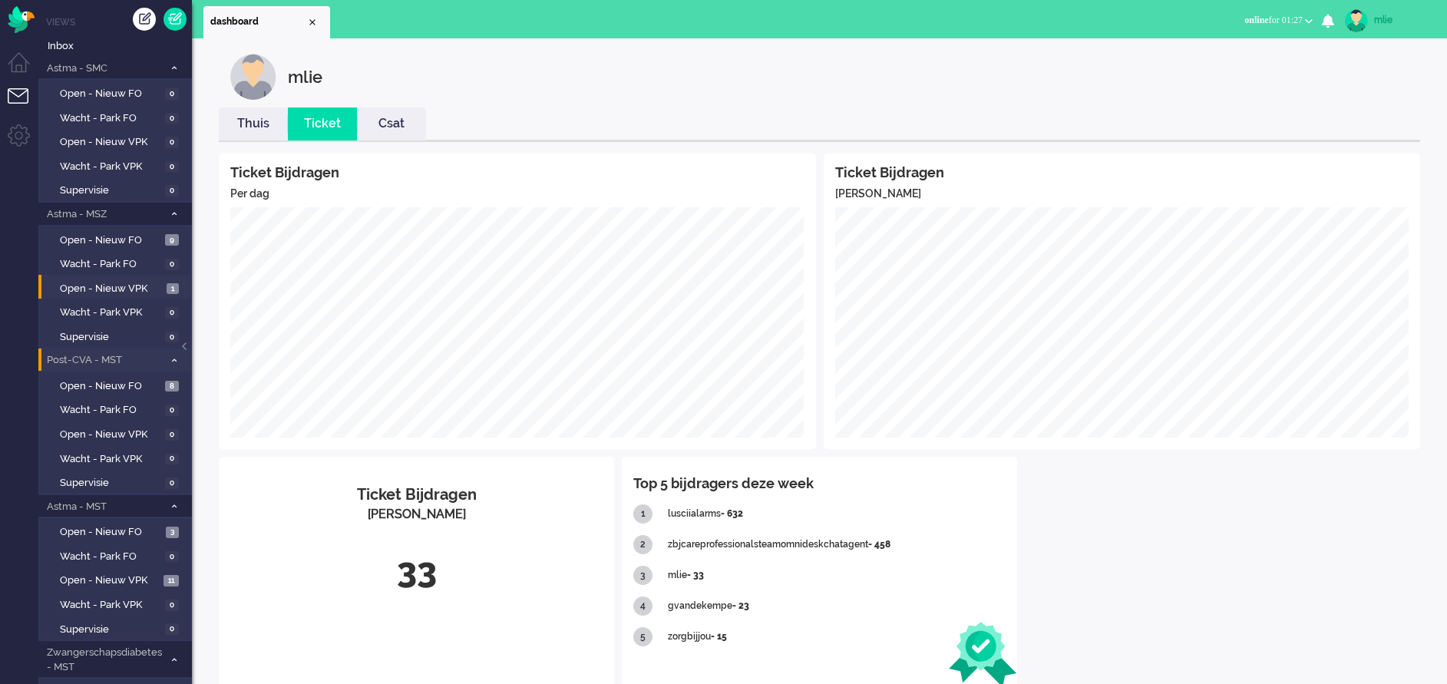
click at [248, 115] on link "Thuis" at bounding box center [253, 124] width 69 height 18
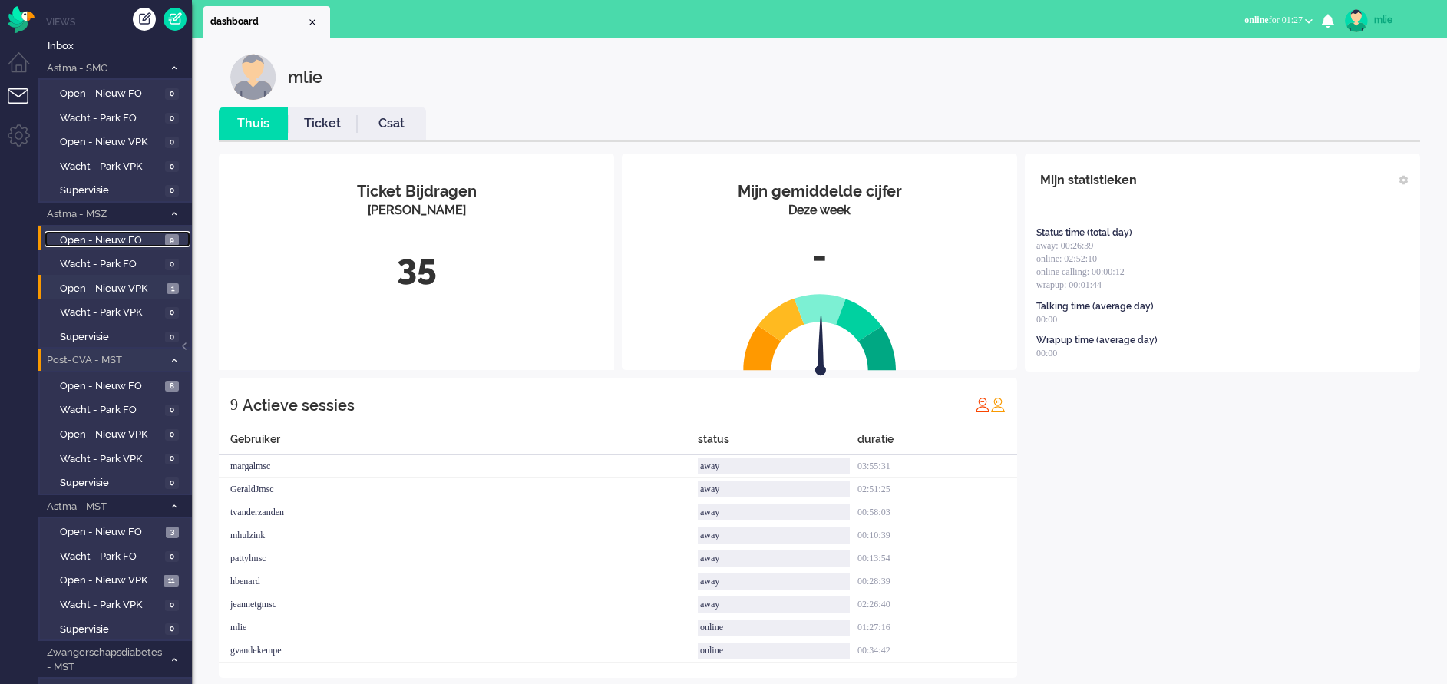
click at [114, 231] on link "Open - Nieuw FO 9" at bounding box center [118, 239] width 146 height 17
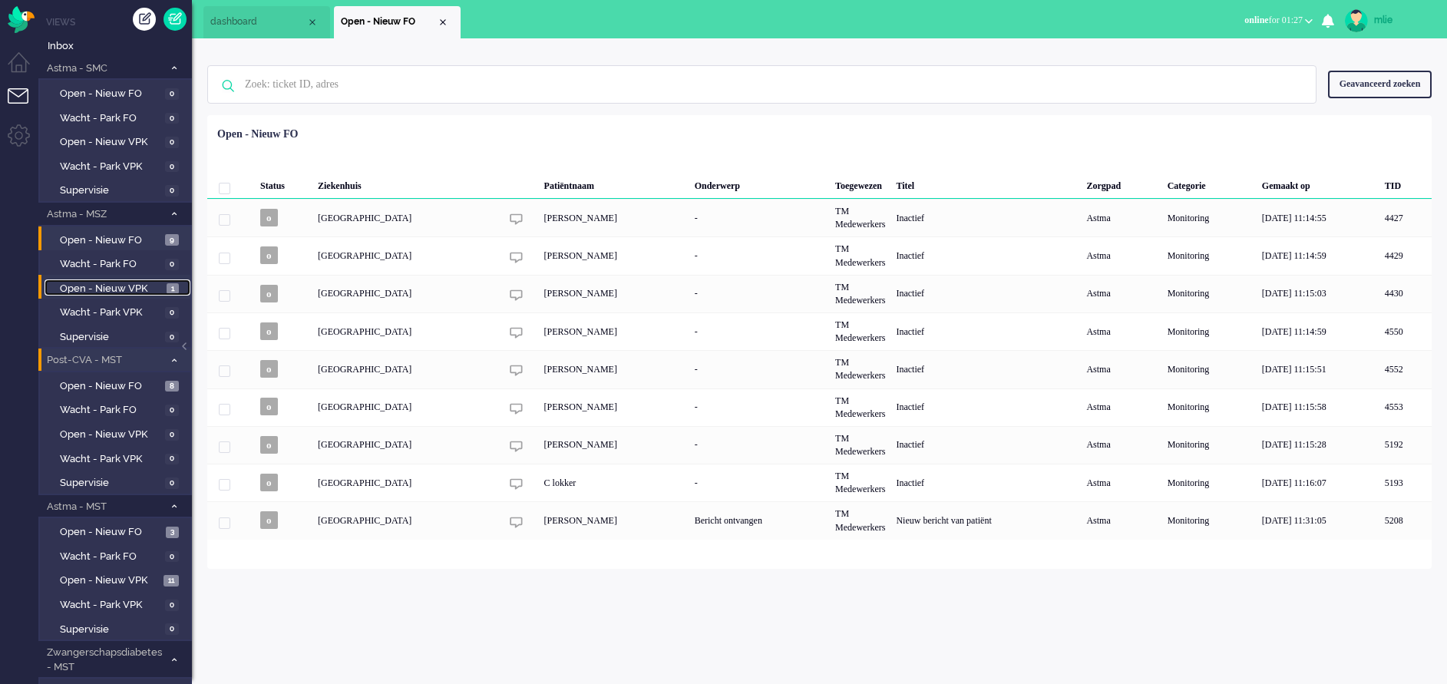
click at [110, 289] on span "Open - Nieuw VPK" at bounding box center [111, 289] width 103 height 15
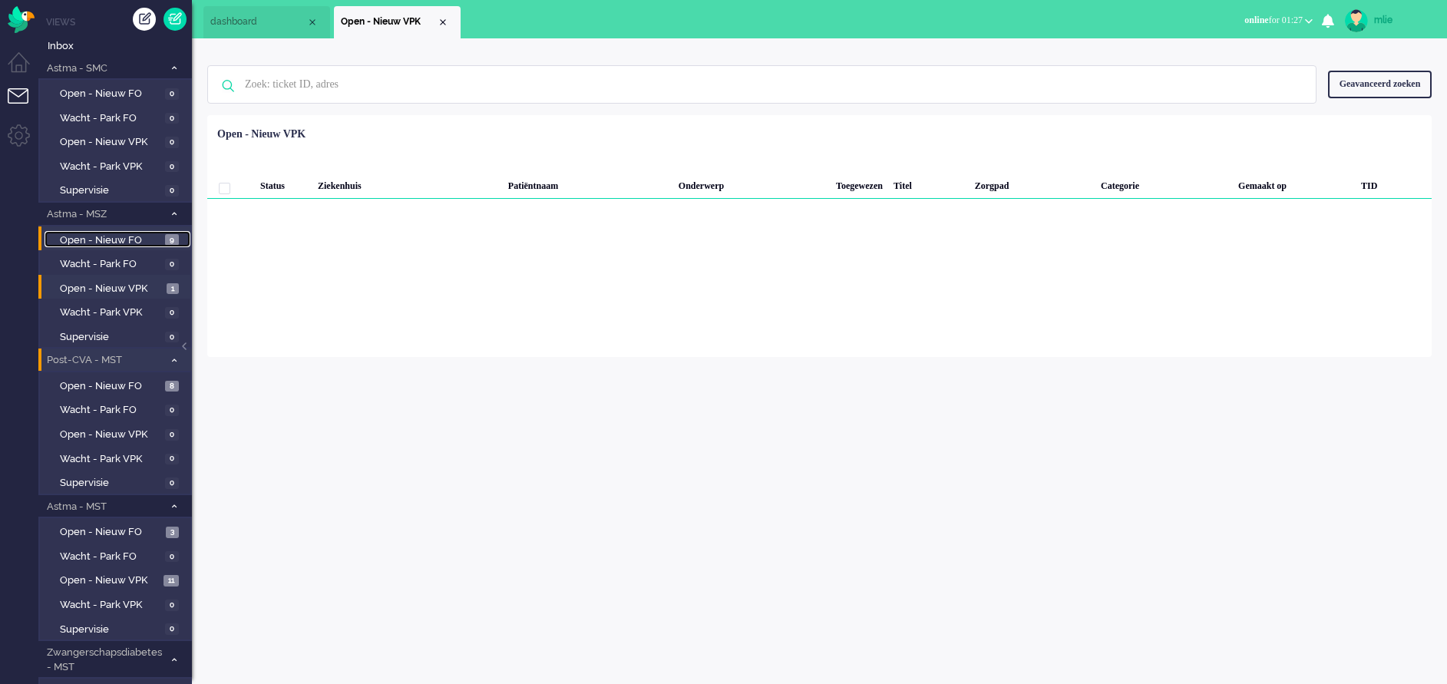
click at [154, 237] on span "Open - Nieuw FO" at bounding box center [110, 240] width 101 height 15
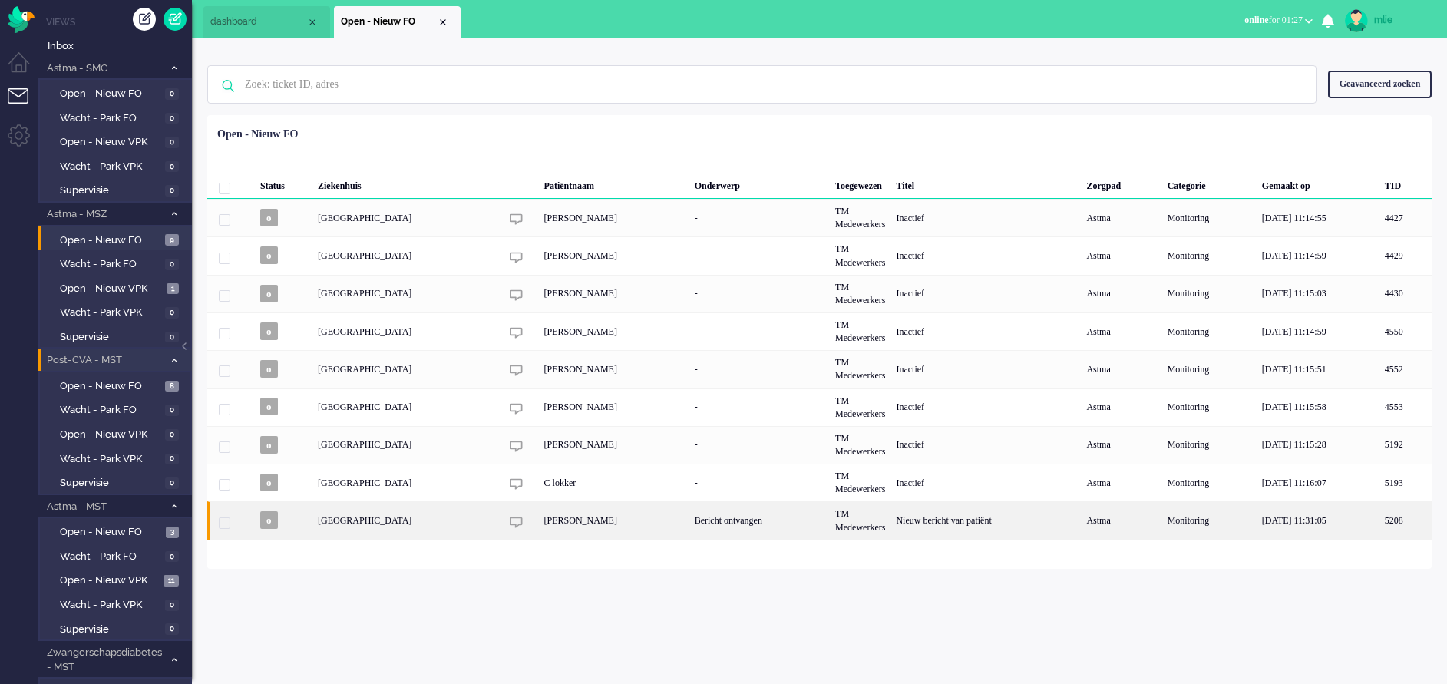
click at [829, 516] on div "Bericht ontvangen" at bounding box center [759, 520] width 140 height 38
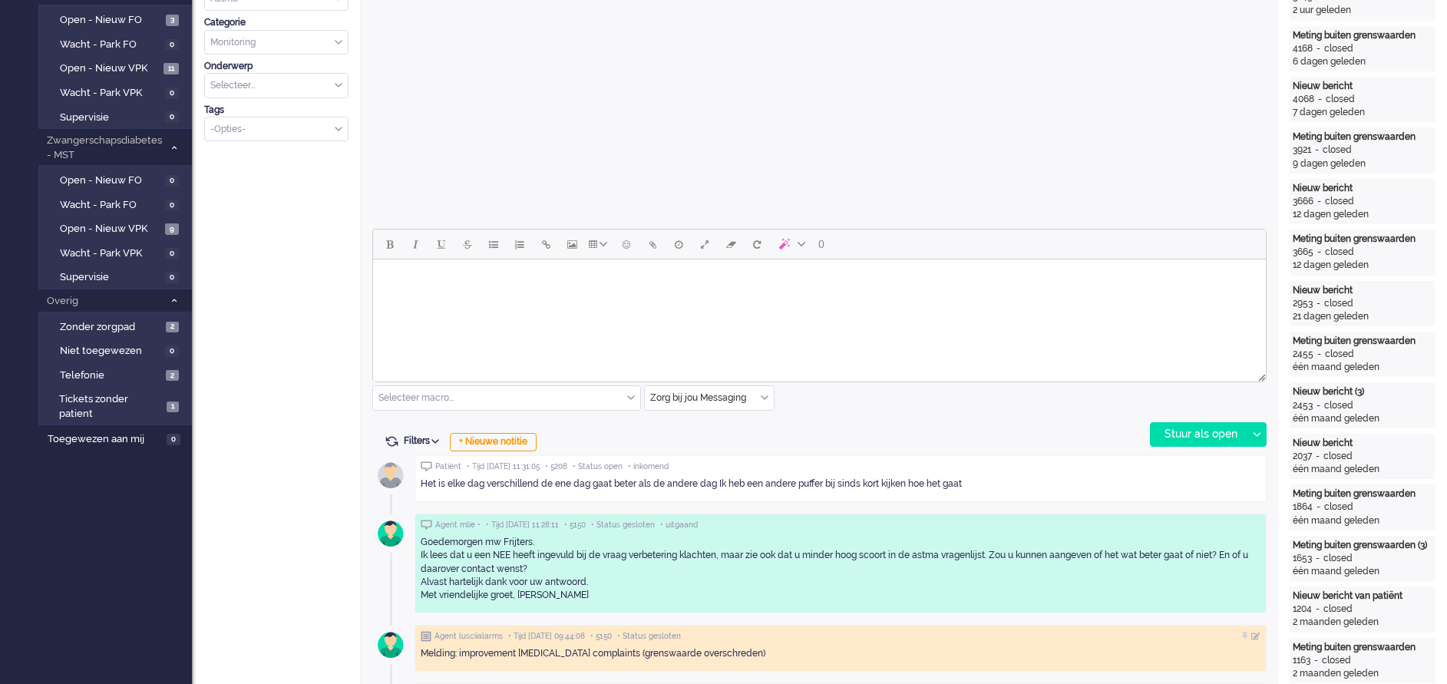
scroll to position [514, 0]
click at [471, 296] on html at bounding box center [819, 277] width 893 height 39
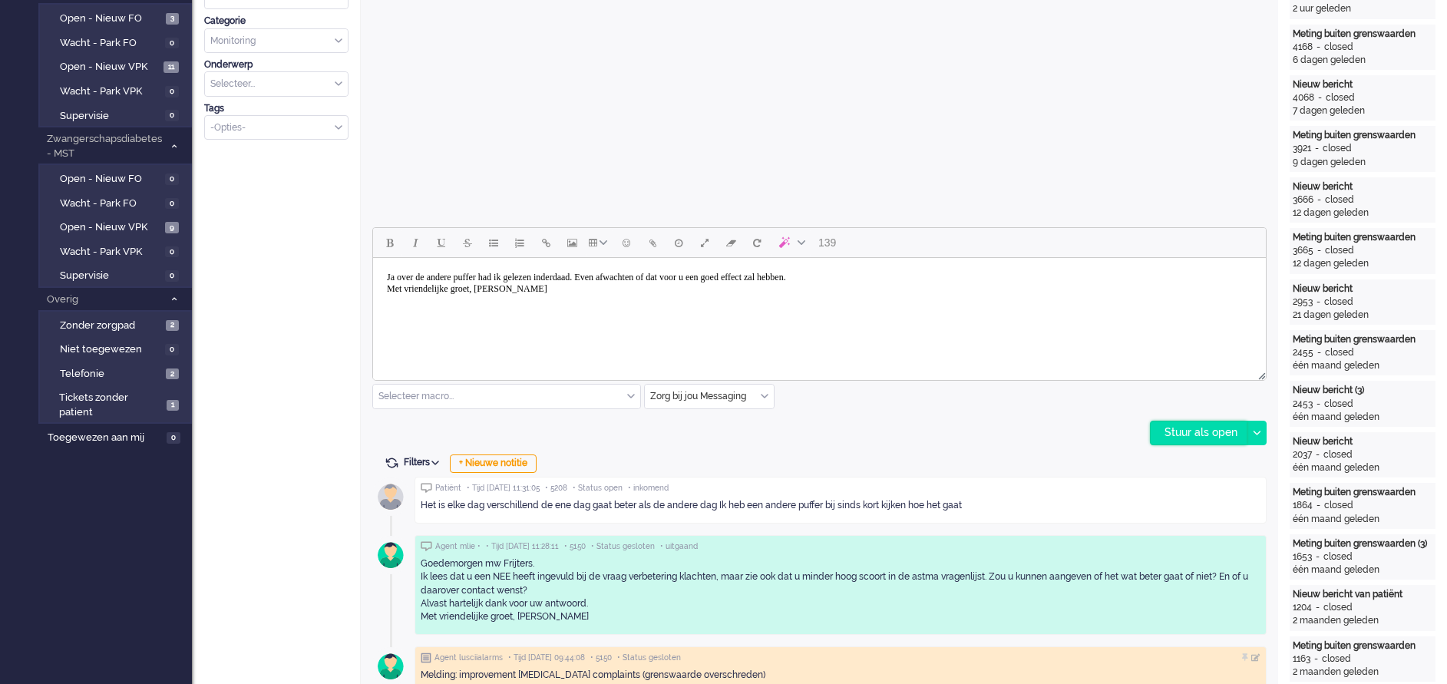
click at [1209, 434] on div "Stuur als open" at bounding box center [1199, 432] width 96 height 23
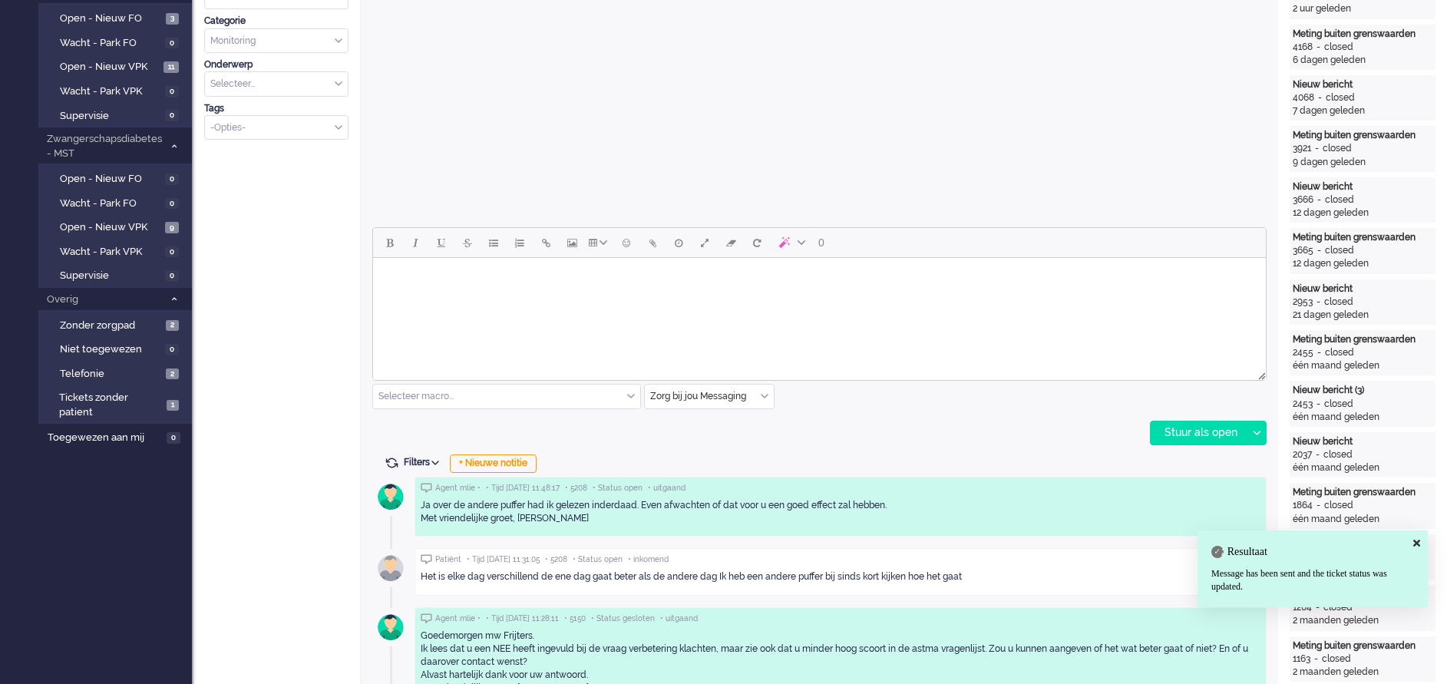
scroll to position [0, 0]
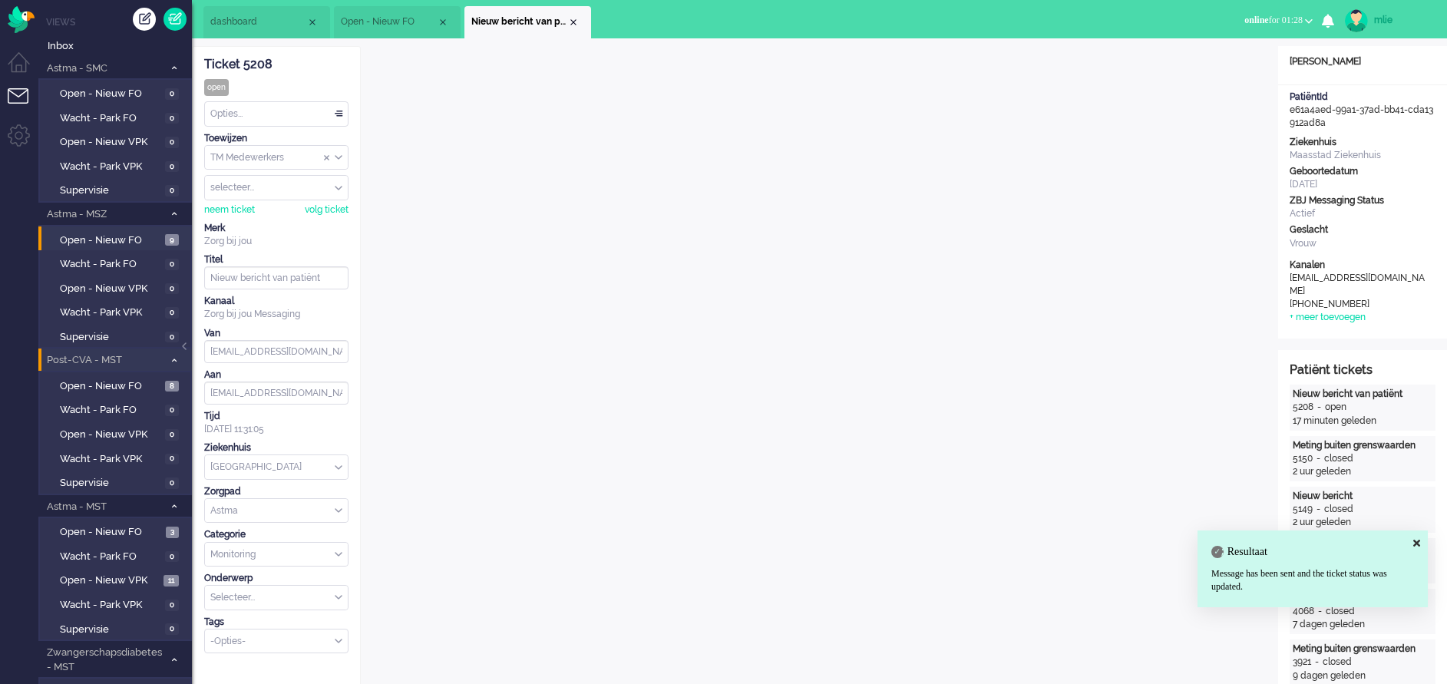
click at [339, 113] on div "Opties..." at bounding box center [276, 114] width 143 height 24
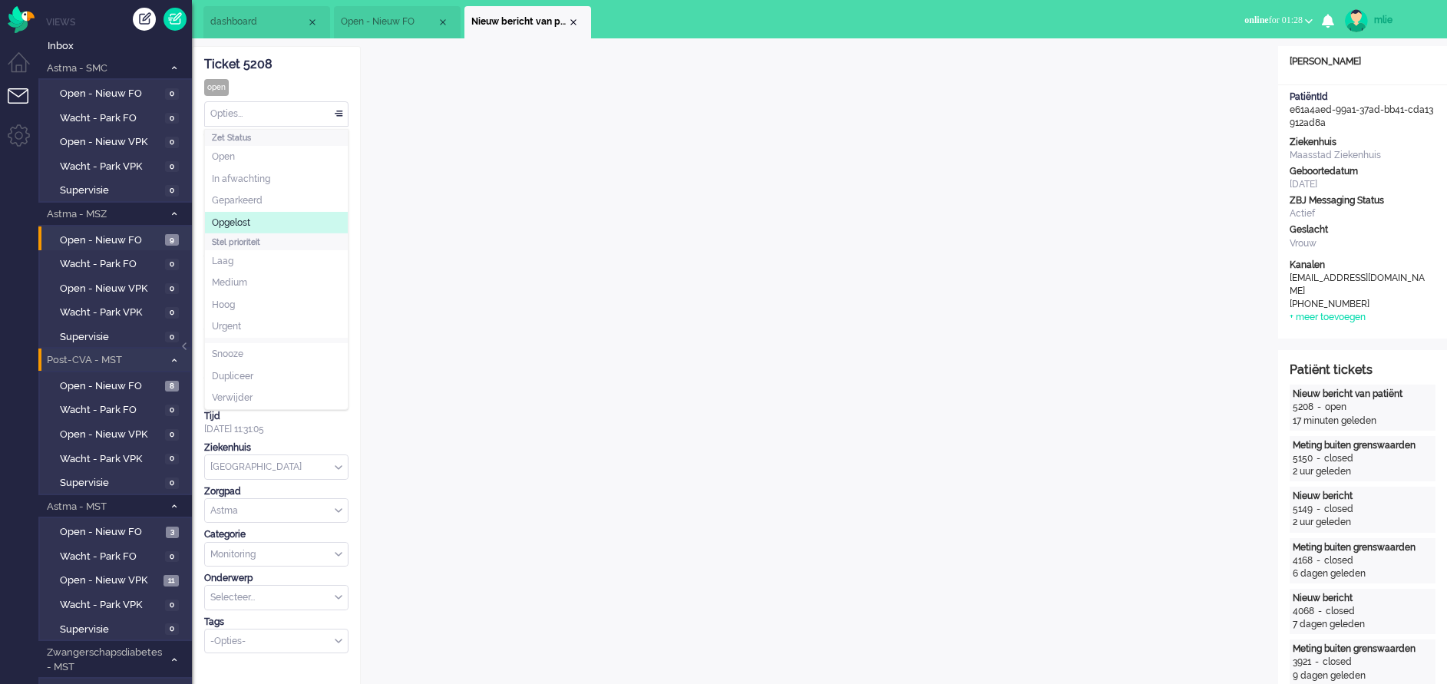
click at [230, 221] on span "Opgelost" at bounding box center [231, 222] width 38 height 13
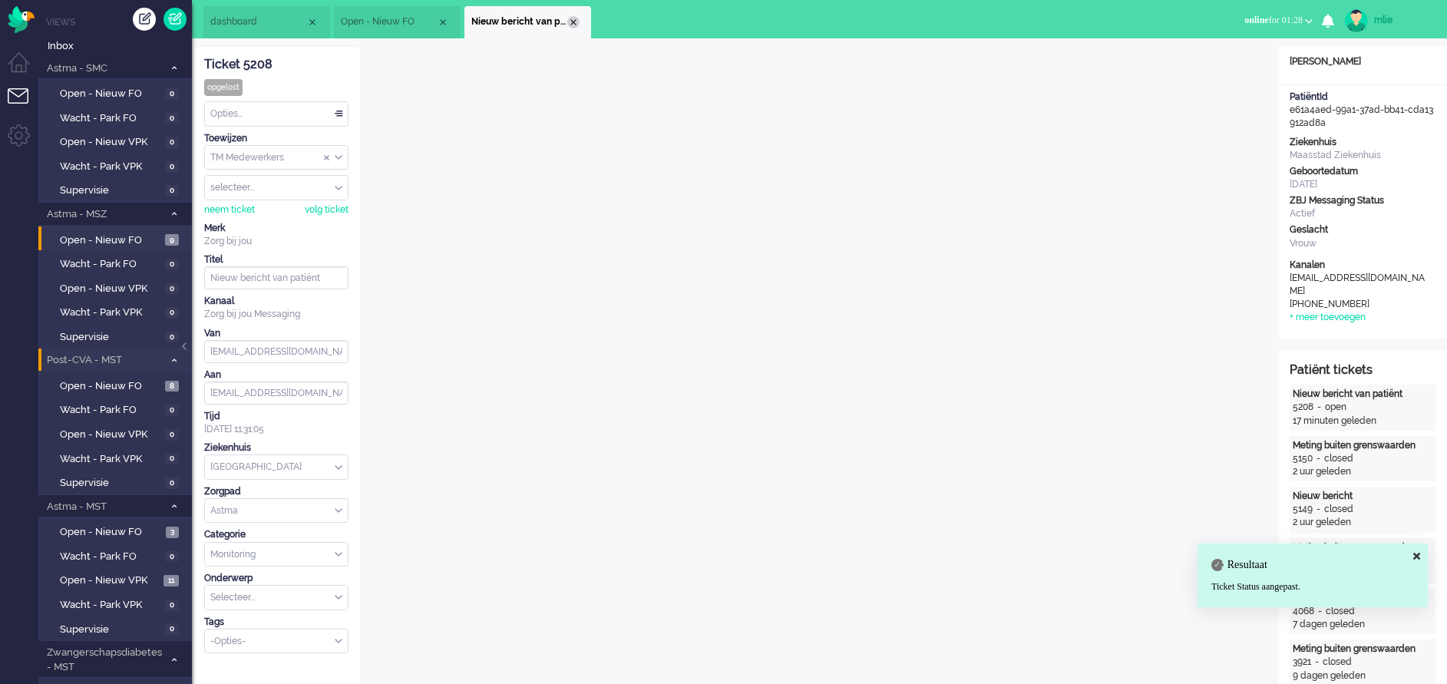
click at [576, 19] on div "Close tab" at bounding box center [573, 22] width 12 height 12
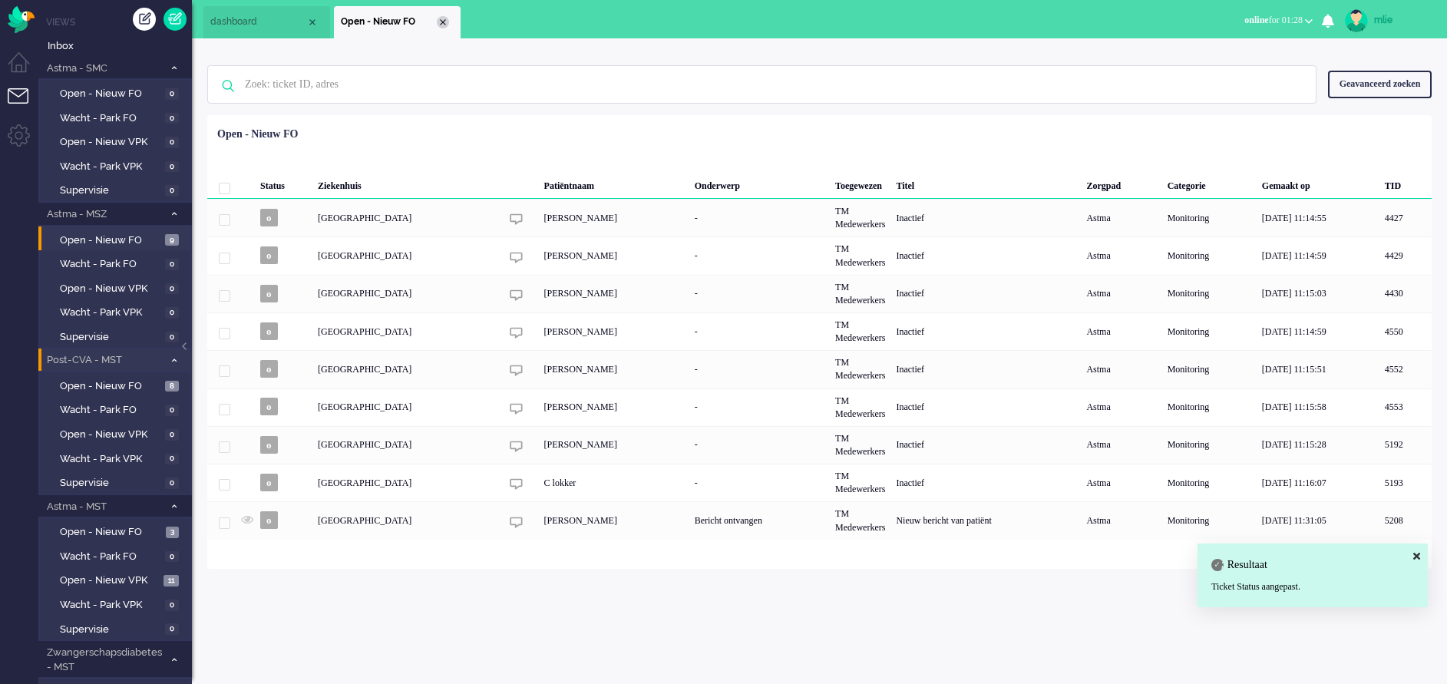
click at [441, 21] on div "Close tab" at bounding box center [443, 22] width 12 height 12
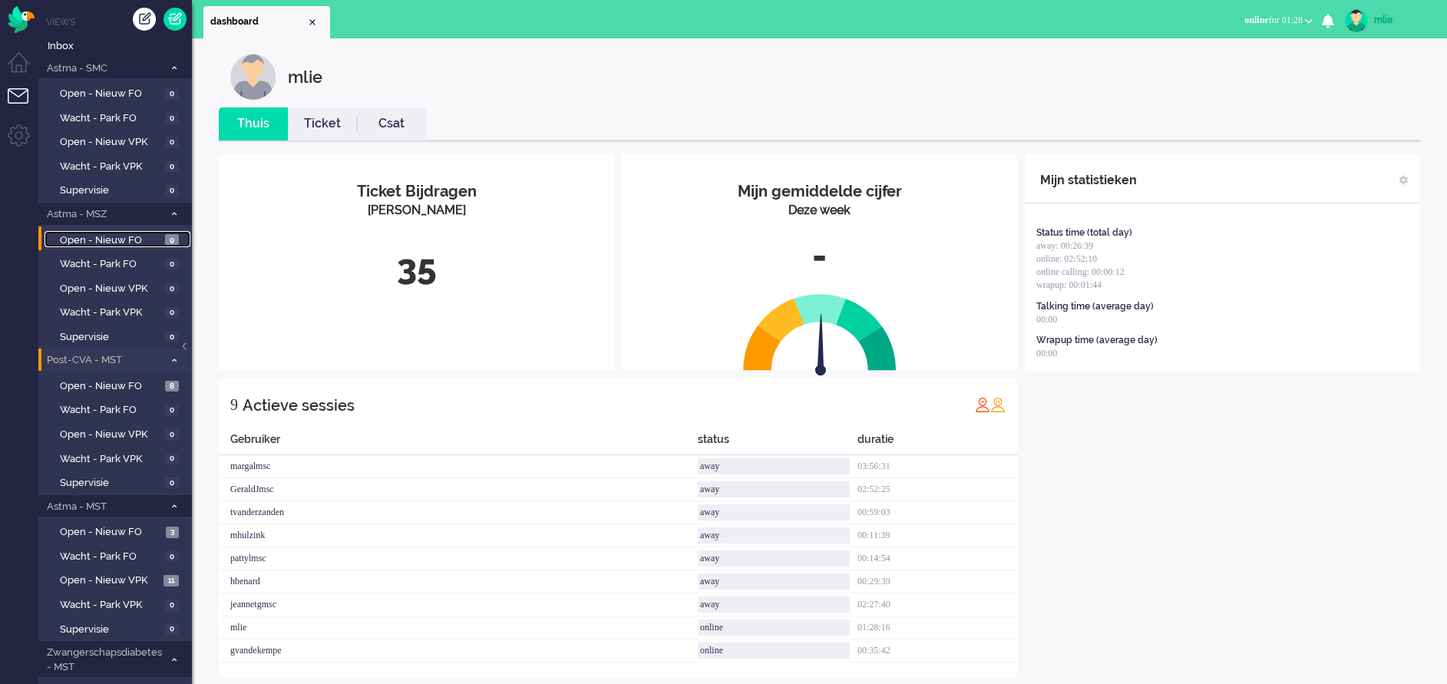
click at [88, 239] on span "Open - Nieuw FO" at bounding box center [110, 240] width 101 height 15
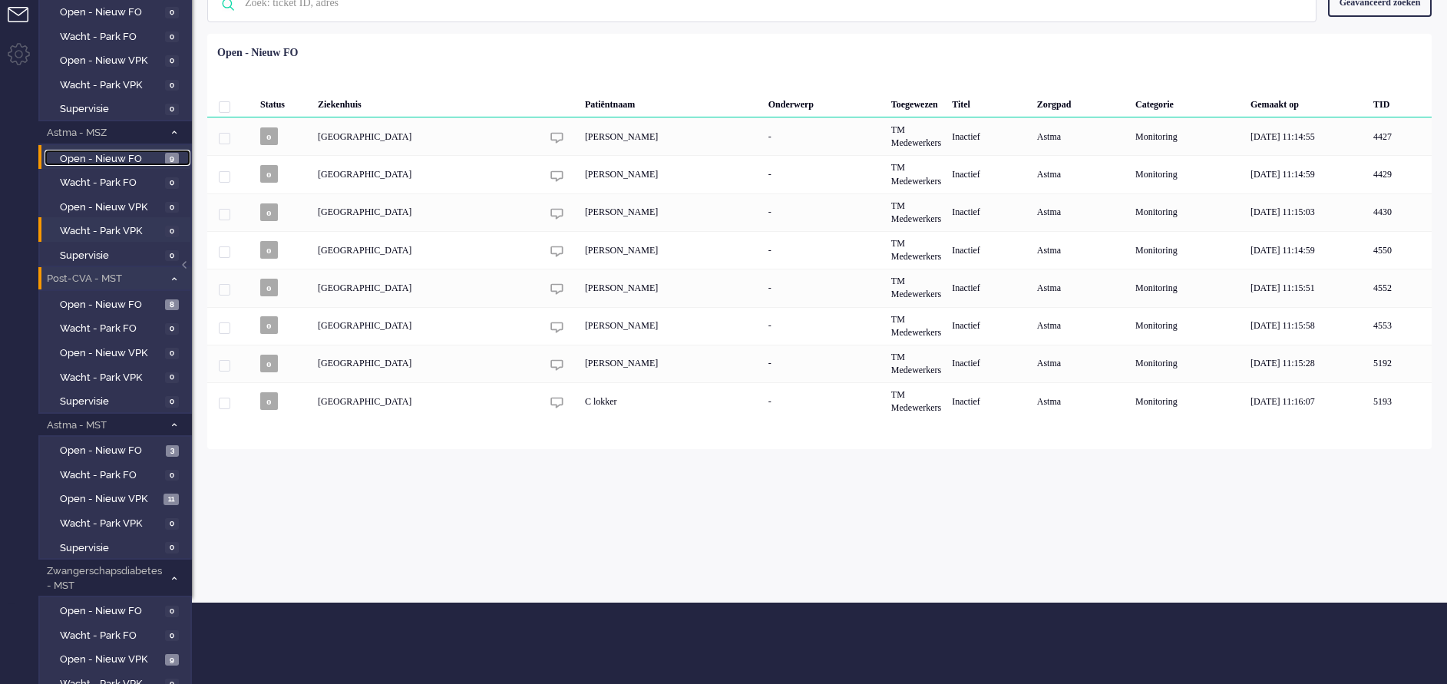
scroll to position [115, 0]
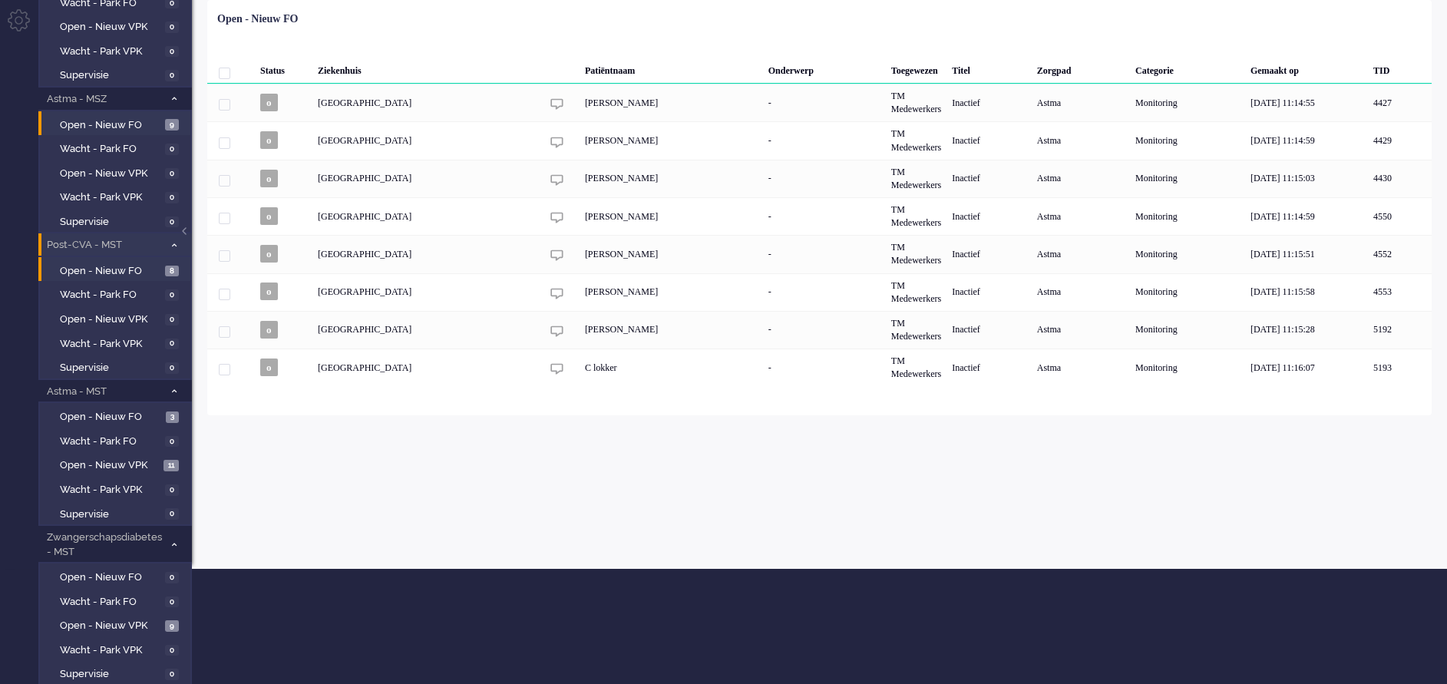
click at [94, 260] on li "Open - Nieuw FO 8" at bounding box center [114, 269] width 152 height 25
click at [170, 270] on span "8" at bounding box center [172, 272] width 14 height 12
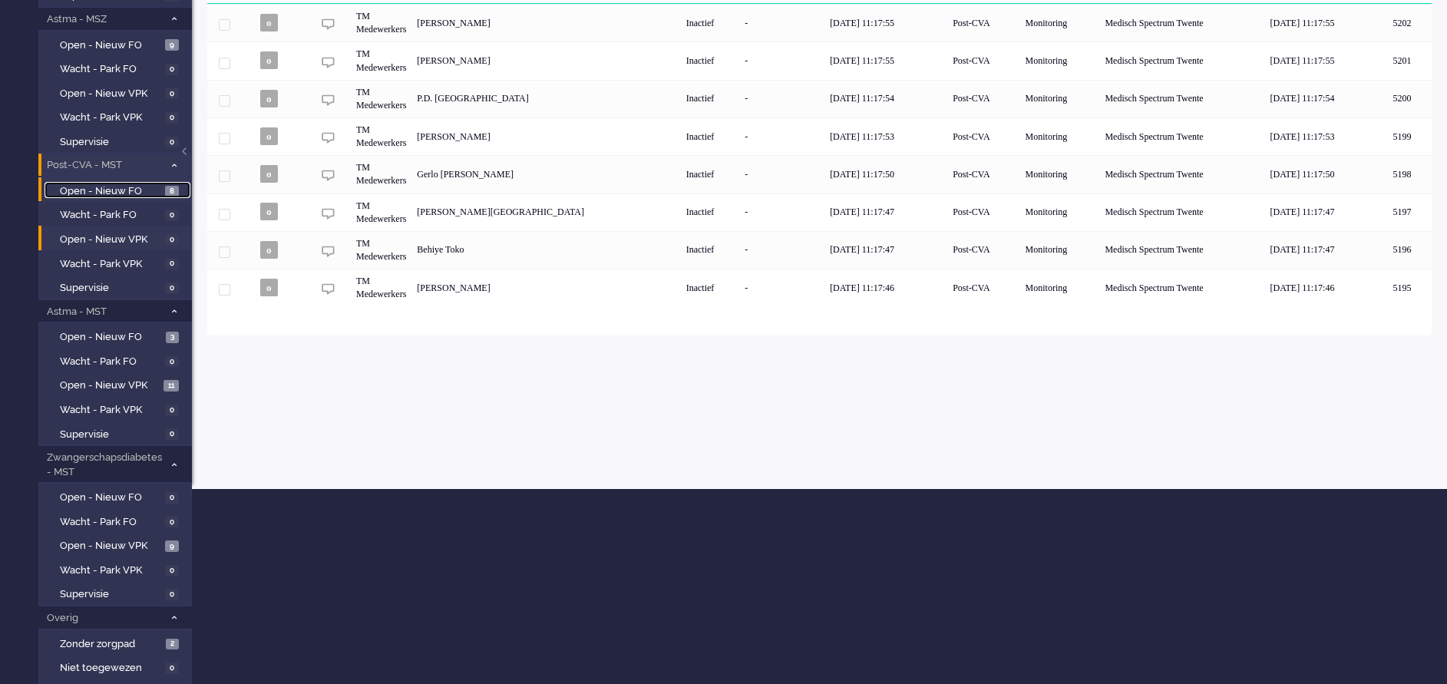
scroll to position [230, 0]
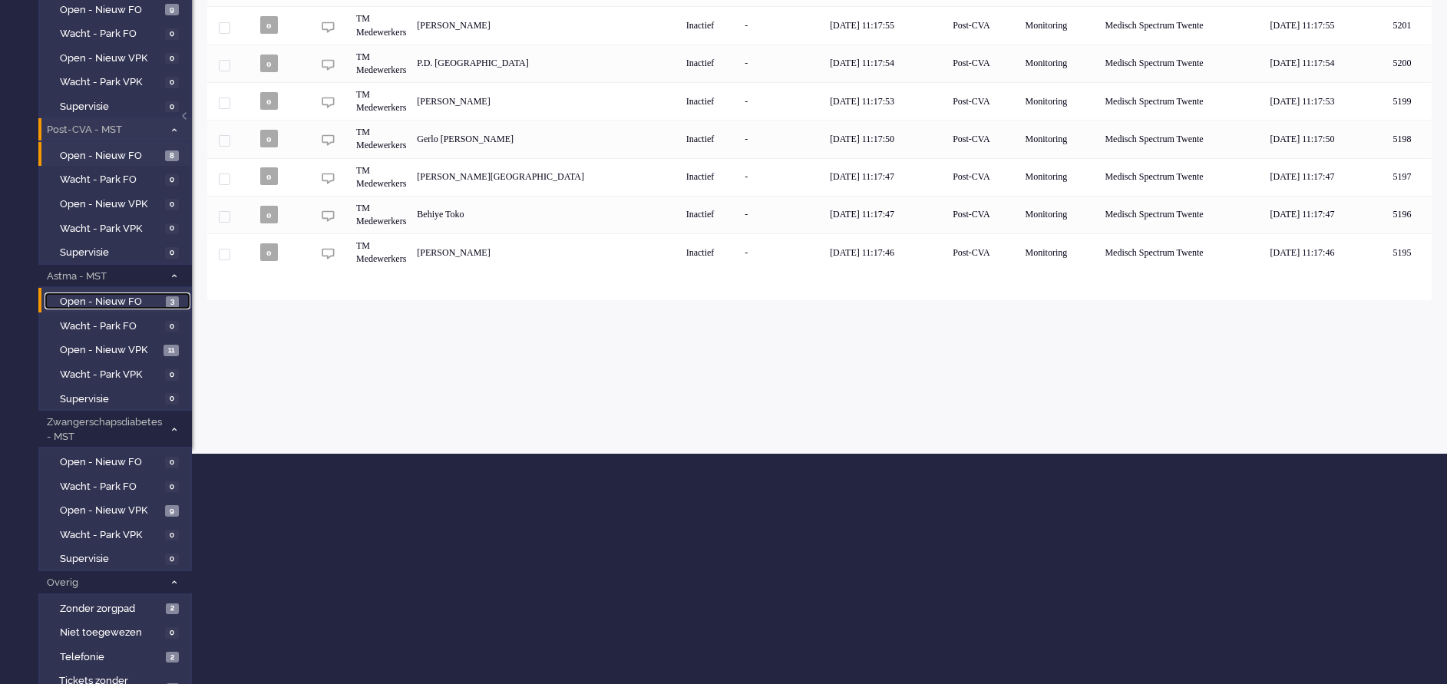
click at [81, 299] on span "Open - Nieuw FO" at bounding box center [111, 302] width 102 height 15
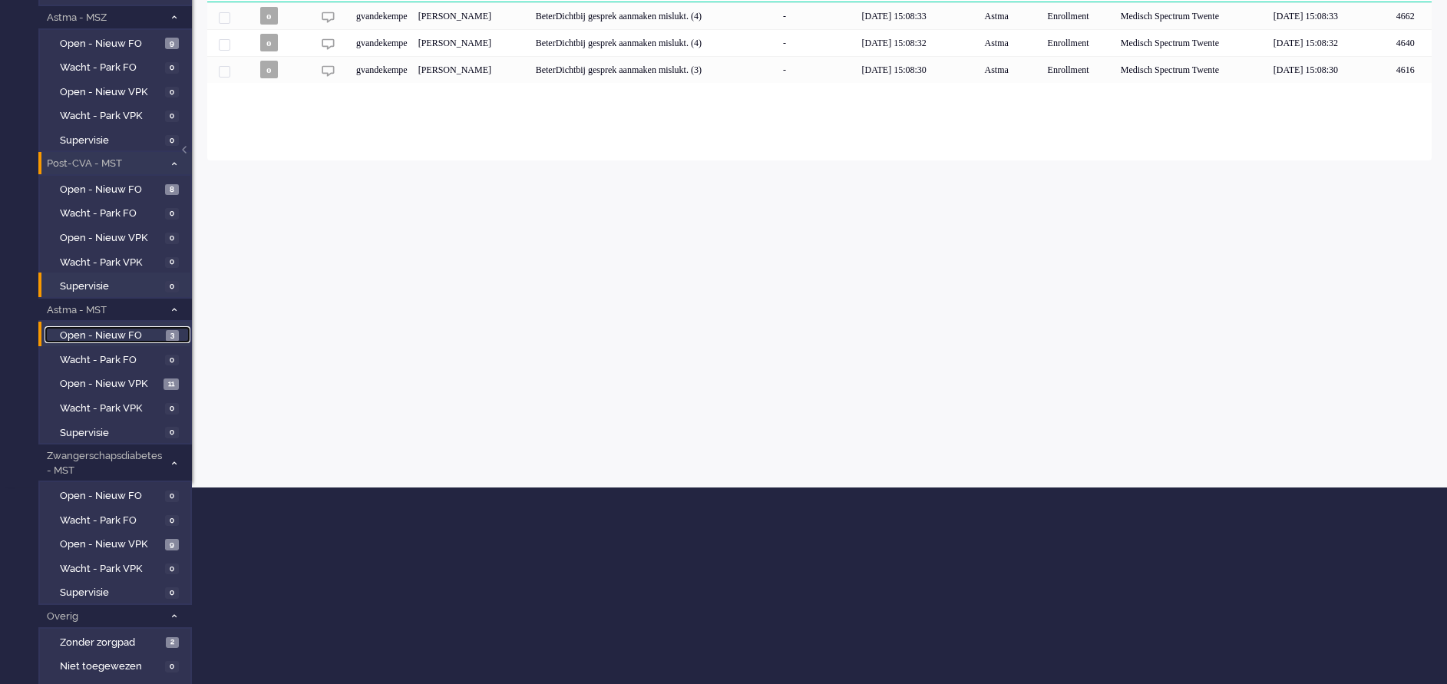
scroll to position [230, 0]
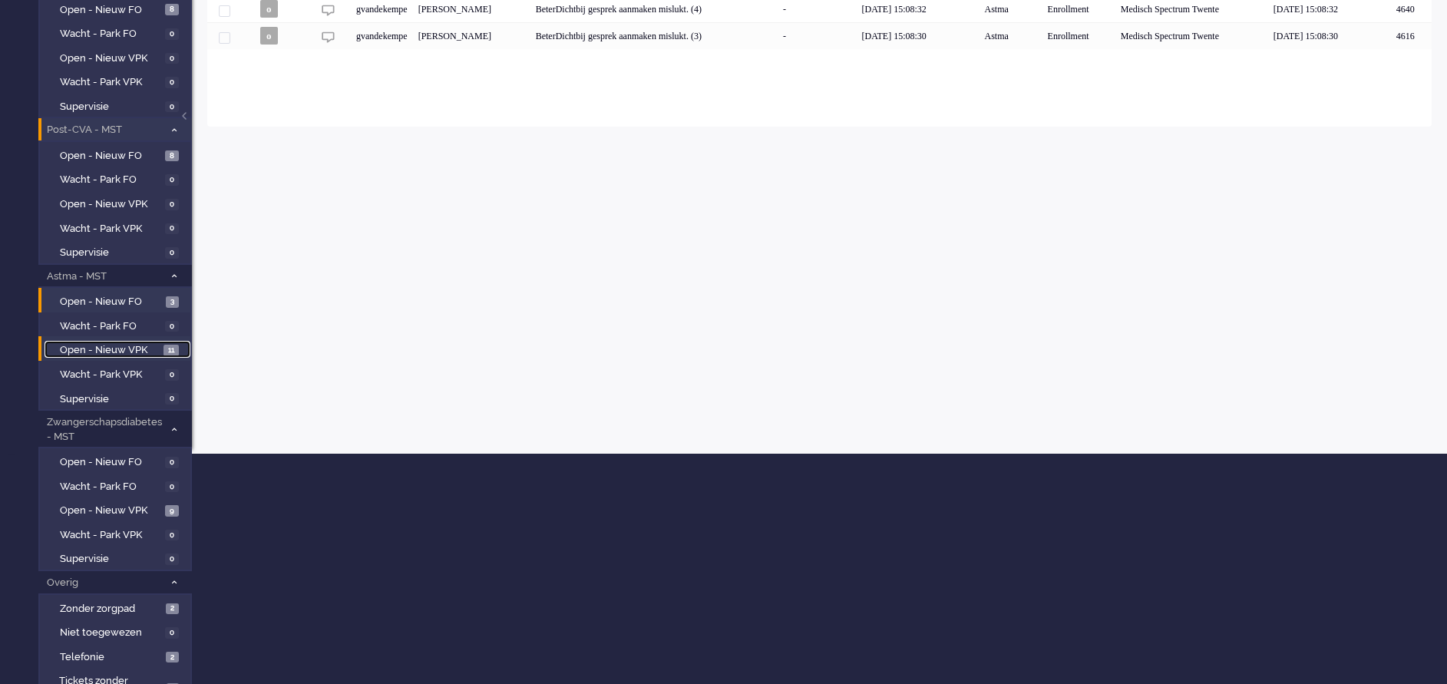
click at [76, 345] on span "Open - Nieuw VPK" at bounding box center [110, 350] width 100 height 15
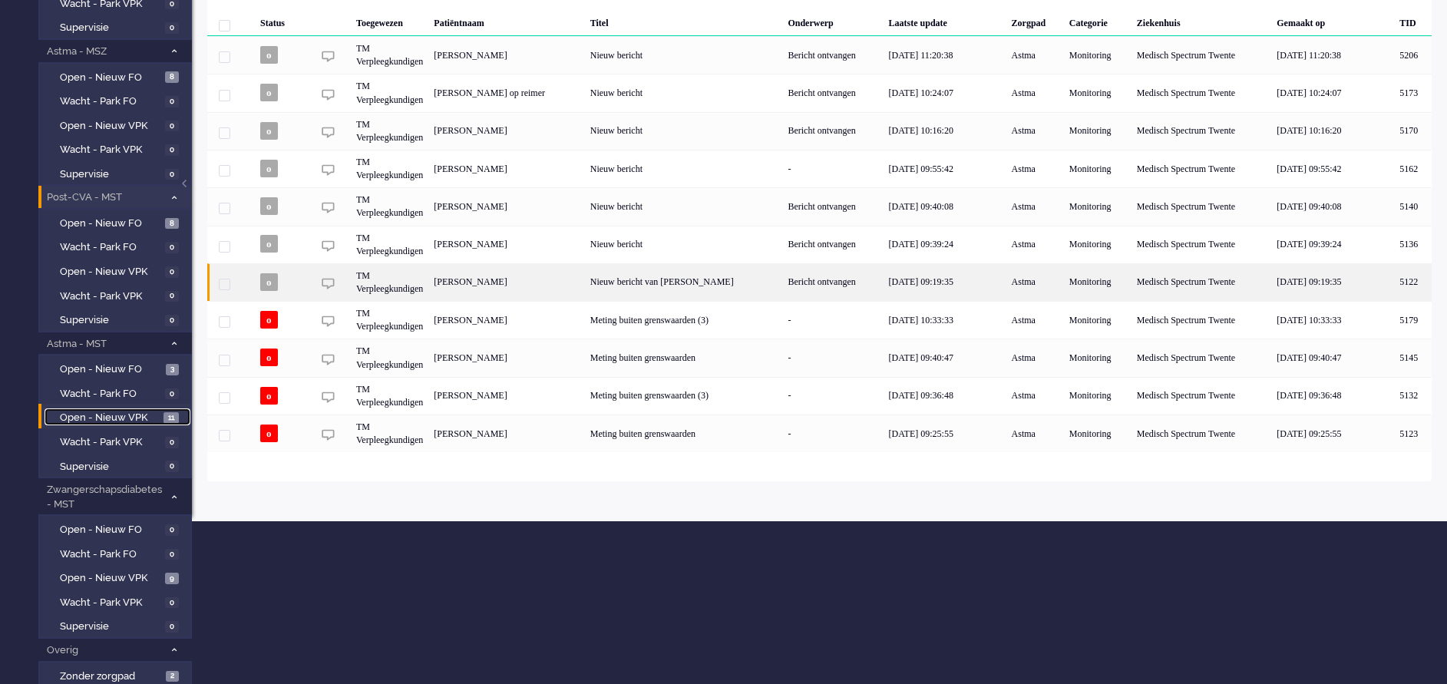
scroll to position [48, 0]
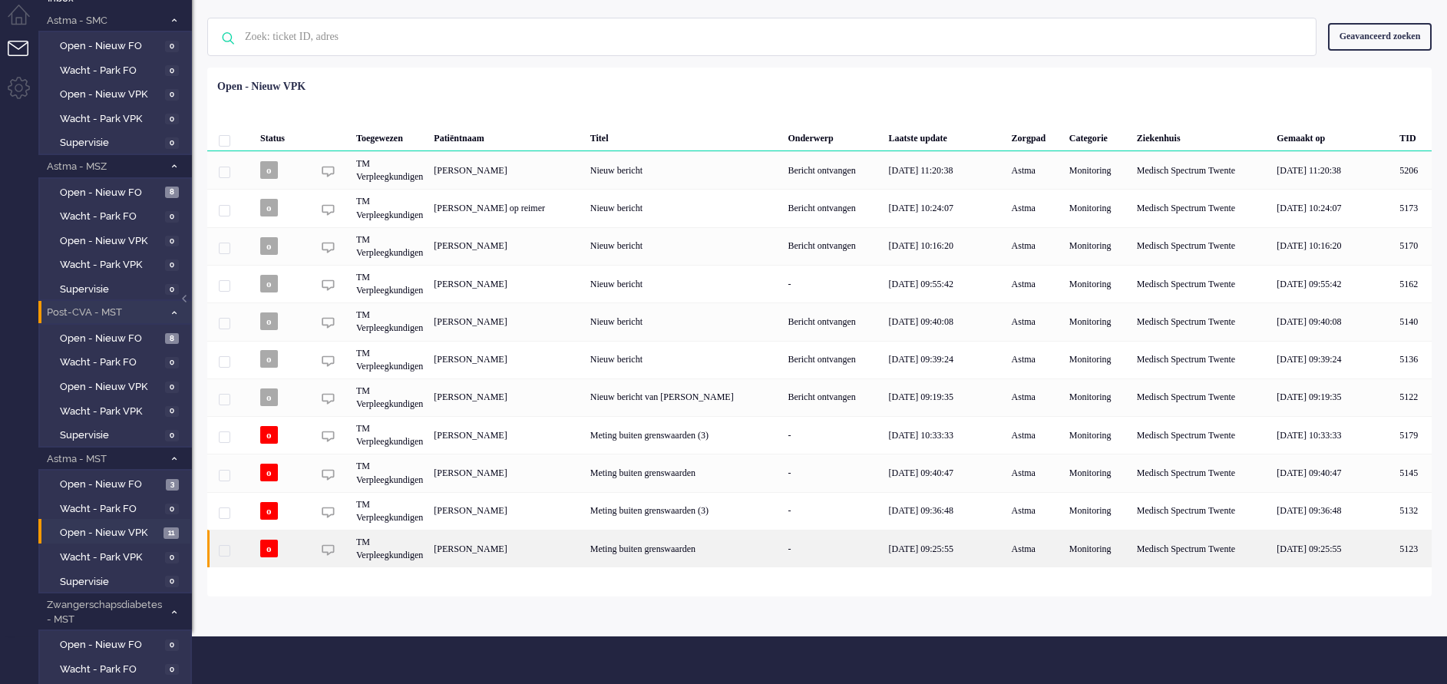
click at [744, 544] on div "Meting buiten grenswaarden" at bounding box center [684, 549] width 198 height 38
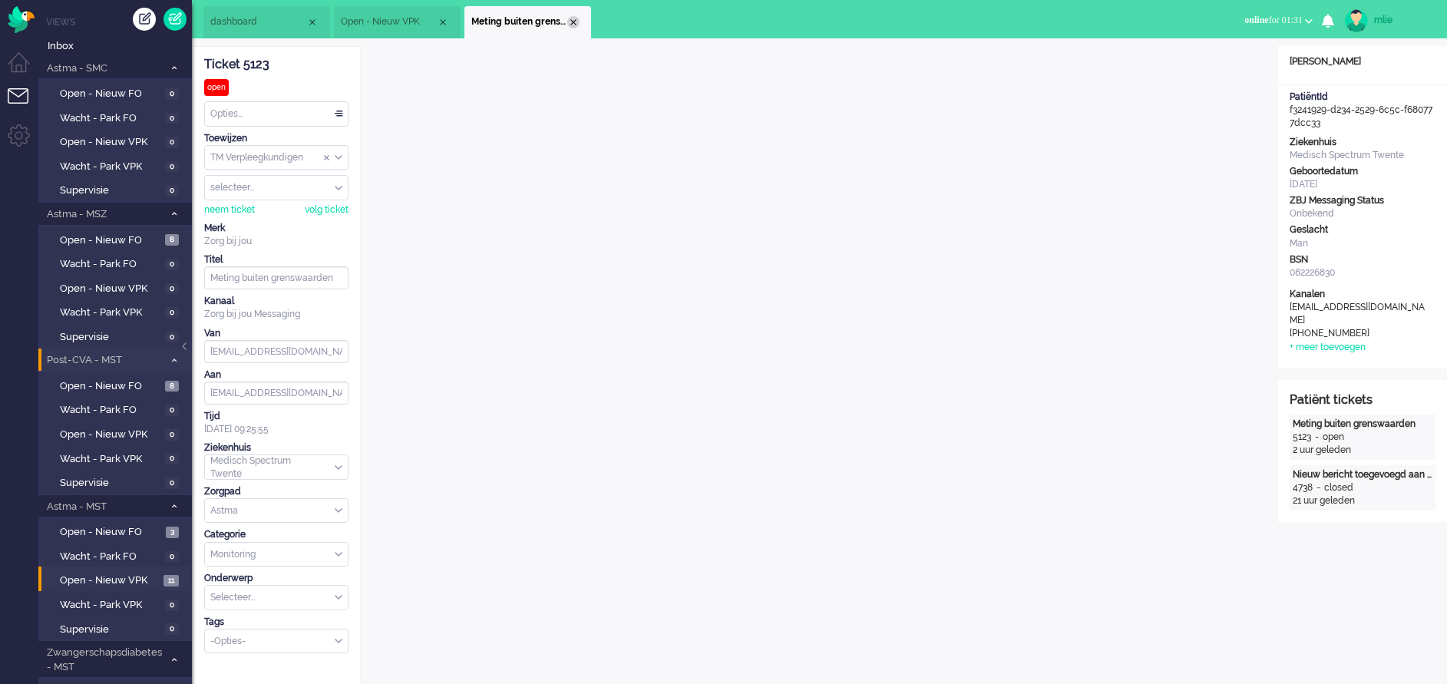
click at [577, 23] on div "Close tab" at bounding box center [573, 22] width 12 height 12
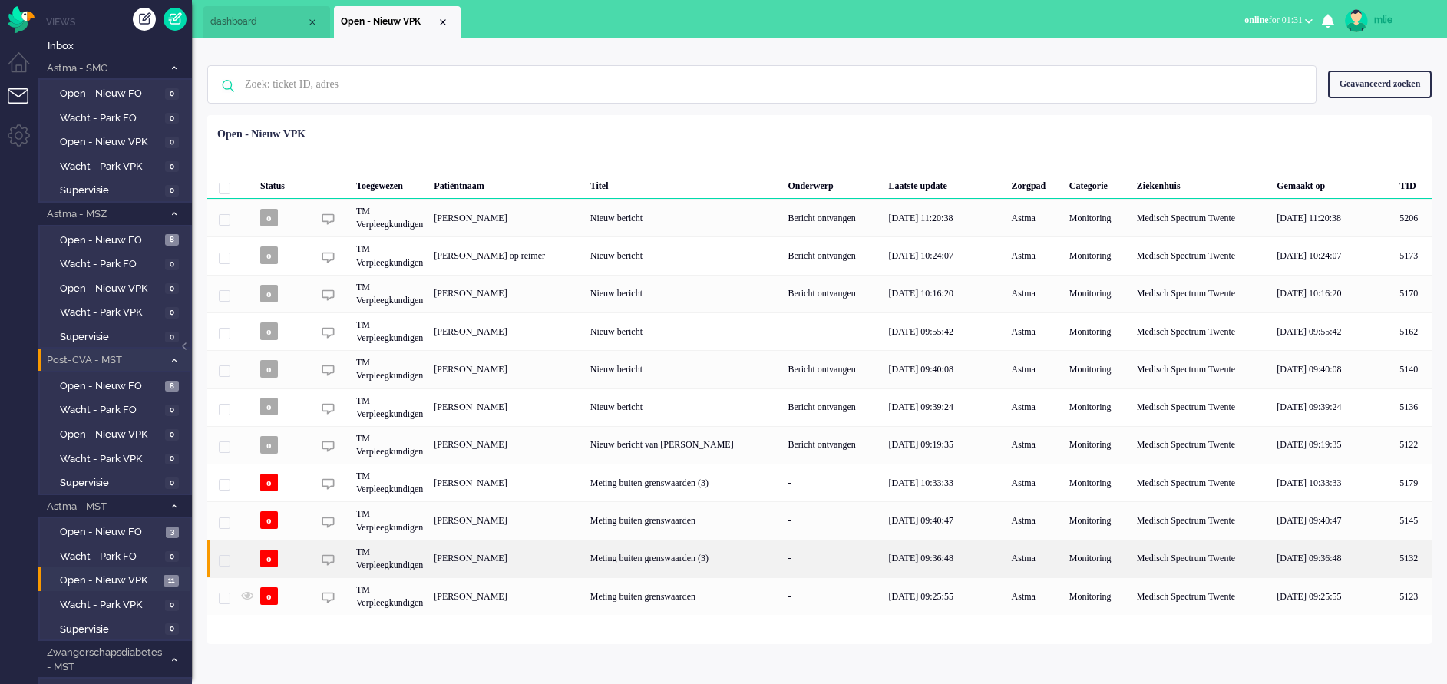
click at [818, 547] on div "-" at bounding box center [832, 559] width 101 height 38
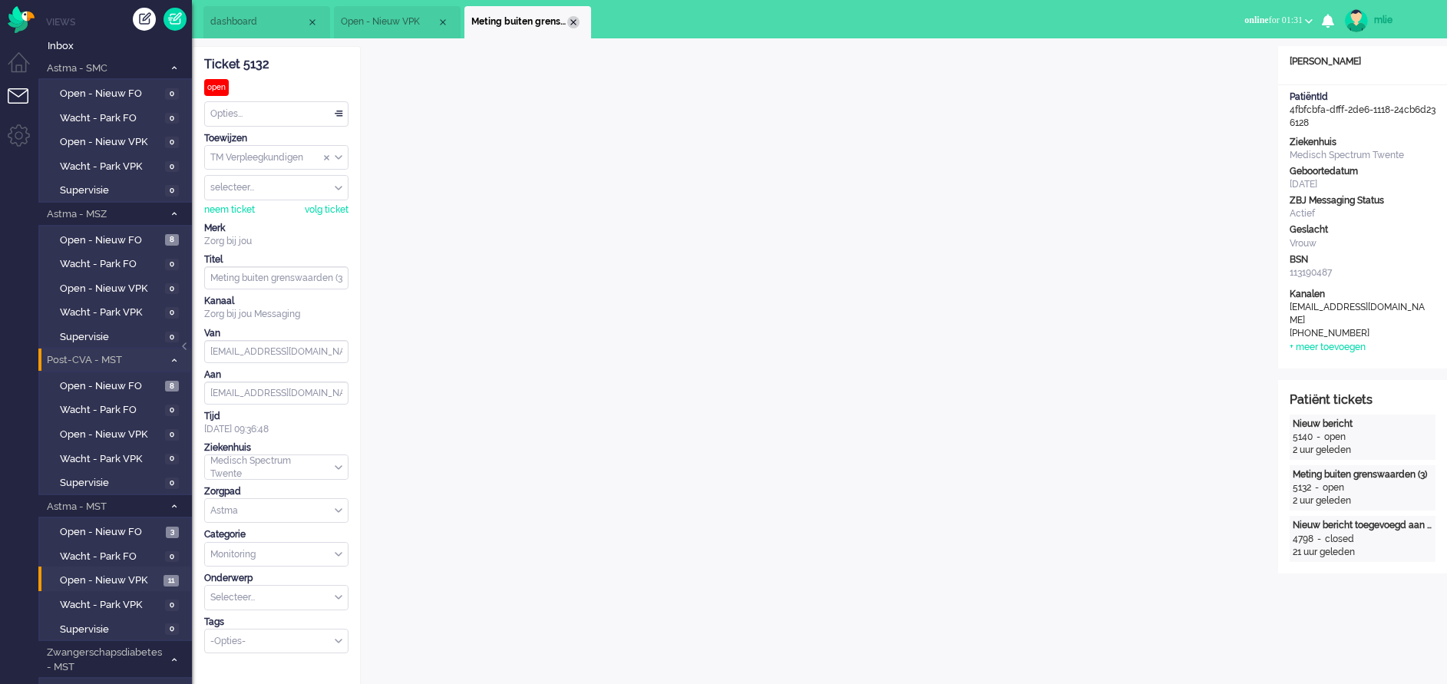
click at [577, 22] on div "Close tab" at bounding box center [573, 22] width 12 height 12
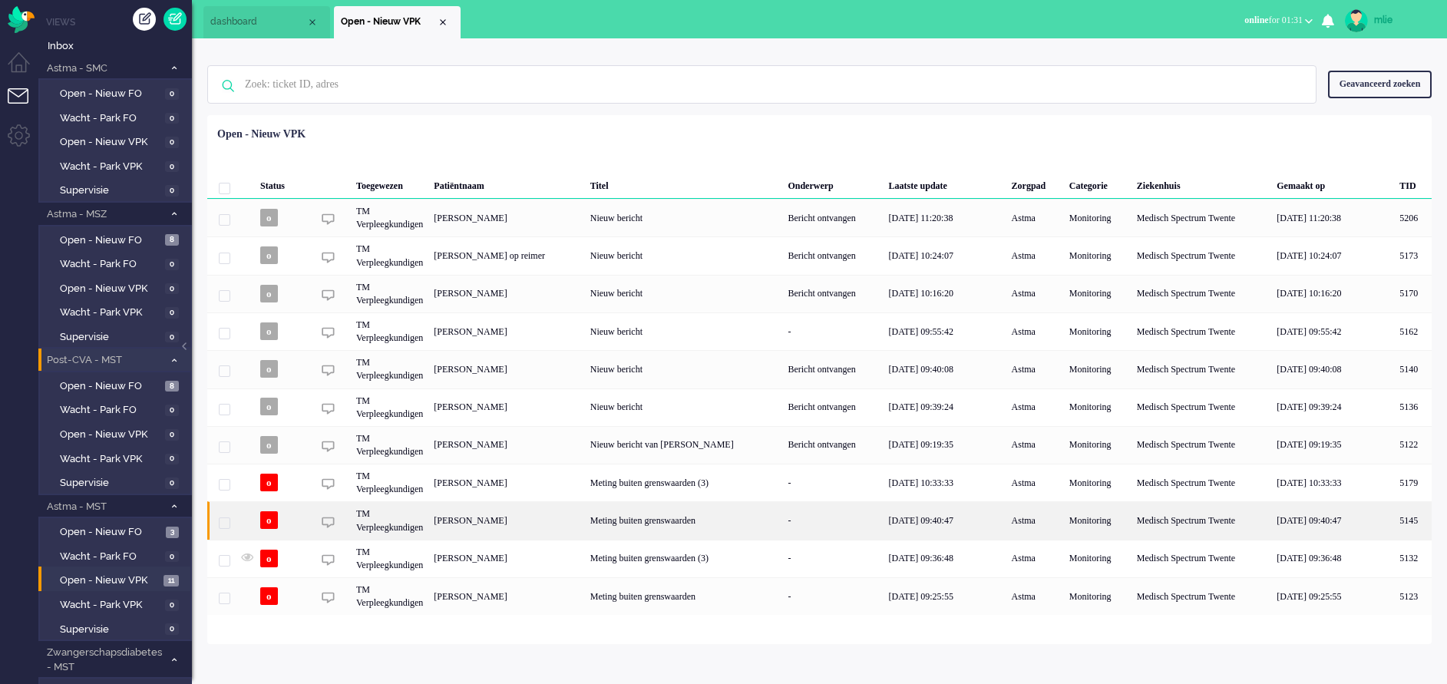
click at [717, 518] on div "Meting buiten grenswaarden" at bounding box center [684, 520] width 198 height 38
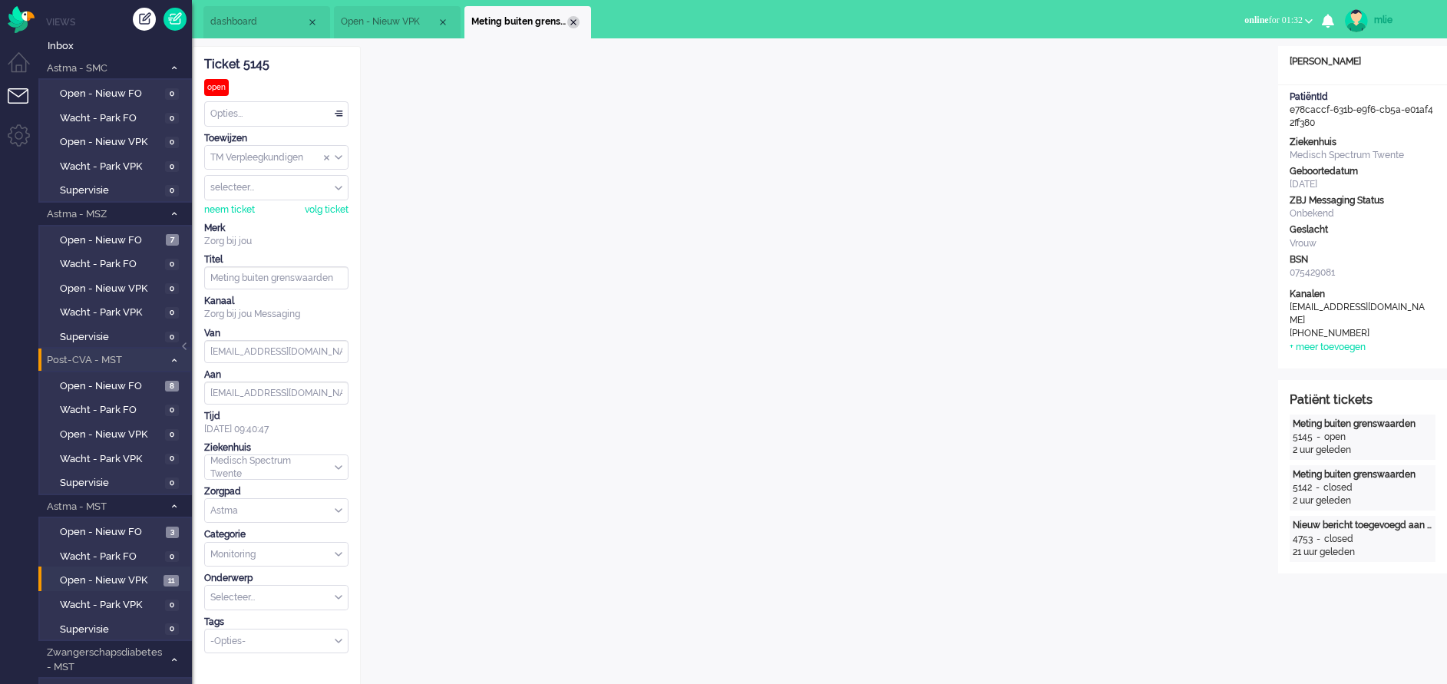
click at [577, 25] on div "Close tab" at bounding box center [573, 22] width 12 height 12
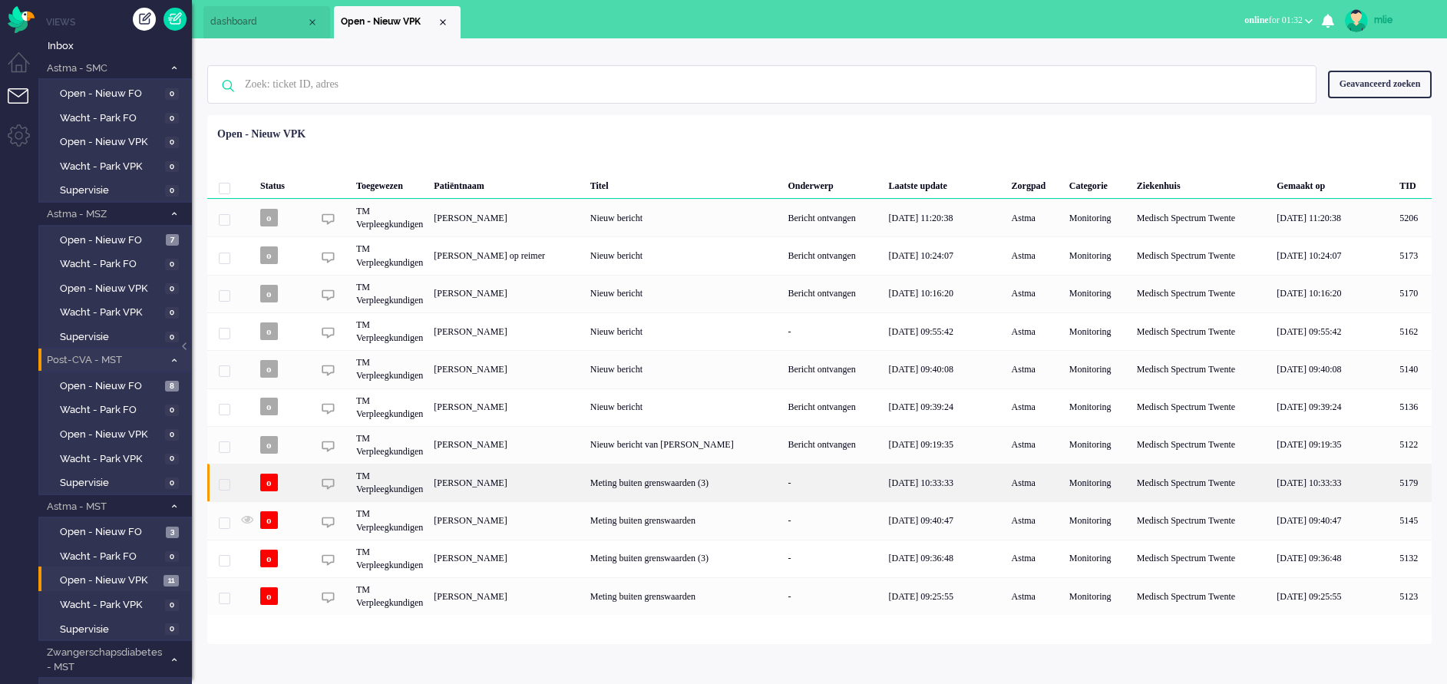
click at [732, 477] on div "Meting buiten grenswaarden (3)" at bounding box center [684, 483] width 198 height 38
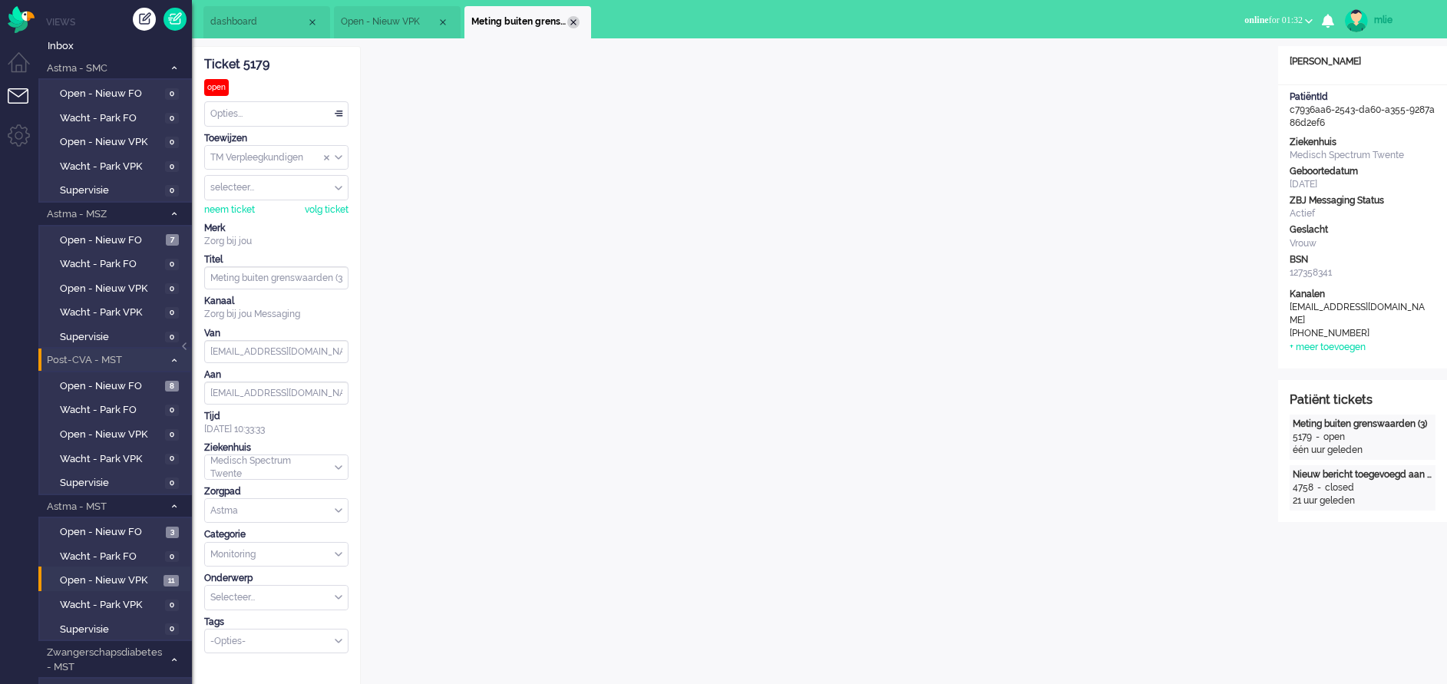
click at [577, 24] on div "Close tab" at bounding box center [573, 22] width 12 height 12
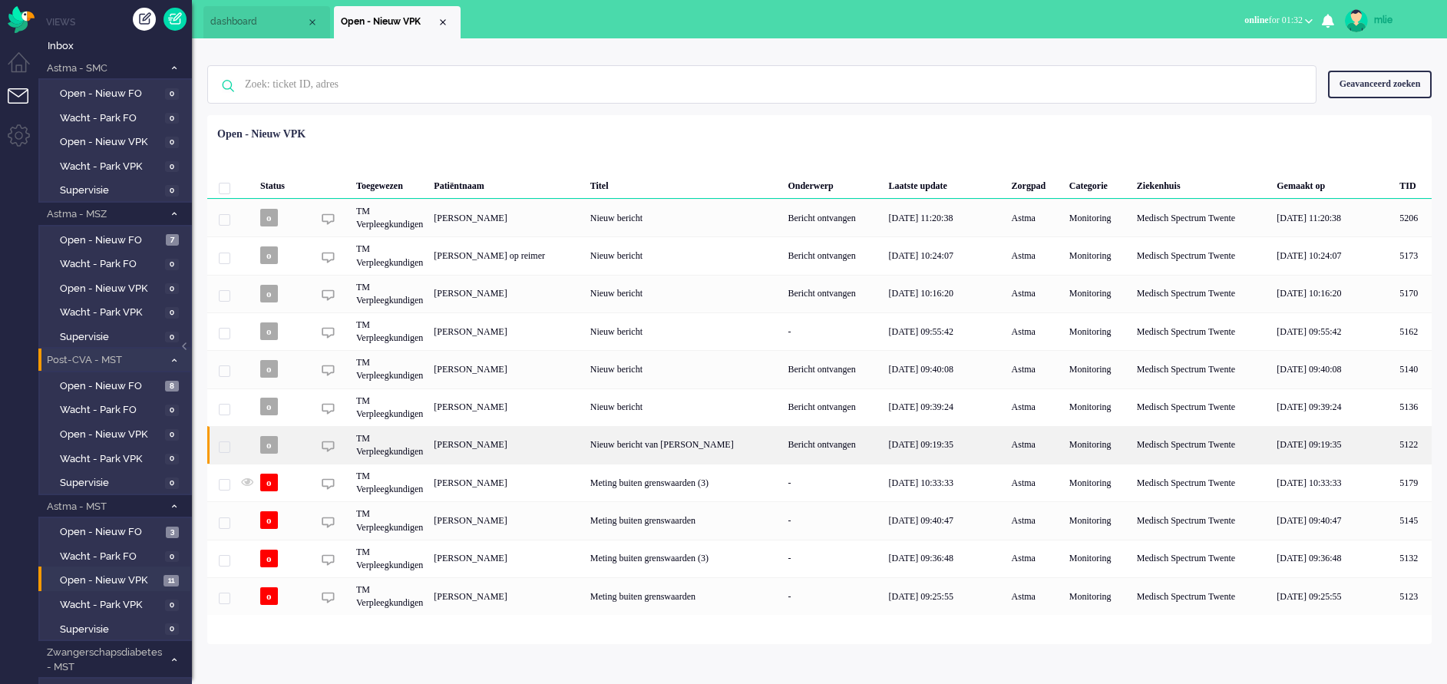
click at [764, 445] on div "Nieuw bericht van [PERSON_NAME]" at bounding box center [684, 445] width 198 height 38
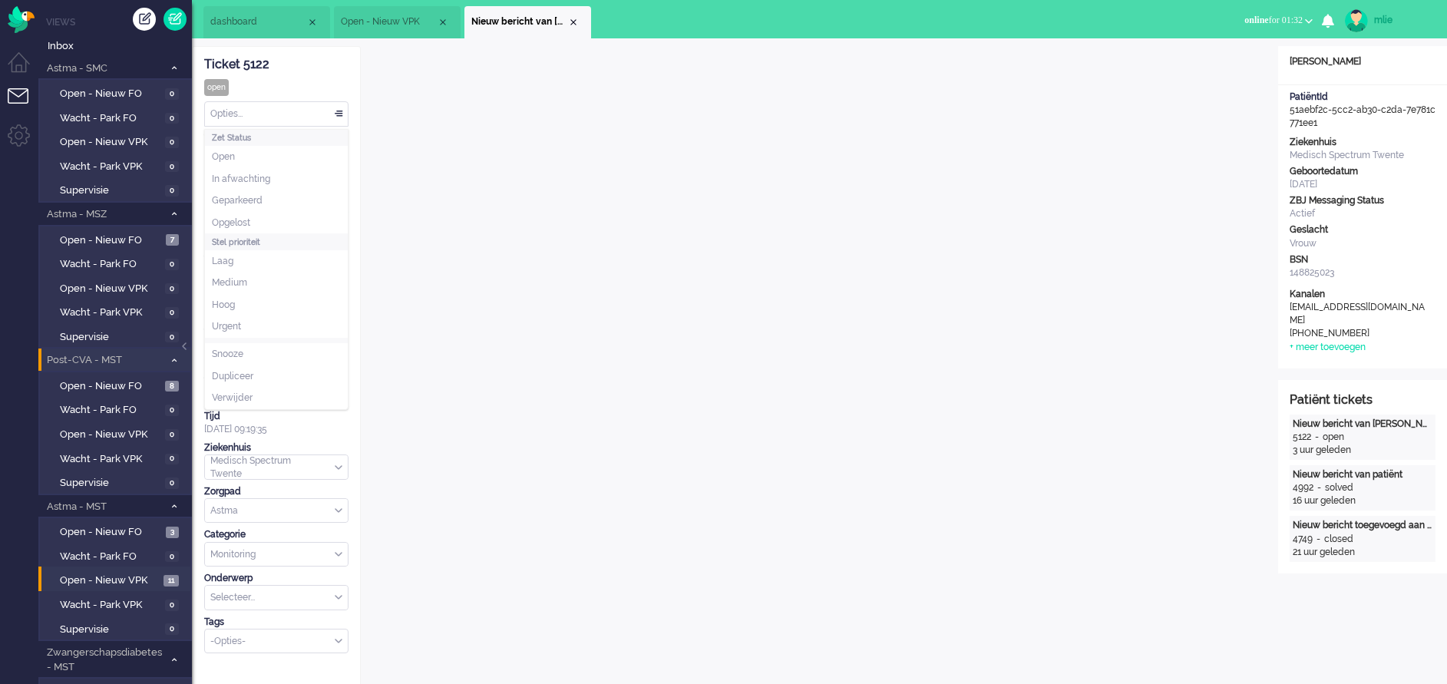
click at [340, 107] on div "Opties..." at bounding box center [276, 114] width 143 height 24
click at [238, 226] on span "Opgelost" at bounding box center [231, 222] width 38 height 13
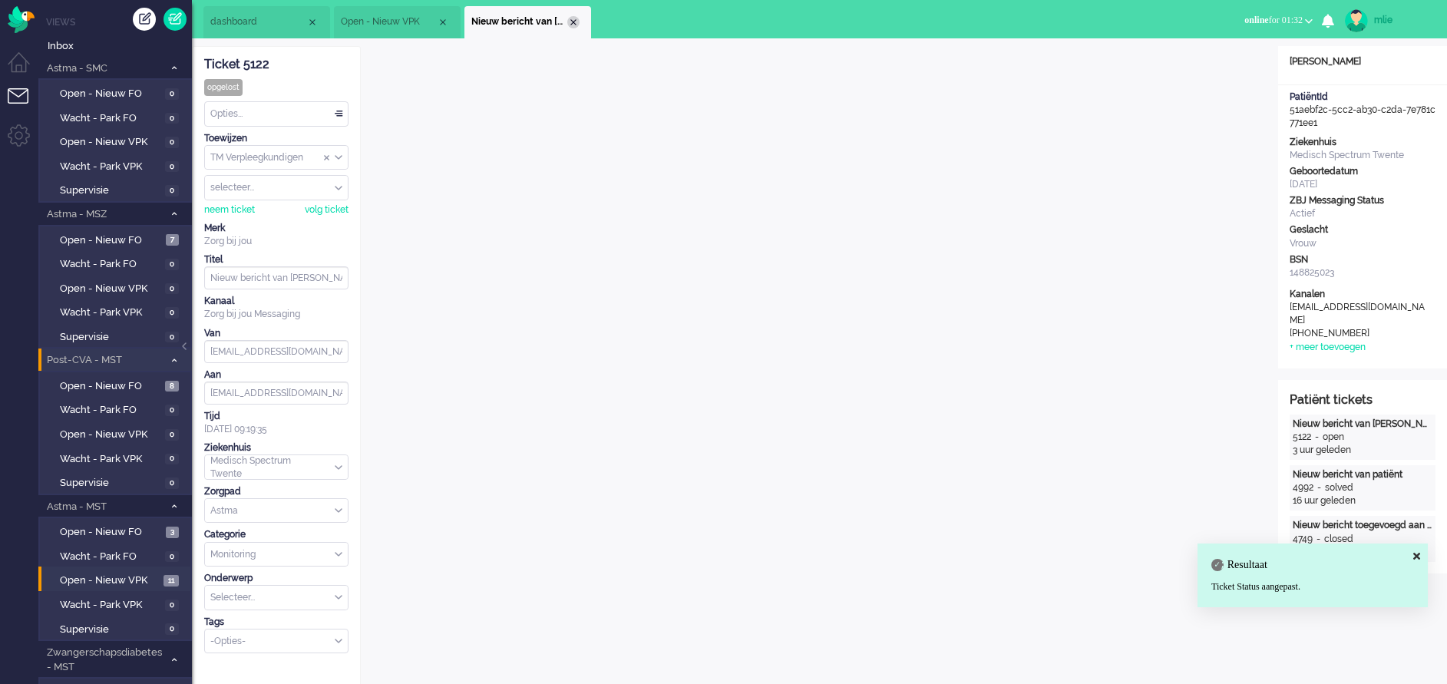
click at [576, 21] on div "Close tab" at bounding box center [573, 22] width 12 height 12
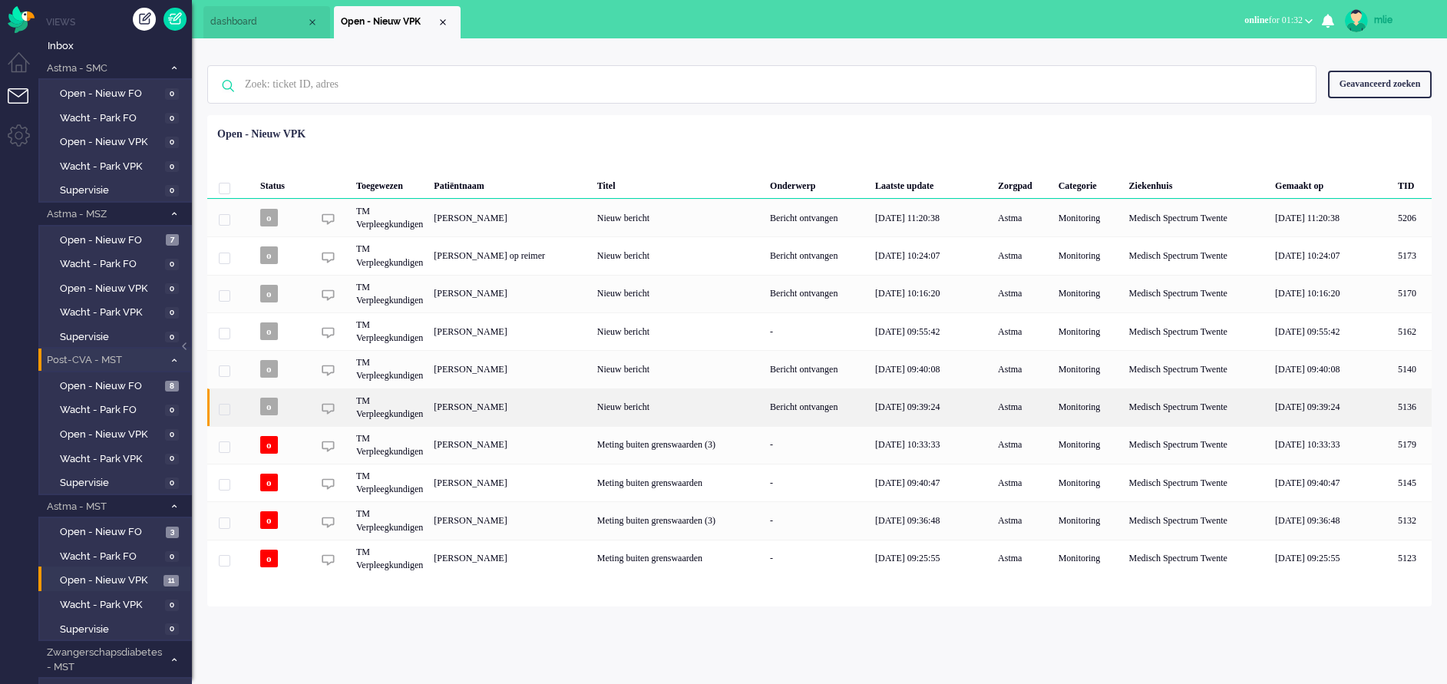
click at [811, 392] on div "Bericht ontvangen" at bounding box center [817, 407] width 105 height 38
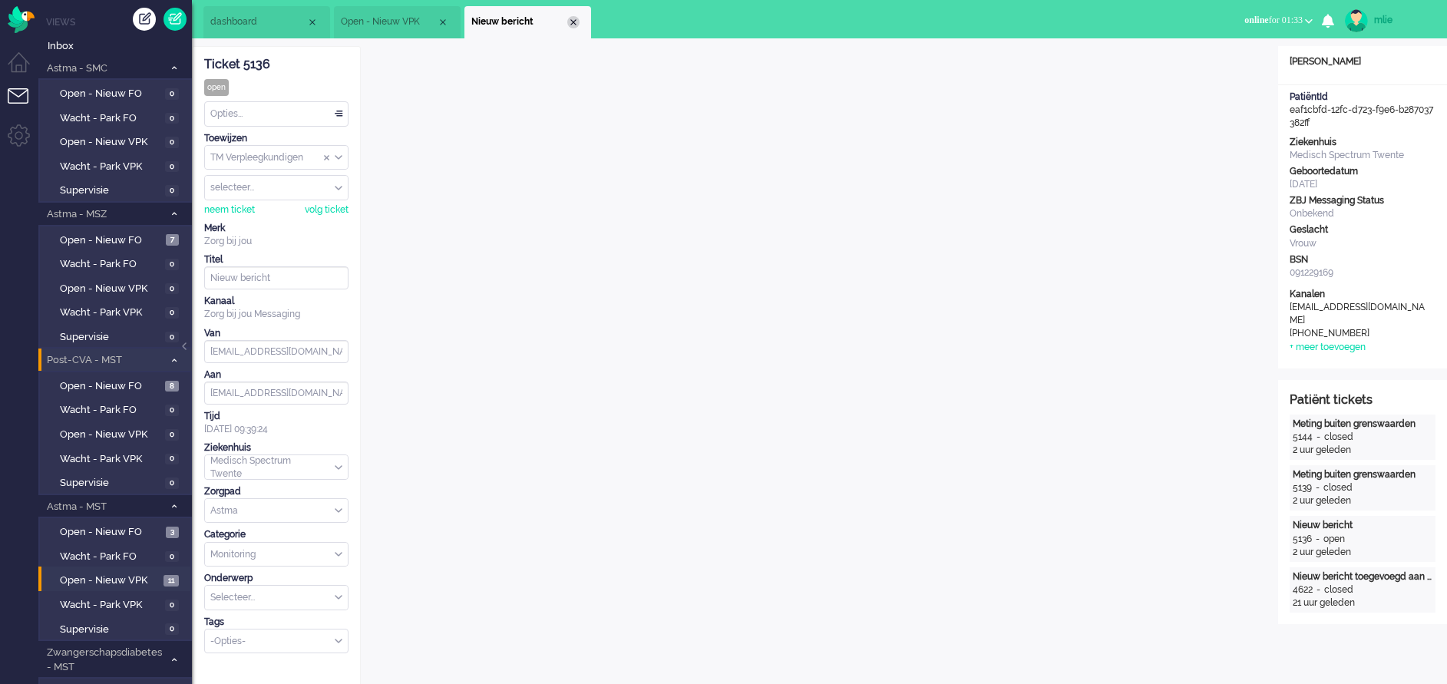
click at [574, 16] on div "Close tab" at bounding box center [573, 22] width 12 height 12
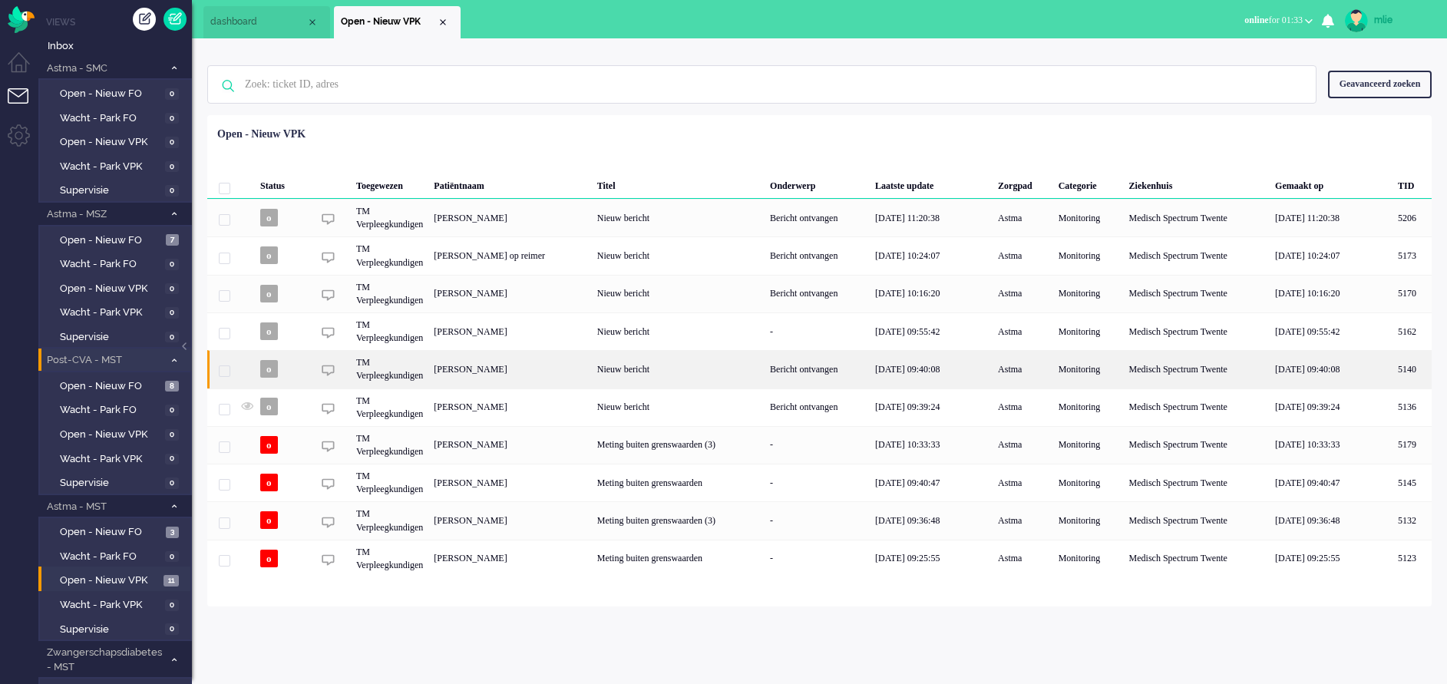
click at [810, 369] on div "Bericht ontvangen" at bounding box center [817, 369] width 105 height 38
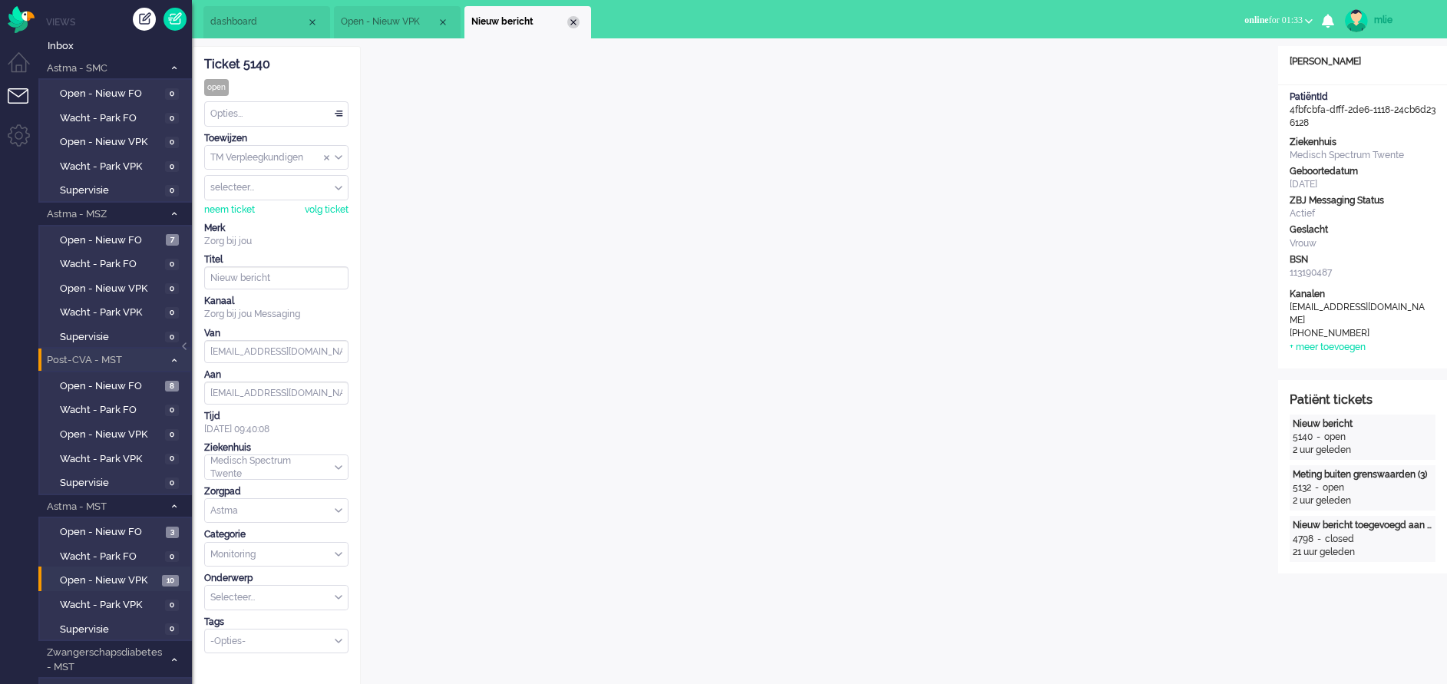
click at [577, 25] on div "Close tab" at bounding box center [573, 22] width 12 height 12
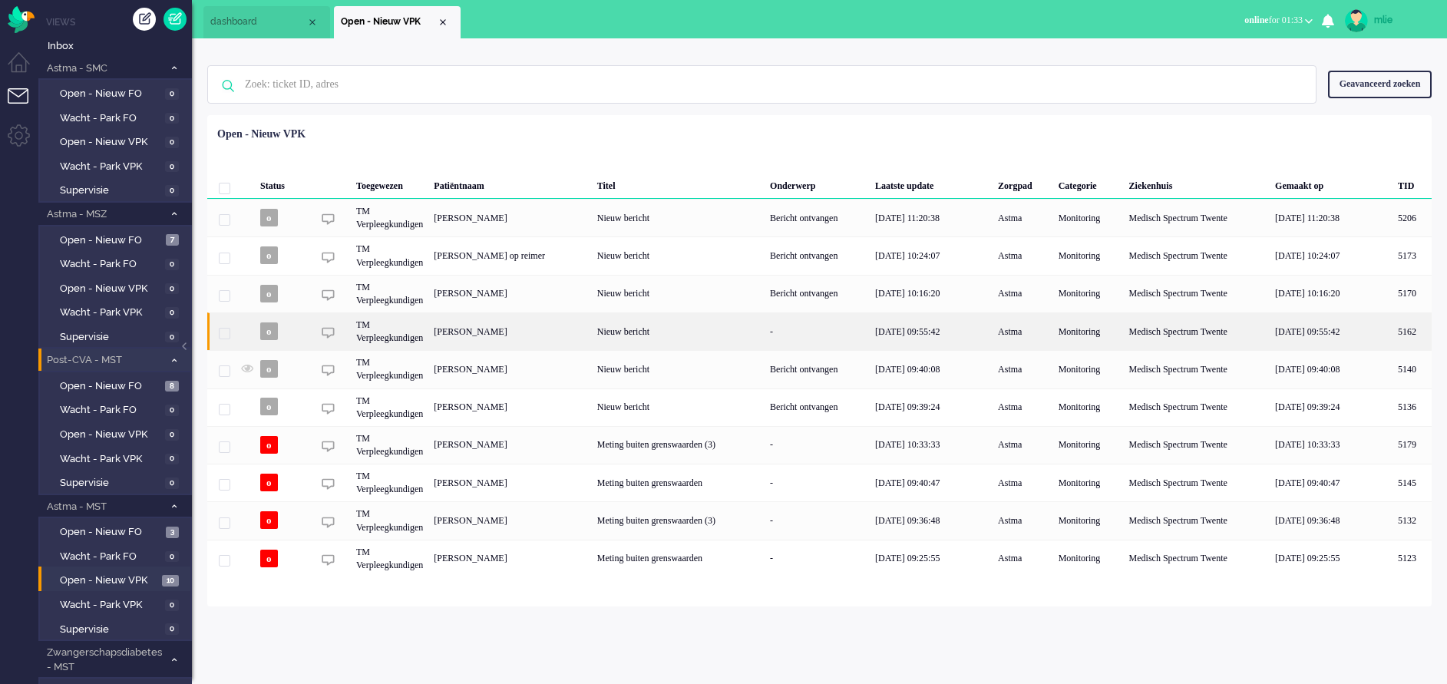
click at [714, 332] on div "Nieuw bericht" at bounding box center [678, 331] width 173 height 38
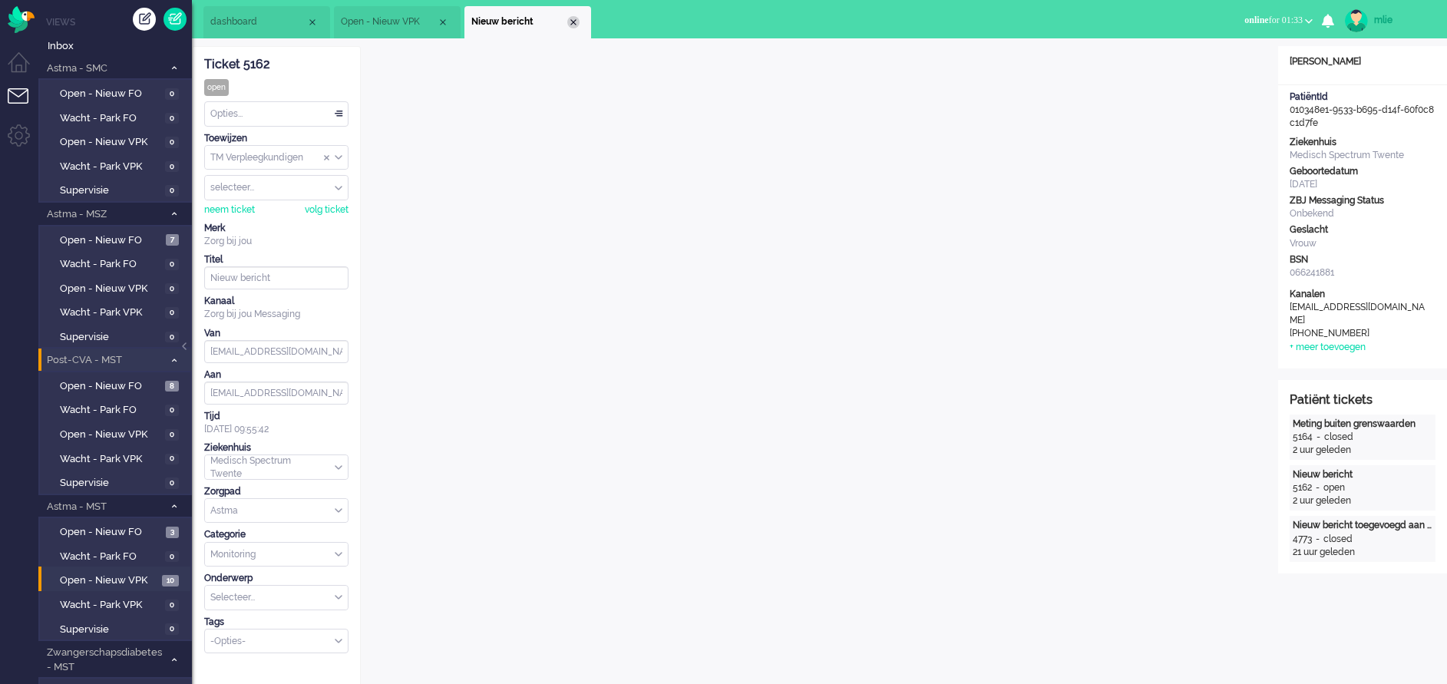
click at [574, 23] on div "Close tab" at bounding box center [573, 22] width 12 height 12
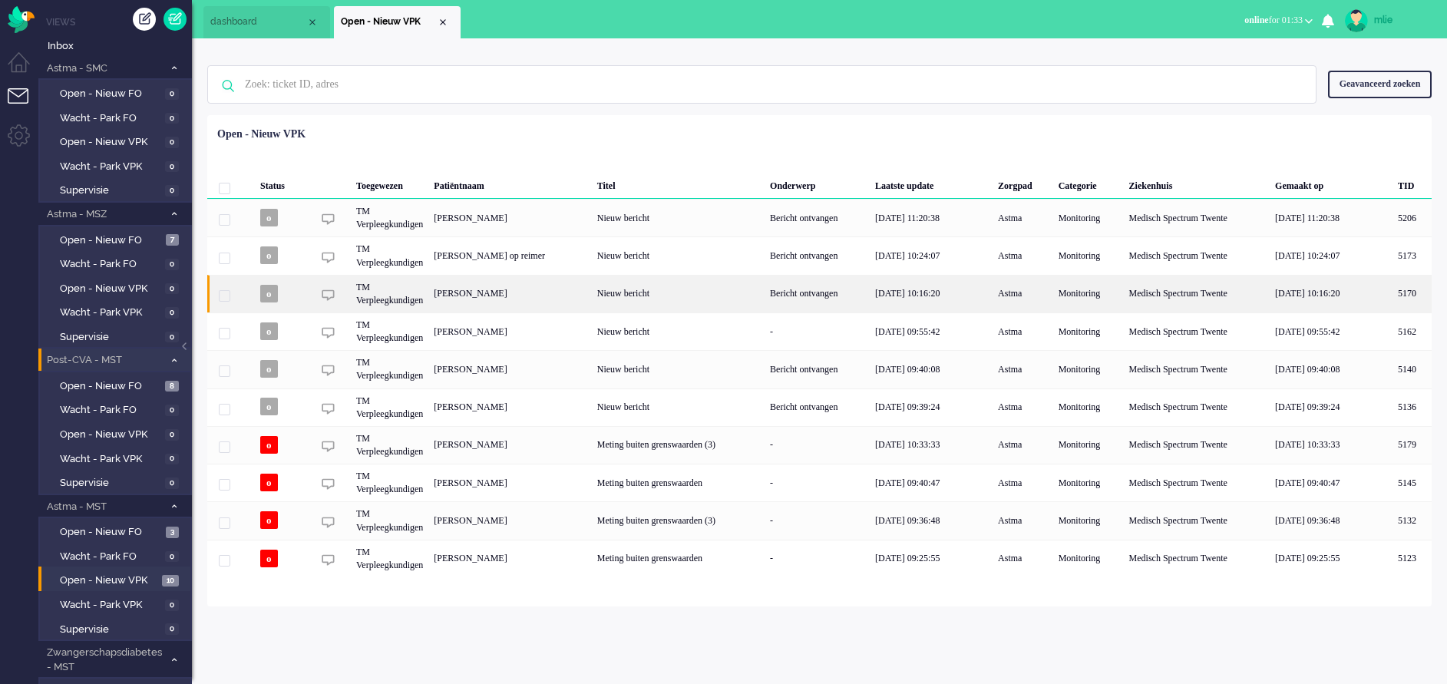
click at [742, 288] on div "Nieuw bericht" at bounding box center [678, 294] width 173 height 38
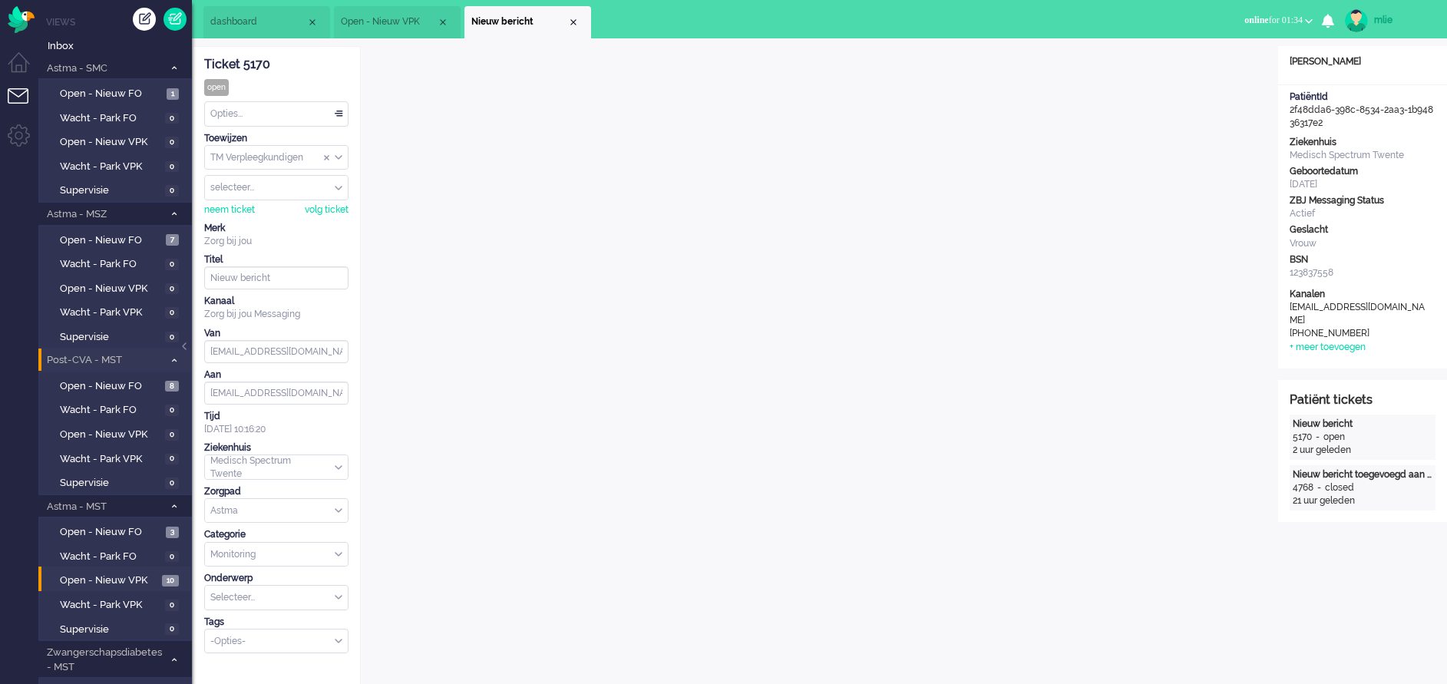
click at [572, 14] on li "Nieuw bericht" at bounding box center [527, 22] width 127 height 32
click at [576, 17] on div "Close tab" at bounding box center [573, 22] width 12 height 12
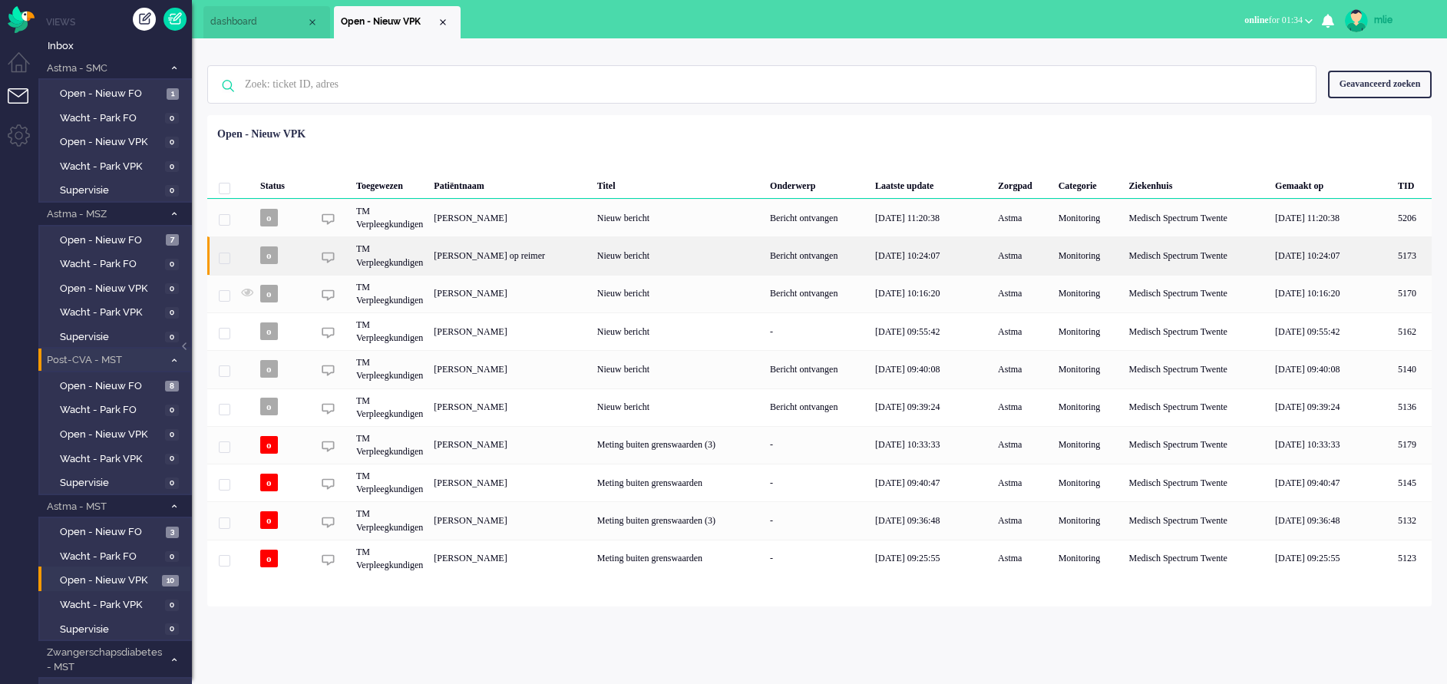
click at [765, 248] on div "Nieuw bericht" at bounding box center [678, 255] width 173 height 38
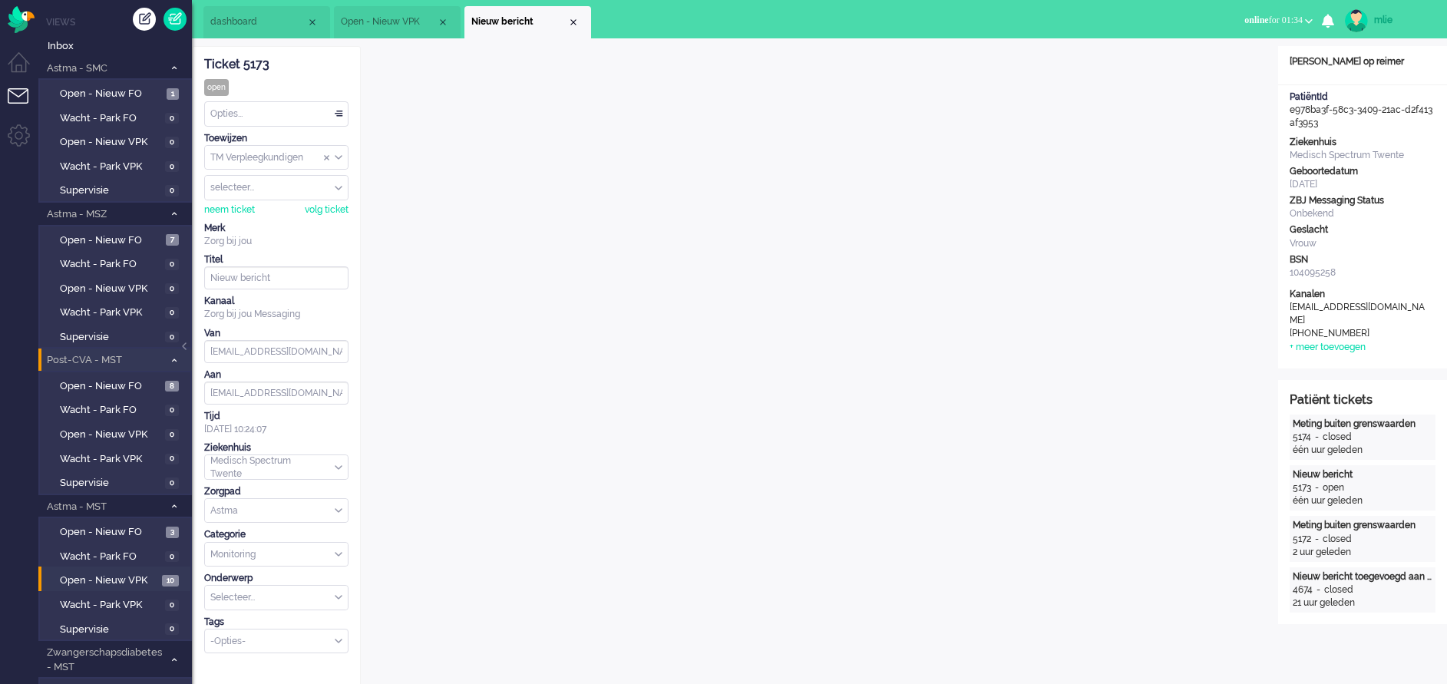
click at [574, 21] on div "Close tab" at bounding box center [573, 22] width 12 height 12
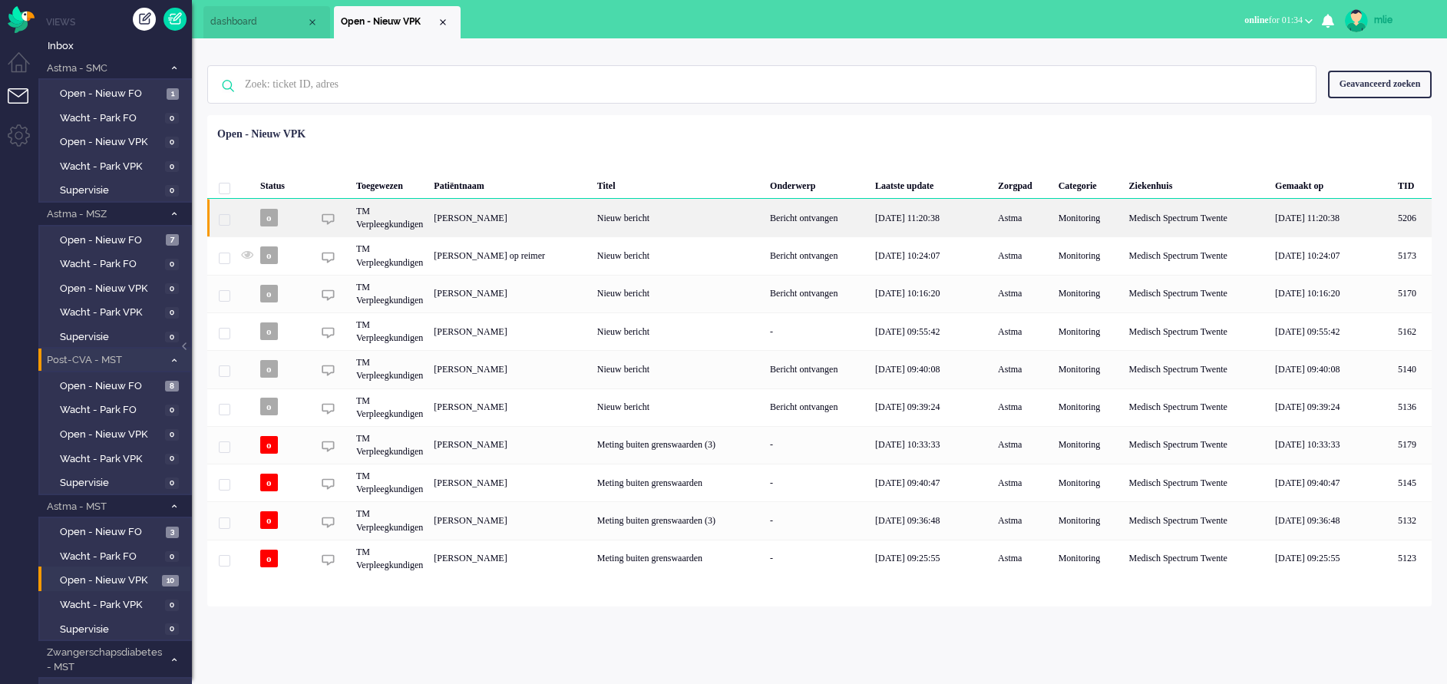
click at [922, 216] on div "12/08/2025 11:20:38" at bounding box center [931, 218] width 123 height 38
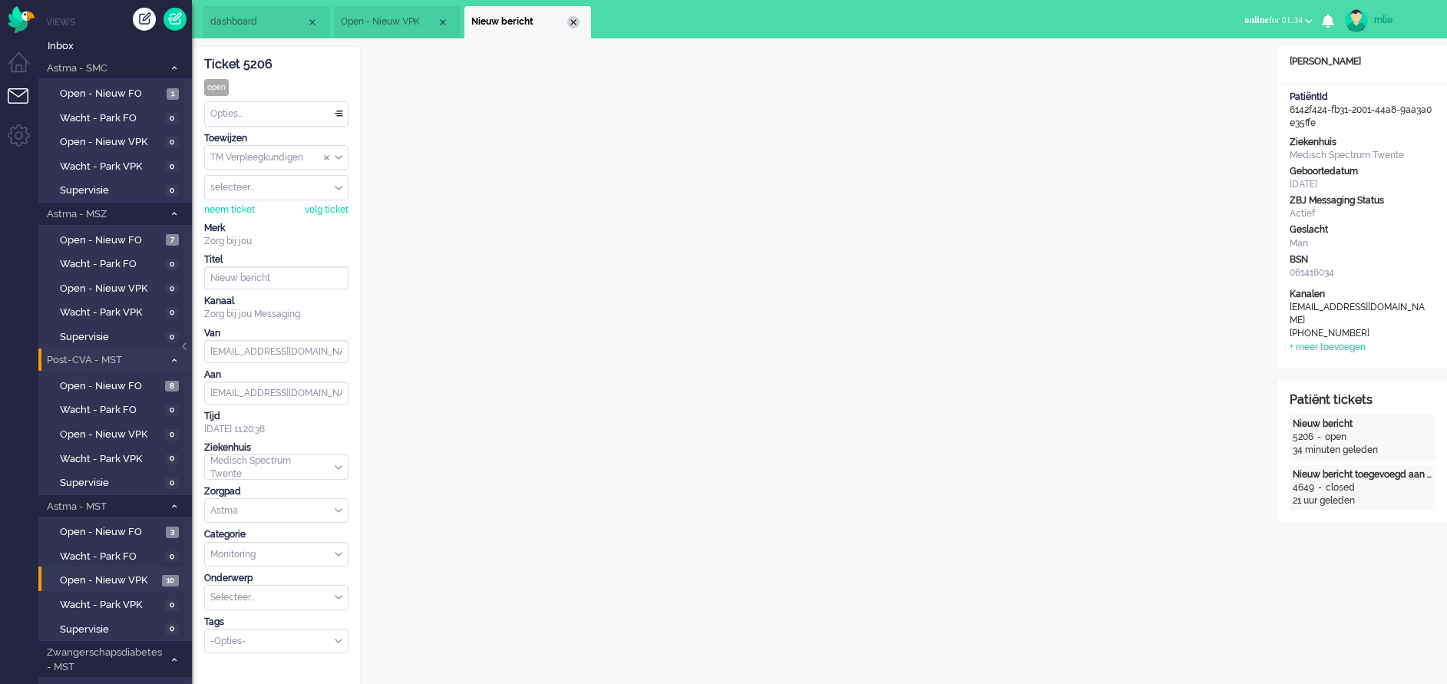
click at [573, 17] on div "Close tab" at bounding box center [573, 22] width 12 height 12
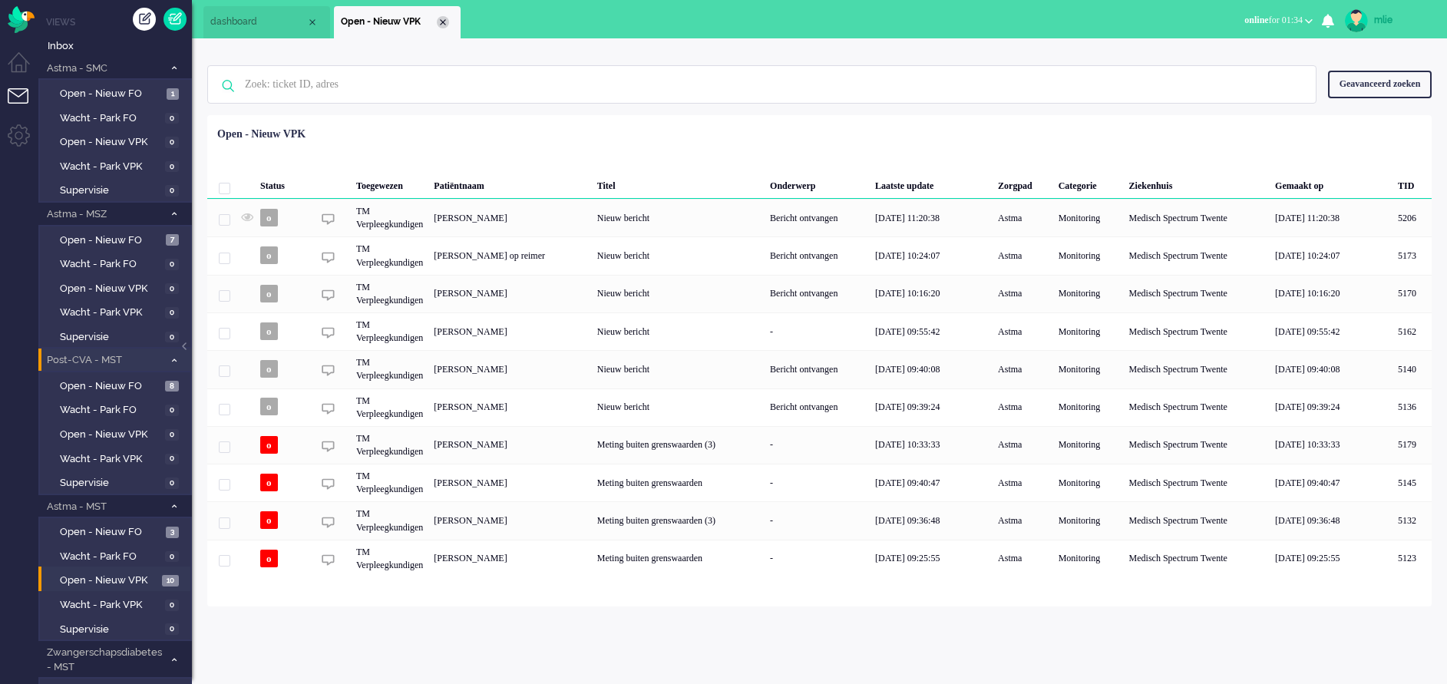
click at [440, 19] on div "Close tab" at bounding box center [443, 22] width 12 height 12
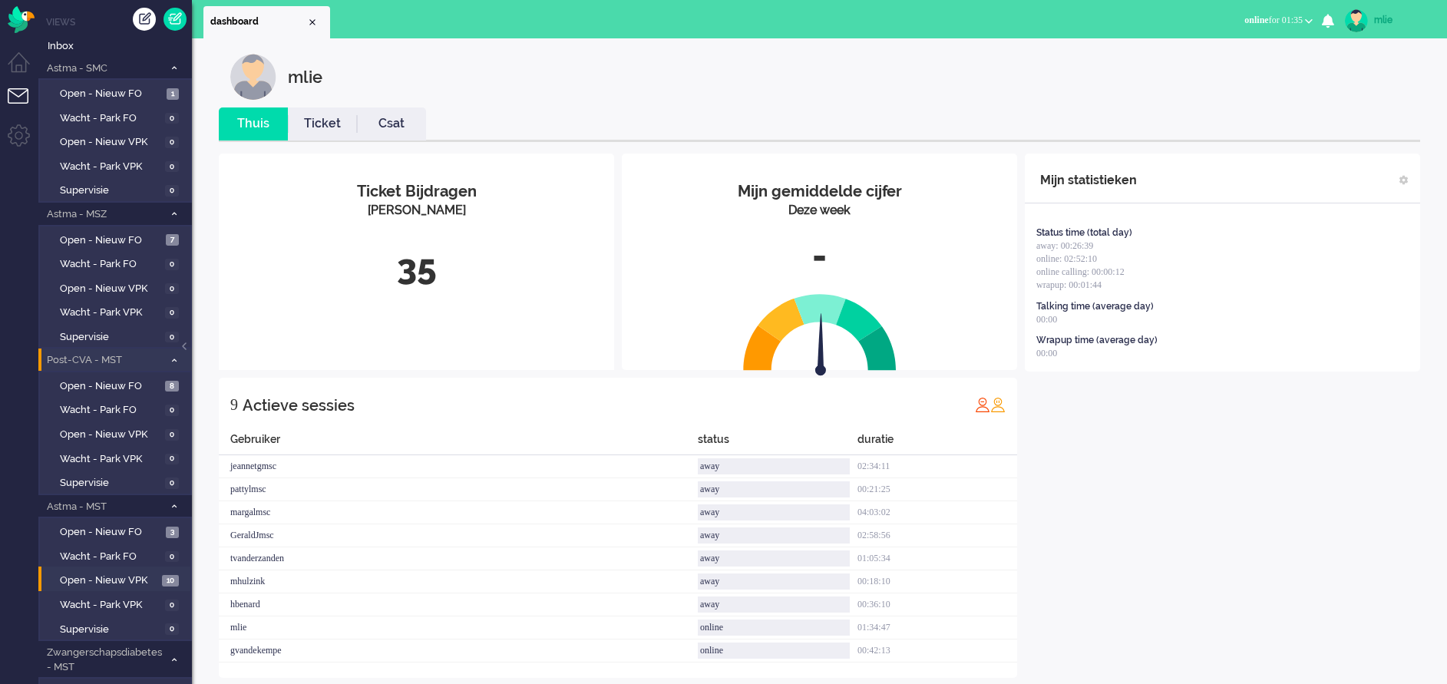
click at [329, 124] on link "Ticket" at bounding box center [322, 124] width 69 height 18
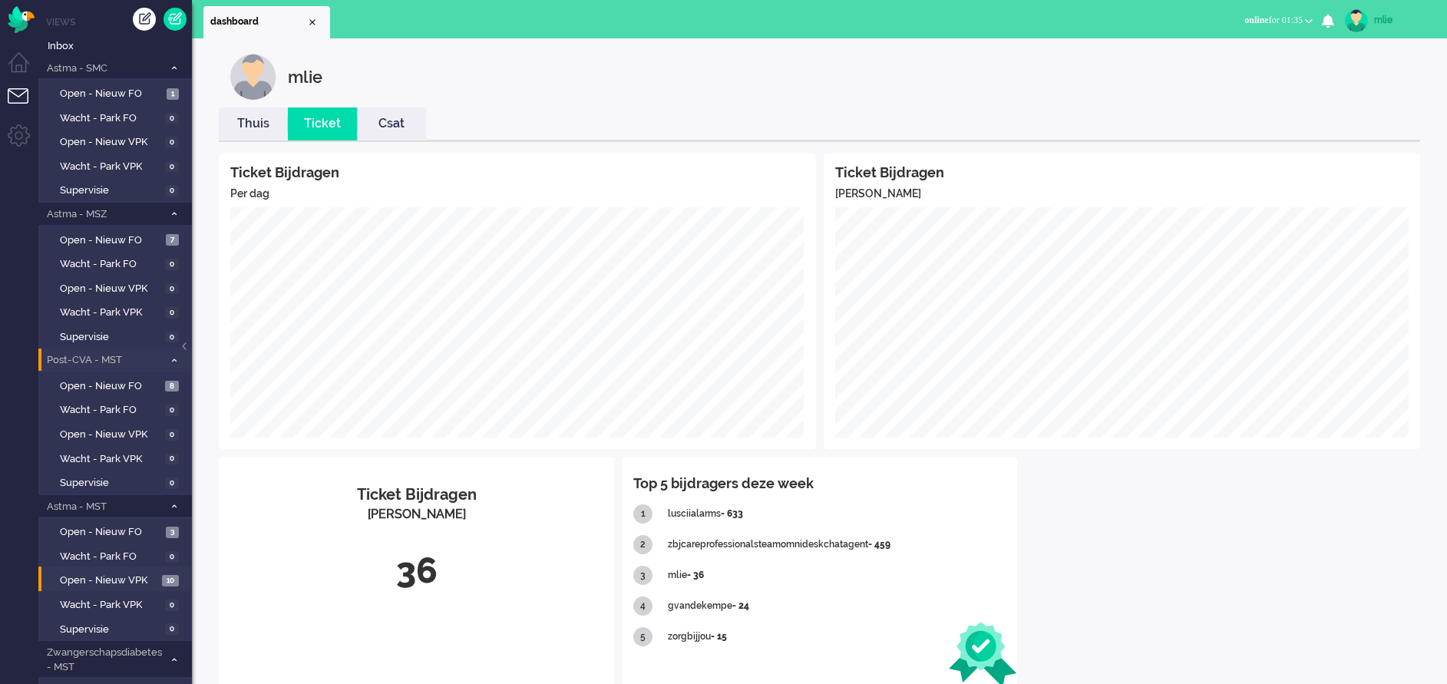
click at [253, 129] on link "Thuis" at bounding box center [253, 124] width 69 height 18
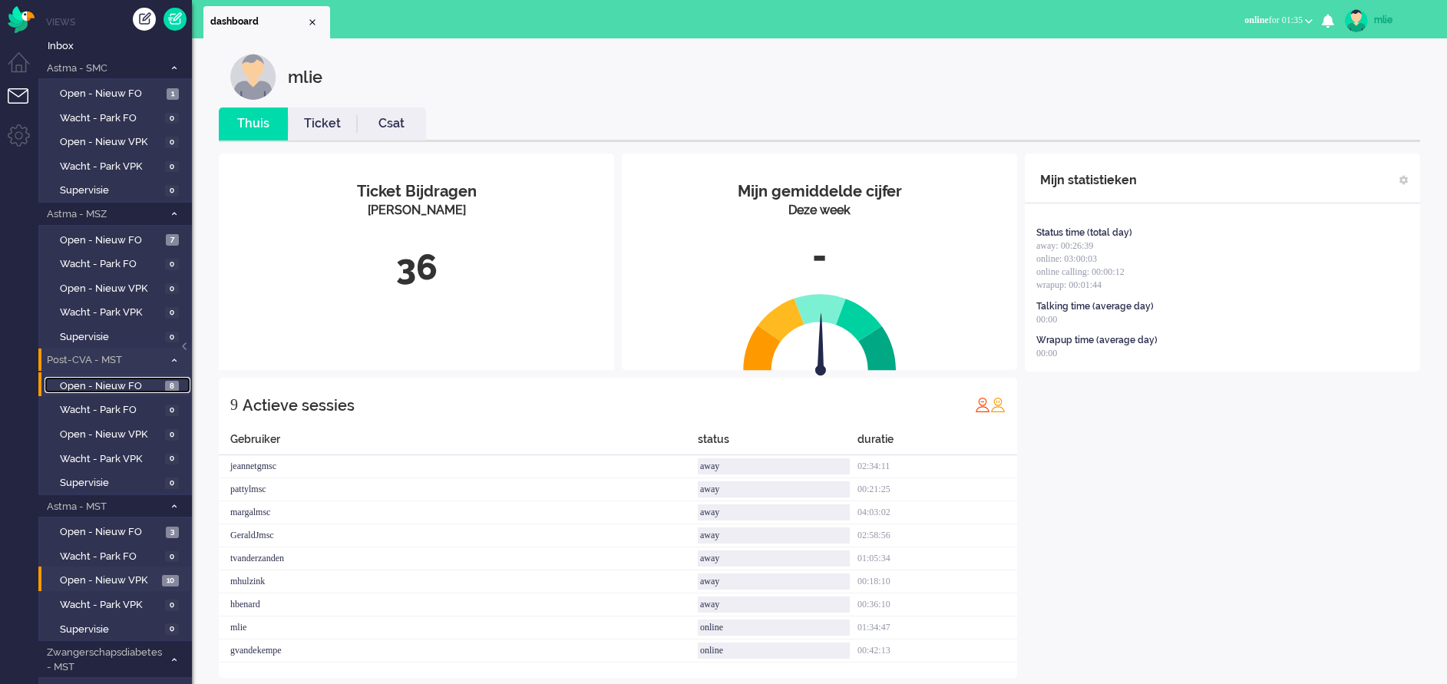
click at [97, 381] on span "Open - Nieuw FO" at bounding box center [110, 386] width 101 height 15
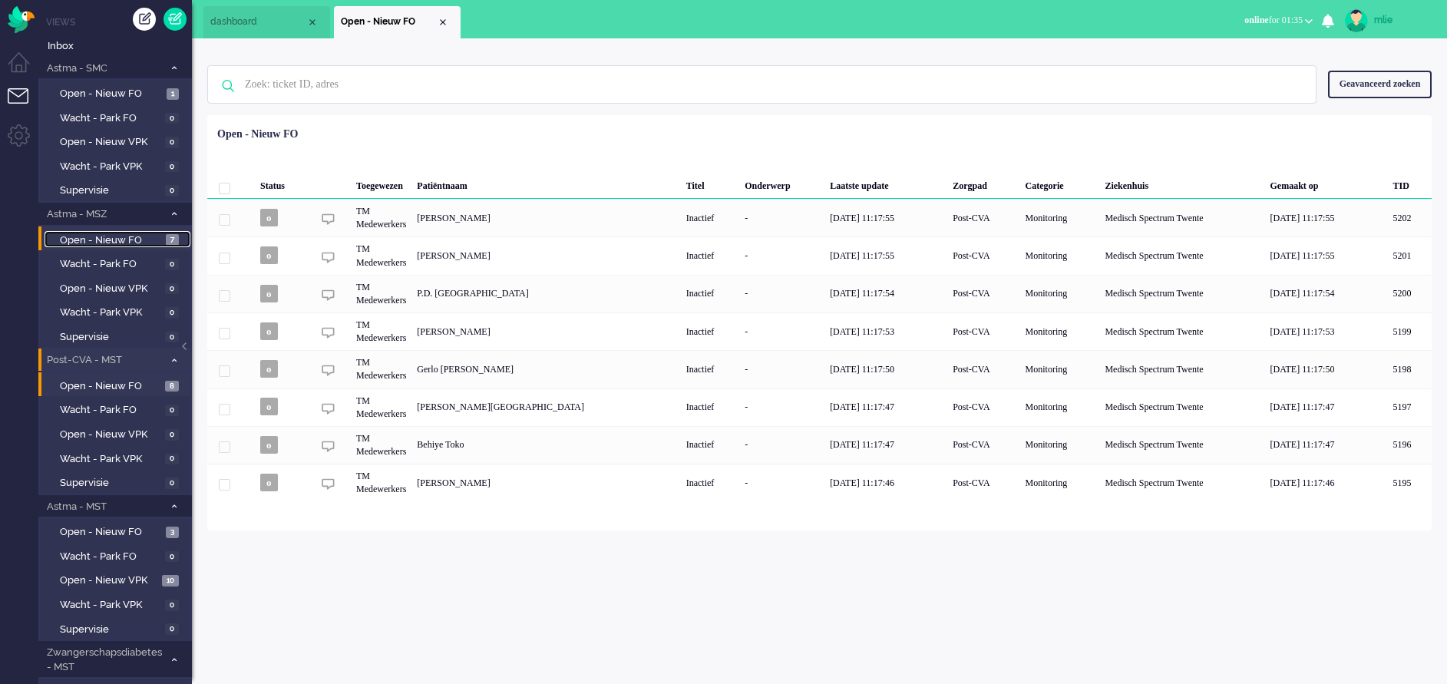
click at [100, 238] on span "Open - Nieuw FO" at bounding box center [111, 240] width 102 height 15
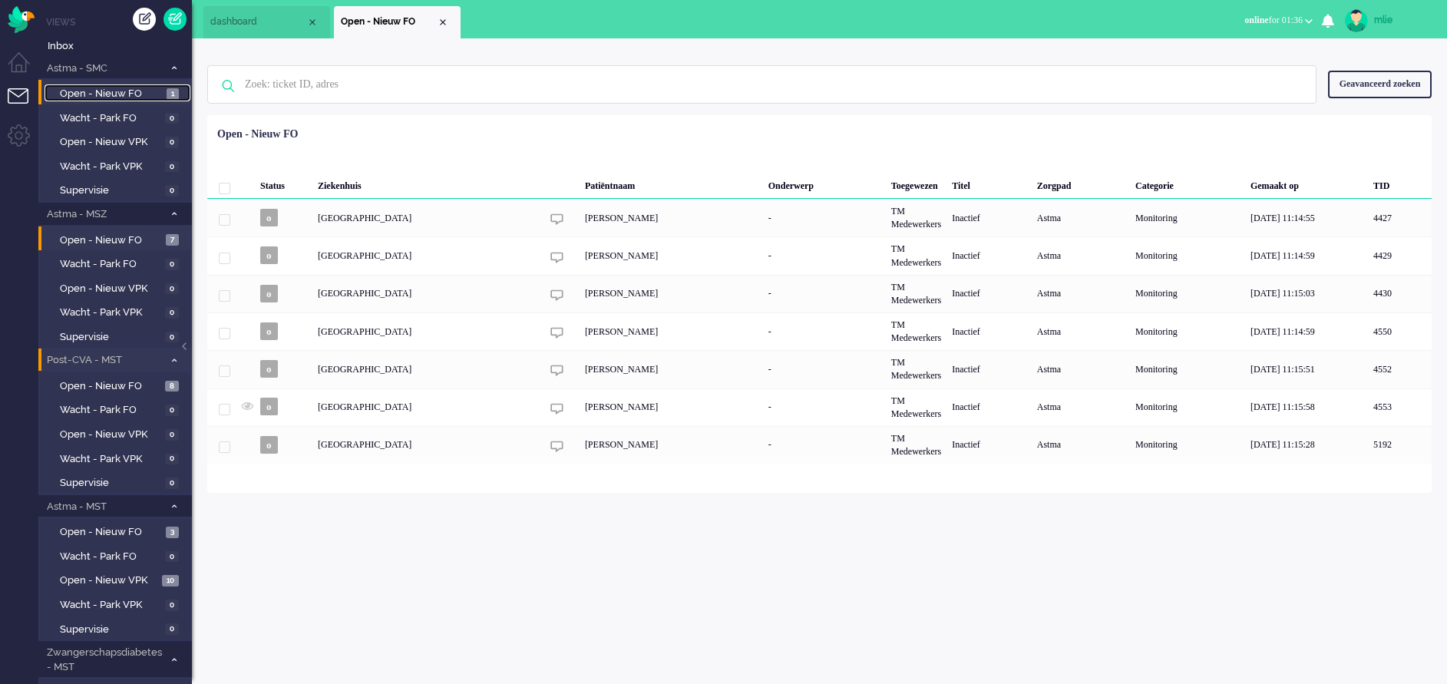
click at [93, 91] on span "Open - Nieuw FO" at bounding box center [111, 94] width 103 height 15
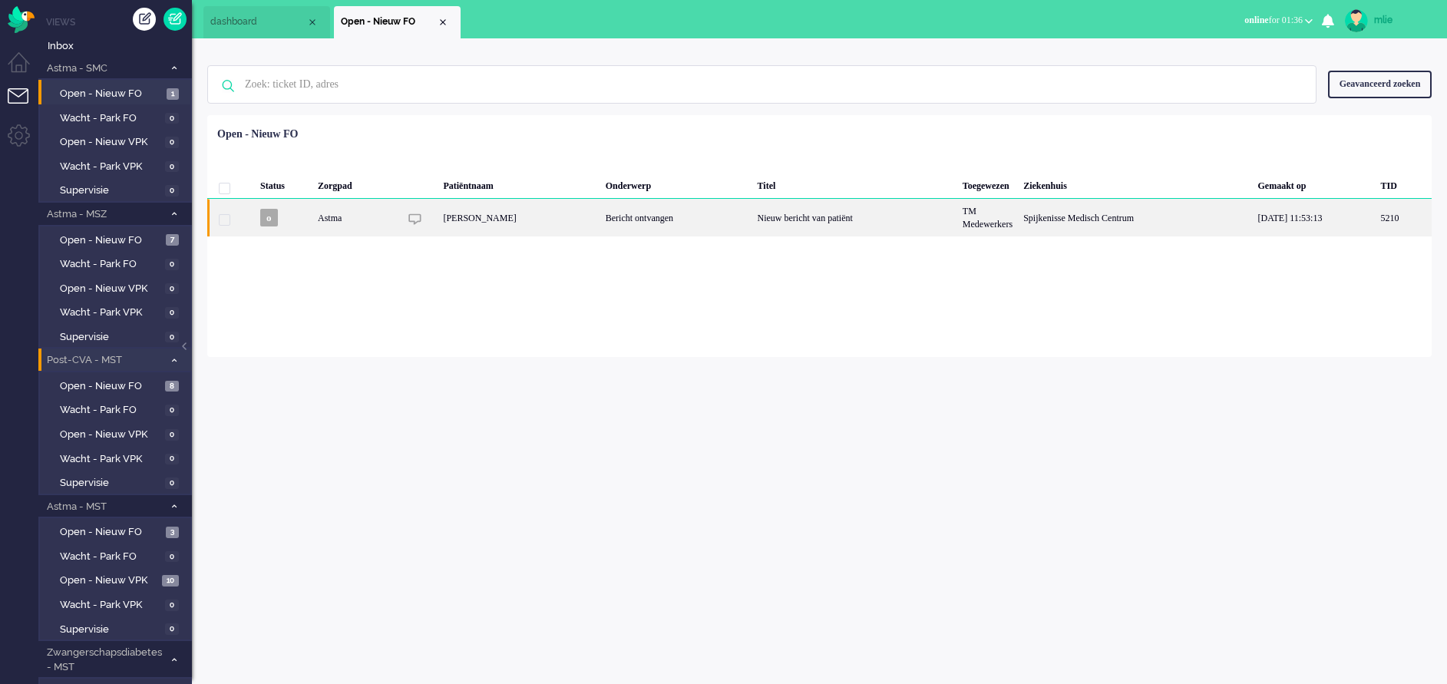
click at [787, 208] on div "Nieuw bericht van patiënt" at bounding box center [854, 218] width 205 height 38
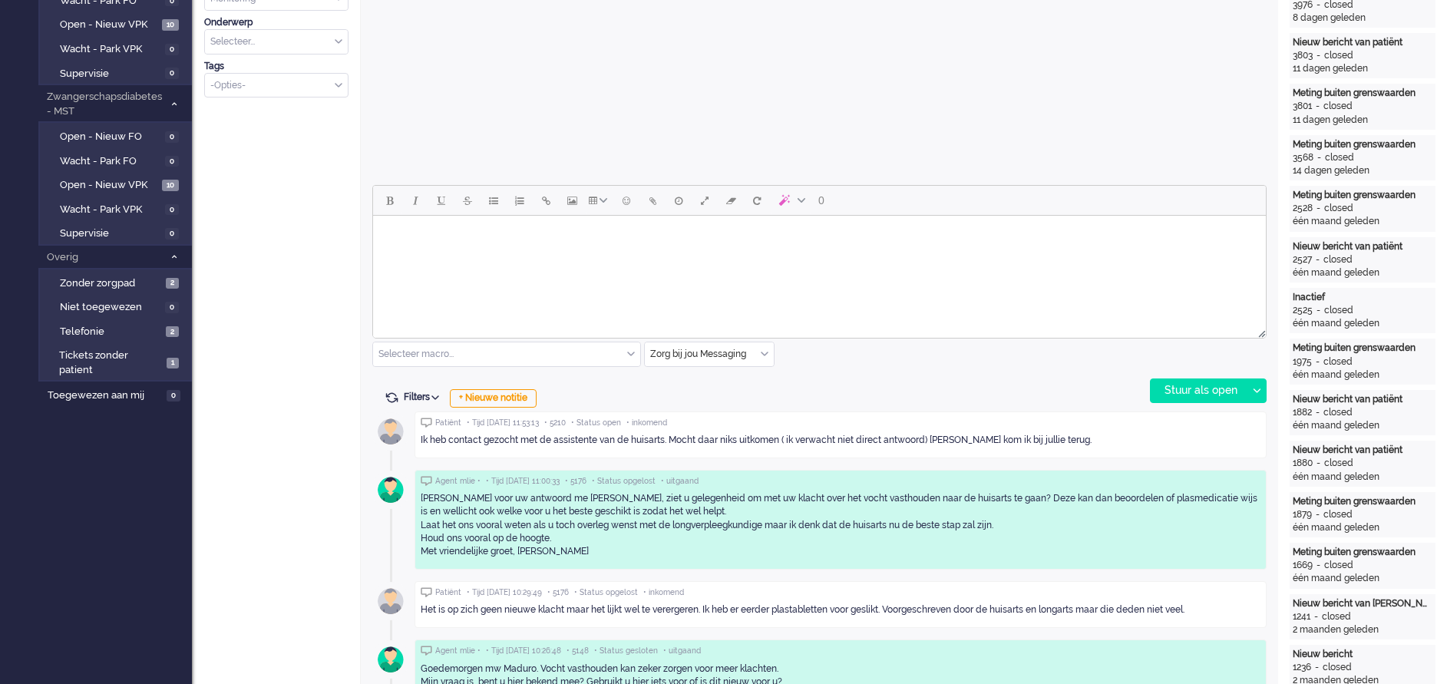
scroll to position [576, 0]
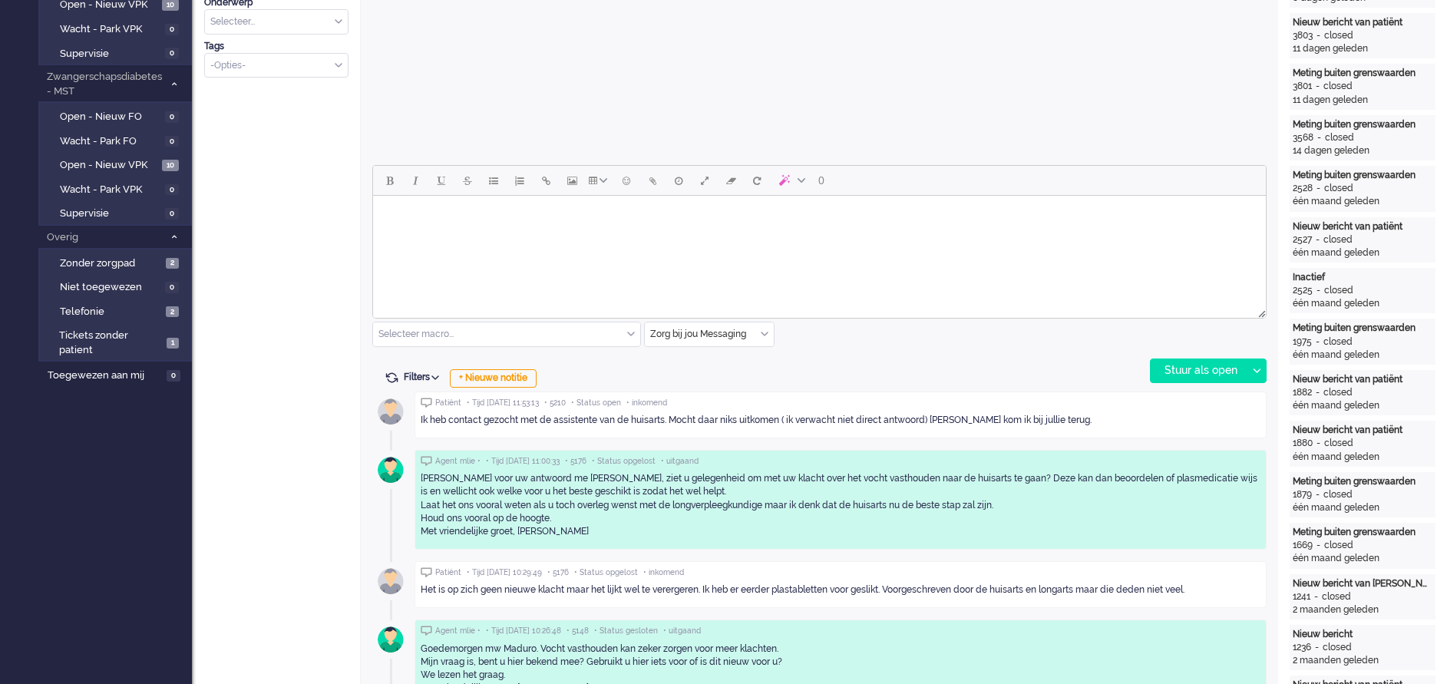
click at [451, 220] on body "Rich Text Area. Press ALT-0 for help." at bounding box center [819, 215] width 881 height 27
click at [1190, 373] on div "Stuur als open" at bounding box center [1199, 370] width 96 height 23
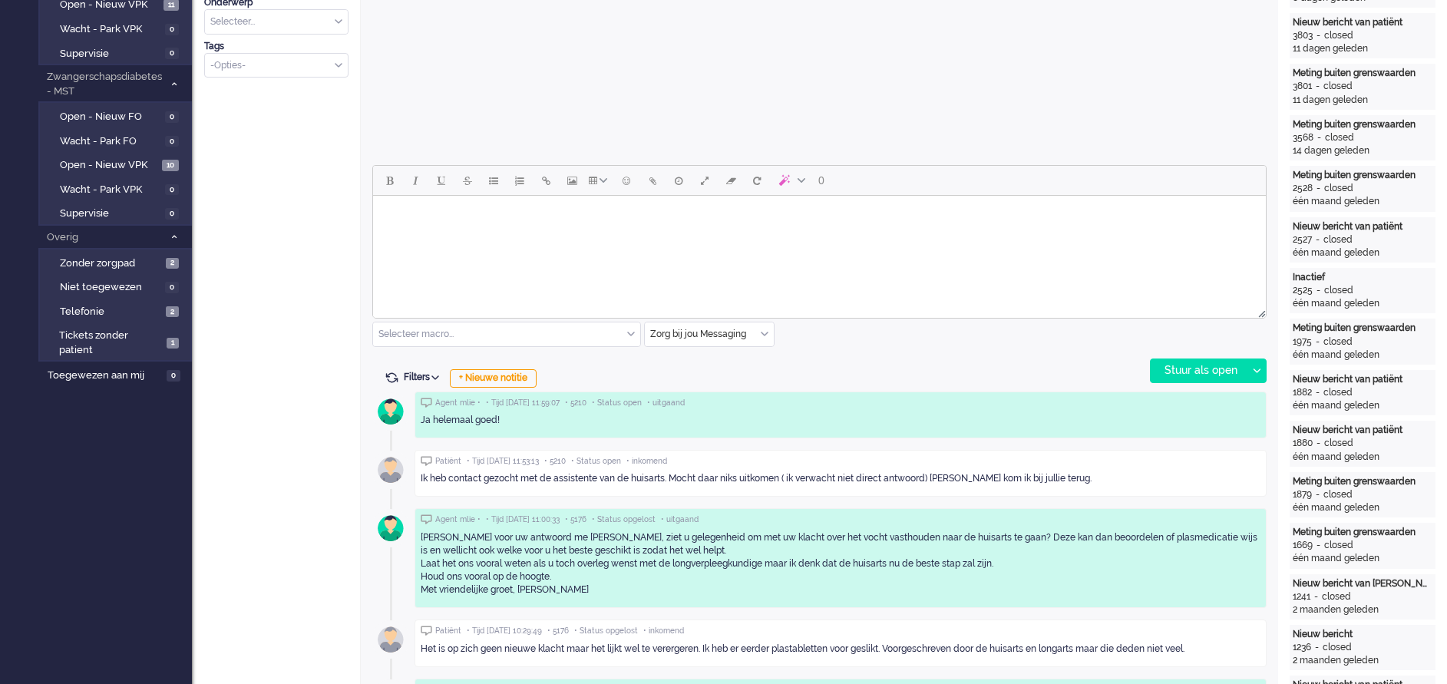
scroll to position [0, 0]
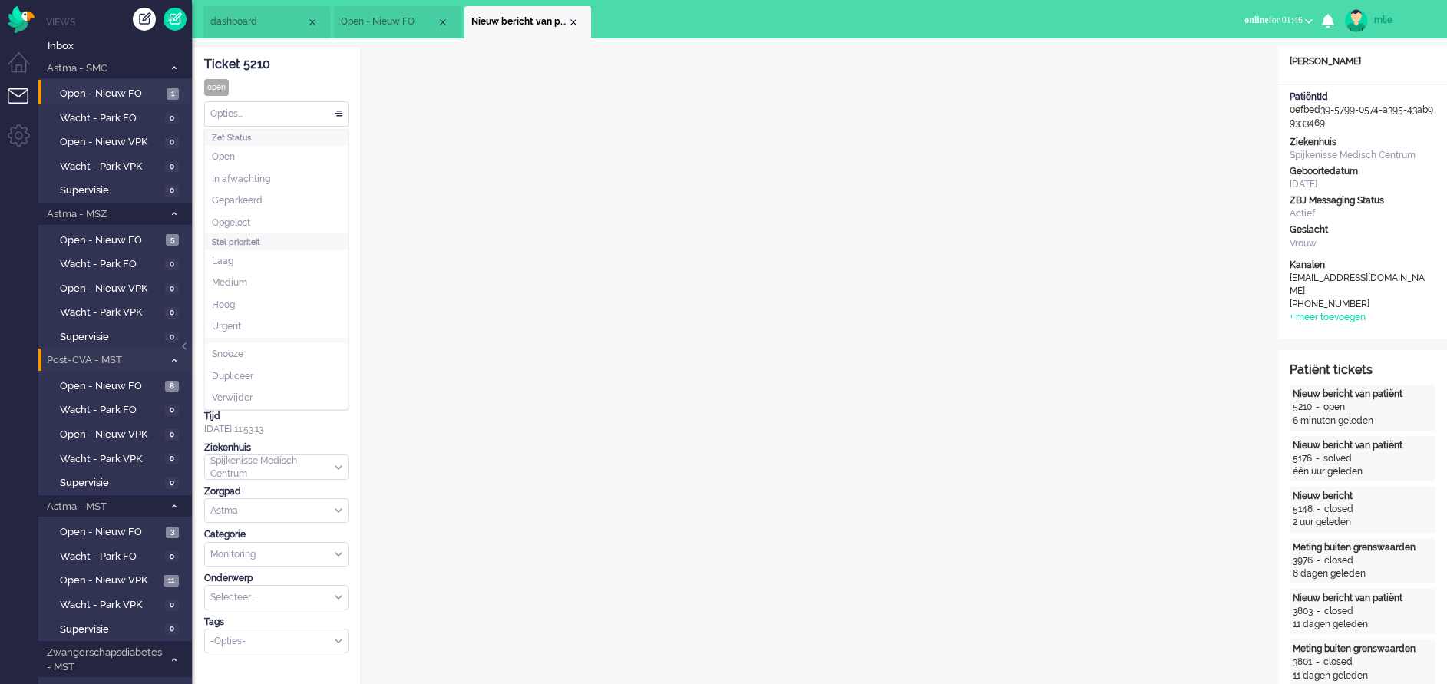
click at [339, 114] on div "Opties..." at bounding box center [276, 114] width 143 height 24
click at [246, 224] on span "Opgelost" at bounding box center [231, 222] width 38 height 13
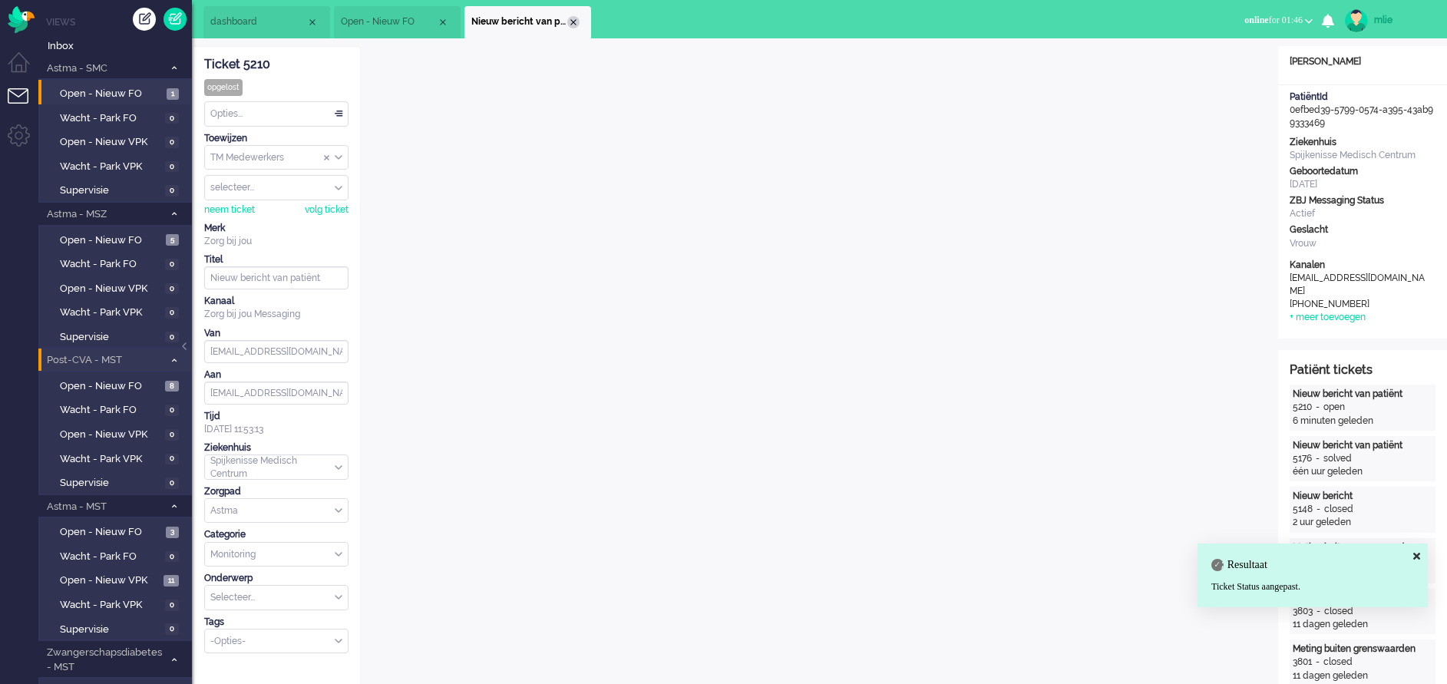
click at [577, 18] on div "Close tab" at bounding box center [573, 22] width 12 height 12
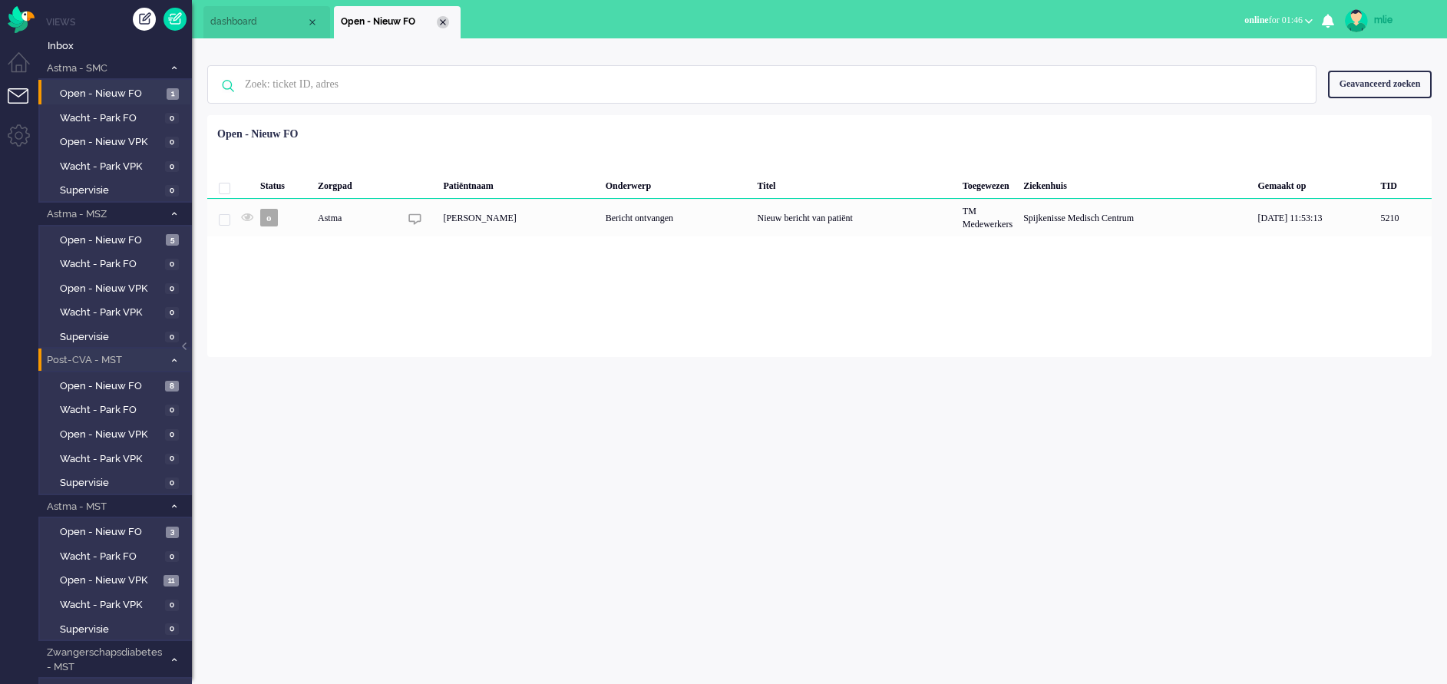
click at [441, 18] on div "Close tab" at bounding box center [443, 22] width 12 height 12
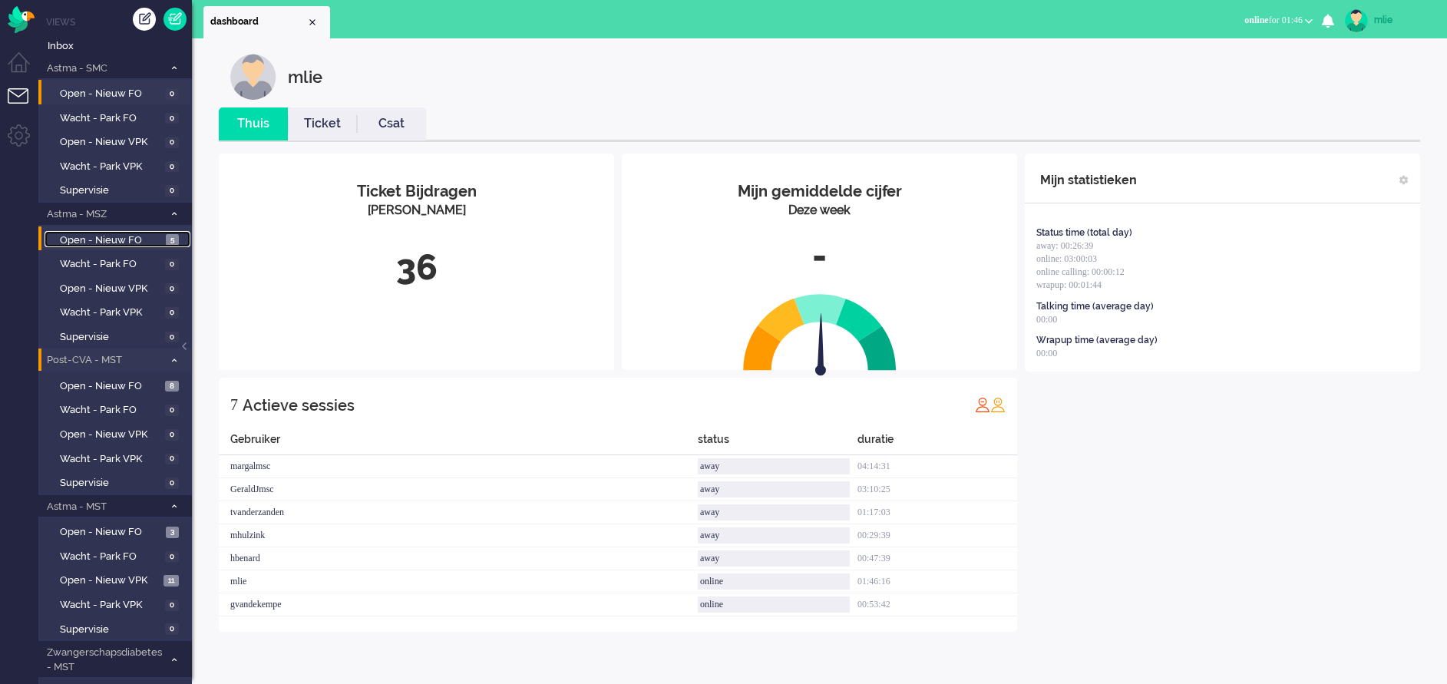
click at [104, 234] on span "Open - Nieuw FO" at bounding box center [111, 240] width 102 height 15
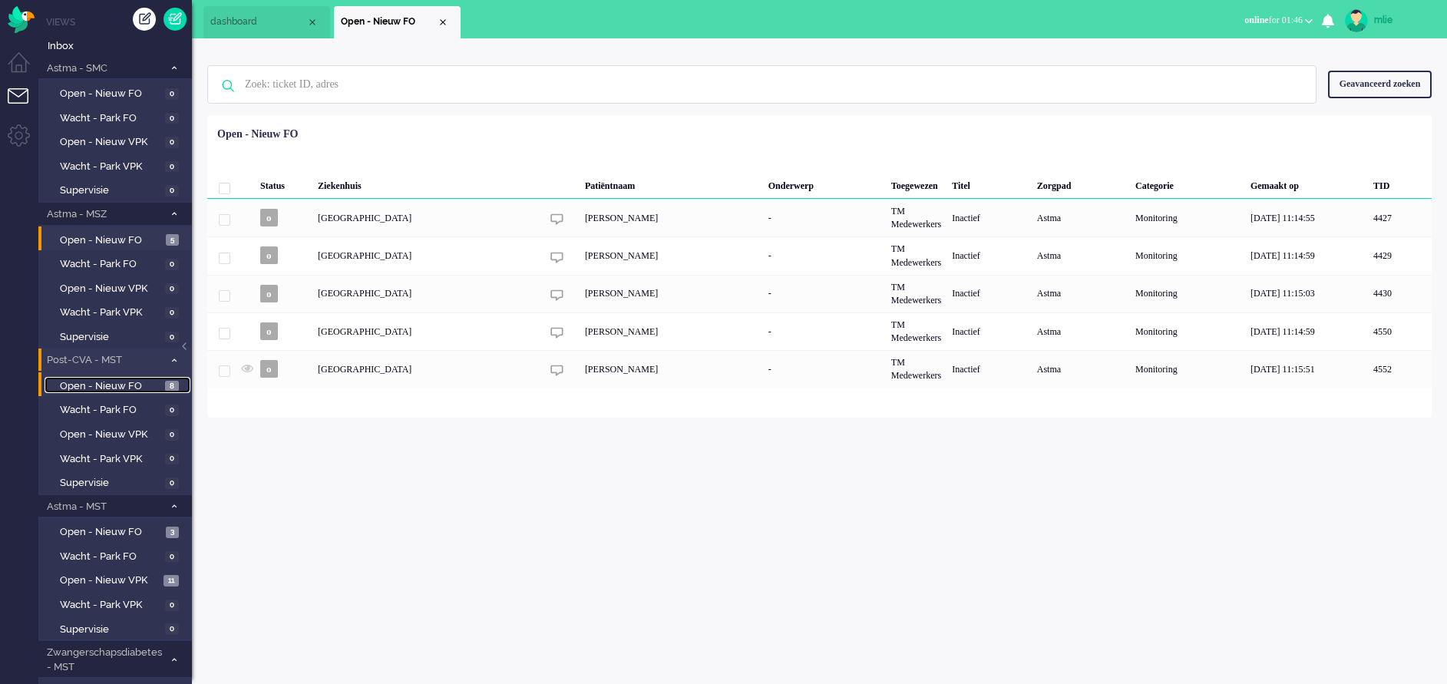
click at [106, 383] on span "Open - Nieuw FO" at bounding box center [110, 386] width 101 height 15
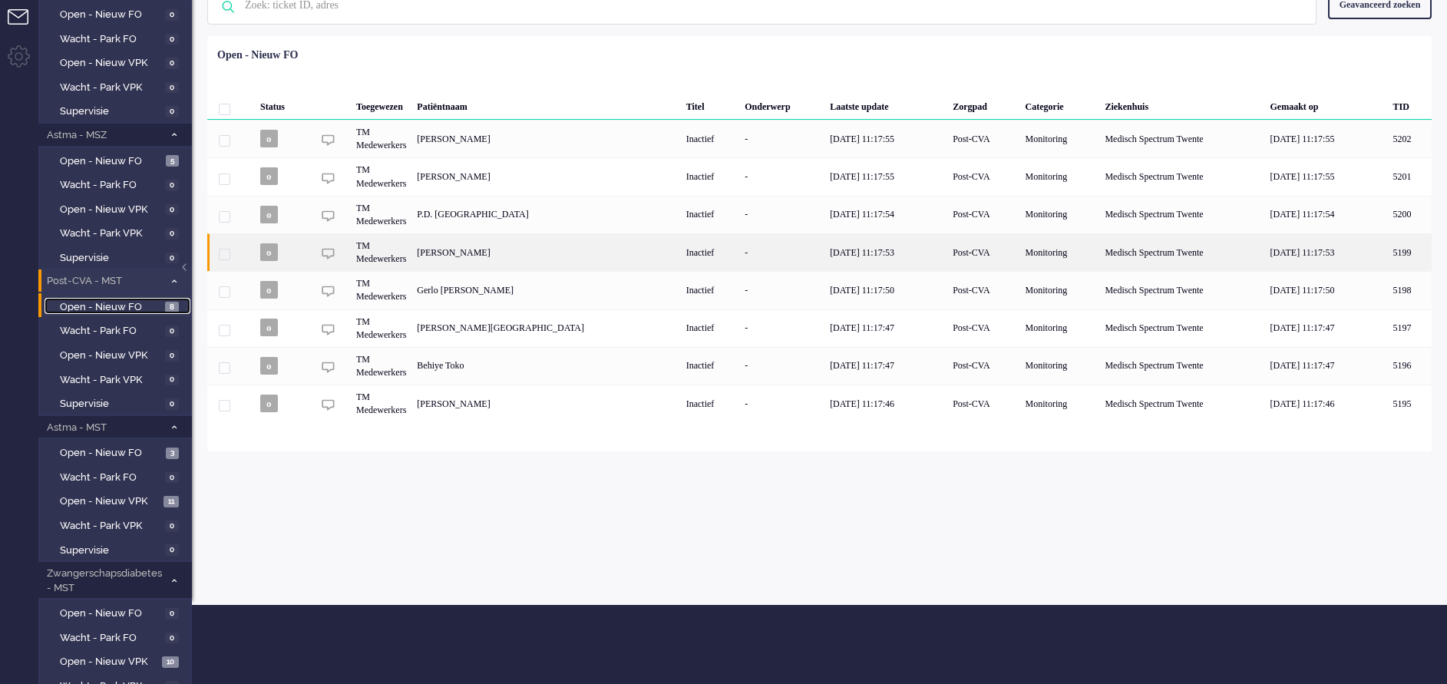
scroll to position [115, 0]
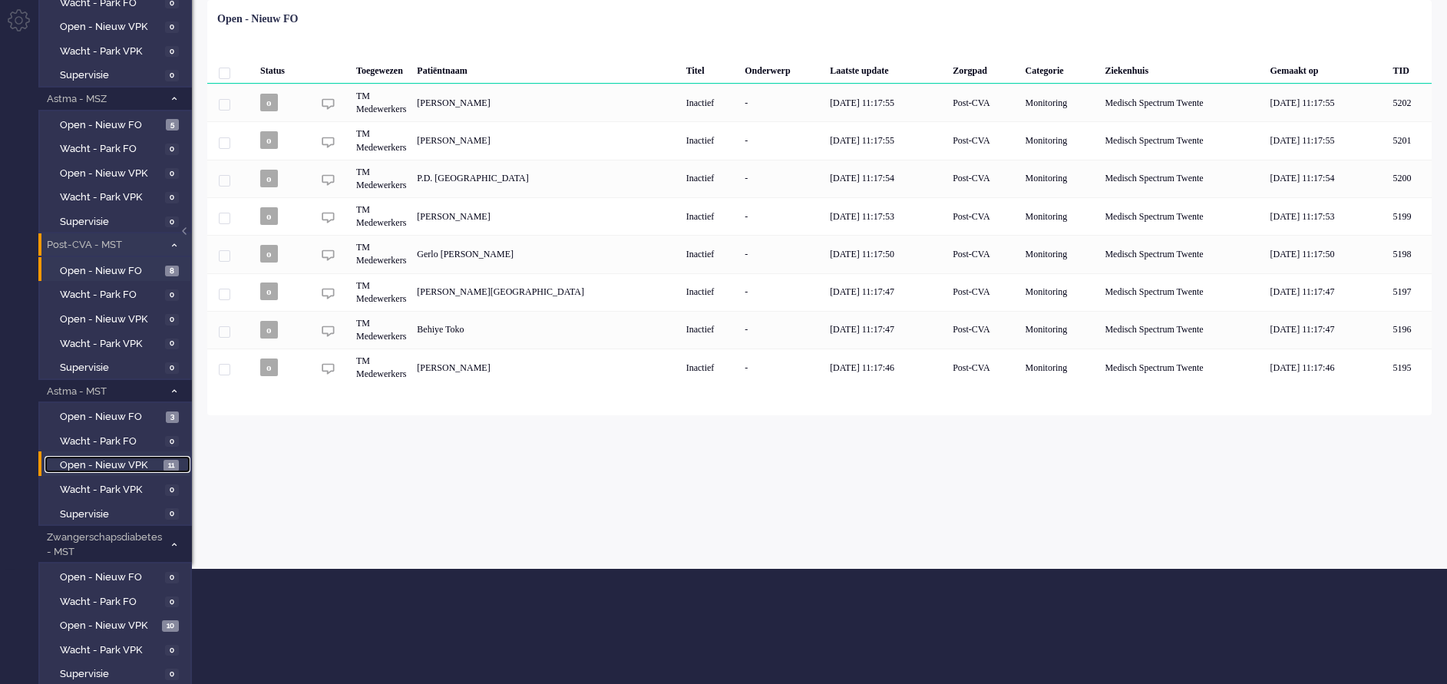
click at [117, 460] on span "Open - Nieuw VPK" at bounding box center [110, 465] width 100 height 15
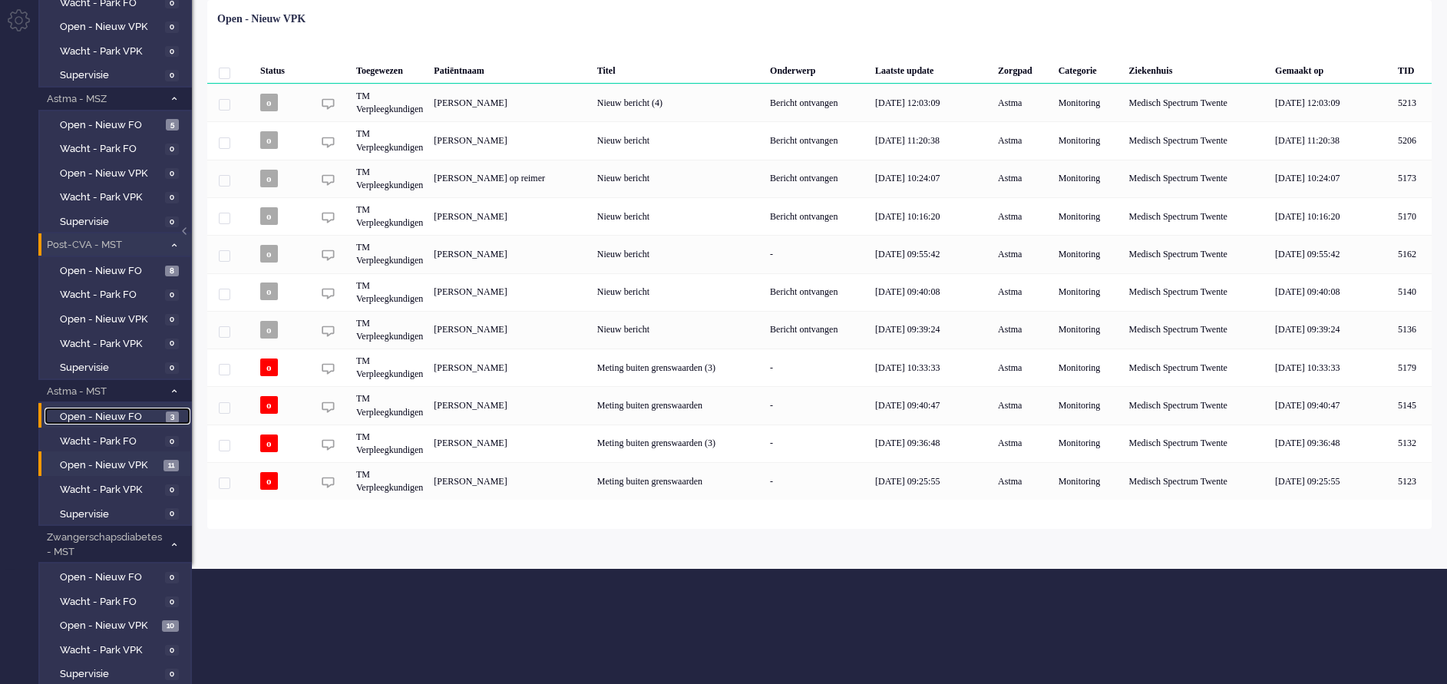
click at [94, 408] on link "Open - Nieuw FO 3" at bounding box center [118, 416] width 146 height 17
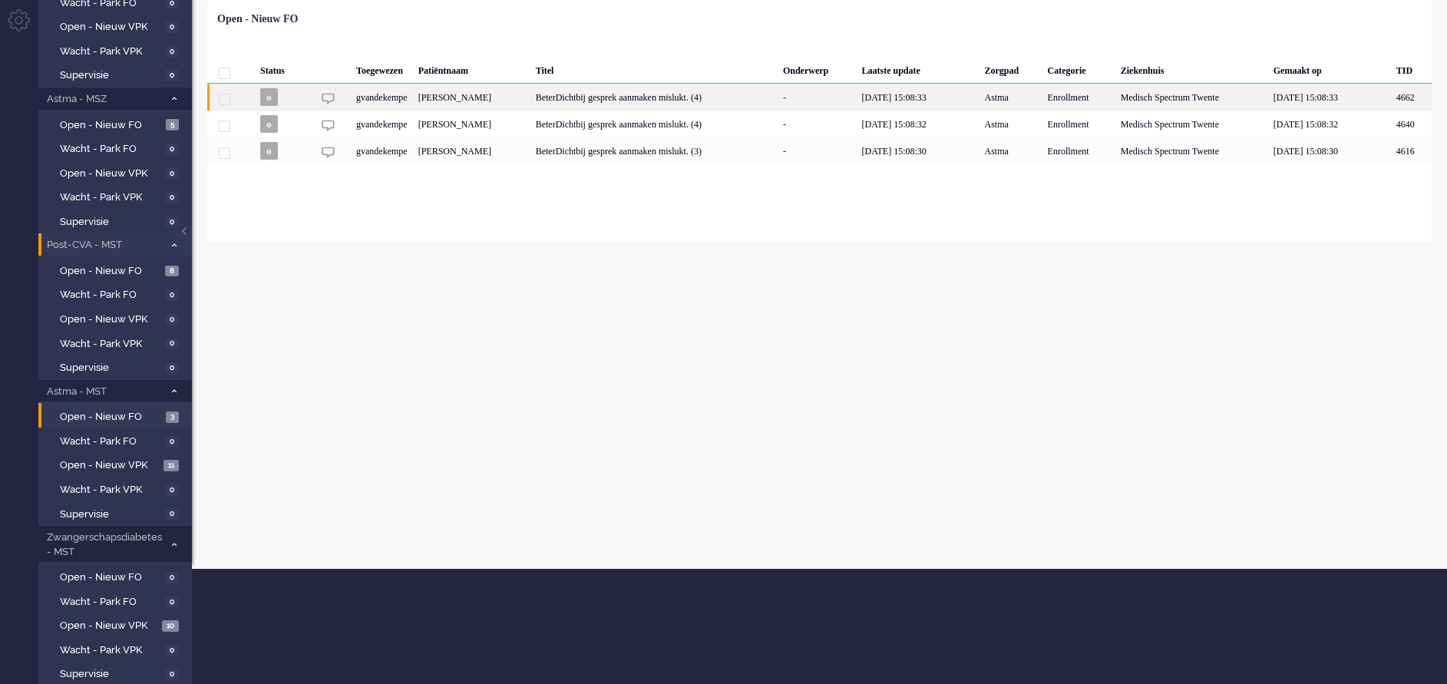
click at [745, 111] on div "BeterDichtbij gesprek aanmaken mislukt. (4)" at bounding box center [653, 97] width 247 height 27
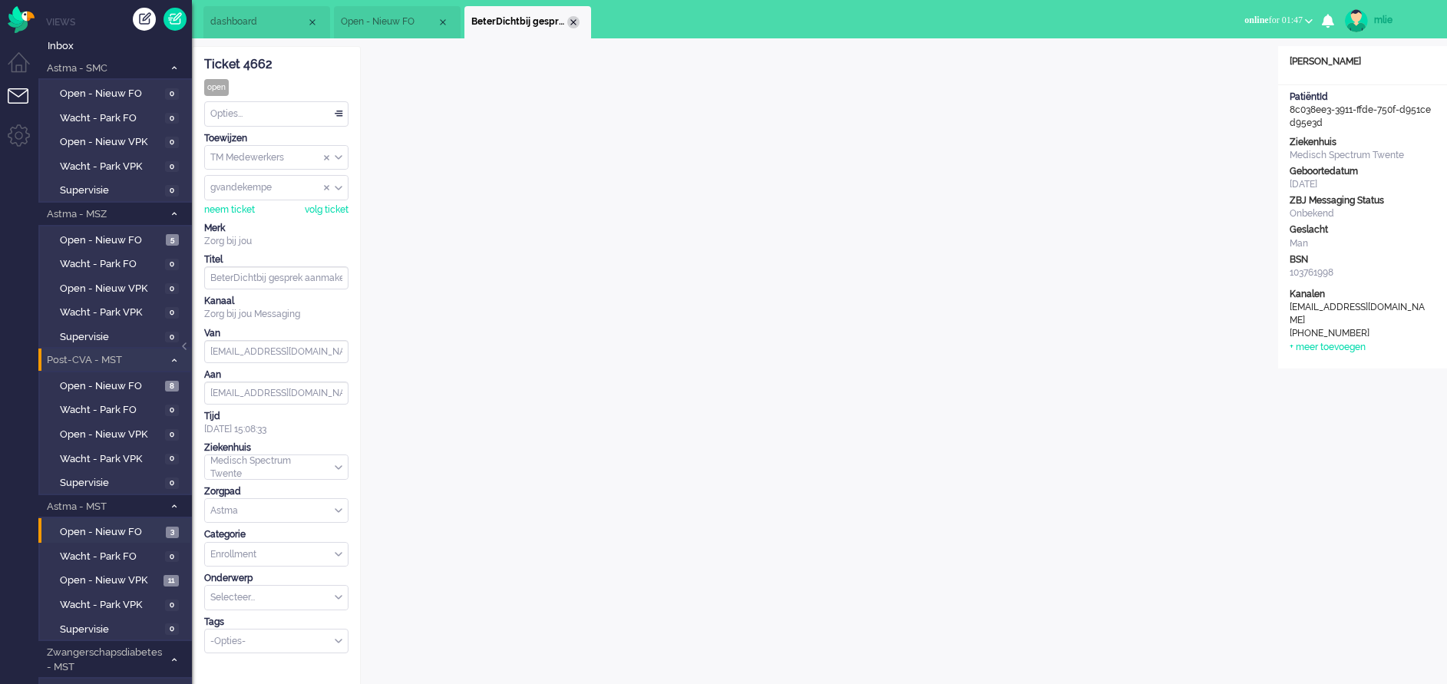
click at [578, 19] on div "Close tab" at bounding box center [573, 22] width 12 height 12
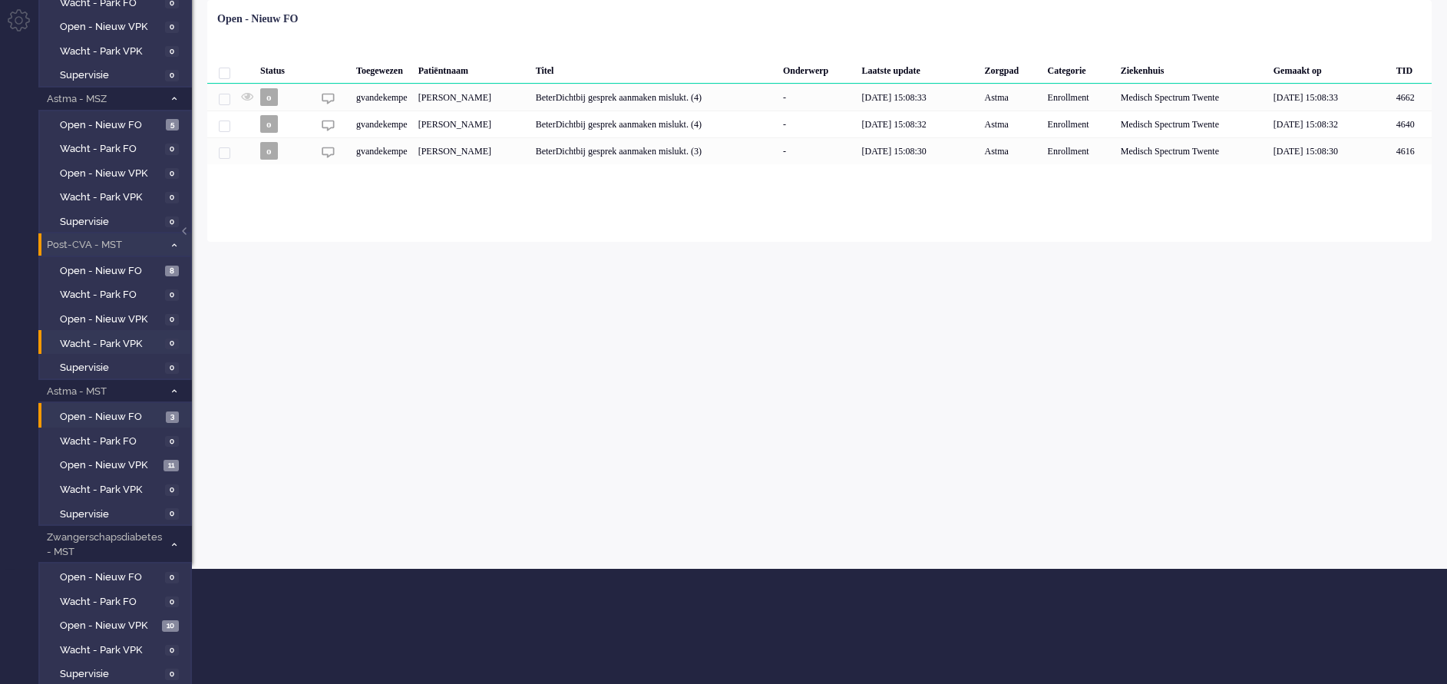
scroll to position [230, 0]
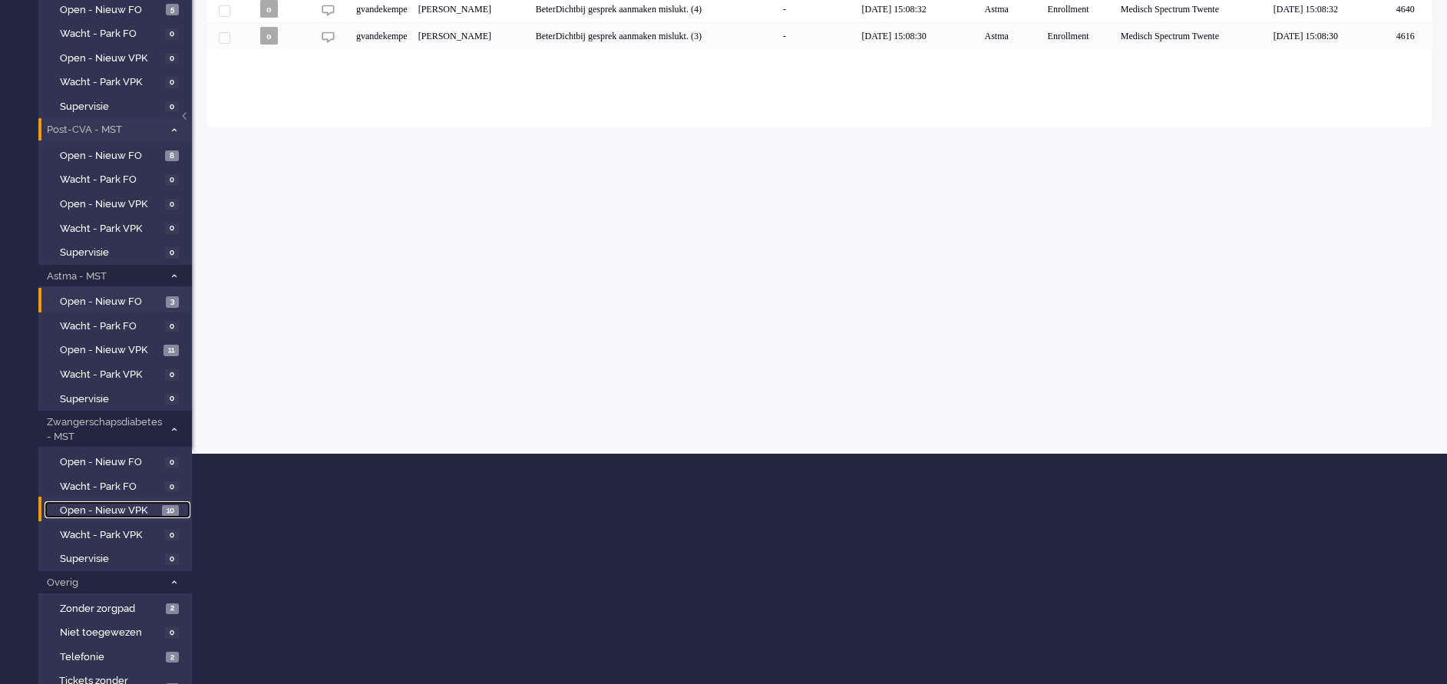
click at [106, 503] on link "Open - Nieuw VPK 10" at bounding box center [118, 509] width 146 height 17
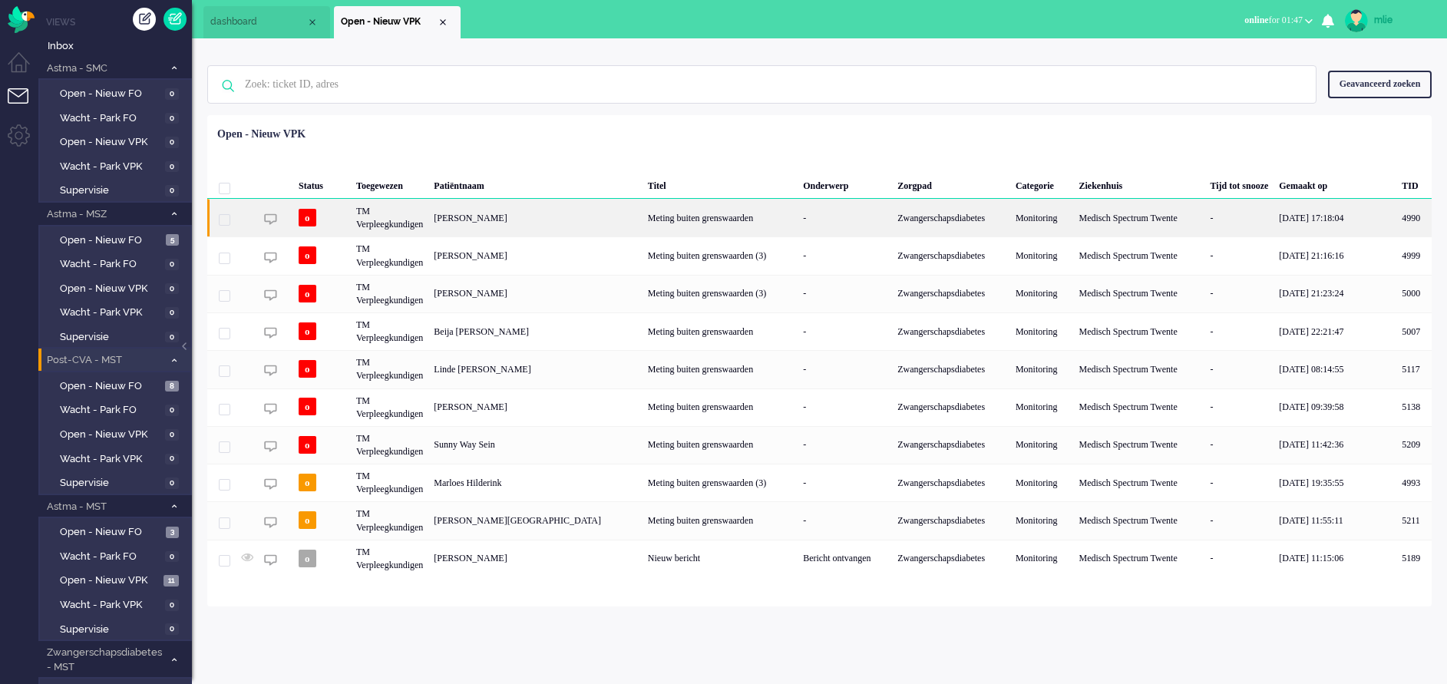
click at [756, 224] on div "Meting buiten grenswaarden" at bounding box center [720, 218] width 155 height 38
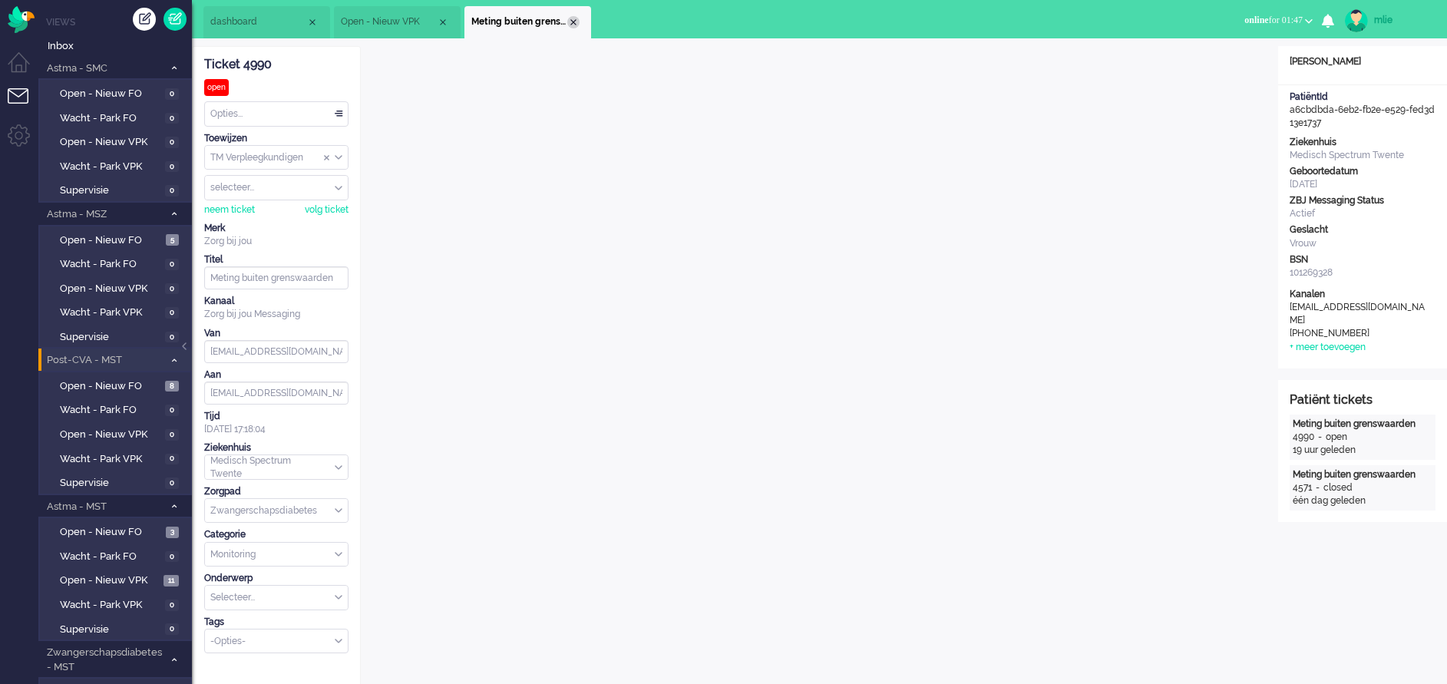
click at [576, 23] on div "Close tab" at bounding box center [573, 22] width 12 height 12
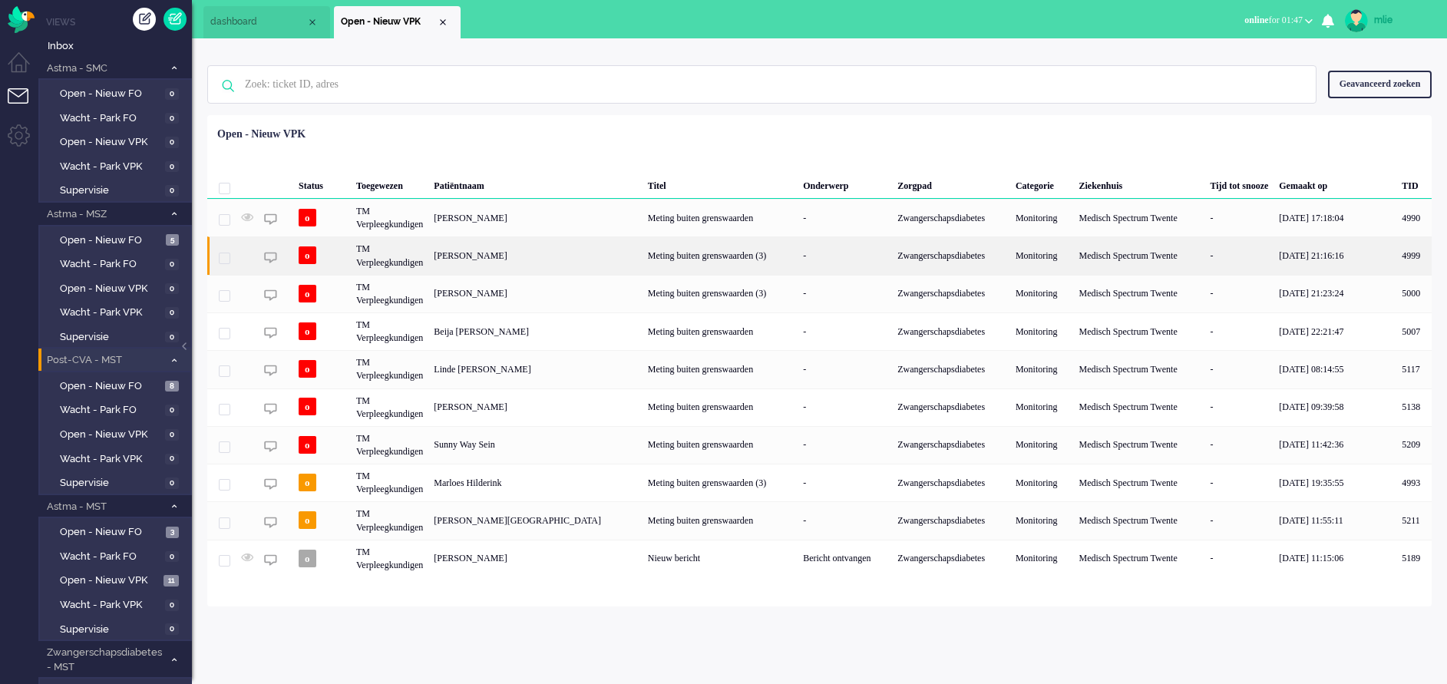
click at [755, 255] on div "Meting buiten grenswaarden (3)" at bounding box center [720, 255] width 155 height 38
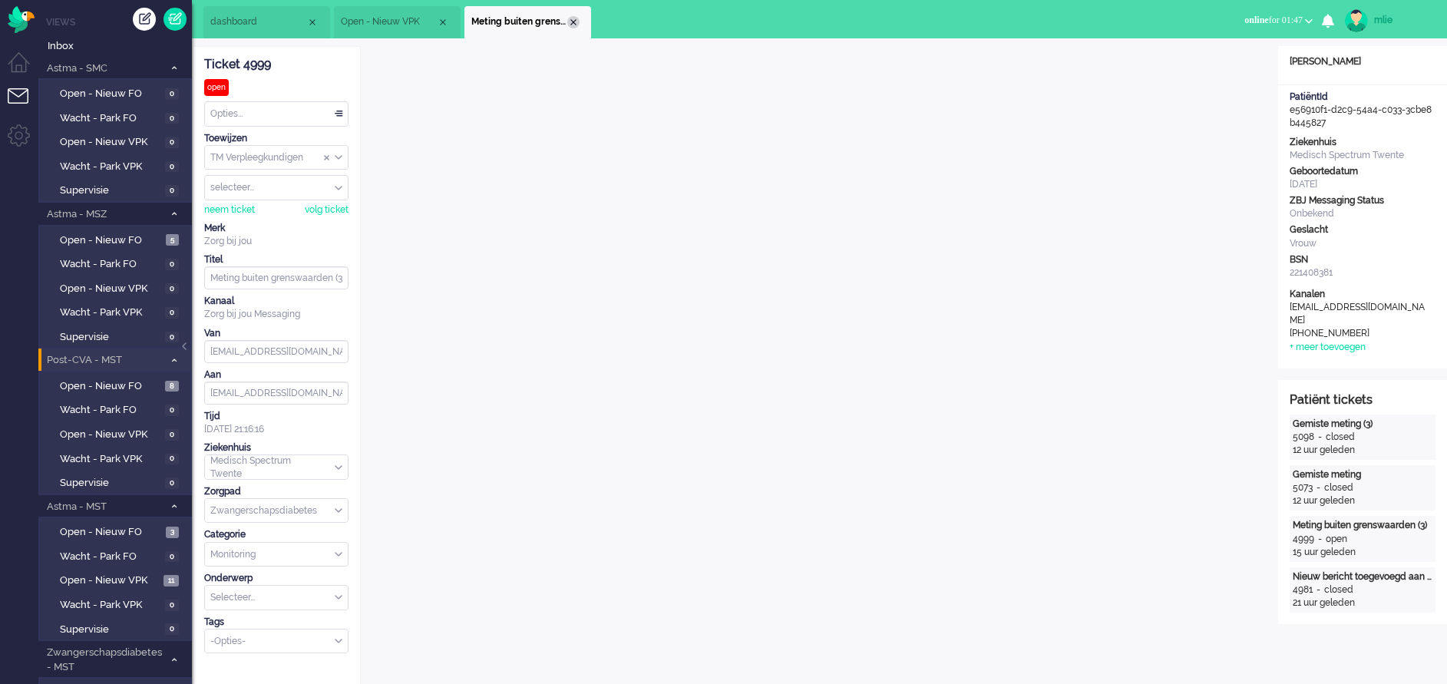
click at [577, 23] on div "Close tab" at bounding box center [573, 22] width 12 height 12
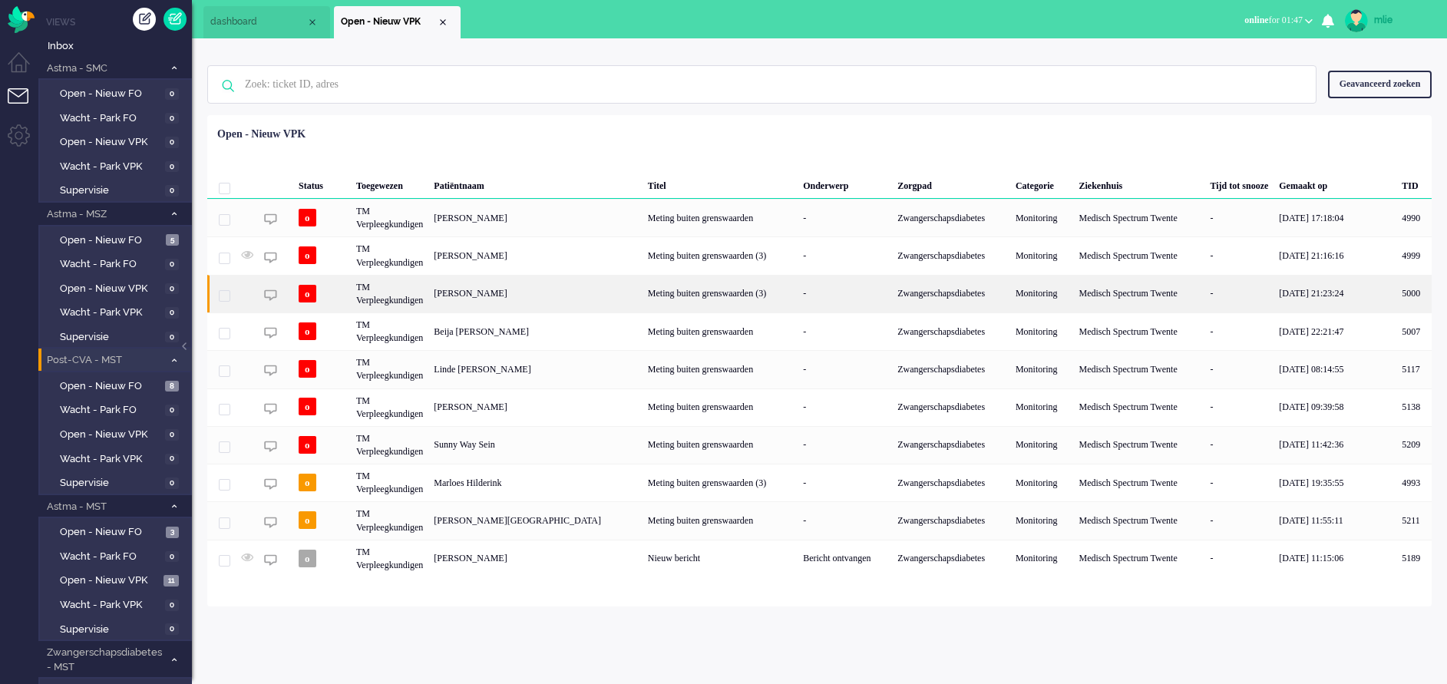
click at [706, 294] on div "Meting buiten grenswaarden (3)" at bounding box center [720, 294] width 155 height 38
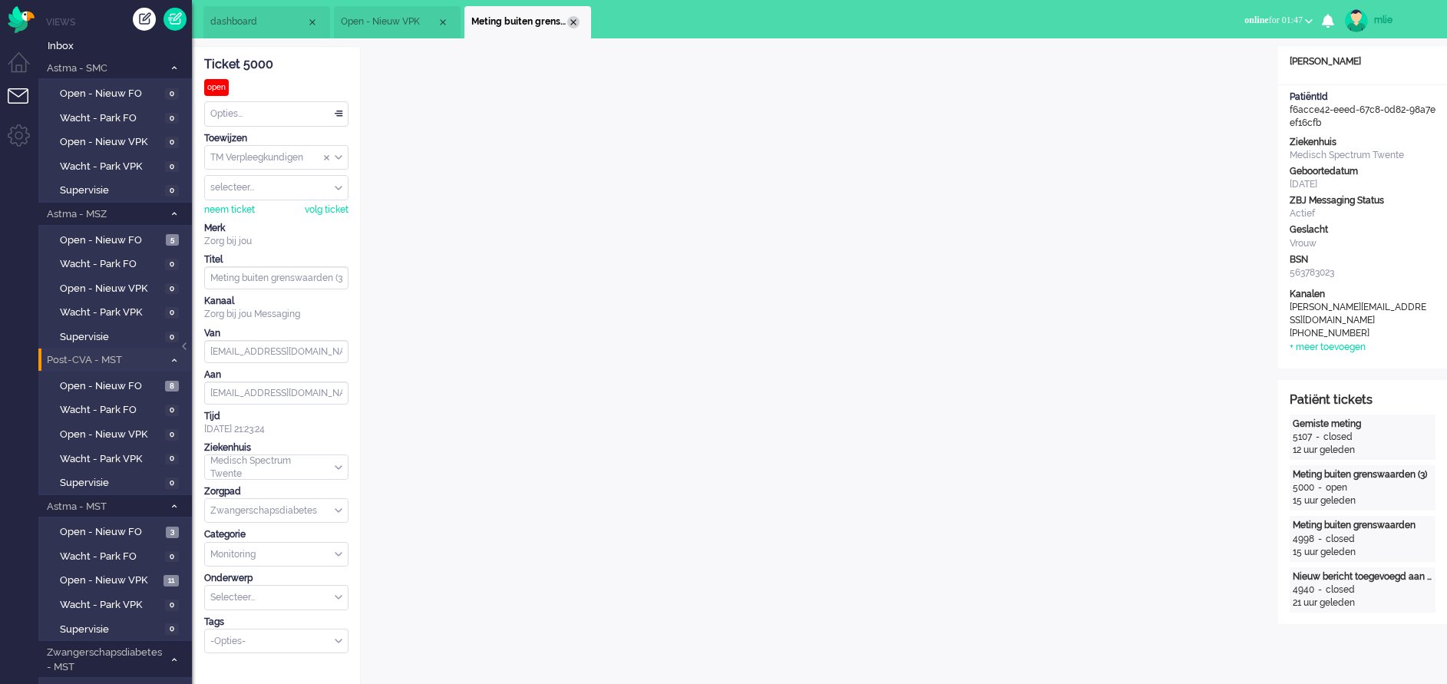
click at [575, 19] on div "Close tab" at bounding box center [573, 22] width 12 height 12
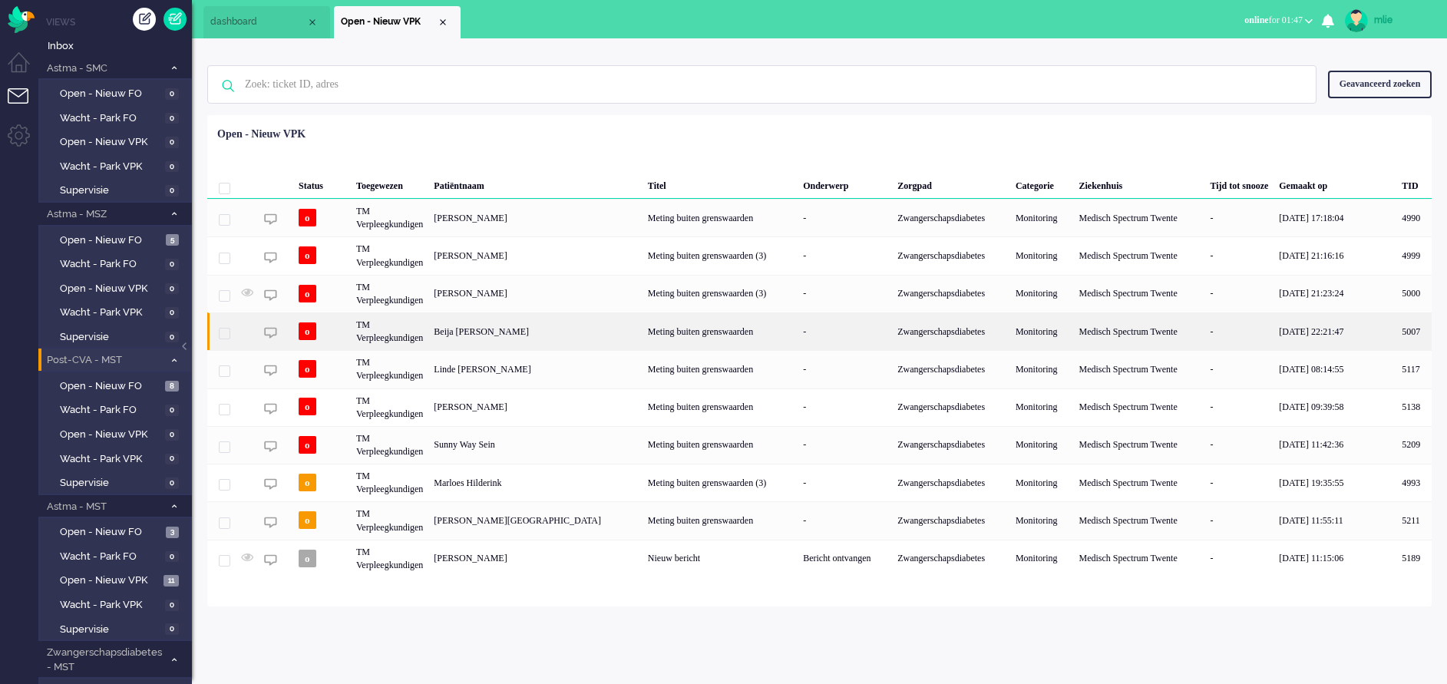
click at [709, 335] on div "Meting buiten grenswaarden" at bounding box center [720, 331] width 155 height 38
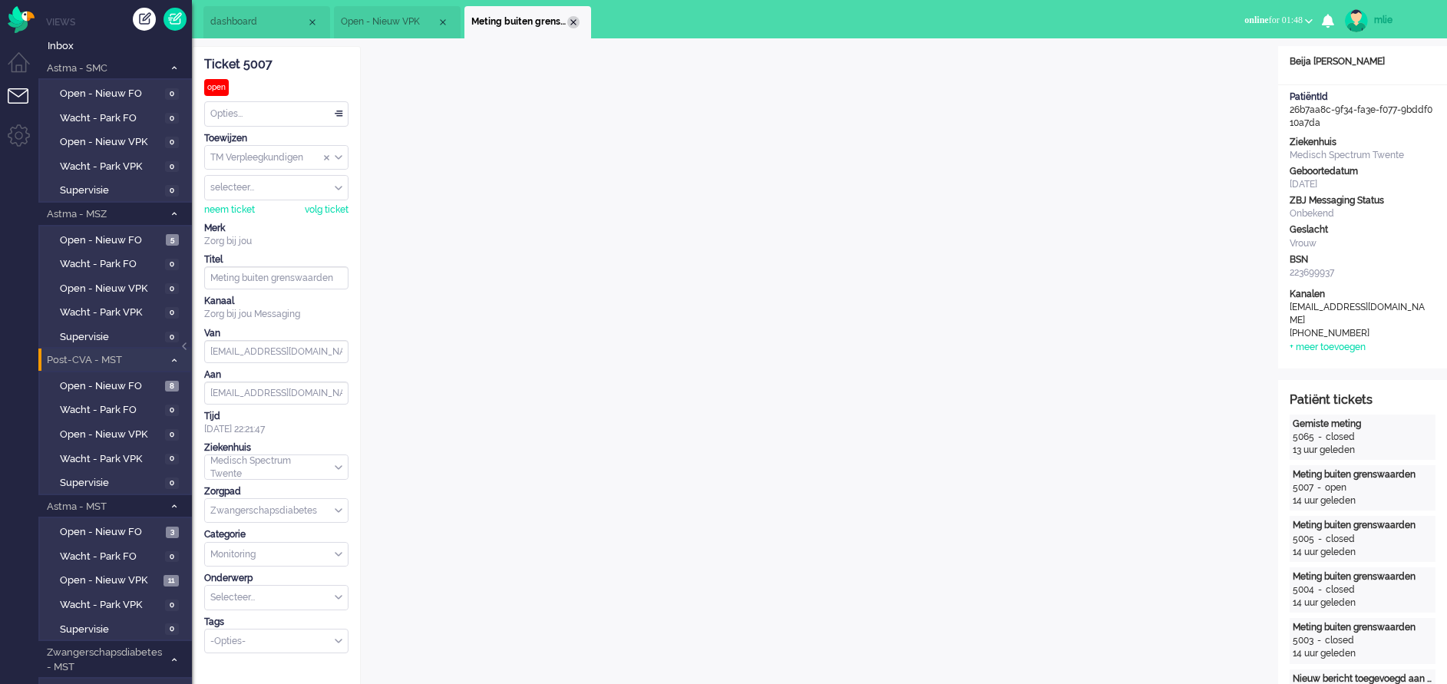
click at [577, 21] on div "Close tab" at bounding box center [573, 22] width 12 height 12
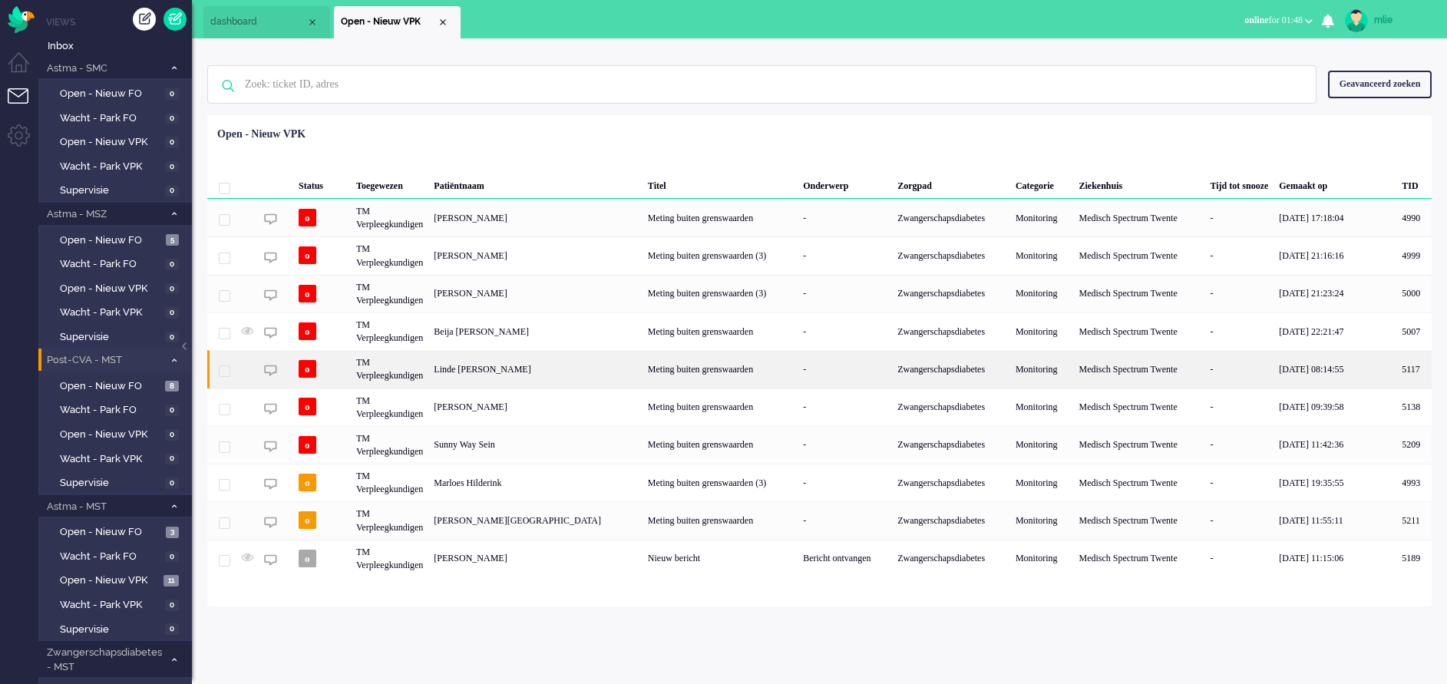
click at [705, 374] on div "Meting buiten grenswaarden" at bounding box center [720, 369] width 155 height 38
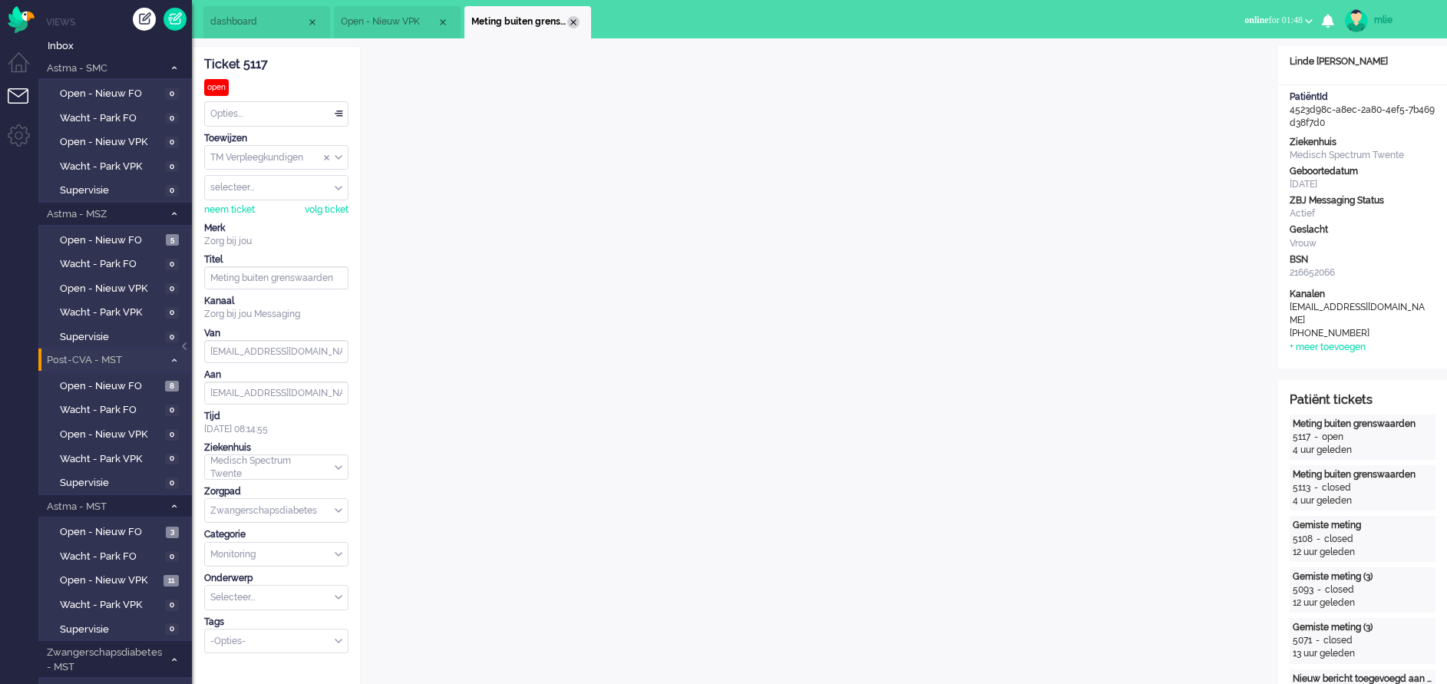
click at [577, 22] on div "Close tab" at bounding box center [573, 22] width 12 height 12
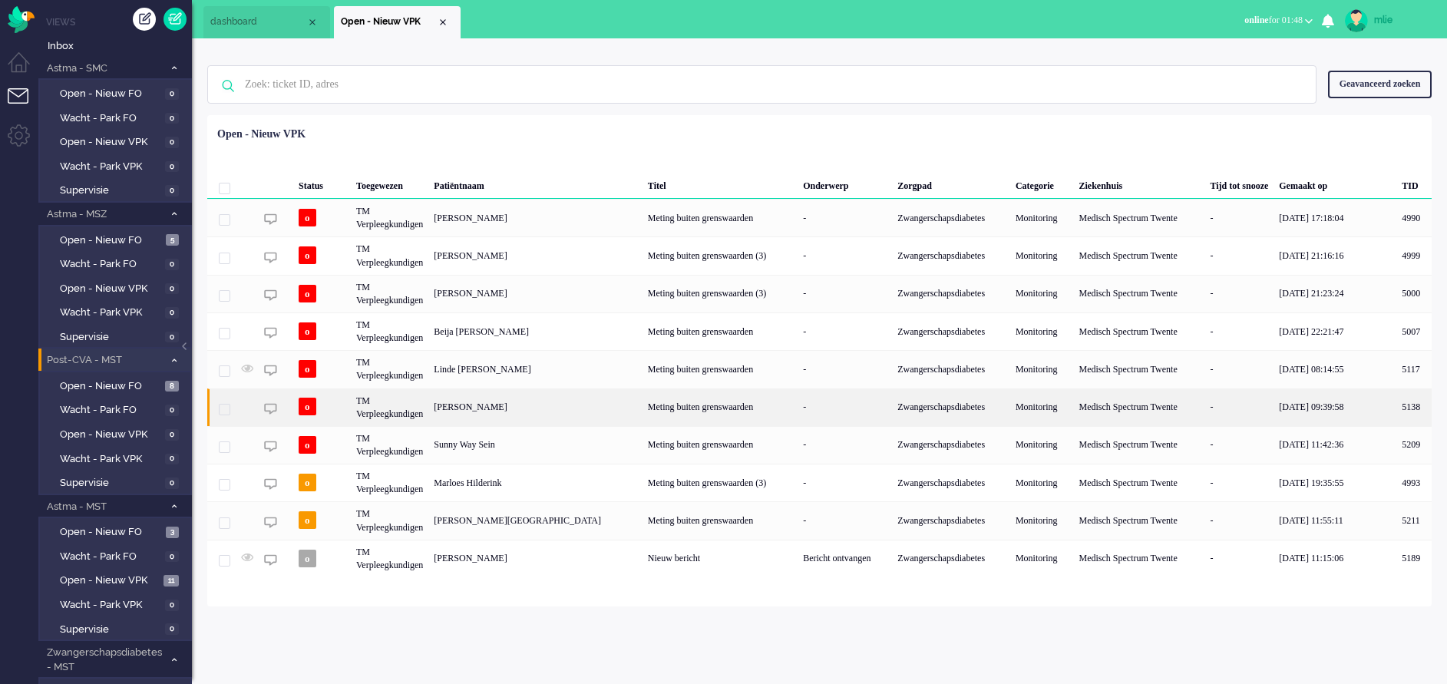
click at [691, 399] on div "Meting buiten grenswaarden" at bounding box center [720, 407] width 155 height 38
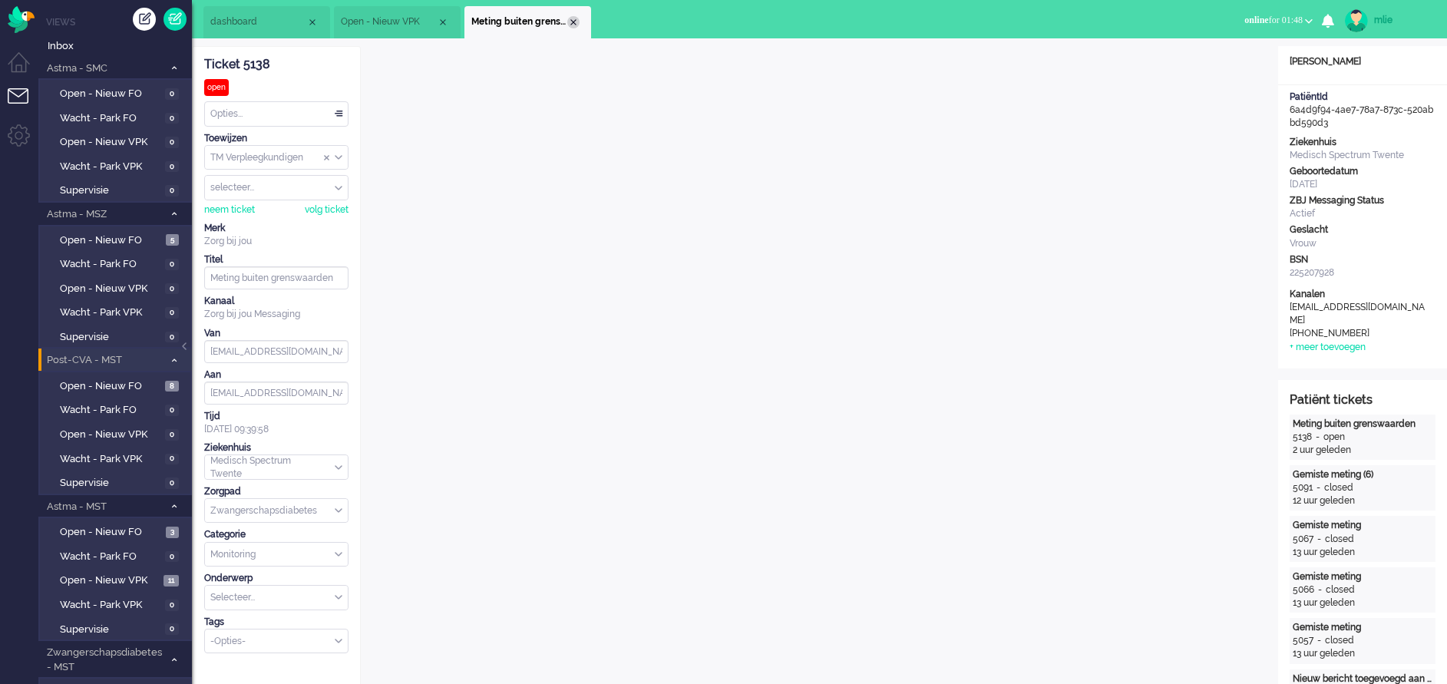
click at [577, 18] on div "Close tab" at bounding box center [573, 22] width 12 height 12
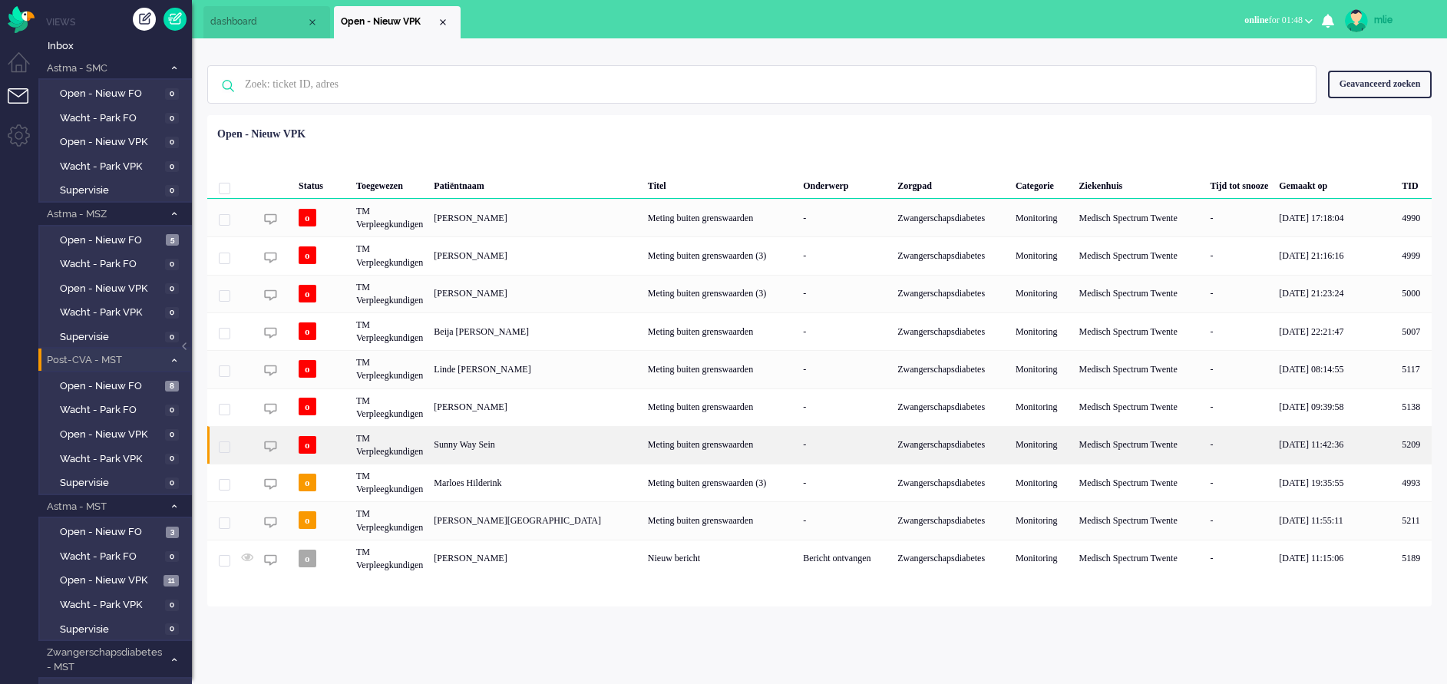
click at [674, 435] on div "Meting buiten grenswaarden" at bounding box center [720, 445] width 155 height 38
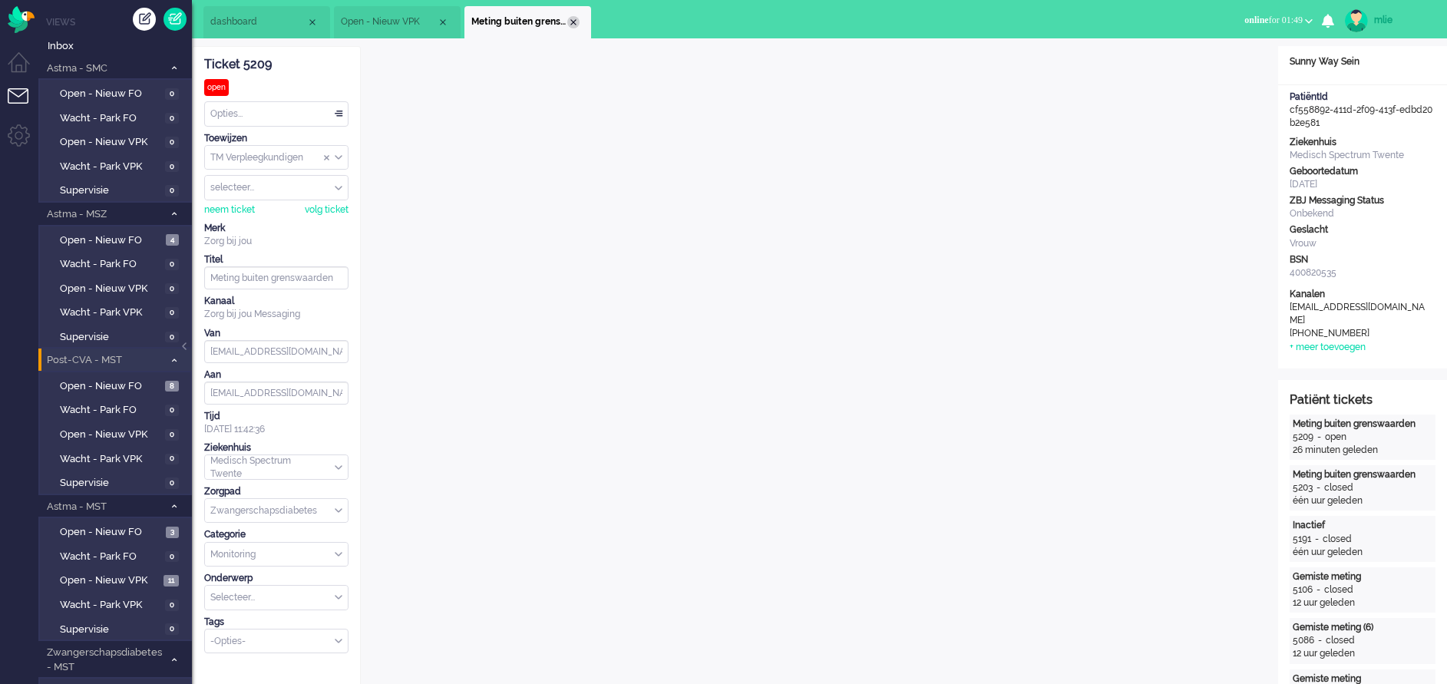
click at [572, 20] on div "Close tab" at bounding box center [573, 22] width 12 height 12
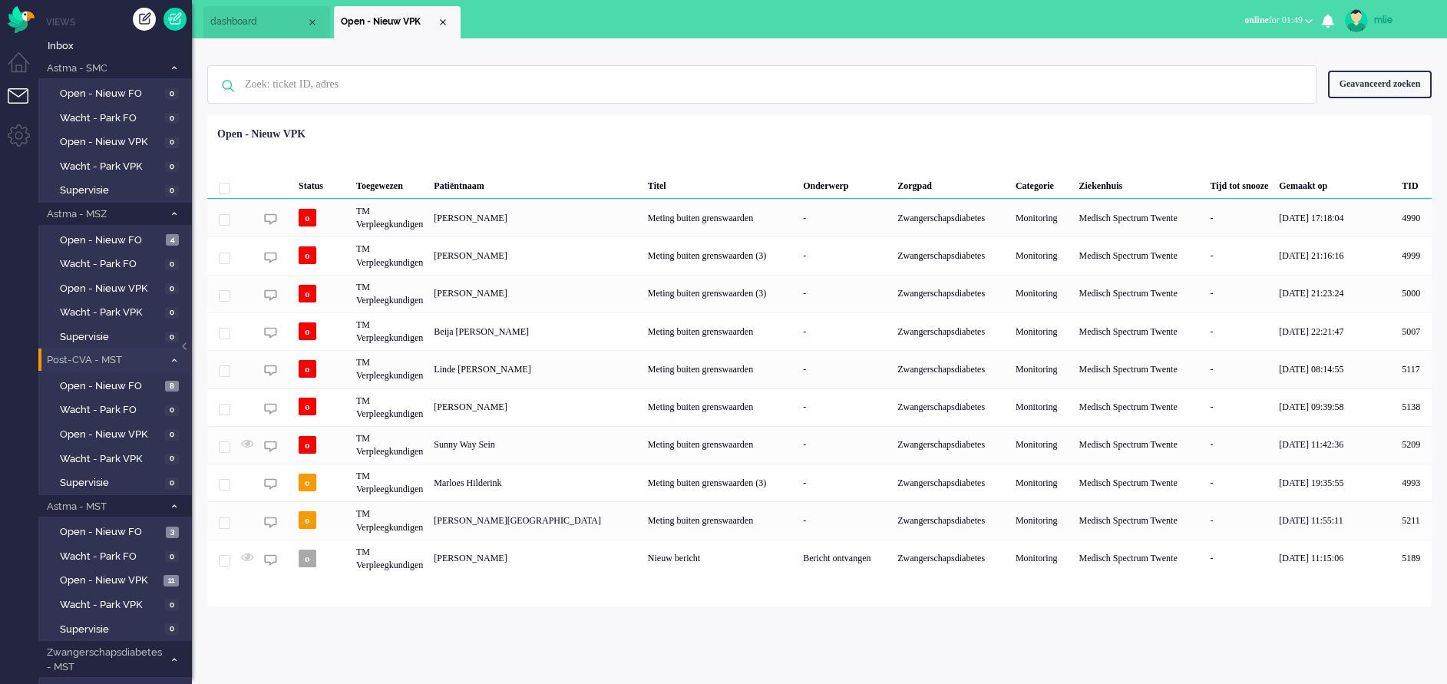
click at [743, 476] on div "Meting buiten grenswaarden (3)" at bounding box center [720, 483] width 155 height 38
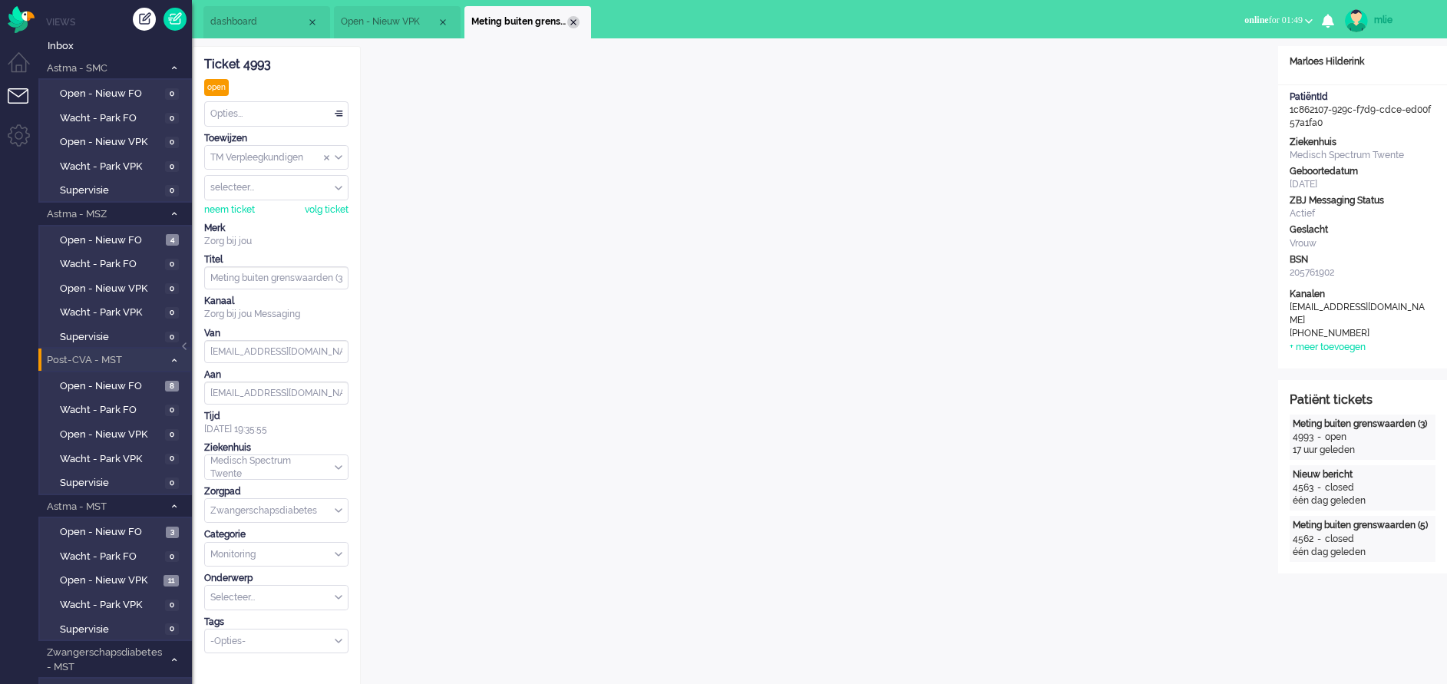
click at [573, 20] on div "Close tab" at bounding box center [573, 22] width 12 height 12
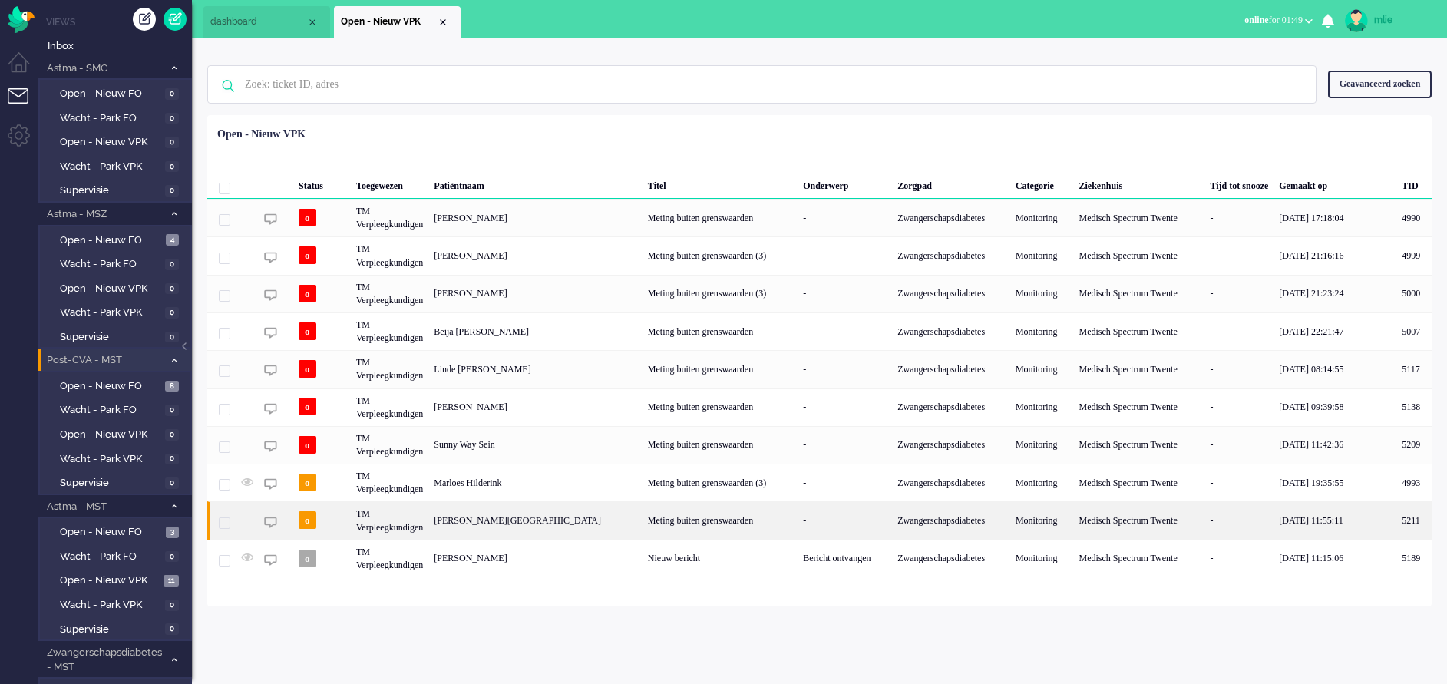
click at [718, 511] on div "Meting buiten grenswaarden" at bounding box center [720, 520] width 155 height 38
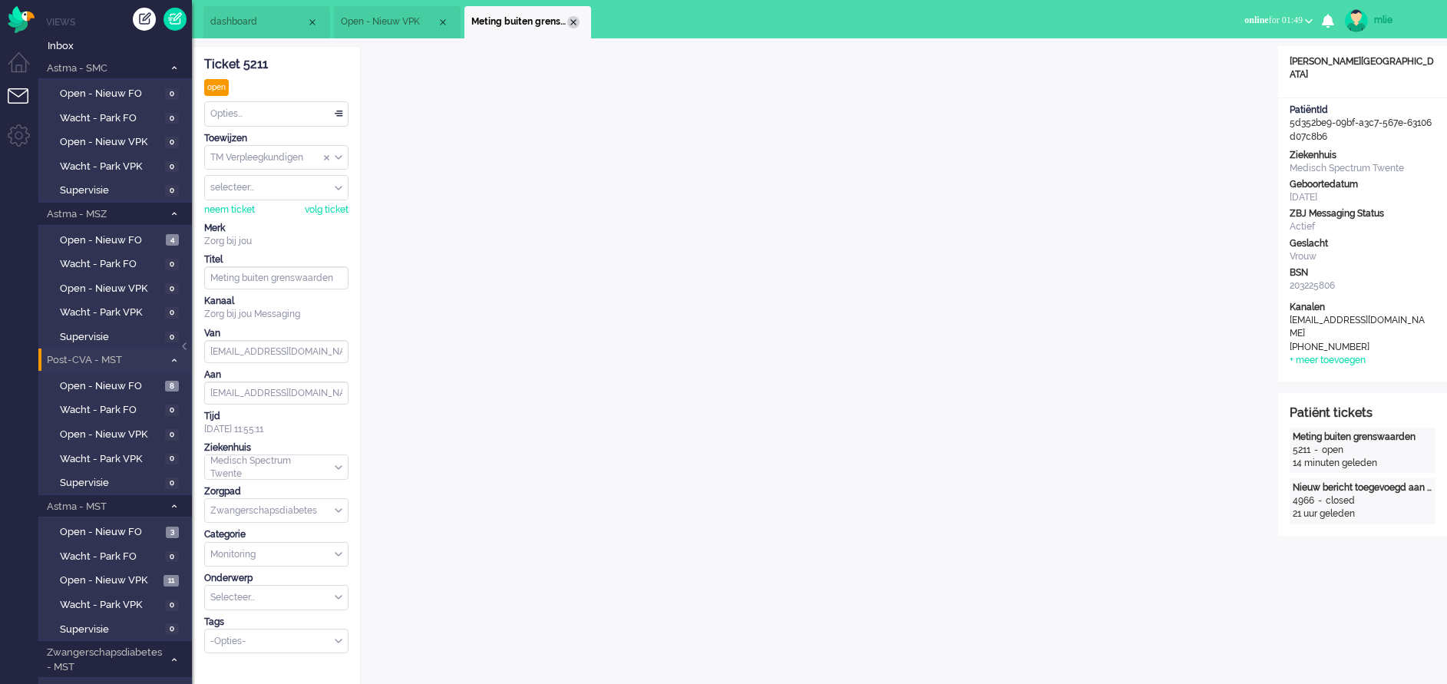
click at [570, 16] on div "Close tab" at bounding box center [573, 22] width 12 height 12
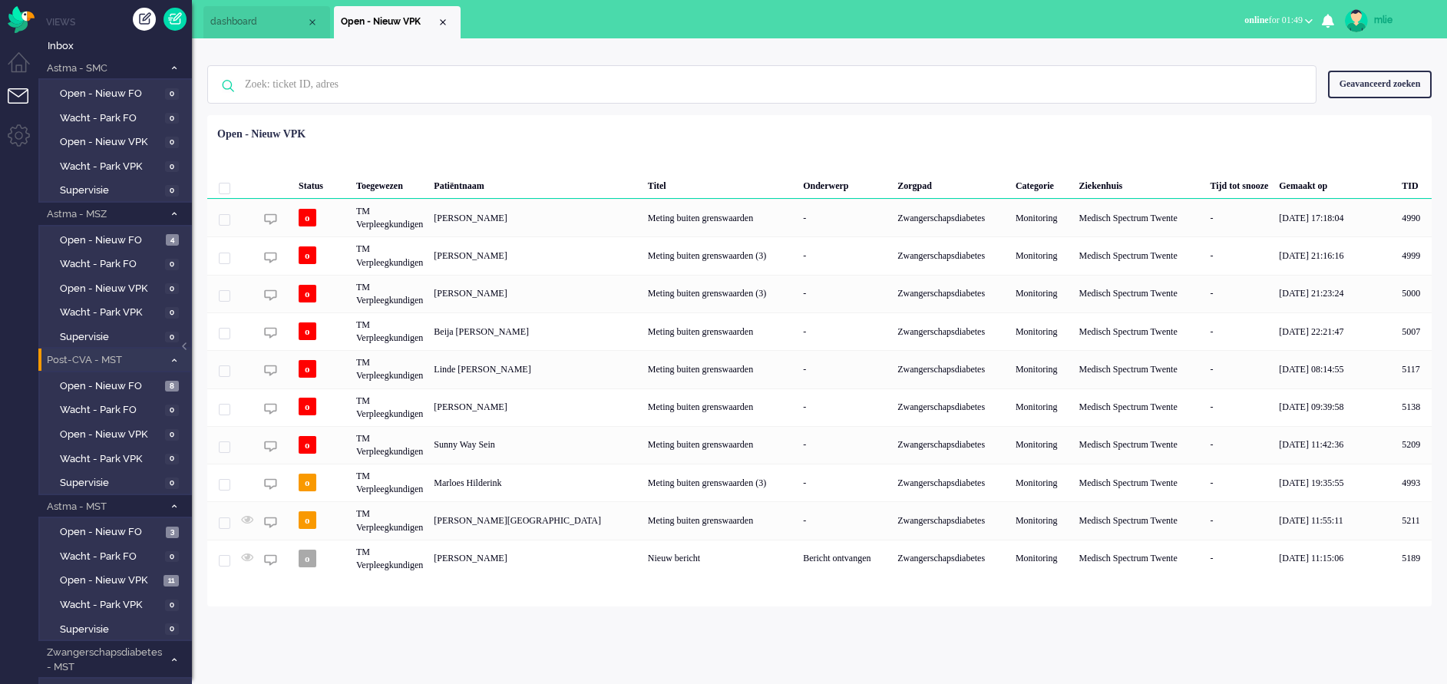
click at [798, 550] on div "Bericht ontvangen" at bounding box center [845, 559] width 94 height 38
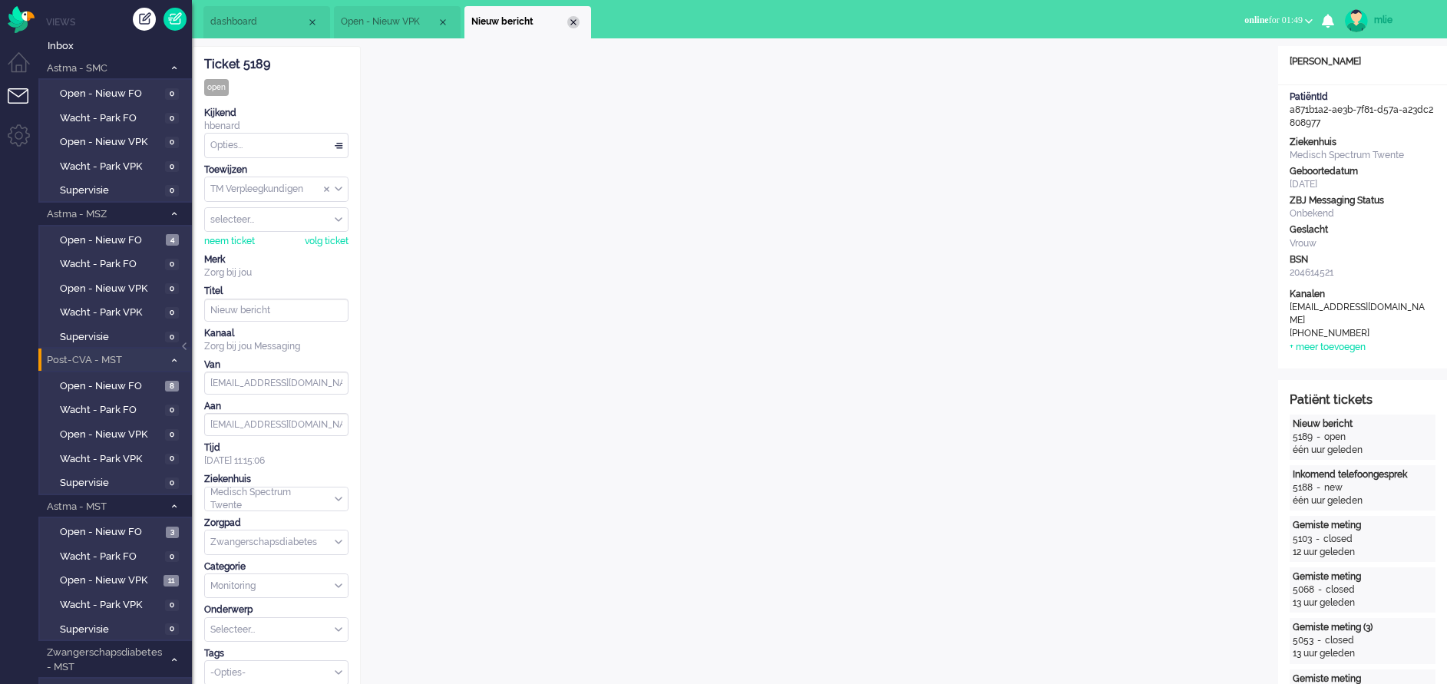
click at [573, 20] on div "Close tab" at bounding box center [573, 22] width 12 height 12
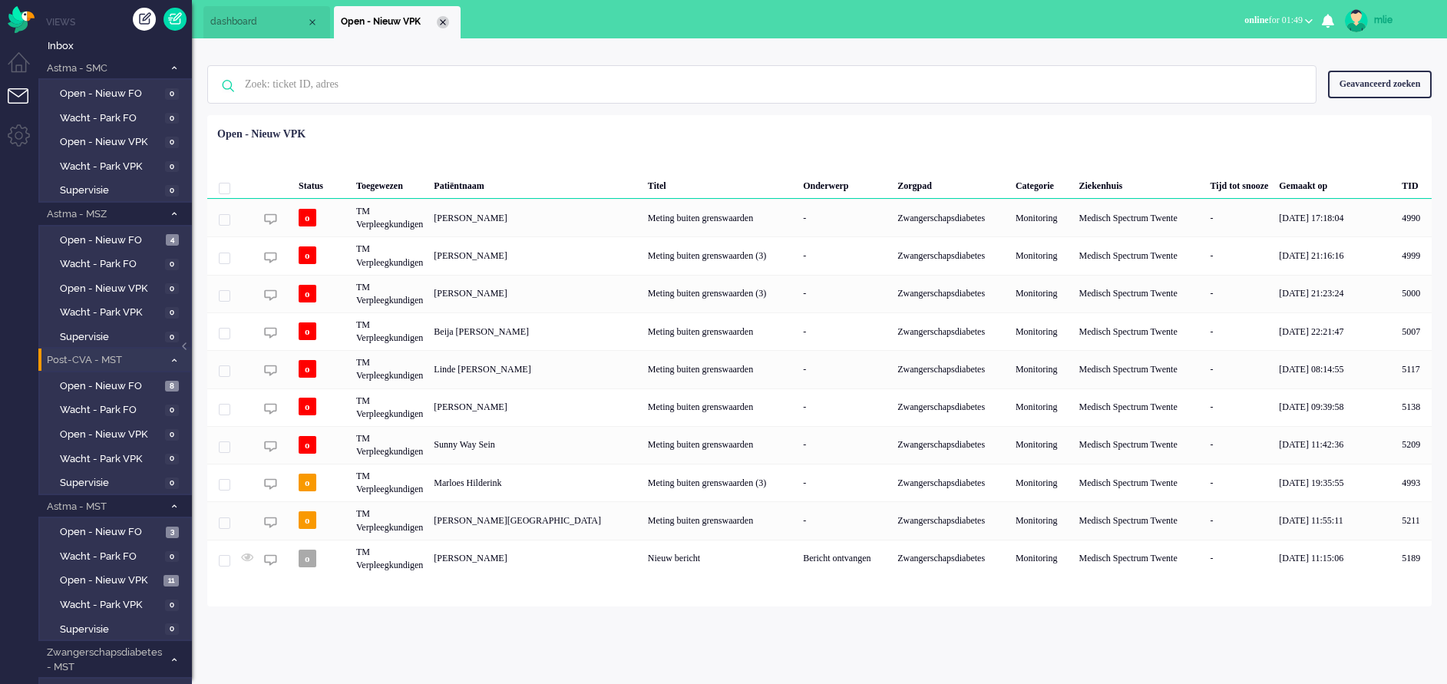
click at [442, 18] on div "Close tab" at bounding box center [443, 22] width 12 height 12
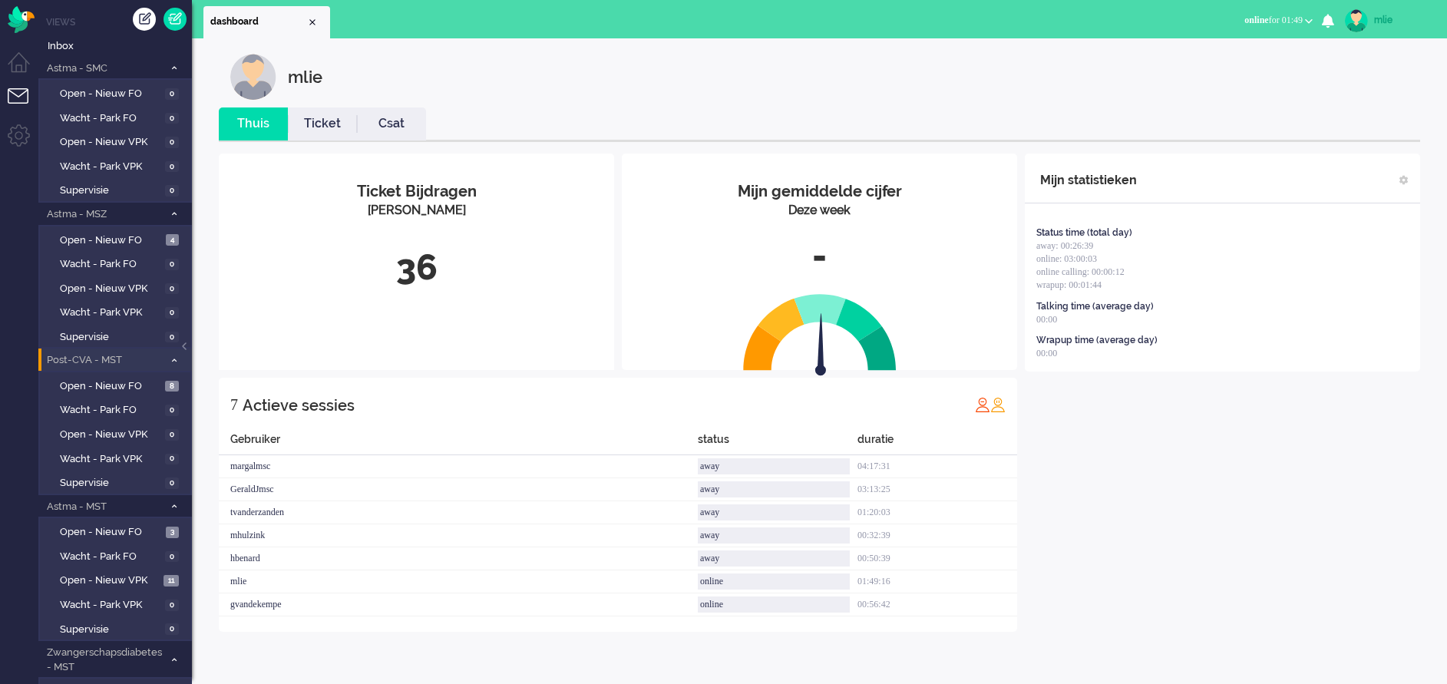
click at [320, 124] on link "Ticket" at bounding box center [322, 124] width 69 height 18
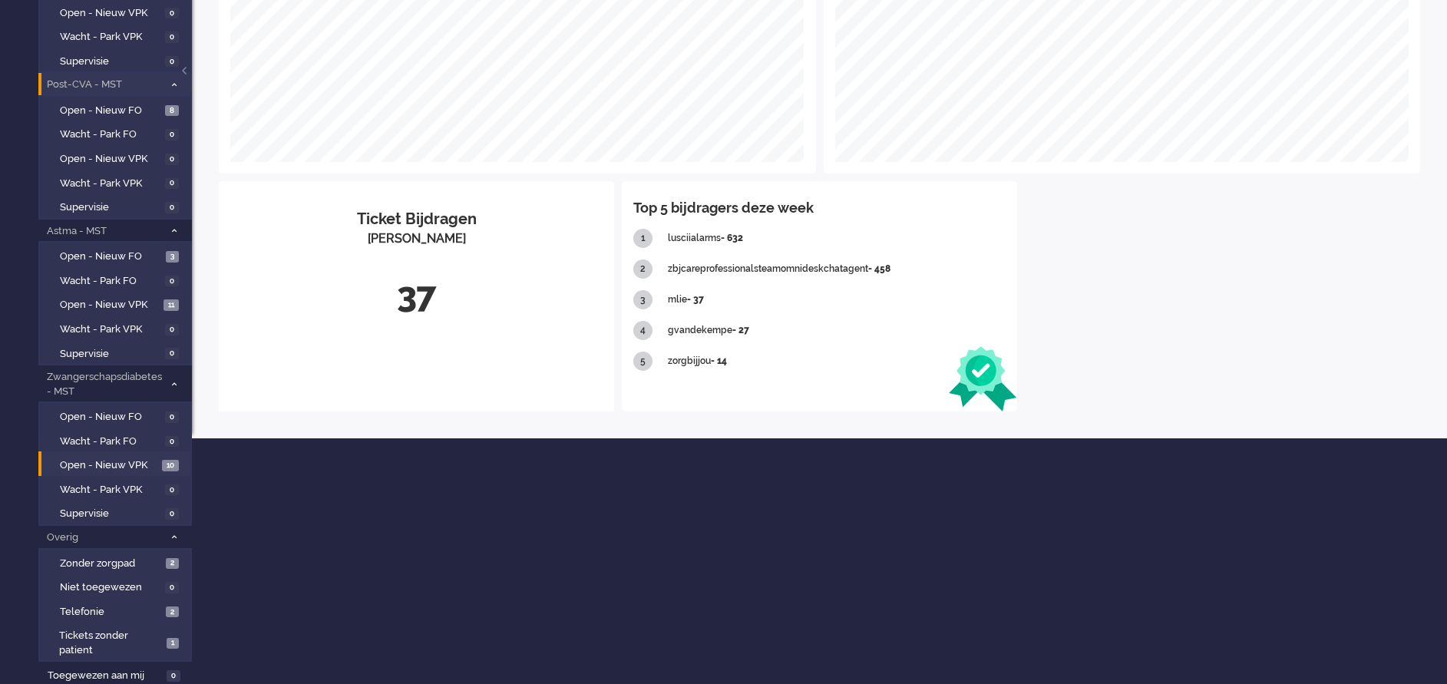
scroll to position [278, 0]
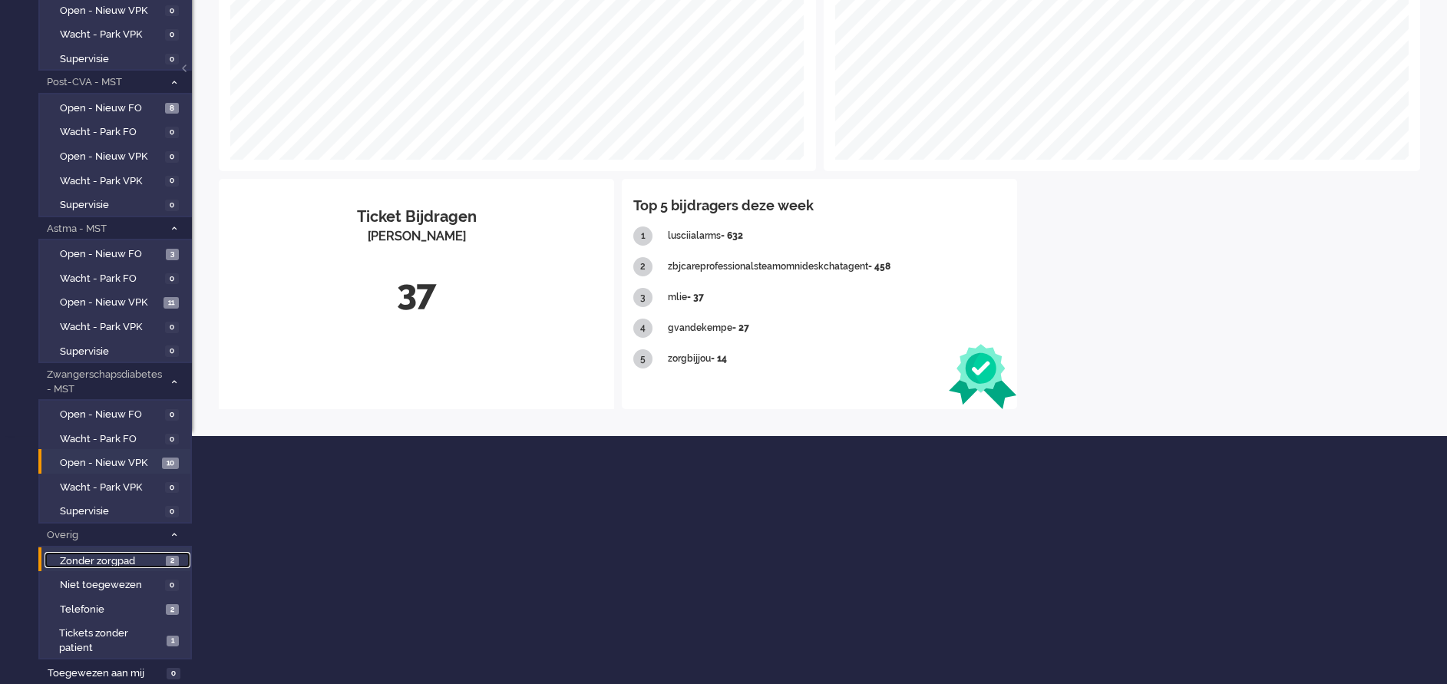
click at [102, 567] on span "Zonder zorgpad" at bounding box center [111, 561] width 102 height 15
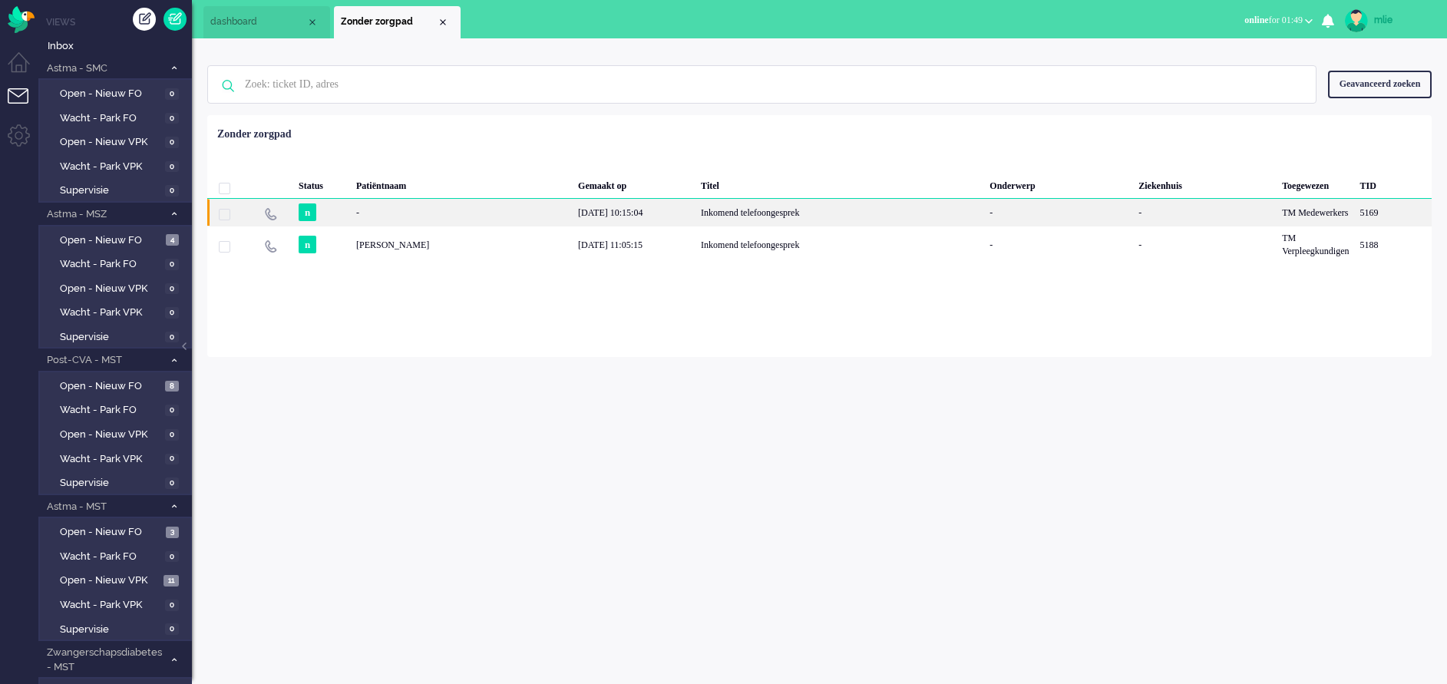
click at [760, 213] on div "Inkomend telefoongesprek" at bounding box center [840, 212] width 289 height 27
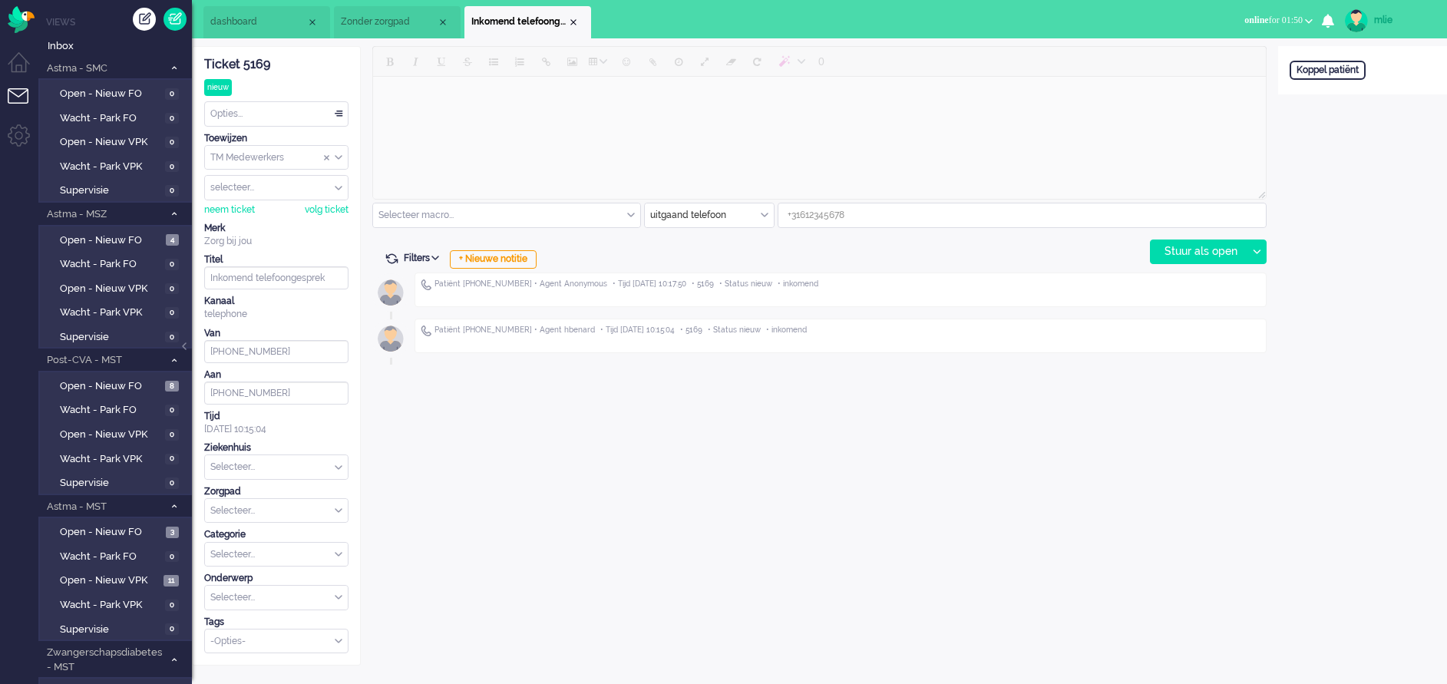
click at [338, 108] on div "Opties..." at bounding box center [276, 114] width 143 height 24
click at [233, 217] on span "Opgelost" at bounding box center [231, 222] width 38 height 13
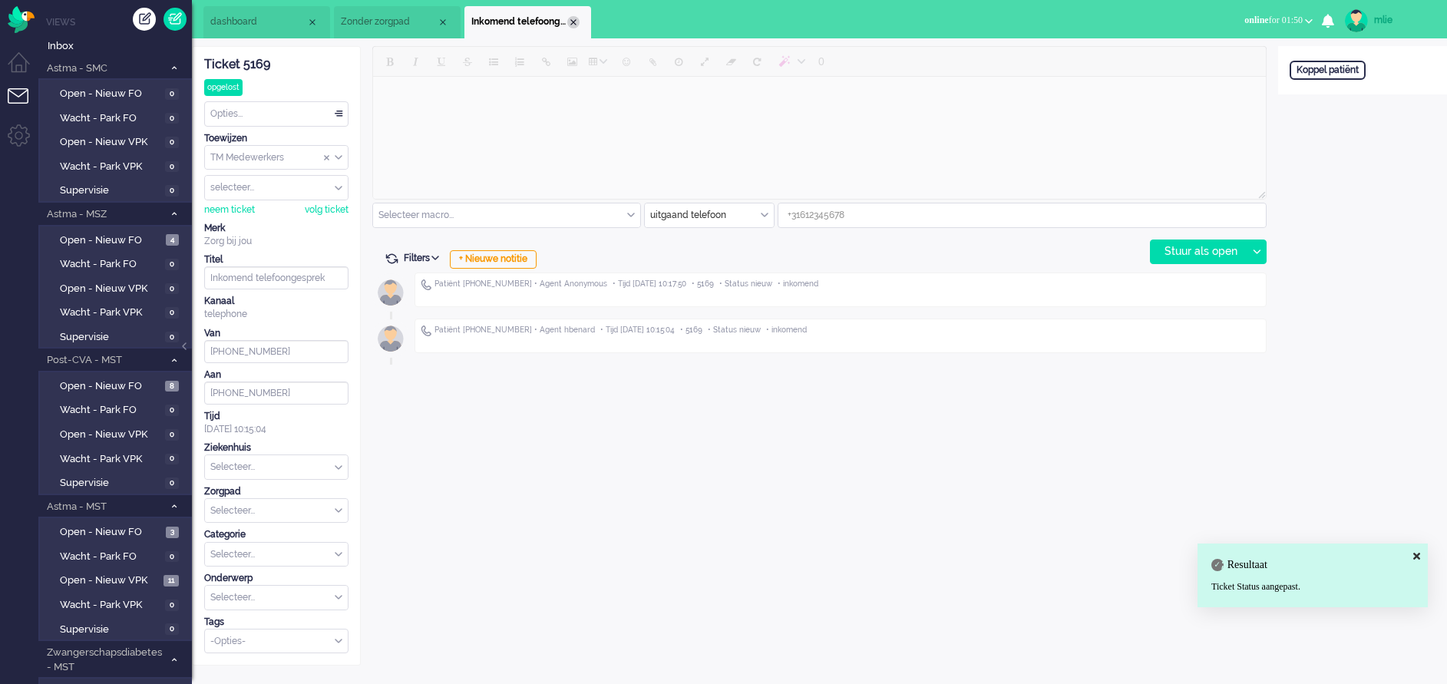
click at [578, 21] on div "Close tab" at bounding box center [573, 22] width 12 height 12
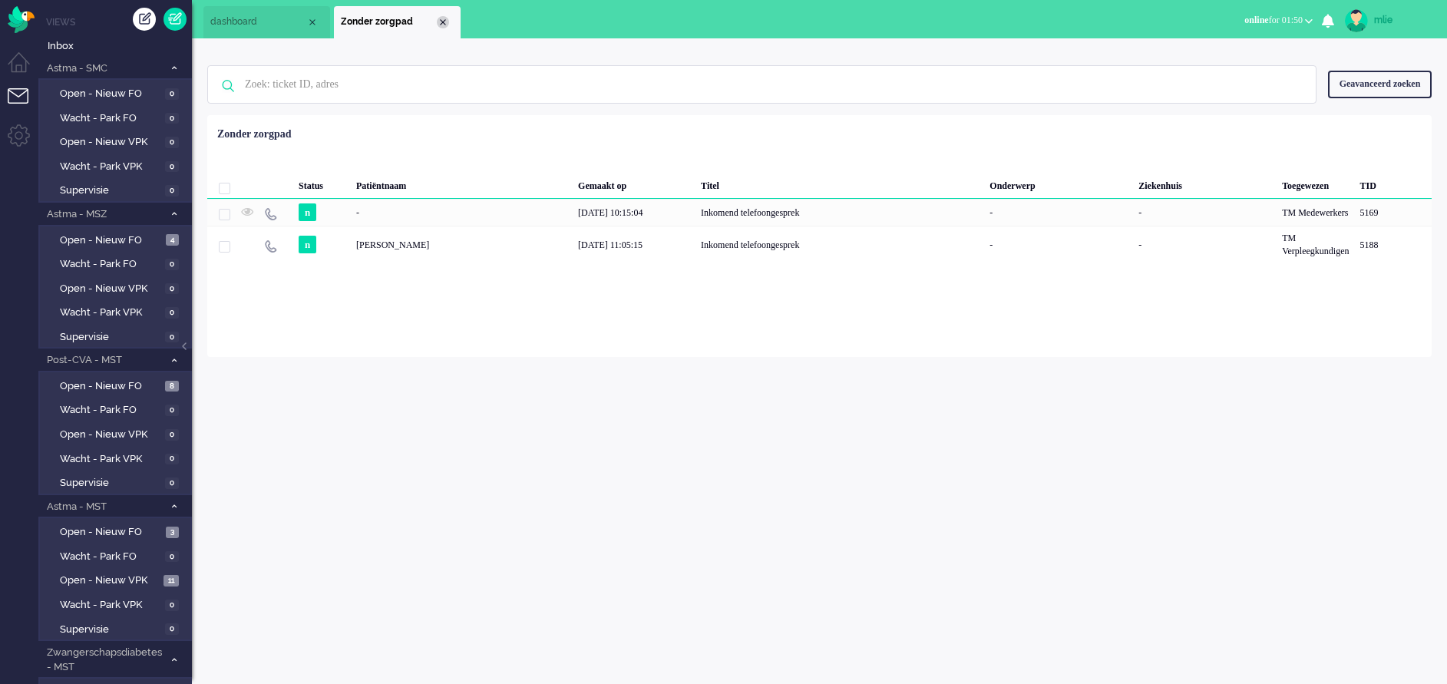
click at [444, 24] on div "Close tab" at bounding box center [443, 22] width 12 height 12
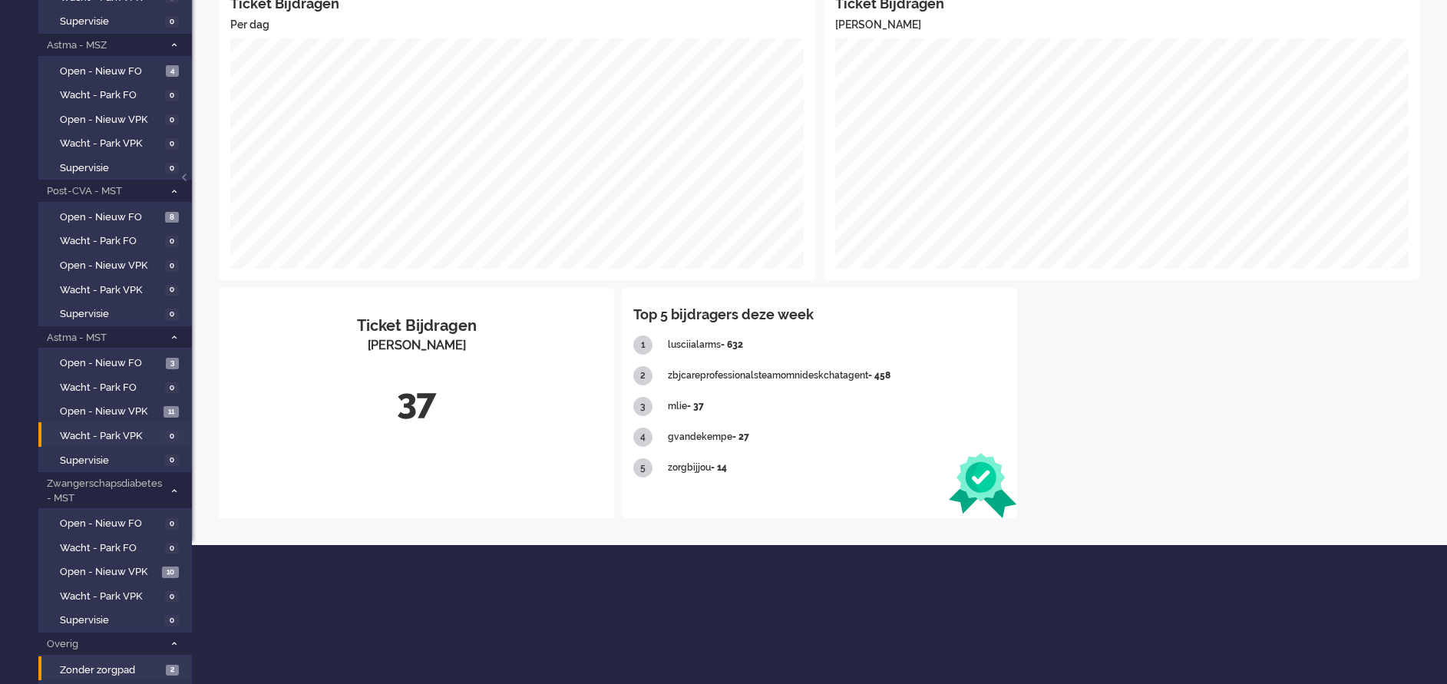
scroll to position [278, 0]
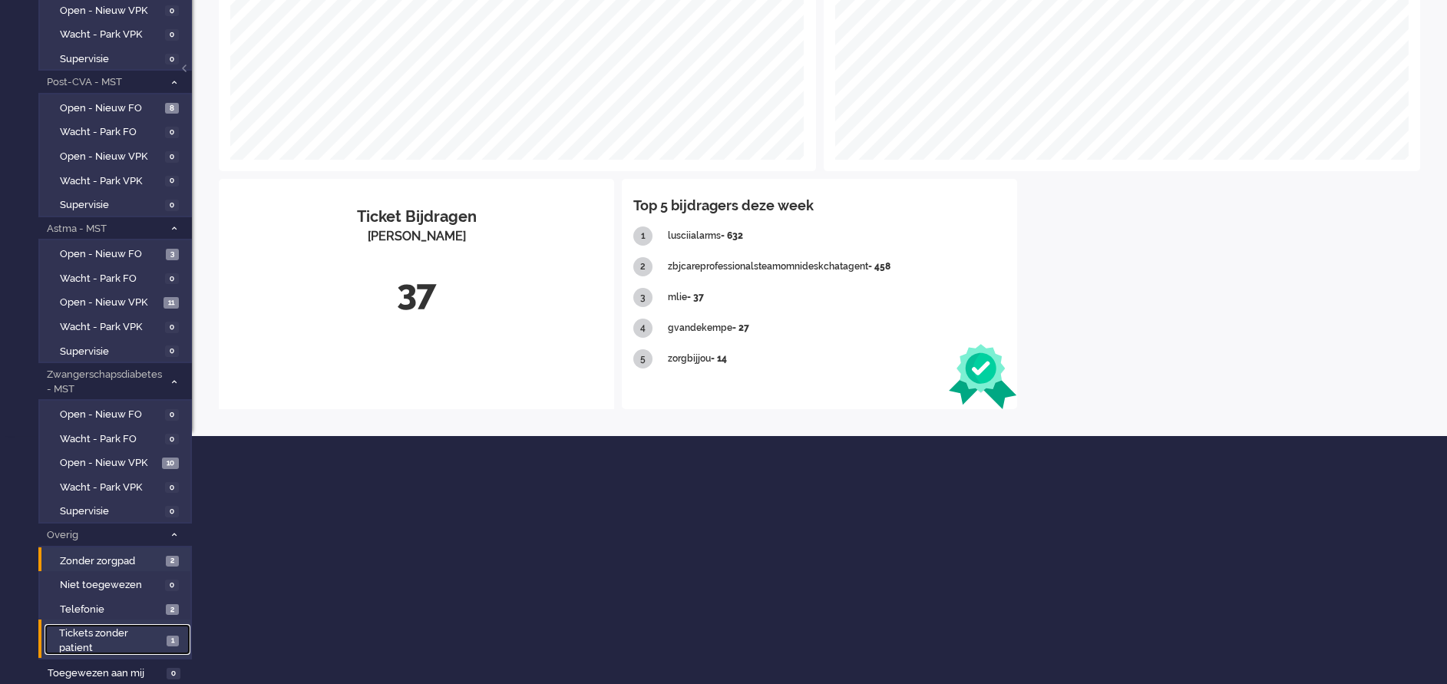
click at [103, 631] on span "Tickets zonder patient" at bounding box center [110, 640] width 103 height 28
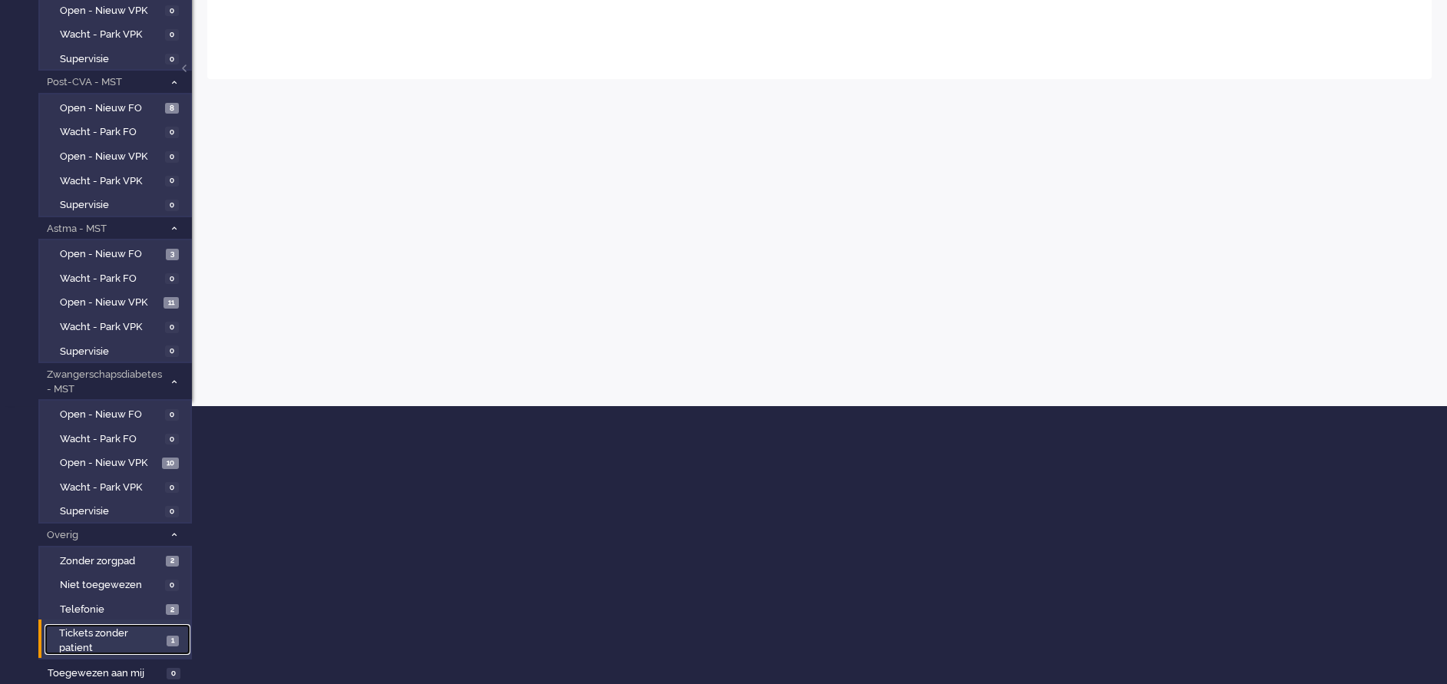
click at [103, 631] on span "Tickets zonder patient" at bounding box center [110, 640] width 103 height 28
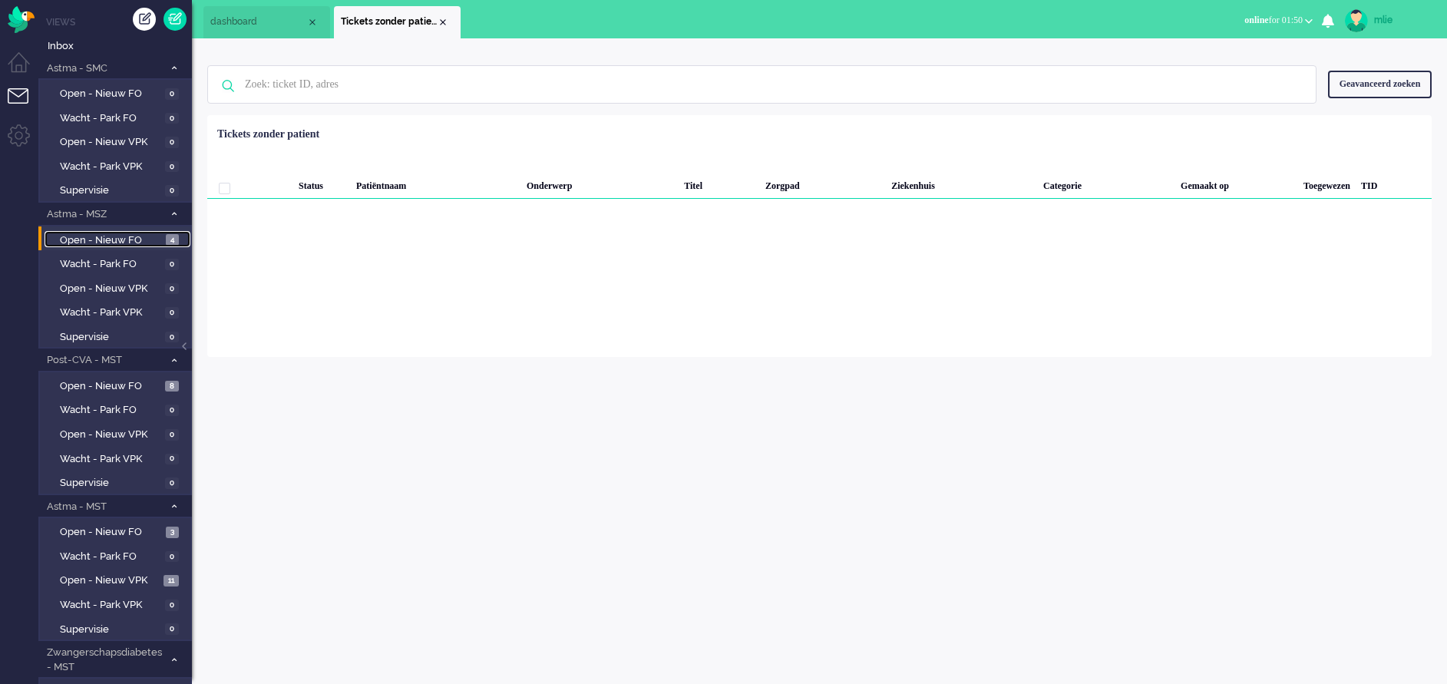
click at [107, 239] on span "Open - Nieuw FO" at bounding box center [111, 240] width 102 height 15
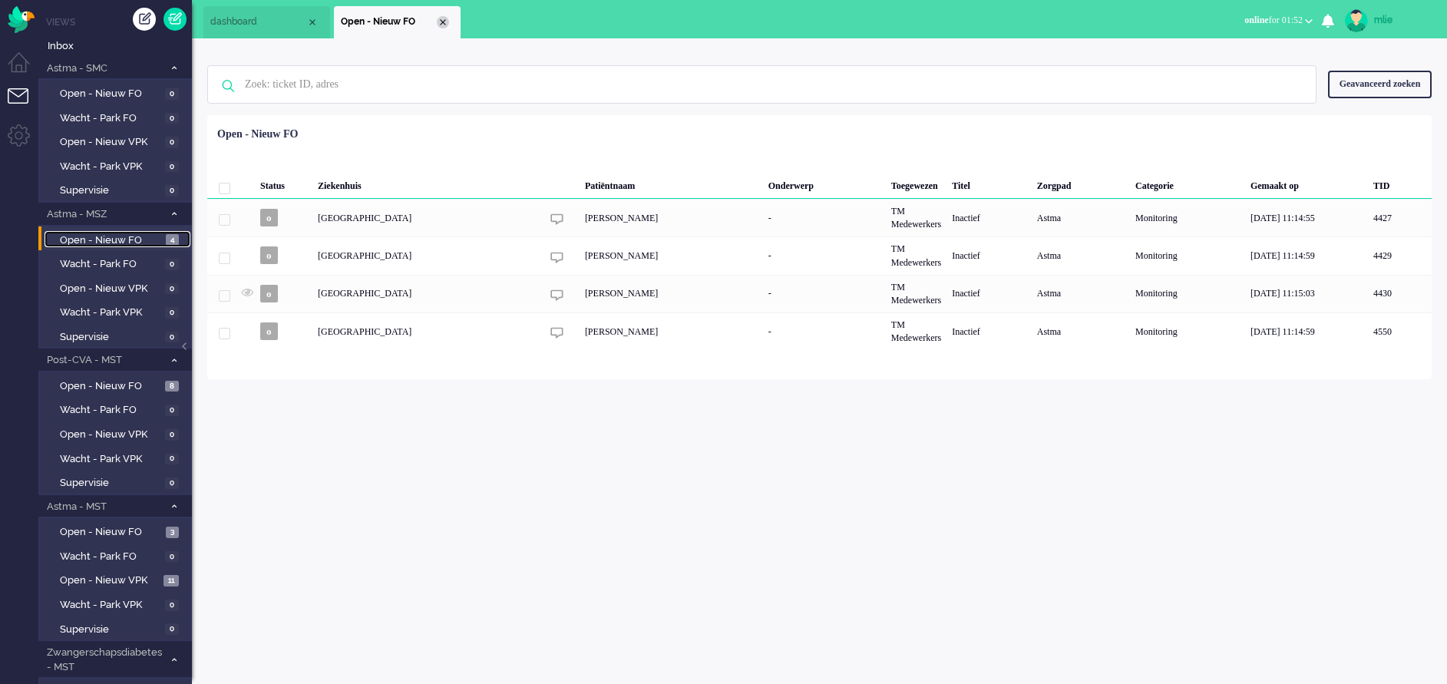
click at [447, 25] on div "Close tab" at bounding box center [443, 22] width 12 height 12
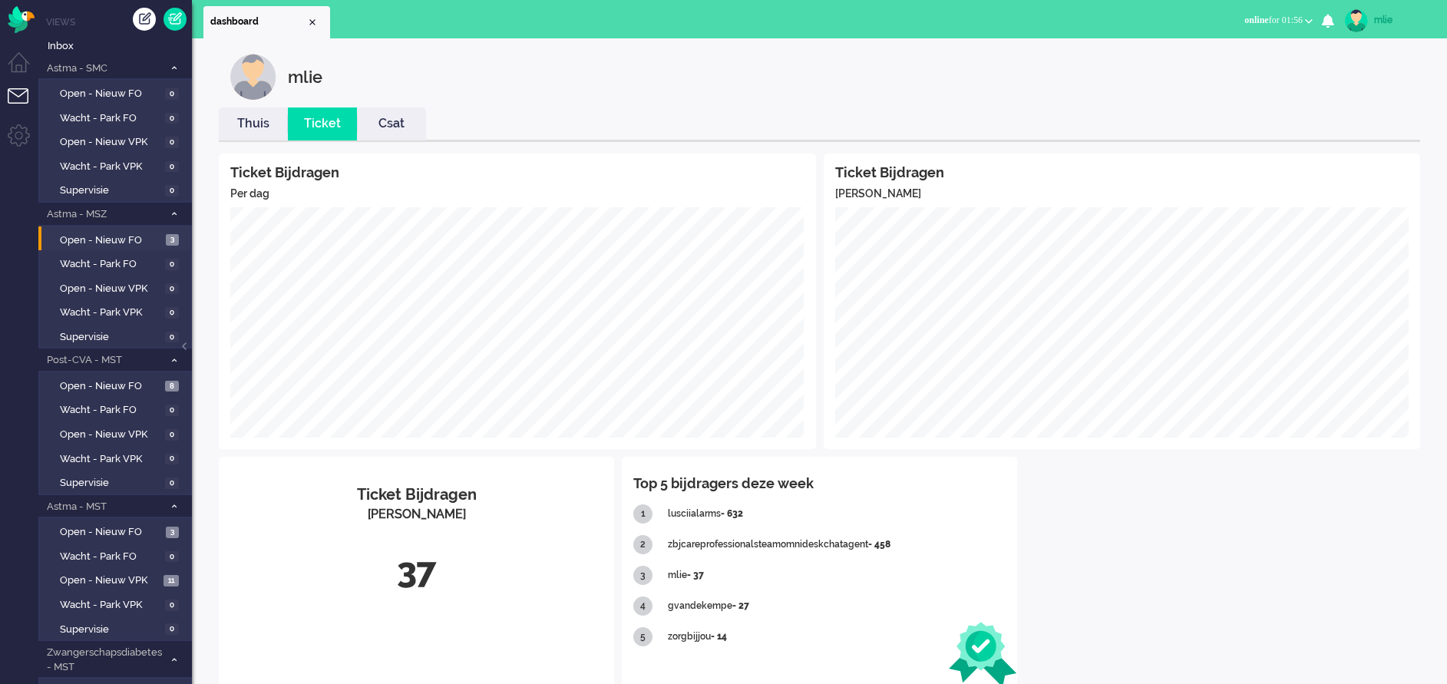
click at [254, 121] on link "Thuis" at bounding box center [253, 124] width 69 height 18
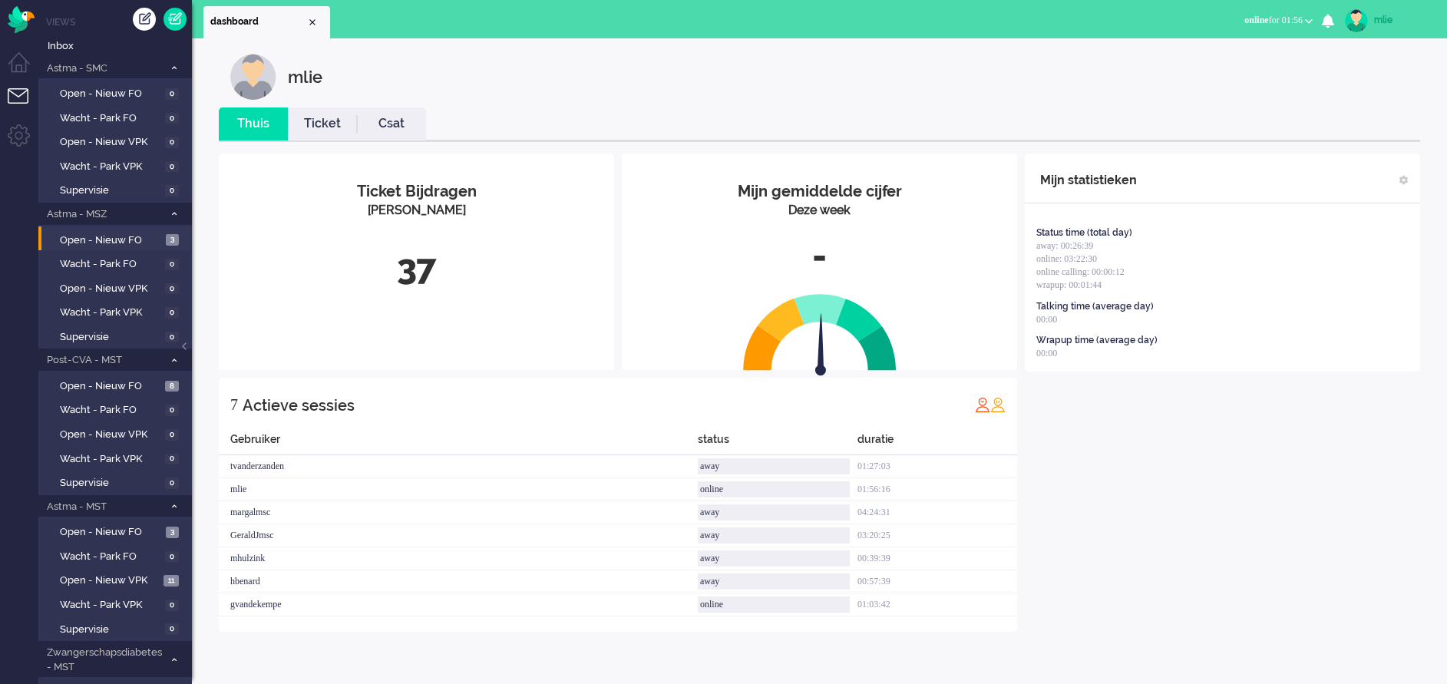
click at [323, 131] on link "Ticket" at bounding box center [322, 124] width 69 height 18
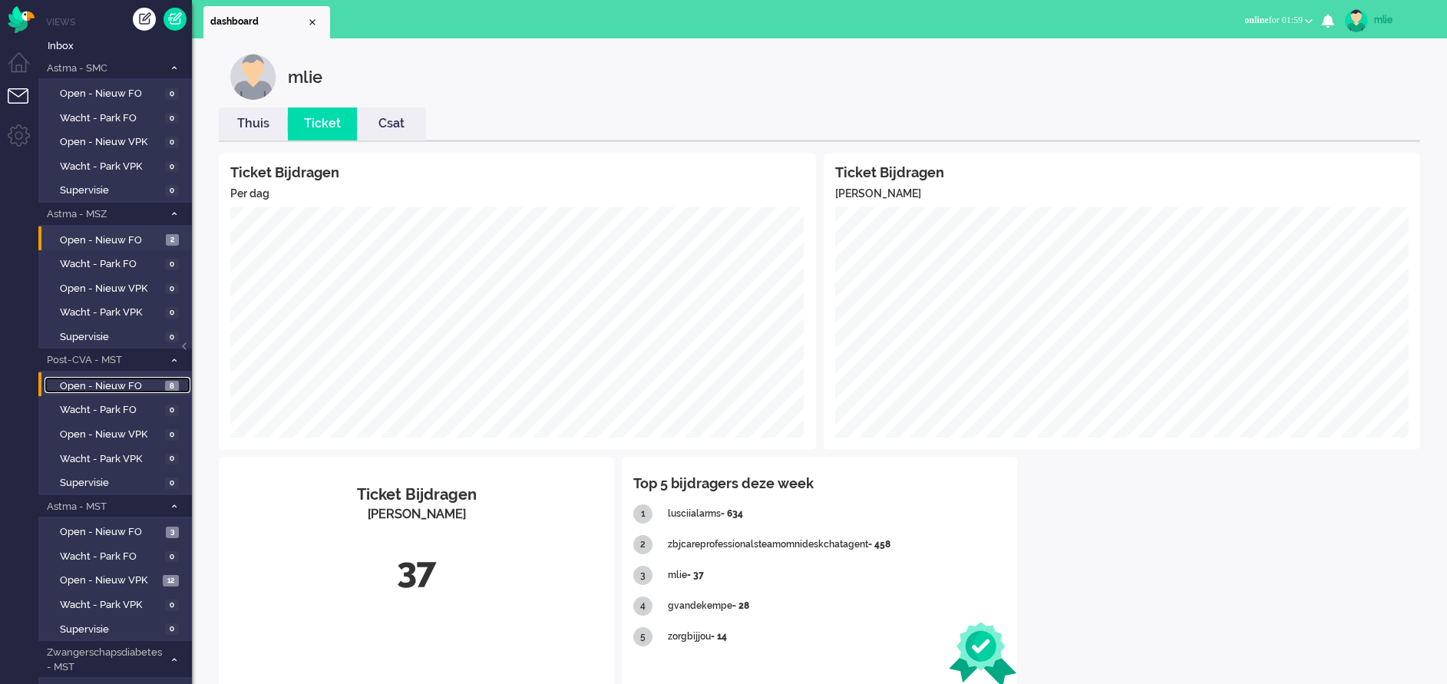
click at [144, 379] on span "Open - Nieuw FO" at bounding box center [110, 386] width 101 height 15
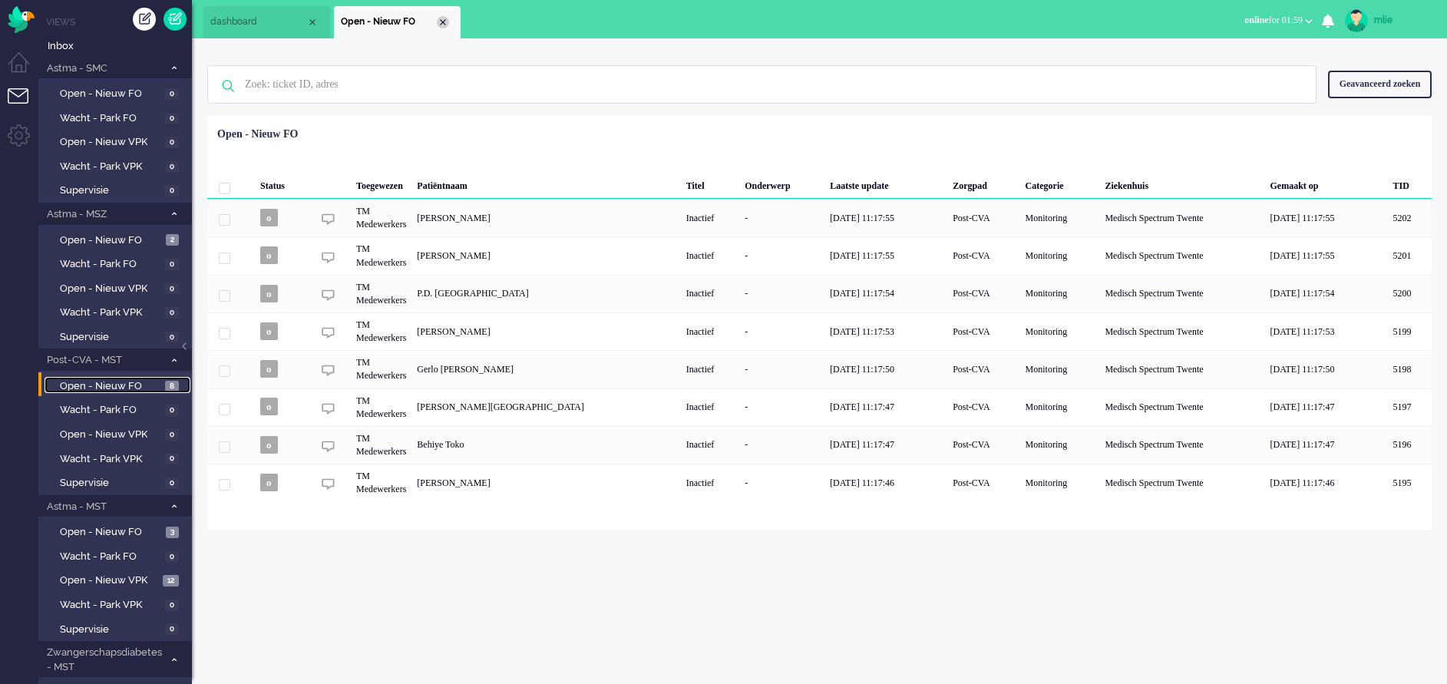
click at [439, 22] on div "Close tab" at bounding box center [443, 22] width 12 height 12
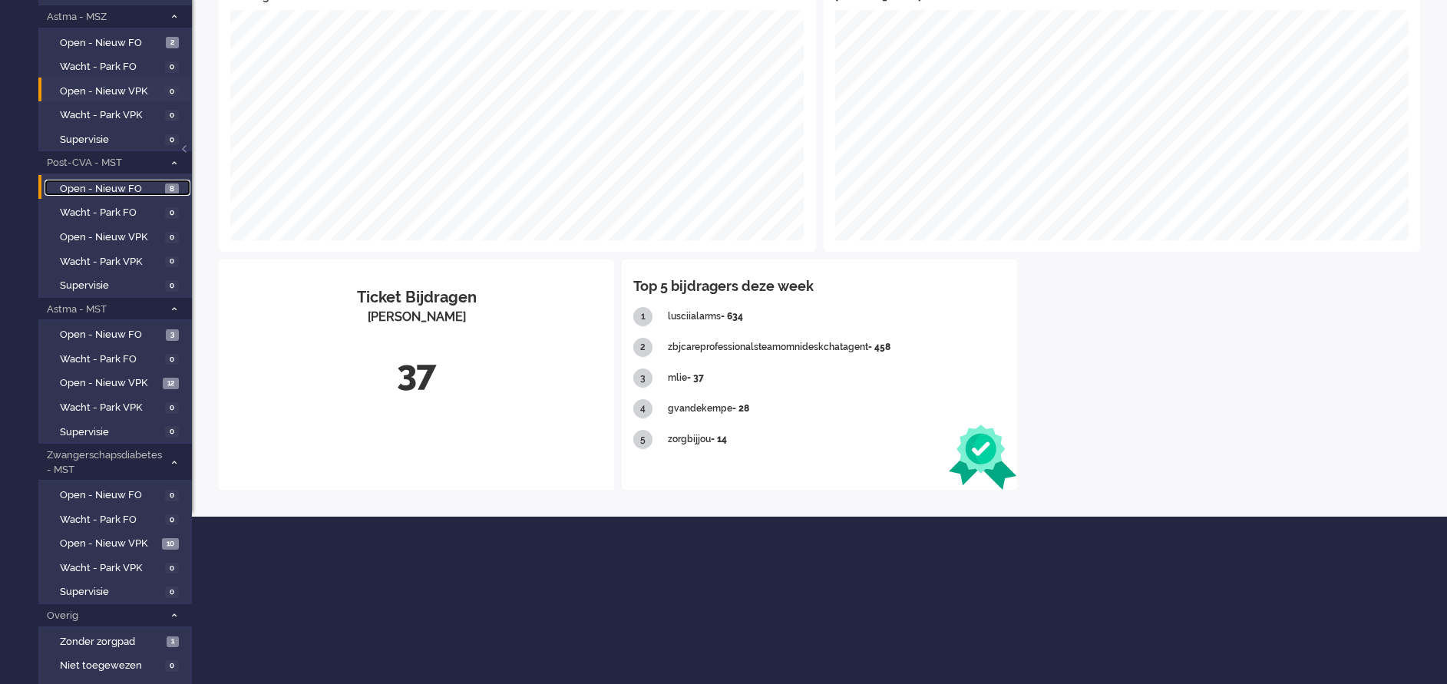
scroll to position [230, 0]
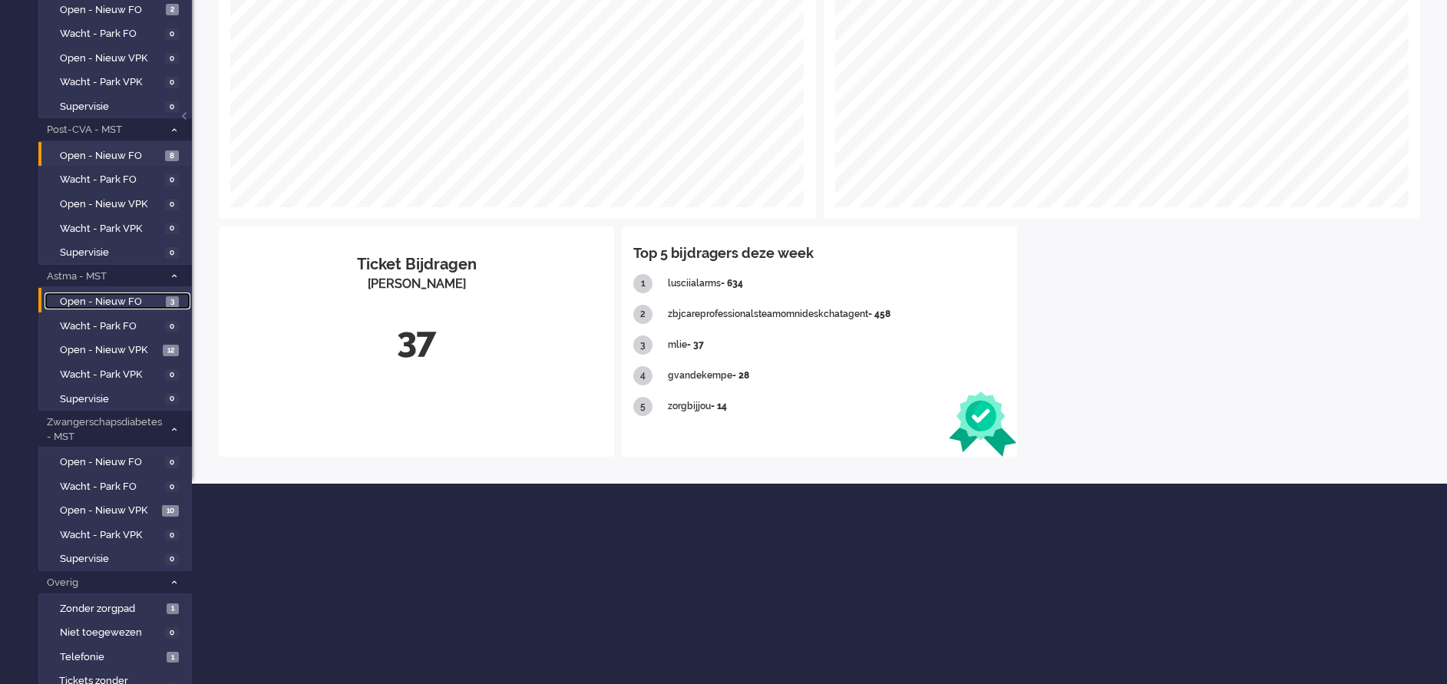
click at [99, 296] on span "Open - Nieuw FO" at bounding box center [111, 302] width 102 height 15
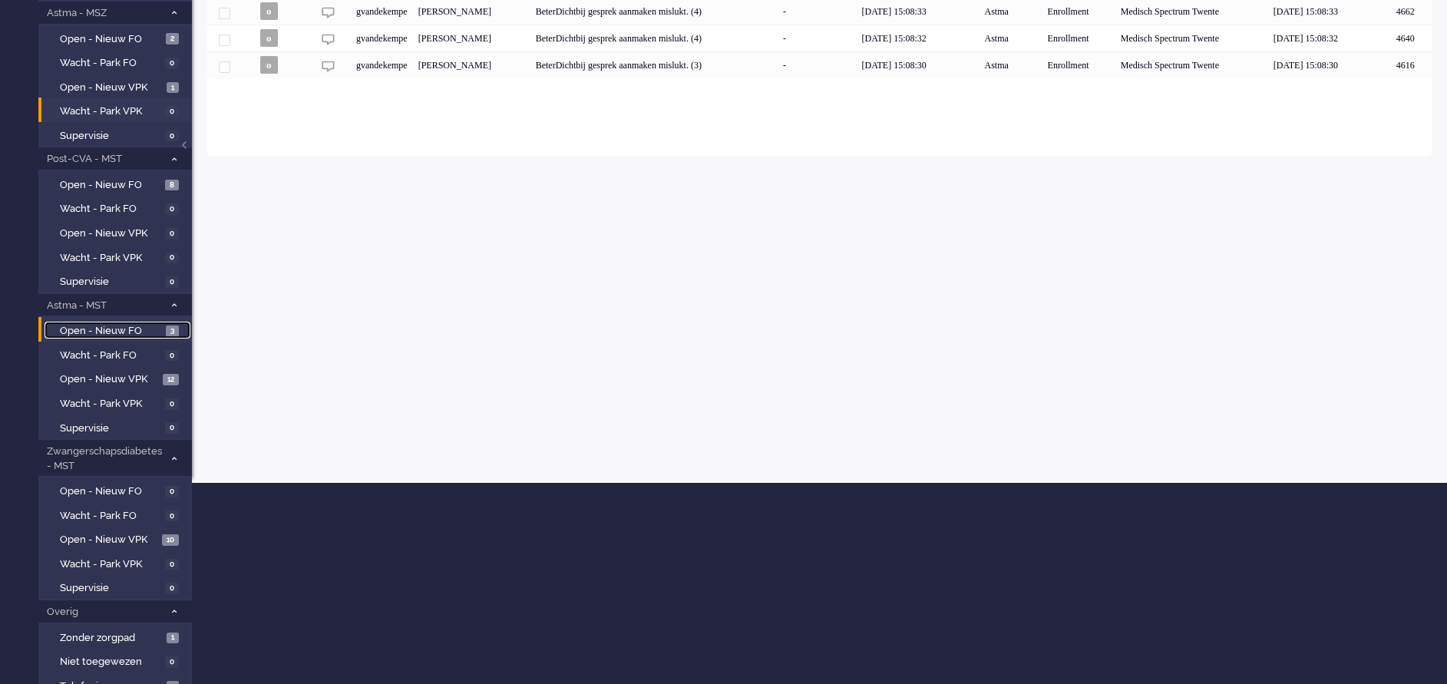
scroll to position [230, 0]
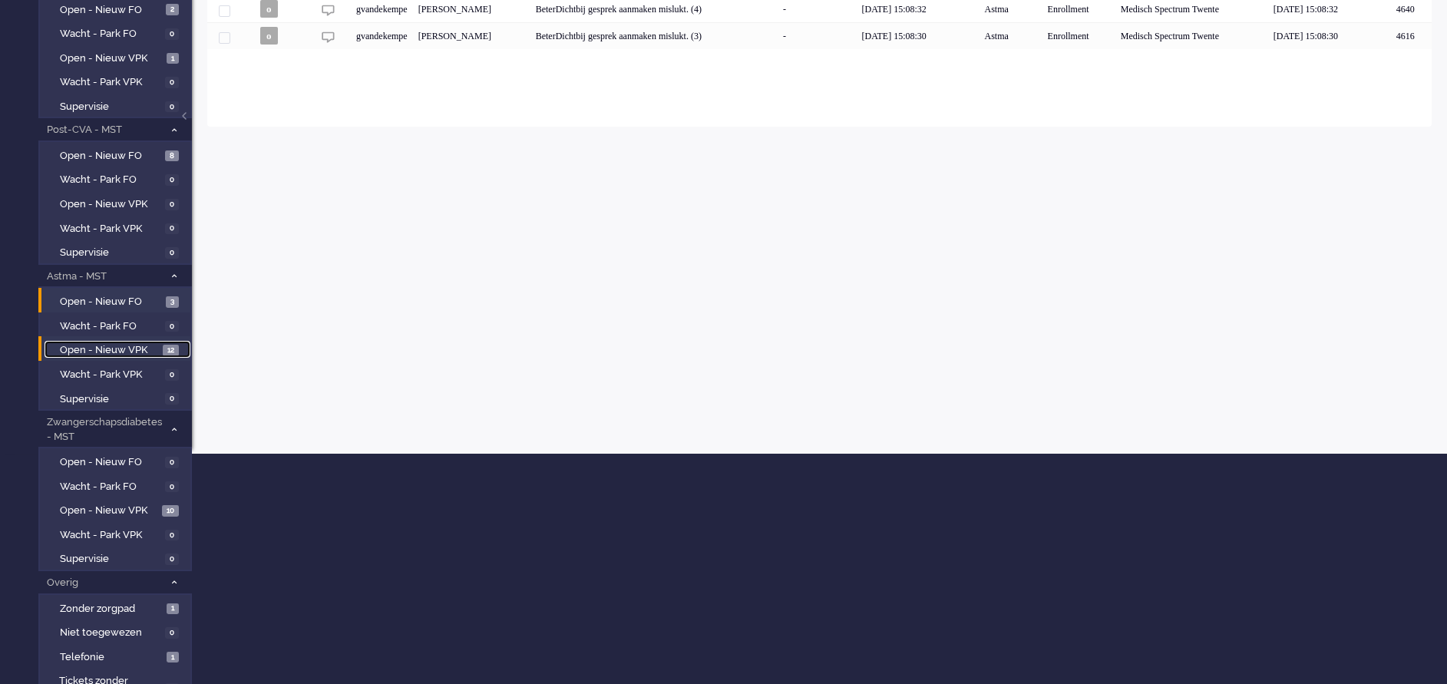
click at [115, 348] on span "Open - Nieuw VPK" at bounding box center [109, 350] width 99 height 15
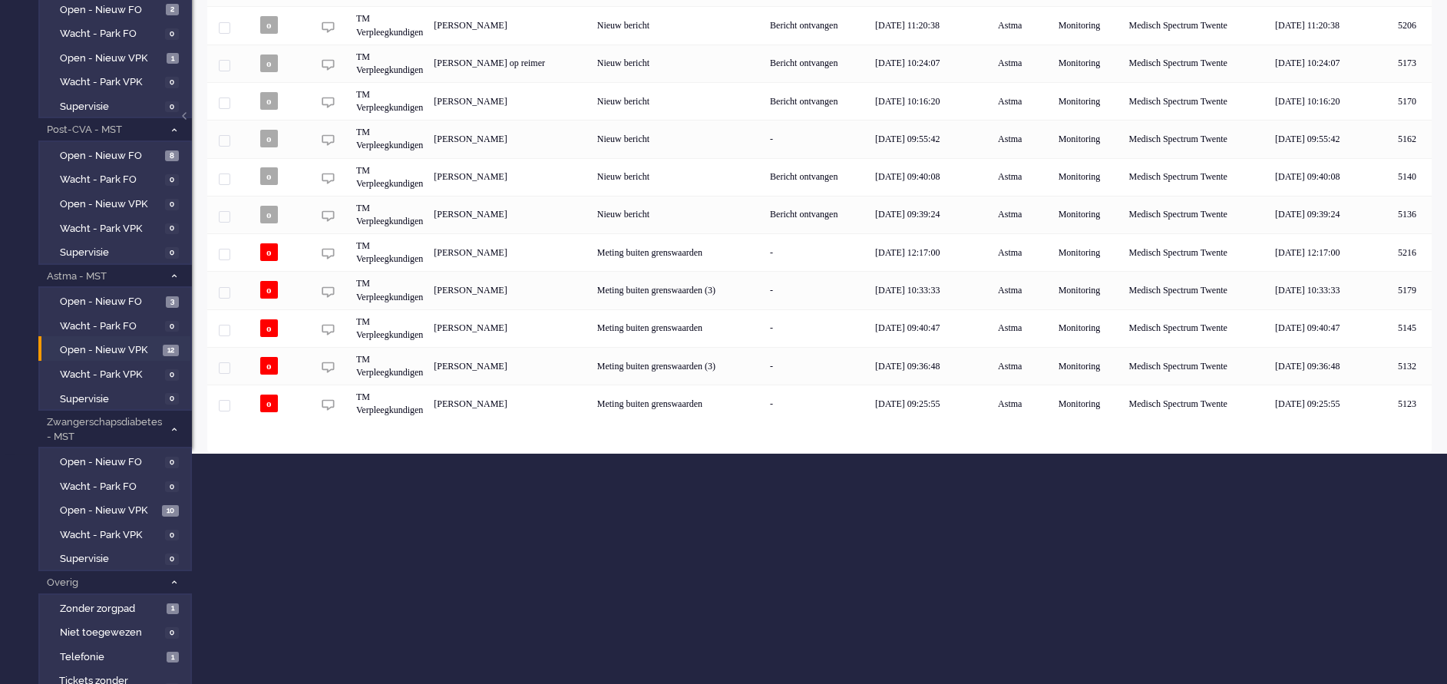
click at [765, 408] on div "Meting buiten grenswaarden" at bounding box center [678, 404] width 173 height 38
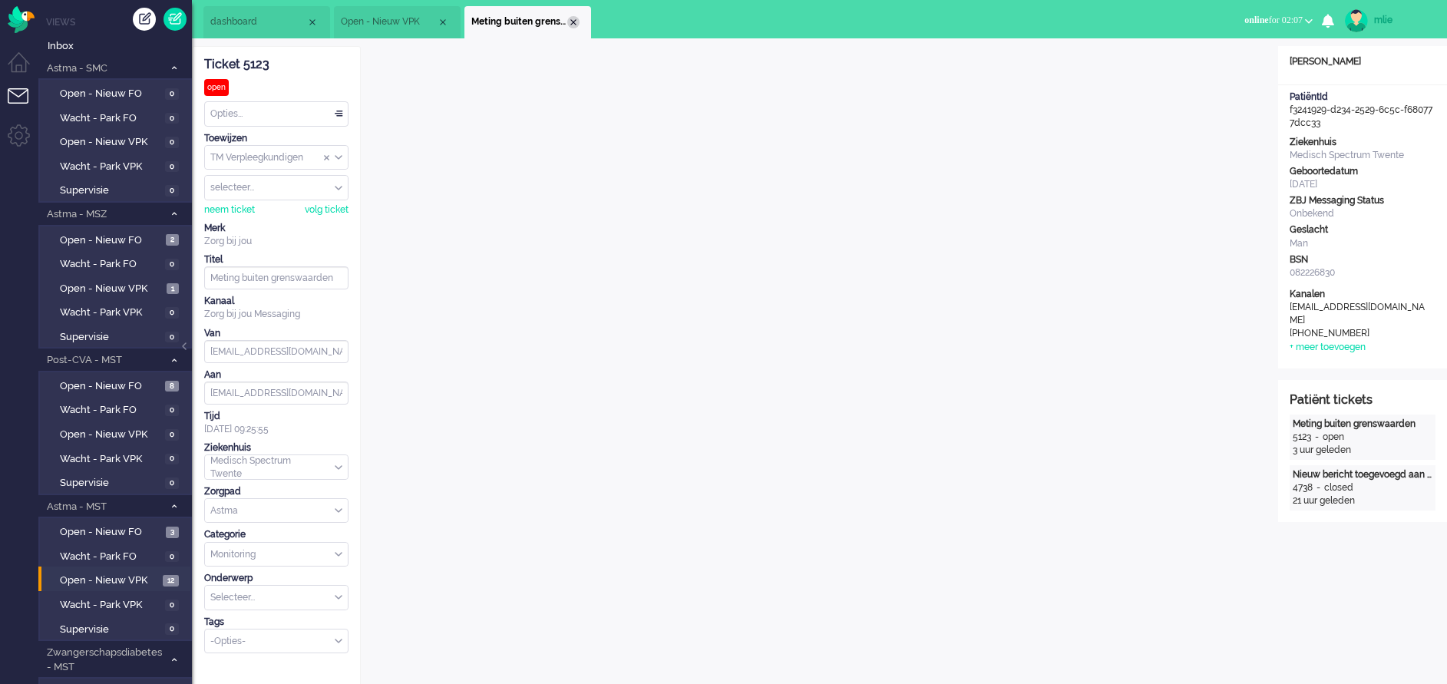
click at [577, 21] on div "Close tab" at bounding box center [573, 22] width 12 height 12
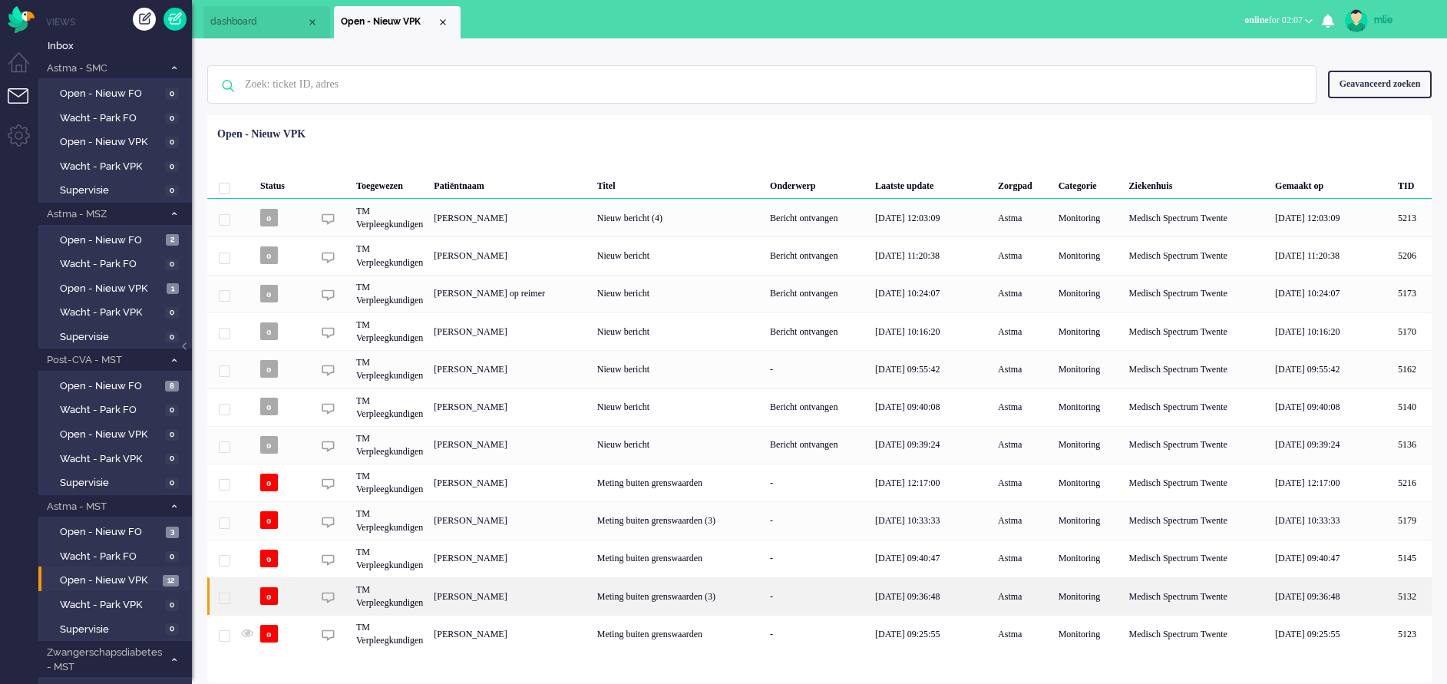
click at [841, 591] on div "-" at bounding box center [817, 596] width 105 height 38
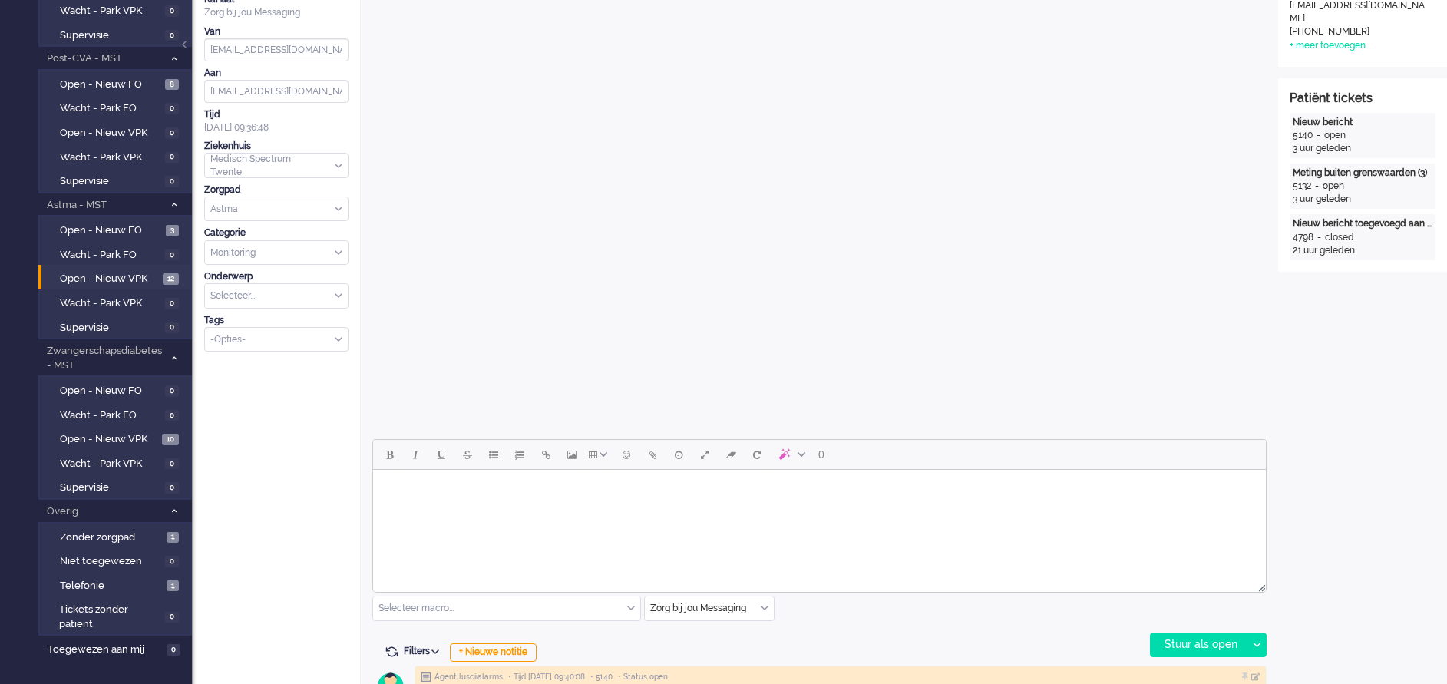
scroll to position [461, 0]
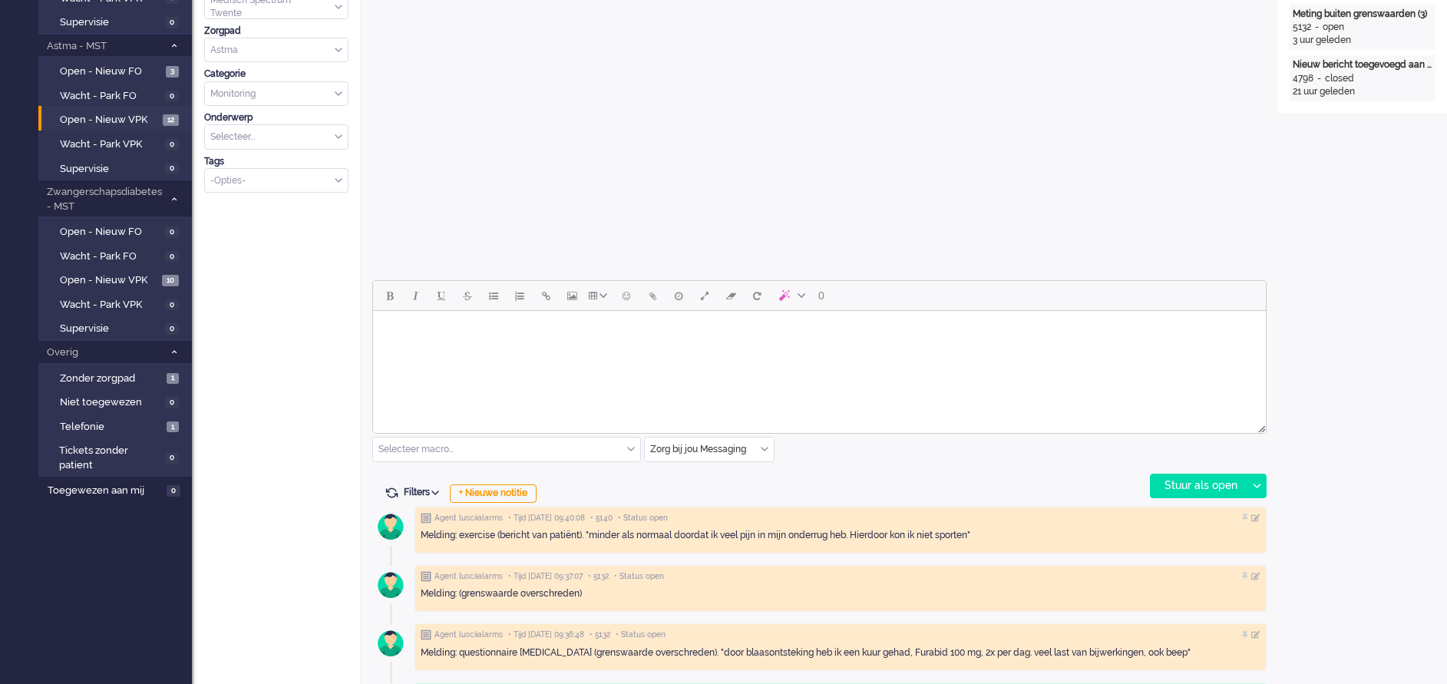
click at [491, 350] on html at bounding box center [819, 330] width 893 height 39
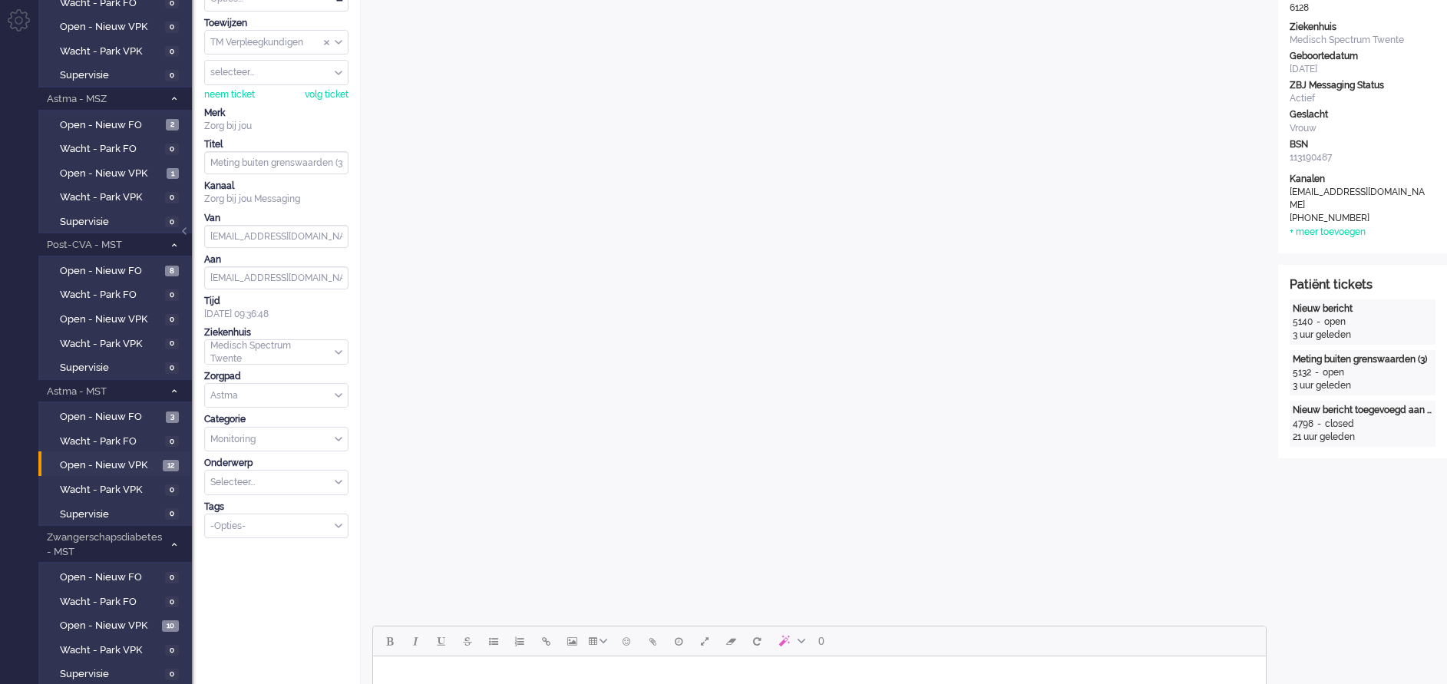
scroll to position [0, 0]
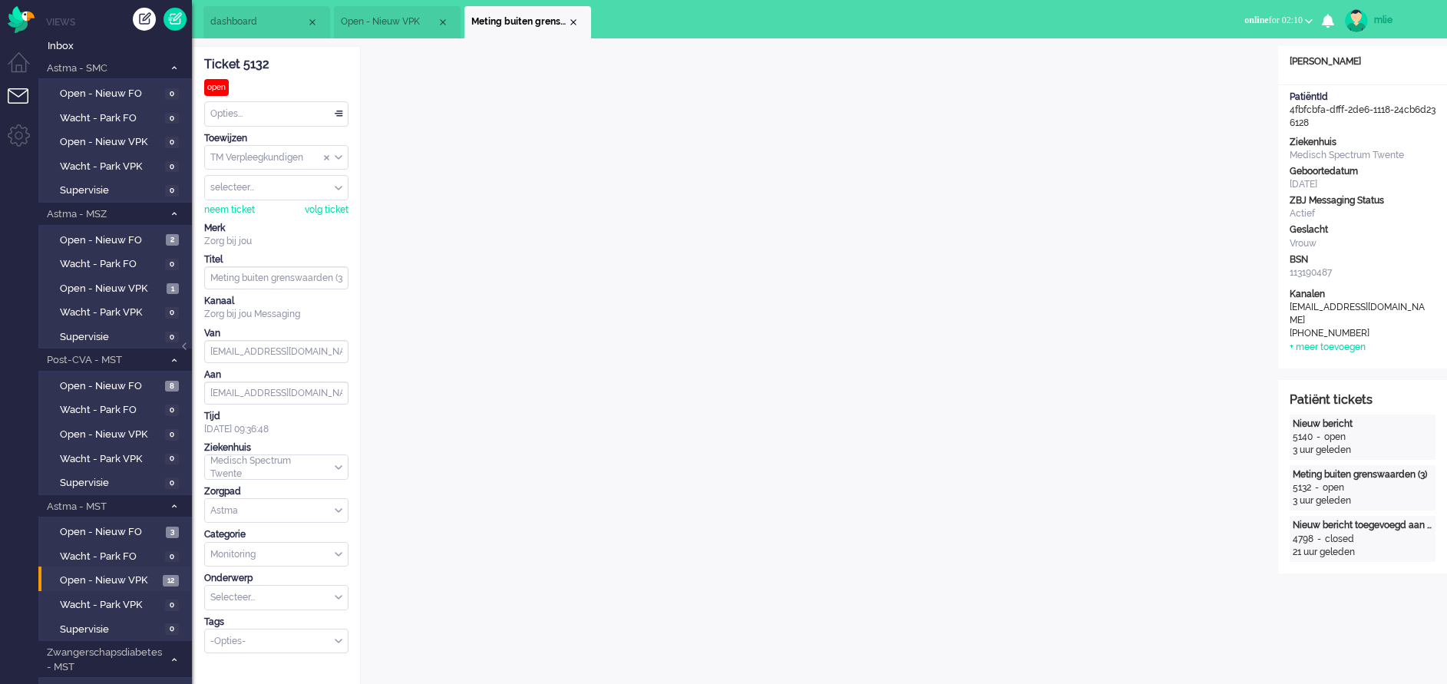
click at [336, 107] on div "Opties..." at bounding box center [276, 114] width 143 height 24
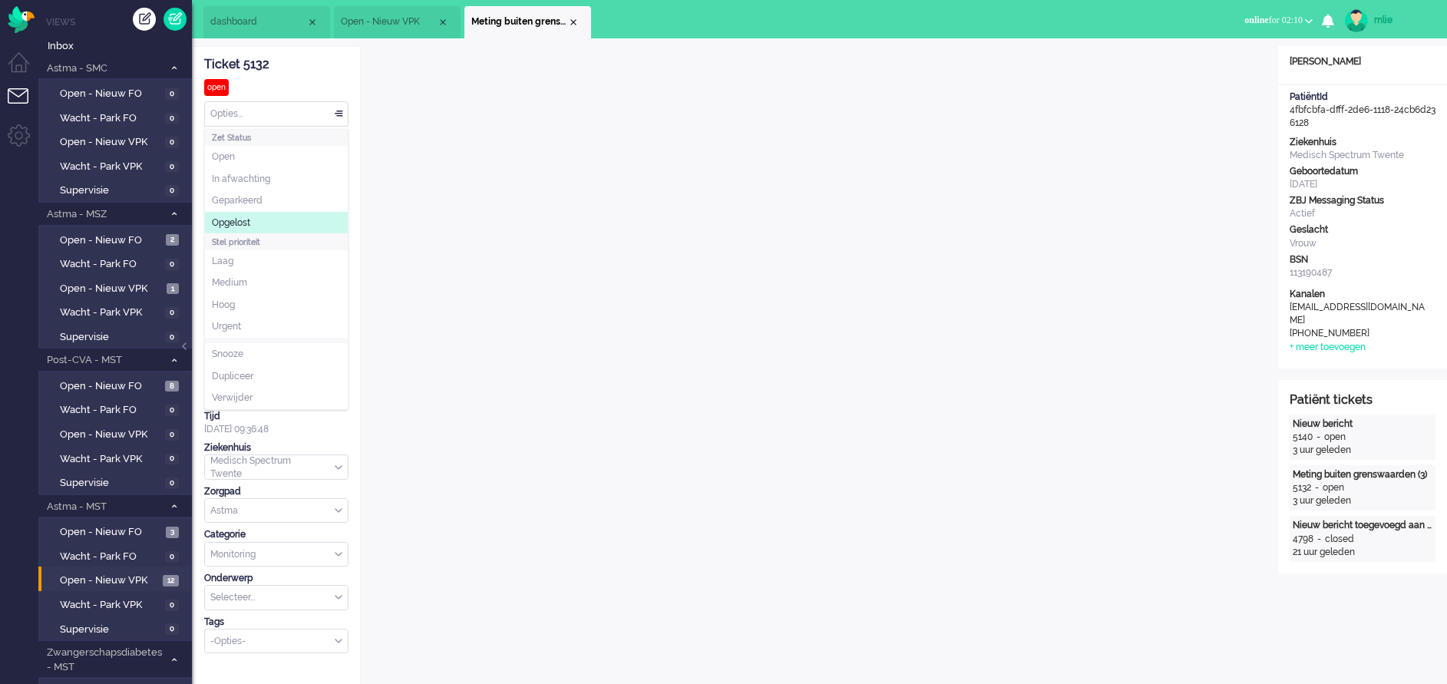
click at [250, 216] on span "Opgelost" at bounding box center [231, 222] width 38 height 13
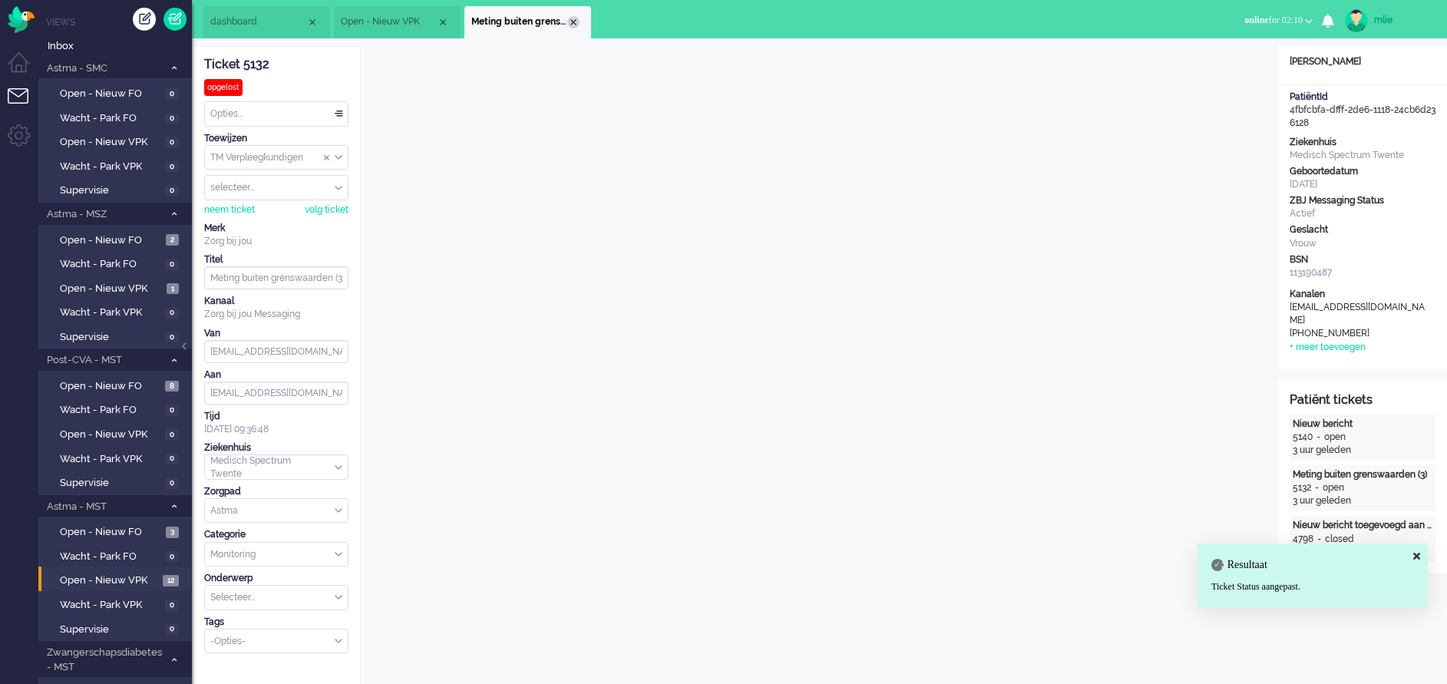
click at [571, 19] on div "Close tab" at bounding box center [573, 22] width 12 height 12
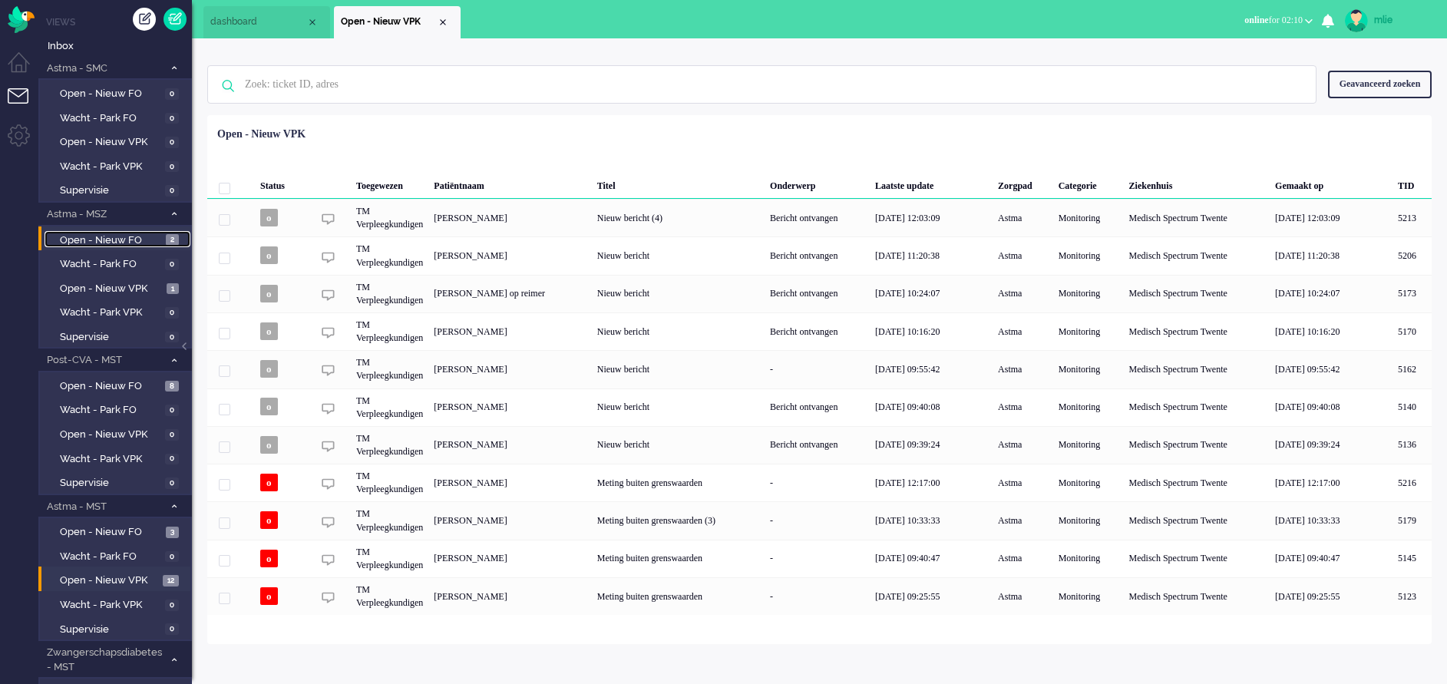
click at [139, 233] on span "Open - Nieuw FO" at bounding box center [111, 240] width 102 height 15
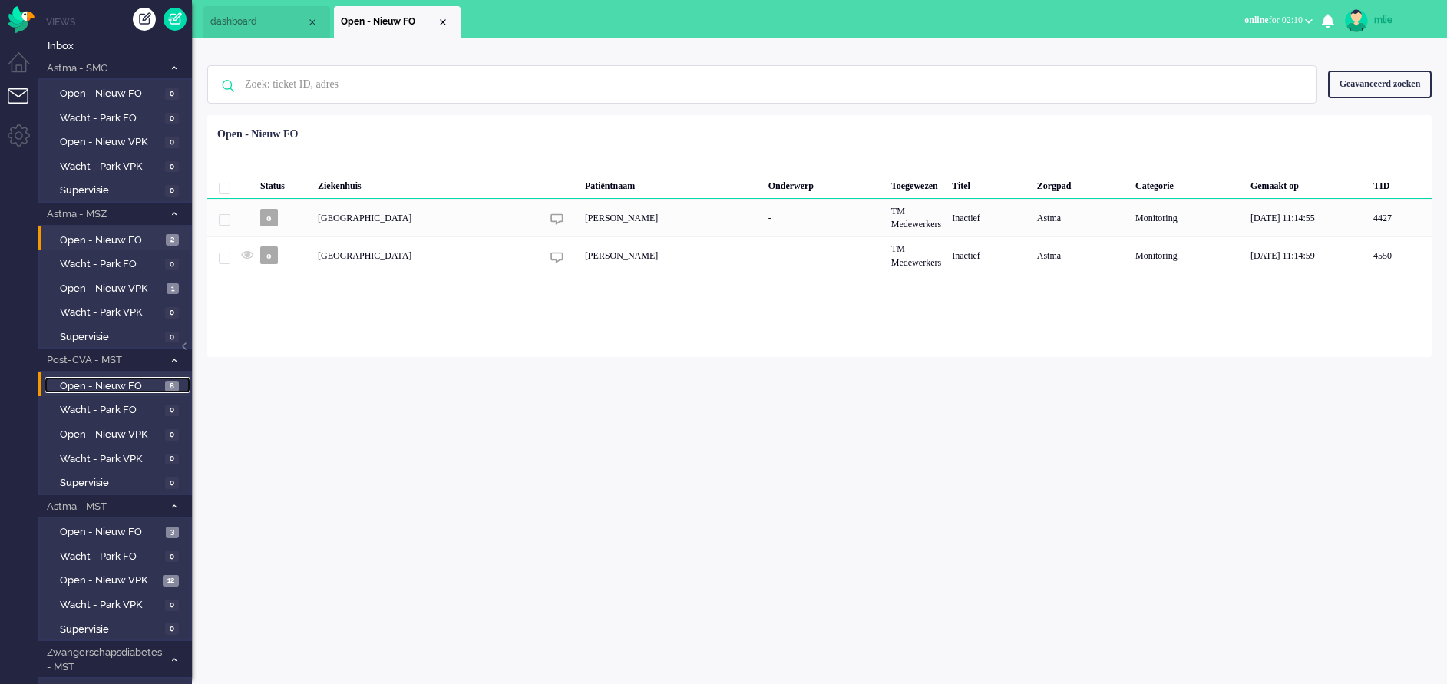
click at [112, 382] on span "Open - Nieuw FO" at bounding box center [110, 386] width 101 height 15
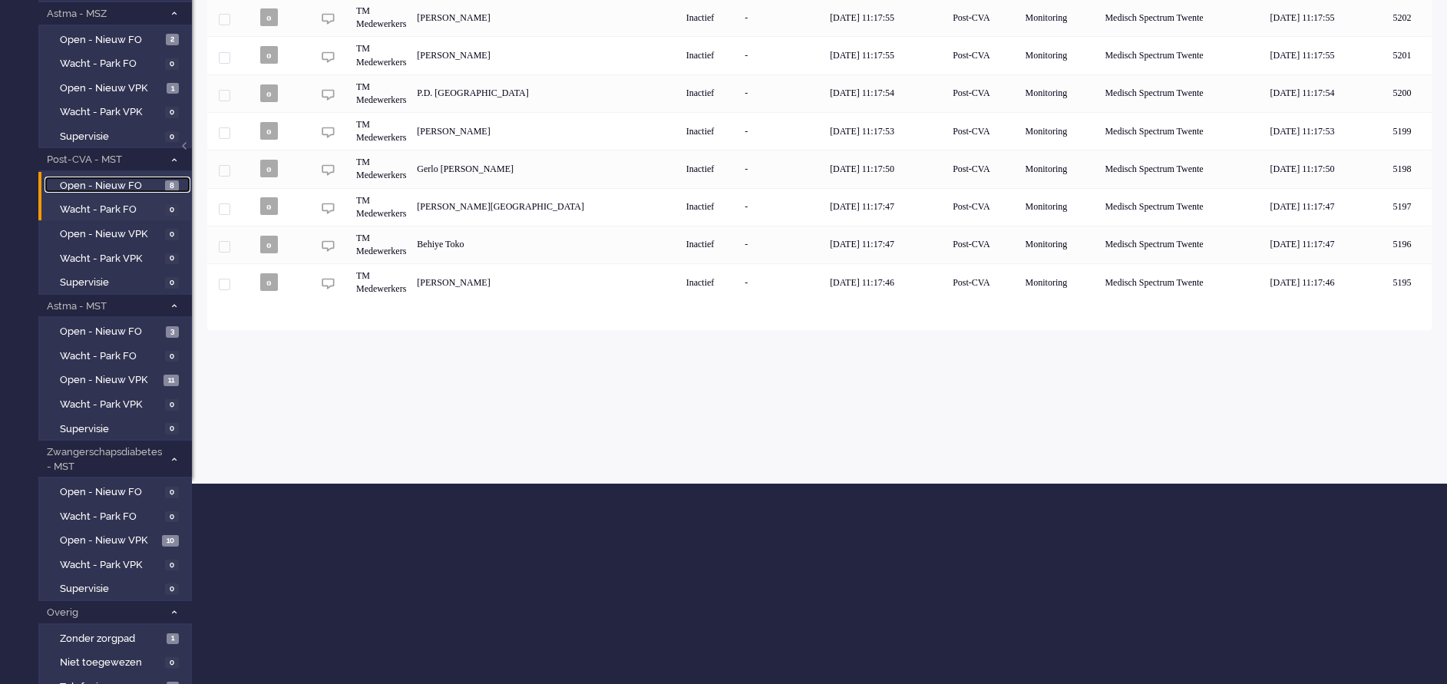
scroll to position [230, 0]
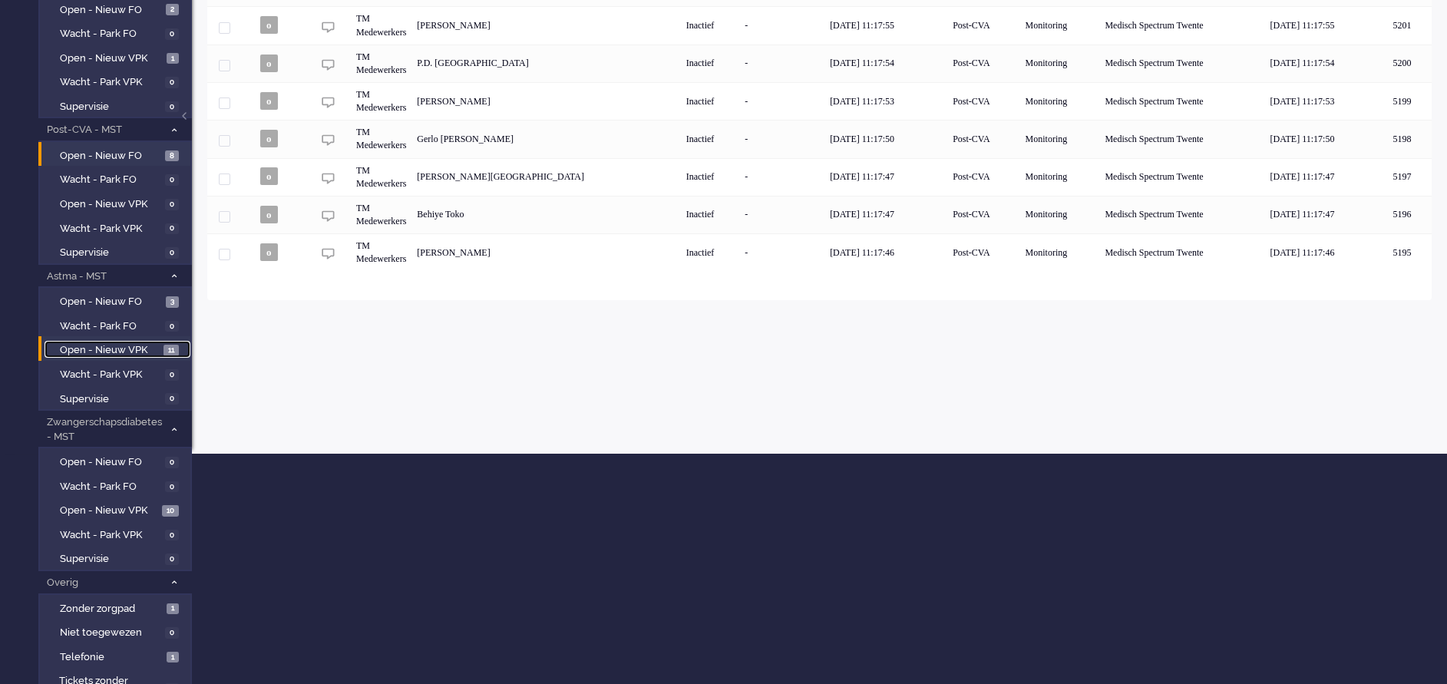
click at [98, 344] on span "Open - Nieuw VPK" at bounding box center [110, 350] width 100 height 15
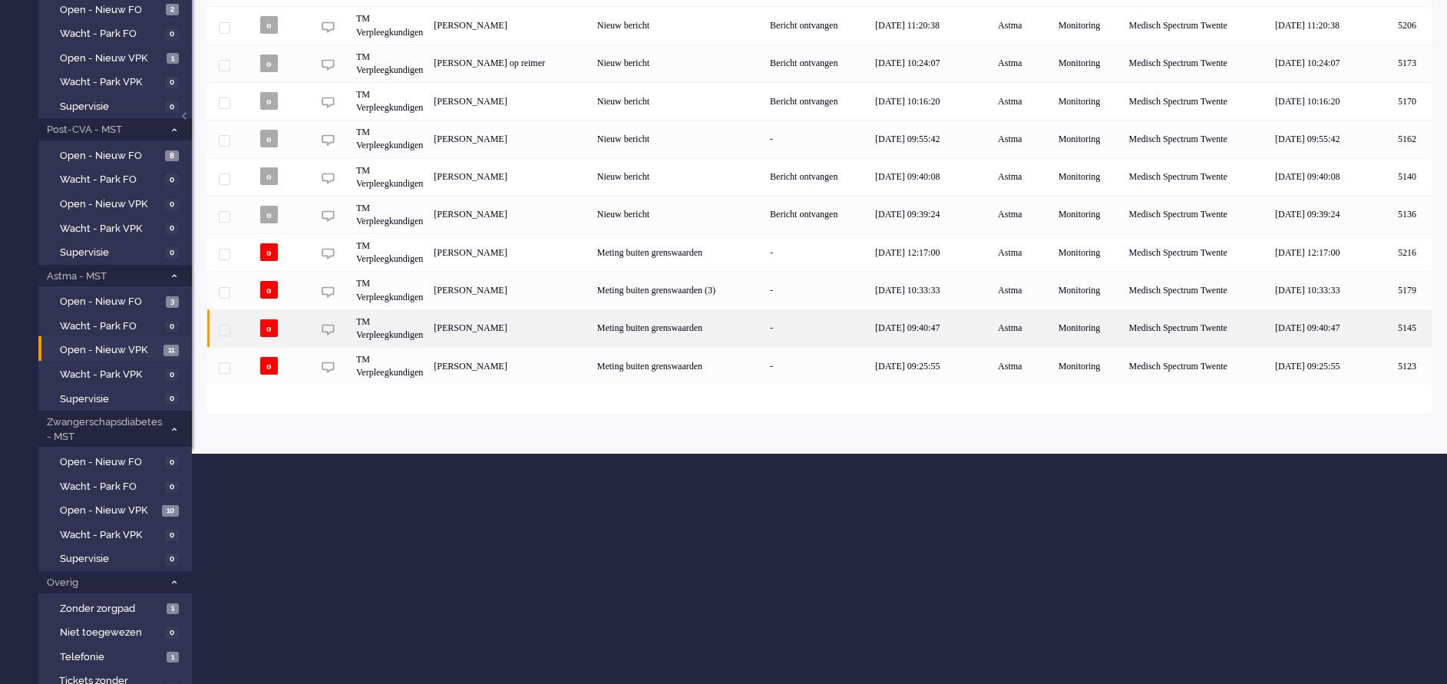
click at [727, 329] on div "Meting buiten grenswaarden" at bounding box center [678, 328] width 173 height 38
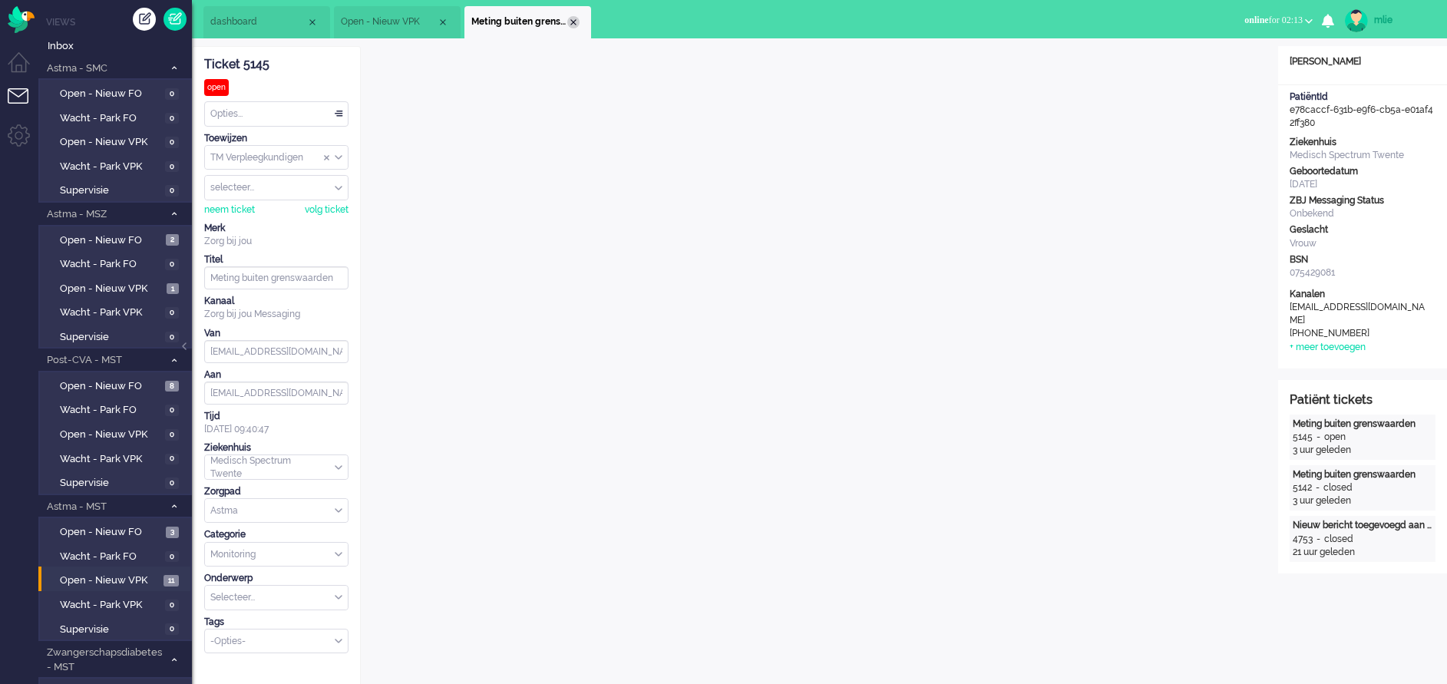
click at [577, 18] on div "Close tab" at bounding box center [573, 22] width 12 height 12
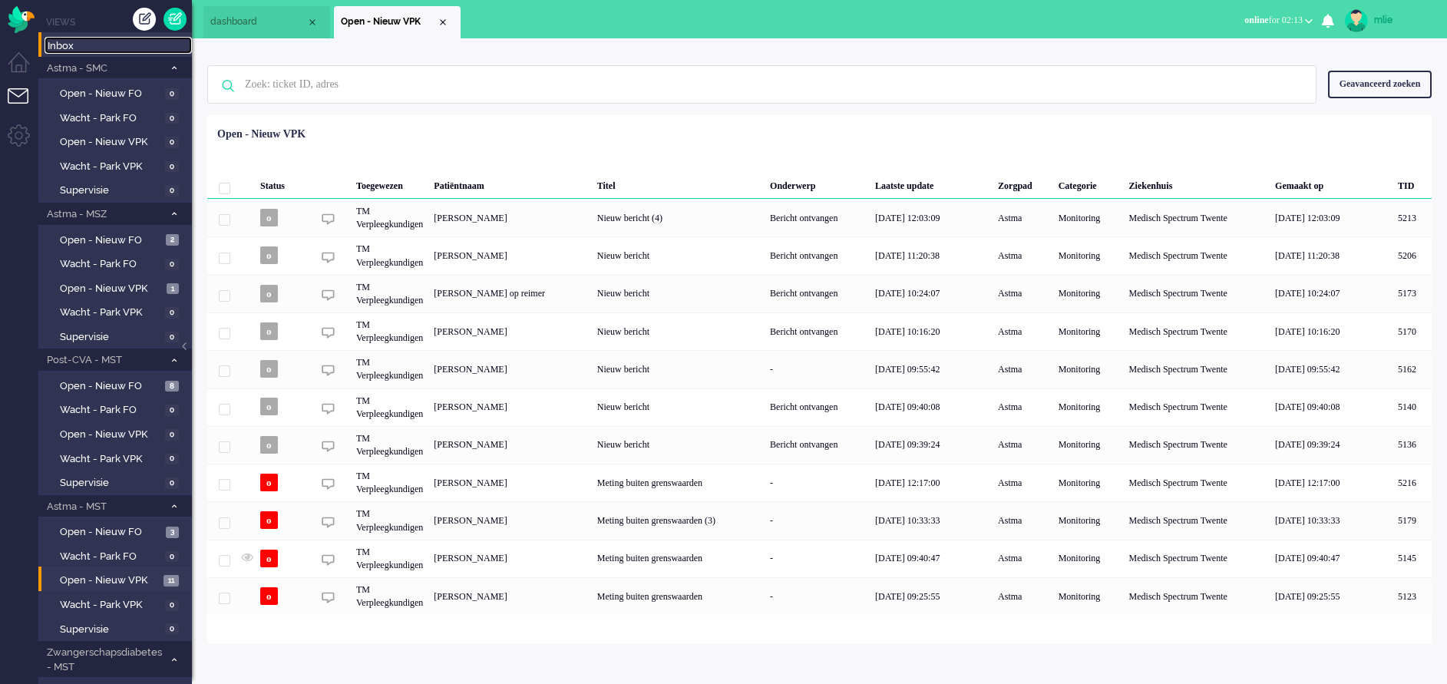
click at [94, 45] on span "Inbox" at bounding box center [120, 46] width 144 height 15
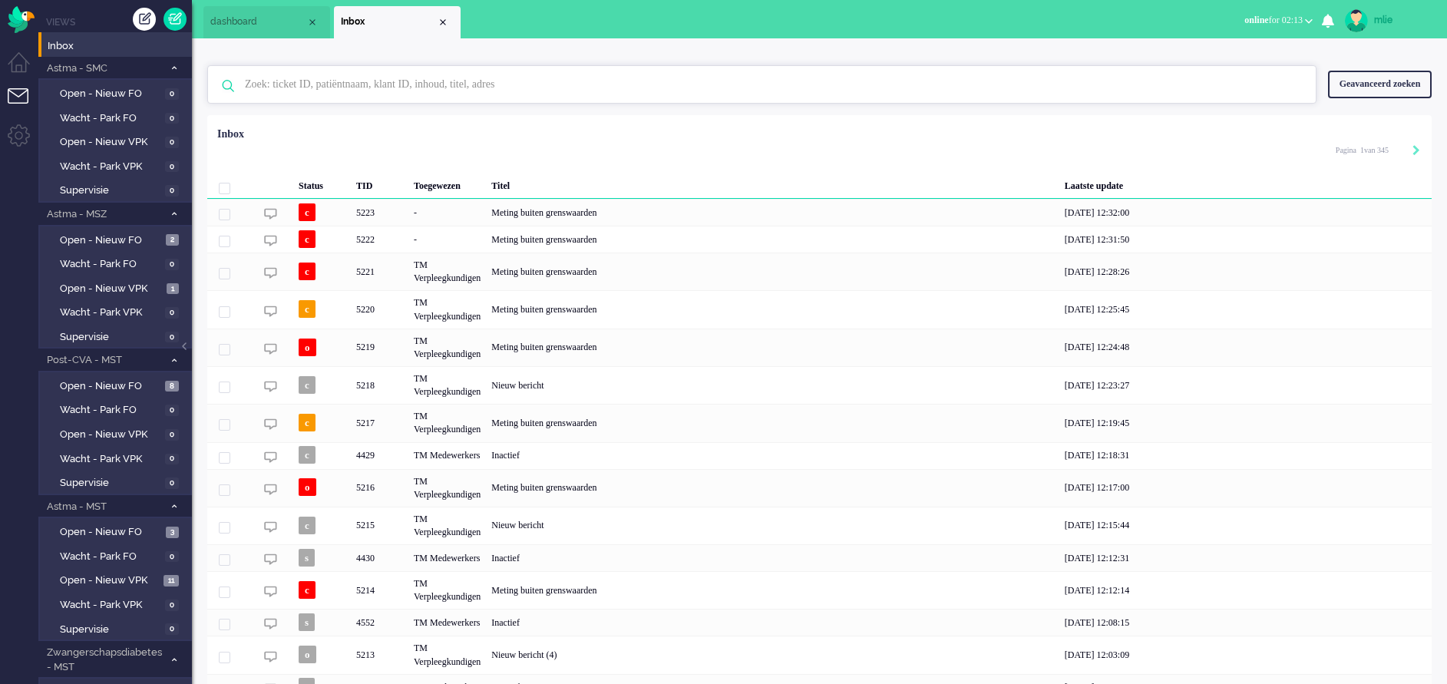
click at [332, 77] on input "text" at bounding box center [764, 84] width 1062 height 37
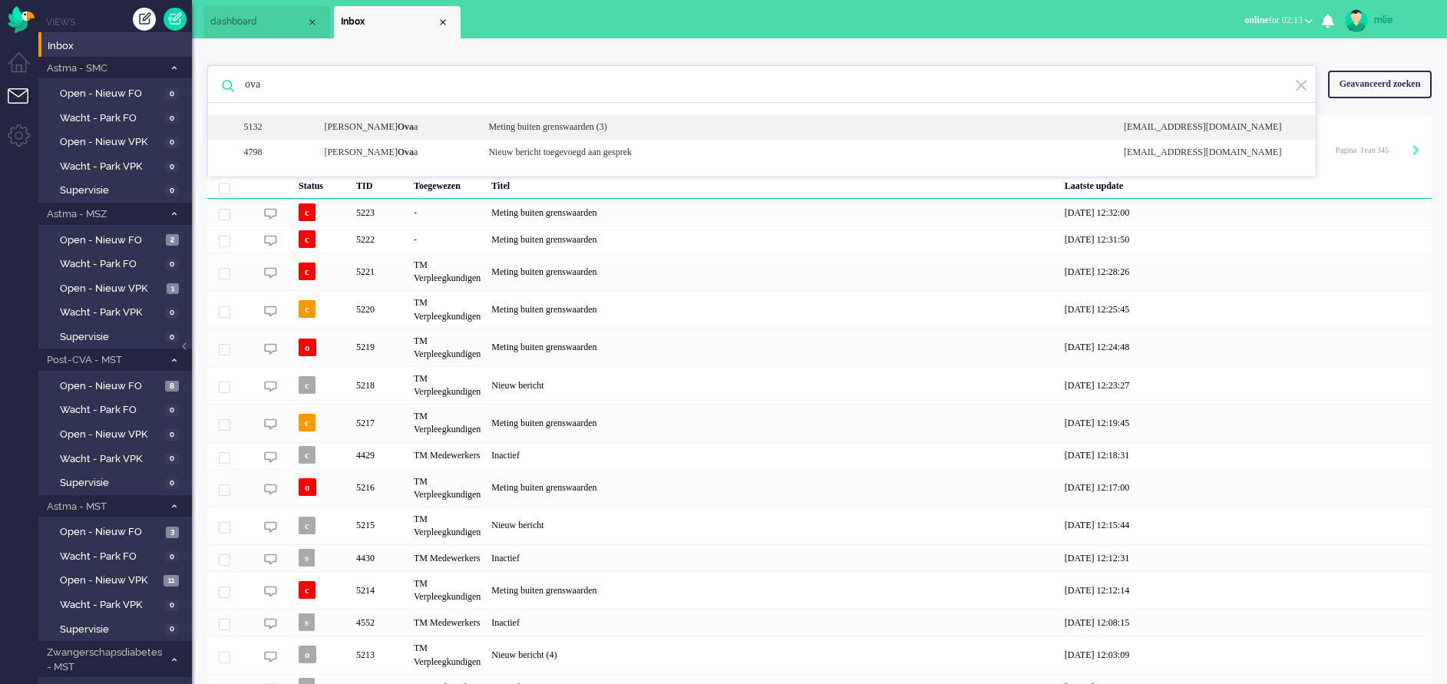
type input "ova"
click at [606, 132] on div "Meting buiten grenswaarden (3)" at bounding box center [795, 127] width 636 height 13
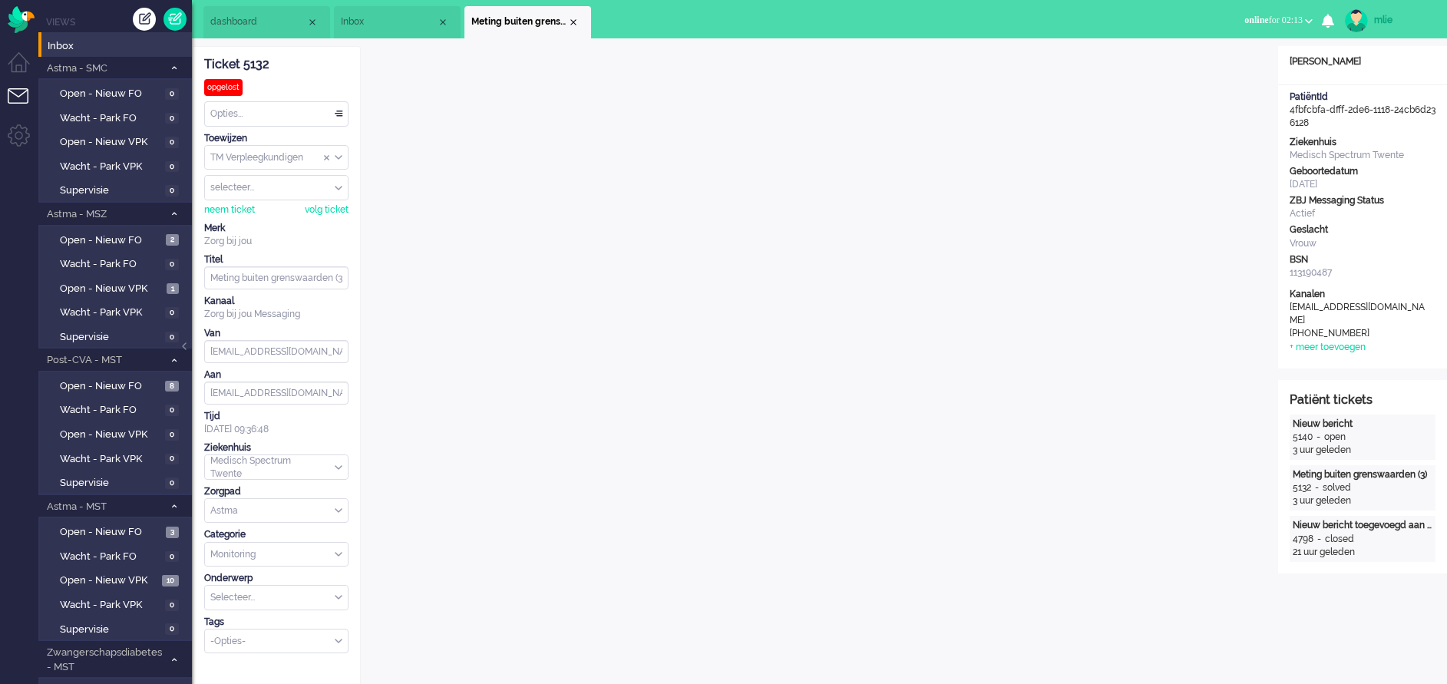
click at [570, 16] on div "Close tab" at bounding box center [573, 22] width 12 height 12
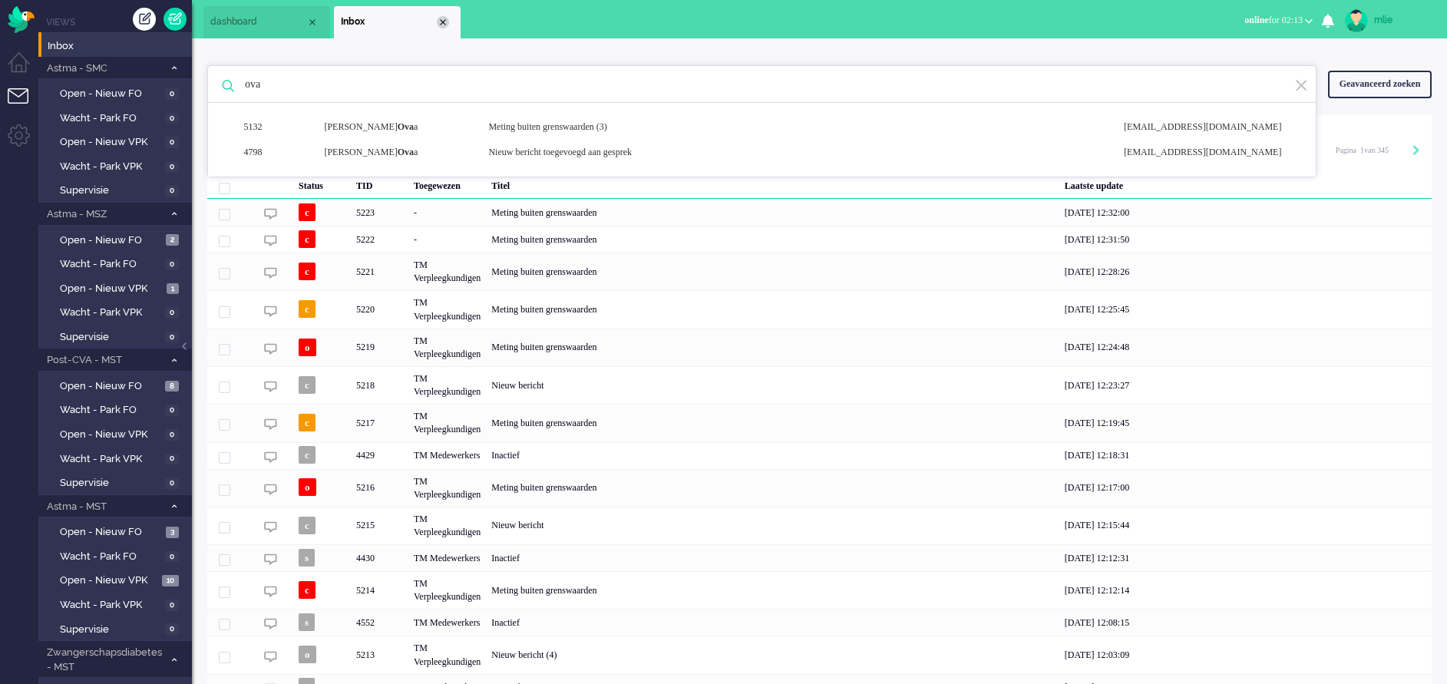
click at [444, 21] on div "Close tab" at bounding box center [443, 22] width 12 height 12
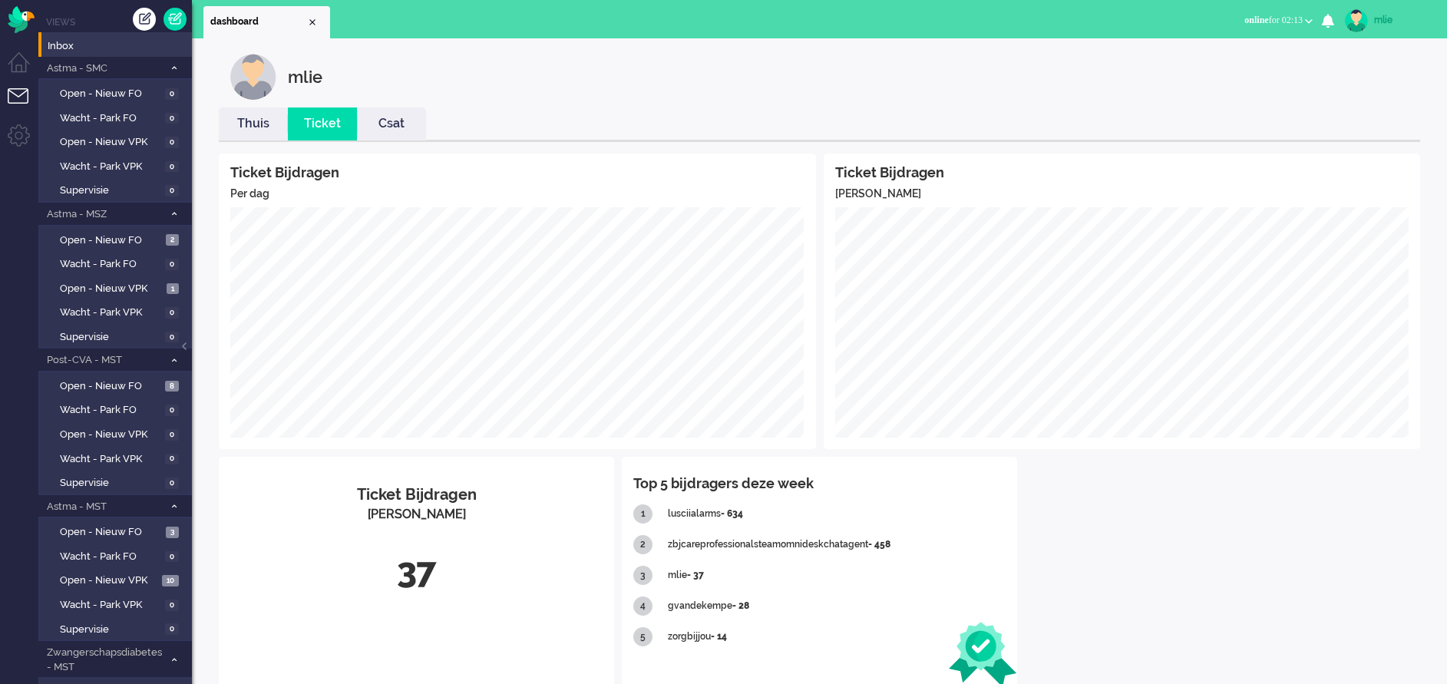
click at [1388, 12] on link "mlie" at bounding box center [1387, 20] width 90 height 23
click at [1341, 122] on link "Uitloggen" at bounding box center [1386, 123] width 106 height 15
